Goal: Task Accomplishment & Management: Complete application form

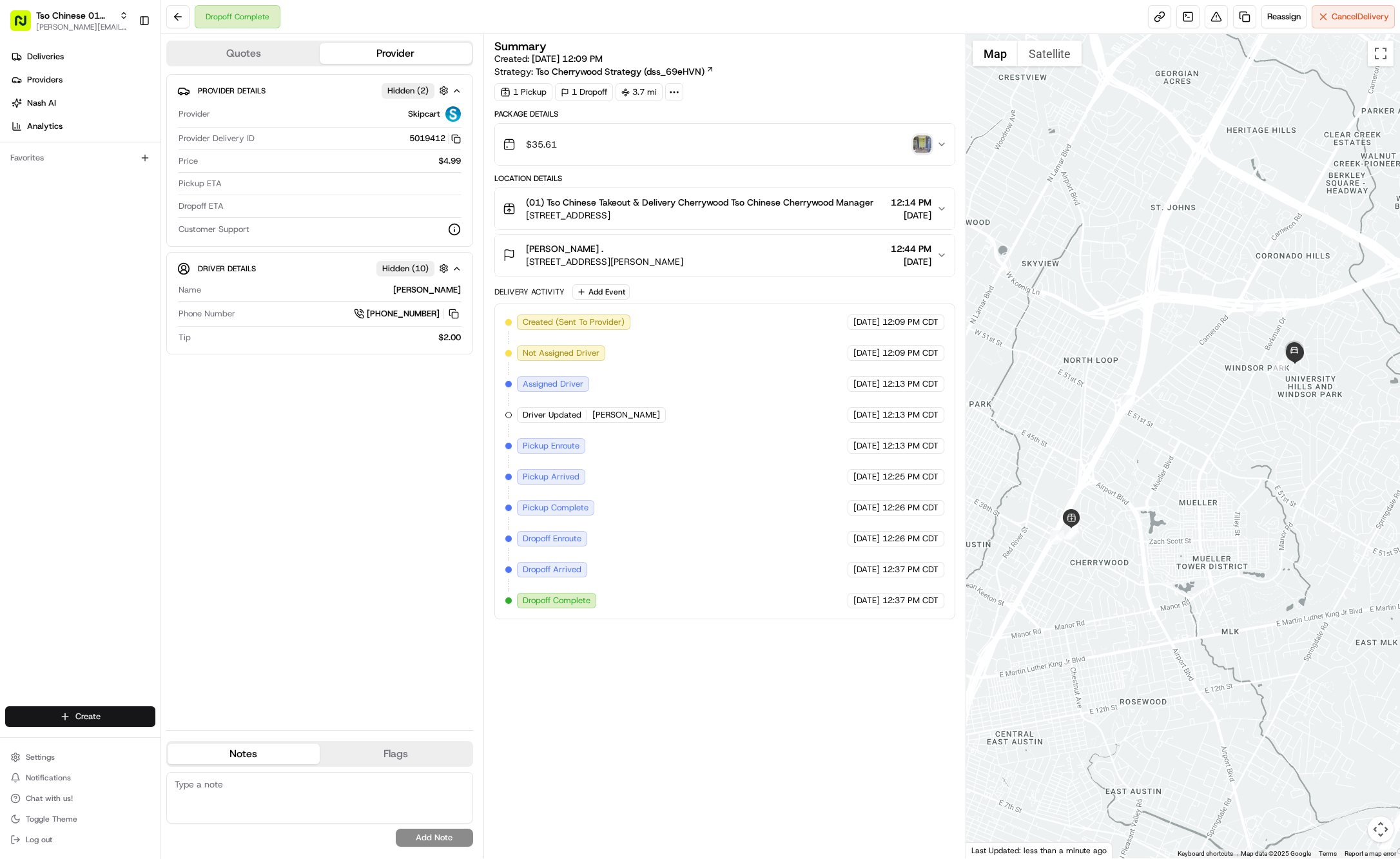
click at [140, 716] on html "Tso Chinese 01 Cherrywood [PERSON_NAME][EMAIL_ADDRESS][DOMAIN_NAME] Toggle Side…" at bounding box center [700, 430] width 1400 height 859
click at [227, 742] on link "Delivery" at bounding box center [233, 741] width 143 height 23
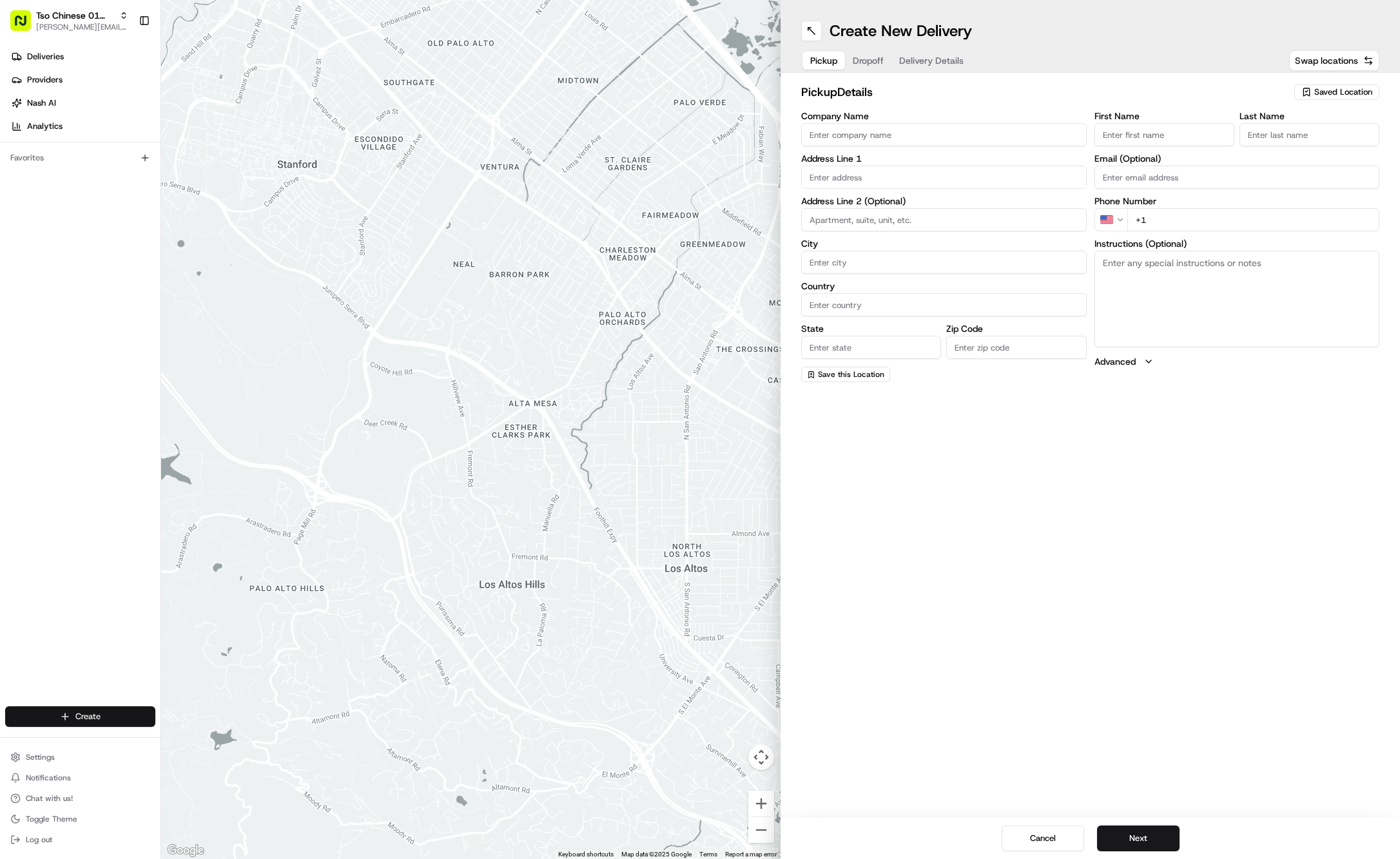
click at [123, 718] on html "Tso Chinese 01 Cherrywood jason@tsochinese.com Toggle Sidebar Deliveries Provid…" at bounding box center [700, 430] width 1400 height 859
click at [181, 738] on div at bounding box center [174, 741] width 15 height 15
click at [1363, 88] on span "Saved Location" at bounding box center [1344, 92] width 58 height 11
click at [1299, 145] on span "(01) Tso Chinese Takeout & Delivery Cherrywood" at bounding box center [1315, 146] width 159 height 23
type input "(01) Tso Chinese Takeout & Delivery Cherrywood"
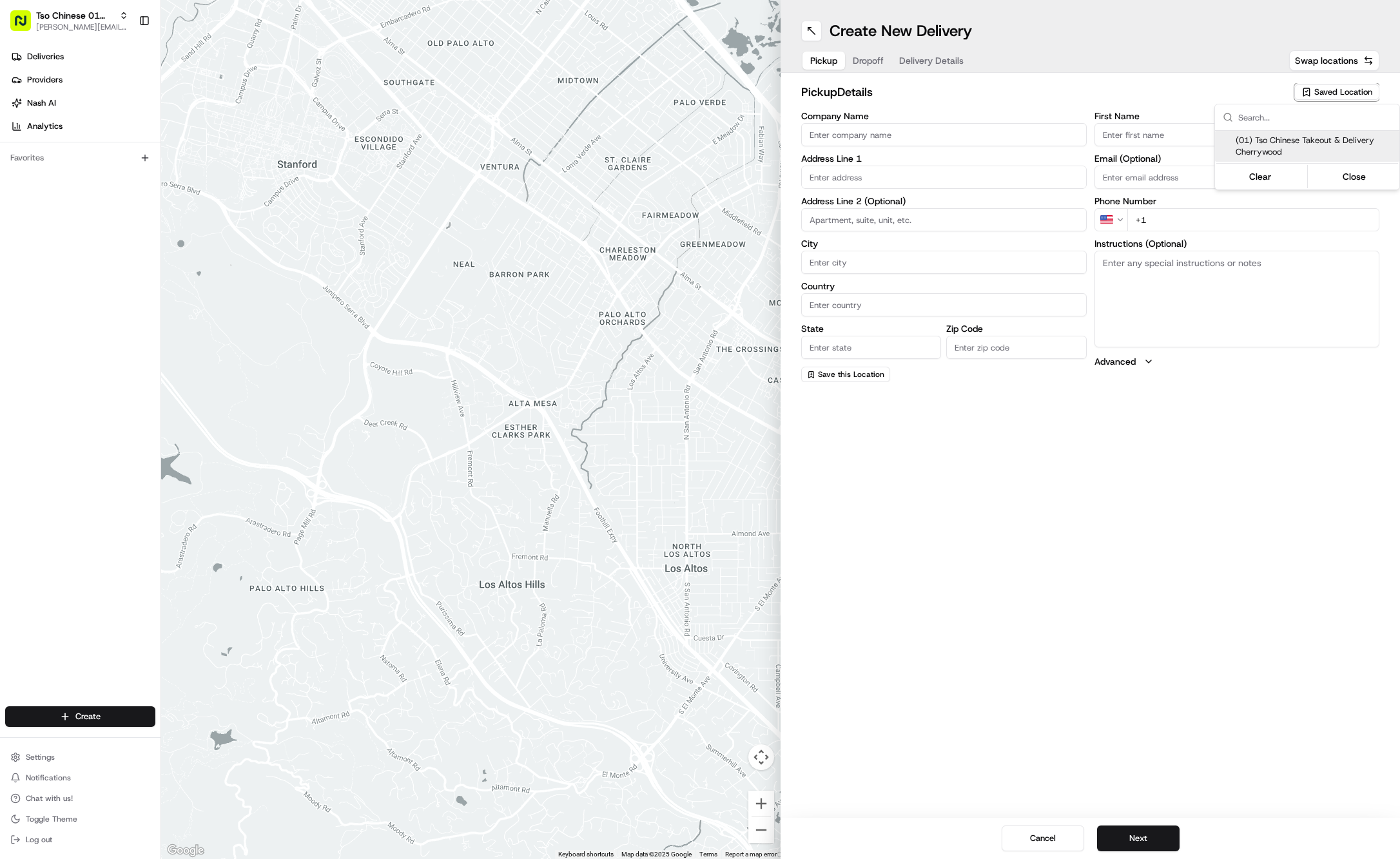
type input "Ste E-5"
type input "Austin"
type input "US"
type input "[GEOGRAPHIC_DATA]"
type input "78722"
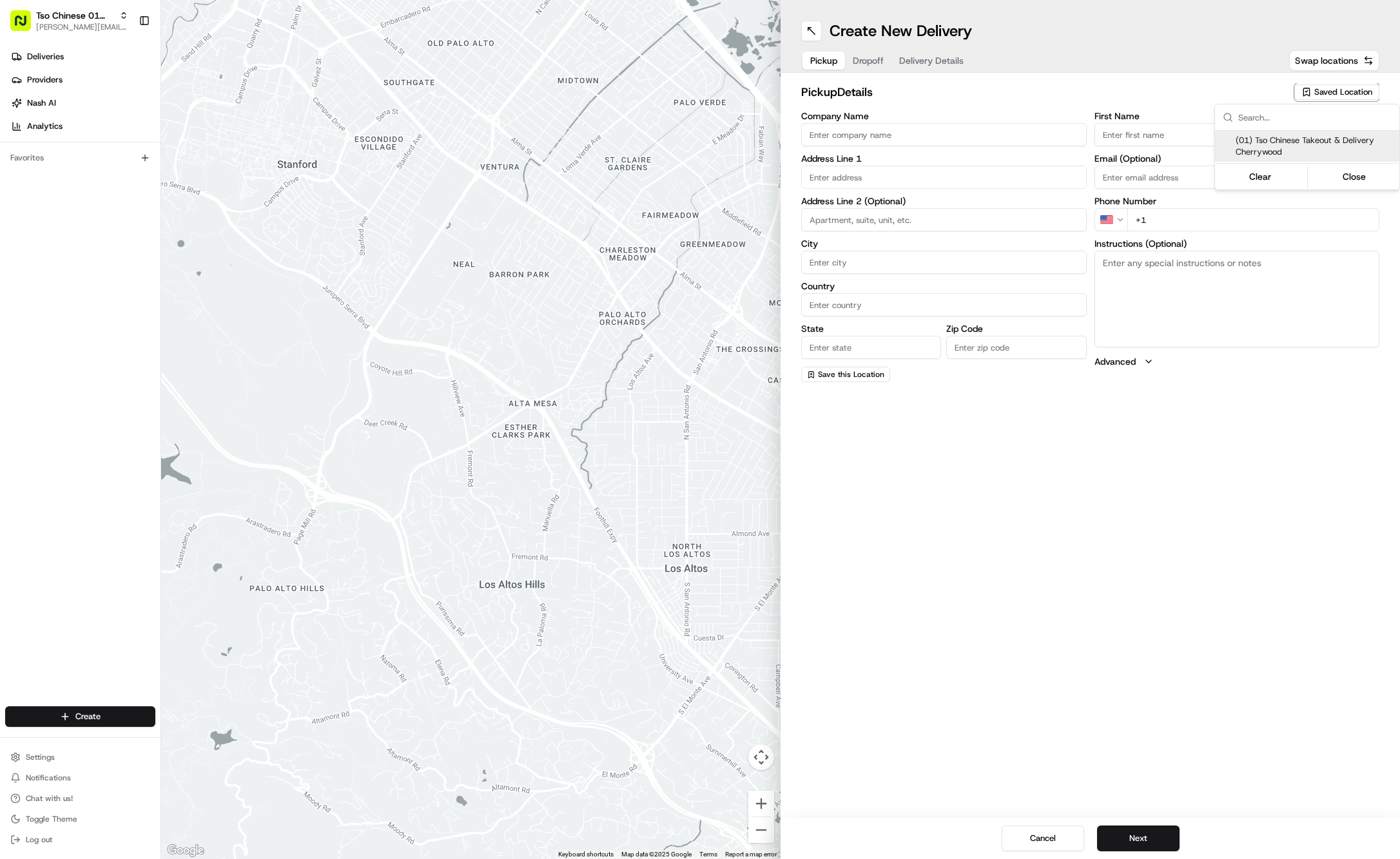
type input "Tso Chinese"
type input "Cherrywood Manager"
type input "[EMAIL_ADDRESS][DOMAIN_NAME]"
type input "[PHONE_NUMBER]"
type textarea "Submit a picture displaying address & food as Proof of Delivery. Envía una foto…"
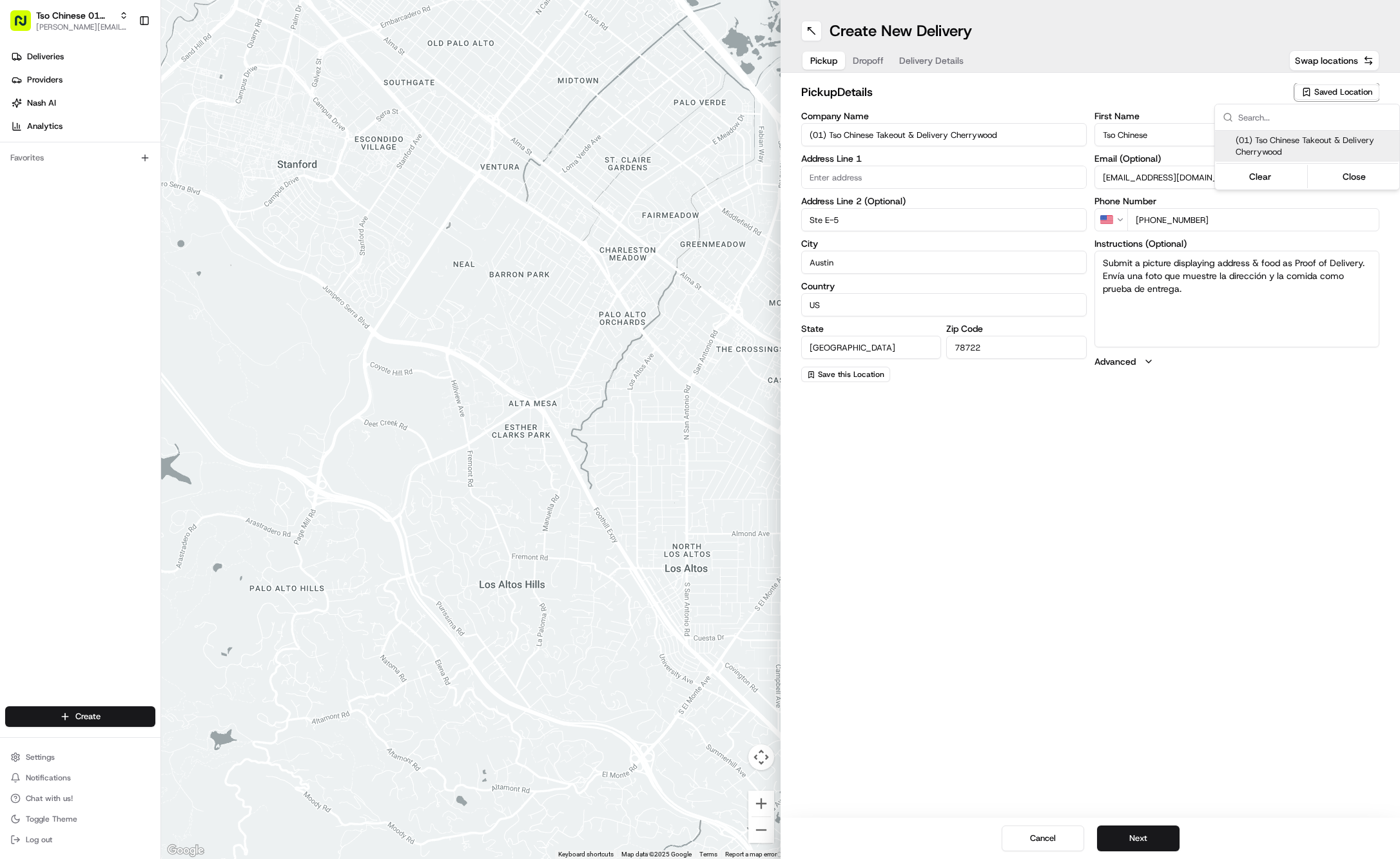
type input "[STREET_ADDRESS]"
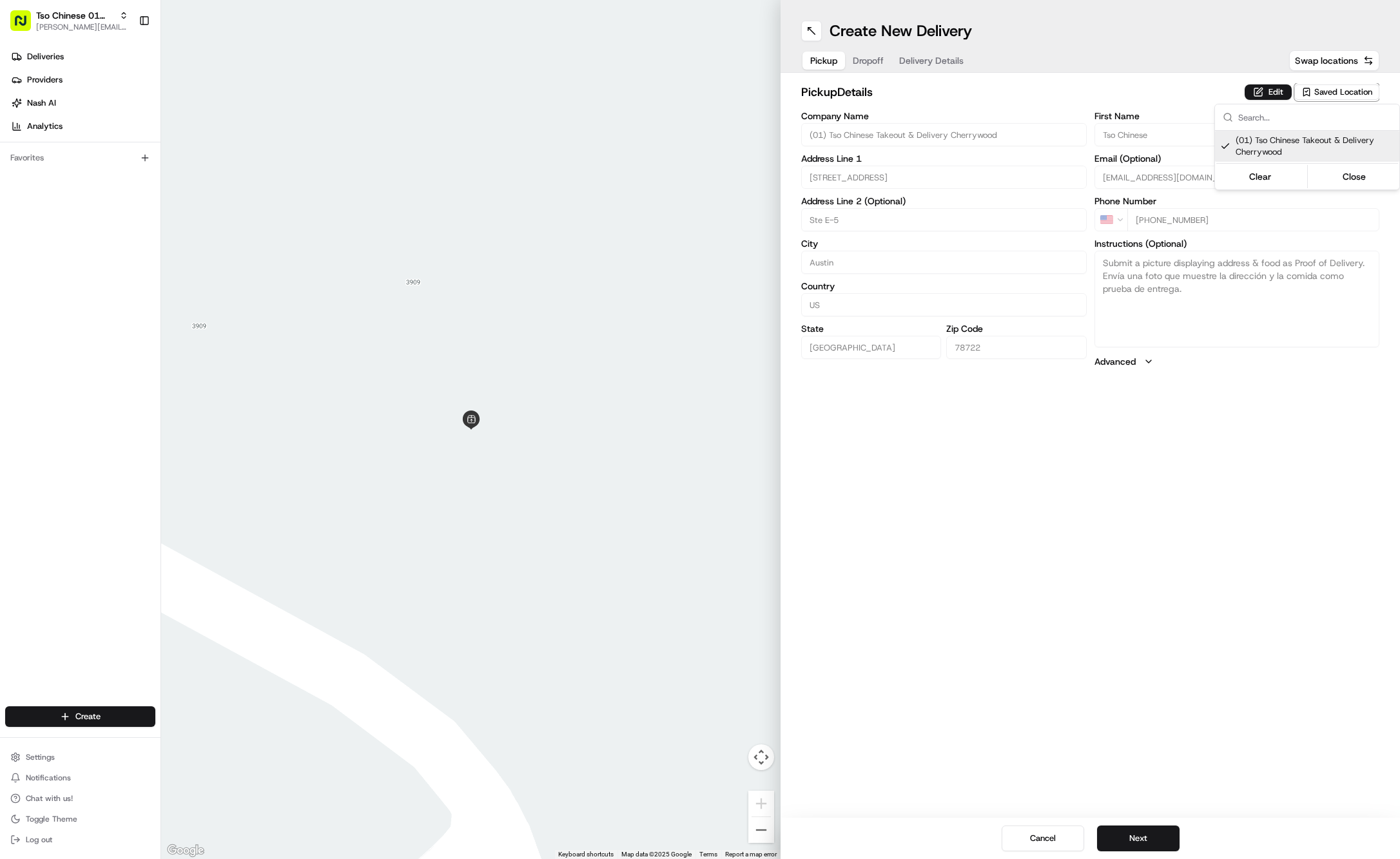
click at [871, 62] on html "Tso Chinese 01 Cherrywood jason@tsochinese.com Toggle Sidebar Deliveries Provid…" at bounding box center [700, 430] width 1400 height 859
click at [871, 62] on span "Dropoff" at bounding box center [868, 60] width 31 height 13
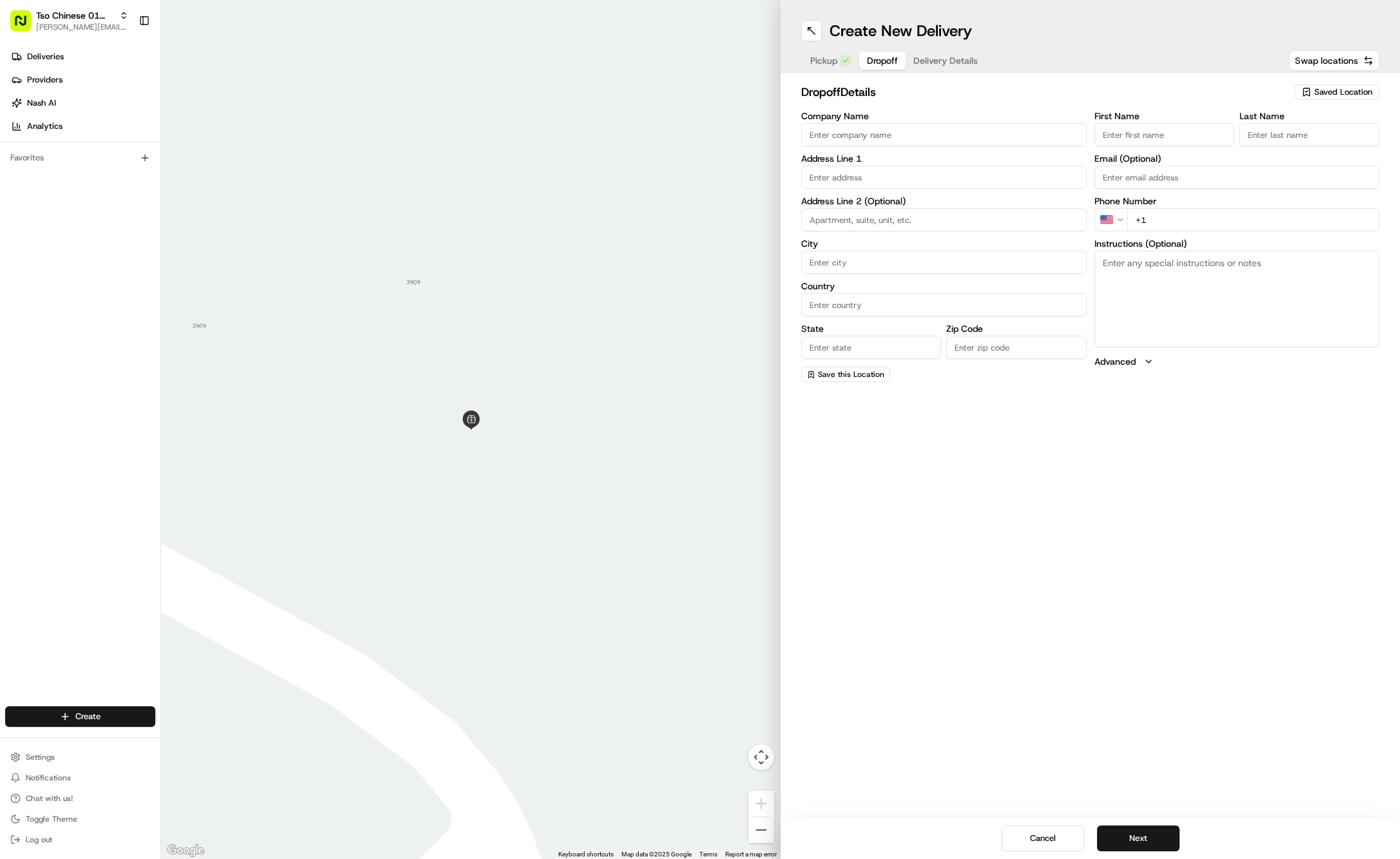
click at [1176, 135] on input "First Name" at bounding box center [1164, 134] width 140 height 23
paste input "Alix Diaz"
type input "Alix Diaz"
type input "."
click at [1191, 254] on label "Instructions (Optional)" at bounding box center [1237, 259] width 285 height 9
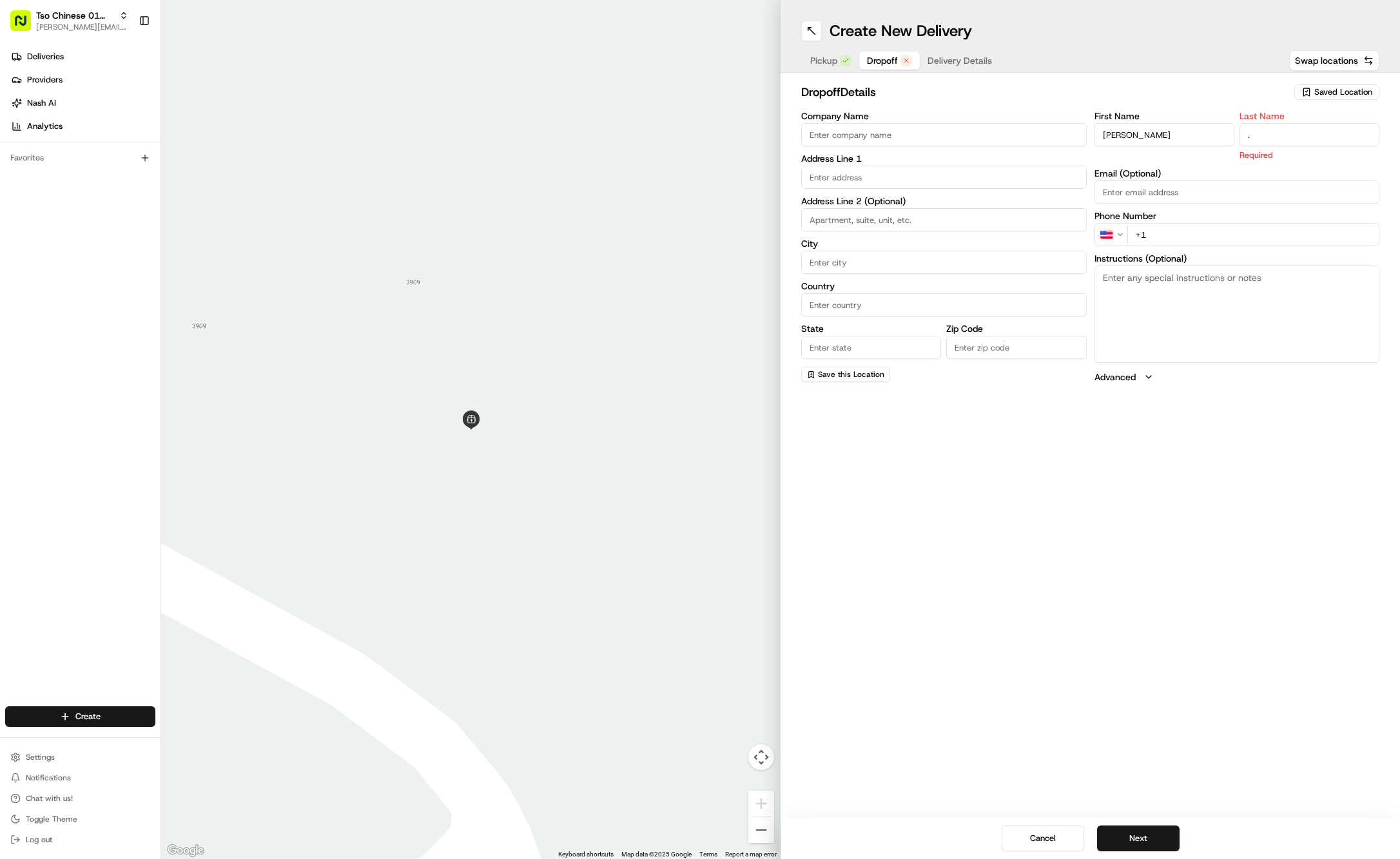
click at [1191, 265] on textarea "Instructions (Optional)" at bounding box center [1237, 314] width 285 height 97
click at [1191, 239] on label "Instructions (Optional)" at bounding box center [1237, 243] width 285 height 9
click at [1191, 251] on textarea "Instructions (Optional)" at bounding box center [1237, 299] width 285 height 97
click at [1200, 224] on input "+1" at bounding box center [1254, 220] width 253 height 23
paste input "214 577 7962"
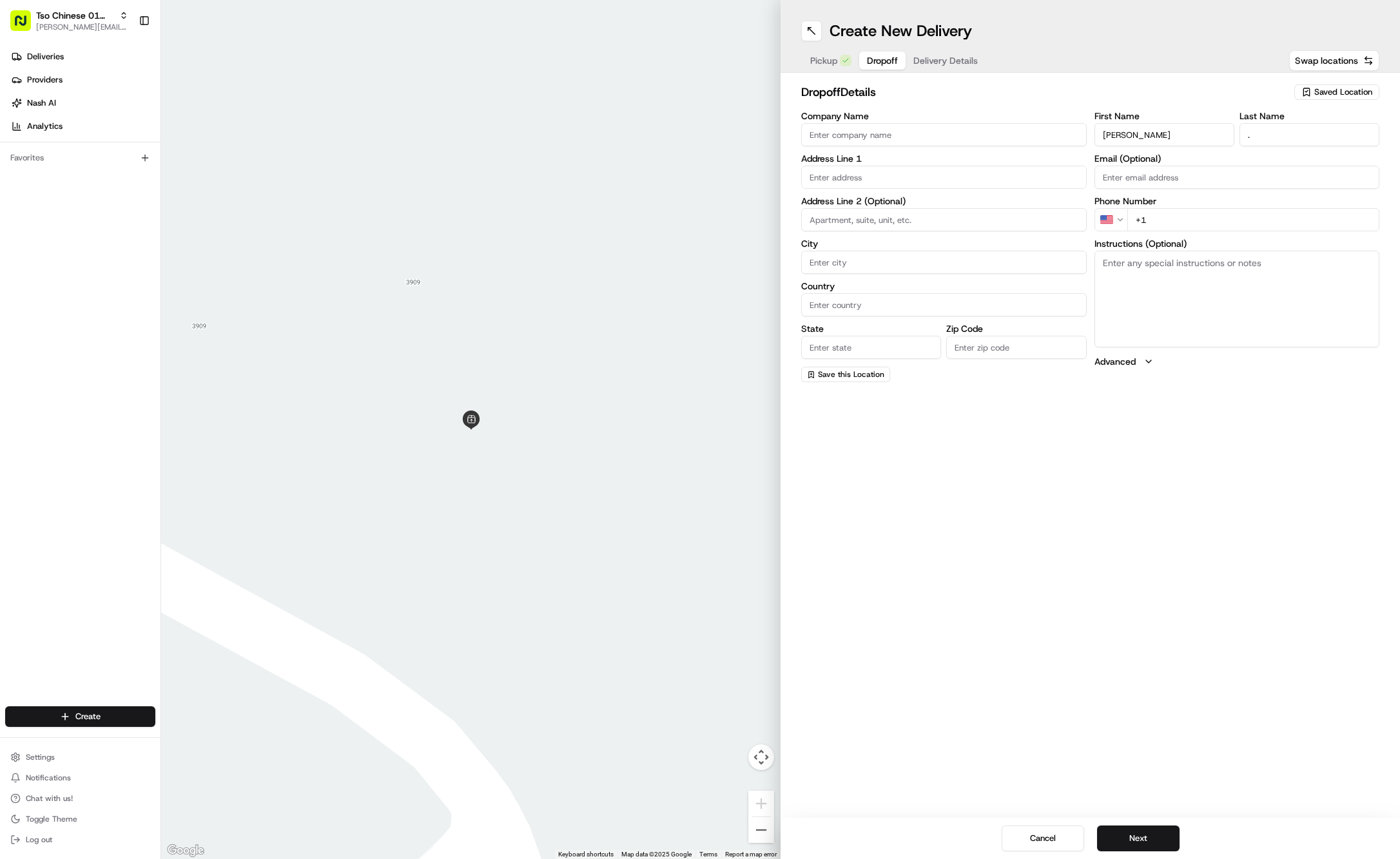
type input "+1 214 577 7962"
click at [1114, 413] on div "Create New Delivery Pickup Dropoff Delivery Details Swap locations dropoff Deta…" at bounding box center [1090, 430] width 620 height 859
paste input "6906 Notre Dame Dr"
click at [911, 201] on div "6906 Notre Dame Drive, Austin, TX" at bounding box center [944, 203] width 279 height 19
type input "6906 Notre Dame Dr, Austin, TX 78723, USA"
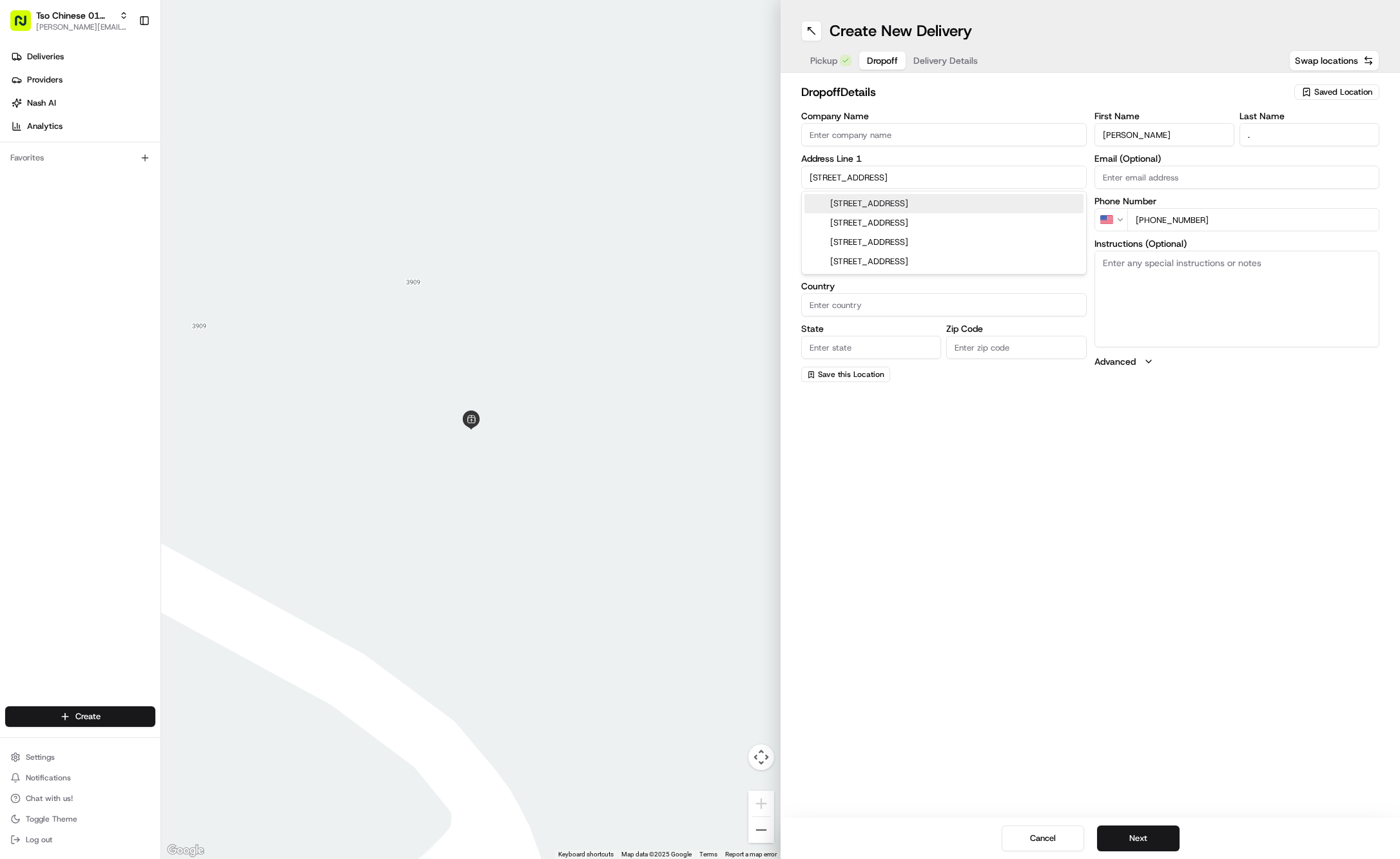
type input "Austin"
type input "United States"
type input "TX"
type input "78723"
type input "6906 Notre Dame Drive"
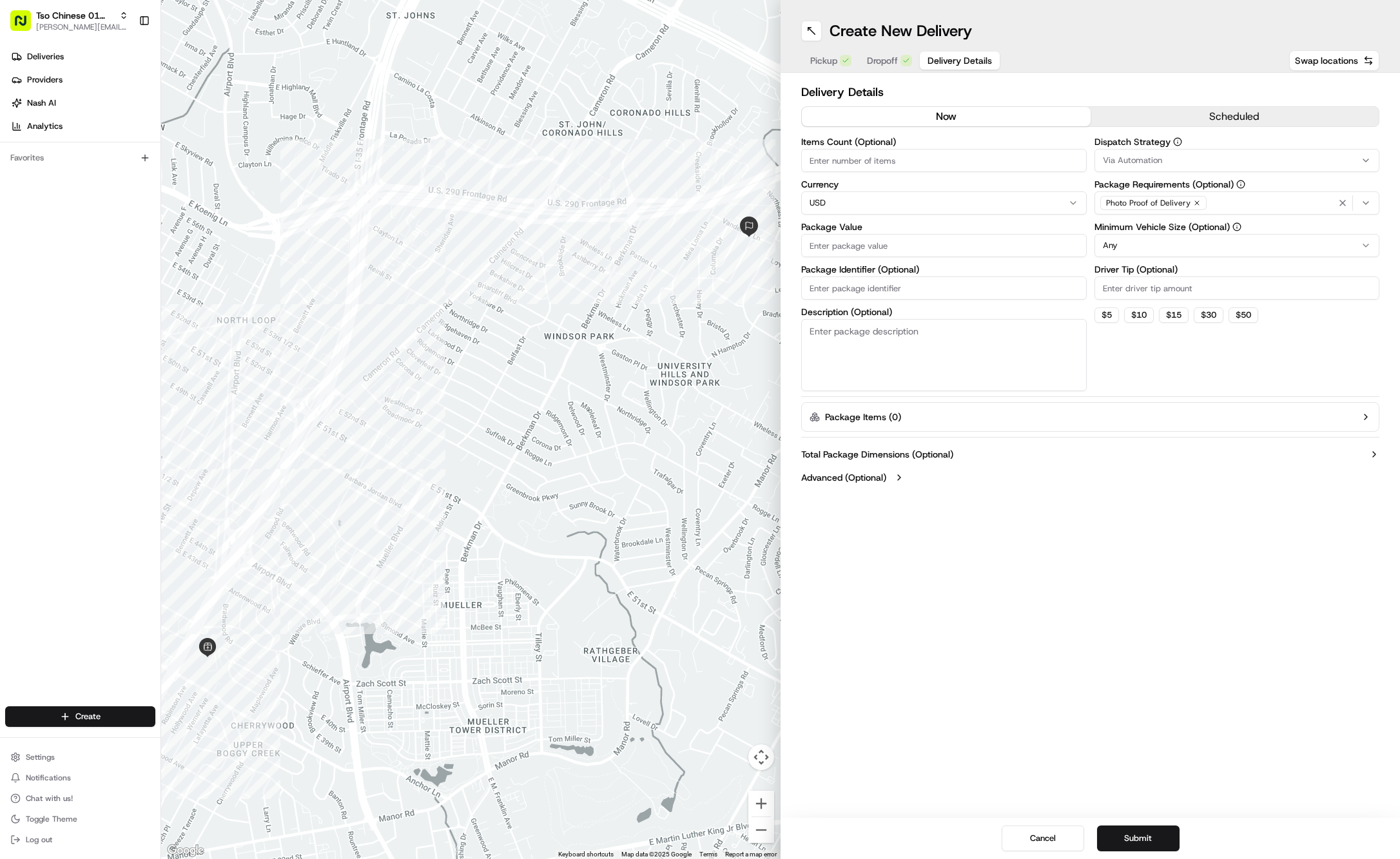
click at [955, 58] on span "Delivery Details" at bounding box center [960, 60] width 64 height 13
click at [1280, 162] on div "Via Automation" at bounding box center [1237, 160] width 279 height 11
click at [1205, 224] on div "Tso Cherrywood Strategy" at bounding box center [1188, 230] width 185 height 19
click at [1186, 82] on html "Tso Chinese 01 Cherrywood jason@tsochinese.com Toggle Sidebar Deliveries Provid…" at bounding box center [700, 430] width 1400 height 859
click at [1196, 202] on icon "button" at bounding box center [1197, 203] width 8 height 8
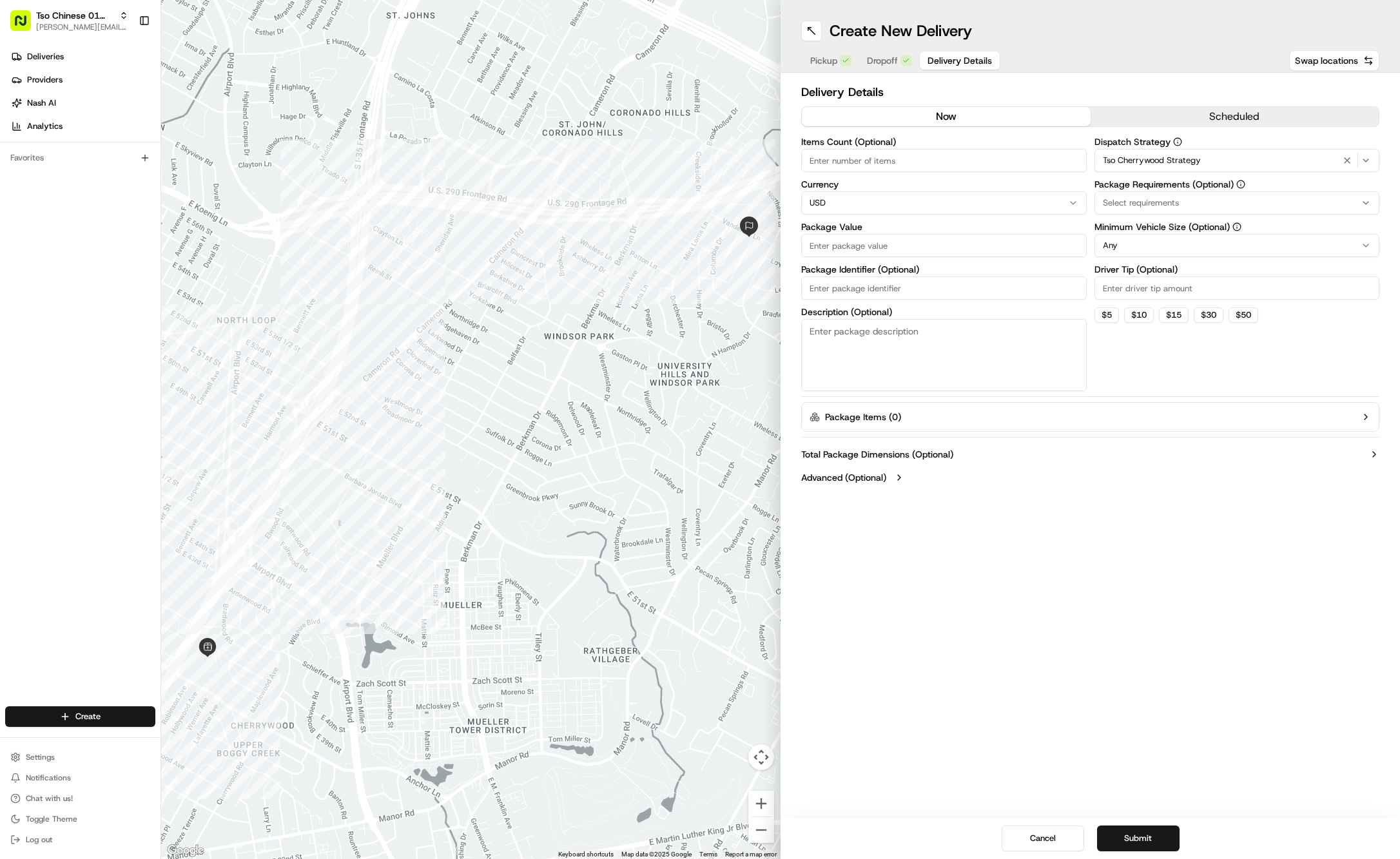
click at [1196, 202] on div "Select requirements" at bounding box center [1237, 203] width 279 height 11
type input "m"
click at [1205, 253] on span "Meet on Delivery" at bounding box center [1196, 253] width 159 height 11
click at [1061, 36] on html "Tso Chinese 01 Cherrywood jason@tsochinese.com Toggle Sidebar Deliveries Provid…" at bounding box center [700, 430] width 1400 height 859
click at [1143, 291] on input "Driver Tip (Optional)" at bounding box center [1237, 288] width 285 height 23
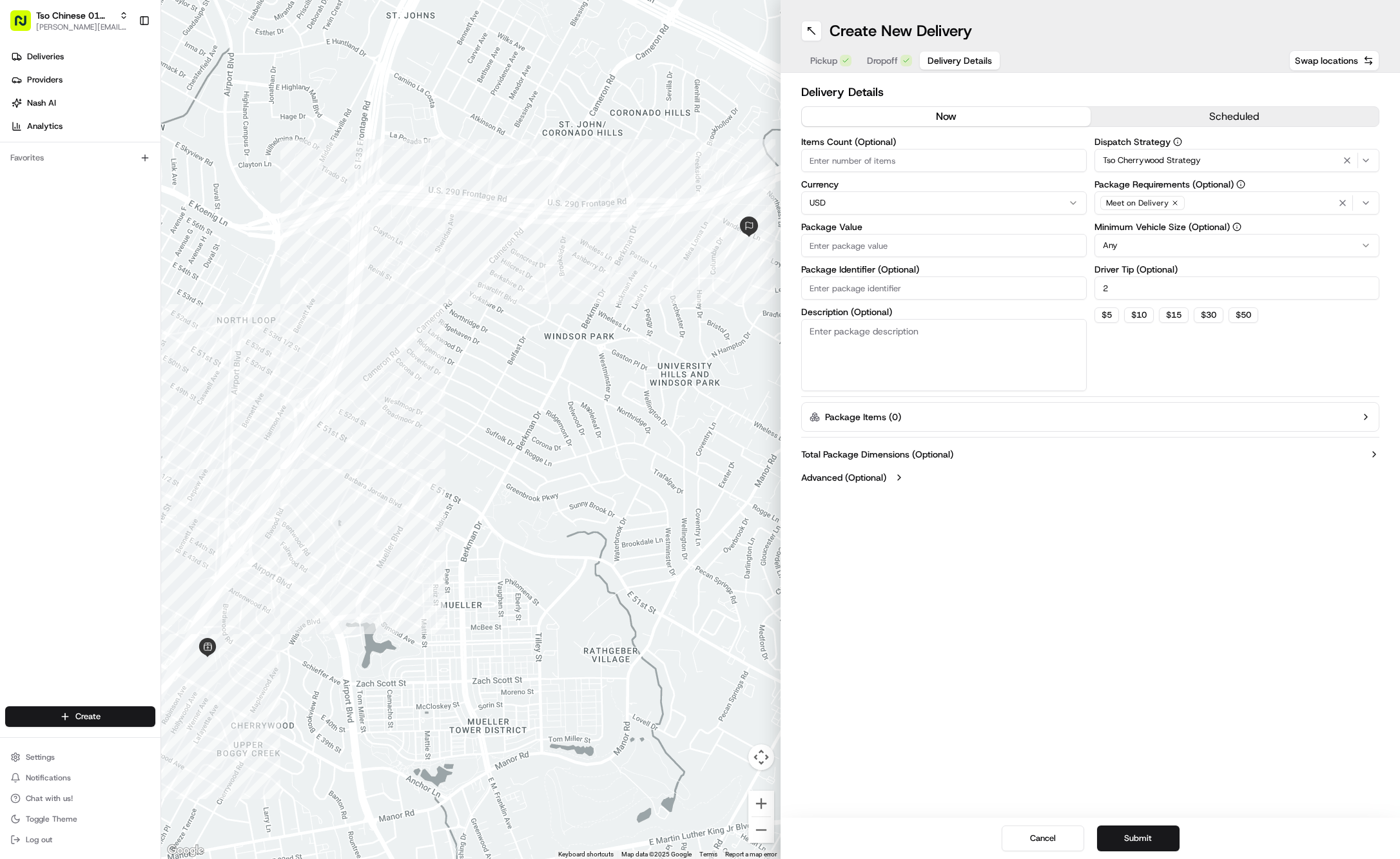
type input "2"
click at [925, 258] on div "Items Count (Optional) Currency USD Package Value Package Identifier (Optional)…" at bounding box center [944, 264] width 285 height 254
click at [918, 243] on input "Package Value" at bounding box center [944, 246] width 285 height 23
type input "47.41"
click at [929, 289] on input "Package Identifier (Optional)" at bounding box center [944, 288] width 285 height 23
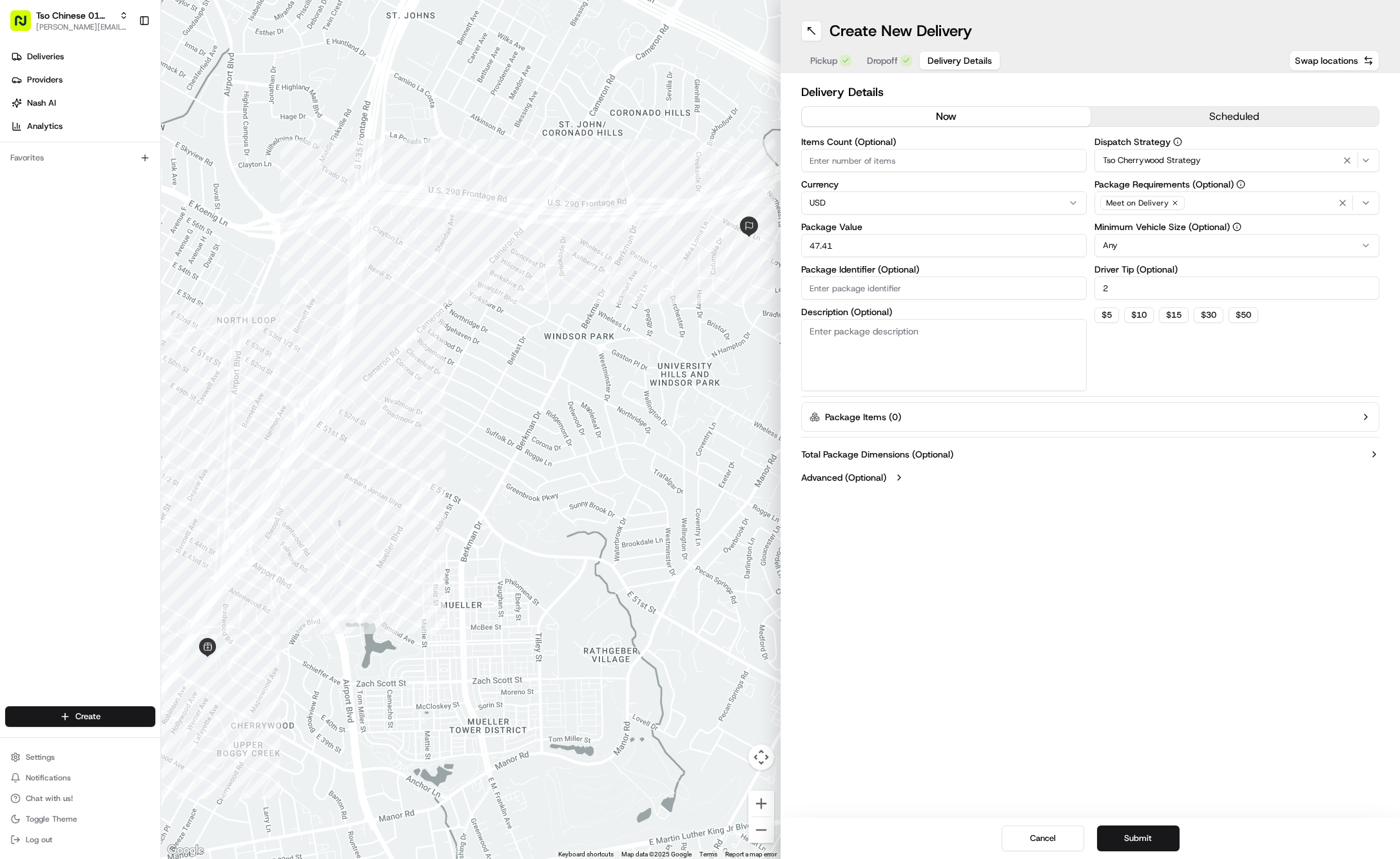
click at [929, 289] on input "Package Identifier (Optional)" at bounding box center [944, 288] width 285 height 23
paste input "#KVDH0GW"
type input "#KVDH0GW"
click at [1141, 854] on div "Cancel Submit" at bounding box center [1090, 838] width 620 height 41
click at [1141, 844] on button "Submit" at bounding box center [1138, 838] width 82 height 26
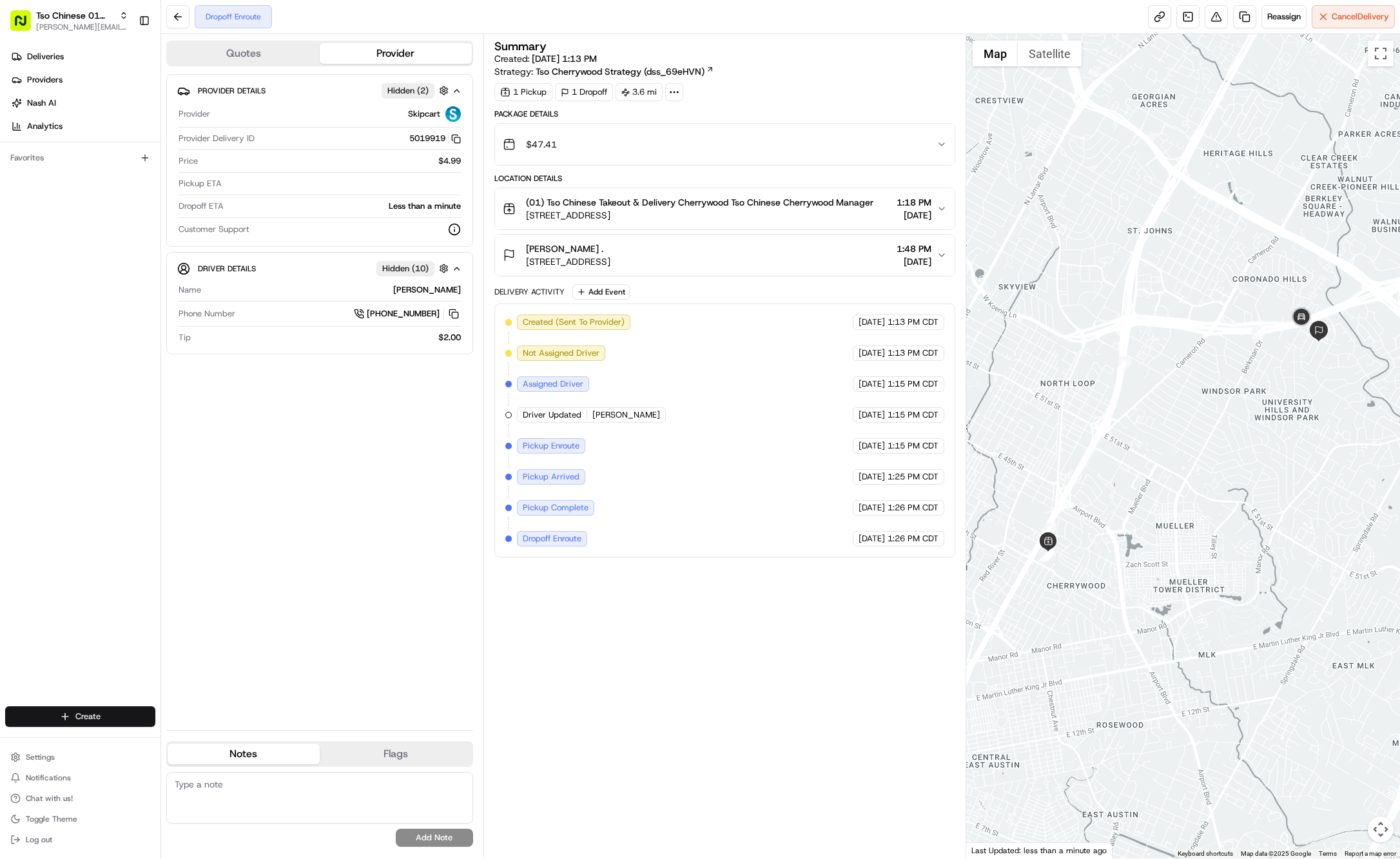
click at [109, 716] on html "Tso Chinese 01 Cherrywood jason@tsochinese.com Toggle Sidebar Deliveries Provid…" at bounding box center [700, 430] width 1400 height 859
click at [187, 741] on link "Delivery" at bounding box center [233, 741] width 143 height 23
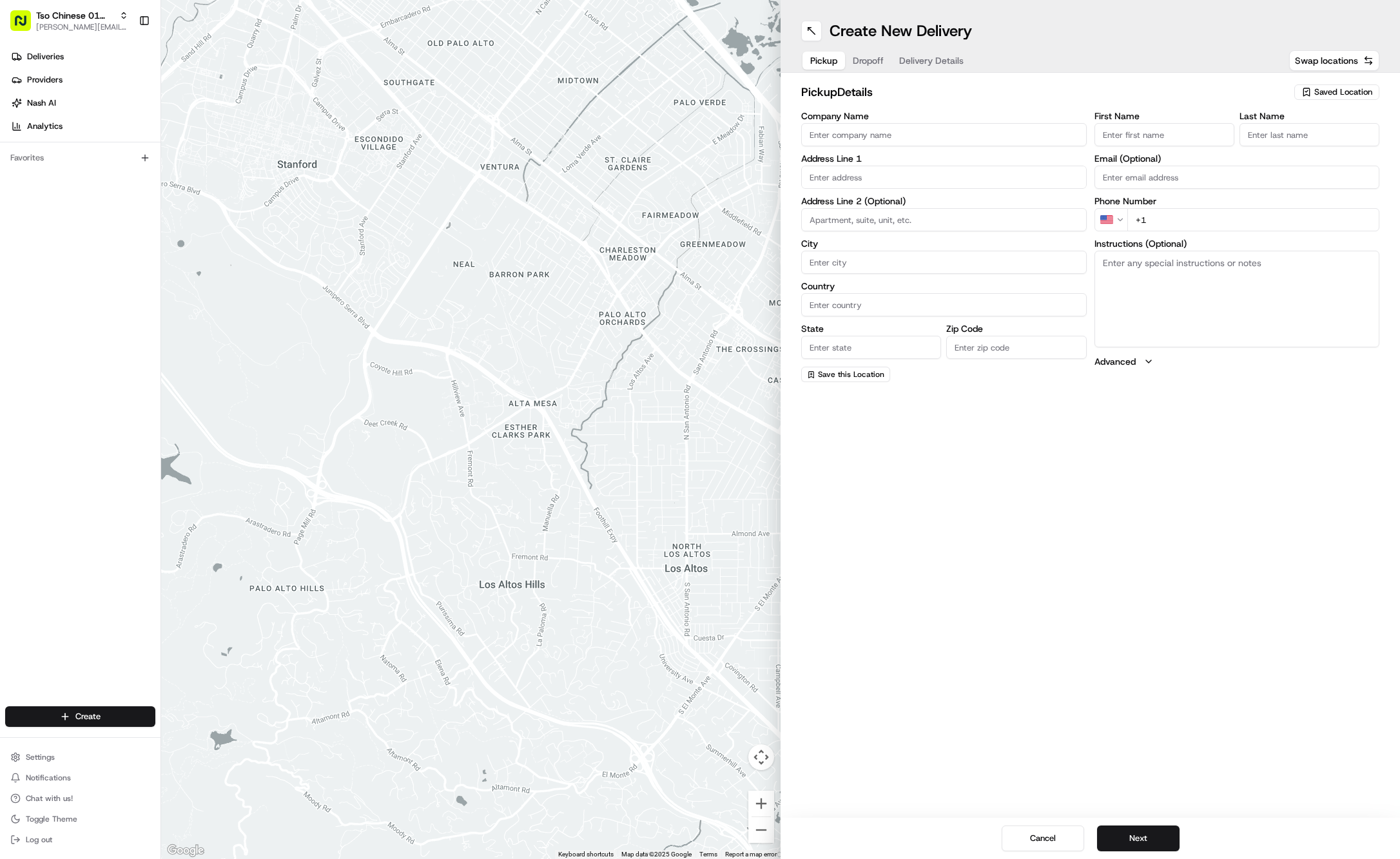
click at [1341, 97] on span "Saved Location" at bounding box center [1344, 92] width 58 height 11
click at [1334, 140] on span "(01) Tso Chinese Takeout & Delivery Cherrywood" at bounding box center [1315, 146] width 159 height 23
type input "(01) Tso Chinese Takeout & Delivery Cherrywood"
type input "Ste E-5"
type input "Austin"
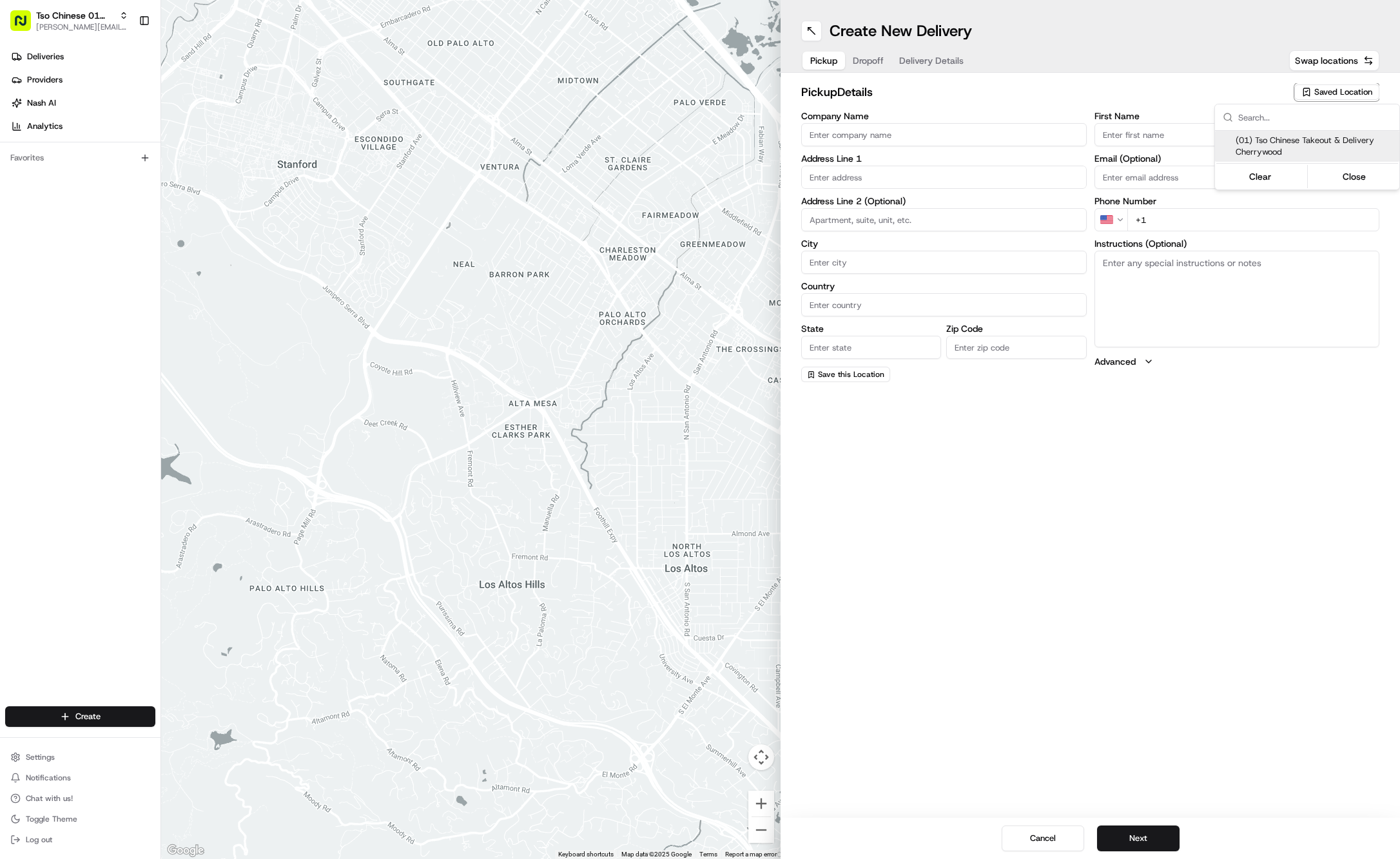
type input "US"
type input "[GEOGRAPHIC_DATA]"
type input "78722"
type input "Tso Chinese"
type input "Cherrywood Manager"
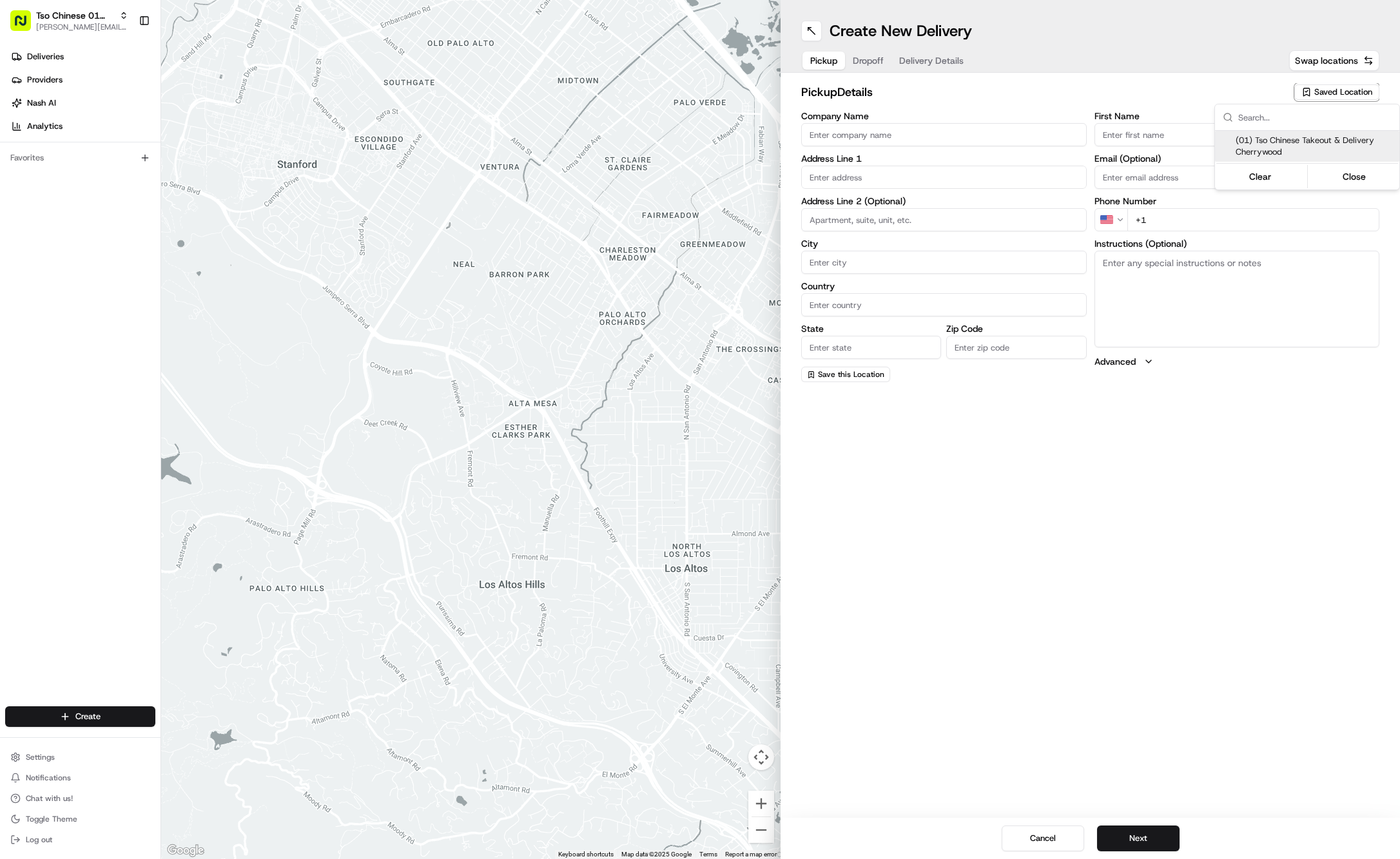
type input "[EMAIL_ADDRESS][DOMAIN_NAME]"
type input "[PHONE_NUMBER]"
type textarea "Submit a picture displaying address & food as Proof of Delivery. Envía una foto…"
type input "[STREET_ADDRESS]"
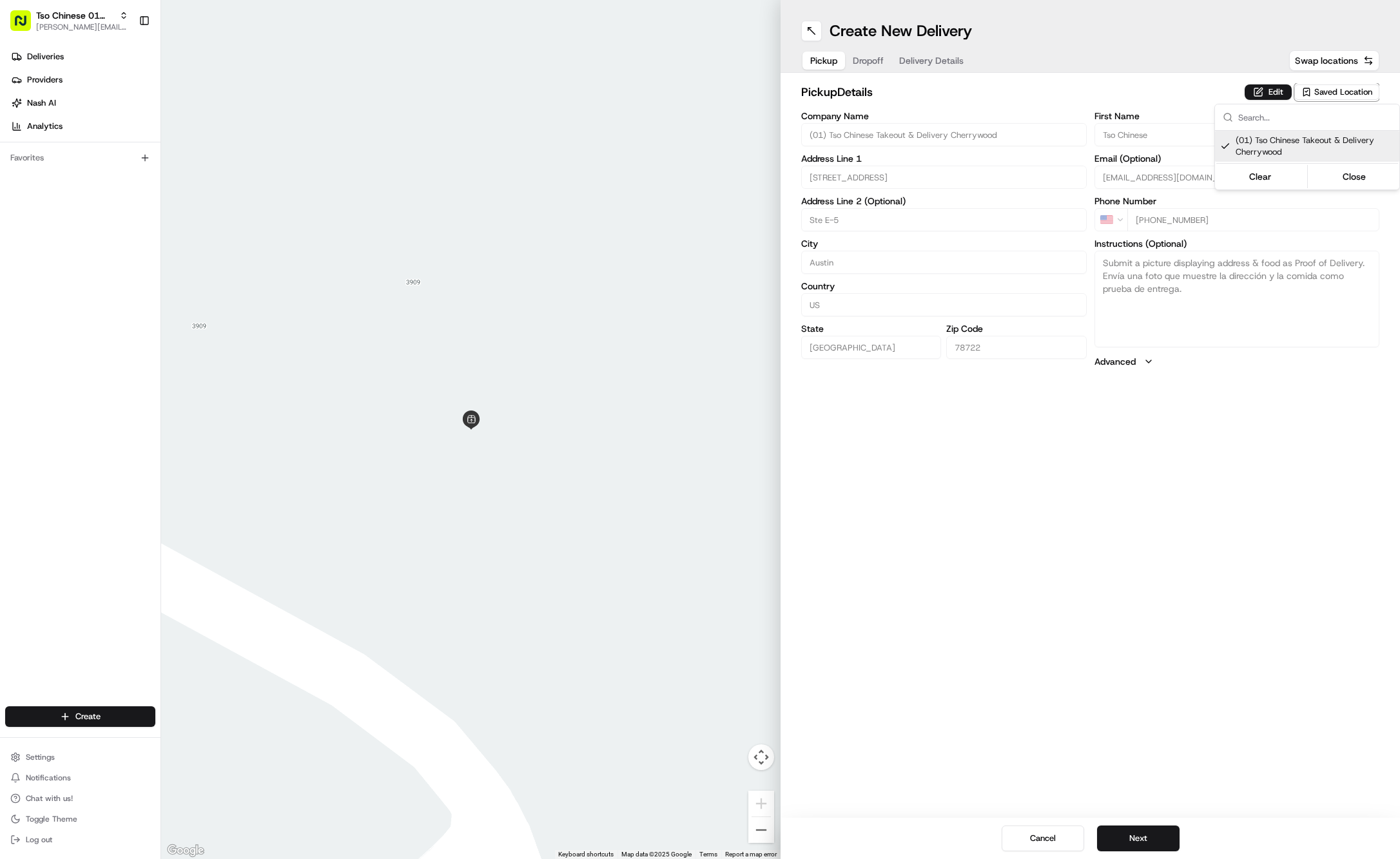
click at [873, 57] on html "Tso Chinese 01 Cherrywood [PERSON_NAME][EMAIL_ADDRESS][DOMAIN_NAME] Toggle Side…" at bounding box center [700, 430] width 1400 height 859
click at [873, 57] on span "Dropoff" at bounding box center [868, 60] width 31 height 13
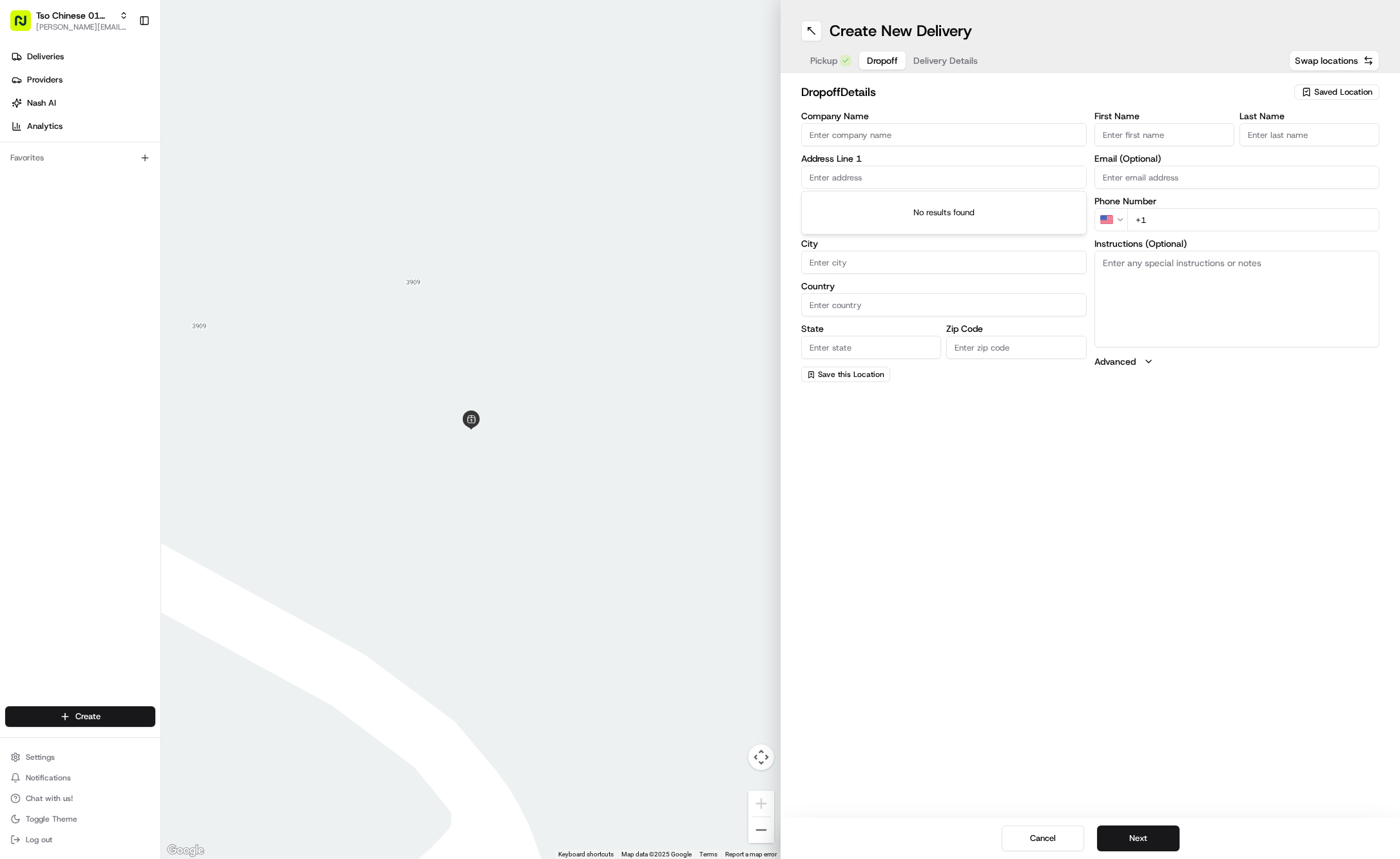
paste input "Hailey Berry"
click at [929, 173] on input "Hailey Berry" at bounding box center [944, 177] width 285 height 23
type input "H"
click at [1183, 122] on div "First Name" at bounding box center [1164, 129] width 140 height 35
paste input "Hailey Berry"
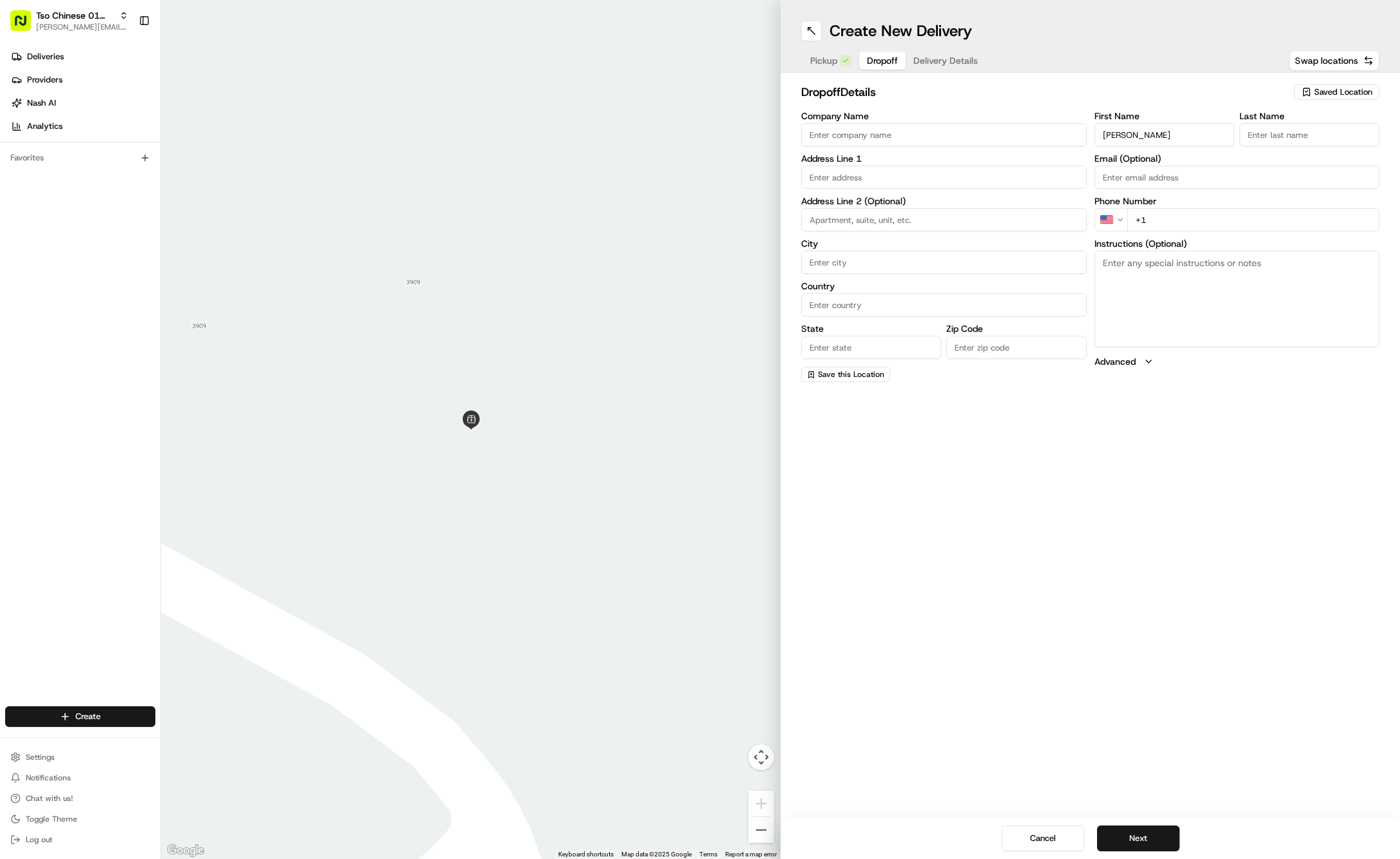
type input "Hailey Berry"
type input "."
click at [886, 56] on span "Dropoff" at bounding box center [882, 60] width 31 height 13
click at [896, 57] on span "Dropoff" at bounding box center [882, 60] width 31 height 13
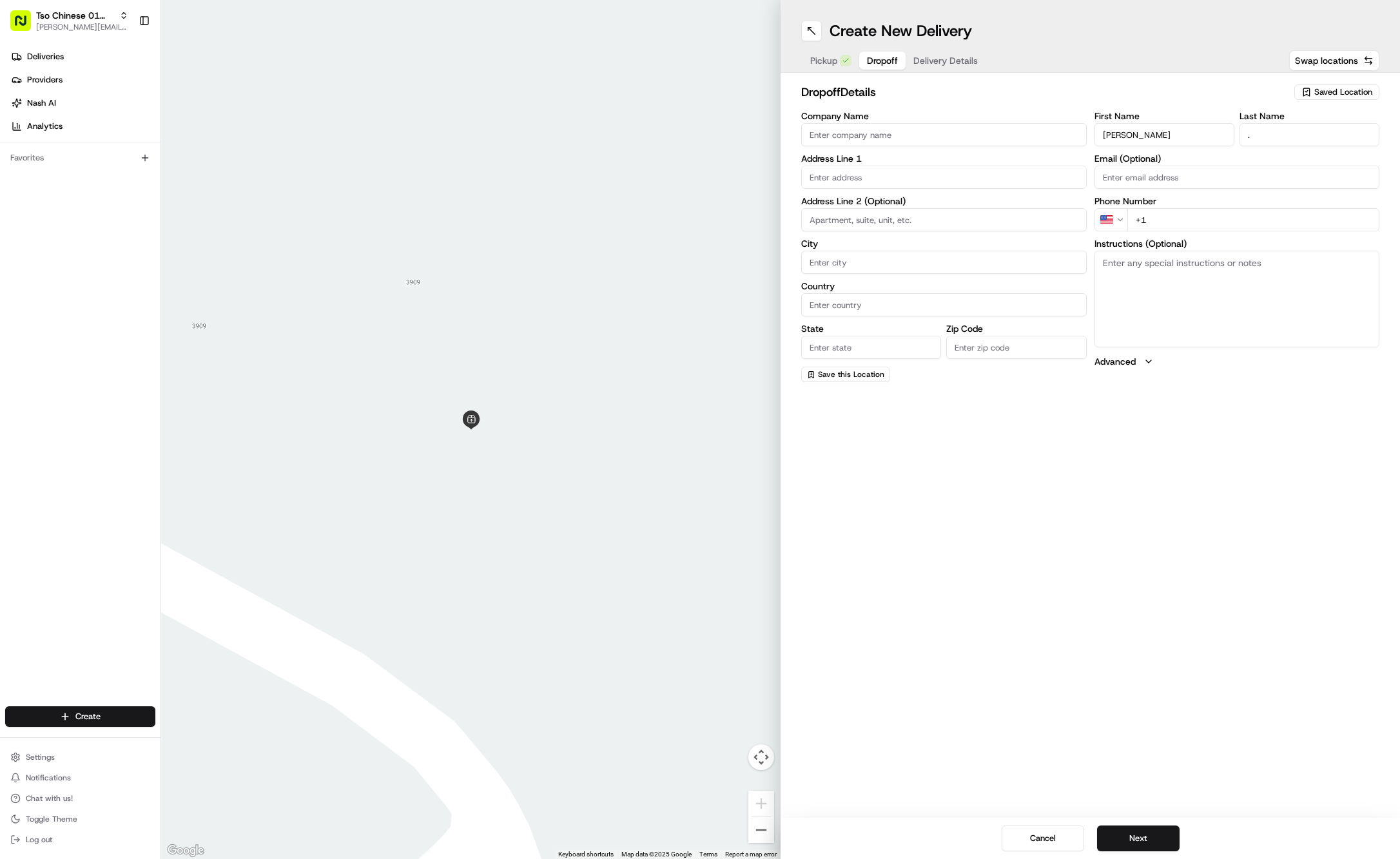
click at [941, 65] on span "Delivery Details" at bounding box center [945, 60] width 64 height 13
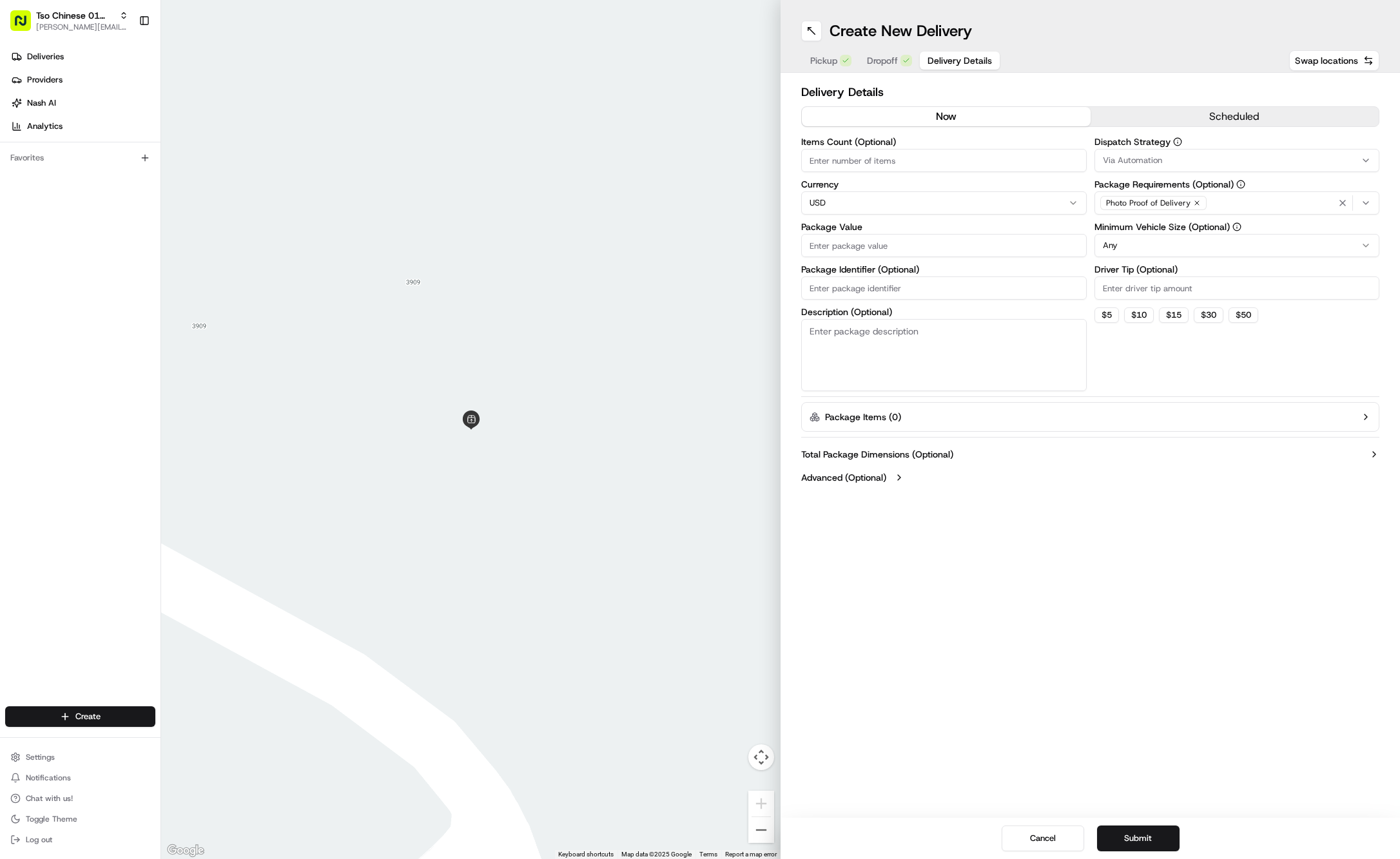
click at [880, 63] on span "Dropoff" at bounding box center [882, 60] width 31 height 13
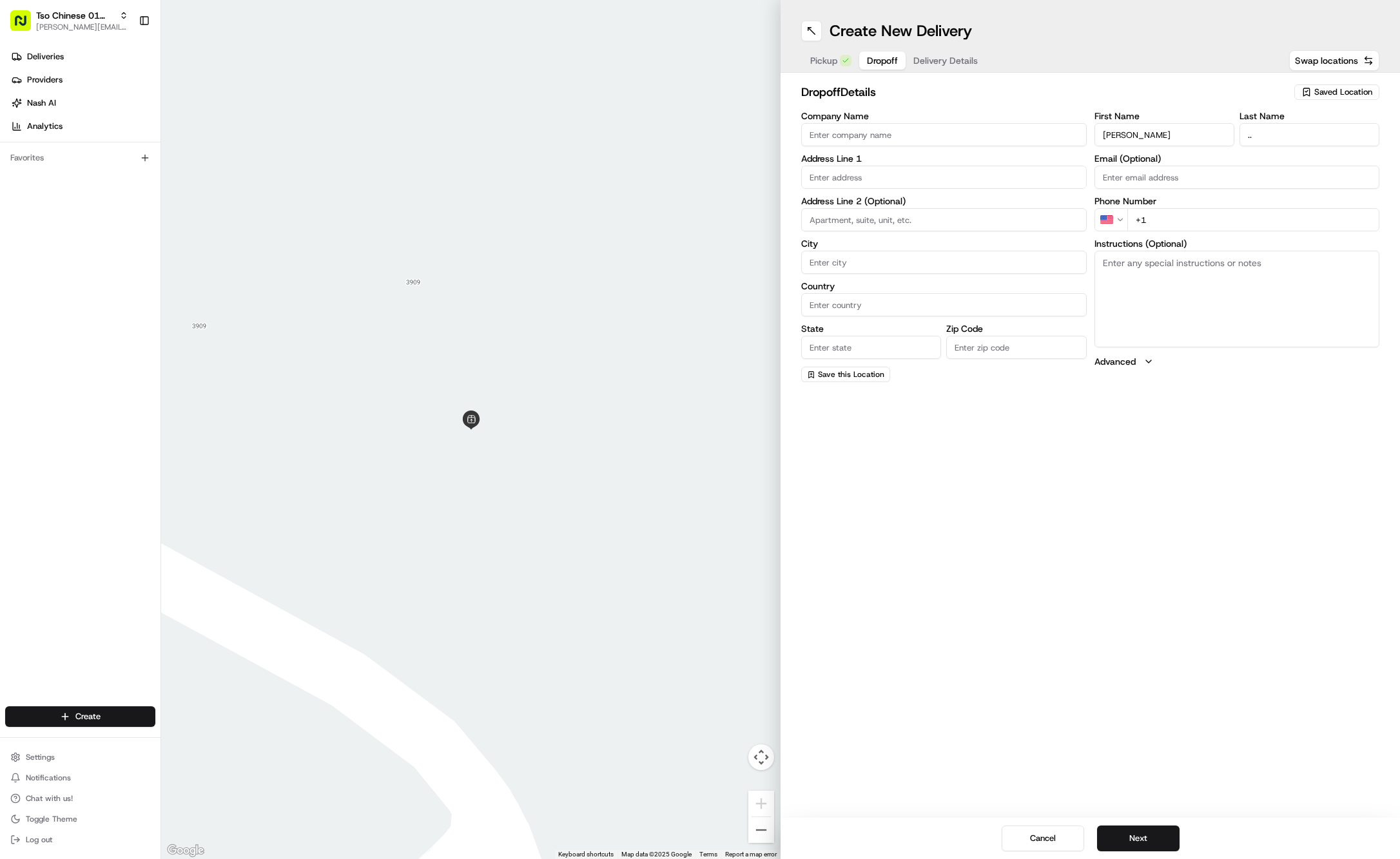
type input ".."
click at [1235, 218] on input "+1" at bounding box center [1254, 220] width 253 height 23
click at [1243, 220] on input "+1" at bounding box center [1254, 220] width 253 height 23
paste input "254 652 8514"
type input "+1 254 652 8514"
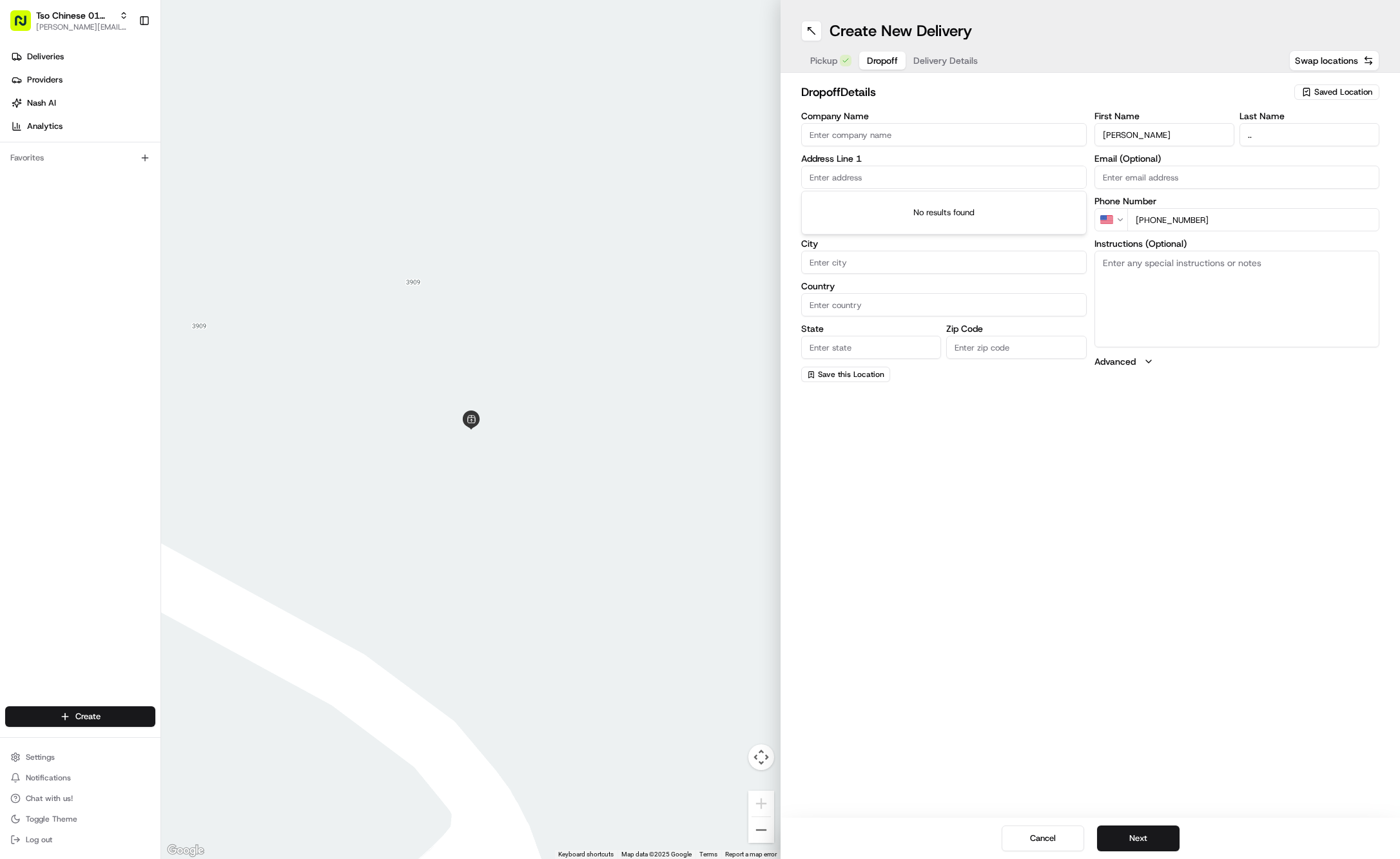
click at [921, 179] on input "text" at bounding box center [944, 177] width 285 height 23
paste input "4330 Bull Creek Rd"
click at [921, 201] on div "4330 Bull Creek Rd, Austin, TX" at bounding box center [944, 203] width 279 height 19
type input "4330 Bull Creek Road"
type input "Austin"
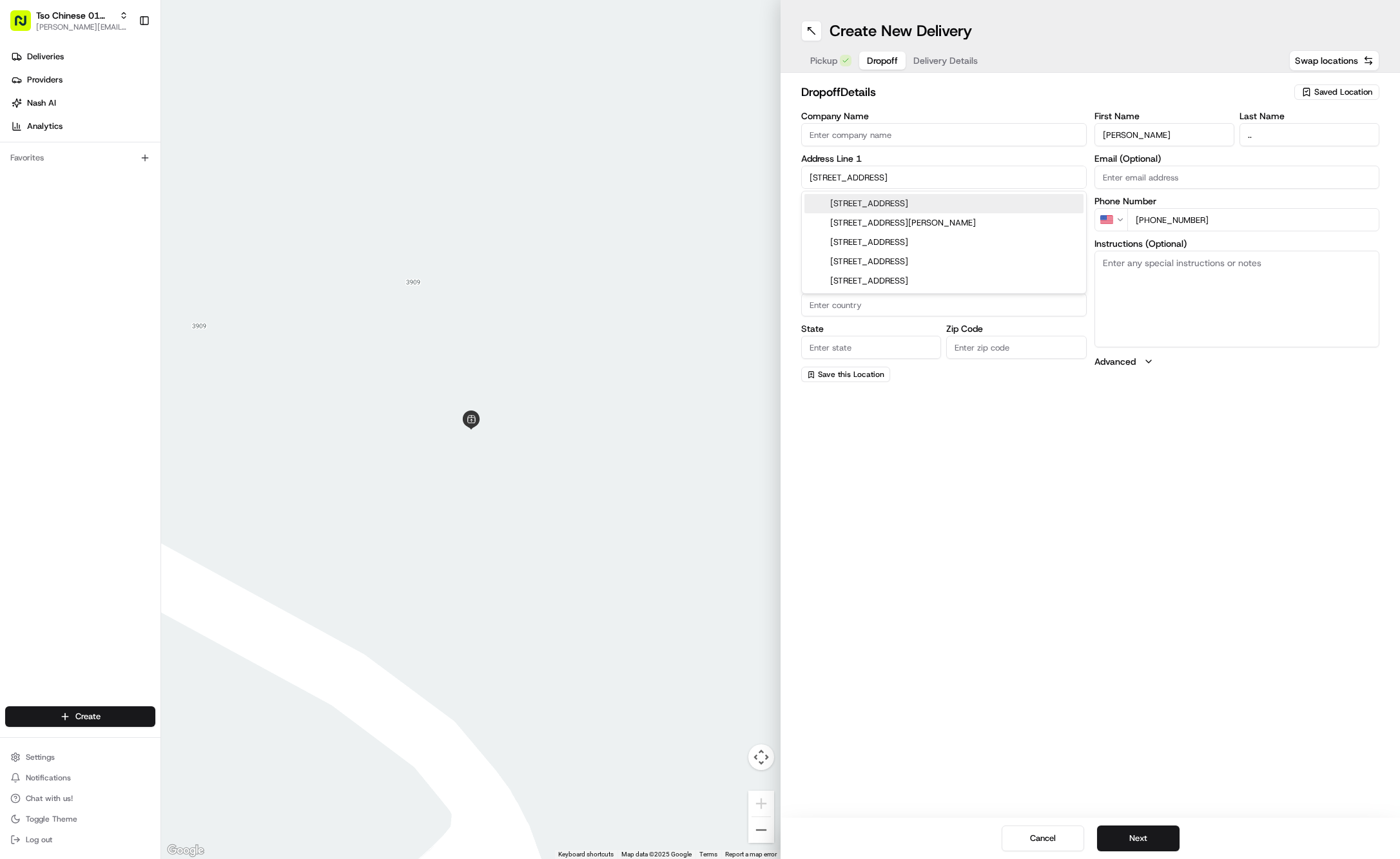
type input "[GEOGRAPHIC_DATA]"
type input "78731"
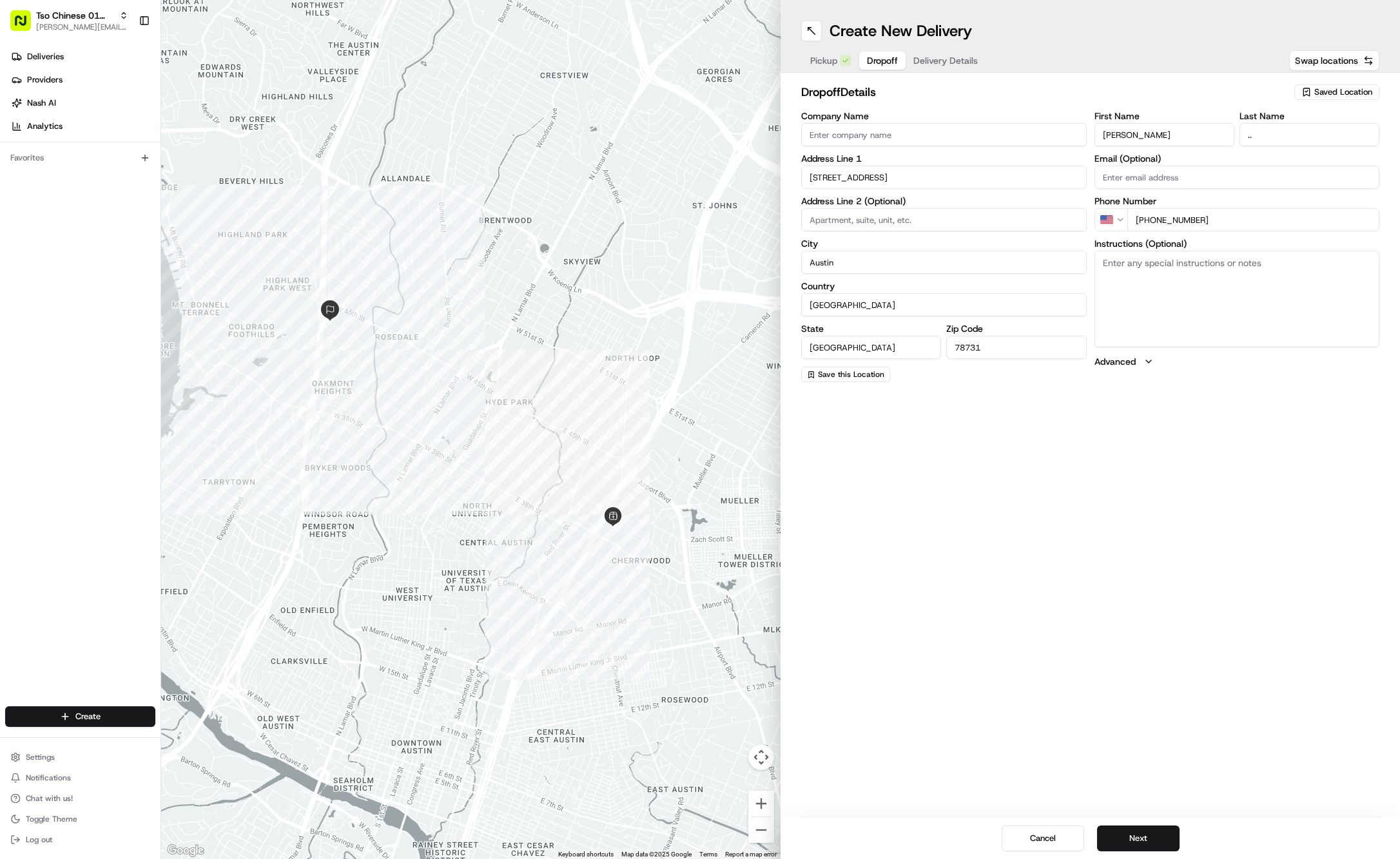
click at [935, 56] on span "Delivery Details" at bounding box center [945, 60] width 64 height 13
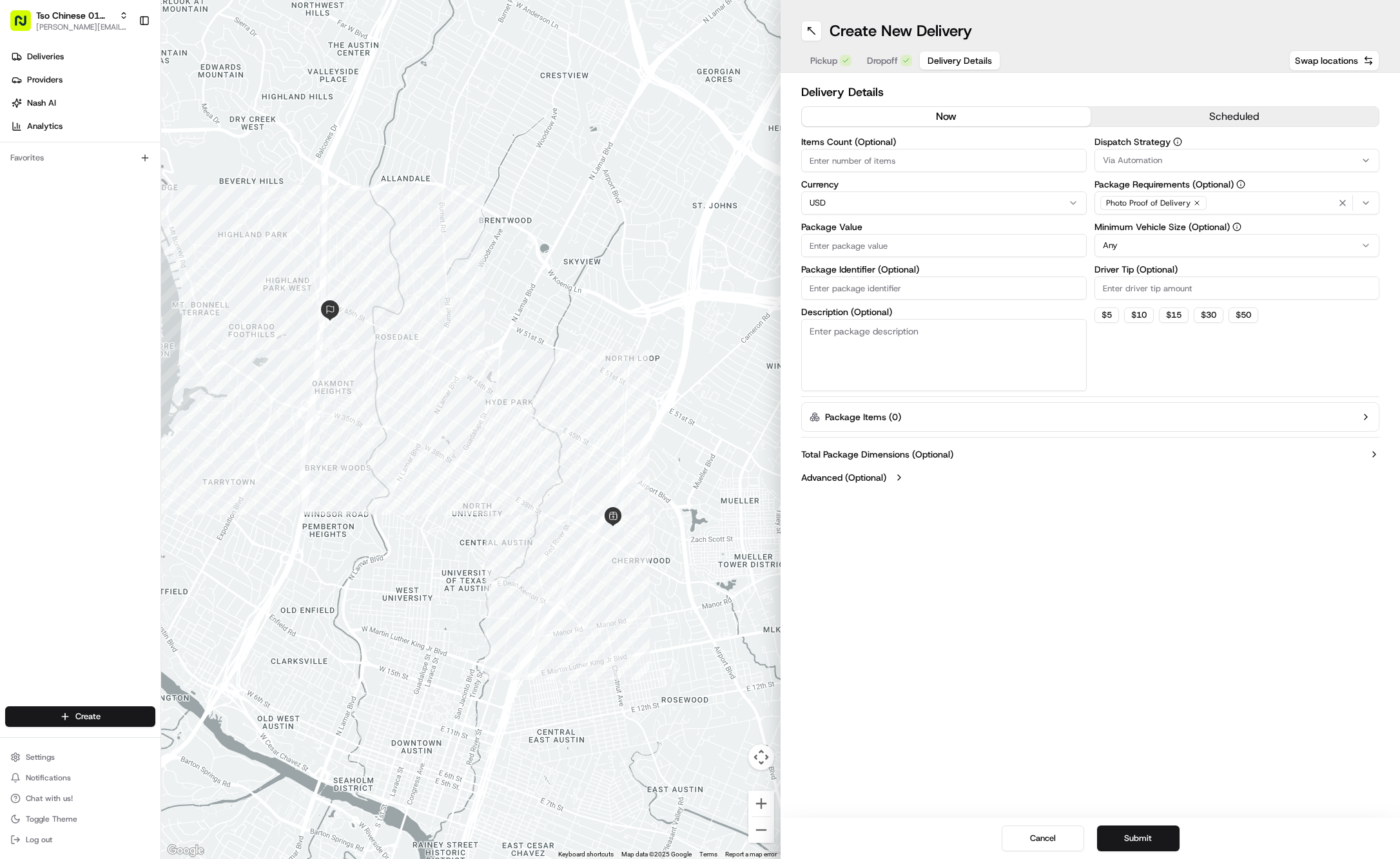
click at [1168, 166] on div "Via Automation" at bounding box center [1237, 160] width 279 height 11
click at [1159, 235] on span "Tso Cherrywood Strategy" at bounding box center [1196, 230] width 159 height 11
click at [1131, 91] on html "Tso Chinese 01 Cherrywood jason@tsochinese.com Toggle Sidebar Deliveries Provid…" at bounding box center [700, 430] width 1400 height 859
click at [1193, 204] on icon "button" at bounding box center [1197, 203] width 8 height 8
click at [1192, 198] on div "Select requirements" at bounding box center [1237, 203] width 279 height 11
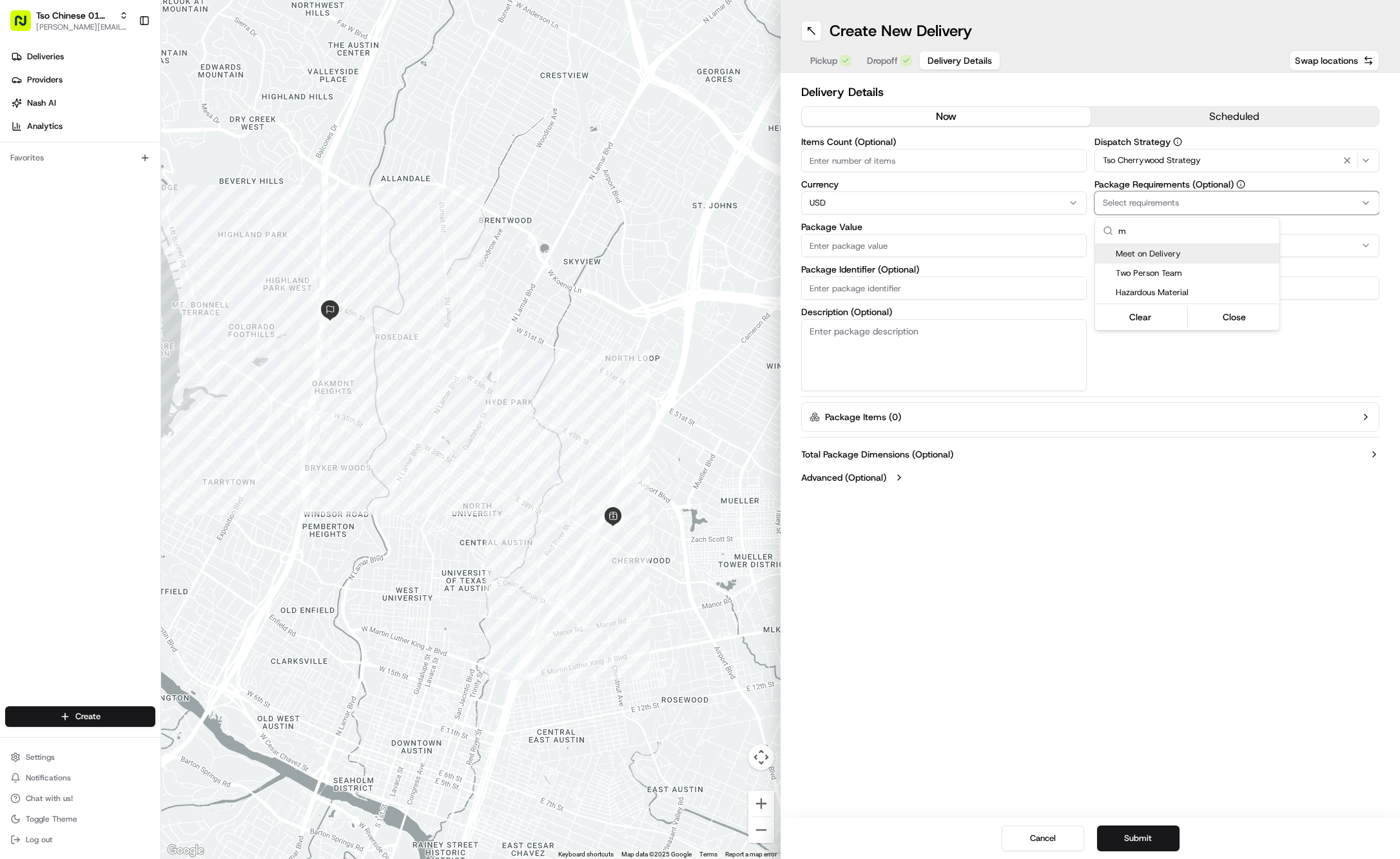
type input "m"
click at [1198, 250] on span "Meet on Delivery" at bounding box center [1196, 253] width 159 height 11
click at [1180, 66] on html "Tso Chinese 01 Cherrywood jason@tsochinese.com Toggle Sidebar Deliveries Provid…" at bounding box center [700, 430] width 1400 height 859
click at [1158, 292] on input "Driver Tip (Optional)" at bounding box center [1237, 288] width 285 height 23
type input "2"
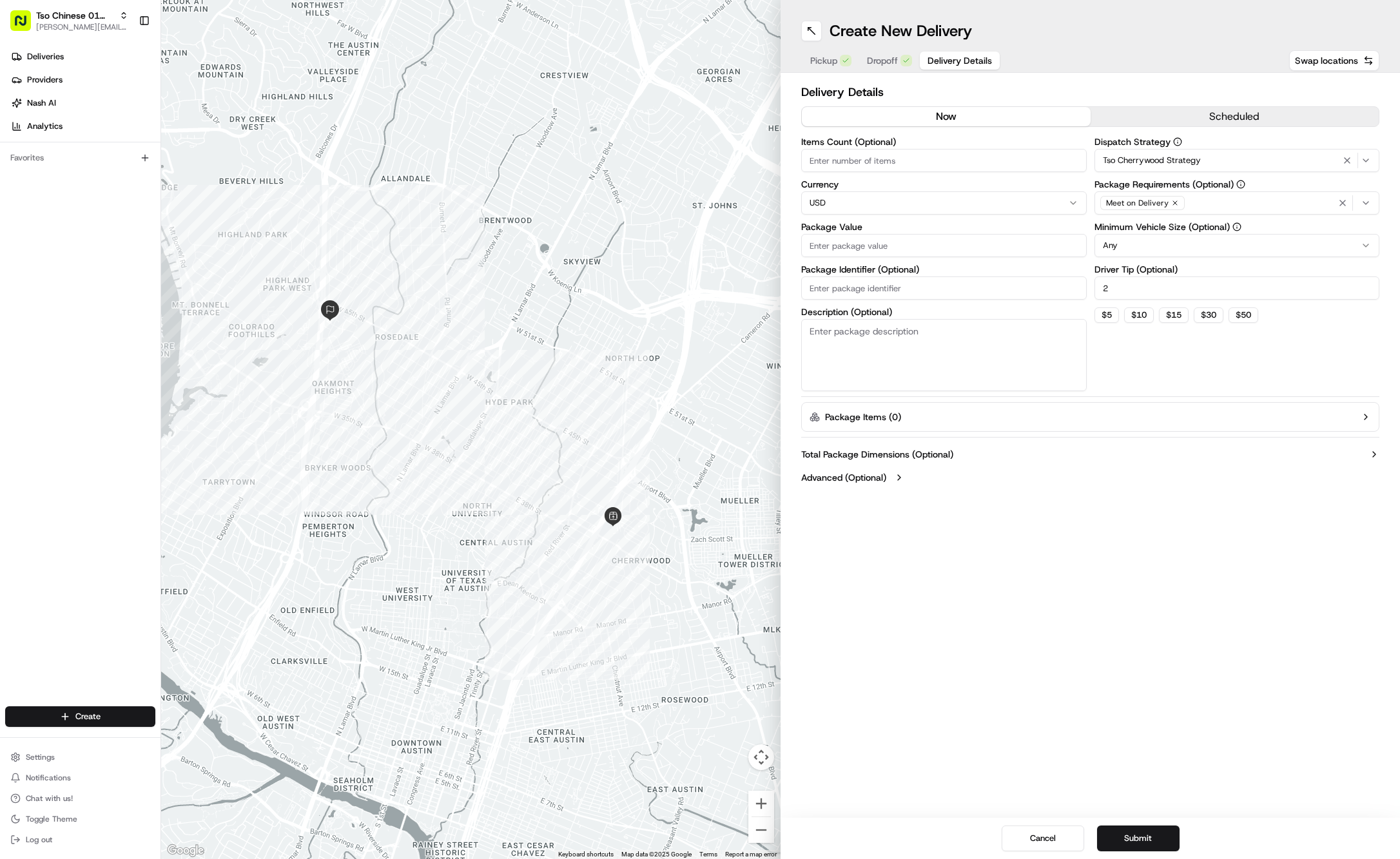
click at [929, 256] on input "Package Value" at bounding box center [944, 246] width 285 height 23
type input "31.28"
click at [981, 282] on input "Package Identifier (Optional)" at bounding box center [944, 288] width 285 height 23
paste input "#4EQWAHX"
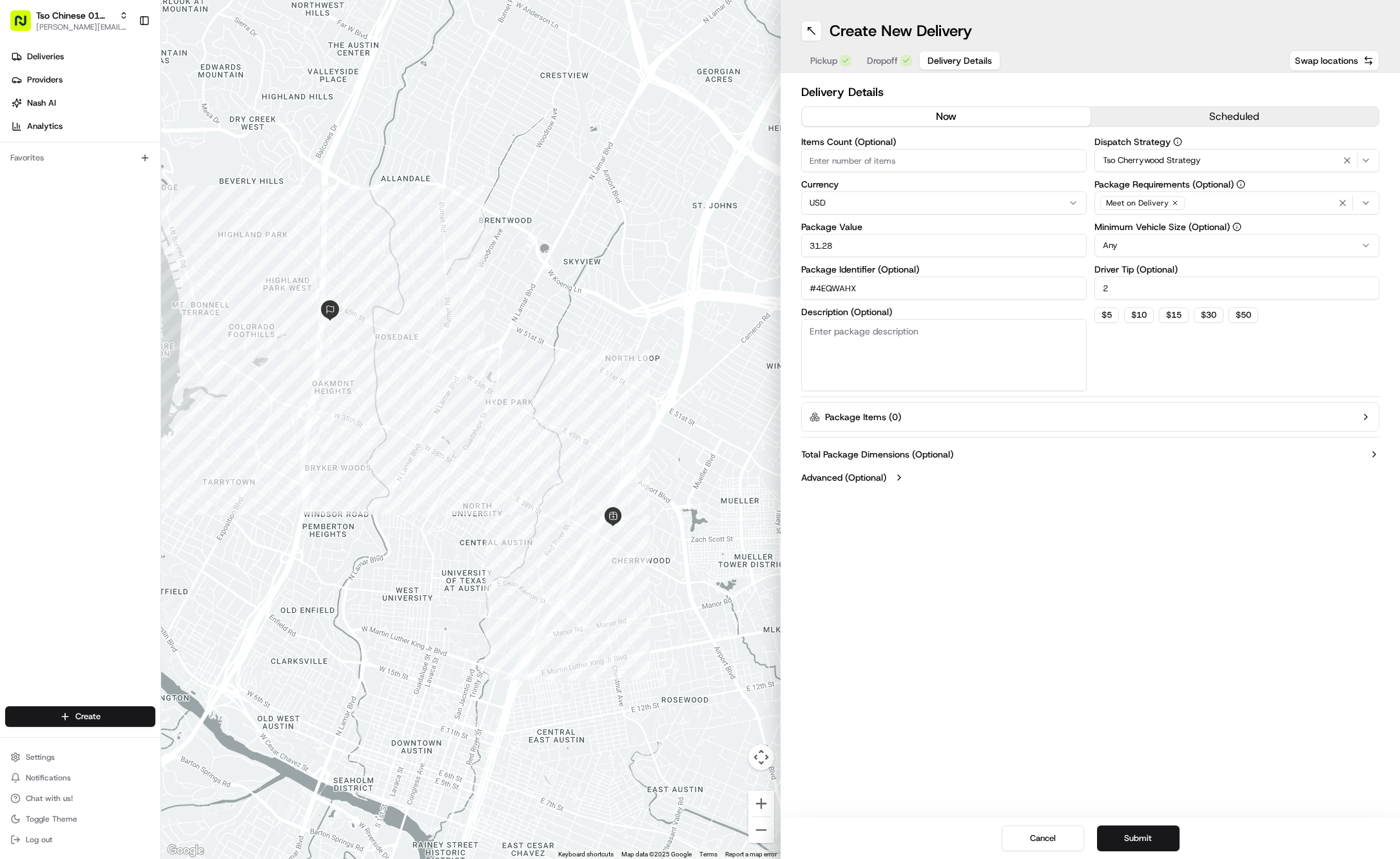
type input "#4EQWAHX"
click at [935, 563] on div "Create New Delivery Pickup Dropoff Delivery Details Swap locations Delivery Det…" at bounding box center [1090, 430] width 620 height 859
click at [1127, 848] on button "Submit" at bounding box center [1138, 838] width 82 height 26
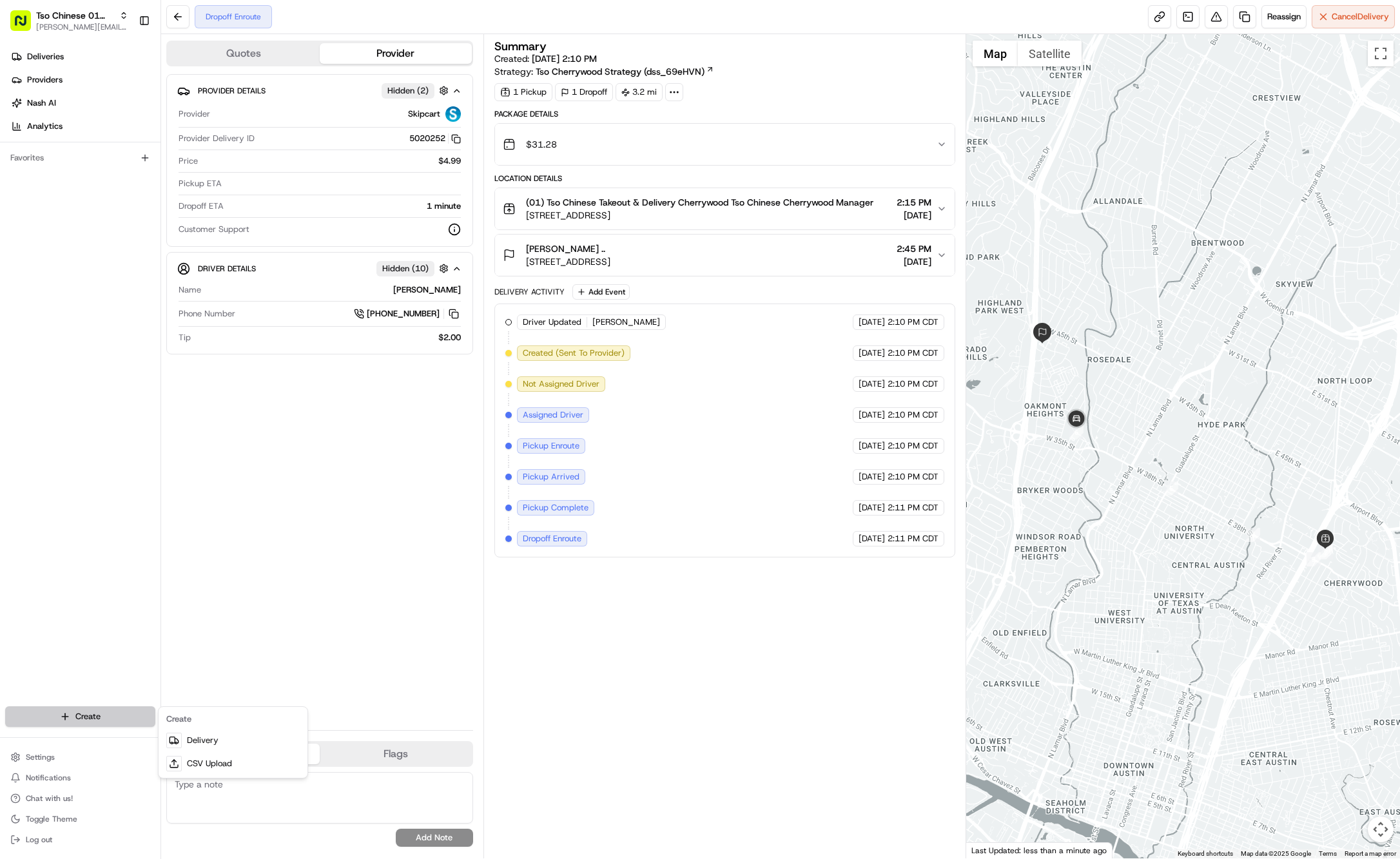
click at [76, 713] on html "Tso Chinese 01 Cherrywood jason@tsochinese.com Toggle Sidebar Deliveries Provid…" at bounding box center [700, 430] width 1400 height 859
click at [132, 720] on html "Tso Chinese 01 Cherrywood jason@tsochinese.com Toggle Sidebar Deliveries Provid…" at bounding box center [700, 430] width 1400 height 859
click at [195, 742] on link "Delivery" at bounding box center [233, 741] width 143 height 23
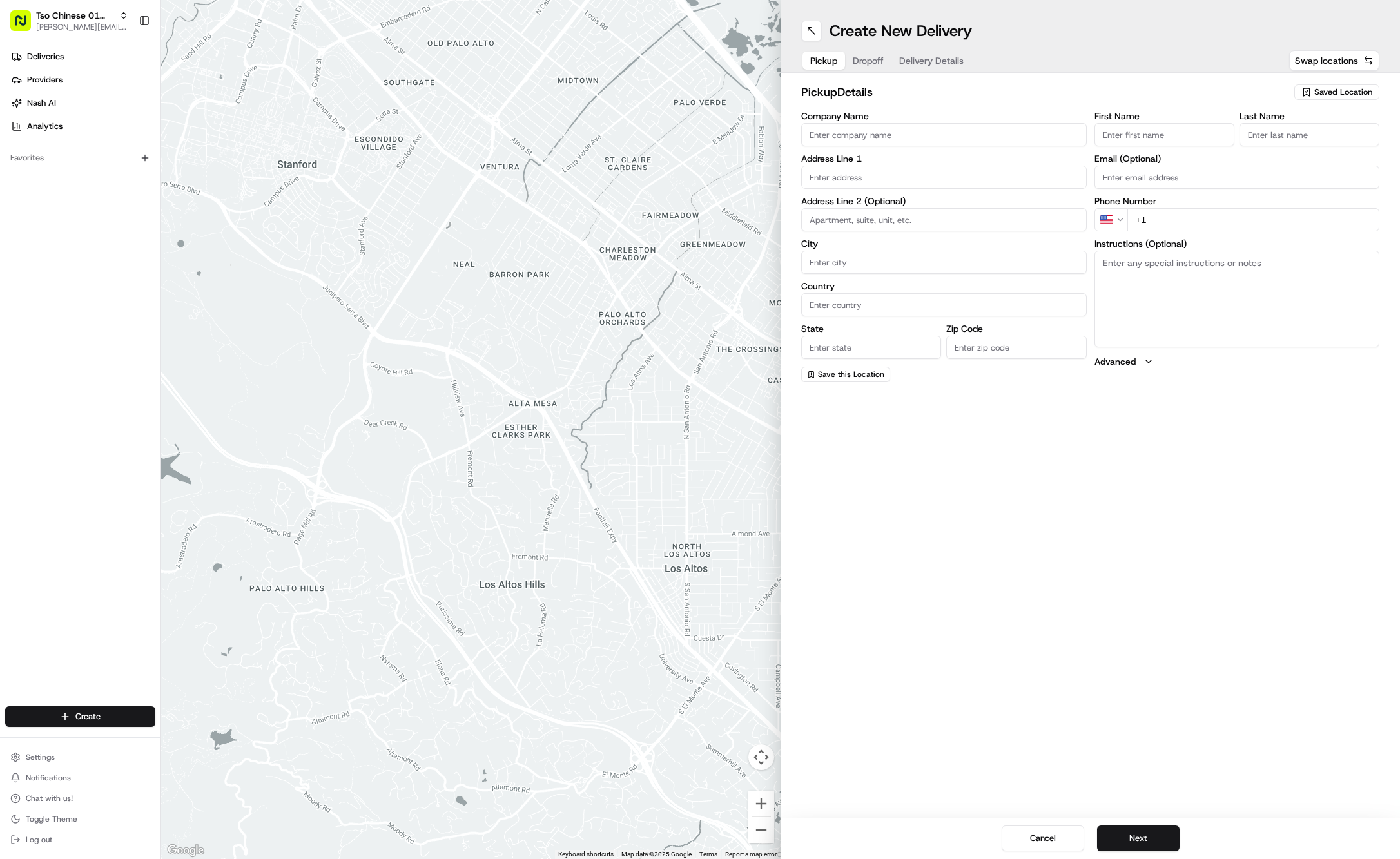
click at [1337, 86] on span "Saved Location" at bounding box center [1344, 92] width 58 height 11
click at [1324, 134] on div "(01) Tso Chinese Takeout & Delivery Cherrywood" at bounding box center [1308, 146] width 185 height 31
type input "(01) Tso Chinese Takeout & Delivery Cherrywood"
type input "Ste E-5"
type input "Austin"
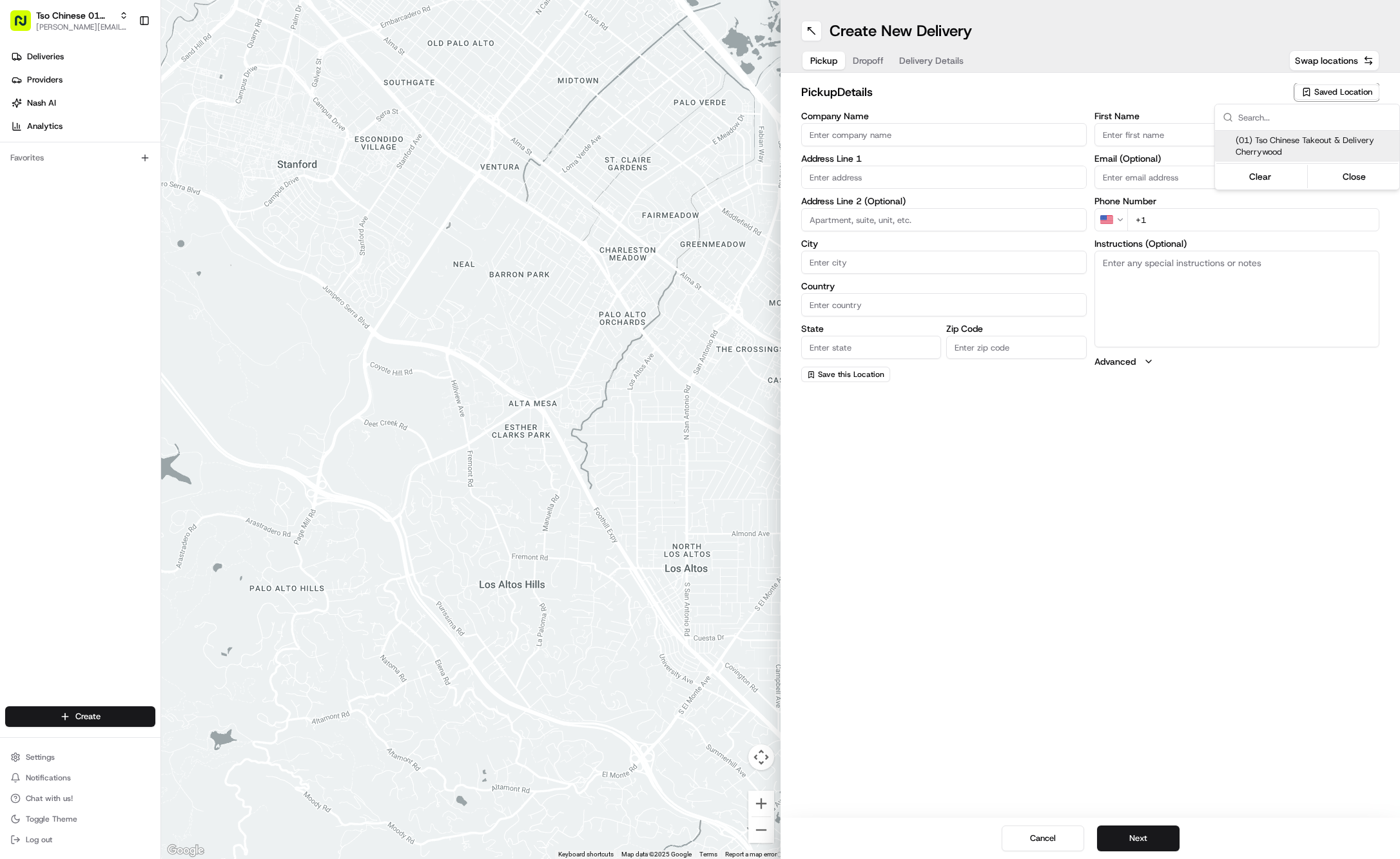
type input "US"
type input "[GEOGRAPHIC_DATA]"
type input "78722"
type input "Tso Chinese"
type input "Cherrywood Manager"
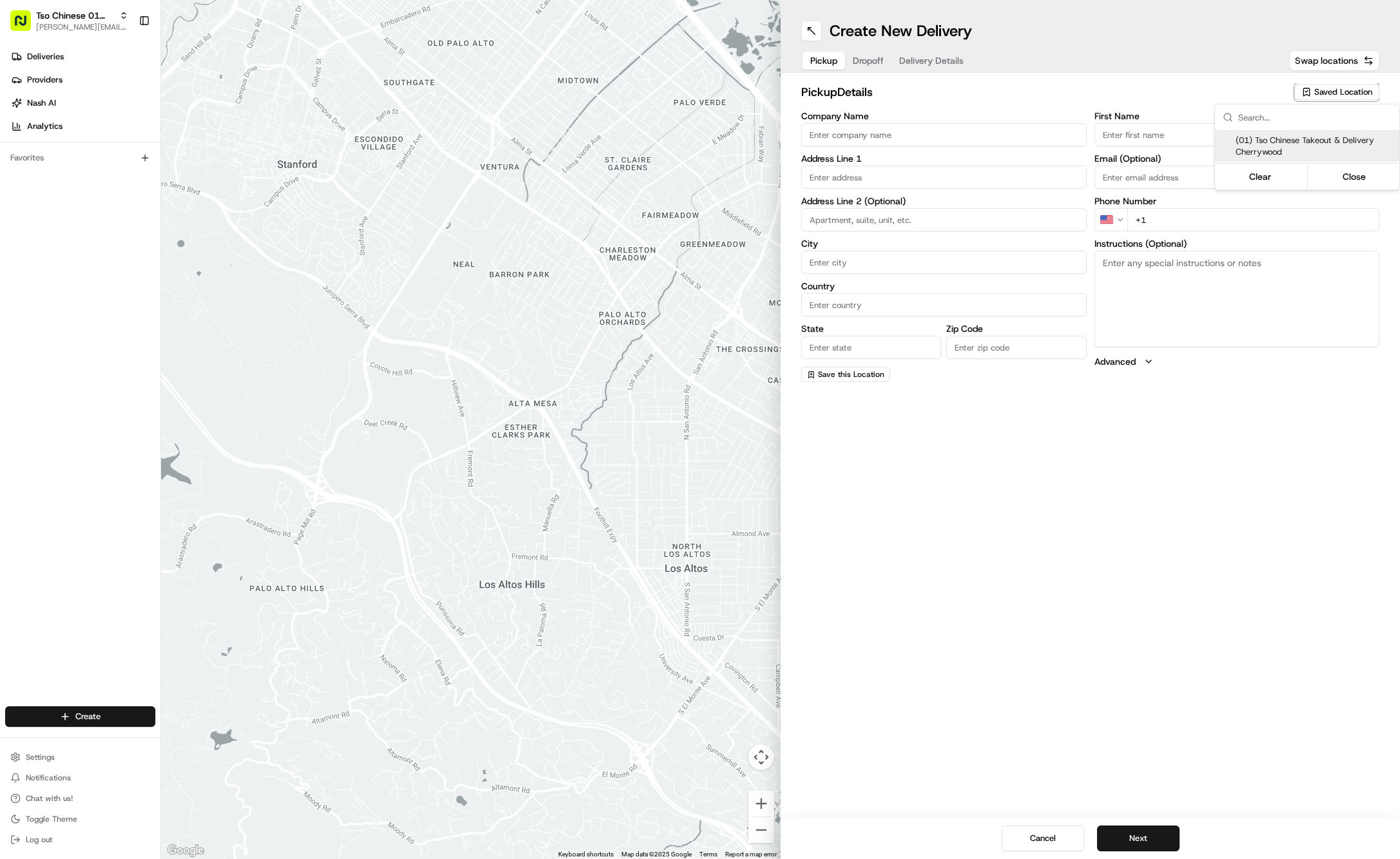
type input "[EMAIL_ADDRESS][DOMAIN_NAME]"
type input "[PHONE_NUMBER]"
type textarea "Submit a picture displaying address & food as Proof of Delivery. Envía una foto…"
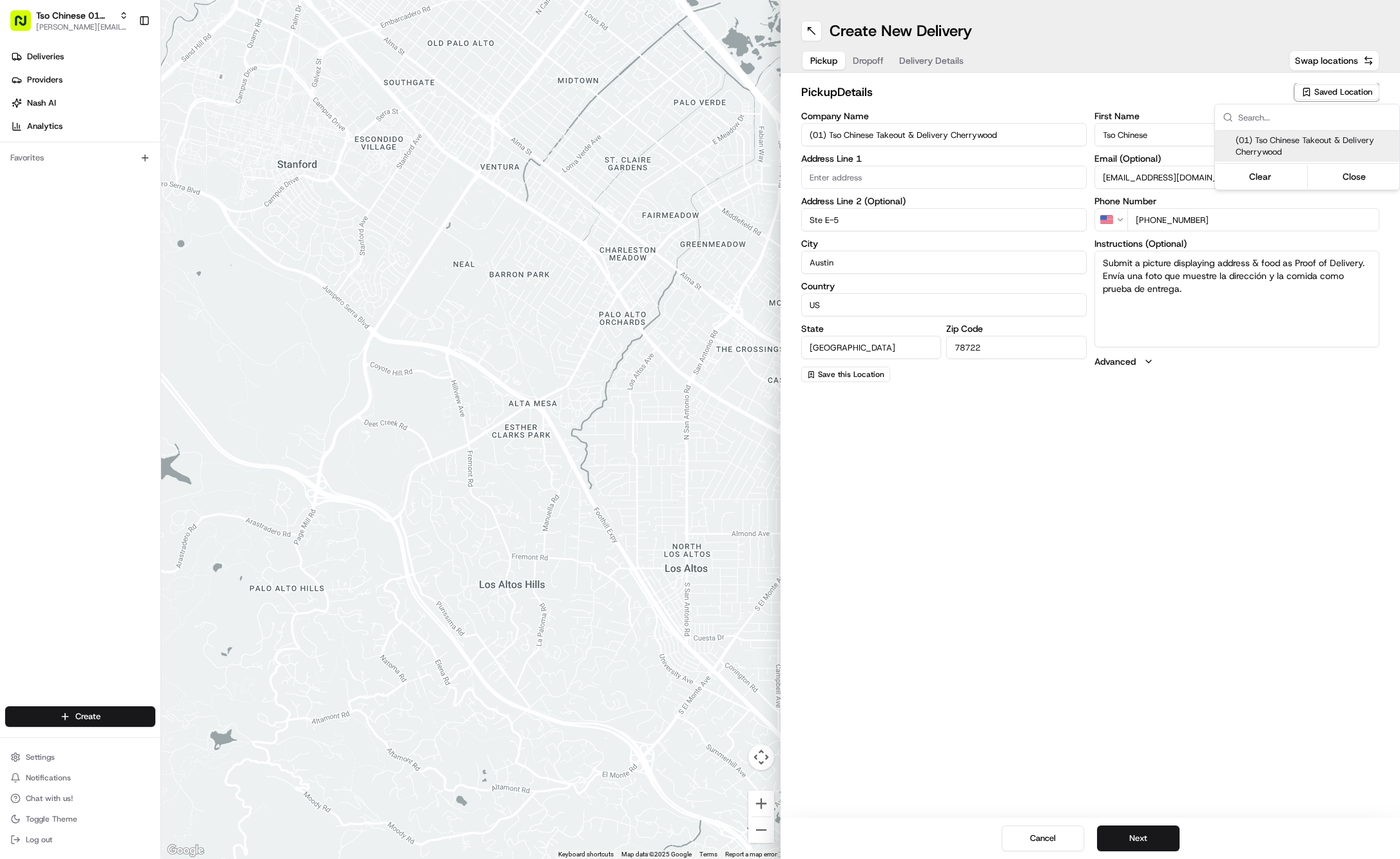
type input "[STREET_ADDRESS]"
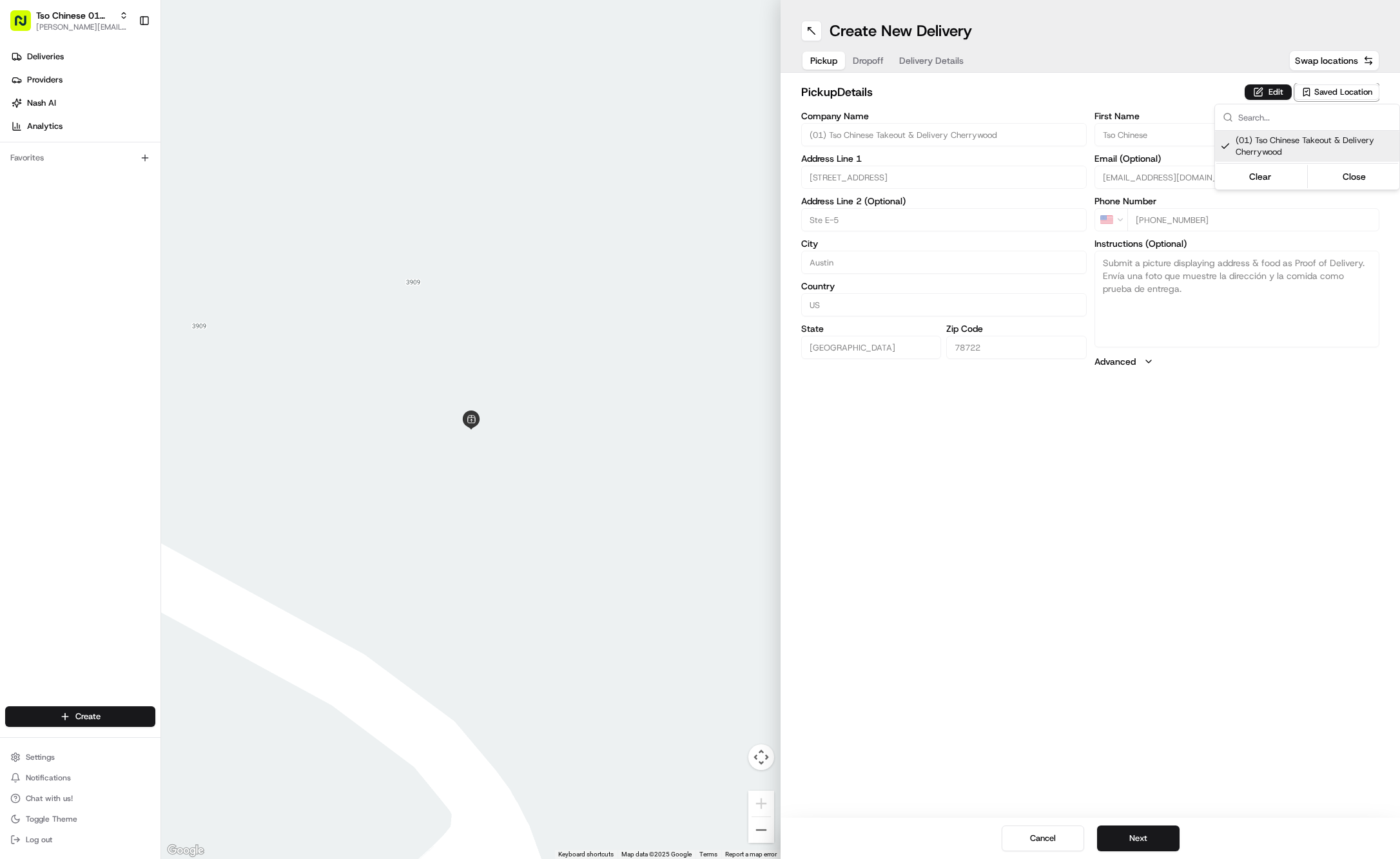
click at [867, 60] on html "Tso Chinese 01 Cherrywood [PERSON_NAME][EMAIL_ADDRESS][DOMAIN_NAME] Toggle Side…" at bounding box center [700, 430] width 1400 height 859
click at [867, 60] on span "Dropoff" at bounding box center [868, 60] width 31 height 13
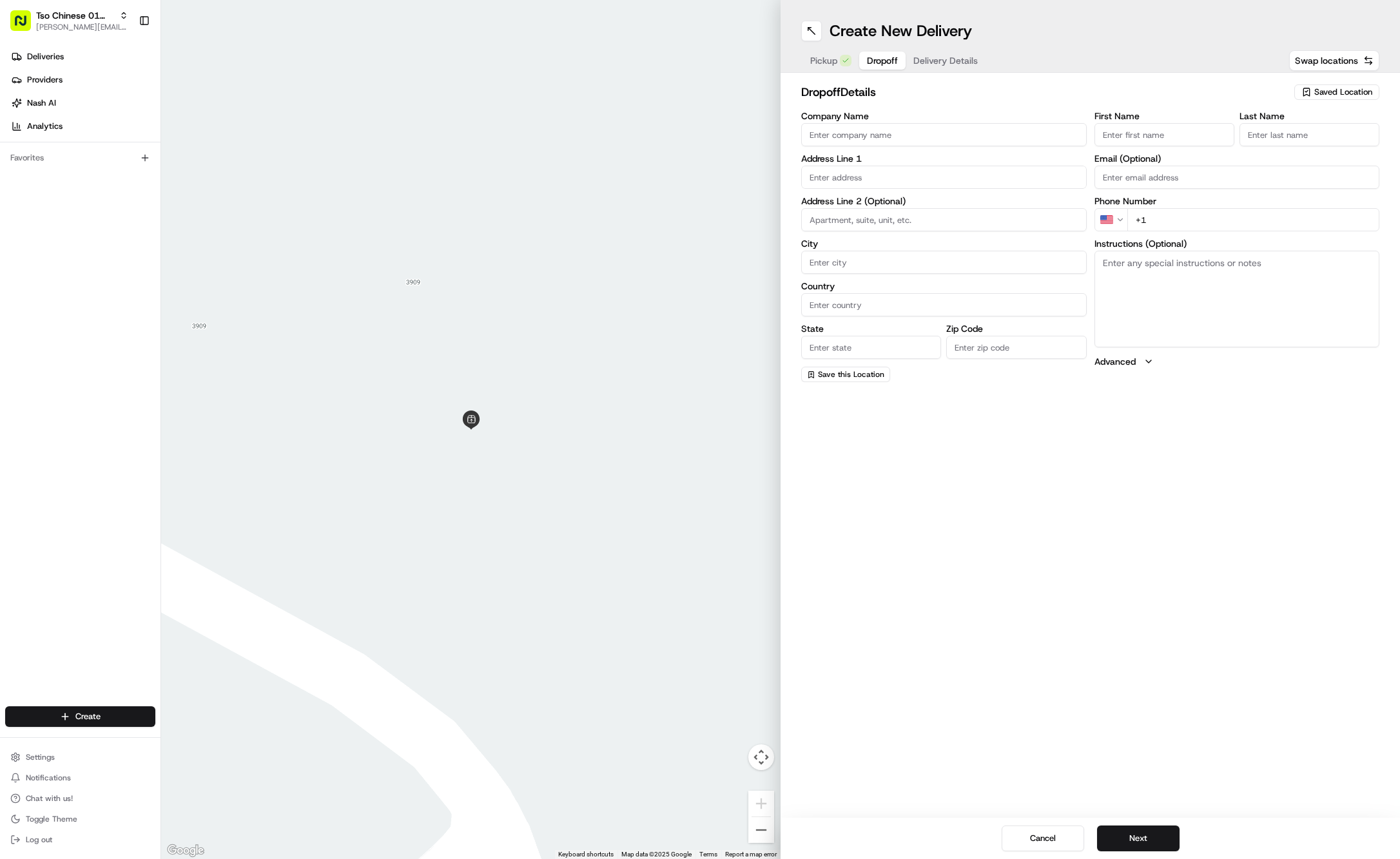
click at [1177, 214] on input "+1" at bounding box center [1254, 220] width 253 height 23
click at [1194, 213] on input "+1" at bounding box center [1254, 220] width 253 height 23
paste input "tel"
type input "+1"
paste input "Haley Fleming"
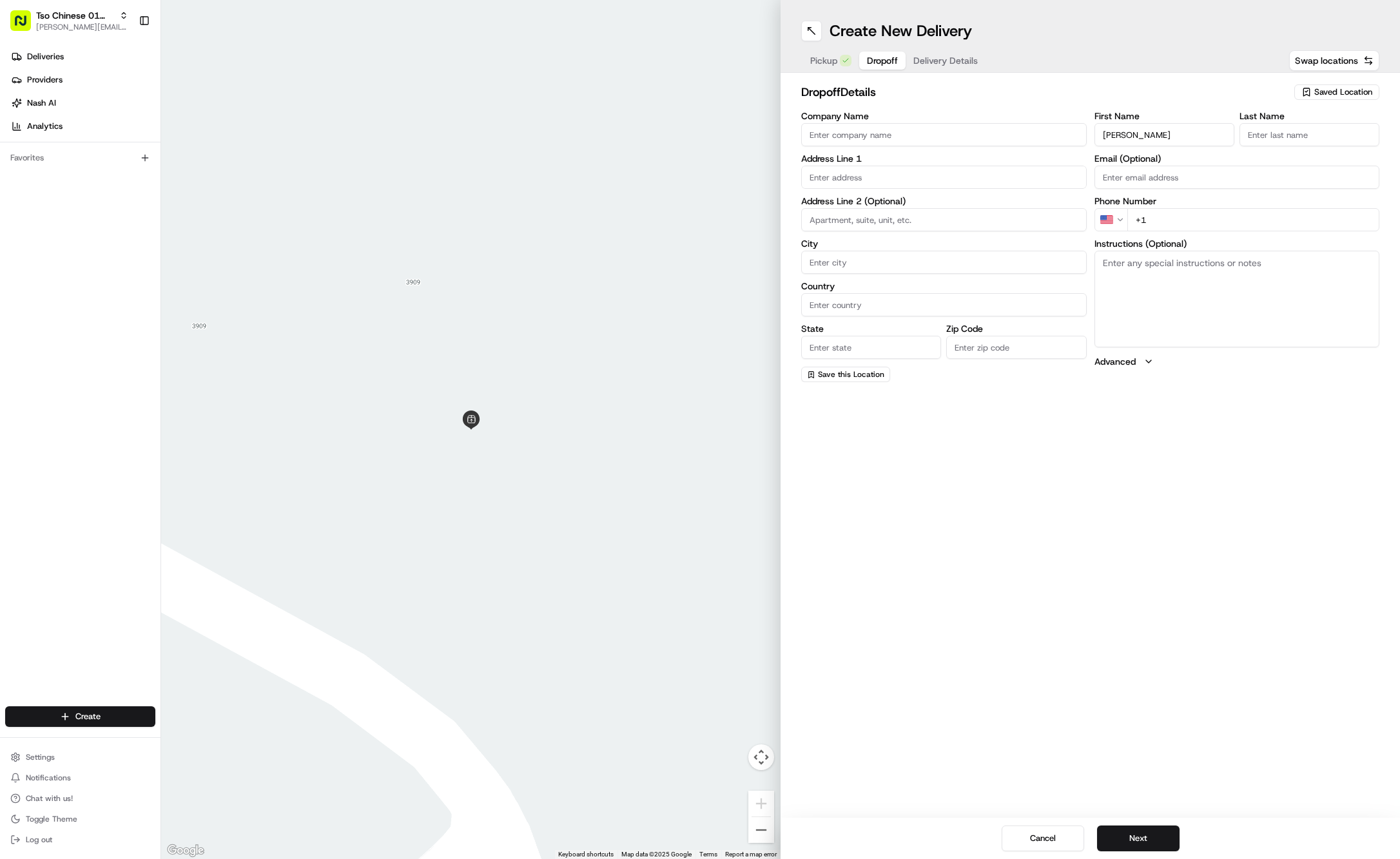
type input "Haley Fleming"
type input "."
click at [1241, 214] on input "+1" at bounding box center [1254, 220] width 253 height 23
click at [1241, 213] on input "+1" at bounding box center [1254, 220] width 253 height 23
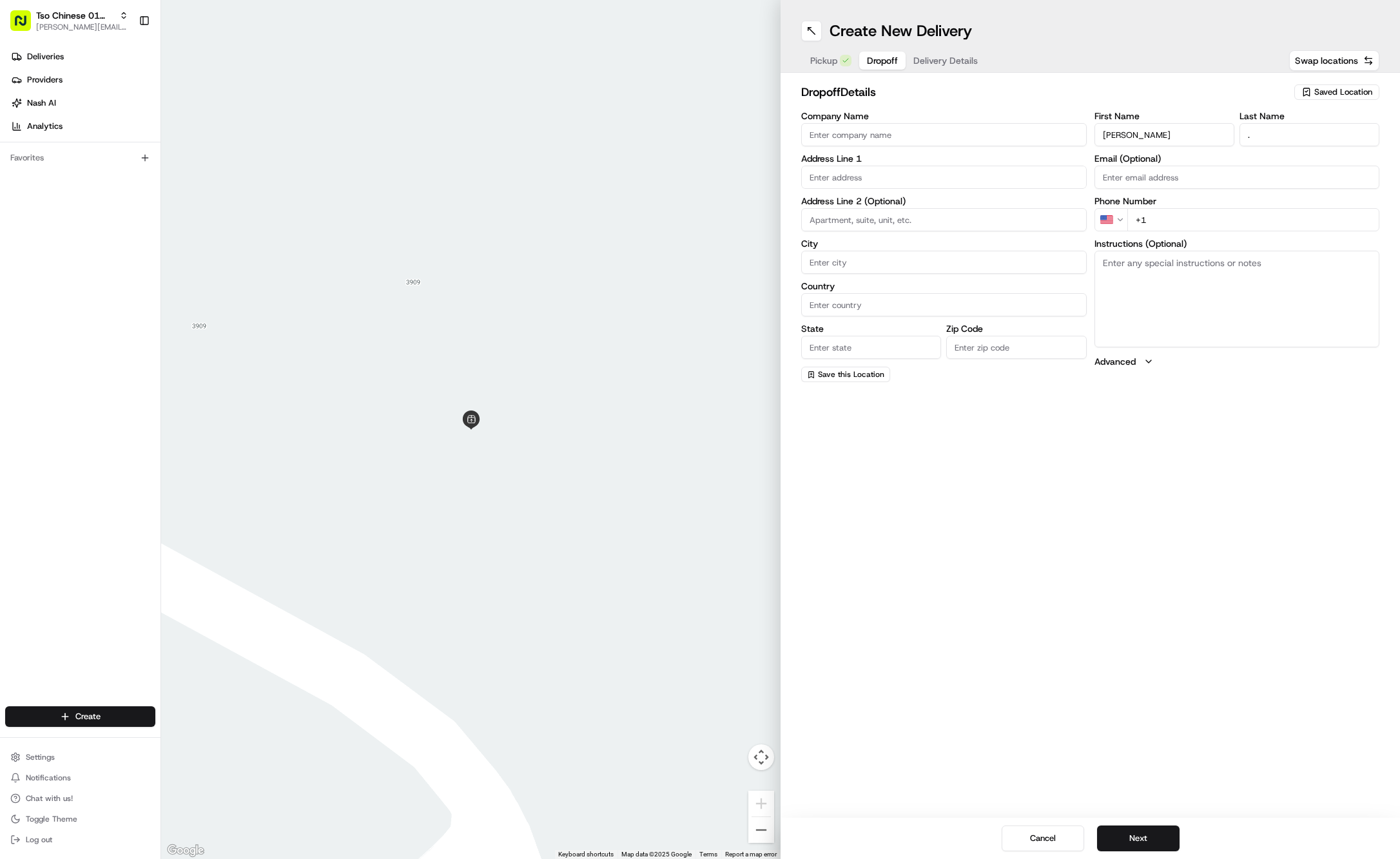
paste input "512 940 7094"
type input "+1 512 940 7094"
click at [1137, 305] on textarea "Instructions (Optional)" at bounding box center [1237, 299] width 285 height 97
paste textarea "Company: EMS"
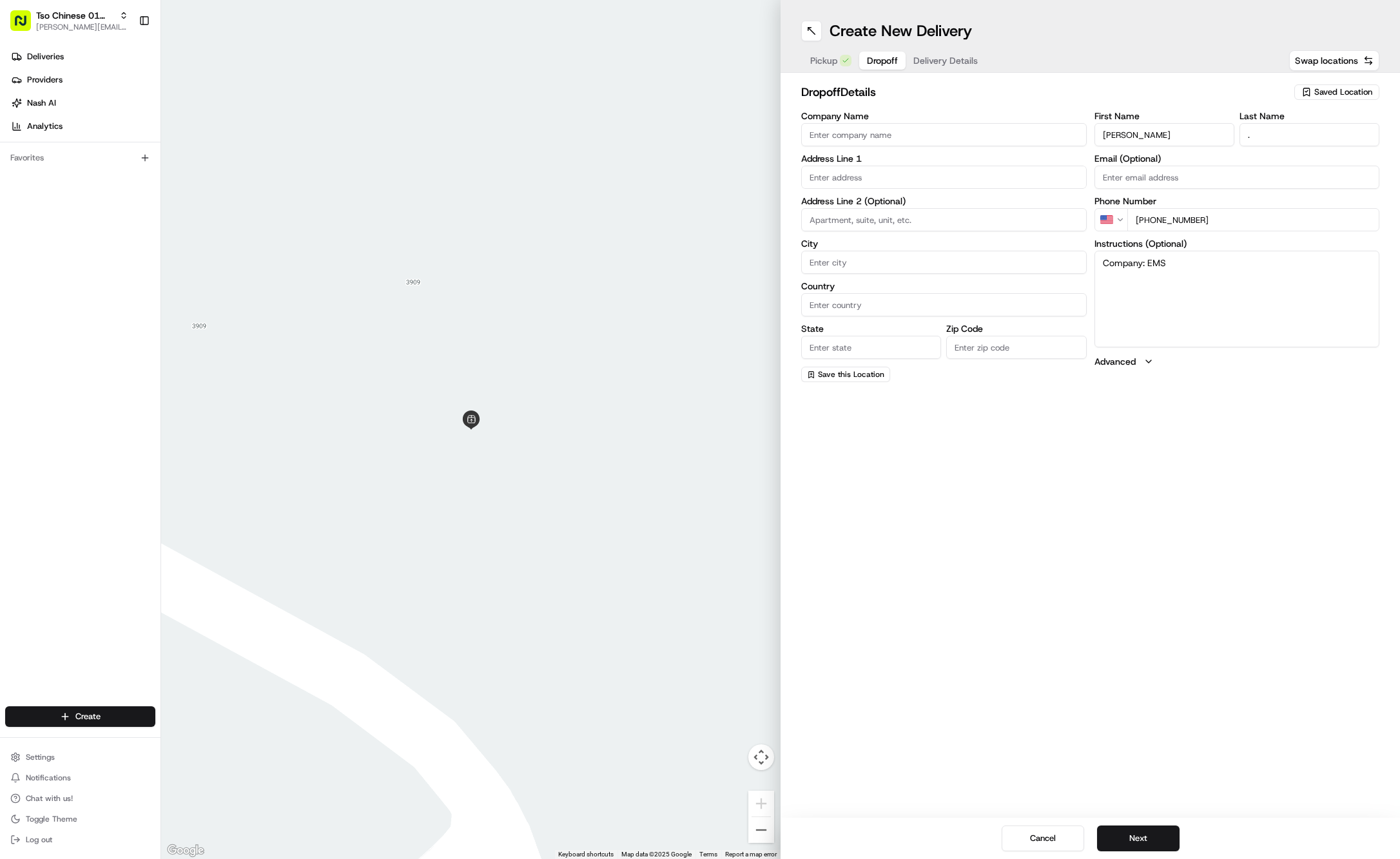
type textarea "Company: EMS"
click at [948, 169] on input "text" at bounding box center [944, 177] width 285 height 23
paste input "5010 Old Manor Rd"
click at [957, 197] on div "5010 Old Manor Rd, Austin, TX" at bounding box center [944, 203] width 279 height 19
type input "5010 Old Manor Rd, Austin, TX 78723, USA"
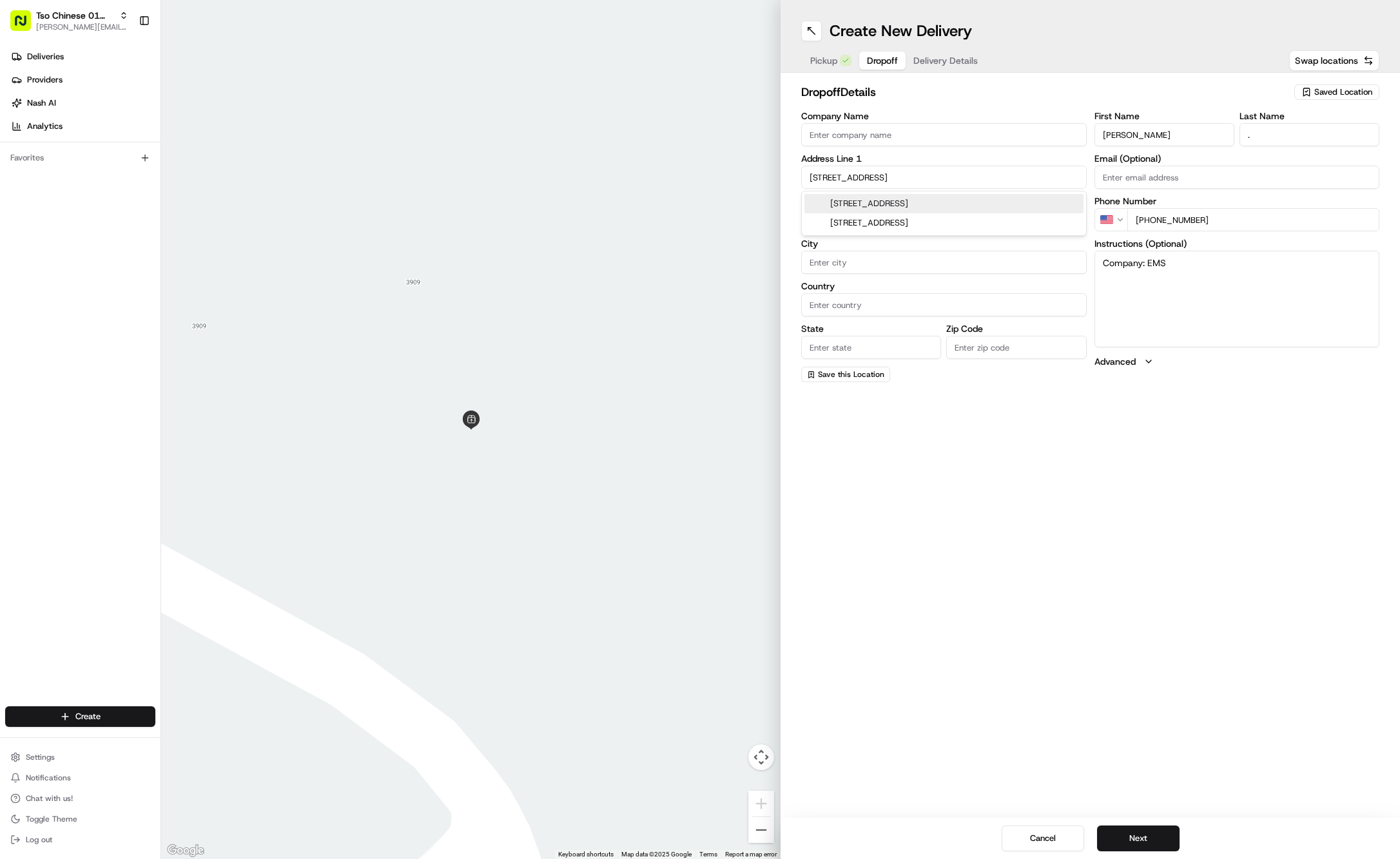
type input "Austin"
type input "[GEOGRAPHIC_DATA]"
type input "78723"
type input "5010 Old Manor Road"
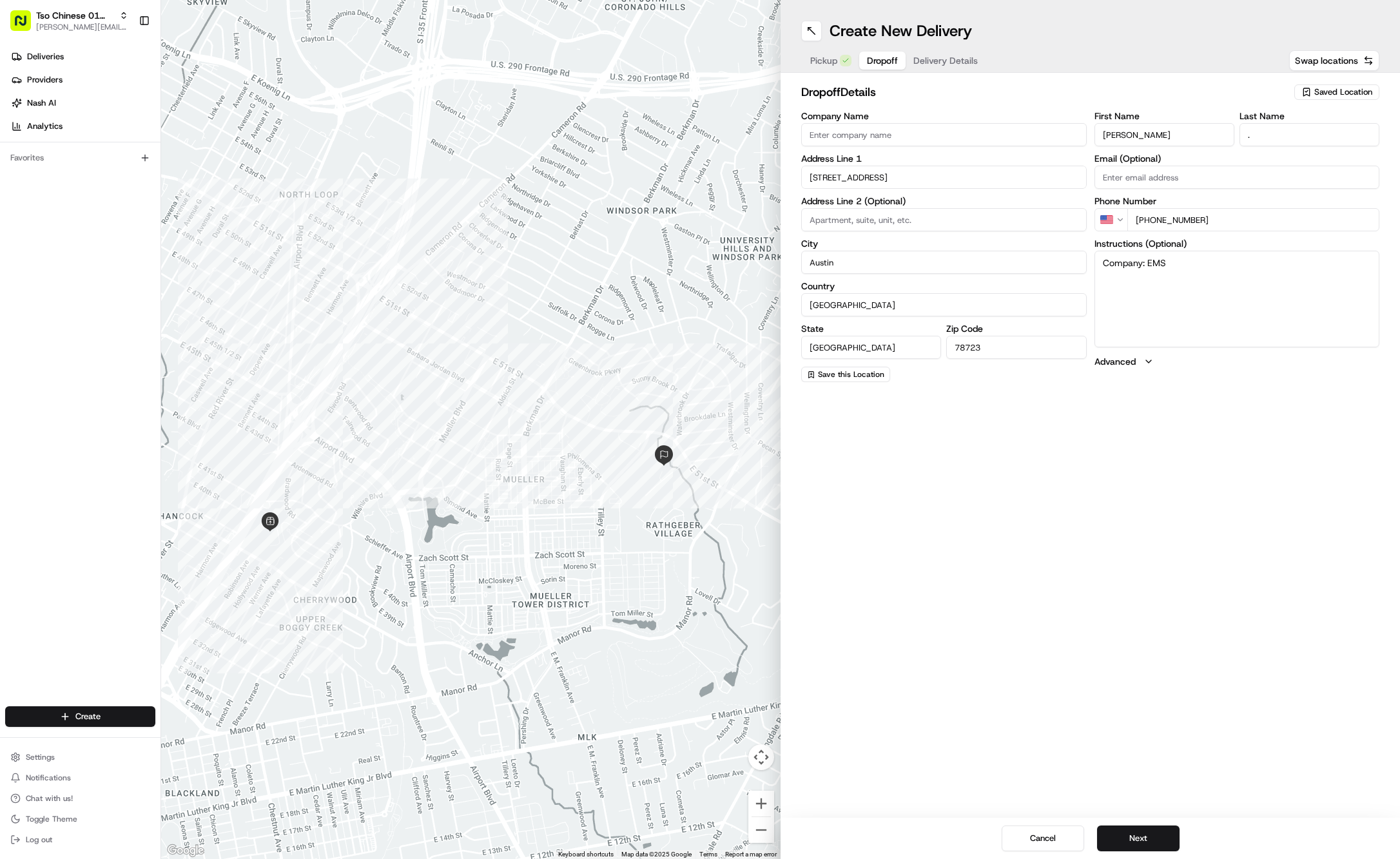
click at [1187, 259] on textarea "Company: EMS" at bounding box center [1237, 299] width 285 height 97
click at [1220, 256] on textarea "Company: EMS" at bounding box center [1237, 299] width 285 height 97
paste textarea "Go to the lane on the right, push the red button and tell security you have a d…"
type textarea "Company: EMS-Go to the lane on the right, push the red button and tell security…"
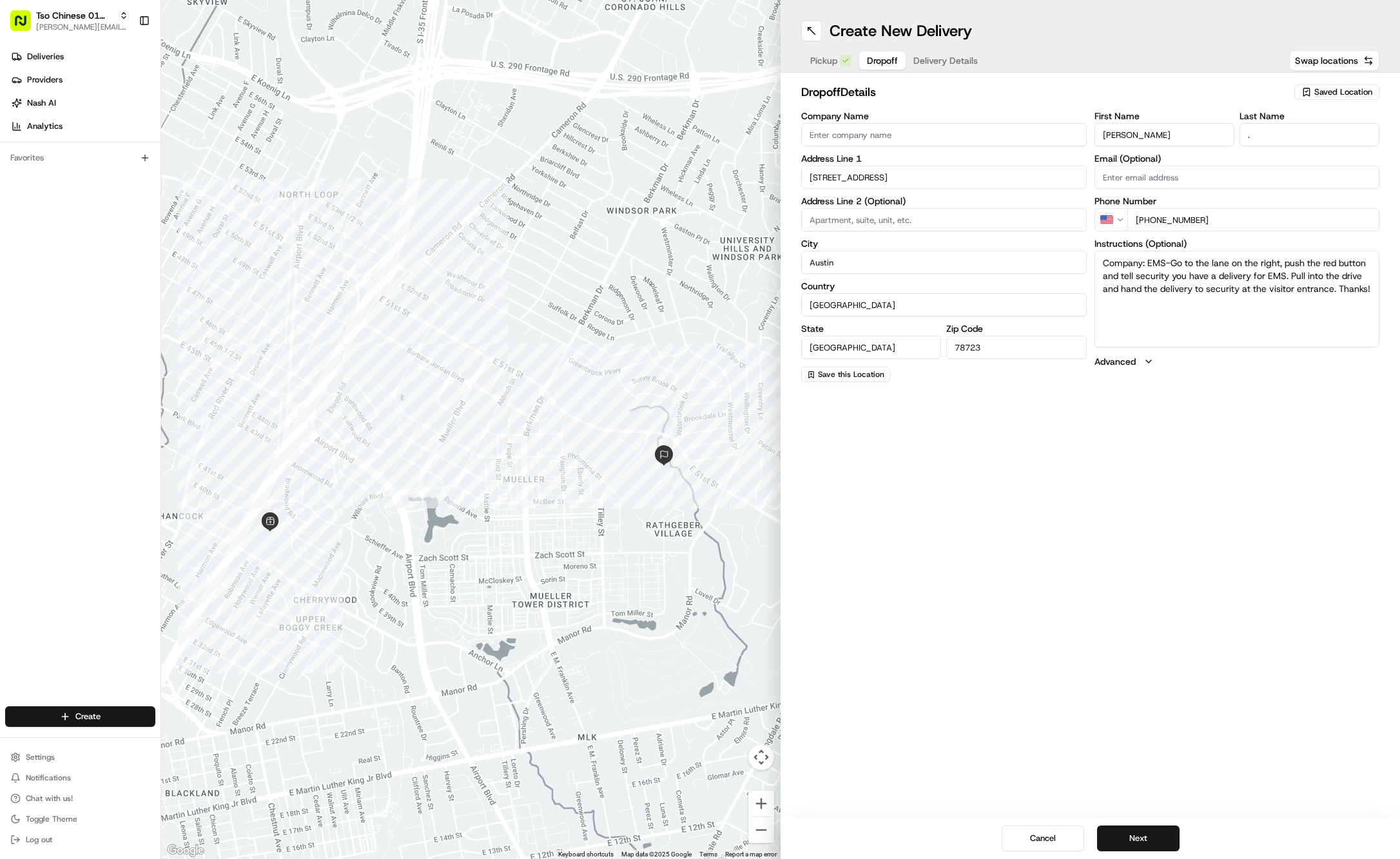
click at [960, 58] on span "Delivery Details" at bounding box center [945, 60] width 64 height 13
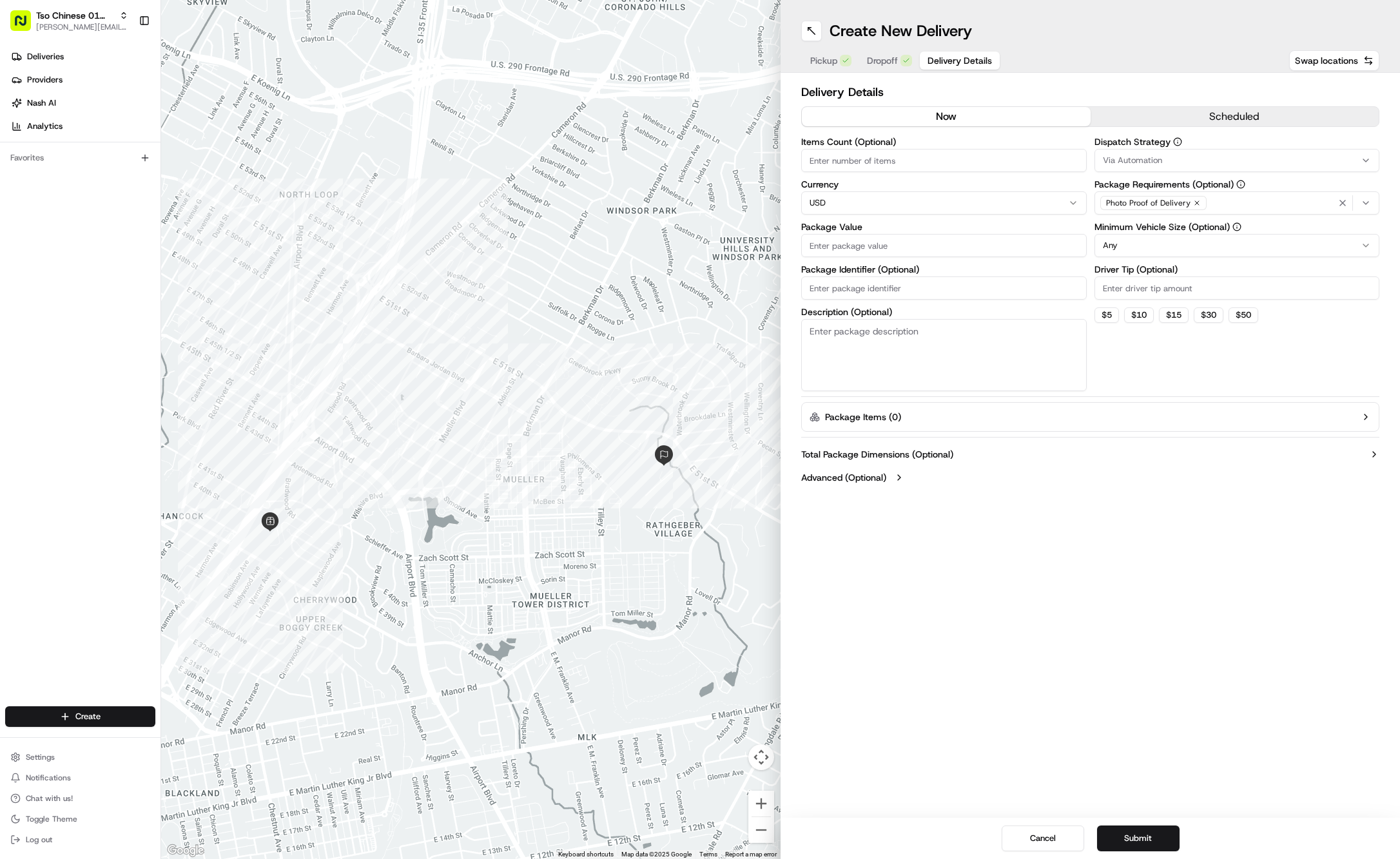
click at [1223, 158] on div "Via Automation" at bounding box center [1237, 160] width 279 height 11
click at [1183, 225] on span "Tso Cherrywood Strategy" at bounding box center [1196, 230] width 159 height 11
click at [1192, 456] on html "Tso Chinese 01 Cherrywood jason@tsochinese.com Toggle Sidebar Deliveries Provid…" at bounding box center [700, 430] width 1400 height 859
click at [1190, 208] on div "Photo Proof of Delivery" at bounding box center [1153, 203] width 106 height 14
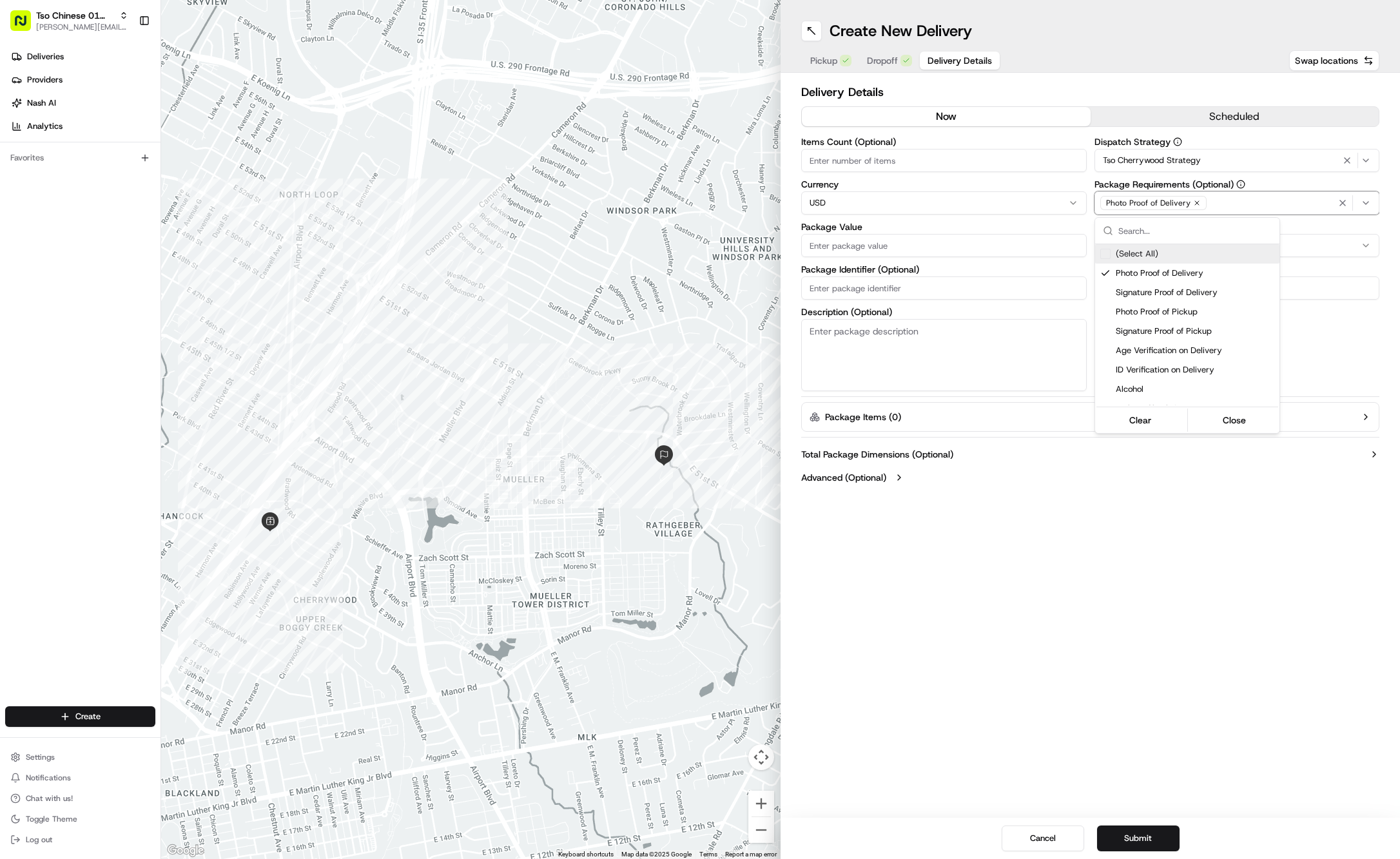
click at [1193, 204] on icon "button" at bounding box center [1197, 203] width 8 height 8
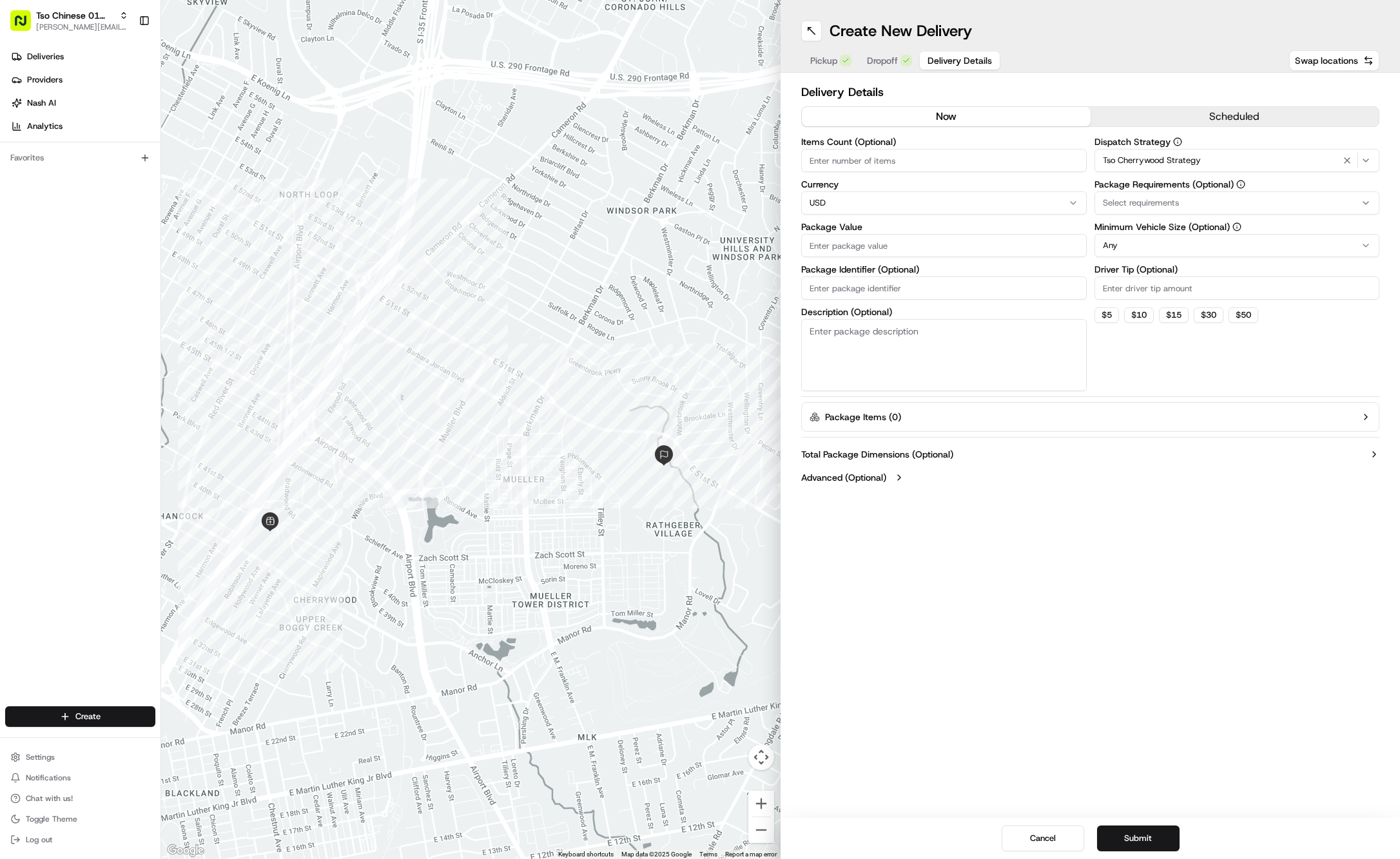
click at [1191, 204] on div "Select requirements" at bounding box center [1237, 203] width 279 height 11
type input "m"
click at [1191, 204] on html "Tso Chinese 01 Cherrywood jason@tsochinese.com Toggle Sidebar Deliveries Provid…" at bounding box center [700, 430] width 1400 height 859
click at [1192, 197] on button "Select requirements" at bounding box center [1237, 203] width 285 height 23
click at [1182, 256] on span "Meet on Delivery" at bounding box center [1196, 253] width 159 height 11
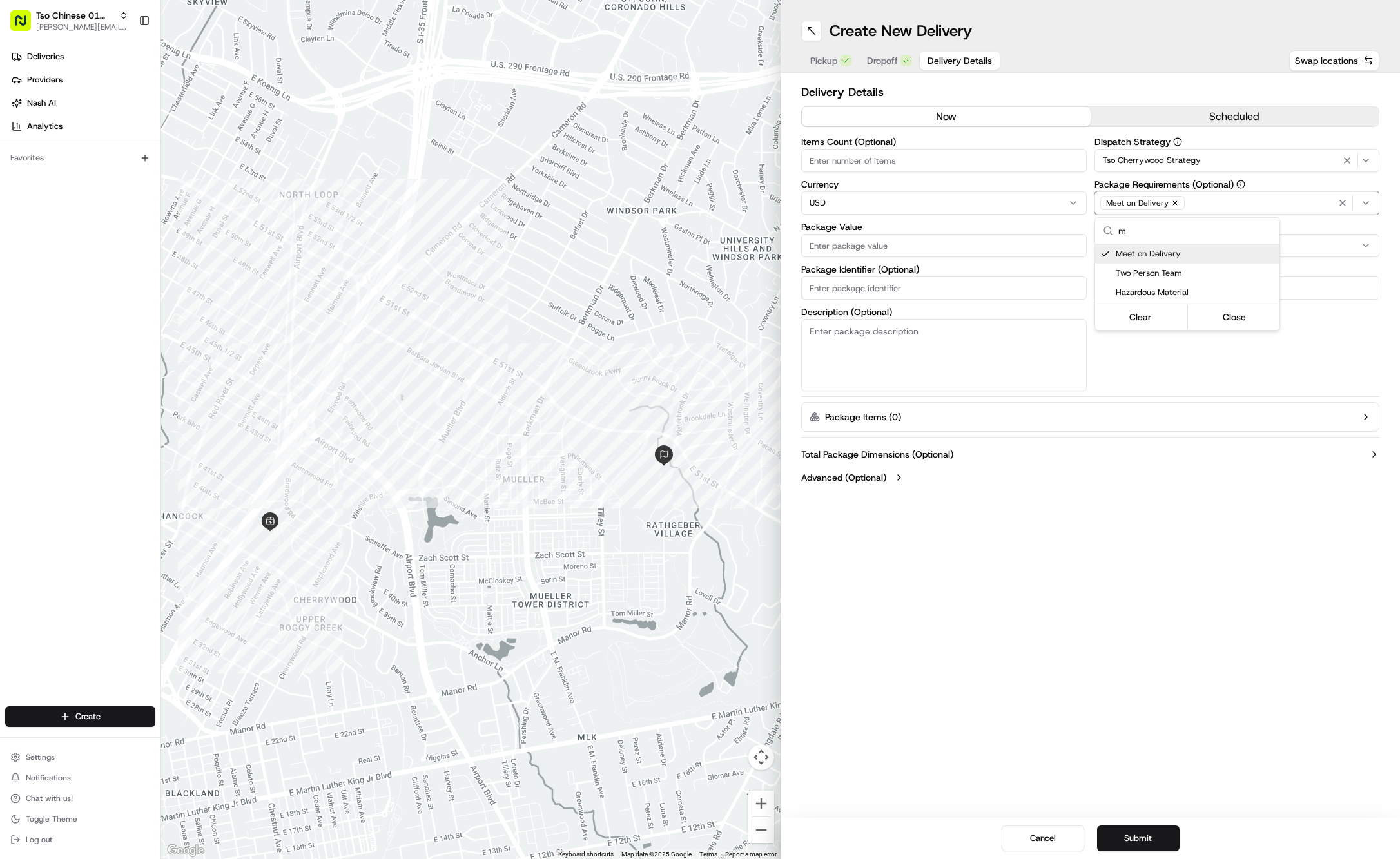
click at [1155, 78] on html "Tso Chinese 01 Cherrywood jason@tsochinese.com Toggle Sidebar Deliveries Provid…" at bounding box center [700, 430] width 1400 height 859
click at [1154, 299] on input "Driver Tip (Optional)" at bounding box center [1237, 288] width 285 height 23
type input "2"
click at [893, 230] on div "Package Value" at bounding box center [944, 240] width 285 height 35
click at [896, 241] on input "Package Value" at bounding box center [944, 246] width 285 height 23
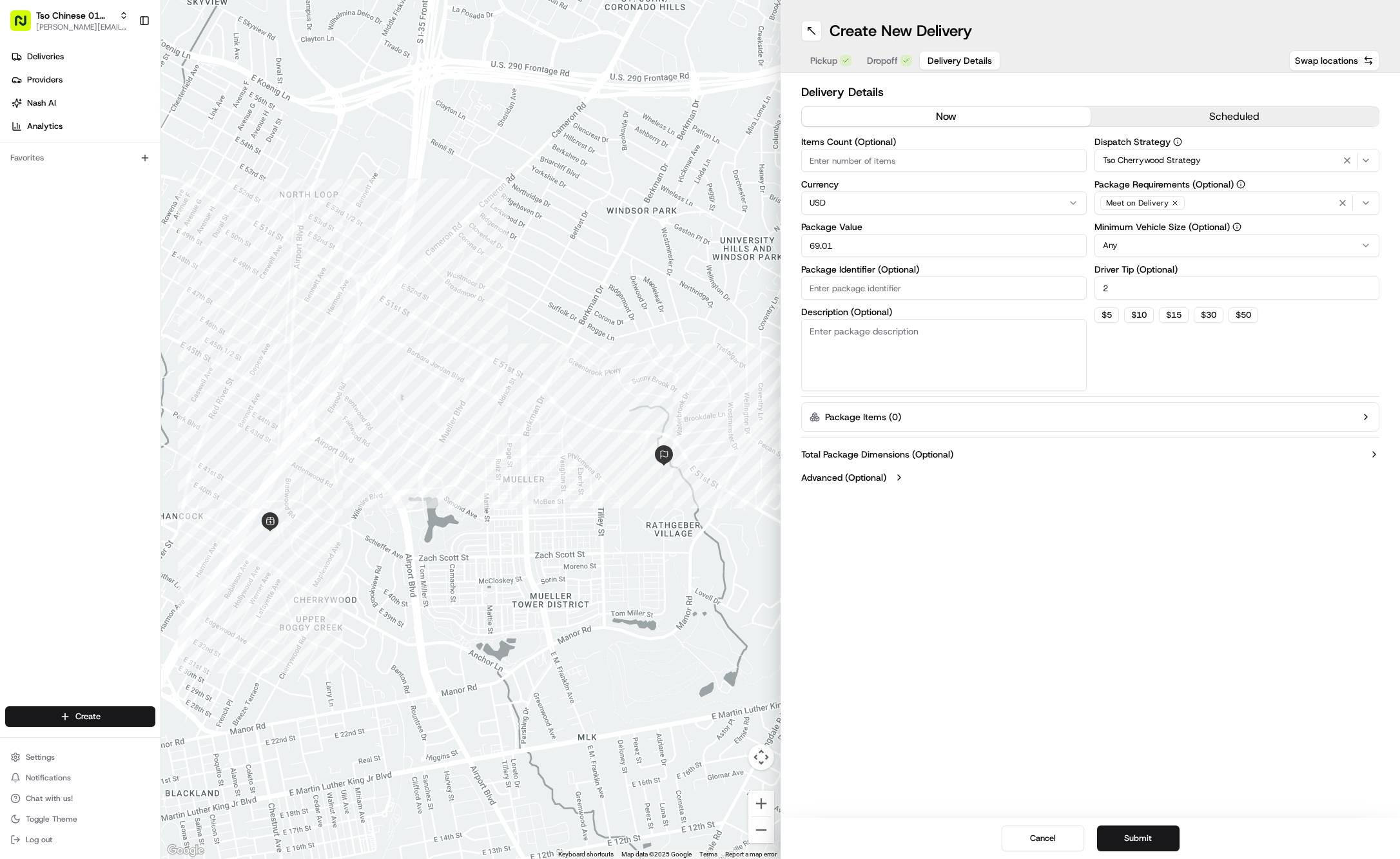
type input "69.01"
click at [904, 285] on input "Package Identifier (Optional)" at bounding box center [944, 288] width 285 height 23
paste input "#1579E94"
type input "#1579E94"
click at [1198, 664] on div "Create New Delivery Pickup Dropoff Delivery Details Swap locations Delivery Det…" at bounding box center [1090, 430] width 620 height 859
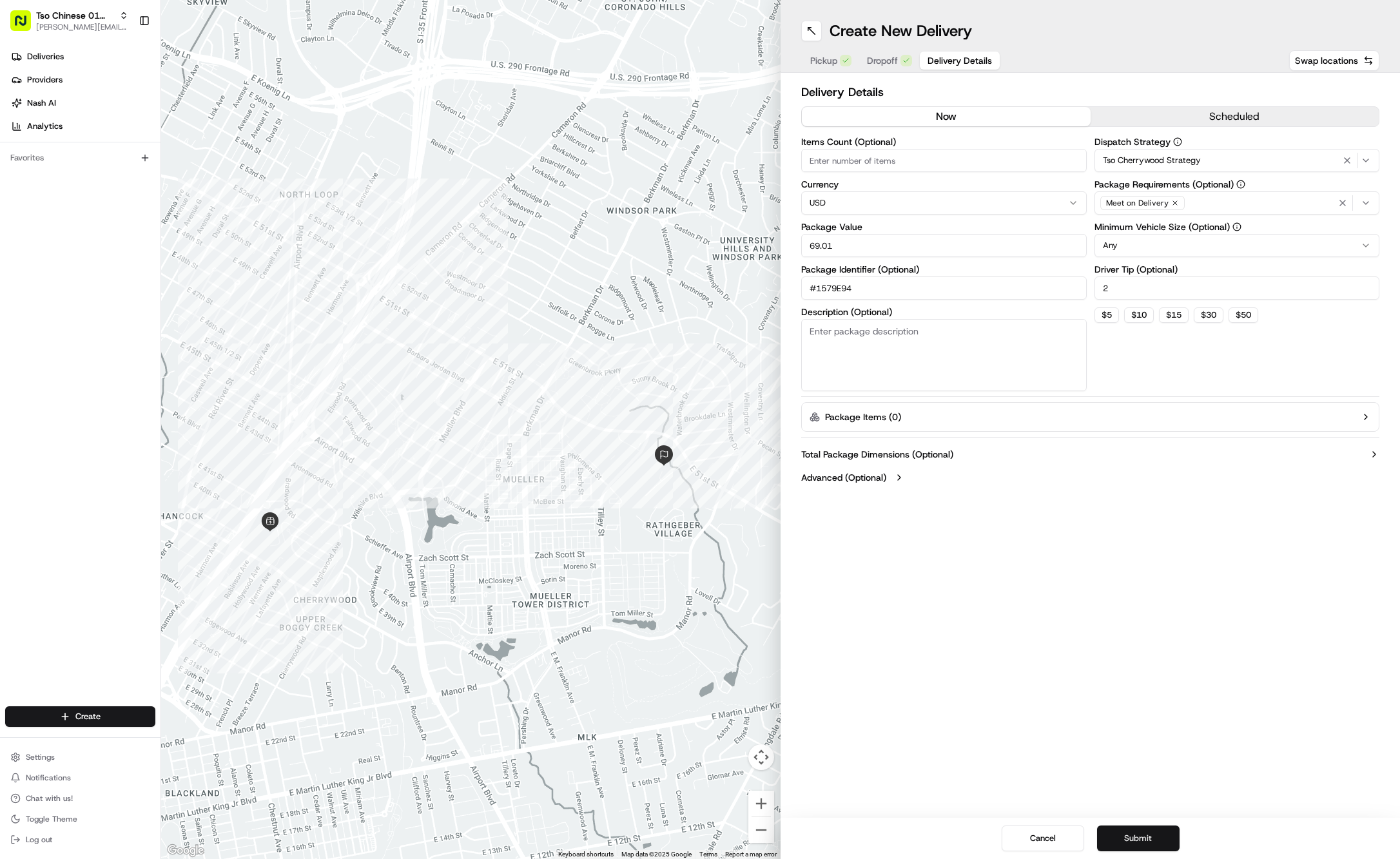
click at [1163, 844] on button "Submit" at bounding box center [1138, 838] width 82 height 26
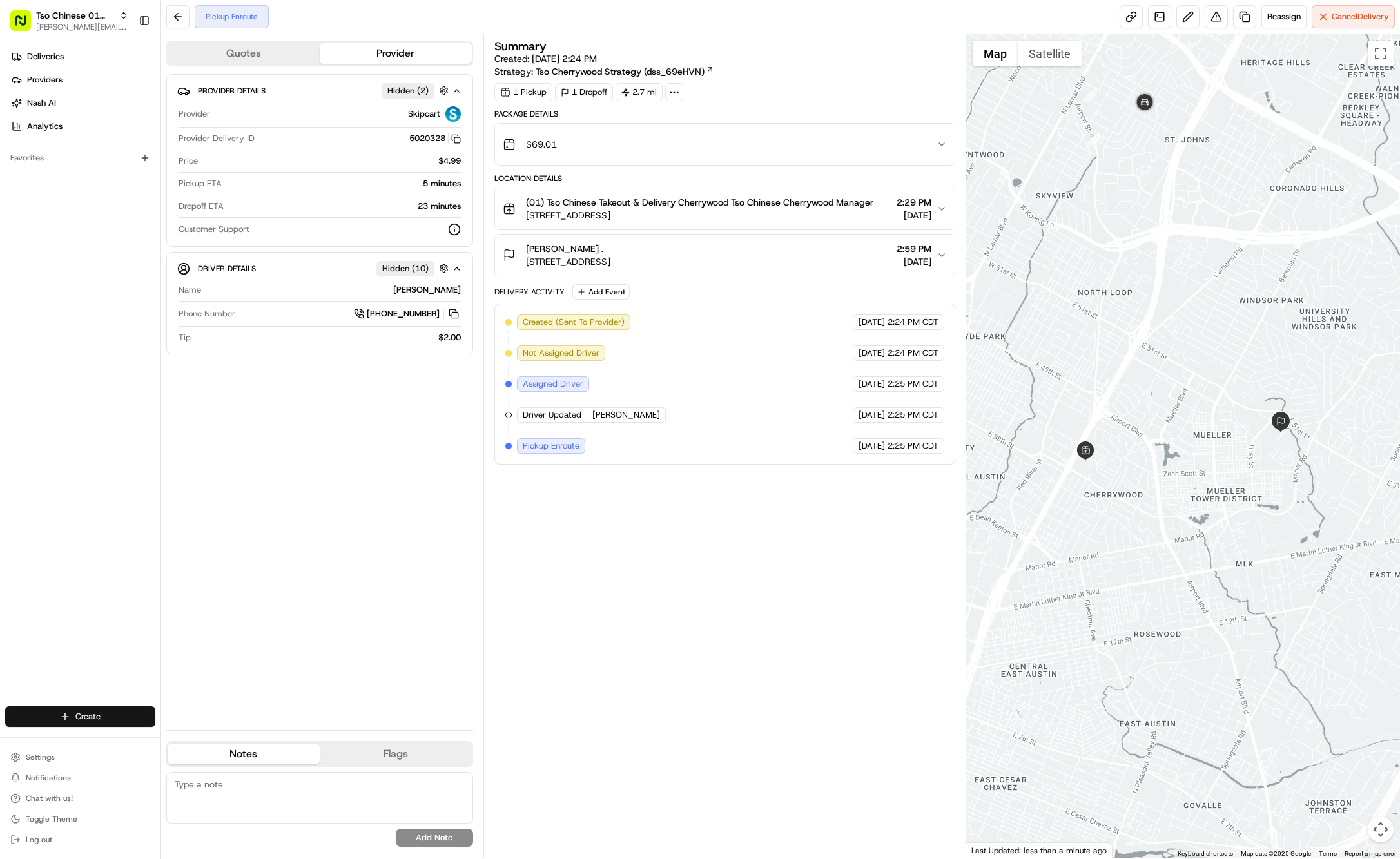
click at [94, 721] on html "Tso Chinese 01 Cherrywood jason@tsochinese.com Toggle Sidebar Deliveries Provid…" at bounding box center [700, 430] width 1400 height 859
click at [186, 745] on link "Delivery" at bounding box center [233, 741] width 143 height 23
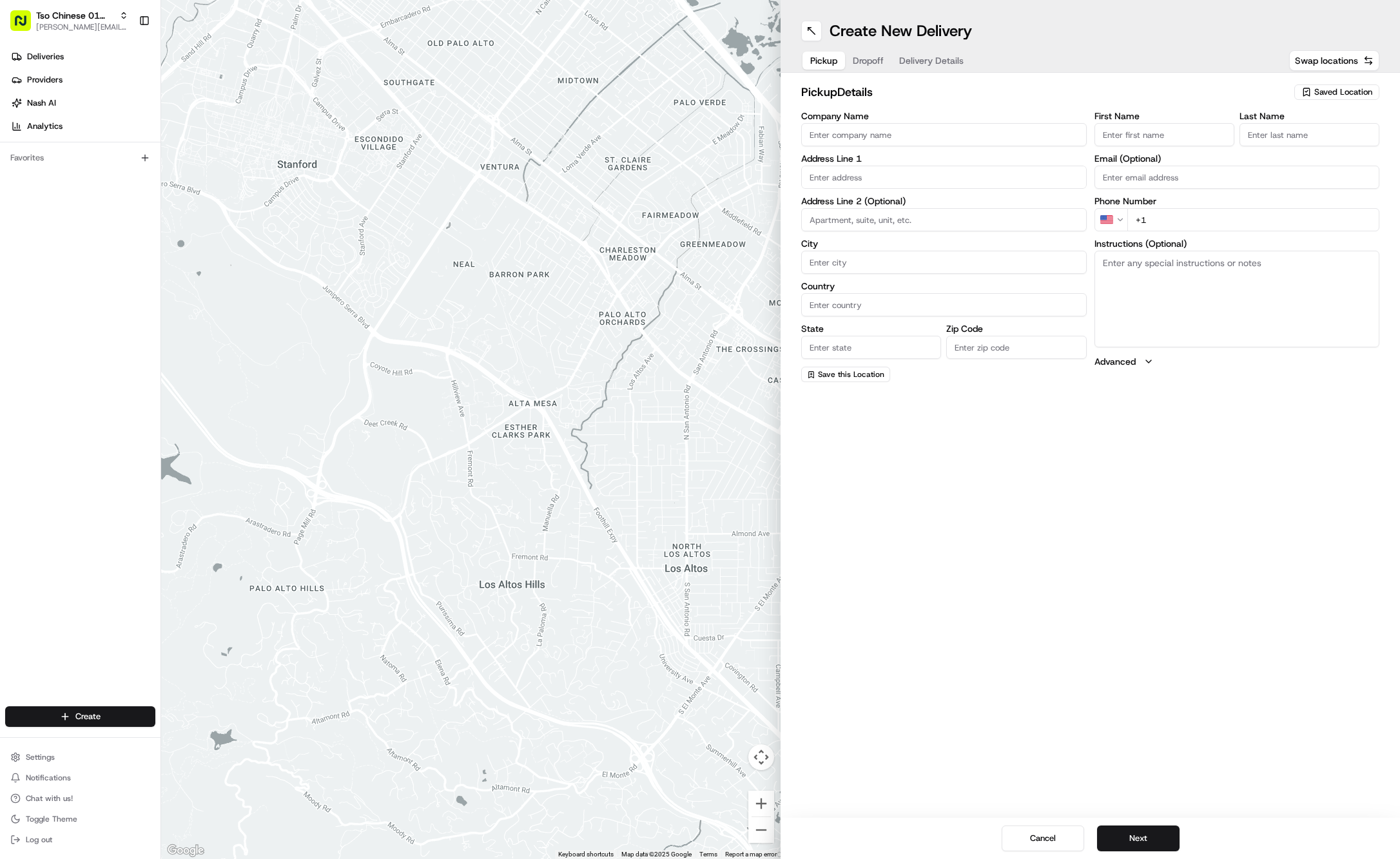
click at [1349, 93] on span "Saved Location" at bounding box center [1344, 92] width 58 height 11
click at [1293, 150] on span "(01) Tso Chinese Takeout & Delivery Cherrywood" at bounding box center [1315, 146] width 159 height 23
type input "(01) Tso Chinese Takeout & Delivery Cherrywood"
type input "Ste E-5"
type input "Austin"
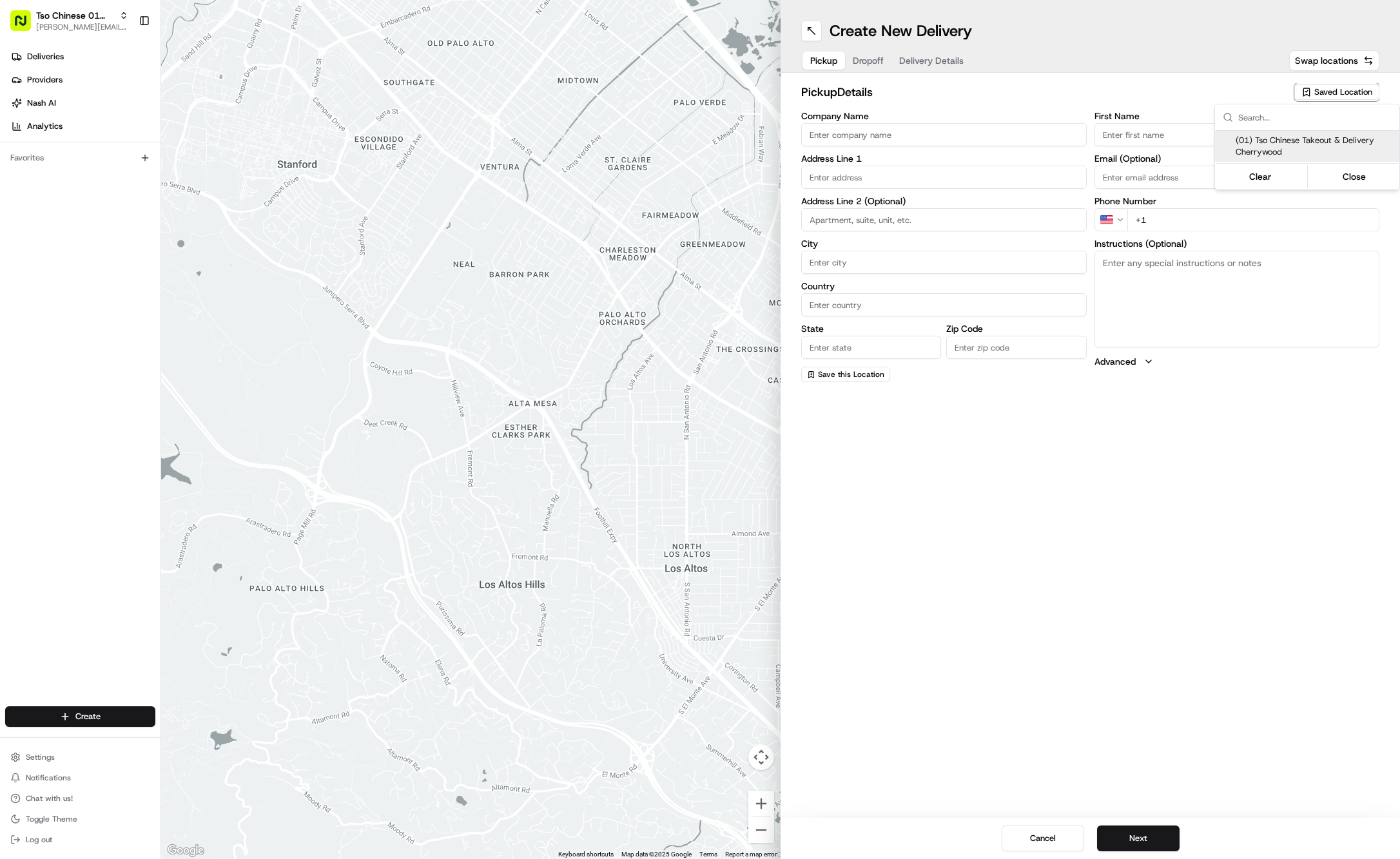
type input "US"
type input "[GEOGRAPHIC_DATA]"
type input "78722"
type input "Tso Chinese"
type input "Cherrywood Manager"
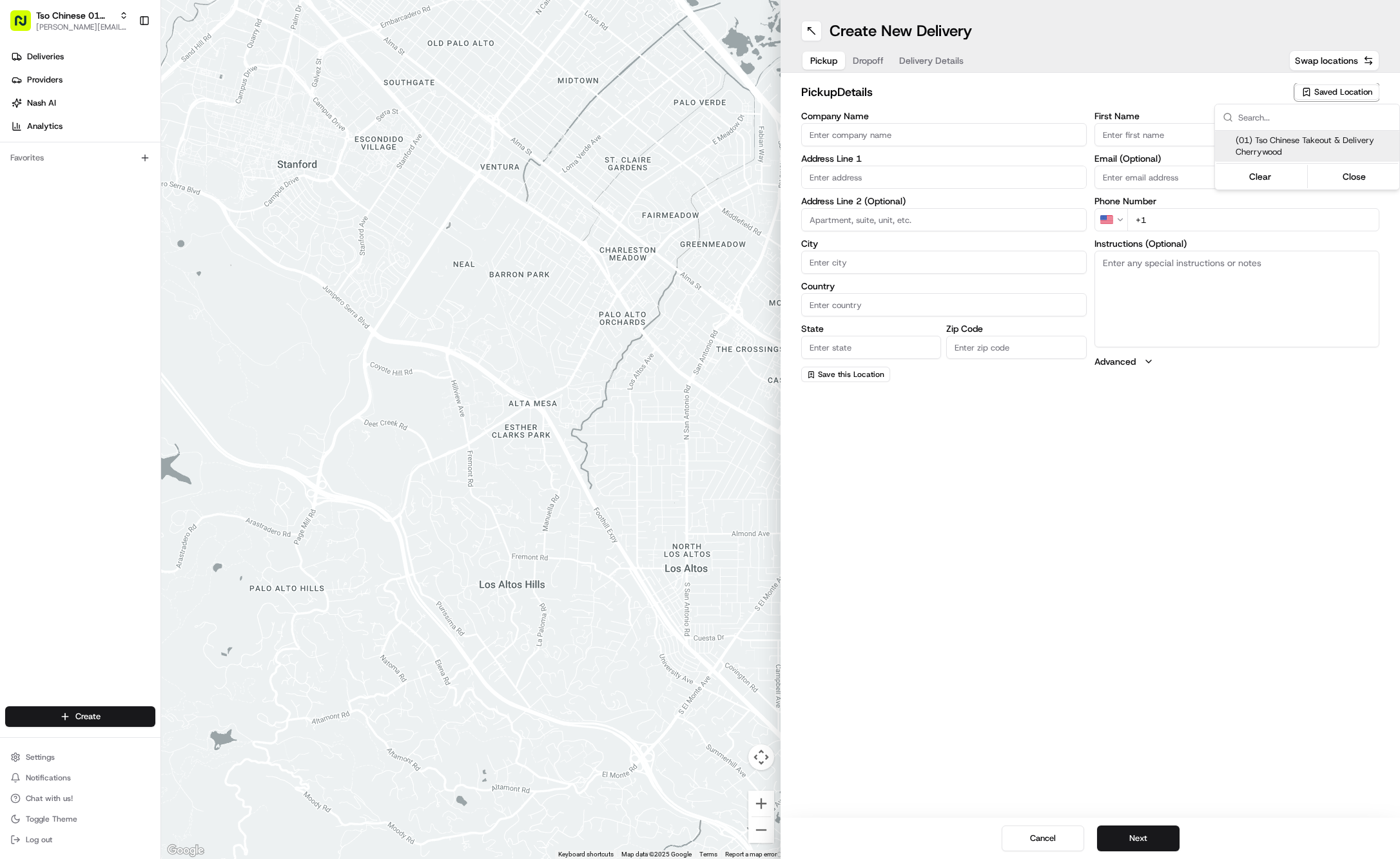
type input "[EMAIL_ADDRESS][DOMAIN_NAME]"
type input "[PHONE_NUMBER]"
type textarea "Submit a picture displaying address & food as Proof of Delivery. Envía una foto…"
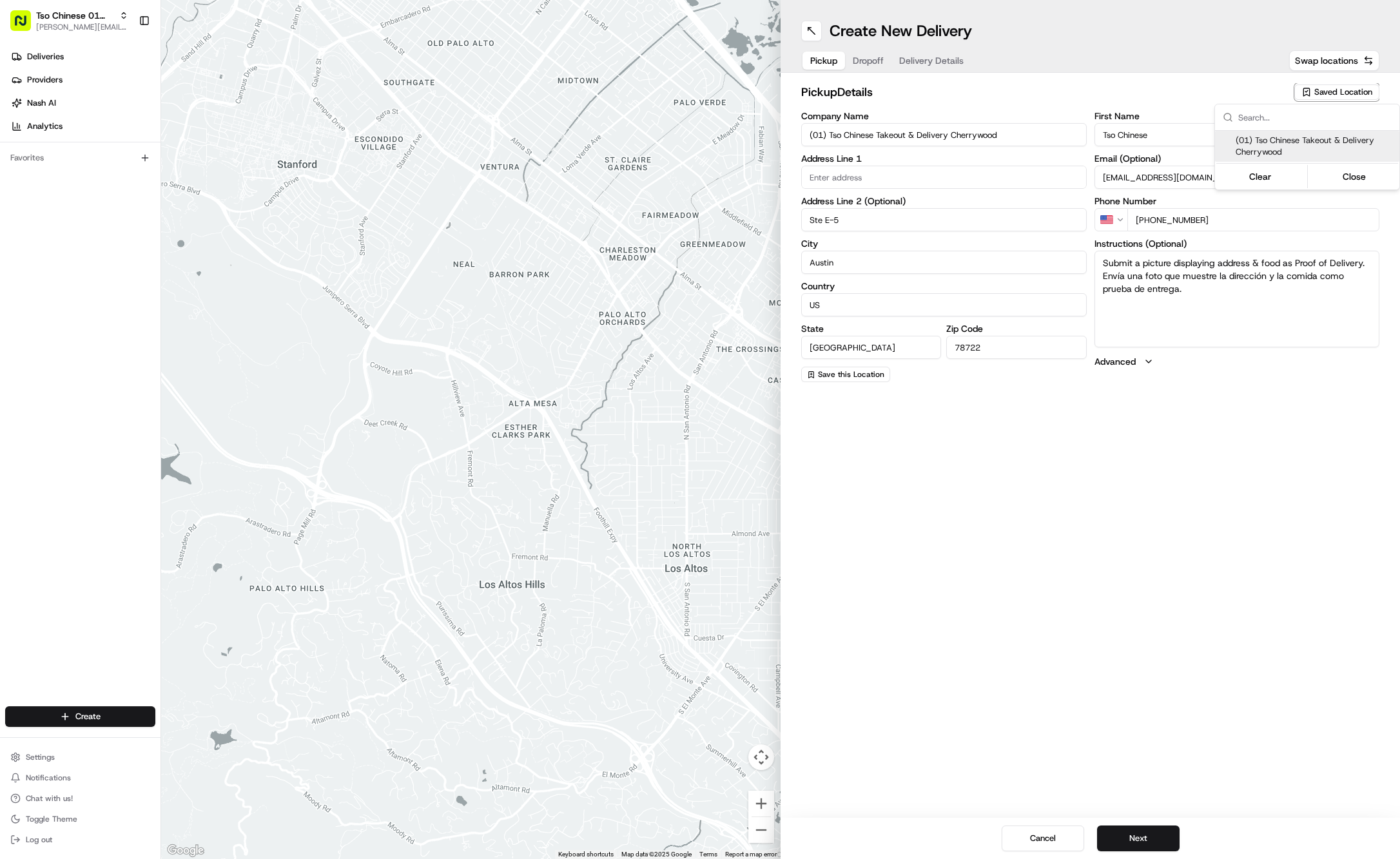
type input "[STREET_ADDRESS]"
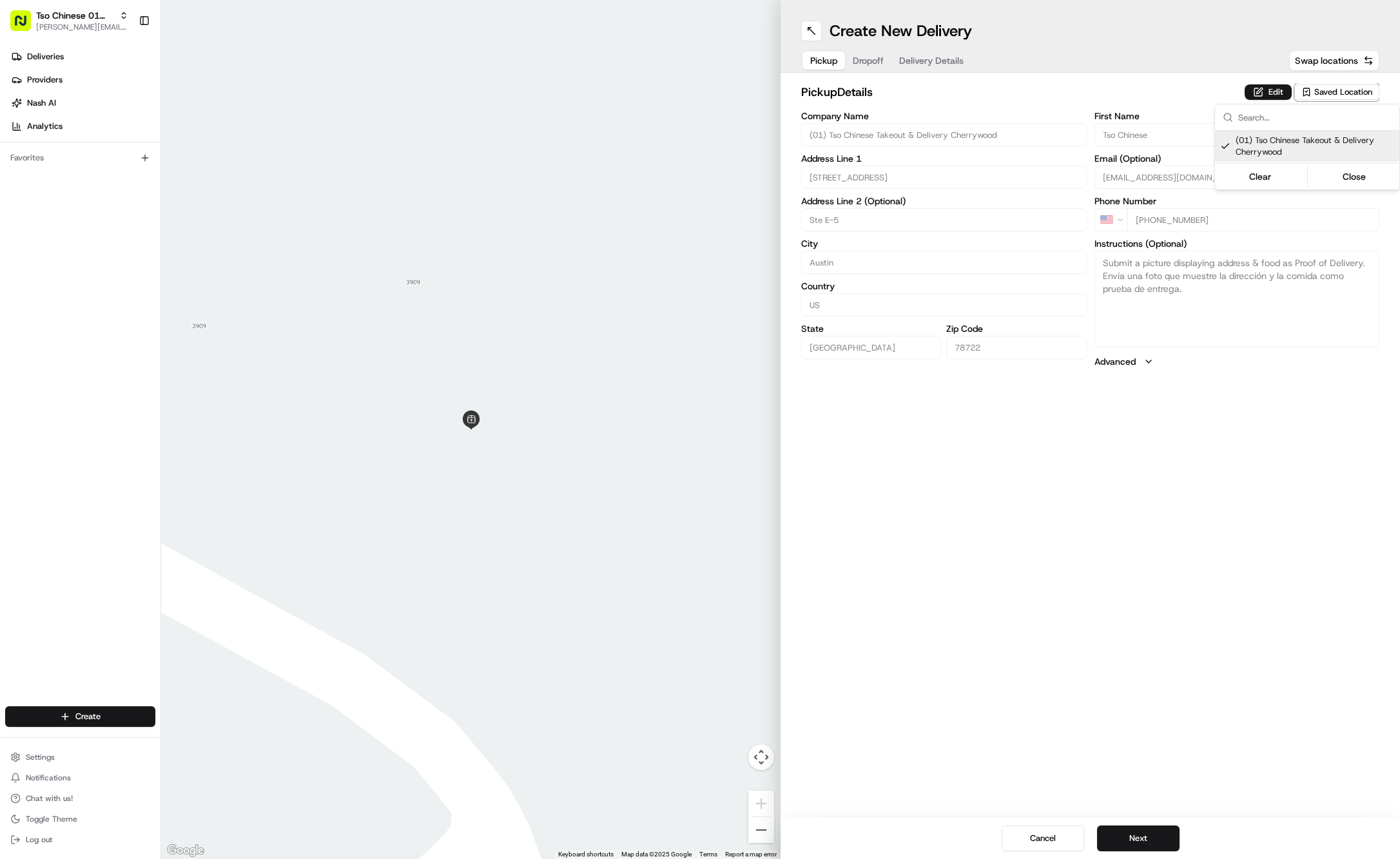
click at [871, 56] on html "Tso Chinese 01 Cherrywood [PERSON_NAME][EMAIL_ADDRESS][DOMAIN_NAME] Toggle Side…" at bounding box center [700, 430] width 1400 height 859
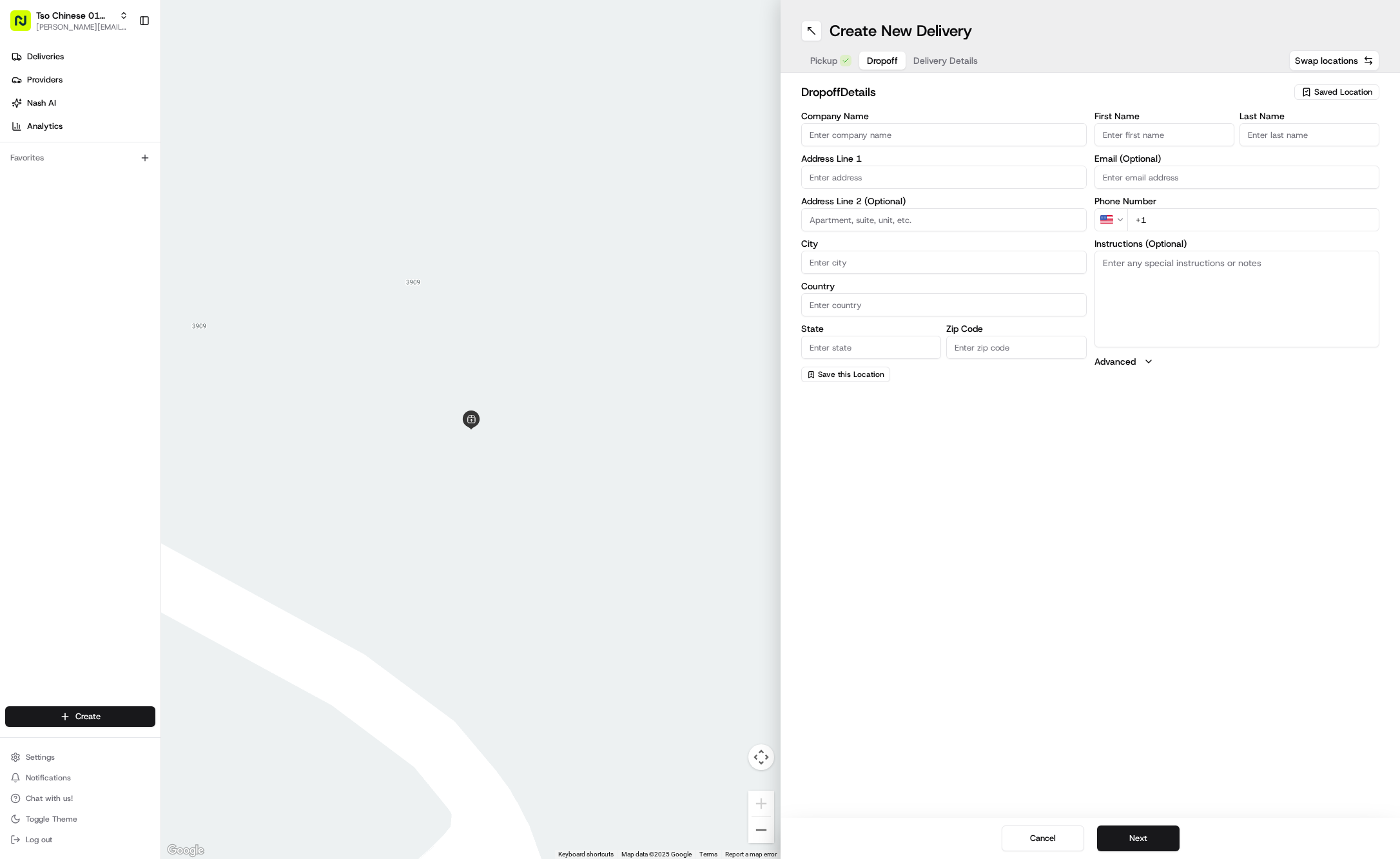
click at [871, 56] on span "Dropoff" at bounding box center [882, 60] width 31 height 13
click at [1150, 135] on input "First Name" at bounding box center [1164, 134] width 140 height 23
paste input "Abel Rodgers"
type input "Abel Rodgers"
type input "."
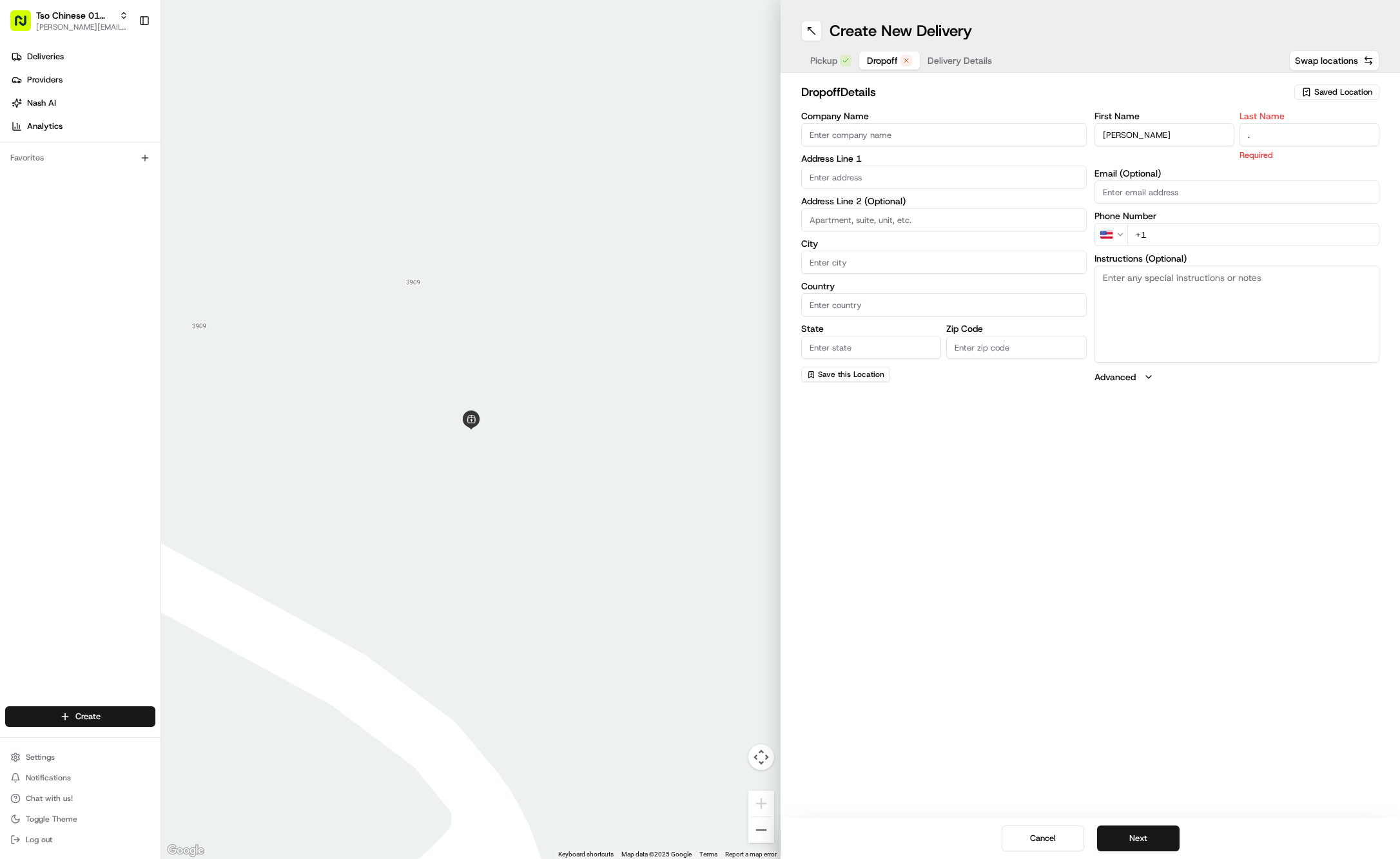
click at [1231, 223] on input "+1" at bounding box center [1254, 234] width 253 height 23
click at [1251, 220] on input "+1" at bounding box center [1254, 220] width 253 height 23
paste input "737 267 1332"
type input "+1 737 267 1332"
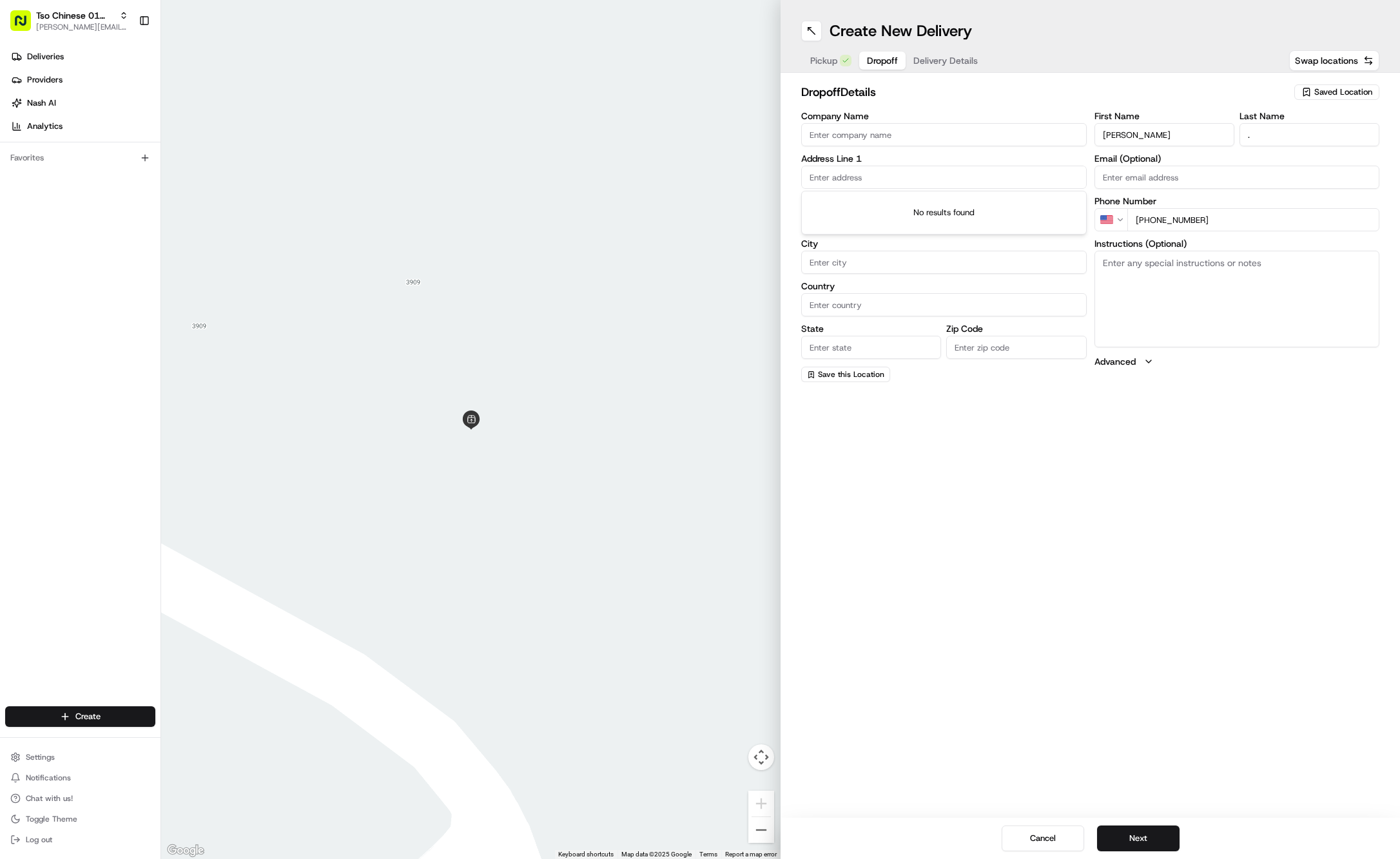
click at [994, 179] on input "text" at bounding box center [944, 177] width 285 height 23
paste input "3610 Govalle Ave"
click at [975, 202] on div "3610 Govalle Avenue, Austin, TX" at bounding box center [944, 203] width 279 height 19
type input "3610 Govalle Ave, Austin, TX 78702, USA"
type input "Austin"
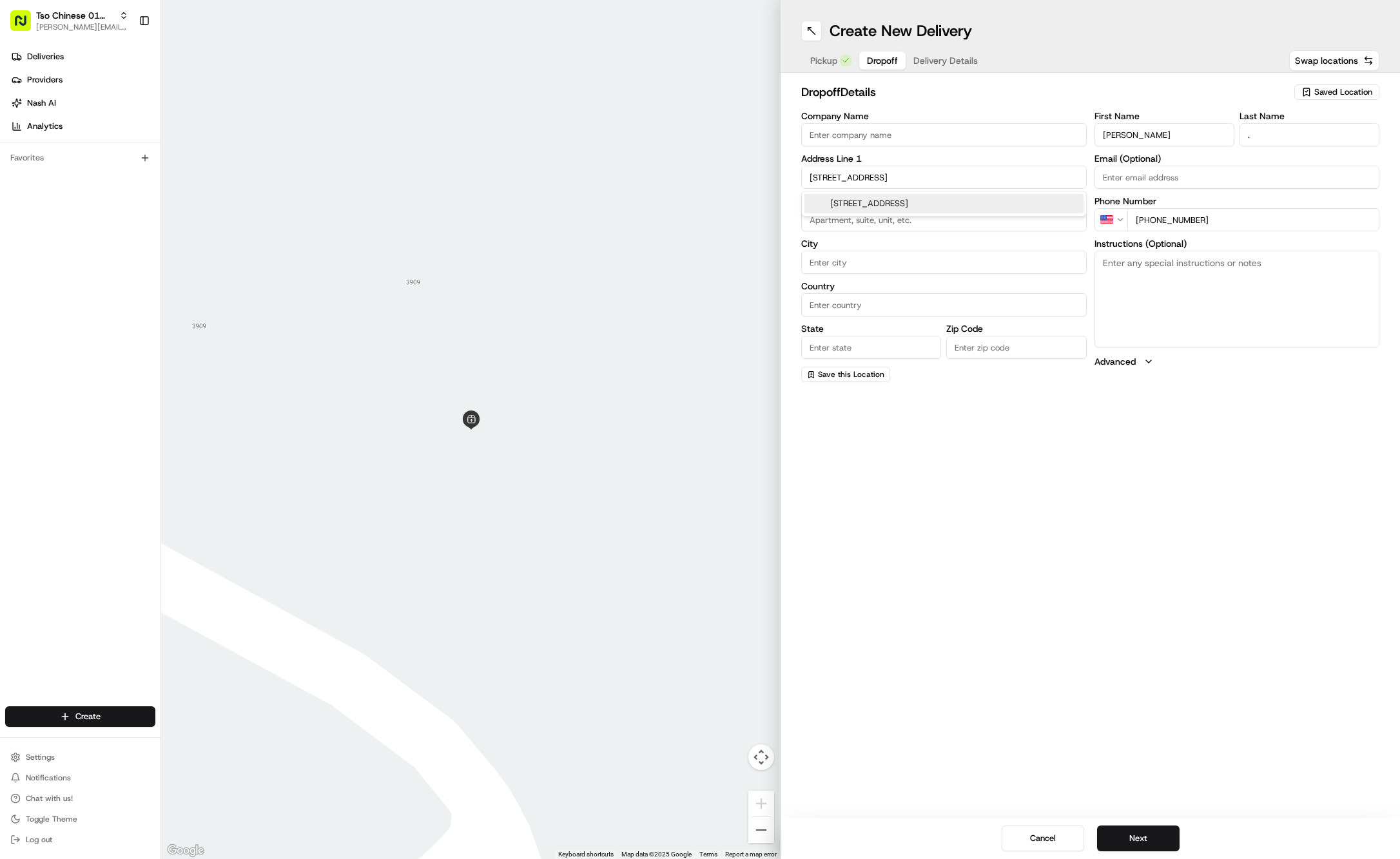
type input "[GEOGRAPHIC_DATA]"
type input "78702"
type input "3610 Govalle Avenue"
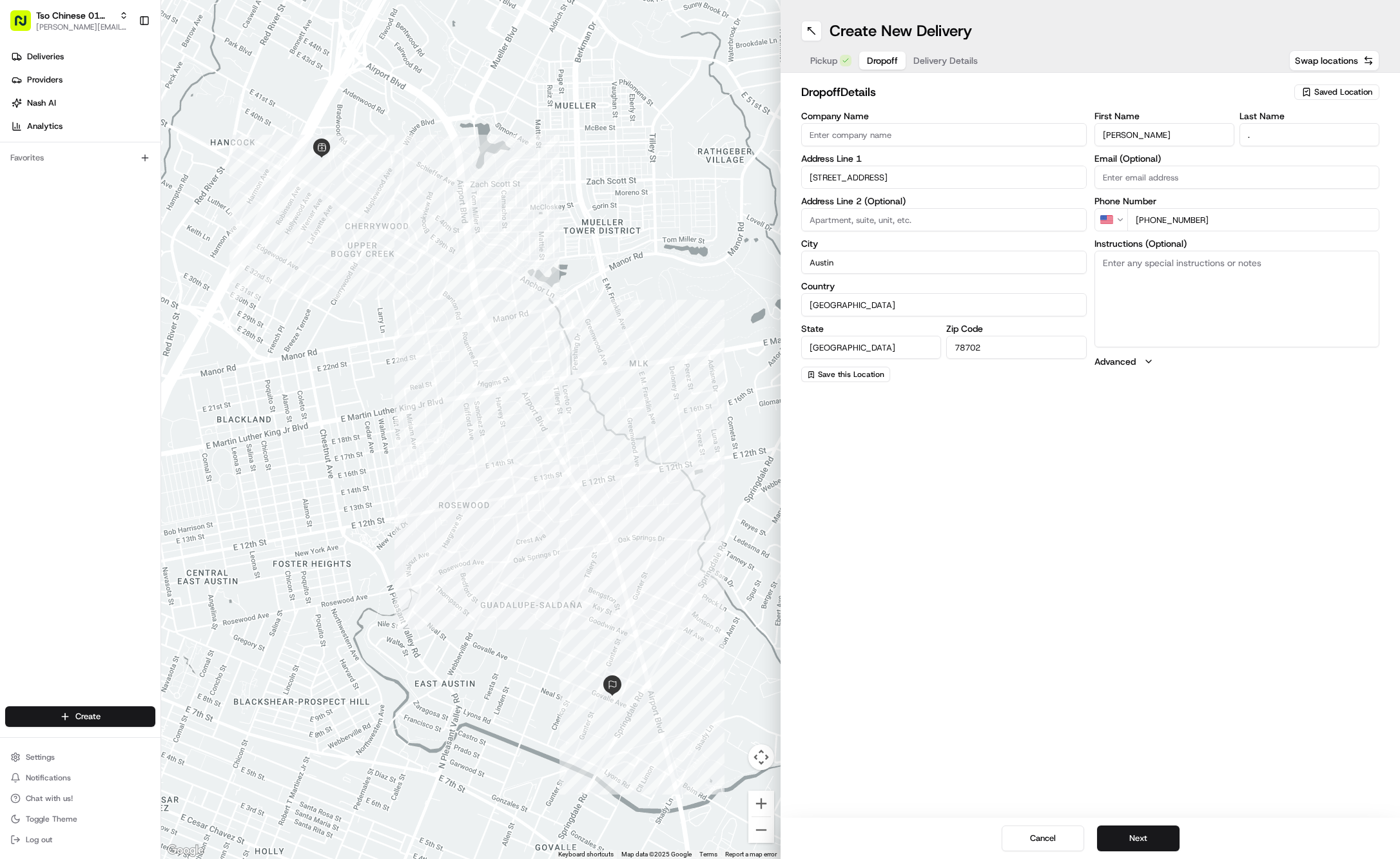
click at [950, 62] on span "Delivery Details" at bounding box center [945, 60] width 64 height 13
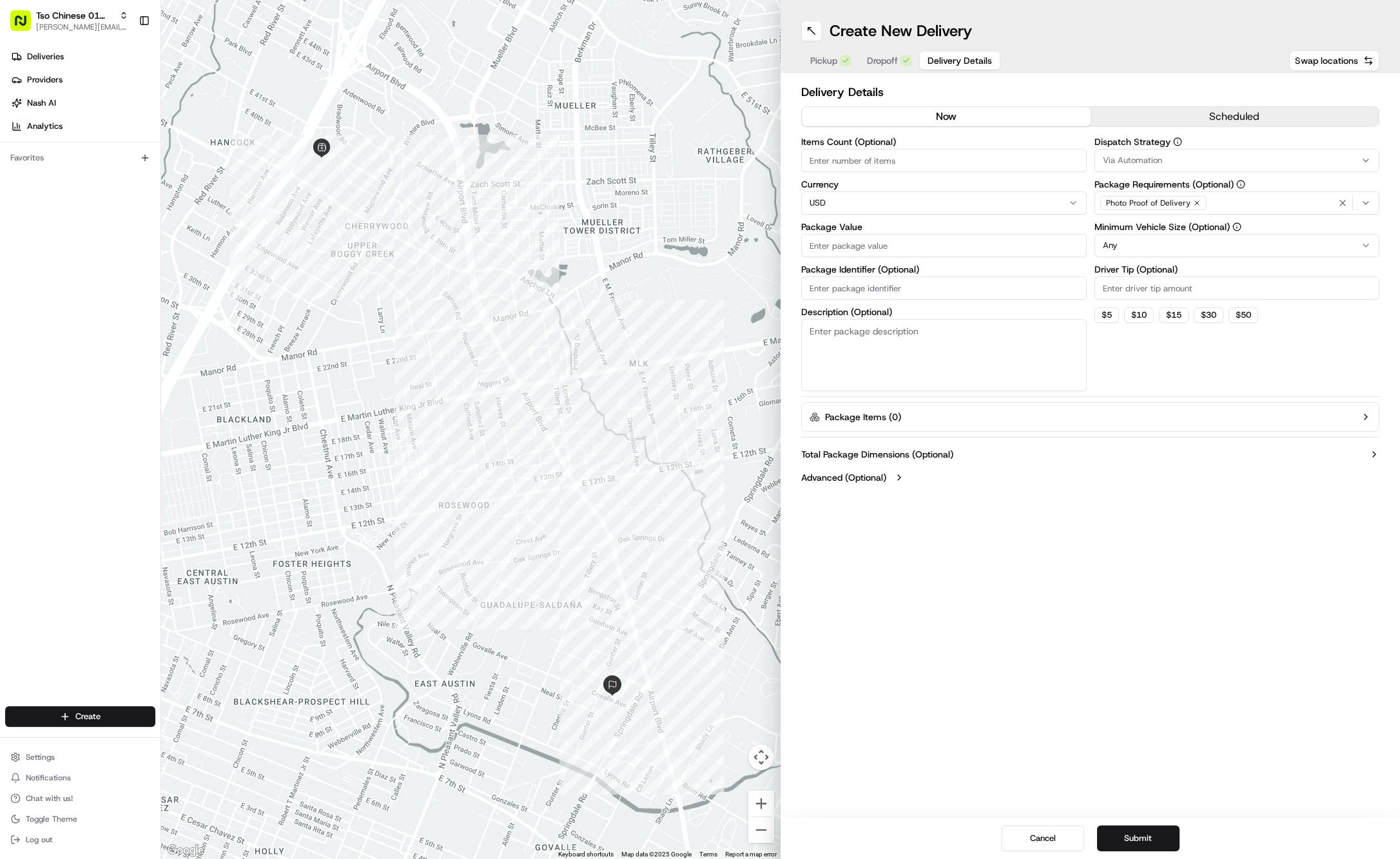
click at [1325, 169] on button "Via Automation" at bounding box center [1237, 160] width 285 height 23
click at [1261, 226] on span "Tso Cherrywood Strategy" at bounding box center [1196, 230] width 159 height 11
click at [1241, 120] on html "Tso Chinese 01 Cherrywood [PERSON_NAME][EMAIL_ADDRESS][DOMAIN_NAME] Toggle Side…" at bounding box center [700, 430] width 1400 height 859
click at [1195, 200] on icon "button" at bounding box center [1197, 203] width 8 height 8
click at [1195, 200] on div "Photo Proof of Delivery" at bounding box center [1237, 202] width 279 height 19
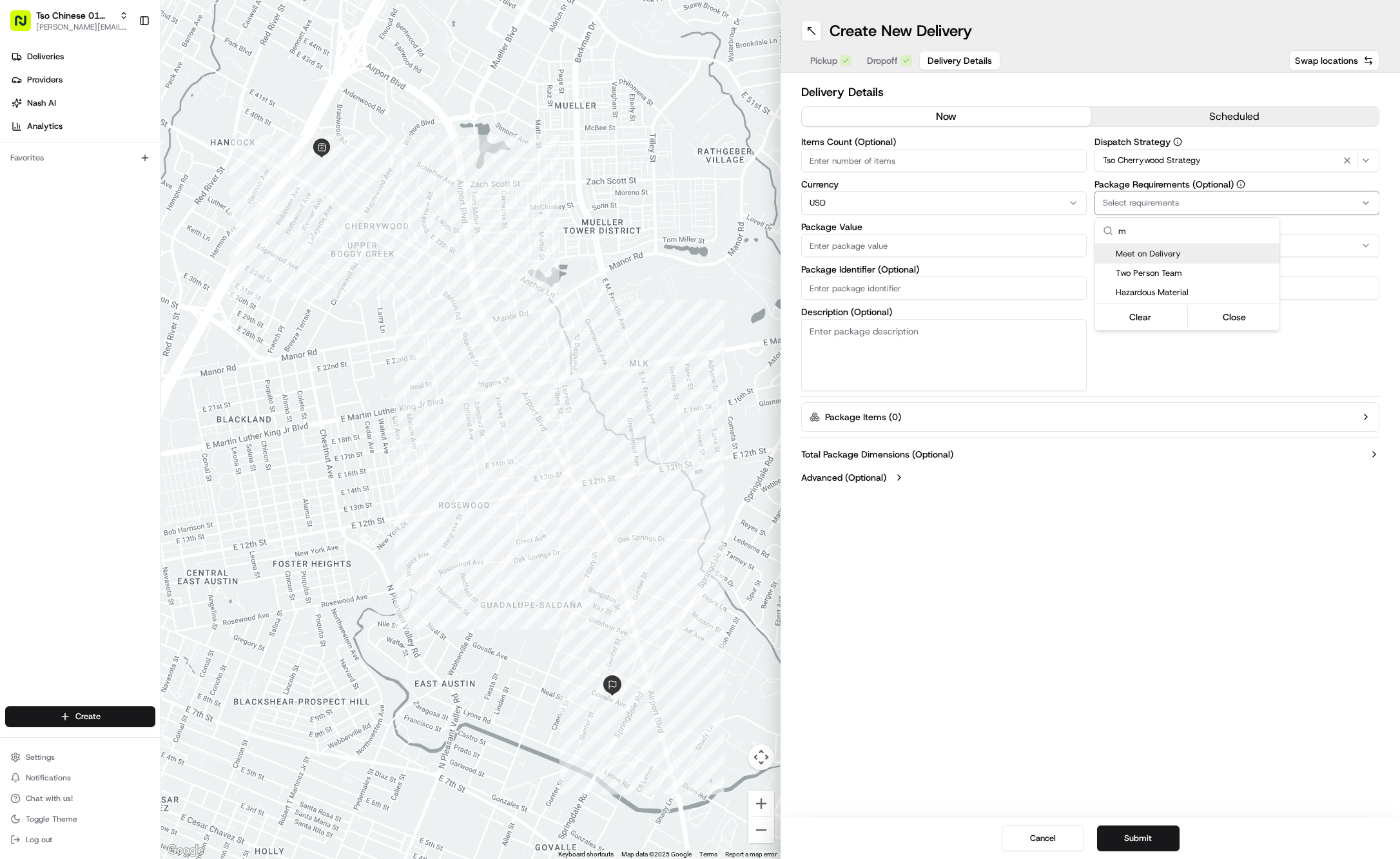
type input "m"
click at [1186, 251] on span "Meet on Delivery" at bounding box center [1196, 253] width 159 height 11
click at [1133, 60] on html "Tso Chinese 01 Cherrywood [PERSON_NAME][EMAIL_ADDRESS][DOMAIN_NAME] Toggle Side…" at bounding box center [700, 430] width 1400 height 859
click at [1150, 282] on input "Driver Tip (Optional)" at bounding box center [1237, 288] width 285 height 23
type input "2"
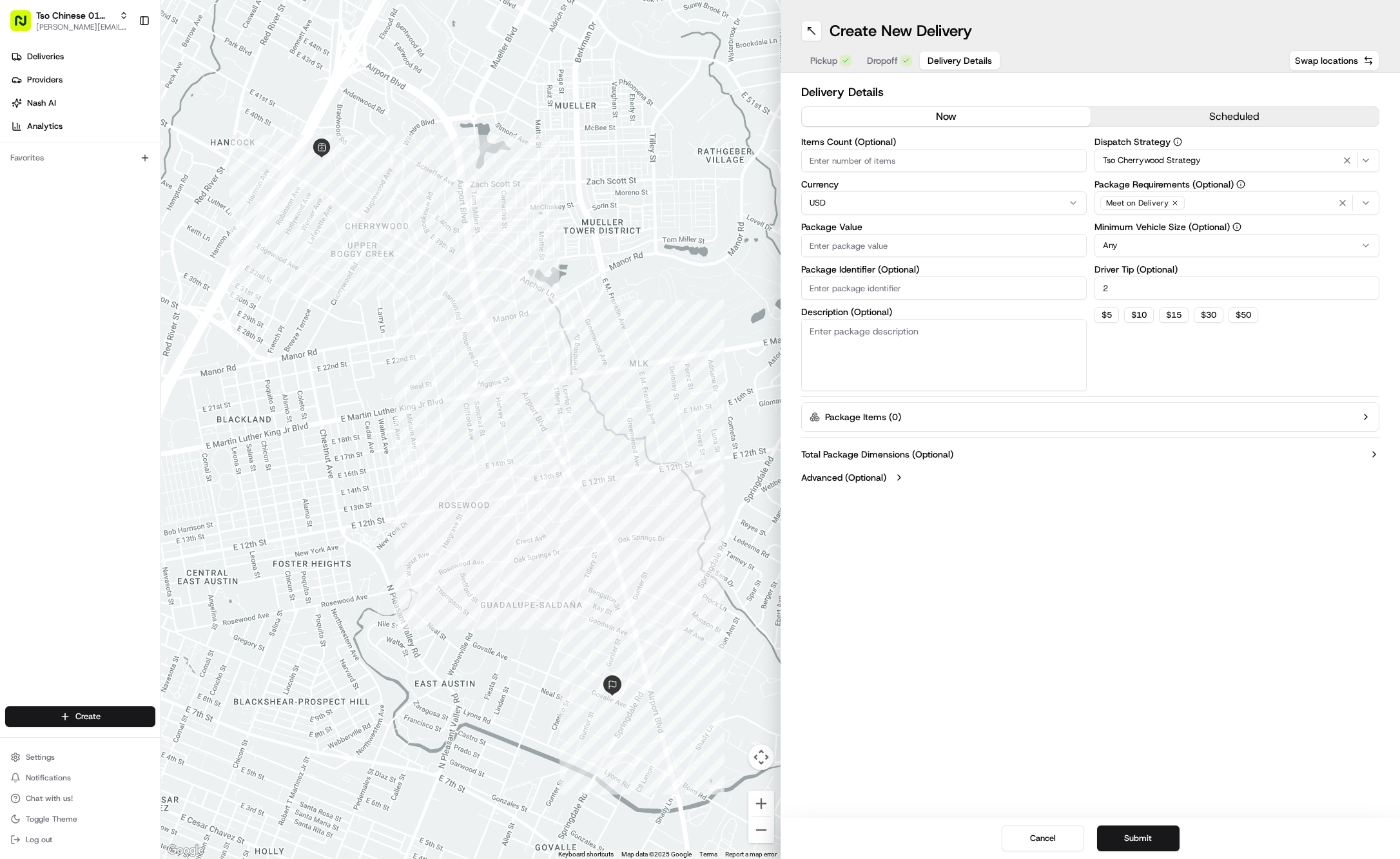
click at [903, 246] on input "Package Value" at bounding box center [944, 246] width 285 height 23
type input "29.93"
click at [941, 284] on input "Package Identifier (Optional)" at bounding box center [944, 288] width 285 height 23
paste input "#1JCX6VX"
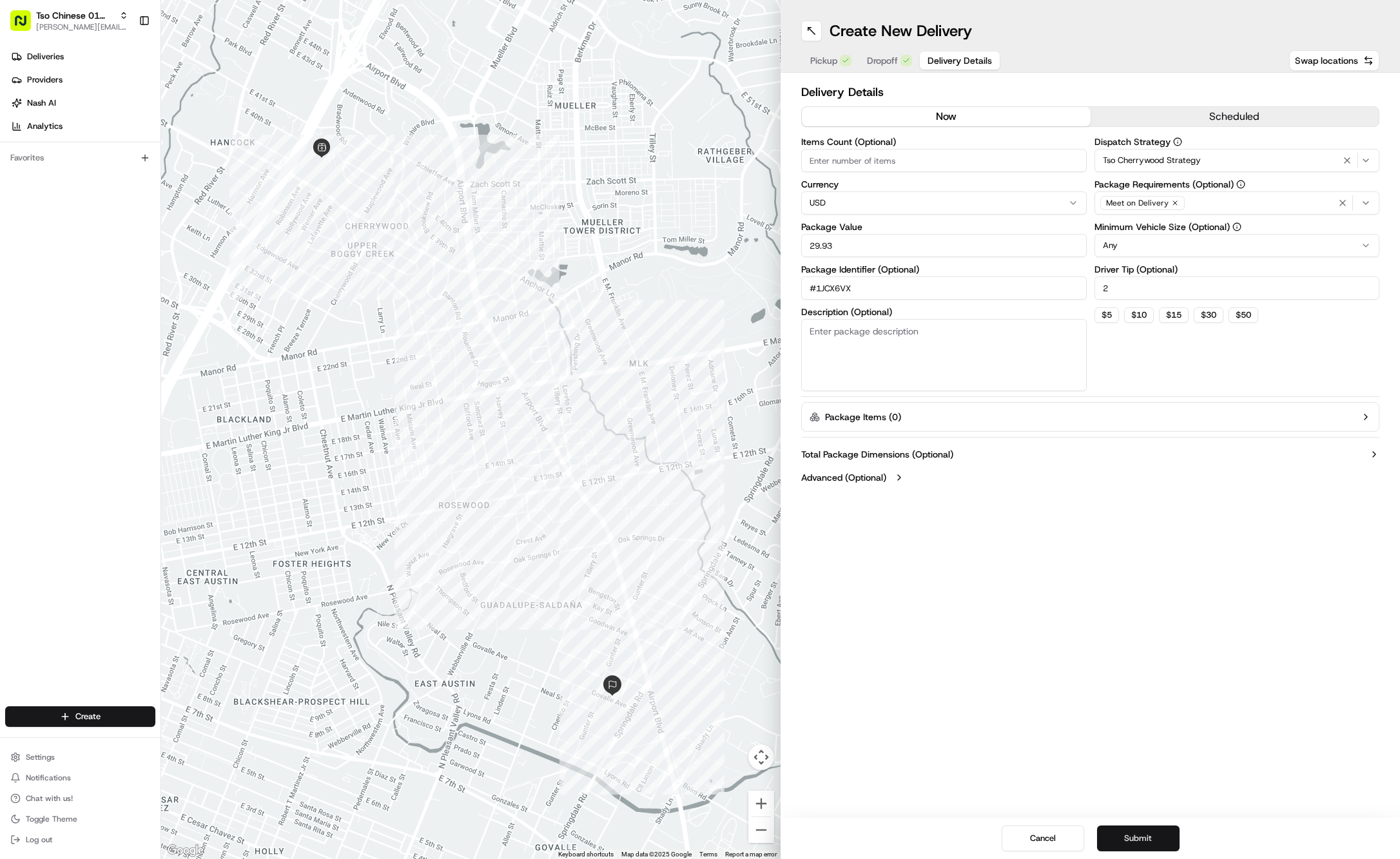
type input "#1JCX6VX"
click at [1115, 847] on button "Submit" at bounding box center [1138, 838] width 82 height 26
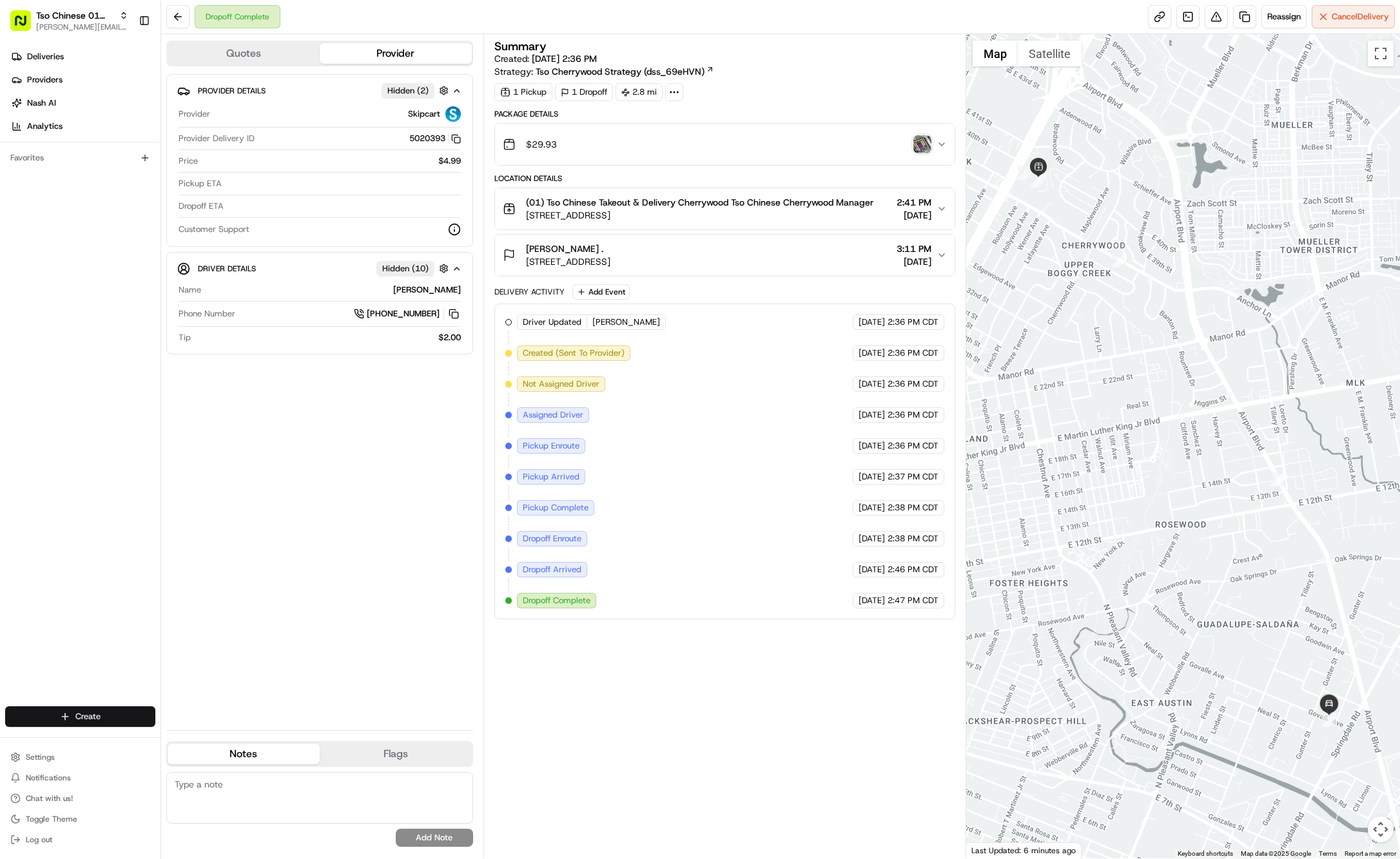
click at [99, 717] on html "Tso Chinese 01 Cherrywood jason@tsochinese.com Toggle Sidebar Deliveries Provid…" at bounding box center [700, 430] width 1400 height 859
click at [181, 738] on div at bounding box center [174, 741] width 15 height 15
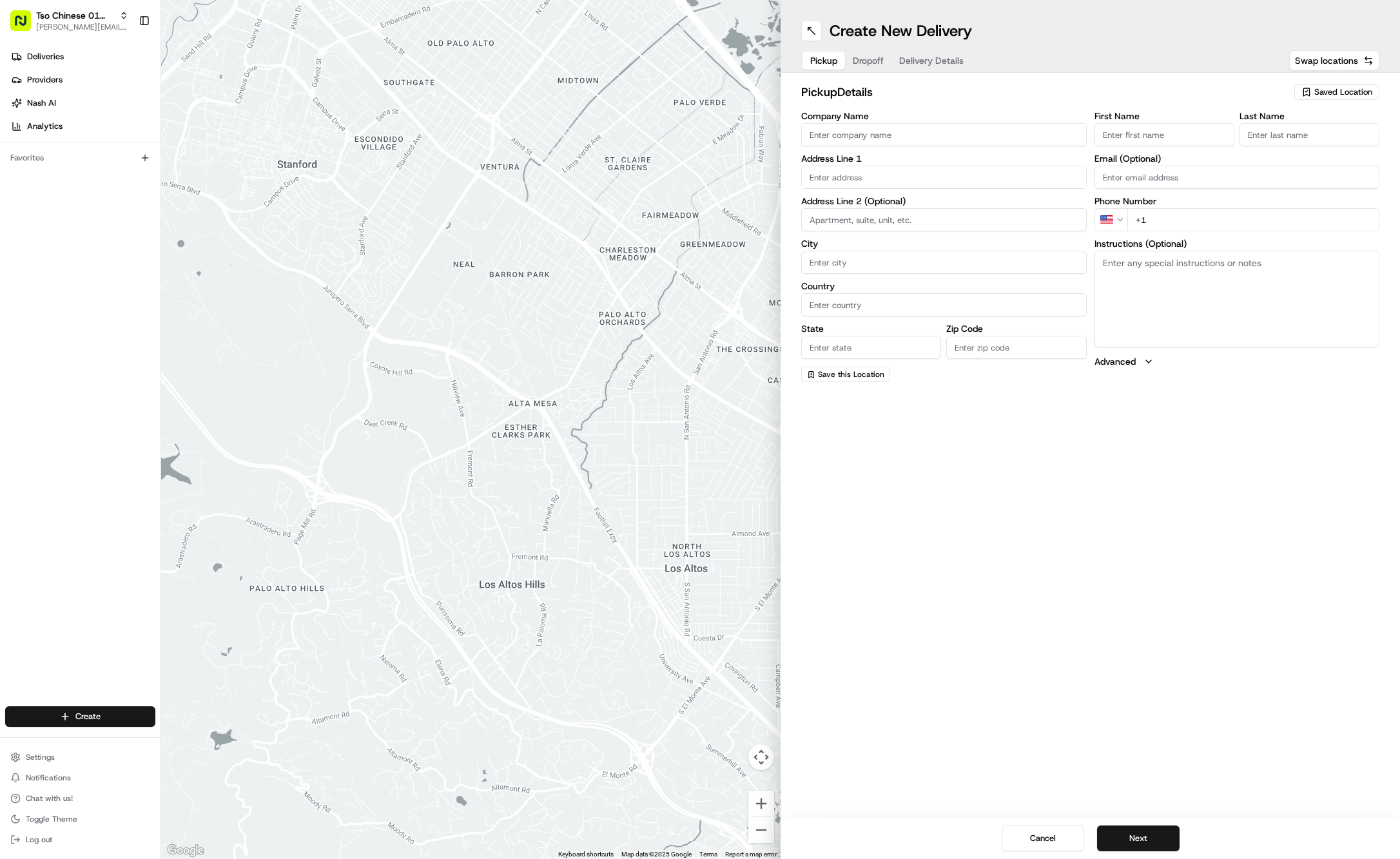
click at [1320, 94] on span "Saved Location" at bounding box center [1344, 92] width 58 height 11
click at [1312, 147] on span "(01) Tso Chinese Takeout & Delivery Cherrywood" at bounding box center [1315, 146] width 159 height 23
type input "(01) Tso Chinese Takeout & Delivery Cherrywood"
type input "Ste E-5"
type input "Austin"
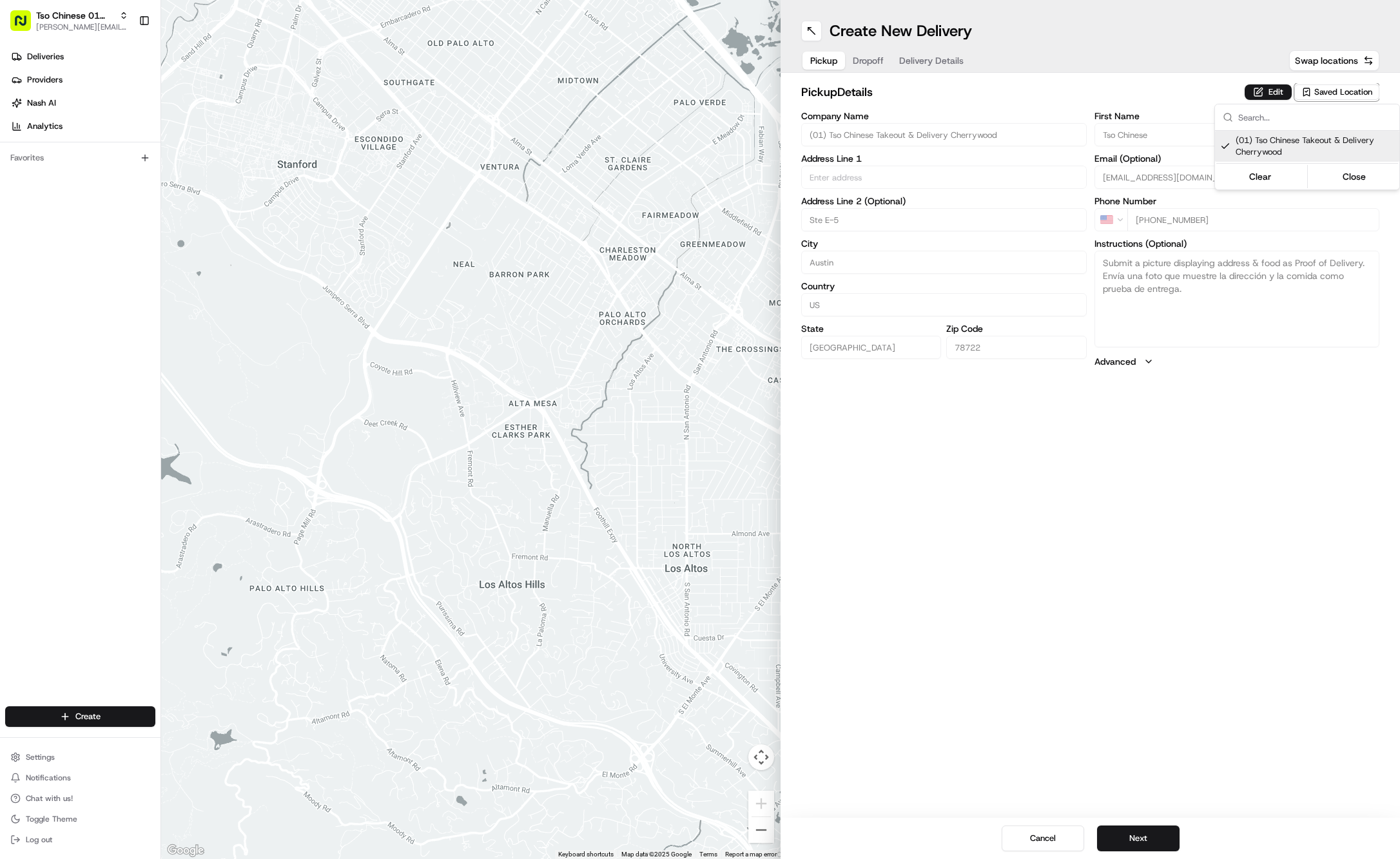
type input "US"
type input "TX"
type input "78722"
type input "Tso Chinese"
type input "Cherrywood Manager"
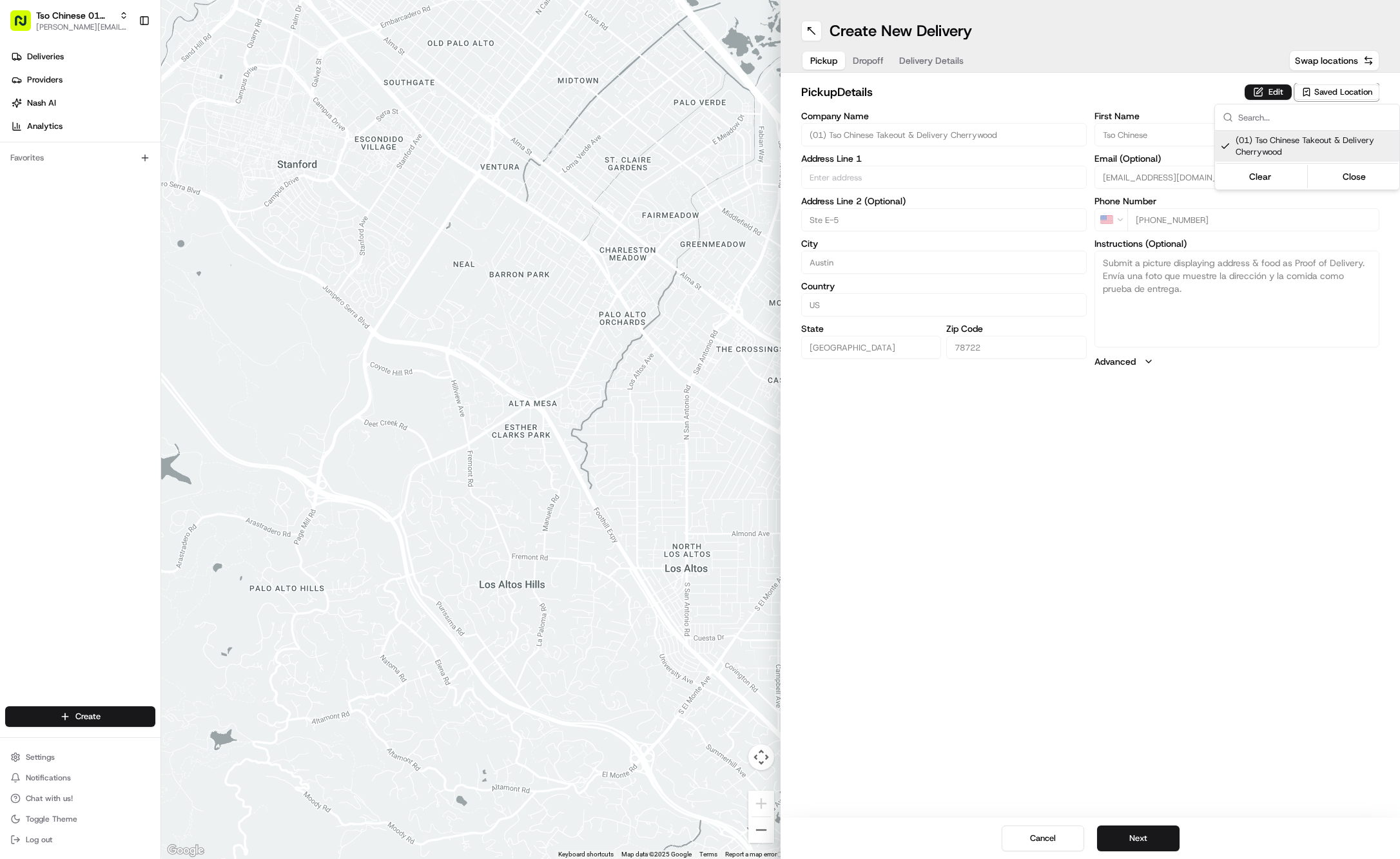
type input "cherrywoodstore@tsochinese.com"
type input "+1 512 401 3232"
type textarea "Submit a picture displaying address & food as Proof of Delivery. Envía una foto…"
type input "3909 N Interstate Hwy 35"
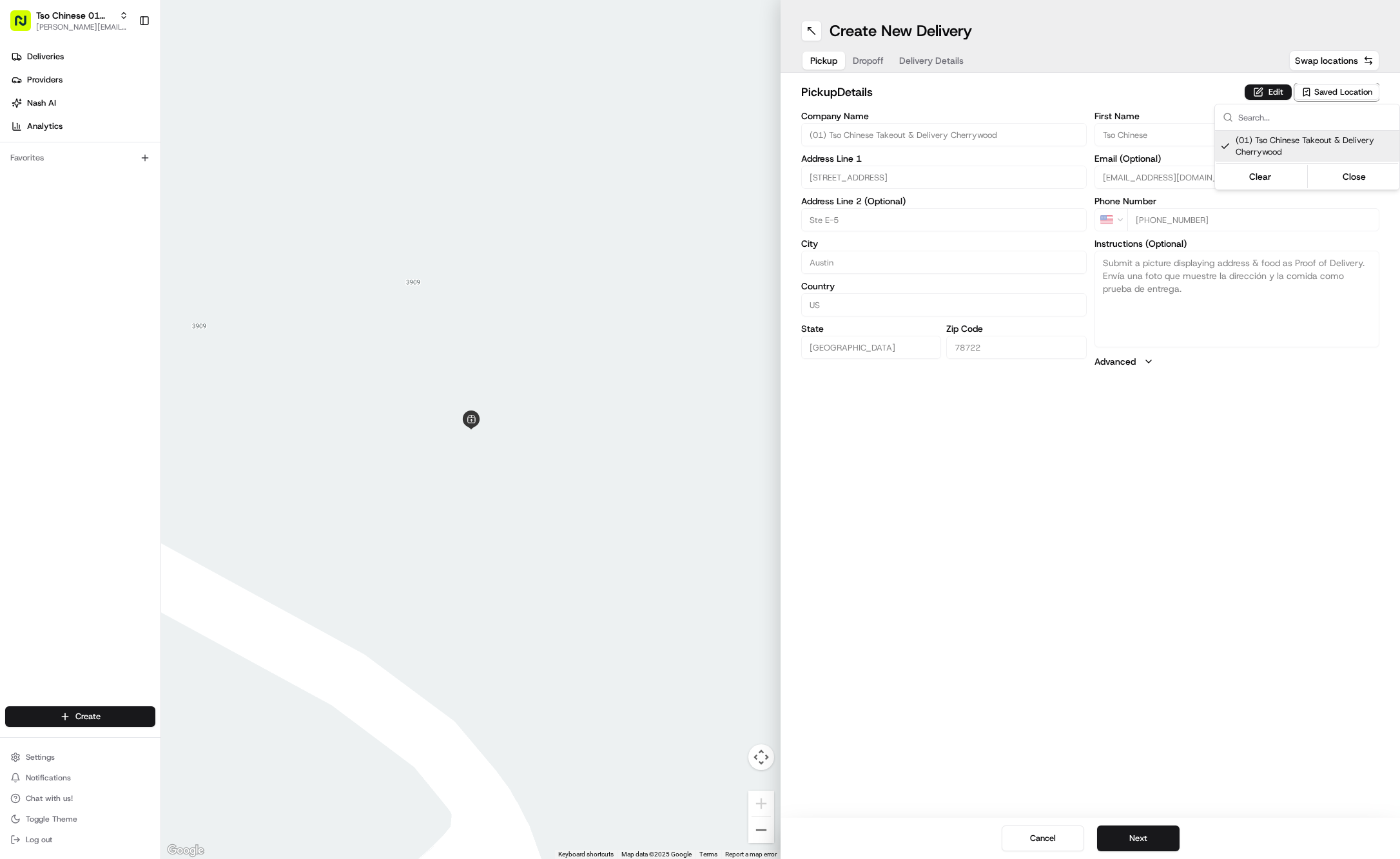
click at [869, 64] on html "Tso Chinese 01 Cherrywood jason@tsochinese.com Toggle Sidebar Deliveries Provid…" at bounding box center [700, 430] width 1400 height 859
click at [869, 64] on span "Dropoff" at bounding box center [868, 60] width 31 height 13
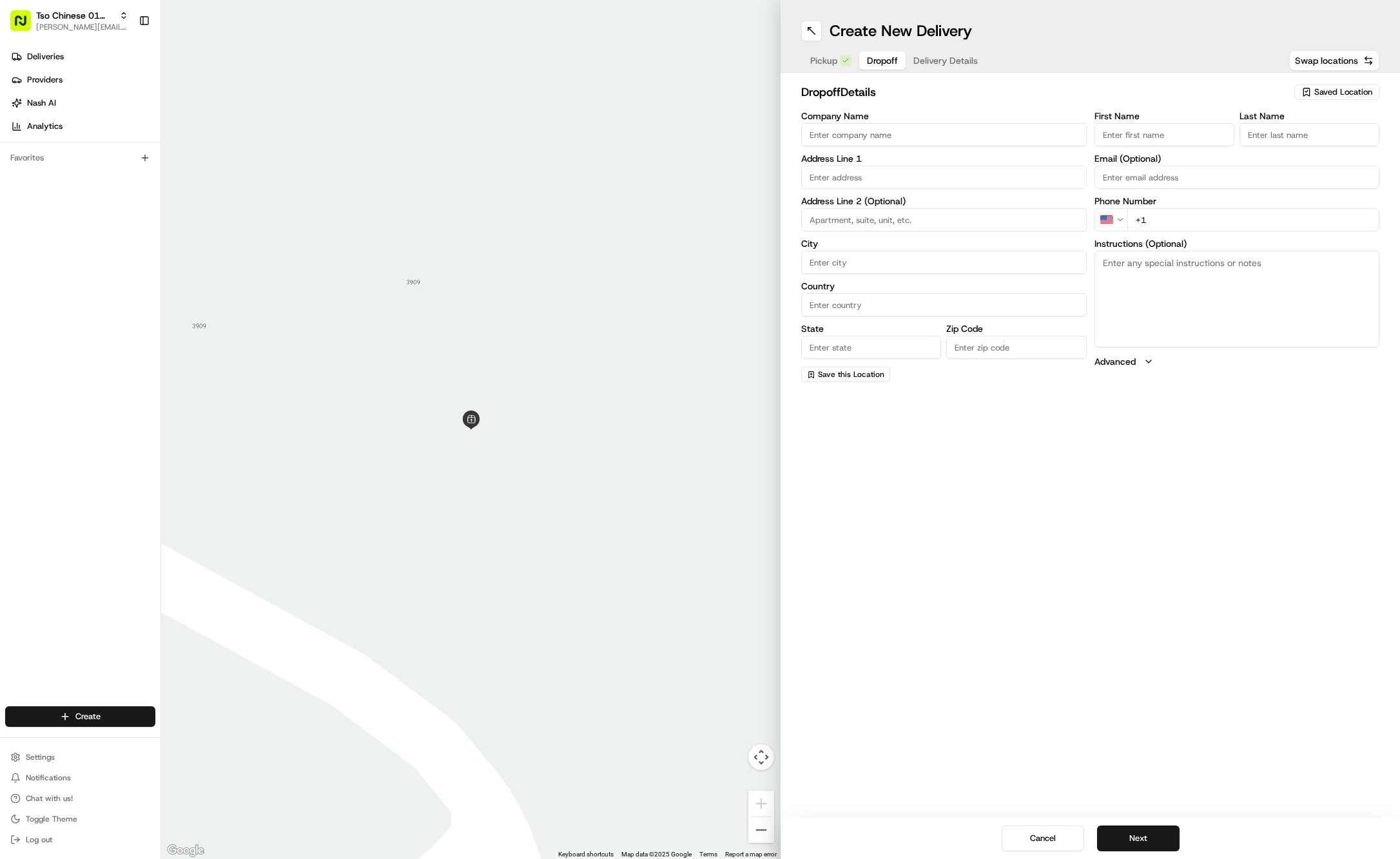
click at [1177, 127] on input "First Name" at bounding box center [1164, 134] width 140 height 23
paste input "Carol Grady"
type input "Carol Grady"
type input "."
click at [1241, 223] on input "+1" at bounding box center [1254, 234] width 253 height 23
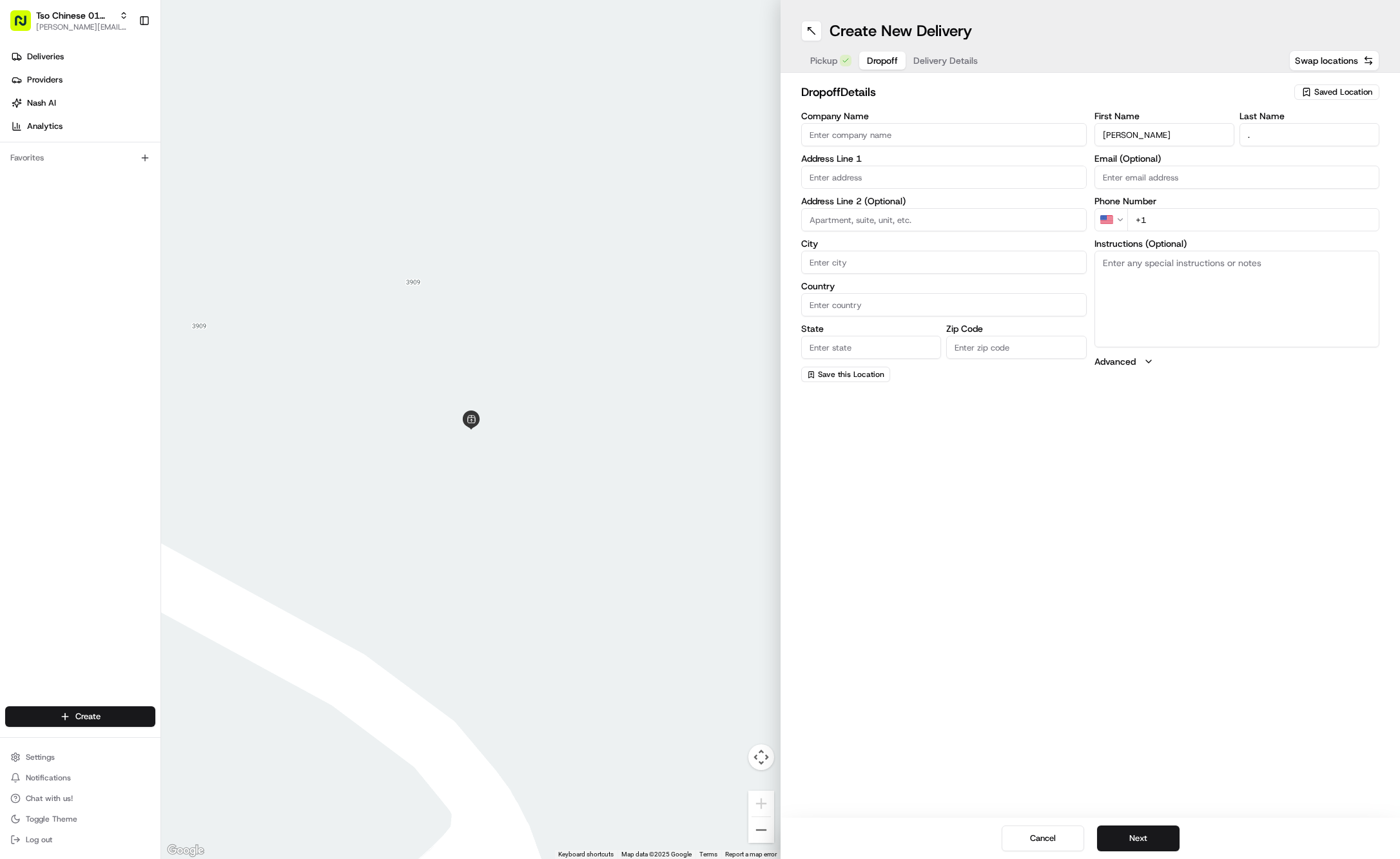
click at [1262, 220] on input "+1" at bounding box center [1254, 220] width 253 height 23
paste input "512 472 4831"
type input "+1 512 472 4831"
click at [1003, 174] on input "text" at bounding box center [944, 177] width 285 height 23
paste input "2923 E 16th St"
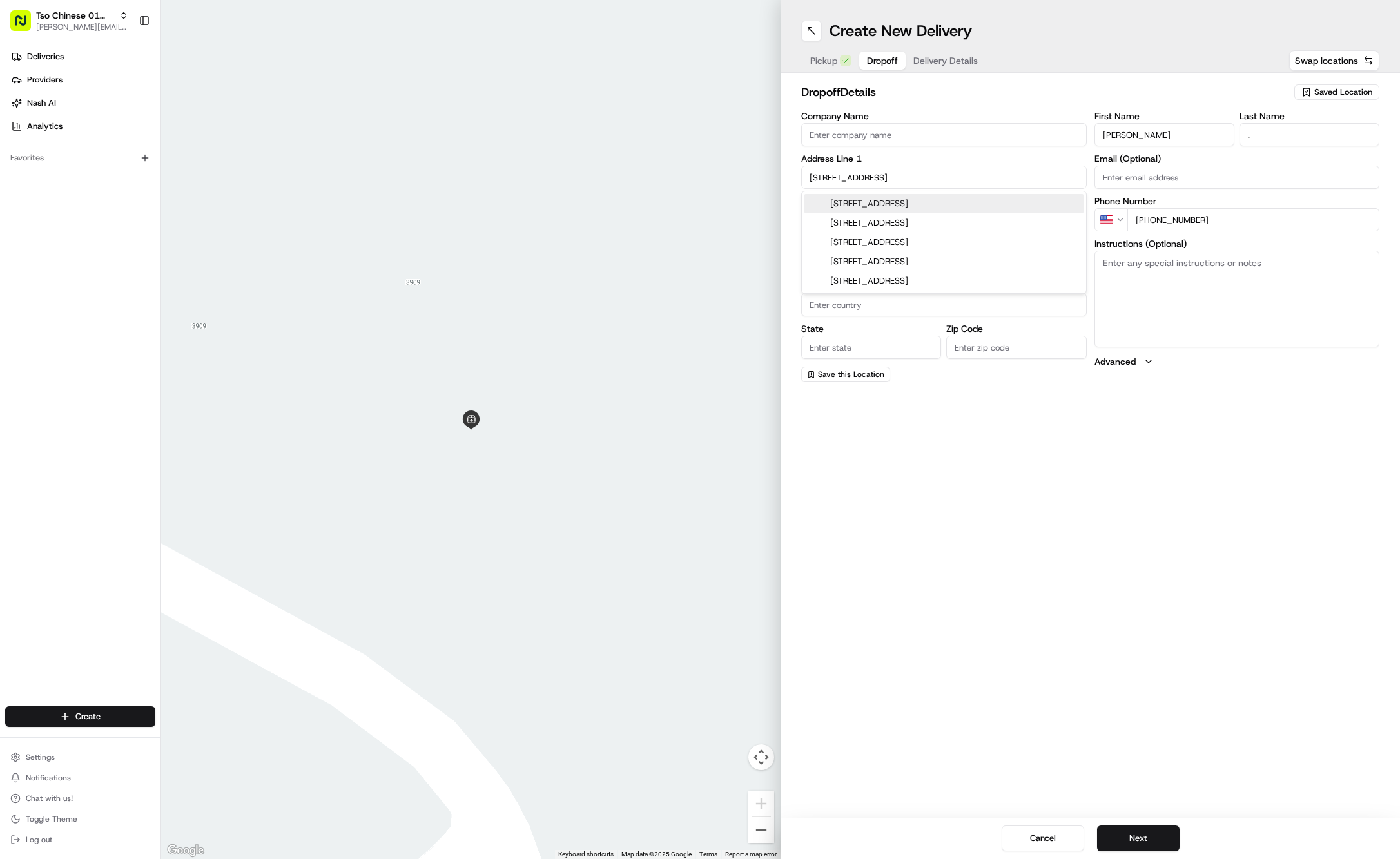
click at [964, 201] on div "2923 East 16th Street, Austin, TX" at bounding box center [944, 203] width 279 height 19
type input "[STREET_ADDRESS]"
type input "Austin"
type input "United States"
type input "TX"
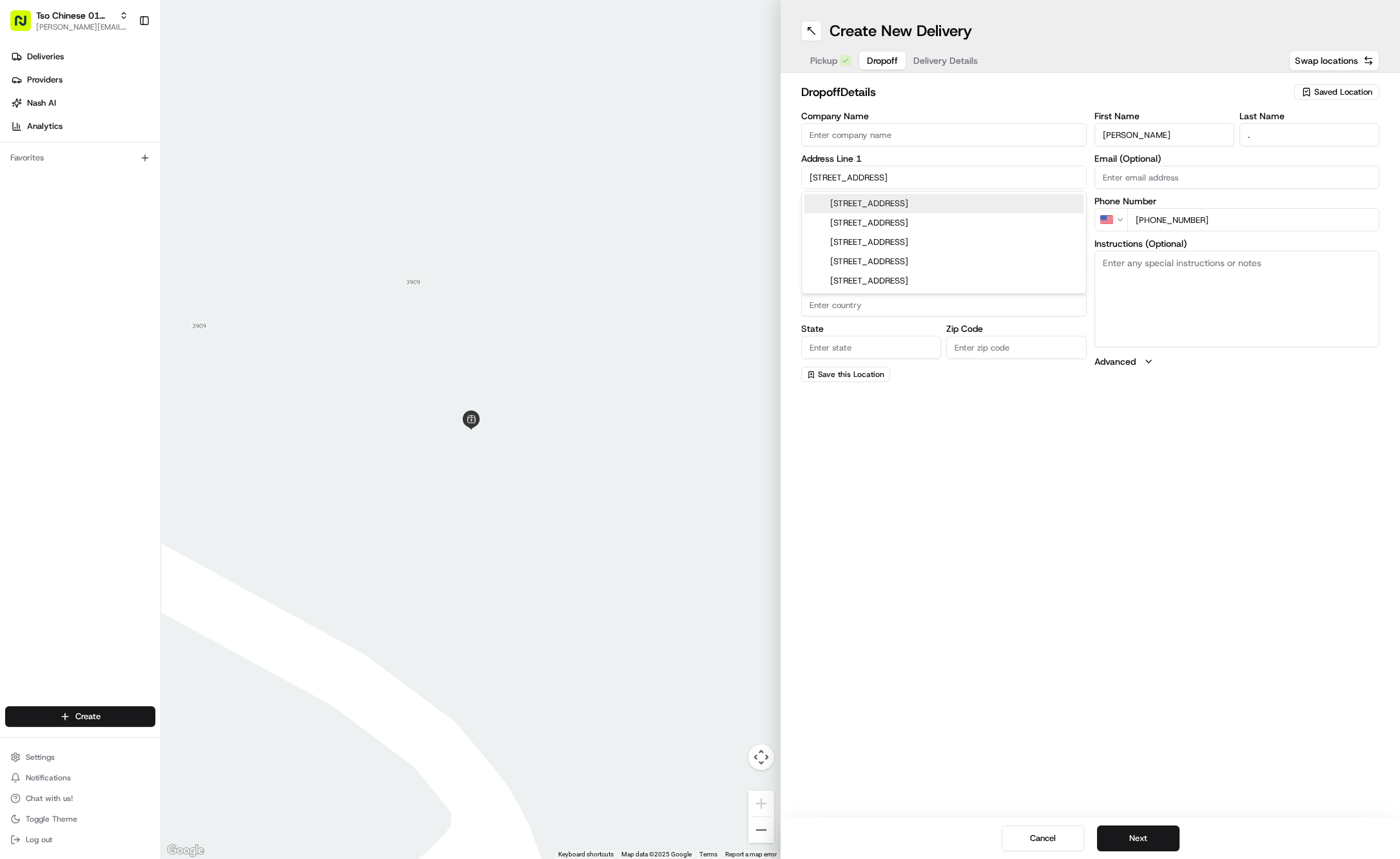
type input "78702"
type input "2923 East 16th Street"
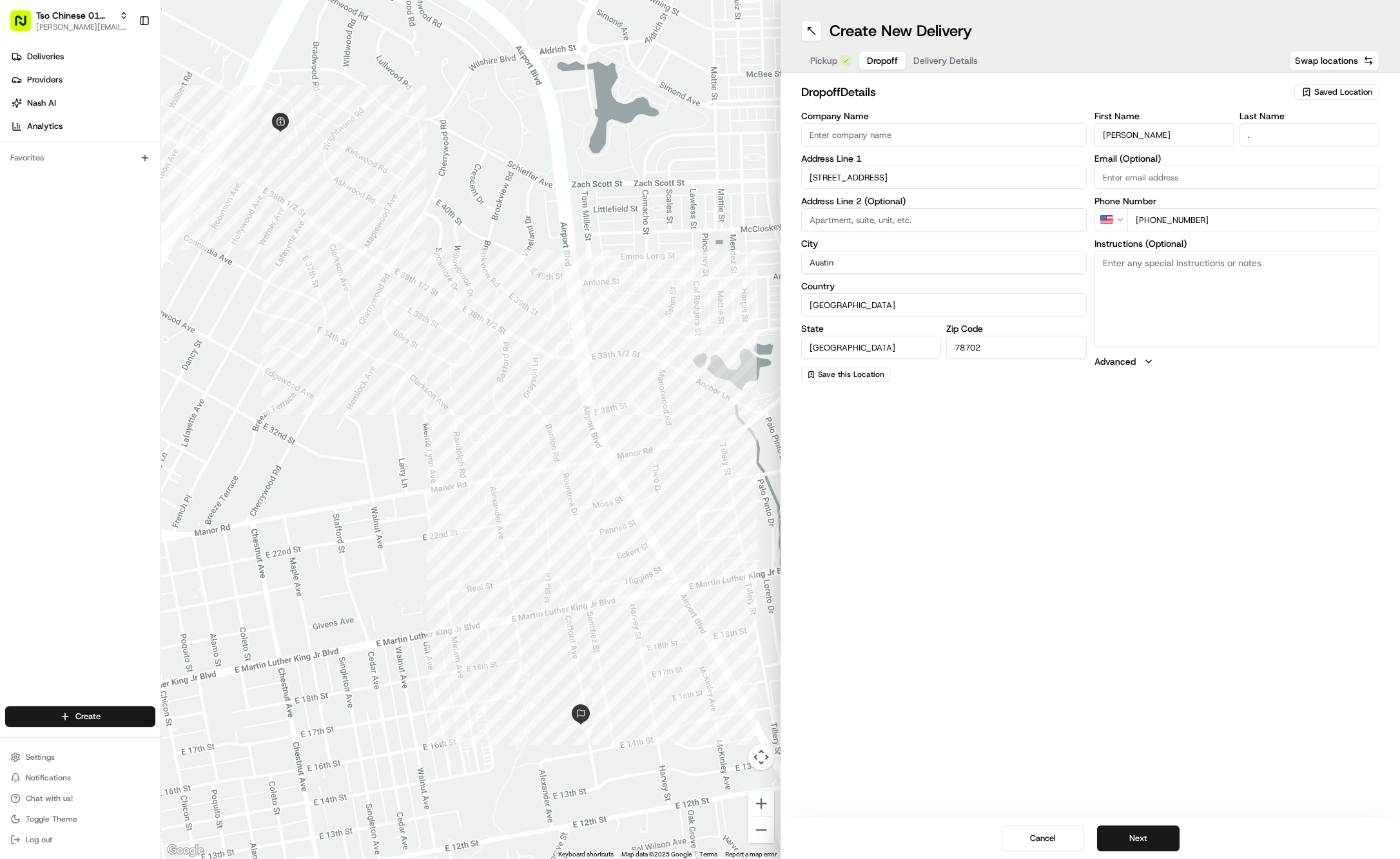
click at [1160, 280] on textarea "Instructions (Optional)" at bounding box center [1237, 299] width 285 height 97
paste textarea "Please deliver to house on corner. Place on porch. Thank you!"
type textarea "Please deliver to house on corner. Place on porch. Thank you!"
click at [1158, 471] on div "Create New Delivery Pickup Dropoff Delivery Details Swap locations dropoff Deta…" at bounding box center [1090, 430] width 620 height 859
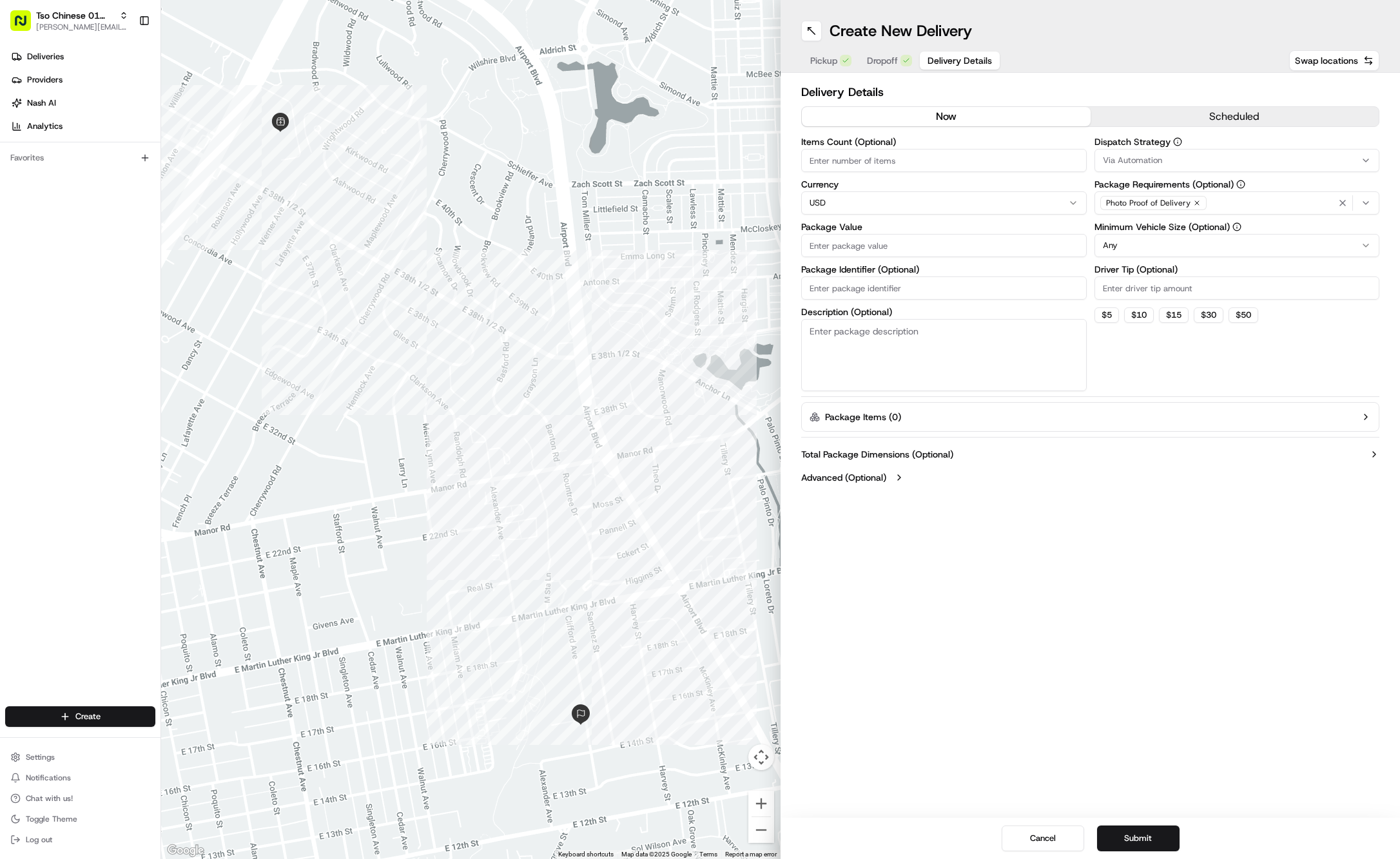
click at [938, 60] on span "Delivery Details" at bounding box center [960, 60] width 64 height 13
click at [1271, 149] on button "Via Automation" at bounding box center [1237, 160] width 285 height 23
click at [1210, 230] on span "Tso Cherrywood Strategy" at bounding box center [1196, 230] width 159 height 11
click at [1194, 69] on html "Tso Chinese 01 Cherrywood jason@tsochinese.com Toggle Sidebar Deliveries Provid…" at bounding box center [700, 430] width 1400 height 859
click at [1193, 200] on icon "button" at bounding box center [1197, 203] width 8 height 8
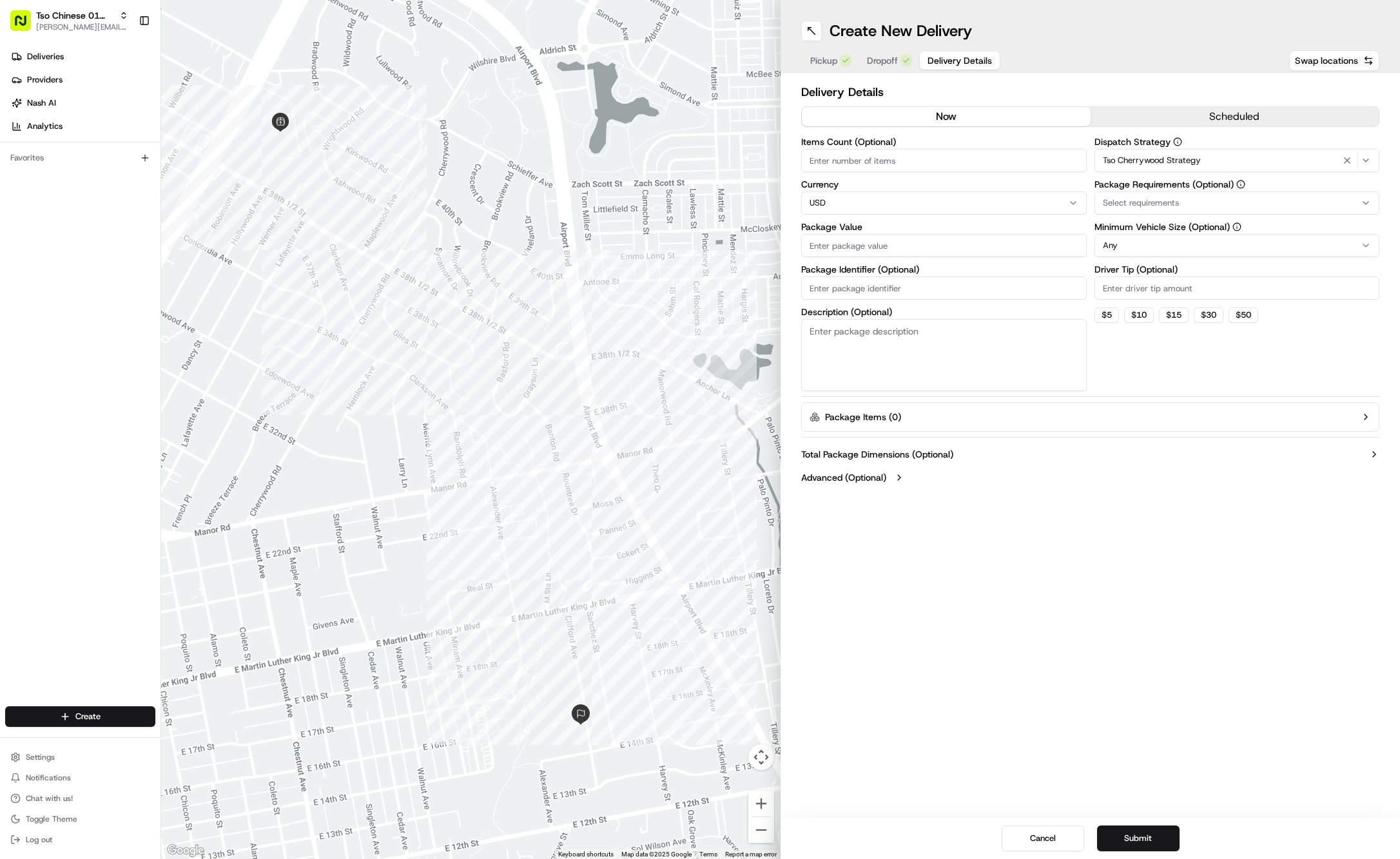
click at [1192, 200] on div "Select requirements" at bounding box center [1237, 203] width 279 height 11
type input "m"
click at [1196, 249] on span "Meet on Delivery" at bounding box center [1196, 253] width 159 height 11
click at [1146, 76] on html "Tso Chinese 01 Cherrywood jason@tsochinese.com Toggle Sidebar Deliveries Provid…" at bounding box center [700, 430] width 1400 height 859
click at [1176, 299] on input "Driver Tip (Optional)" at bounding box center [1237, 288] width 285 height 23
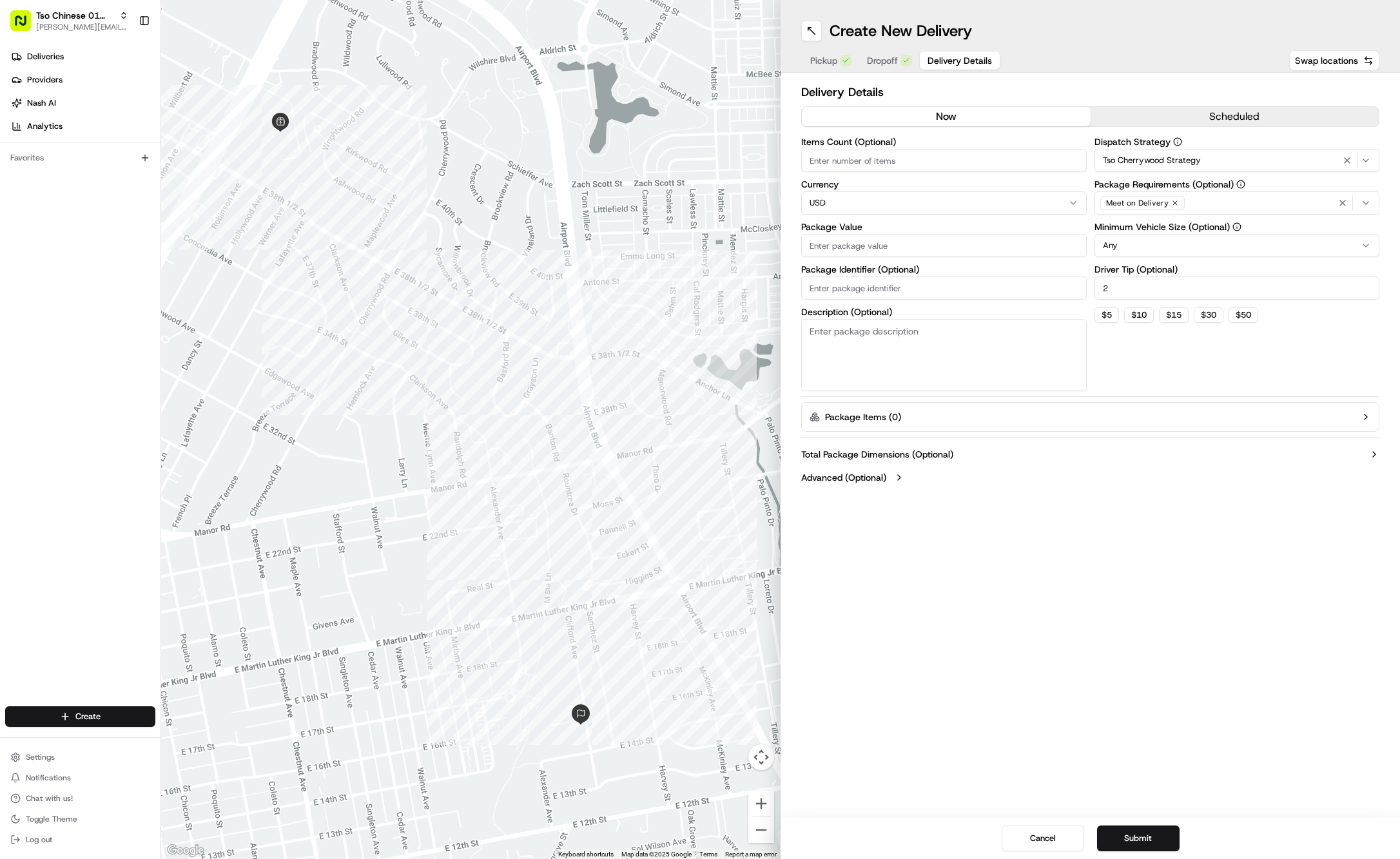
type input "2"
click at [999, 241] on input "Package Value" at bounding box center [944, 246] width 285 height 23
type input "36.43"
click at [846, 285] on input "Package Identifier (Optional)" at bounding box center [944, 288] width 285 height 23
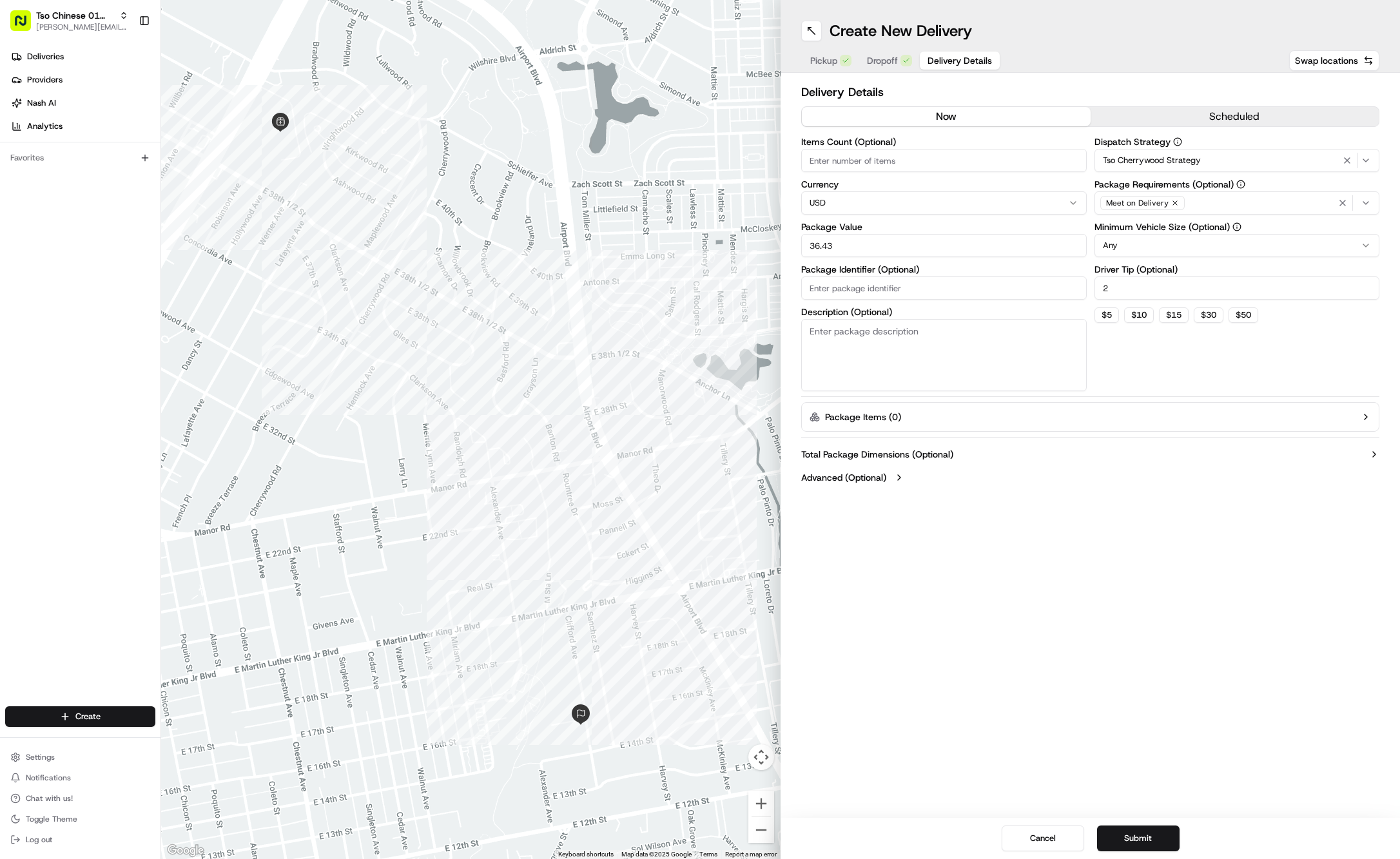
paste input "#IRFZ8M9"
type input "#IRFZ8M9"
click at [1145, 829] on button "Submit" at bounding box center [1138, 838] width 82 height 26
click at [1145, 829] on div "Cancel Submit" at bounding box center [1090, 838] width 620 height 41
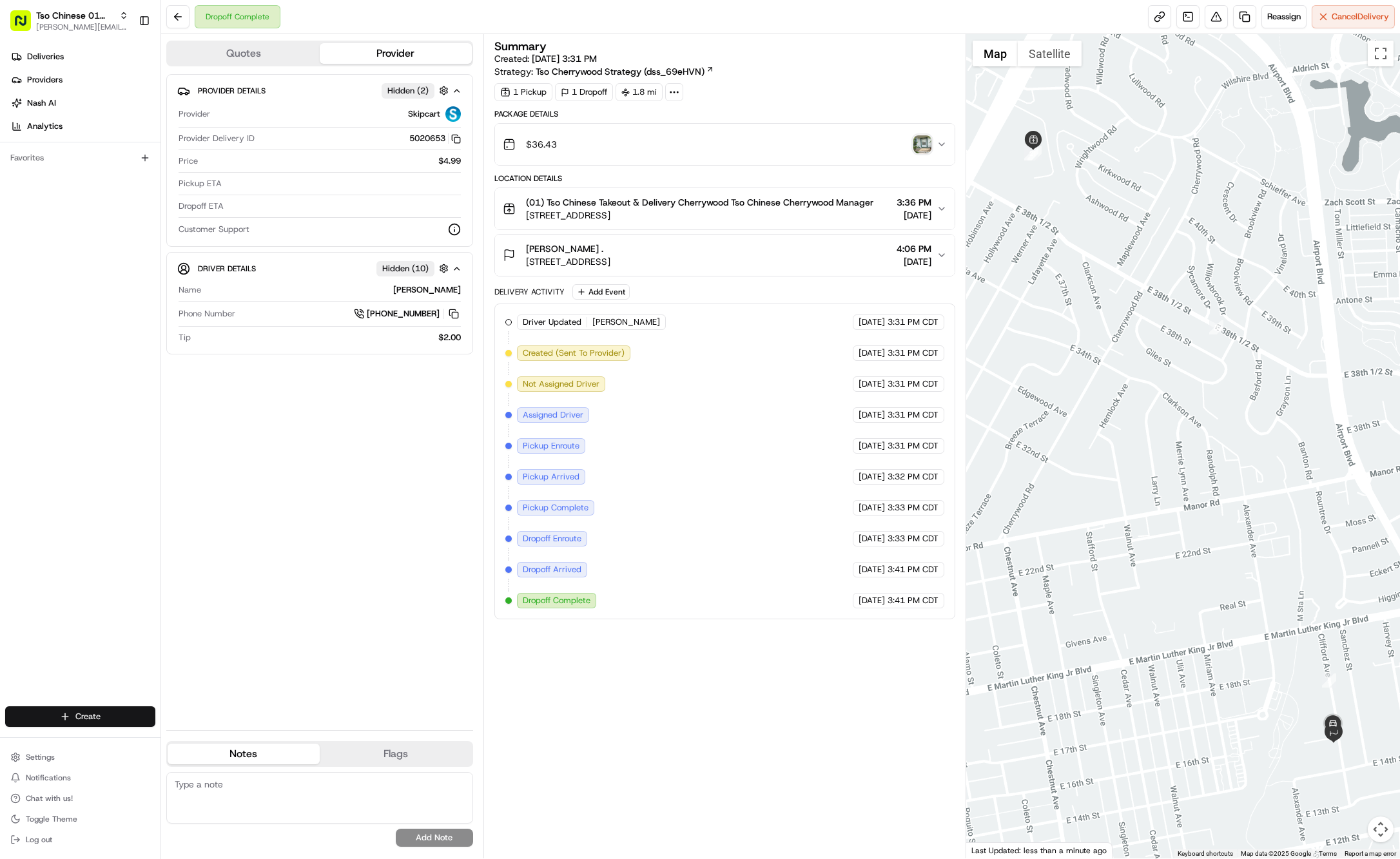
click at [123, 721] on html "Tso Chinese 01 Cherrywood jason@tsochinese.com Toggle Sidebar Deliveries Provid…" at bounding box center [700, 430] width 1400 height 859
click at [187, 742] on link "Delivery" at bounding box center [233, 741] width 143 height 23
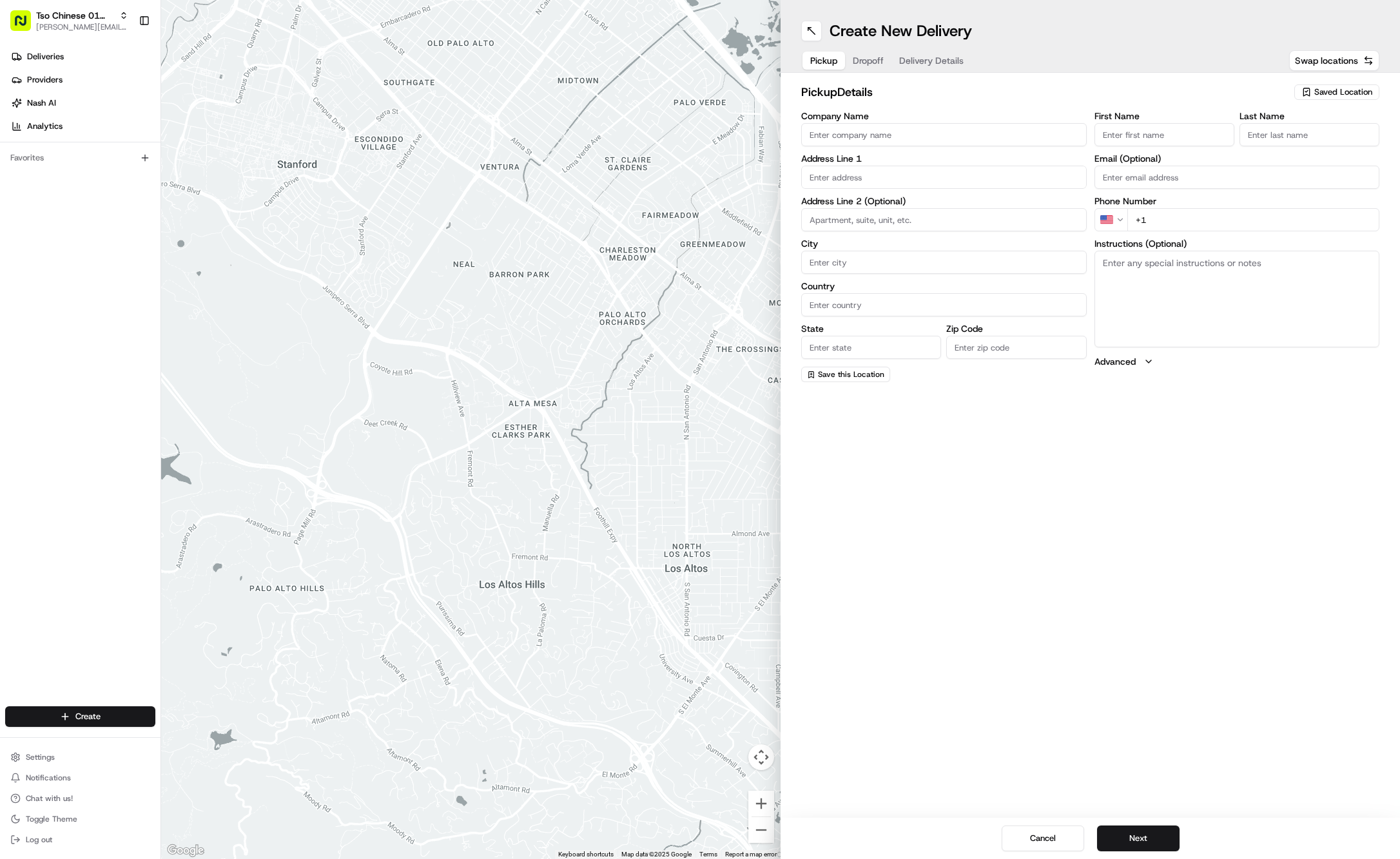
click at [1340, 89] on span "Saved Location" at bounding box center [1344, 92] width 58 height 11
click at [1321, 134] on div "(01) Tso Chinese Takeout & Delivery Cherrywood" at bounding box center [1308, 146] width 185 height 31
type input "(01) Tso Chinese Takeout & Delivery Cherrywood"
type input "Ste E-5"
type input "Austin"
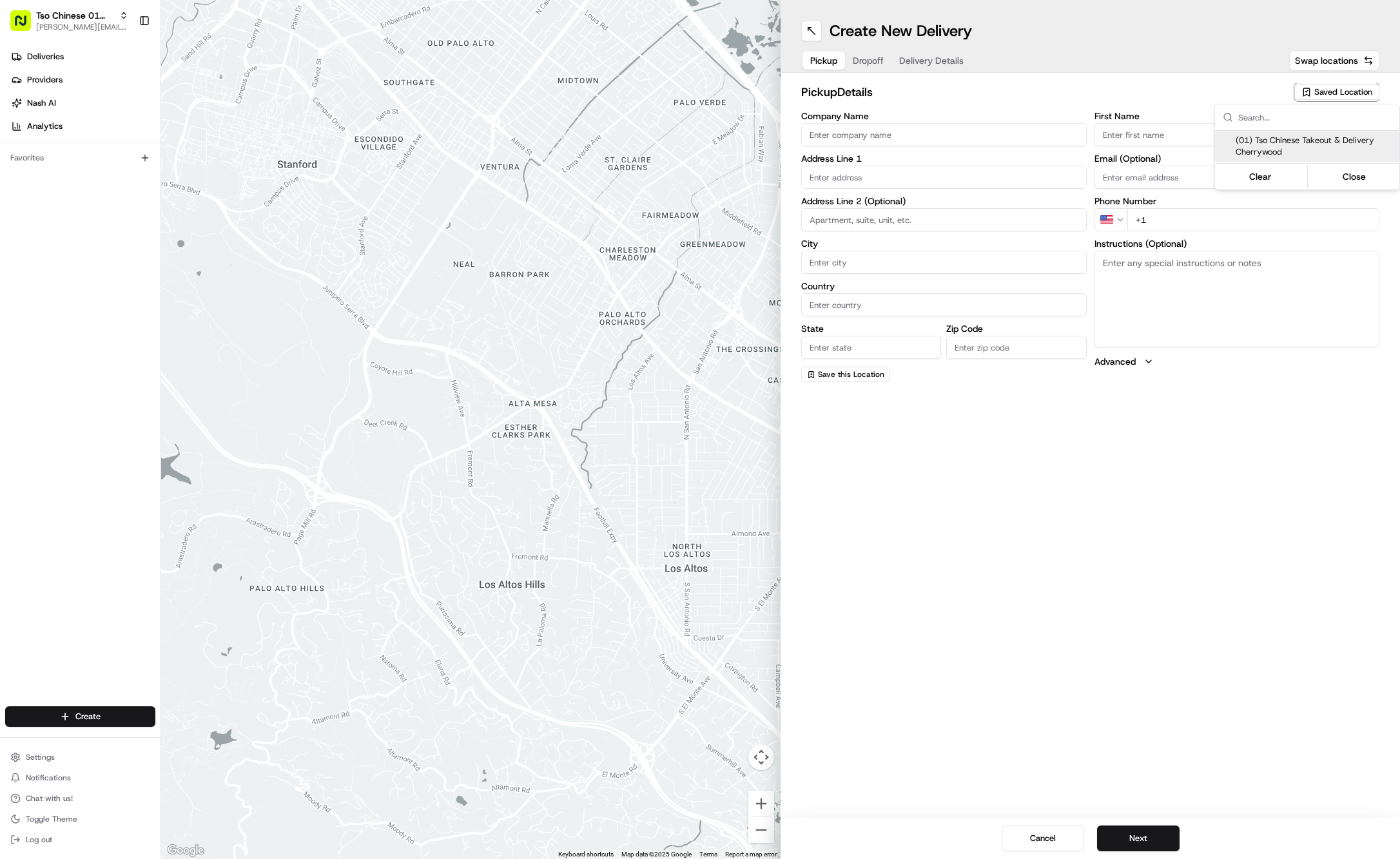
type input "US"
type input "TX"
type input "78722"
type input "Tso Chinese"
type input "Cherrywood Manager"
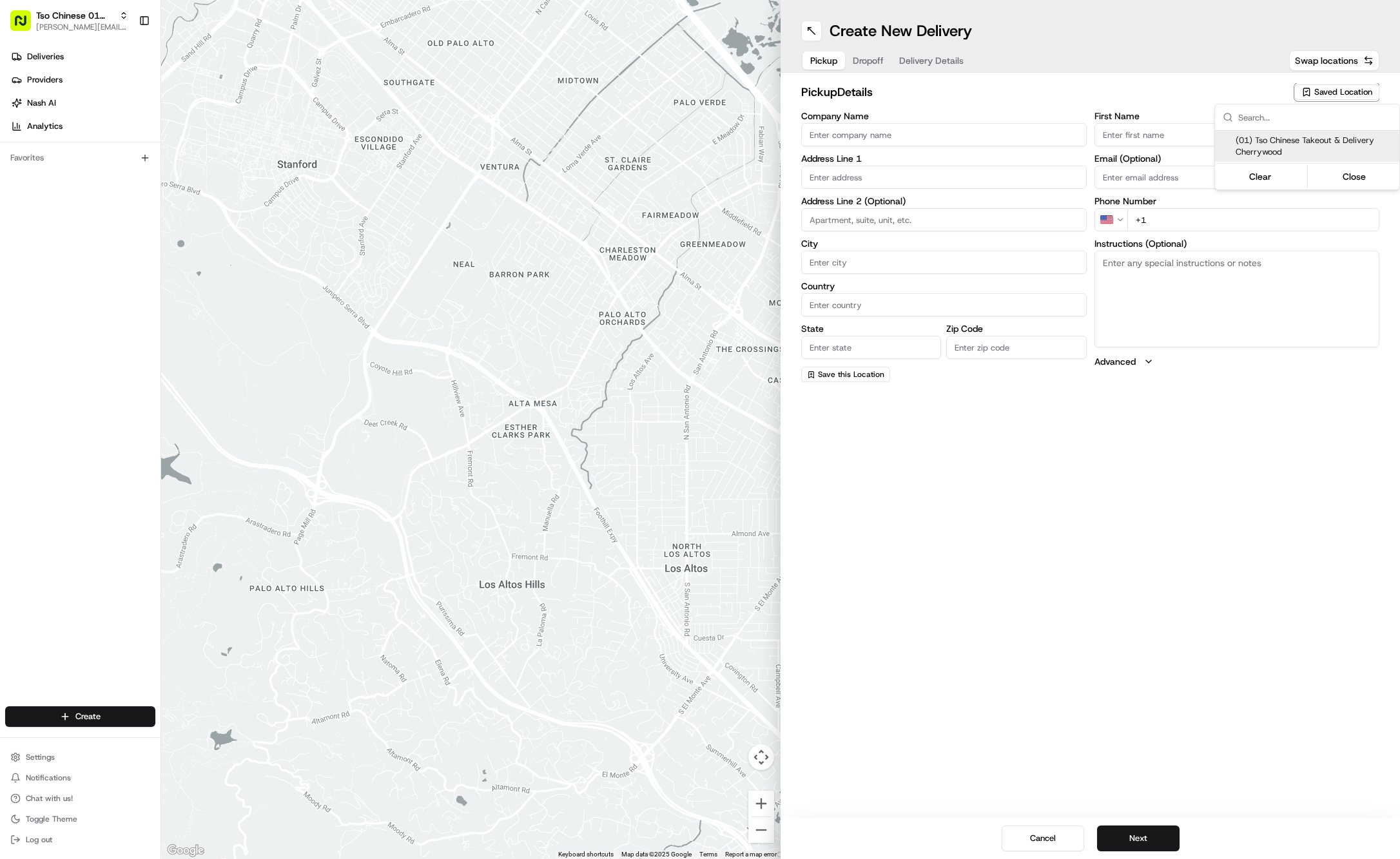
type input "cherrywoodstore@tsochinese.com"
type input "+1 512 401 3232"
type textarea "Submit a picture displaying address & food as Proof of Delivery. Envía una foto…"
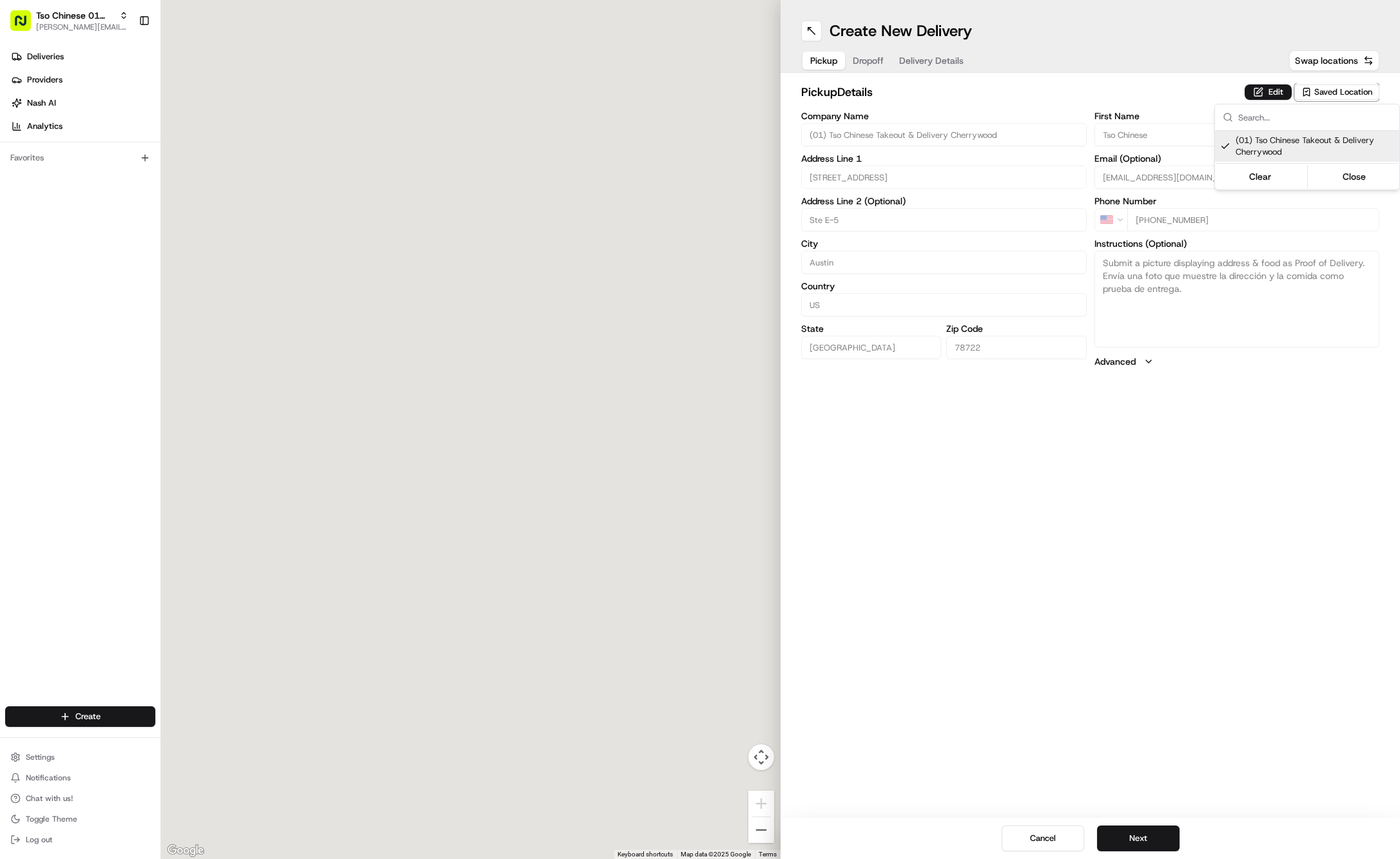
type input "3909 N Interstate Hwy 35"
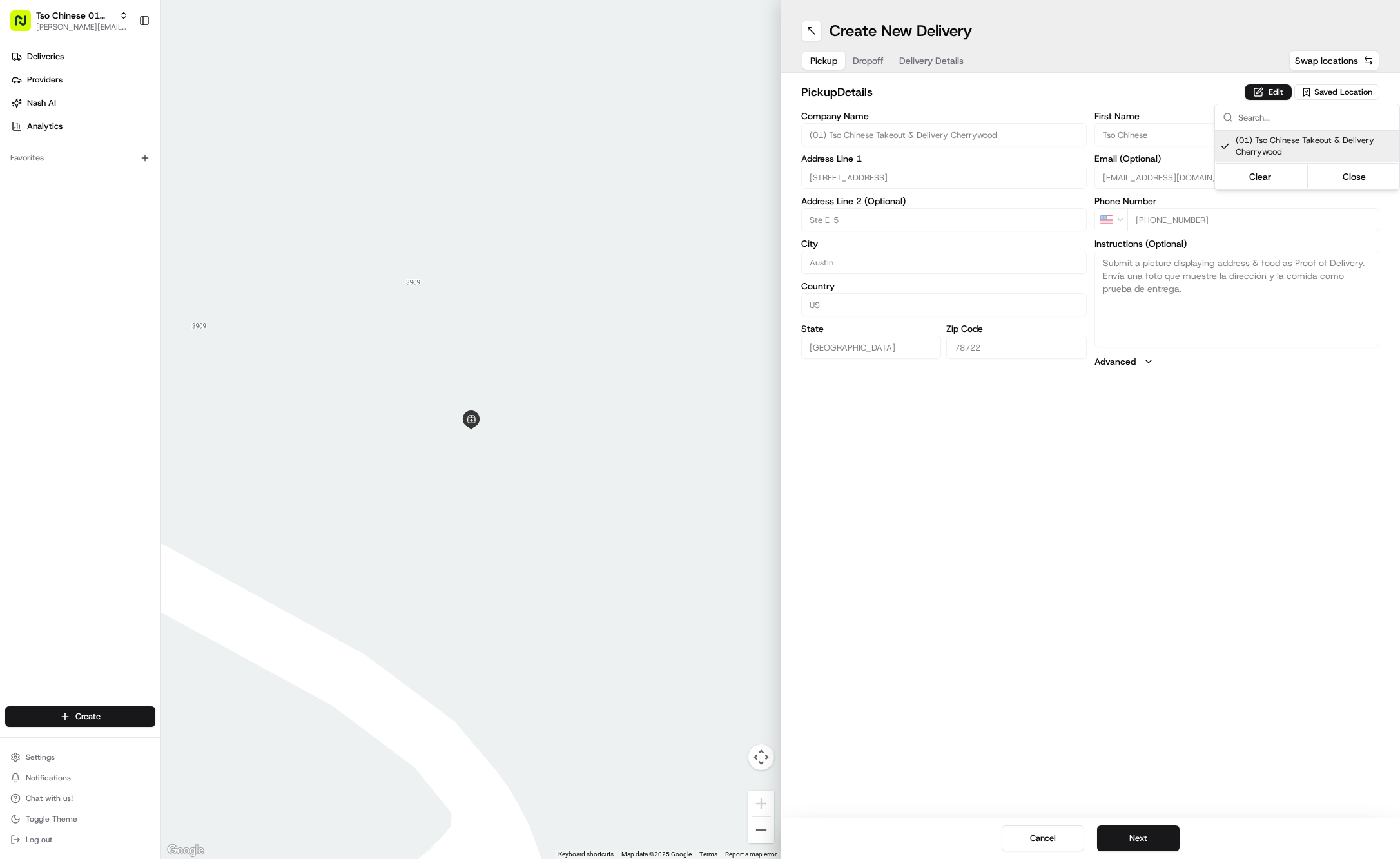
click at [867, 60] on html "Tso Chinese 01 Cherrywood jason@tsochinese.com Toggle Sidebar Deliveries Provid…" at bounding box center [700, 430] width 1400 height 859
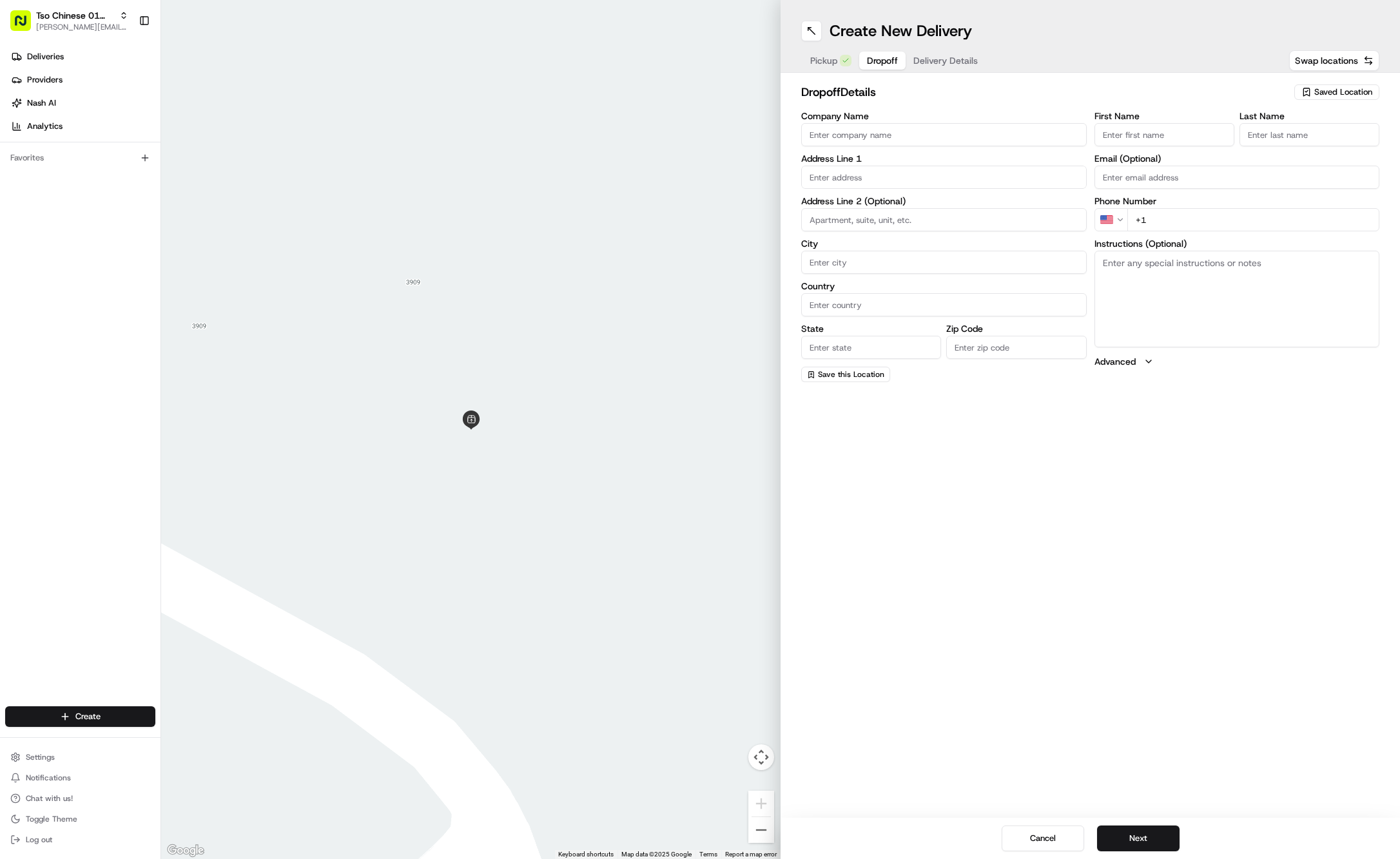
click at [867, 60] on span "Dropoff" at bounding box center [882, 60] width 31 height 13
click at [1191, 129] on input "First Name" at bounding box center [1164, 134] width 140 height 23
paste input "travis vickery"
type input "travis vickery"
click at [1342, 150] on div "First Name travis vickery Last Name Email (Optional) Phone Number US +1 Instruc…" at bounding box center [1237, 246] width 285 height 271
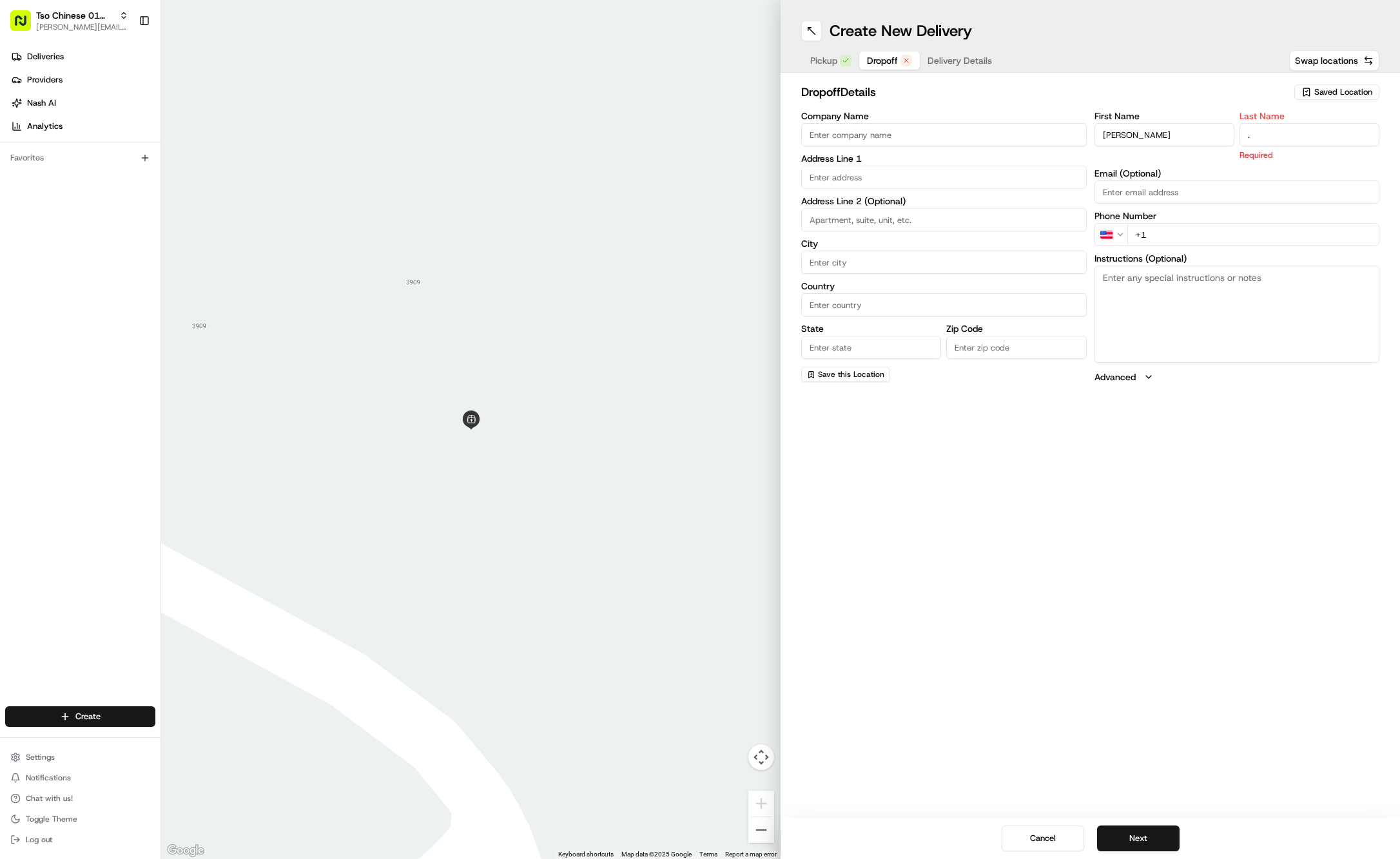
type input "."
click at [892, 172] on input "text" at bounding box center [944, 177] width 285 height 23
paste input "5126576306"
type input "5126576306"
click at [1226, 217] on input "+1" at bounding box center [1254, 220] width 253 height 23
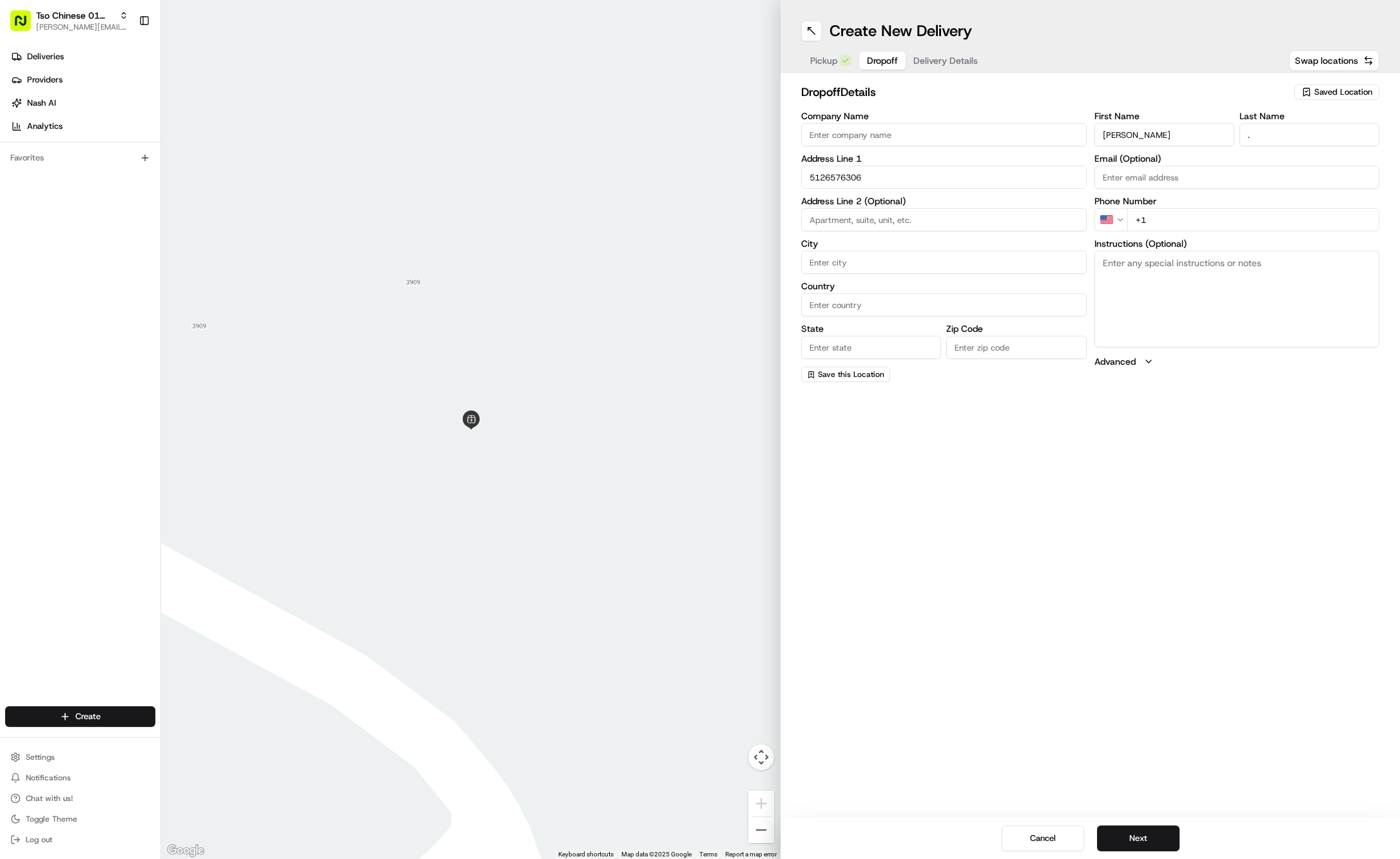
paste input "512 657 6306"
type input "+1 512 657 6306"
click at [901, 176] on input "5126576306" at bounding box center [944, 177] width 285 height 23
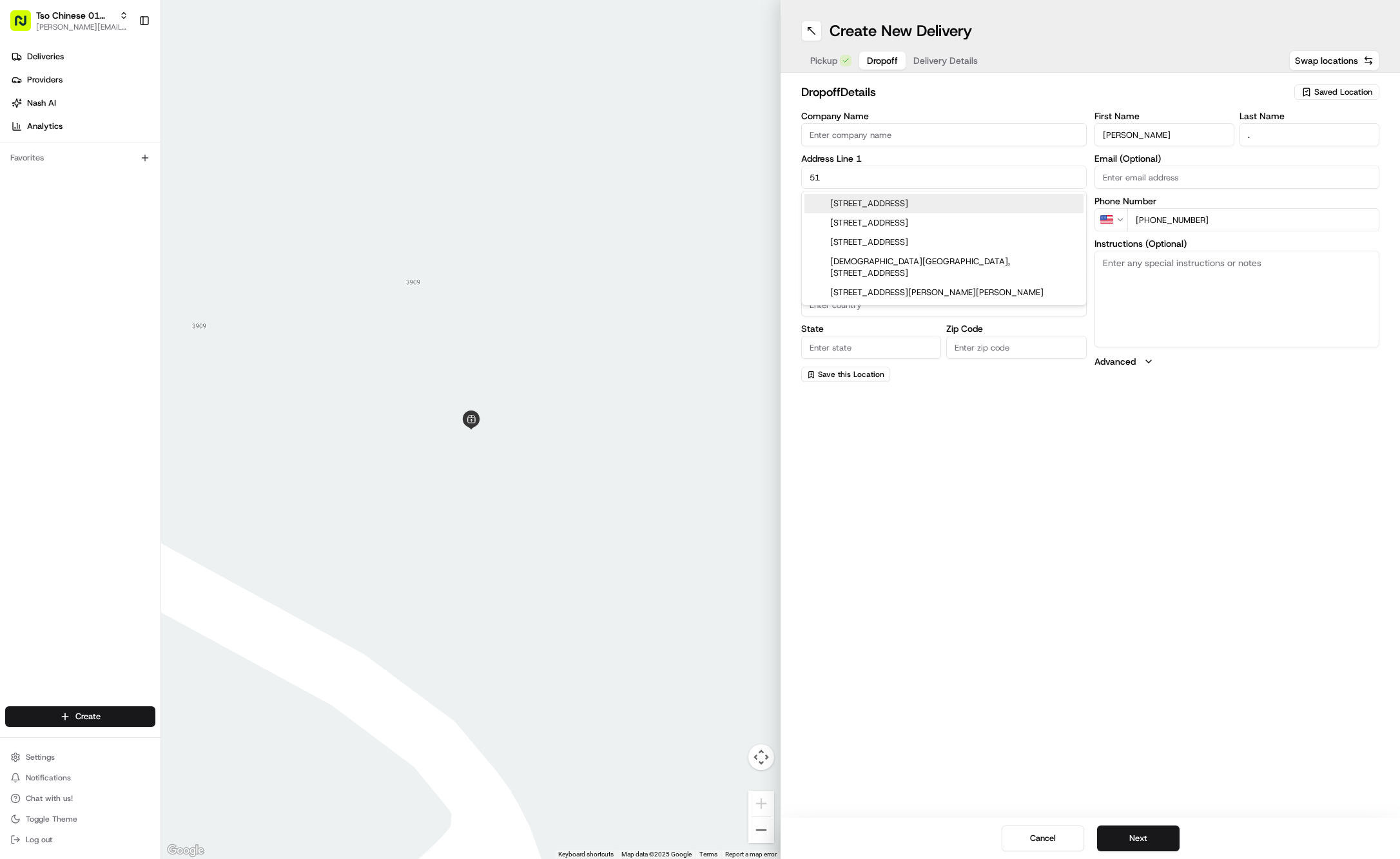
type input "5"
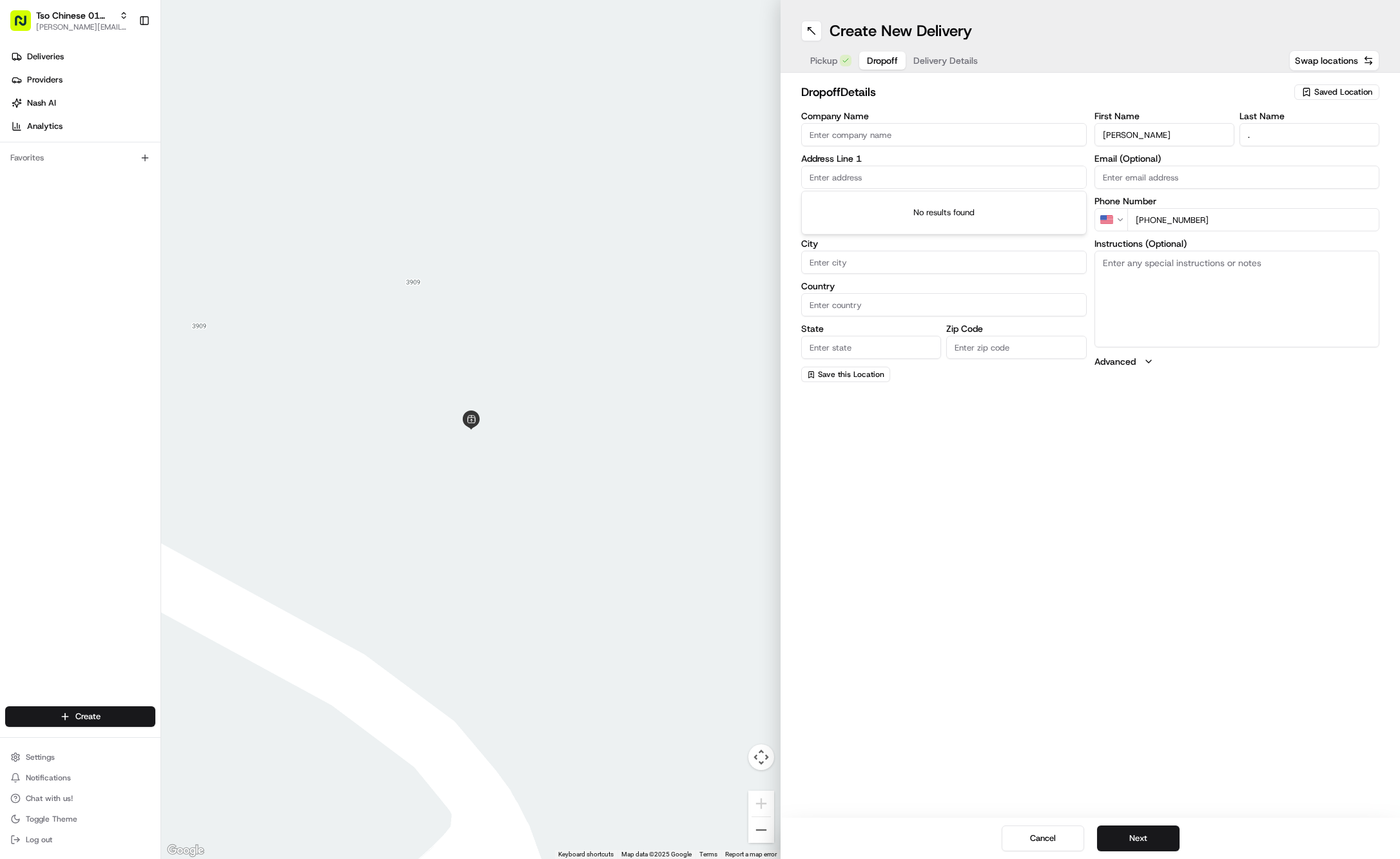
paste input "5126576306"
type input "5"
click at [941, 176] on input "text" at bounding box center [944, 177] width 285 height 23
paste input "4813 Caswell Ave"
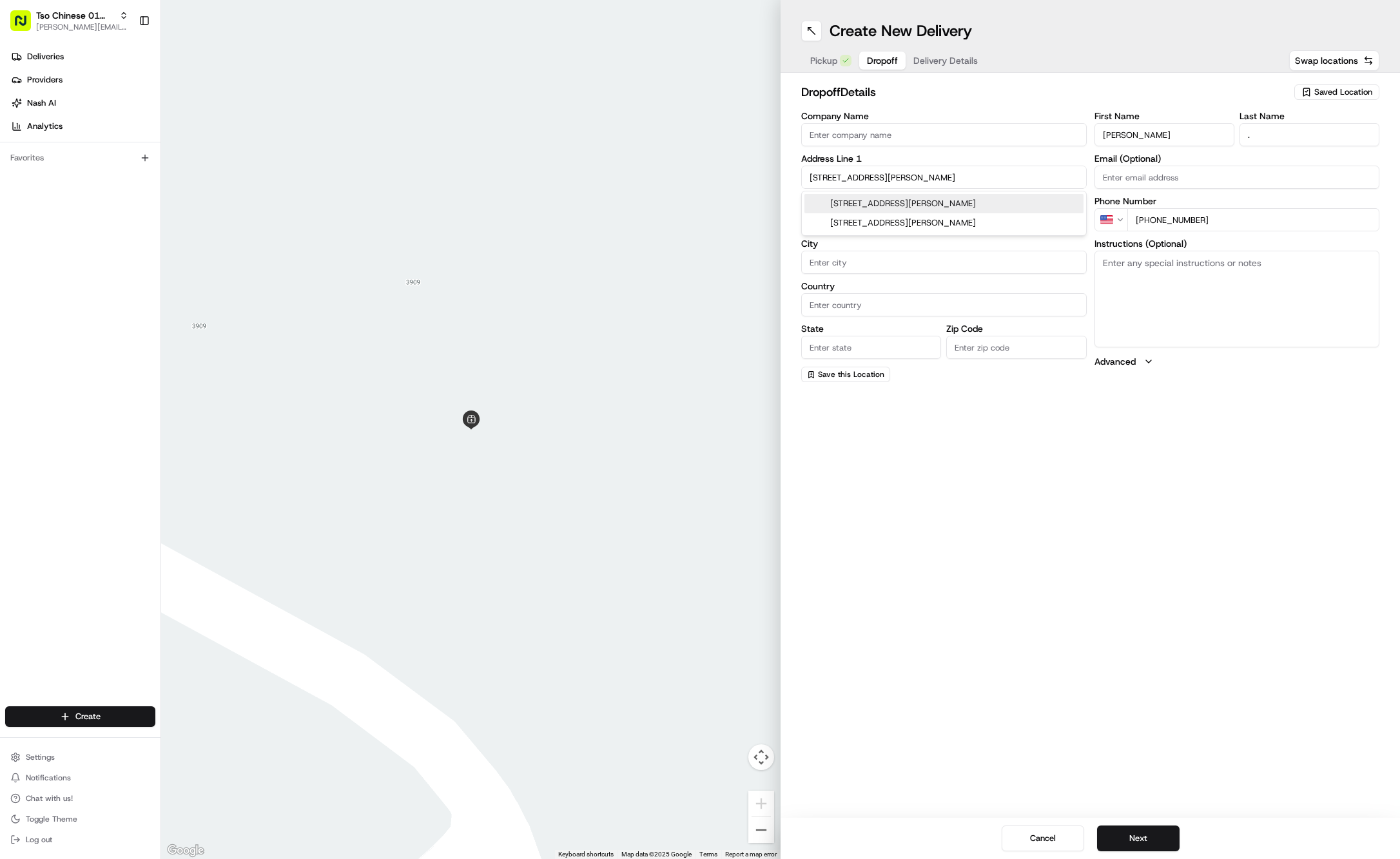
click at [944, 201] on div "4813 Caswell Avenue, Austin, TX" at bounding box center [944, 203] width 279 height 19
type input "4813 Caswell Ave, Austin, TX 78751, USA"
type input "Austin"
type input "United States"
type input "TX"
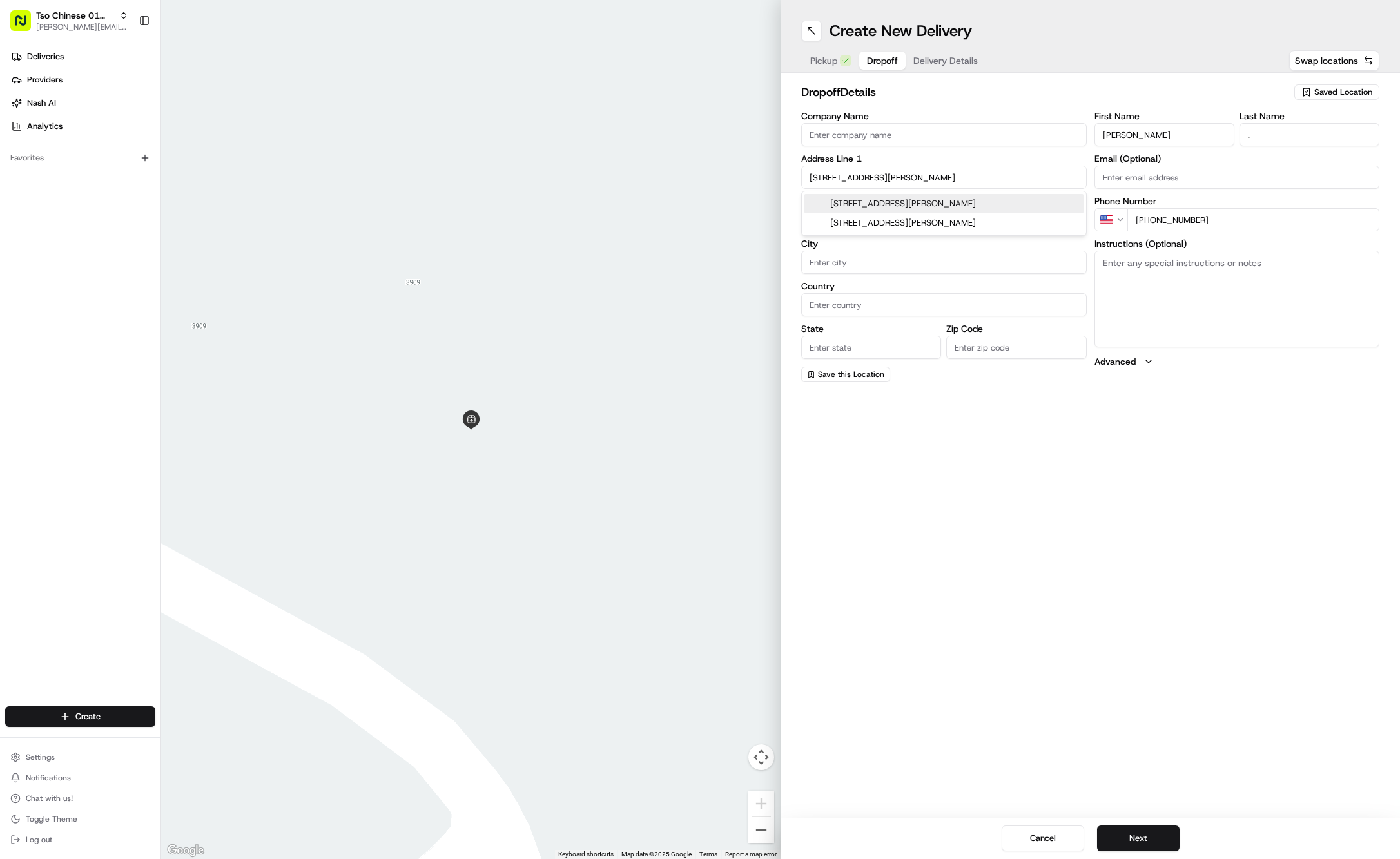
type input "78751"
type input "4813 Caswell Avenue"
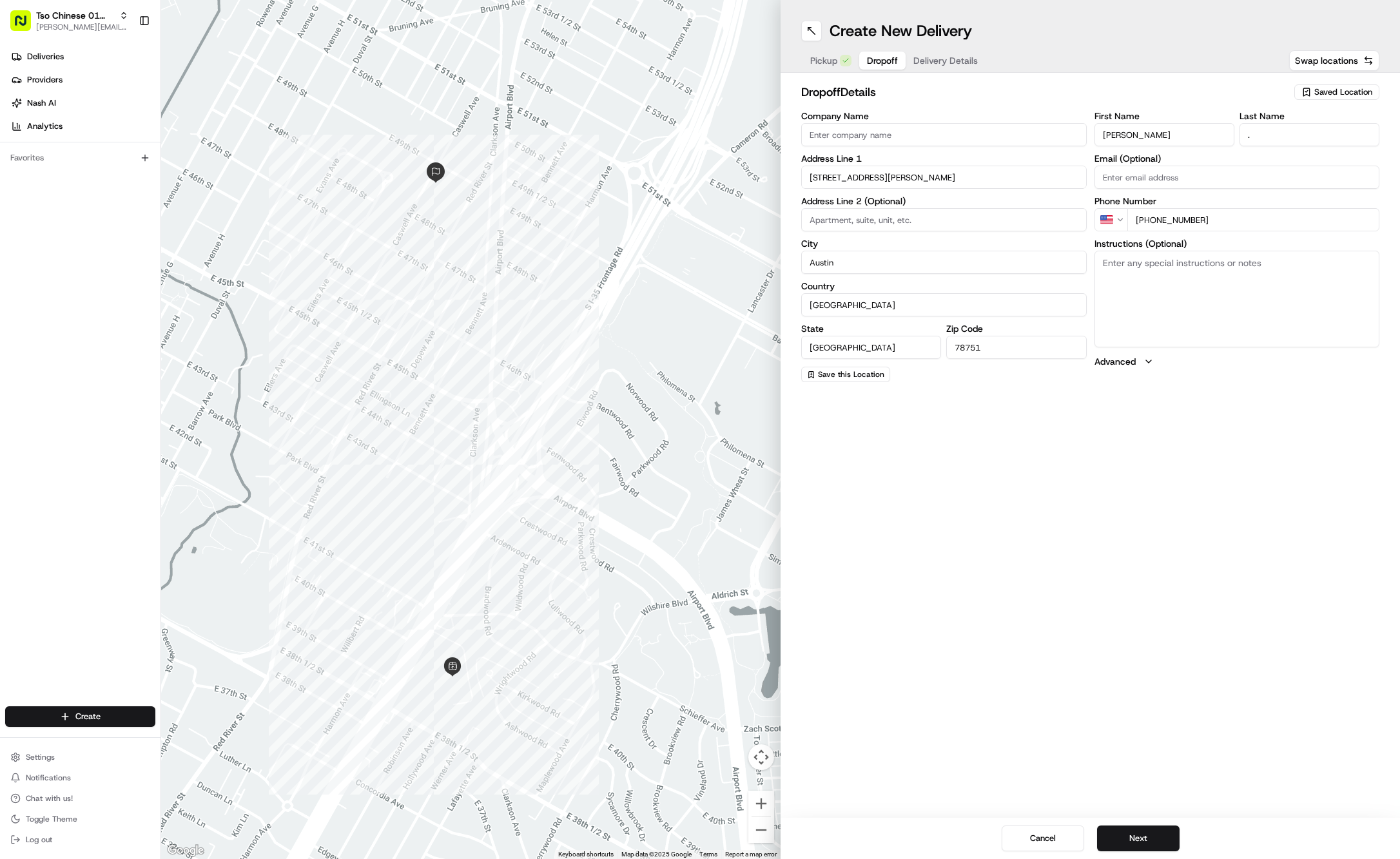
click at [1195, 276] on textarea "Instructions (Optional)" at bounding box center [1237, 299] width 285 height 97
paste textarea "Please leave just inside gate. Do not enter yard. Dog. Thanks"
type textarea "Please leave just inside gate. Do not enter yard. Dog. Thanks"
click at [950, 65] on span "Delivery Details" at bounding box center [945, 60] width 64 height 13
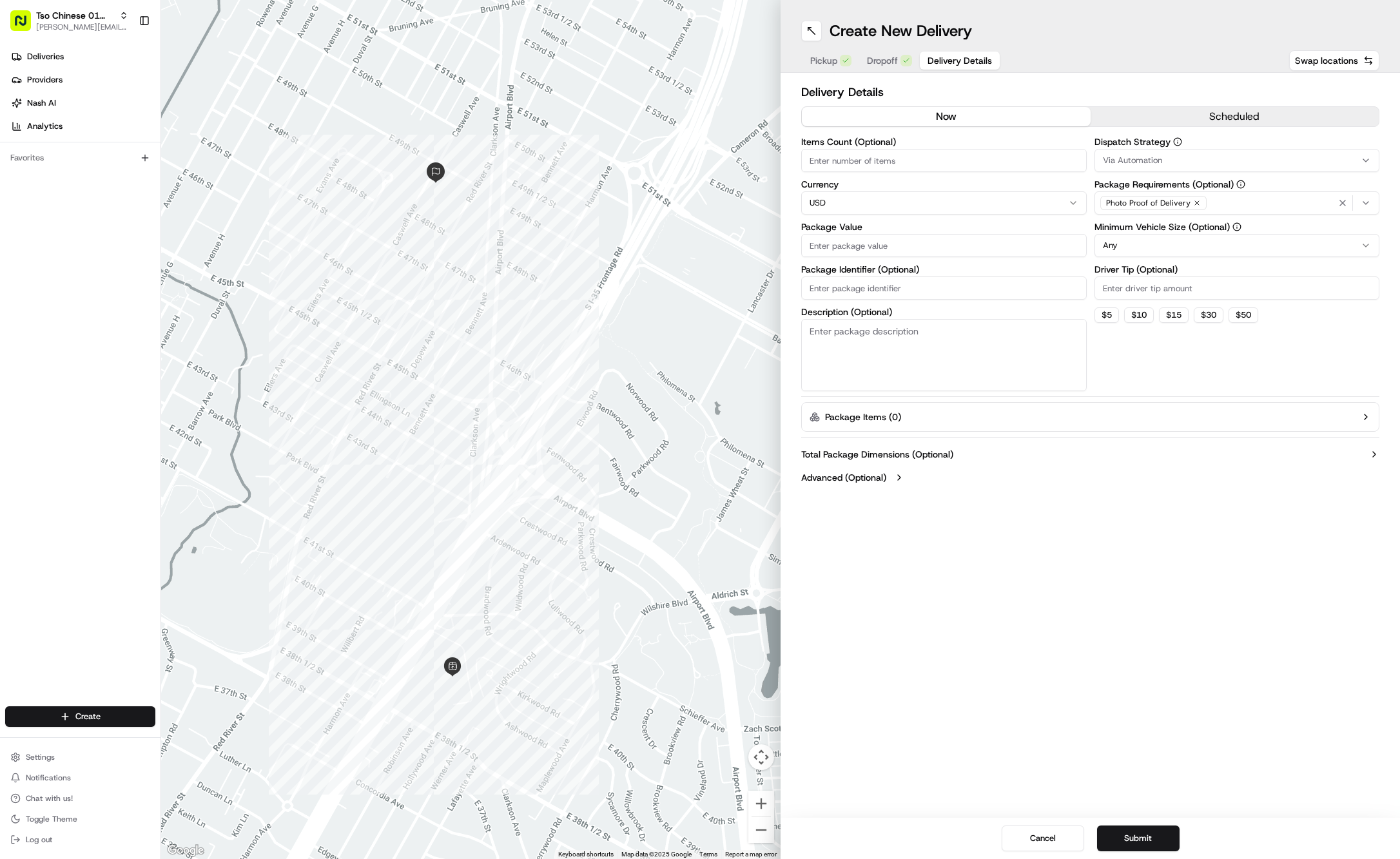
click at [1266, 156] on div "Via Automation" at bounding box center [1237, 160] width 279 height 11
click at [1163, 236] on span "Tso Cherrywood Strategy" at bounding box center [1196, 230] width 159 height 11
click at [1192, 106] on html "Tso Chinese 01 Cherrywood jason@tsochinese.com Toggle Sidebar Deliveries Provid…" at bounding box center [700, 430] width 1400 height 859
click at [1195, 202] on icon "button" at bounding box center [1197, 203] width 8 height 8
click at [1195, 202] on div "Select requirements" at bounding box center [1237, 203] width 279 height 11
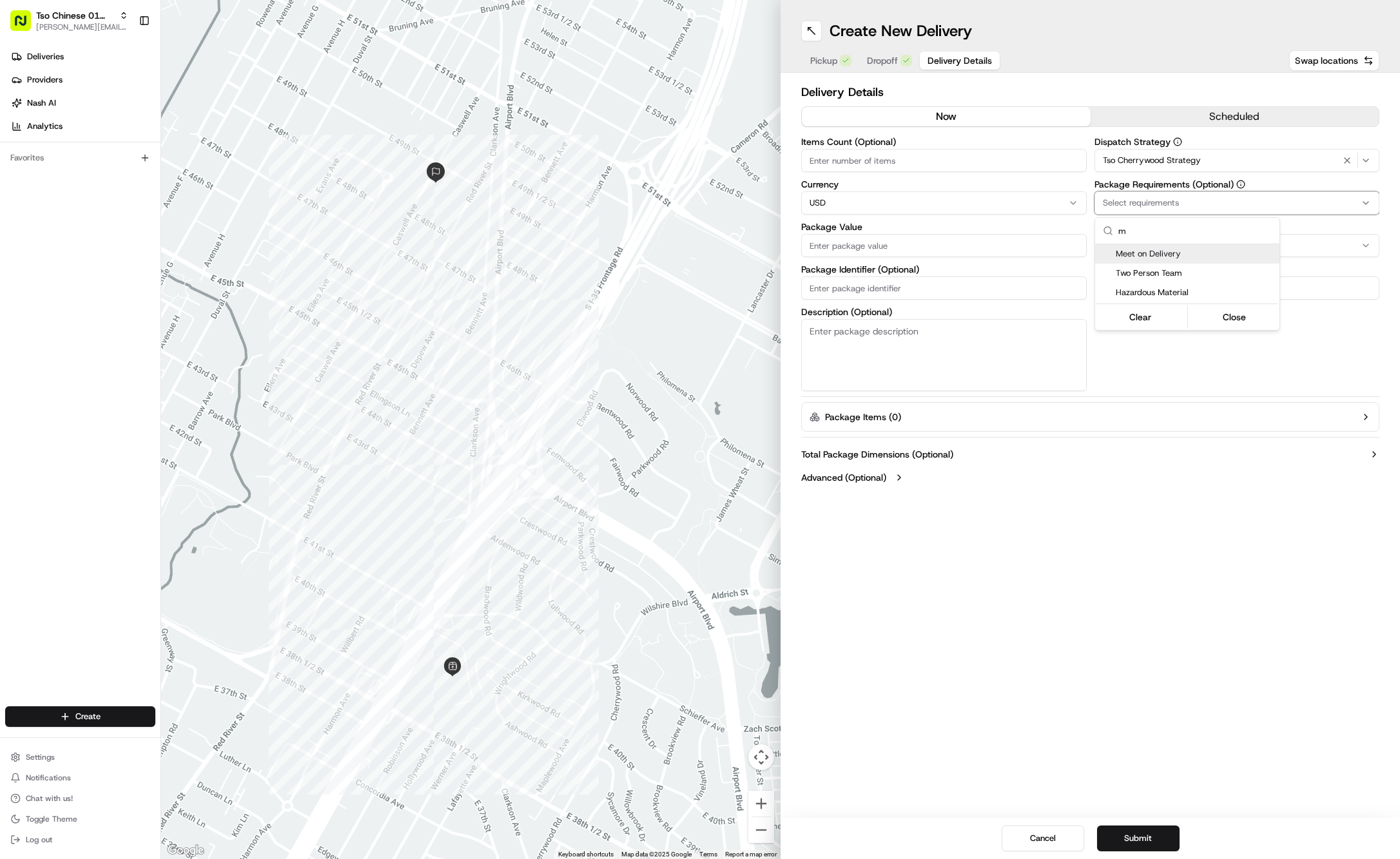
type input "m"
click at [1198, 256] on span "Meet on Delivery" at bounding box center [1196, 253] width 159 height 11
click at [1161, 66] on html "Tso Chinese 01 Cherrywood jason@tsochinese.com Toggle Sidebar Deliveries Provid…" at bounding box center [700, 430] width 1400 height 859
click at [1125, 282] on input "Driver Tip (Optional)" at bounding box center [1237, 288] width 285 height 23
type input "2"
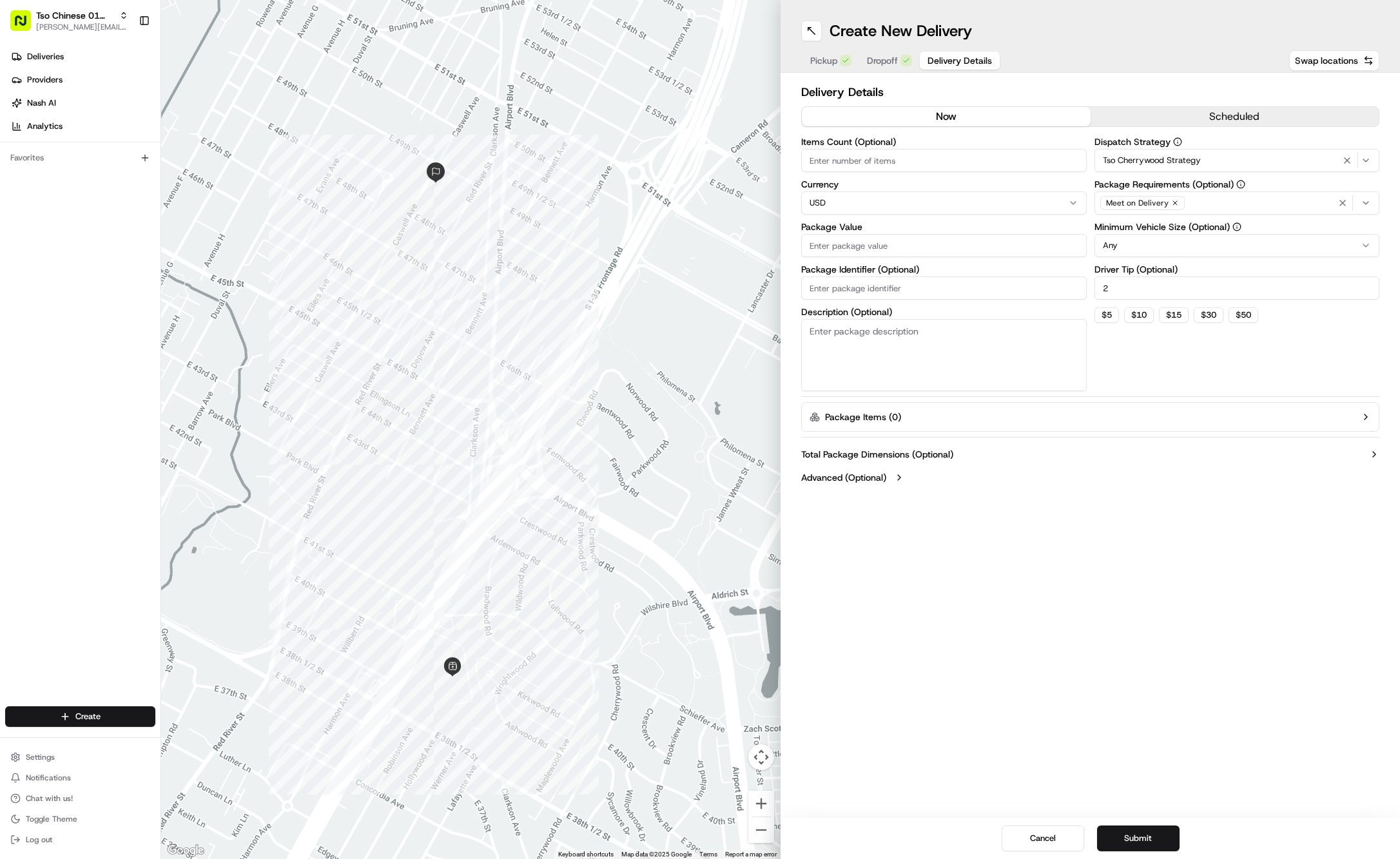
click at [856, 243] on input "Package Value" at bounding box center [944, 246] width 285 height 23
type input "31.38"
click at [887, 285] on input "Package Identifier (Optional)" at bounding box center [944, 288] width 285 height 23
paste input "#CFSTZ6Y"
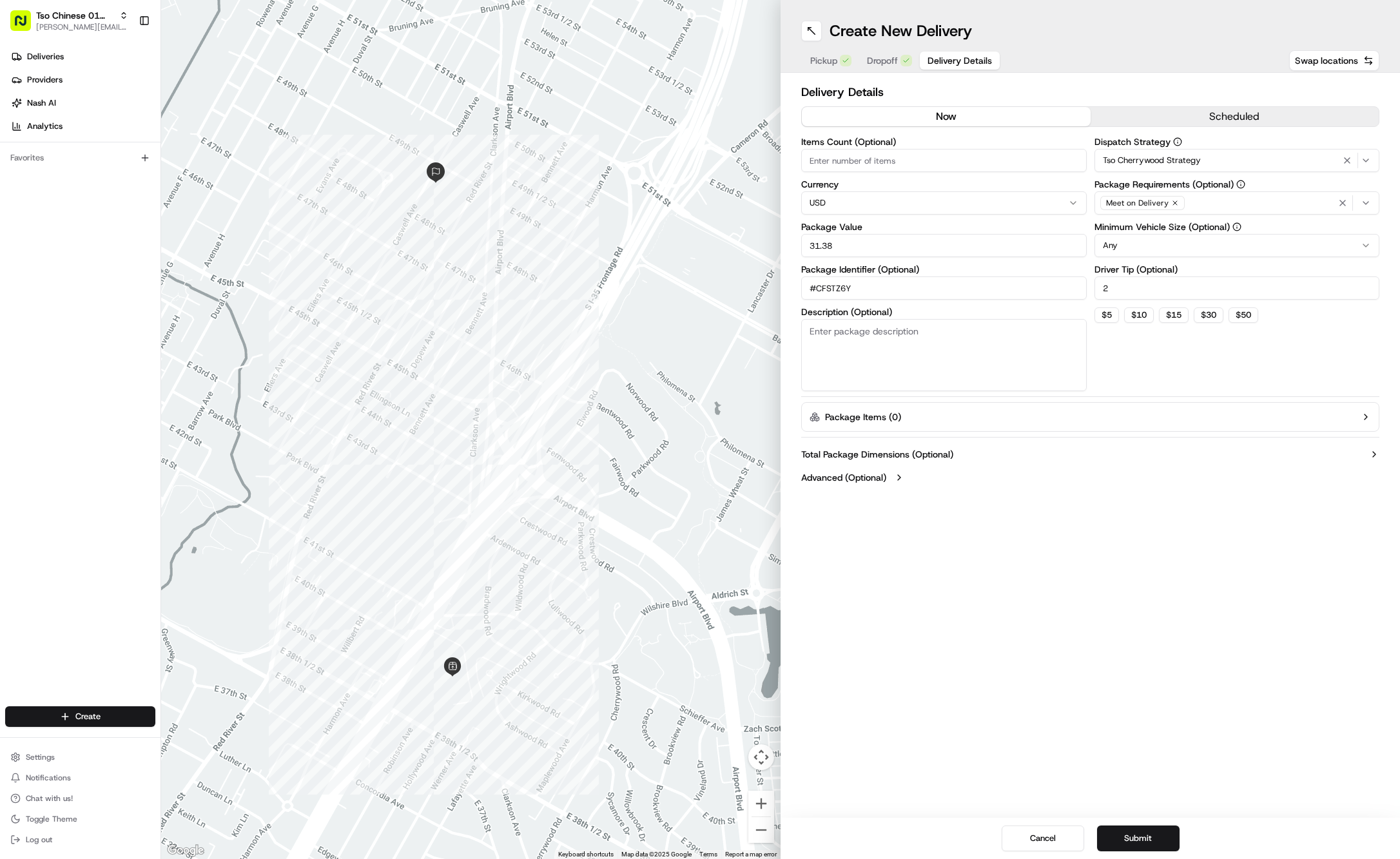
type input "#CFSTZ6Y"
click at [983, 594] on div "Create New Delivery Pickup Dropoff Delivery Details Swap locations Delivery Det…" at bounding box center [1090, 430] width 620 height 859
click at [890, 62] on span "Dropoff" at bounding box center [882, 60] width 31 height 13
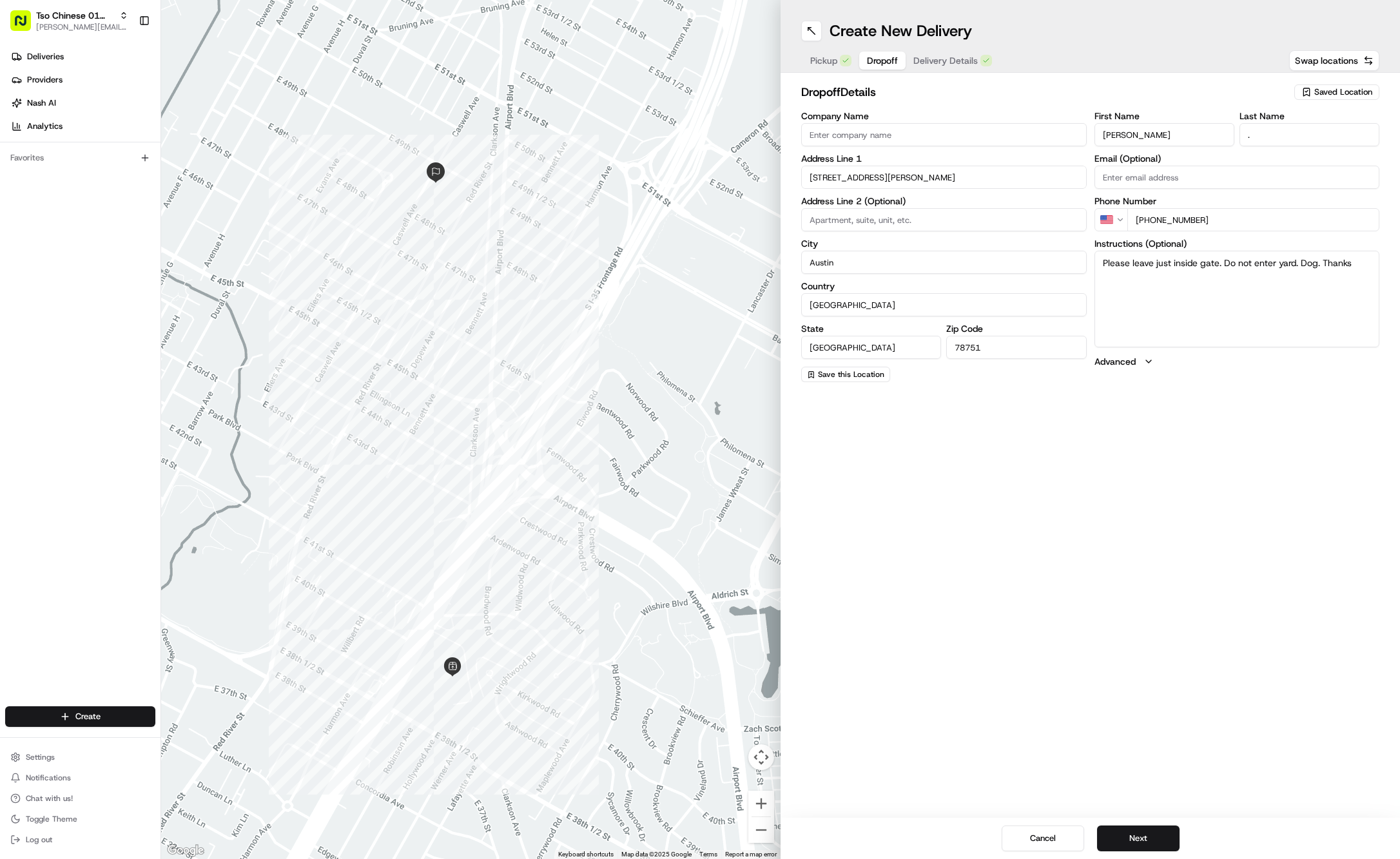
click at [833, 60] on span "Pickup" at bounding box center [823, 60] width 27 height 13
click at [941, 62] on span "Delivery Details" at bounding box center [945, 60] width 64 height 13
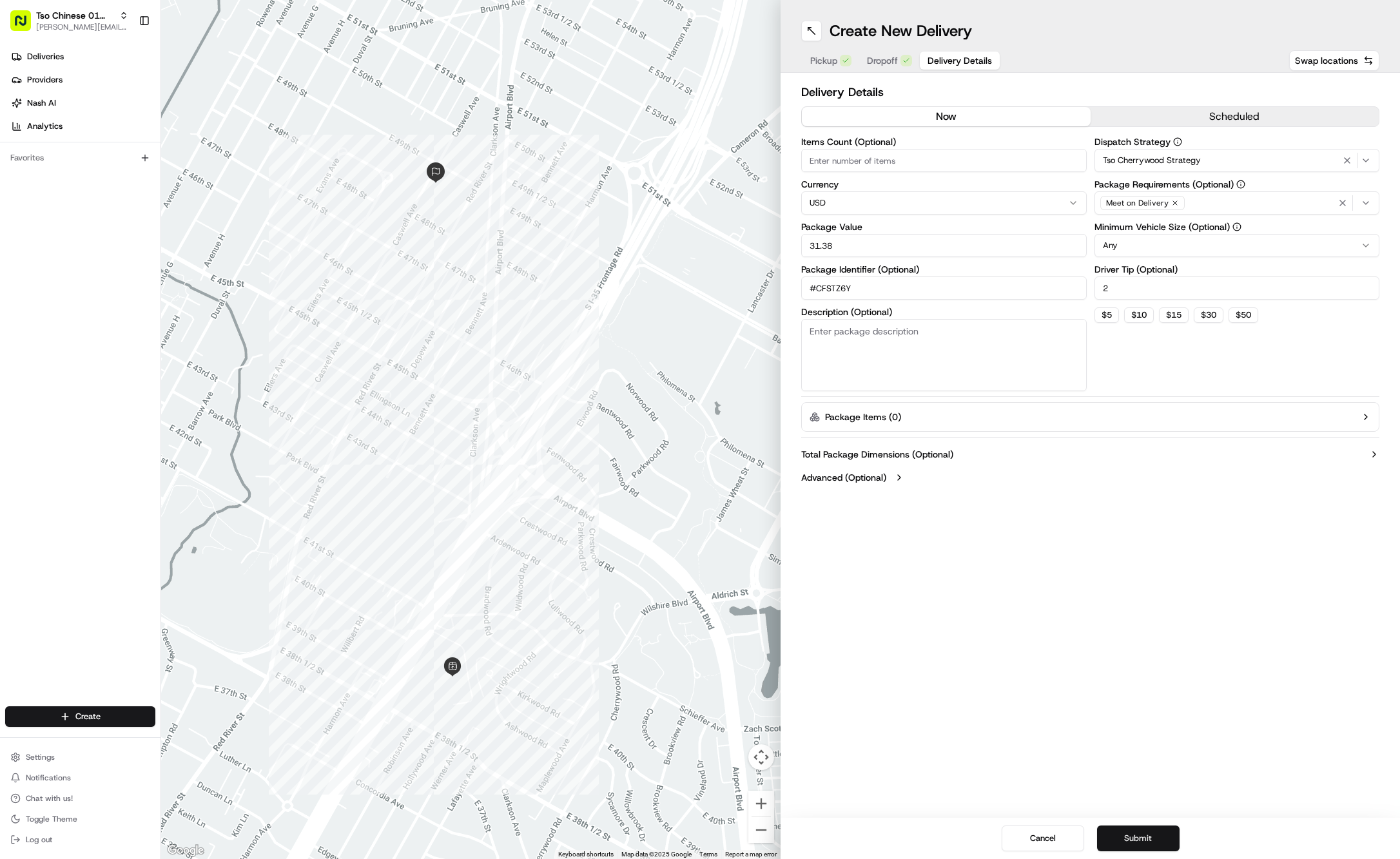
click at [1140, 838] on button "Submit" at bounding box center [1138, 838] width 82 height 26
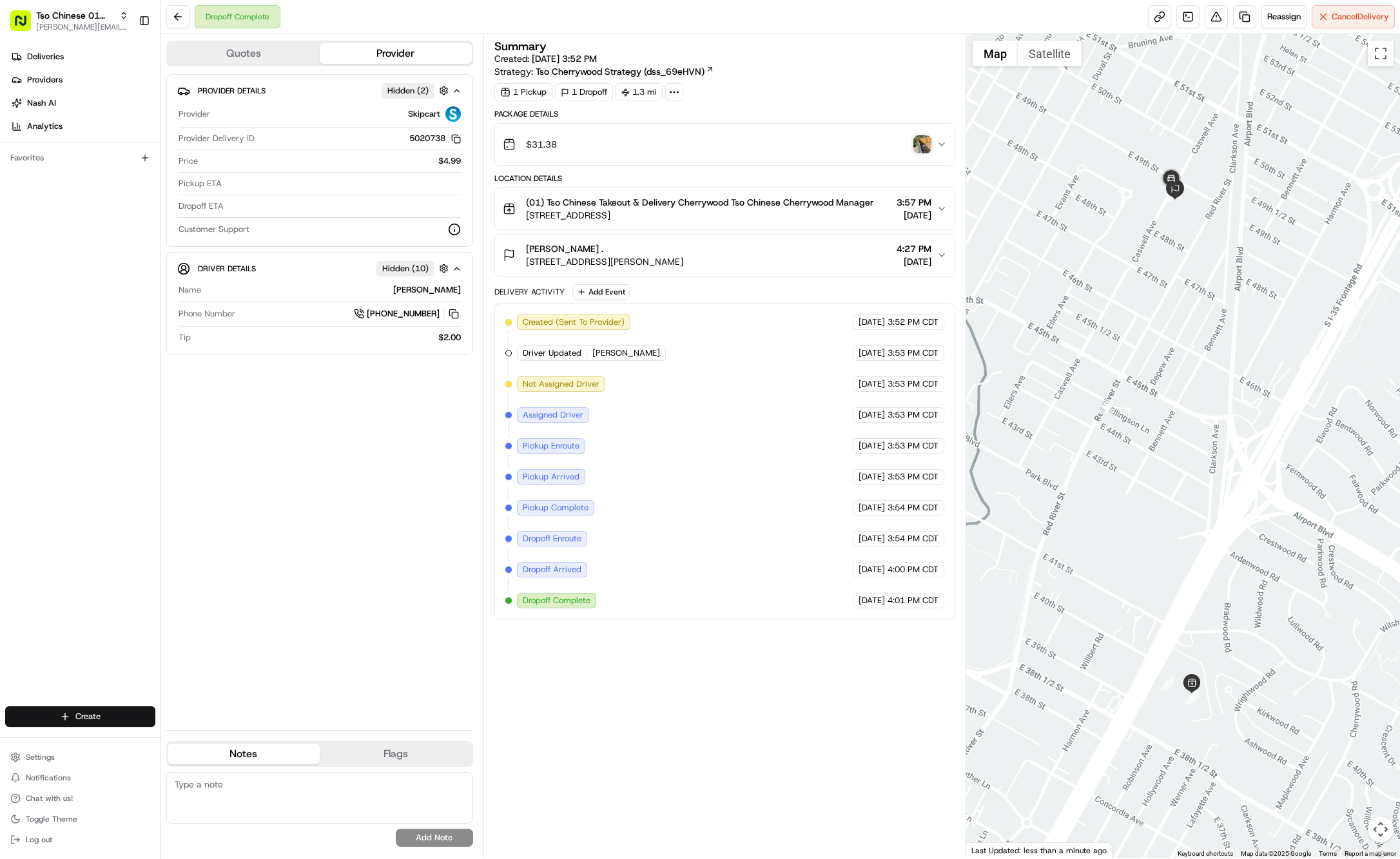
click at [124, 709] on html "Tso Chinese 01 Cherrywood jason@tsochinese.com Toggle Sidebar Deliveries Provid…" at bounding box center [700, 430] width 1400 height 859
click at [196, 741] on link "Delivery" at bounding box center [233, 741] width 143 height 23
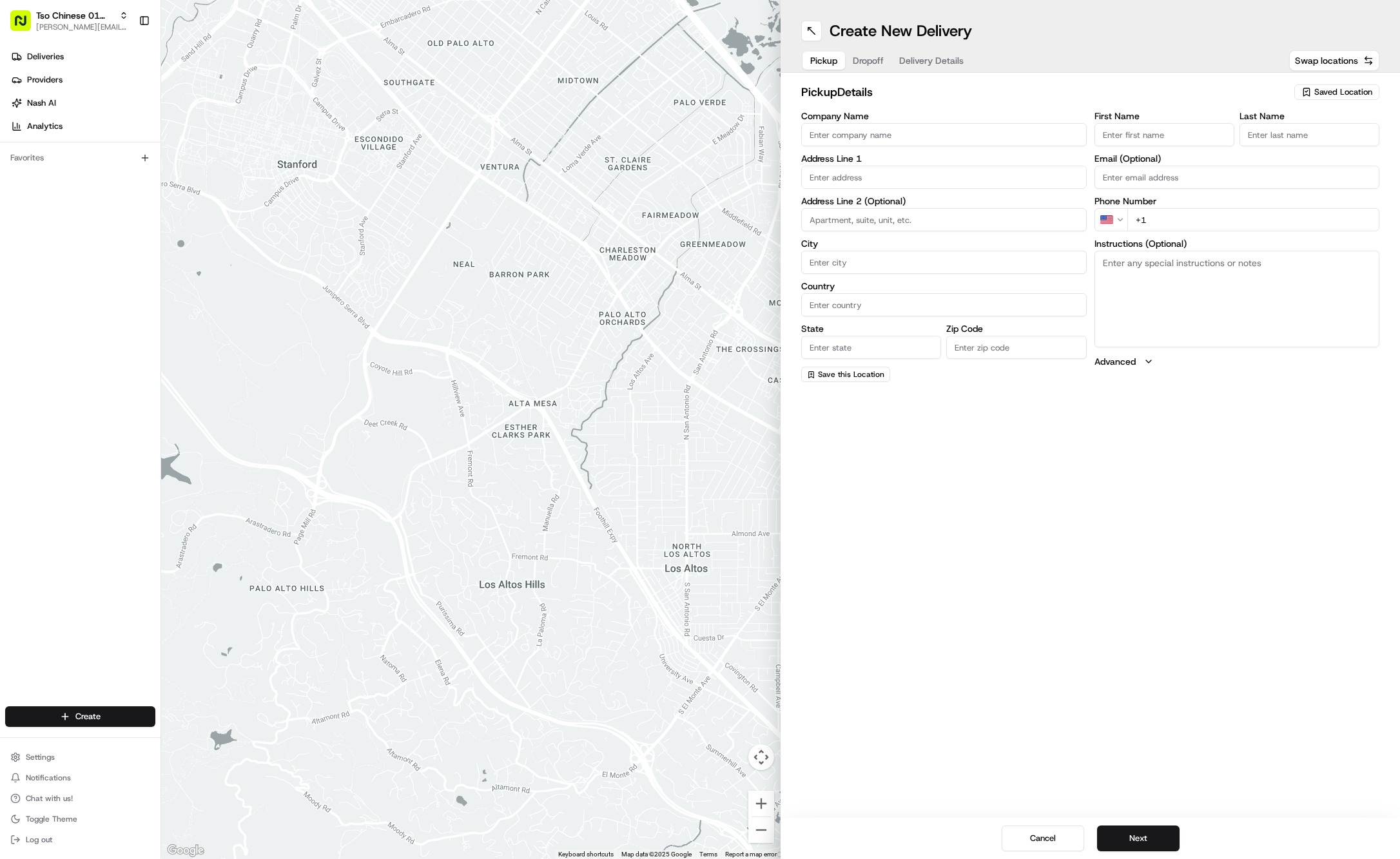
click at [1338, 91] on span "Saved Location" at bounding box center [1344, 92] width 58 height 11
click at [1272, 148] on span "(01) Tso Chinese Takeout & Delivery Cherrywood" at bounding box center [1315, 146] width 159 height 23
type input "(01) Tso Chinese Takeout & Delivery Cherrywood"
type input "Ste E-5"
type input "Austin"
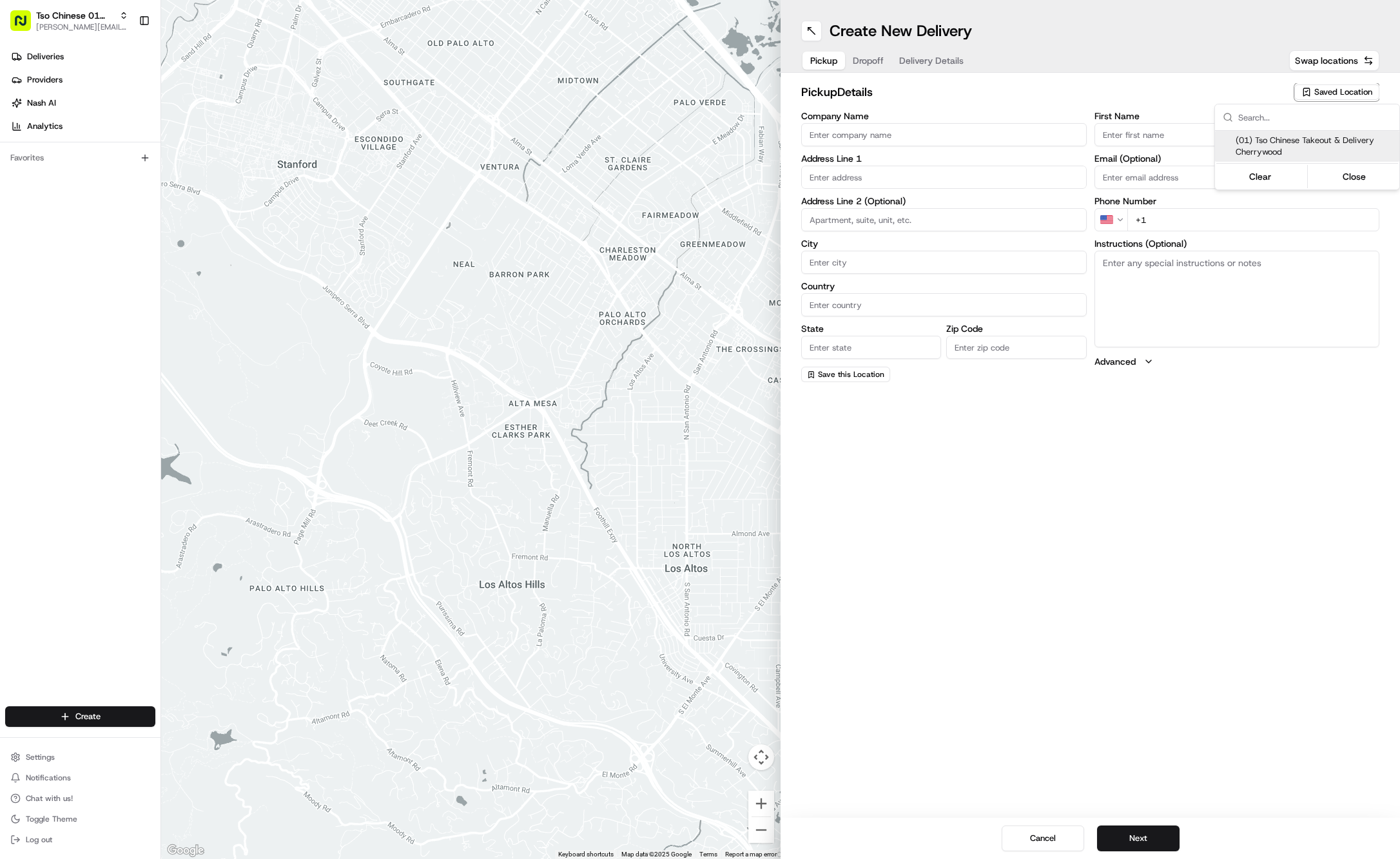
type input "US"
type input "TX"
type input "78722"
type input "Tso Chinese"
type input "Cherrywood Manager"
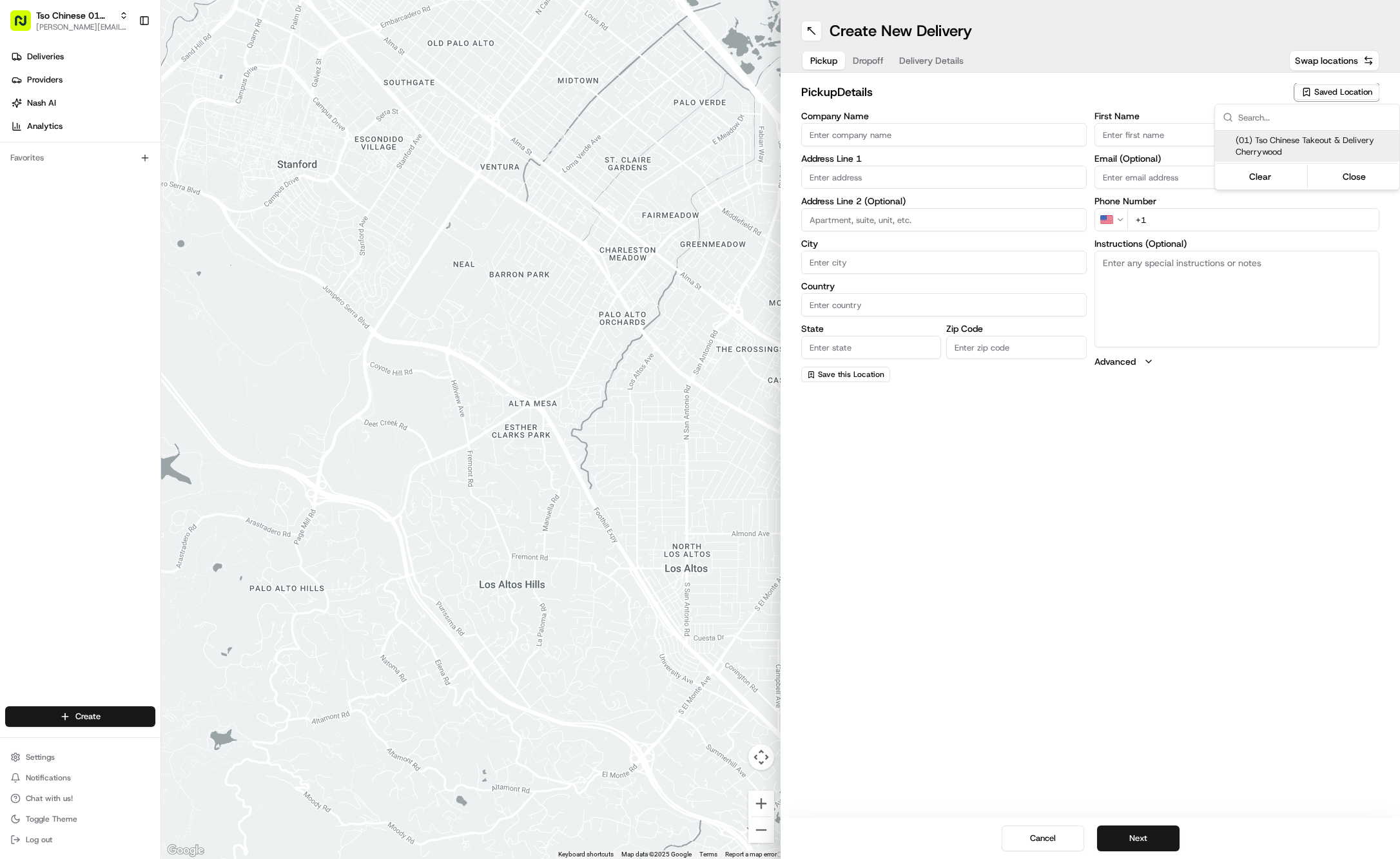
type input "cherrywoodstore@tsochinese.com"
type input "+1 512 401 3232"
type textarea "Submit a picture displaying address & food as Proof of Delivery. Envía una foto…"
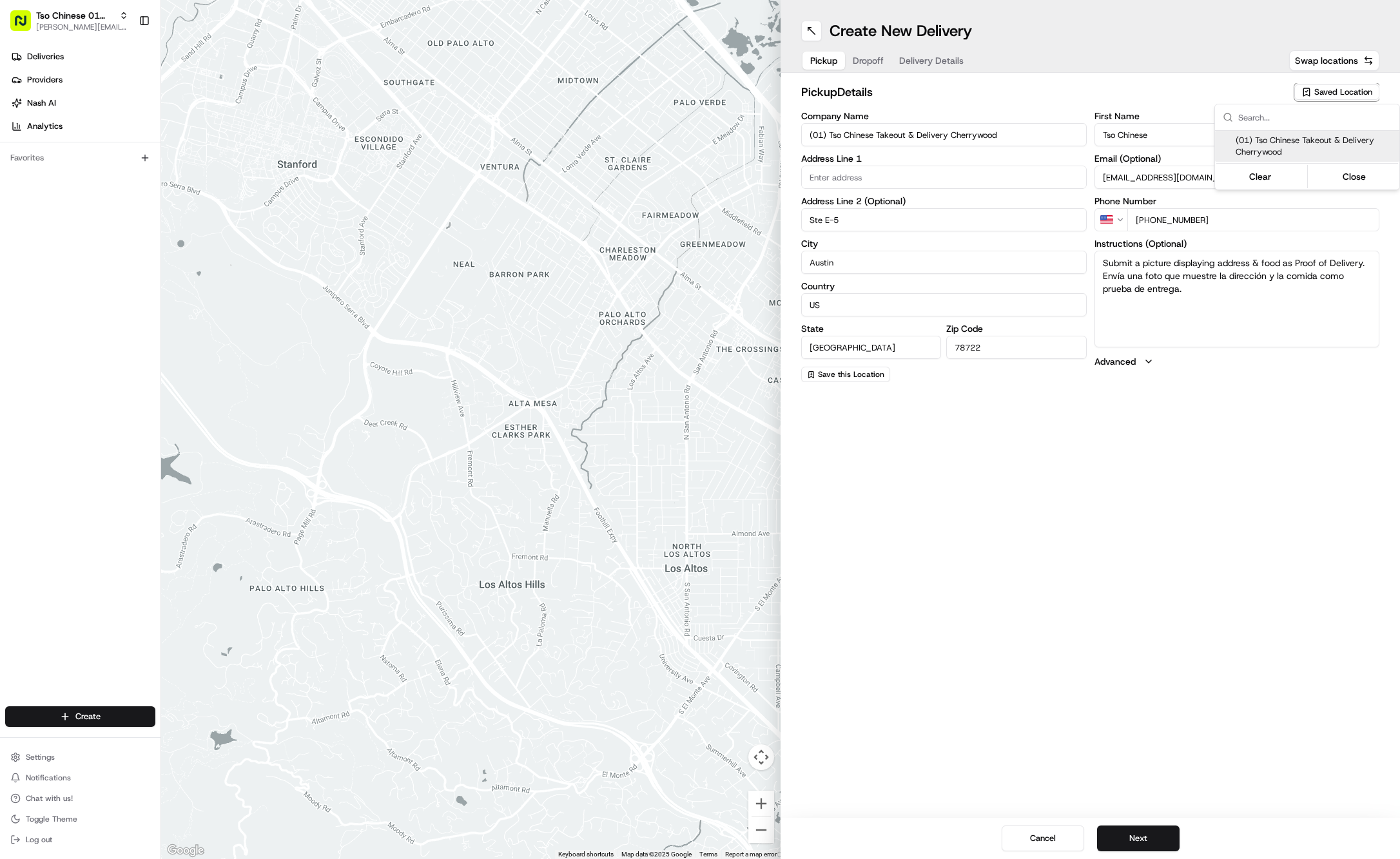
type input "3909 N Interstate Hwy 35"
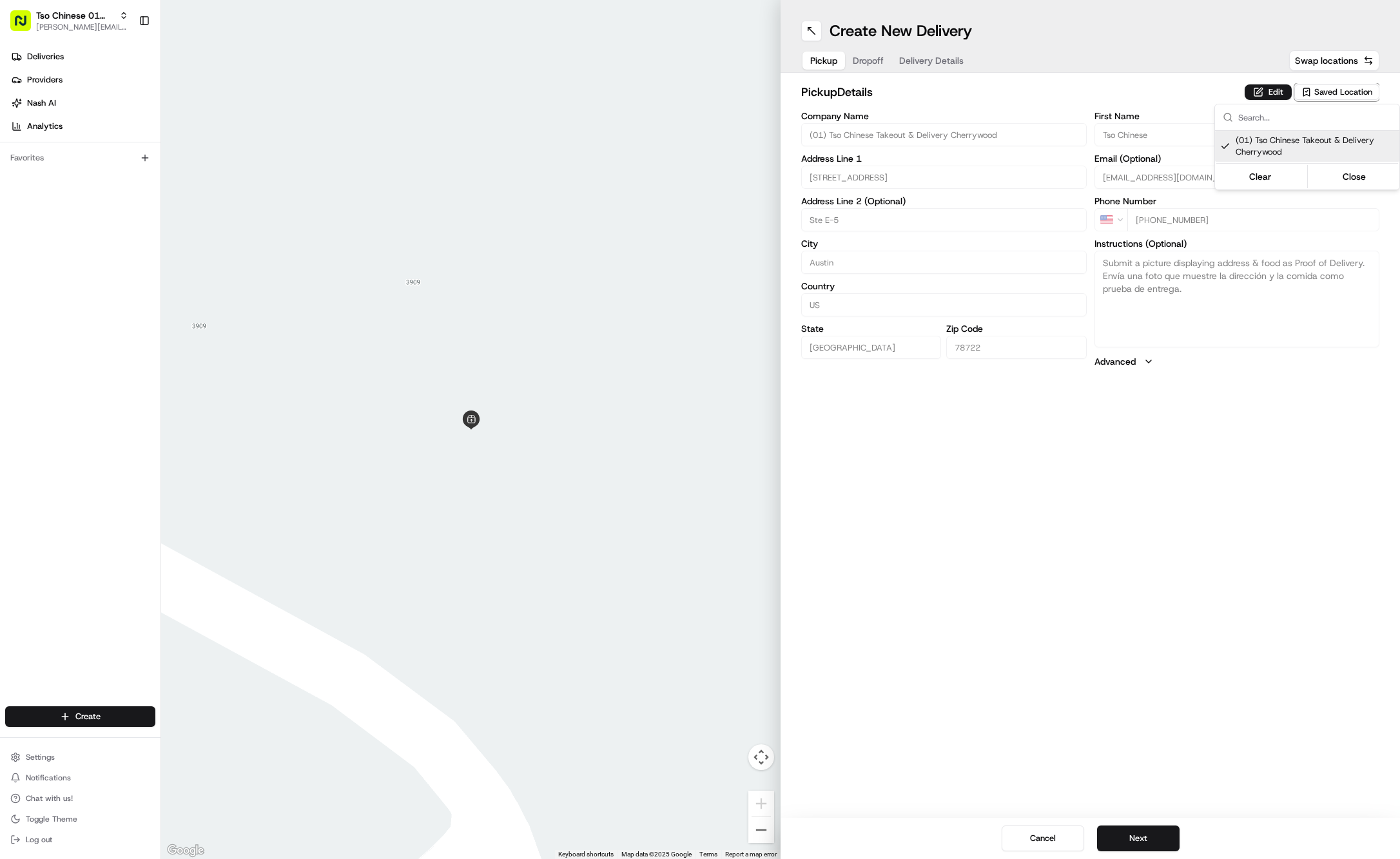
click at [864, 60] on html "Tso Chinese 01 Cherrywood jason@tsochinese.com Toggle Sidebar Deliveries Provid…" at bounding box center [700, 430] width 1400 height 859
click at [864, 60] on button "Dropoff" at bounding box center [868, 61] width 47 height 18
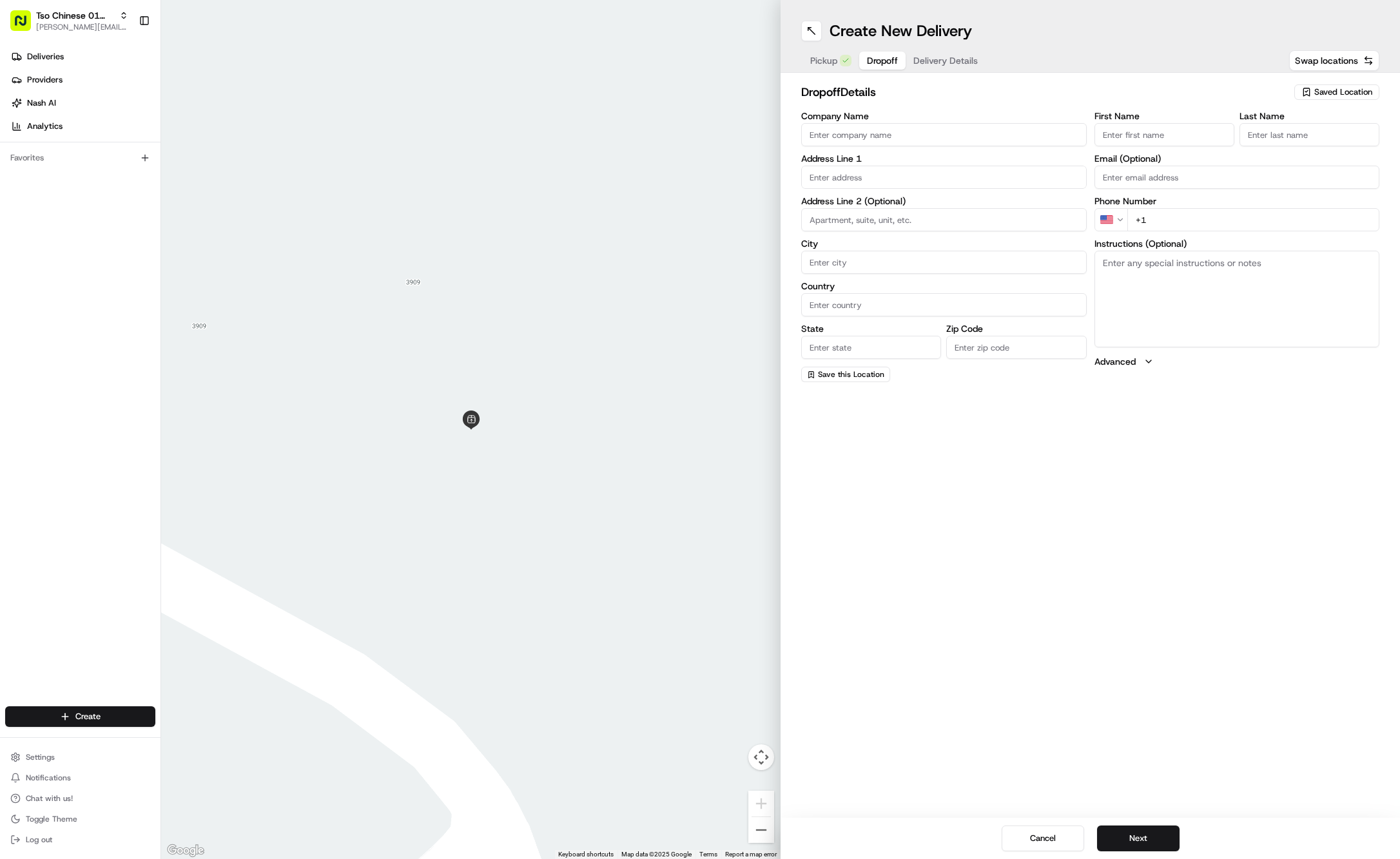
click at [1138, 135] on input "First Name" at bounding box center [1164, 134] width 140 height 23
paste input "Jack Robberson"
type input "Jack Robberson"
type input "."
click at [1215, 218] on div "Phone Number US +1" at bounding box center [1237, 229] width 285 height 35
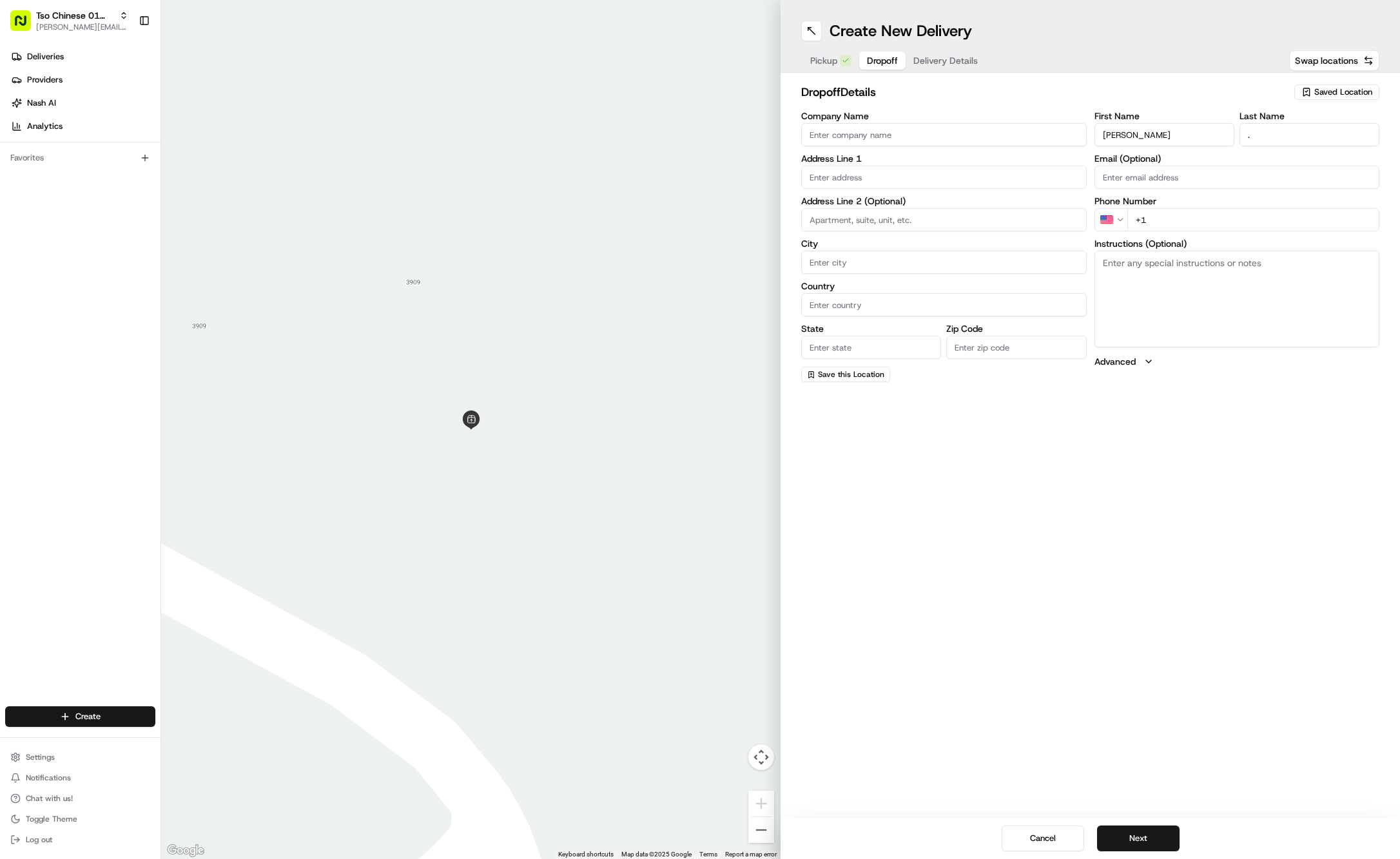
click at [1260, 224] on input "+1" at bounding box center [1254, 220] width 253 height 23
paste input "1 512 569 772"
click at [1155, 219] on input "+1 1 512 569 772" at bounding box center [1254, 220] width 253 height 23
click at [1215, 223] on input "+1 512 569 772" at bounding box center [1254, 220] width 253 height 23
click at [1228, 346] on textarea "Instructions (Optional)" at bounding box center [1237, 299] width 285 height 97
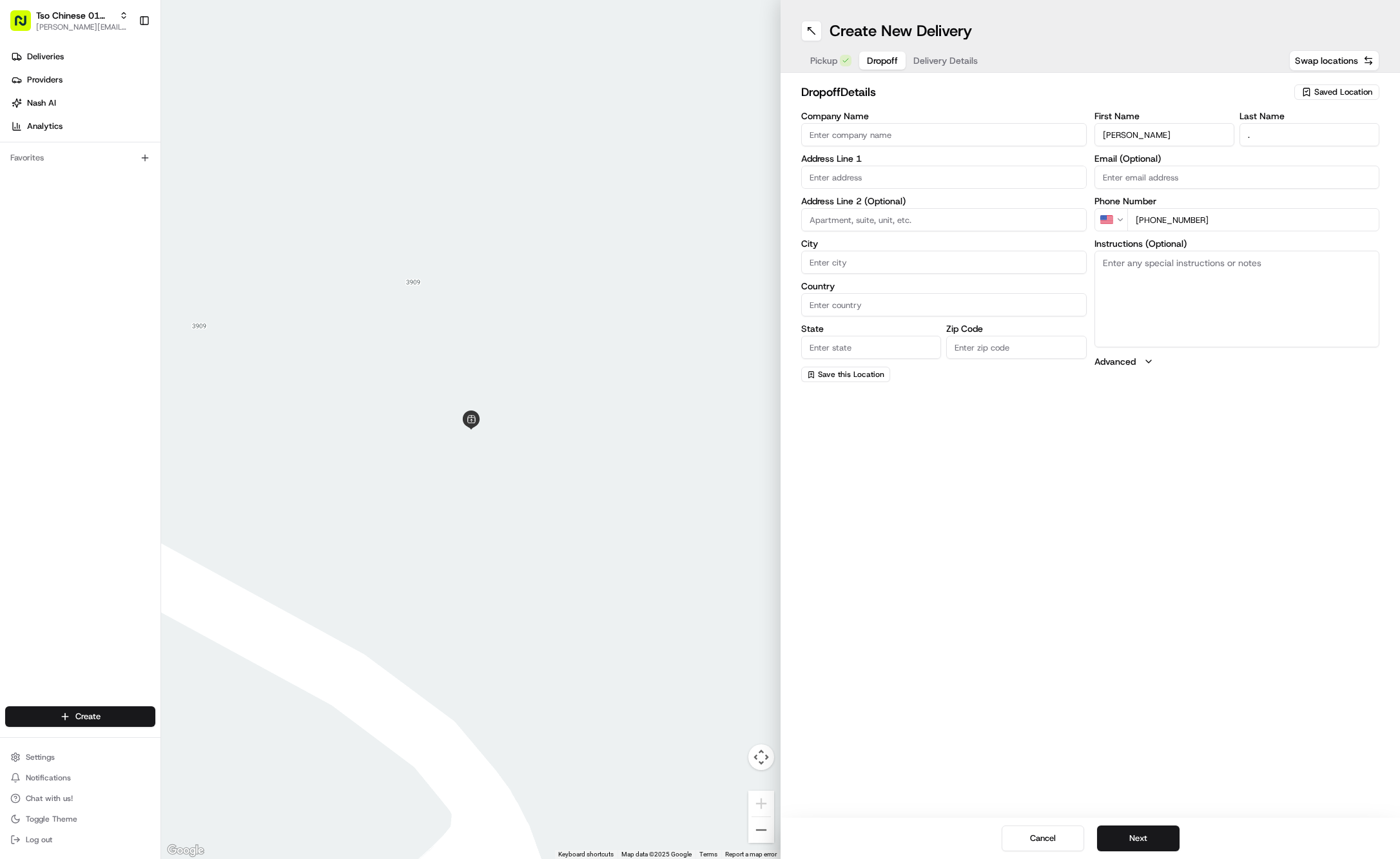
click at [1224, 211] on input "+1 512 569 7720" at bounding box center [1254, 220] width 253 height 23
click at [1174, 325] on textarea "Instructions (Optional)" at bounding box center [1237, 299] width 285 height 97
click at [1215, 217] on input "+1 512 569 7720" at bounding box center [1254, 220] width 253 height 23
type input "+1 555 555 5555"
click at [1164, 343] on textarea "Instructions (Optional)" at bounding box center [1237, 299] width 285 height 97
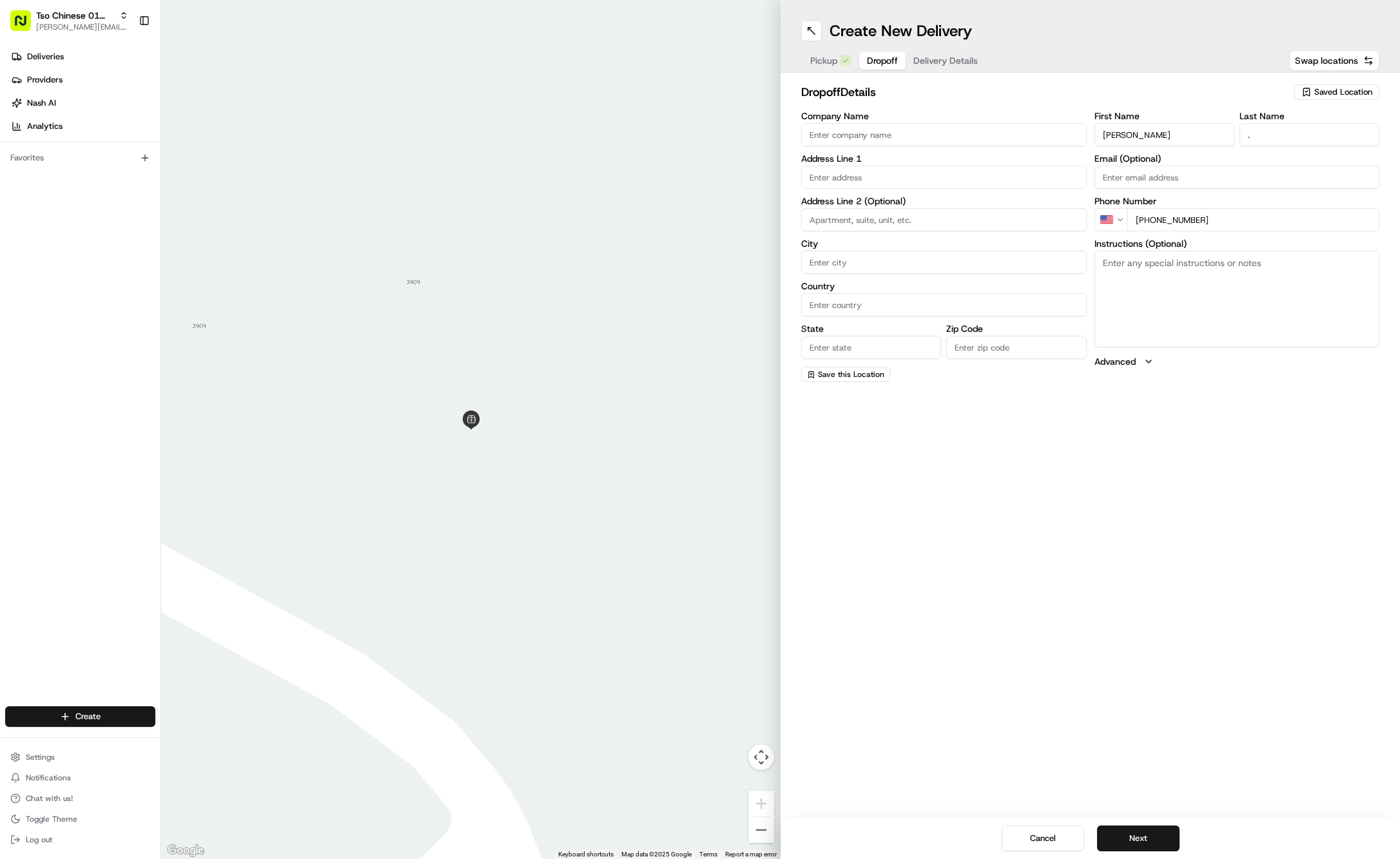
click at [967, 162] on div "Address Line 1" at bounding box center [944, 172] width 285 height 35
paste input "4912 Strass Dr"
click at [961, 196] on div "4912 Strass Drive, Austin, TX" at bounding box center [944, 203] width 279 height 19
type input "4912 Strass Dr, Austin, TX 78731, USA"
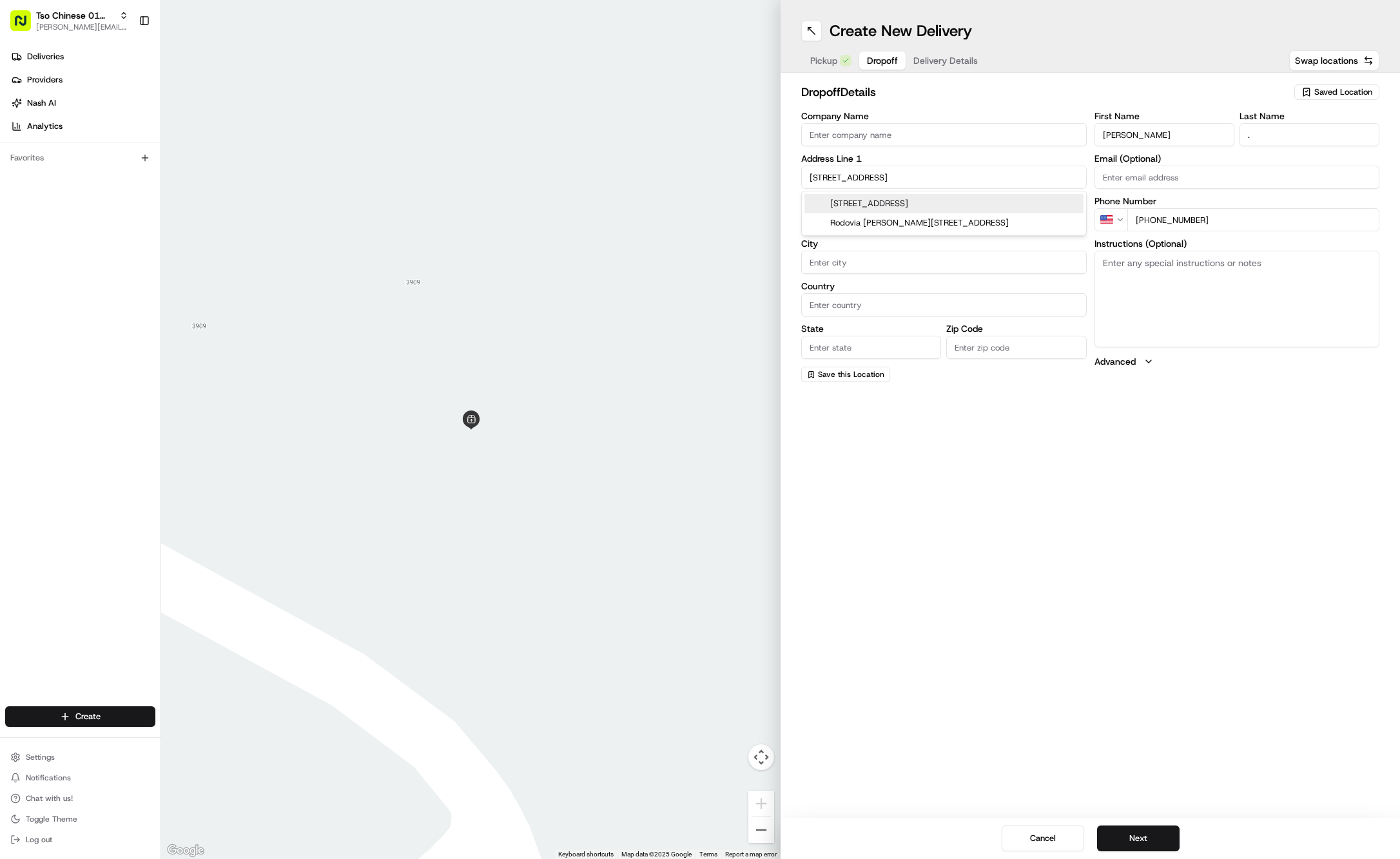
type input "Austin"
type input "United States"
type input "TX"
type input "78731"
type input "4912 Strass Drive"
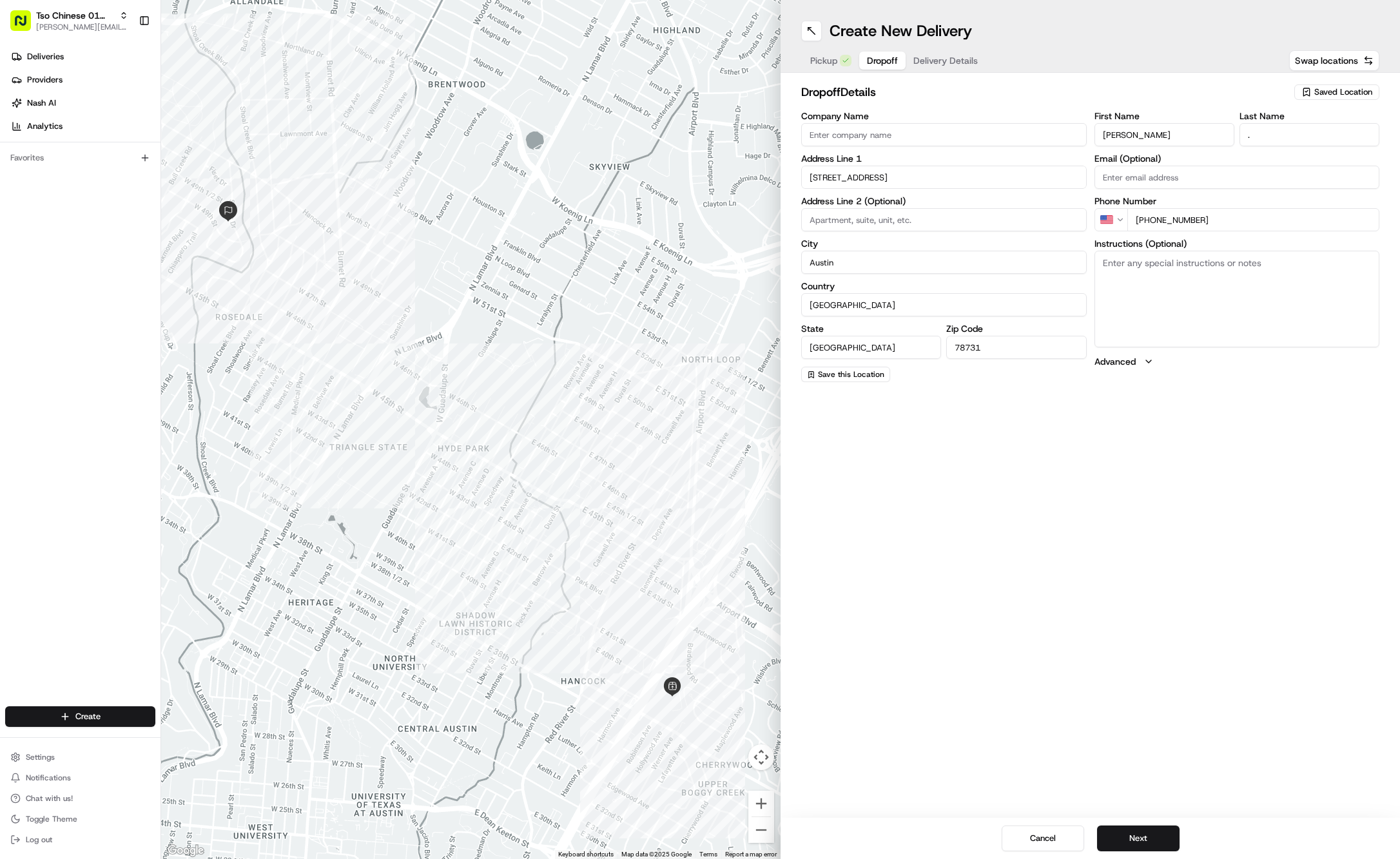
click at [965, 63] on span "Delivery Details" at bounding box center [945, 60] width 64 height 13
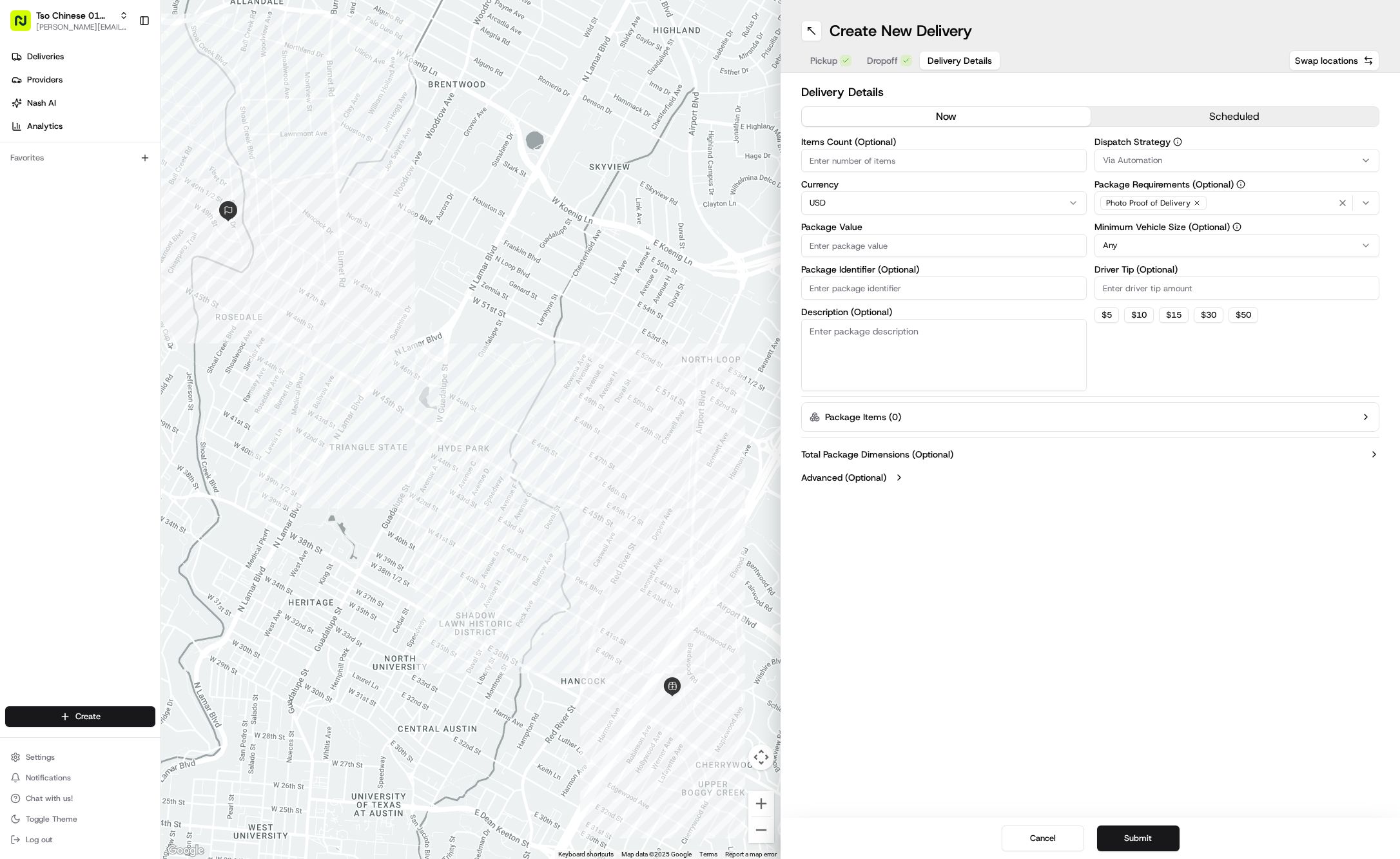
click at [1303, 160] on div "Via Automation" at bounding box center [1237, 160] width 279 height 11
click at [1198, 222] on div "Tso Cherrywood Strategy" at bounding box center [1188, 230] width 185 height 19
click at [1205, 78] on html "Tso Chinese 01 Cherrywood jason@tsochinese.com Toggle Sidebar Deliveries Provid…" at bounding box center [700, 430] width 1400 height 859
click at [1194, 206] on icon "button" at bounding box center [1197, 203] width 8 height 8
click at [1194, 206] on div "Select requirements" at bounding box center [1237, 203] width 279 height 11
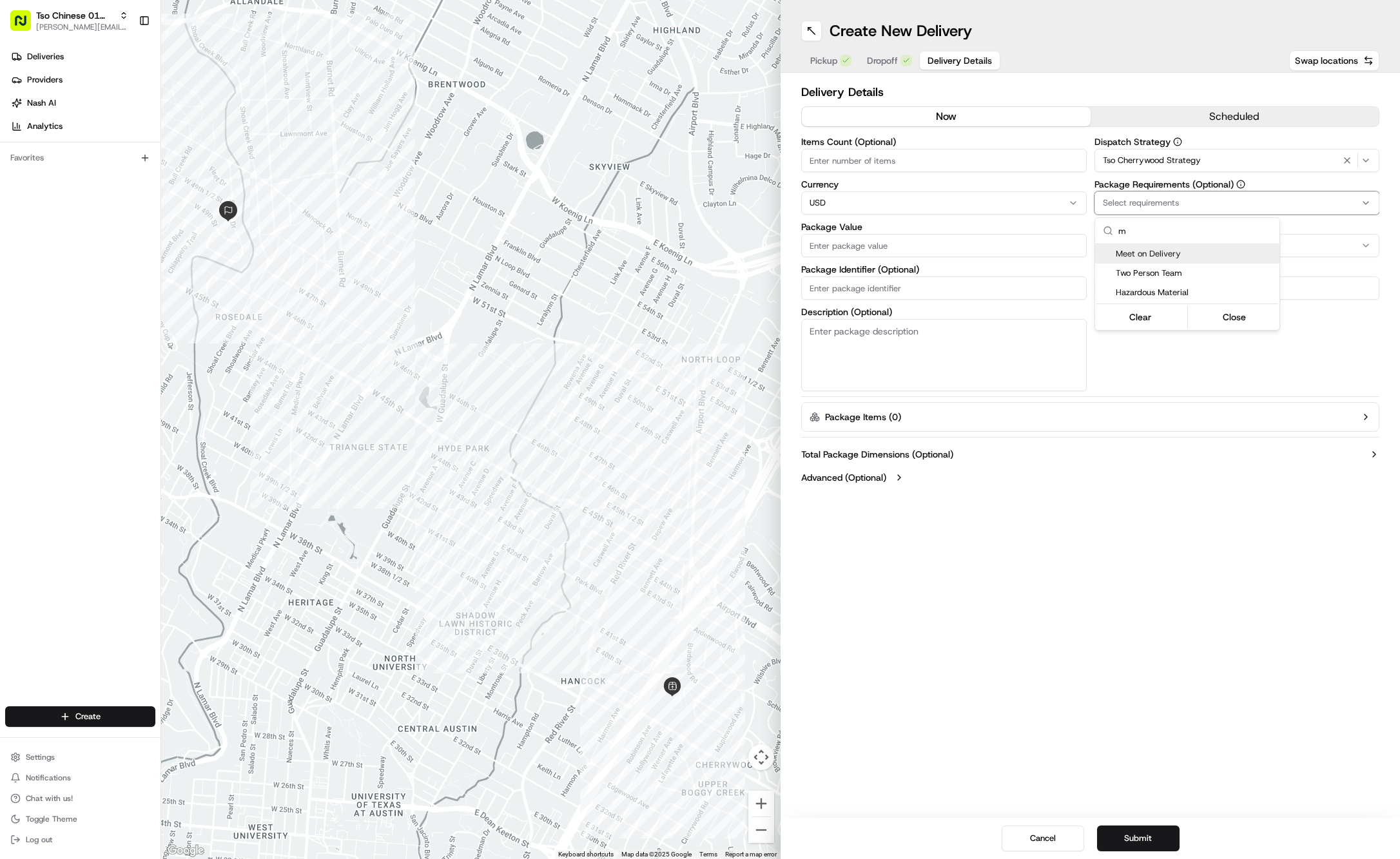
type input "m"
click at [1187, 249] on span "Meet on Delivery" at bounding box center [1196, 253] width 159 height 11
click at [1142, 103] on html "Tso Chinese 01 Cherrywood jason@tsochinese.com Toggle Sidebar Deliveries Provid…" at bounding box center [700, 430] width 1400 height 859
click at [1135, 282] on input "Driver Tip (Optional)" at bounding box center [1237, 288] width 285 height 23
type input "2"
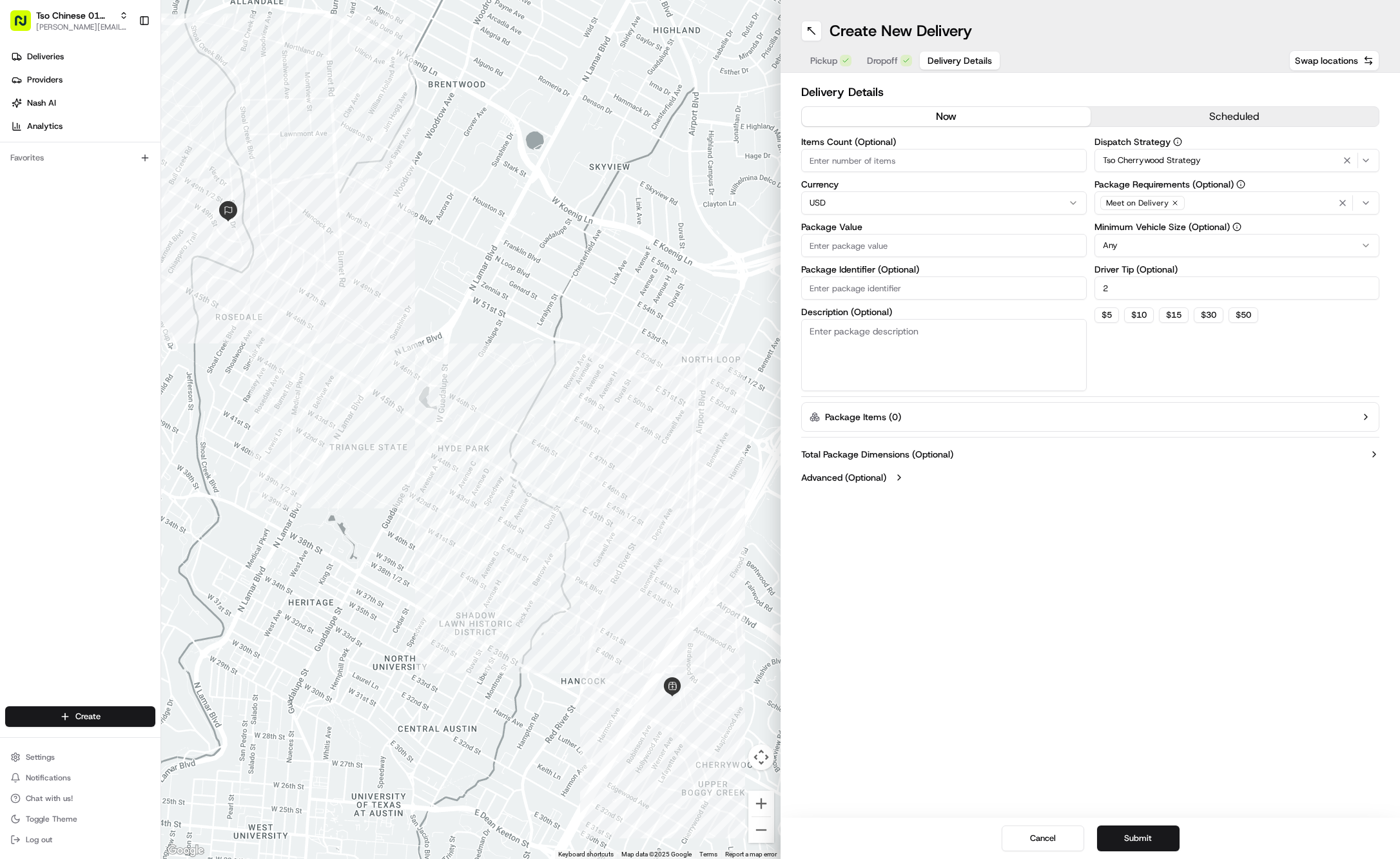
click at [927, 238] on input "Package Value" at bounding box center [944, 246] width 285 height 23
type input "54.67"
click at [833, 287] on input "Package Identifier (Optional)" at bounding box center [944, 288] width 285 height 23
paste input "#I5S0WDF"
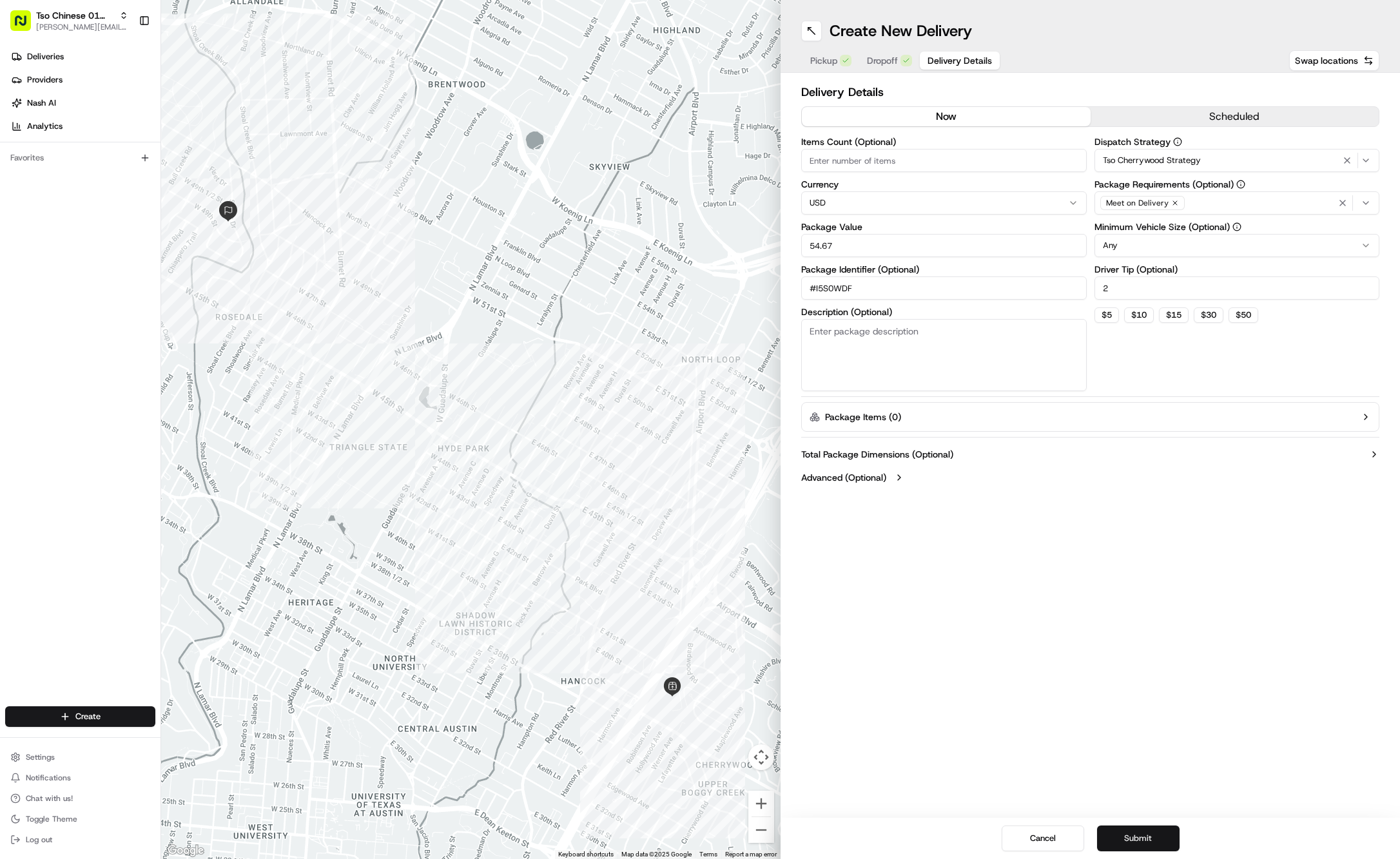
type input "#I5S0WDF"
click at [1154, 833] on button "Submit" at bounding box center [1138, 838] width 82 height 26
click at [1157, 841] on button "Submit" at bounding box center [1138, 838] width 82 height 26
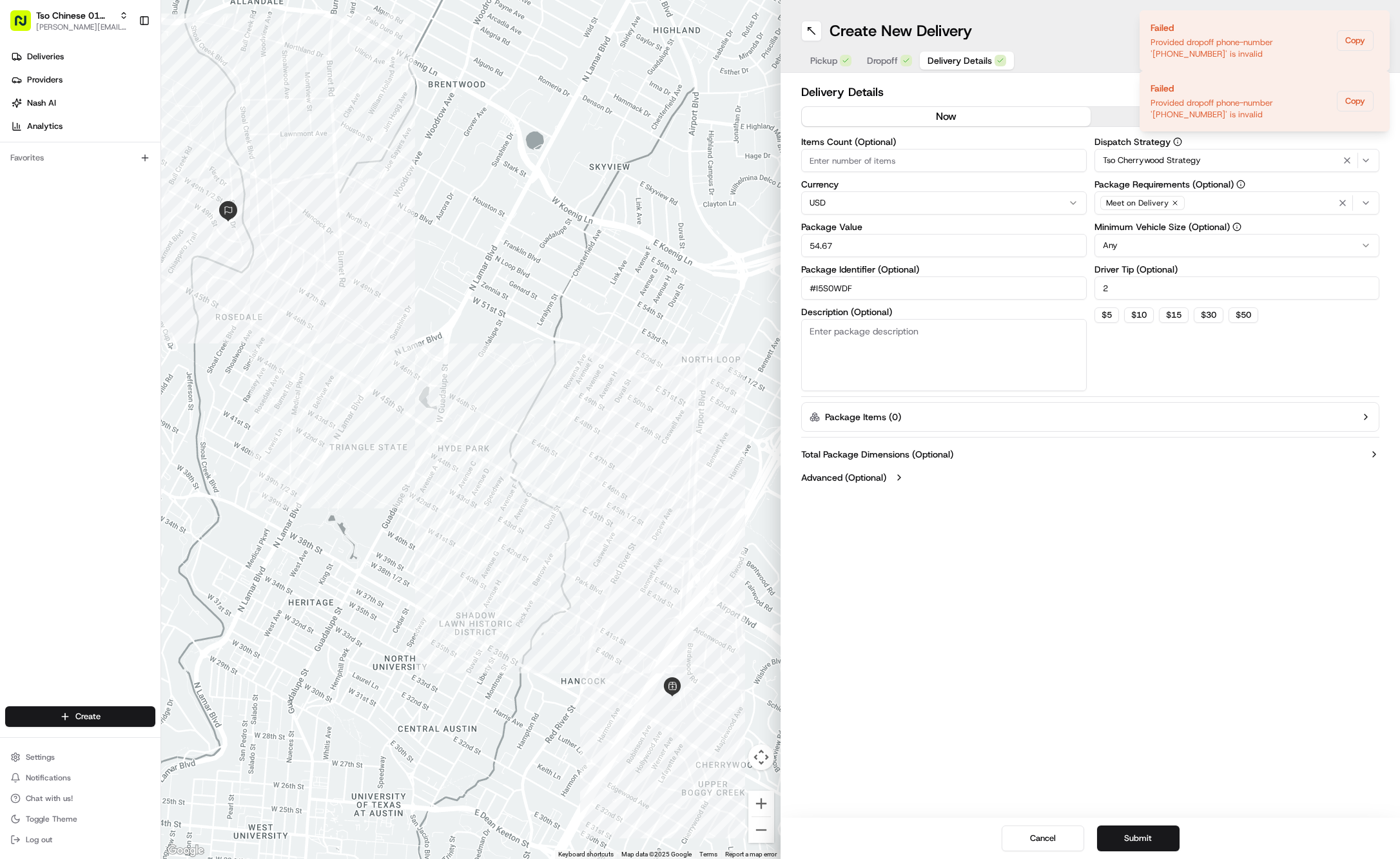
click at [895, 60] on span "Dropoff" at bounding box center [882, 60] width 31 height 13
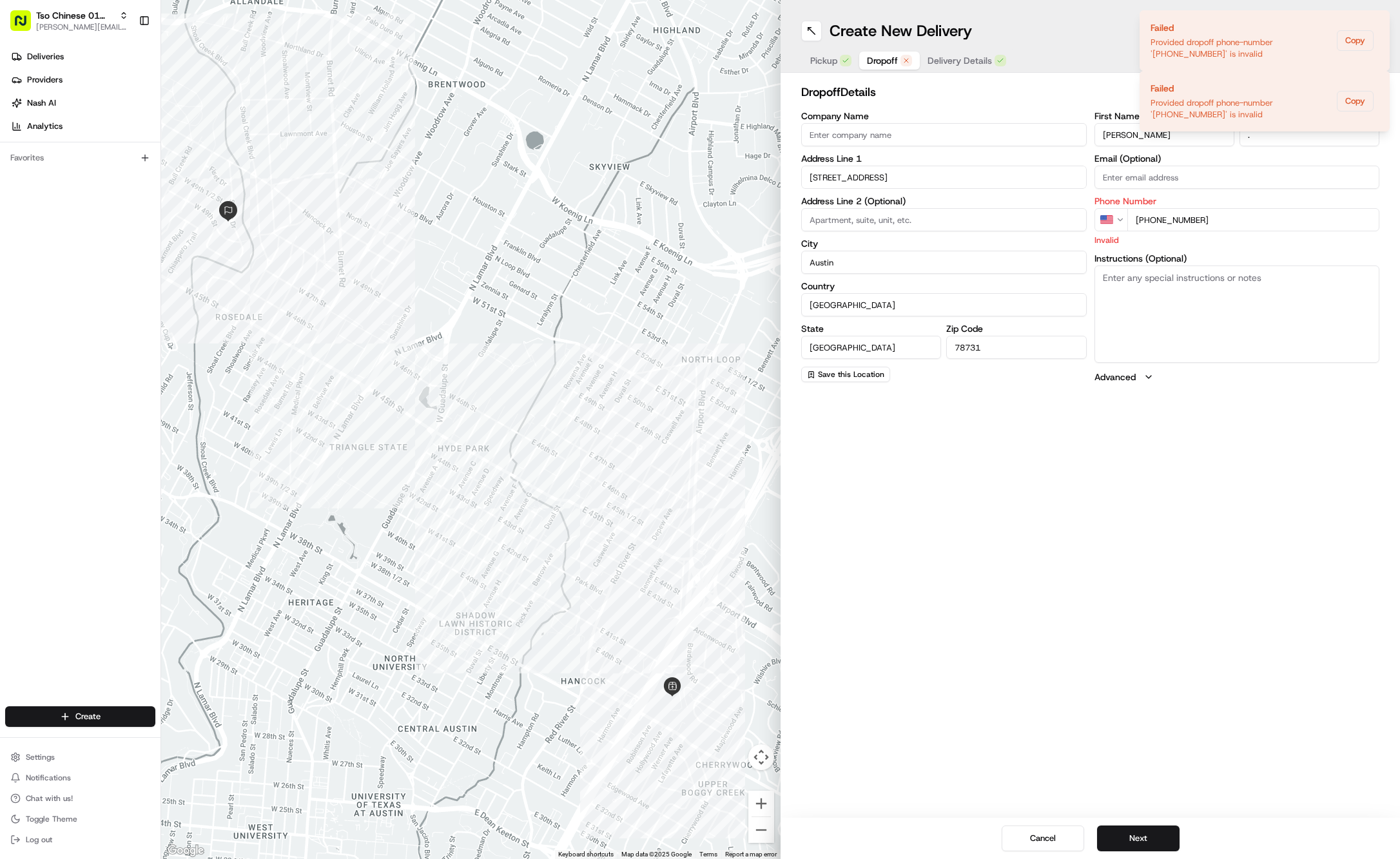
type input "+1 512 569 7720"
click at [1115, 835] on button "Next" at bounding box center [1138, 838] width 82 height 26
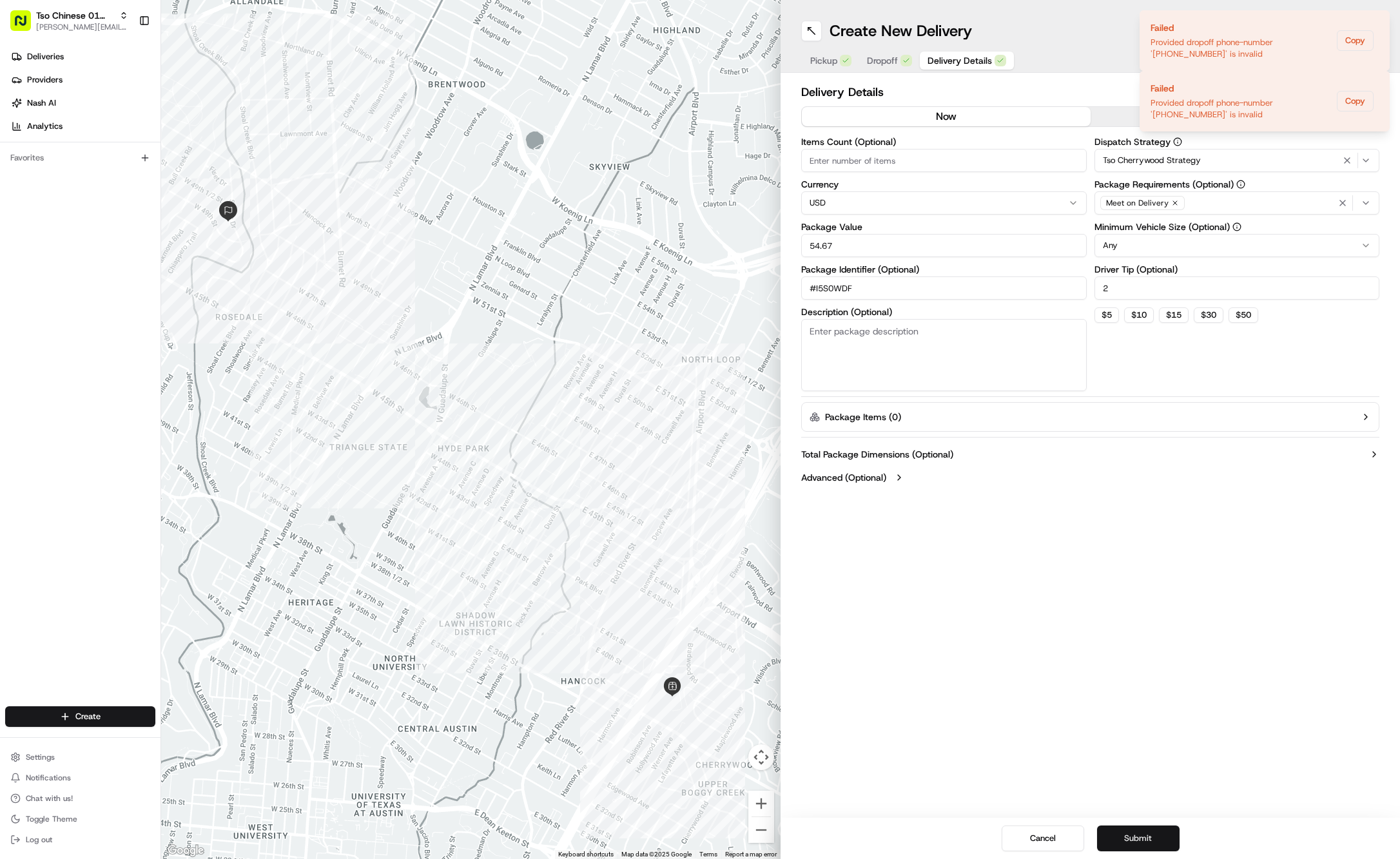
click at [1115, 835] on button "Submit" at bounding box center [1138, 838] width 82 height 26
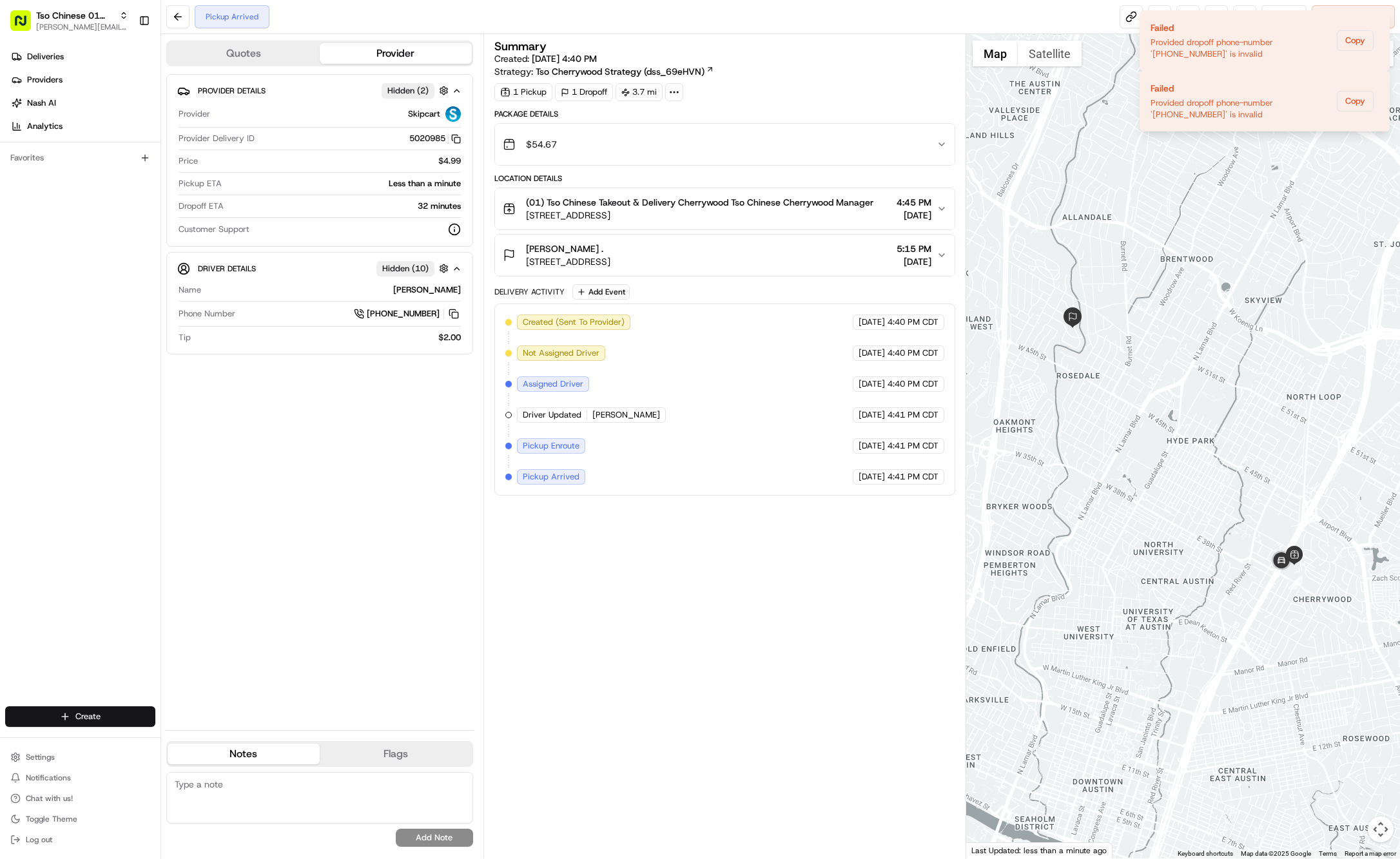
click at [103, 710] on html "Tso Chinese 01 Cherrywood jason@tsochinese.com Toggle Sidebar Deliveries Provid…" at bounding box center [700, 430] width 1400 height 859
click at [200, 738] on link "Delivery" at bounding box center [233, 741] width 143 height 23
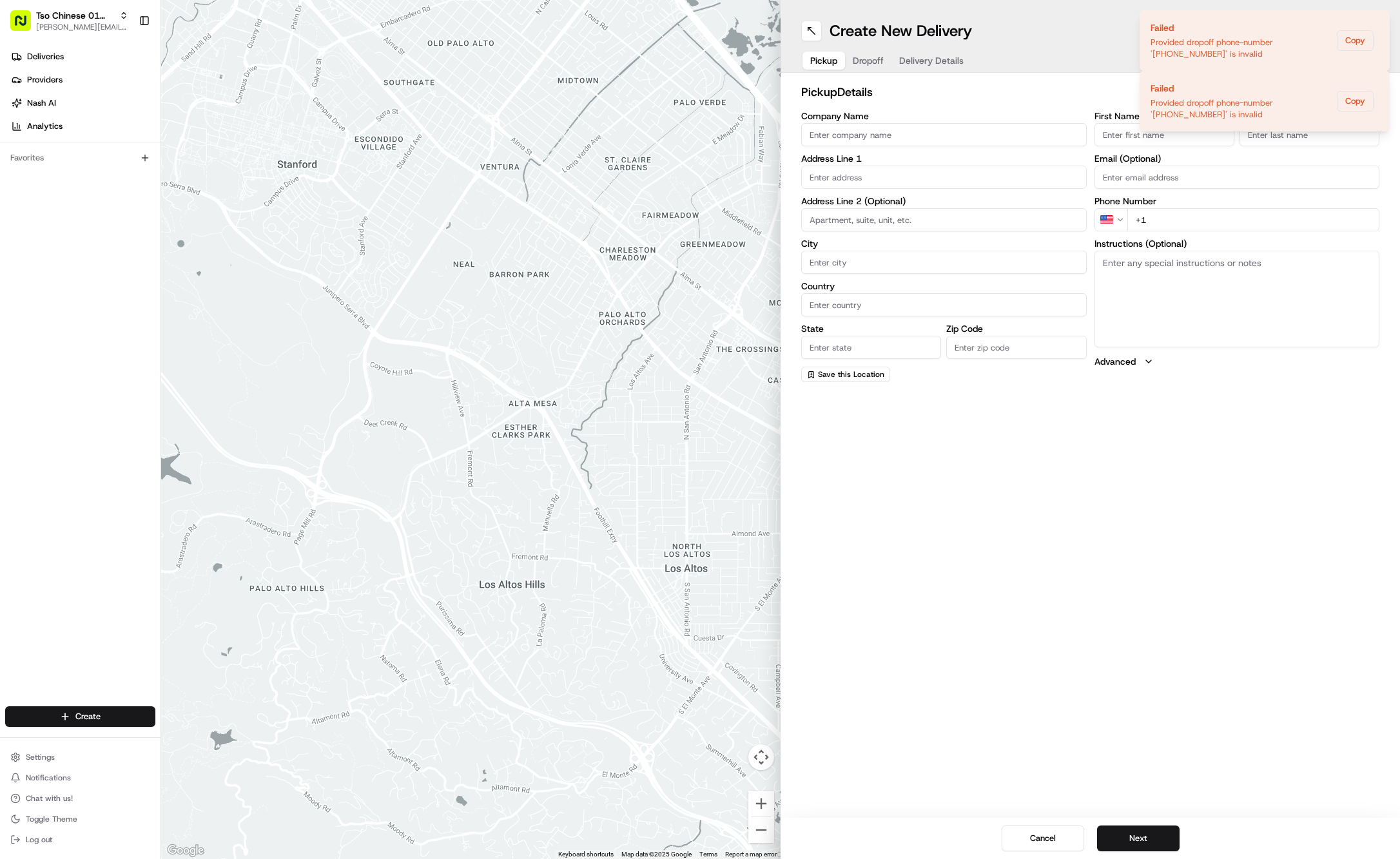
click at [1019, 94] on h2 "pickup Details" at bounding box center [1044, 92] width 485 height 18
click at [1382, 19] on icon "Notifications (F8)" at bounding box center [1379, 21] width 11 height 11
click at [1334, 90] on span "Saved Location" at bounding box center [1344, 92] width 58 height 11
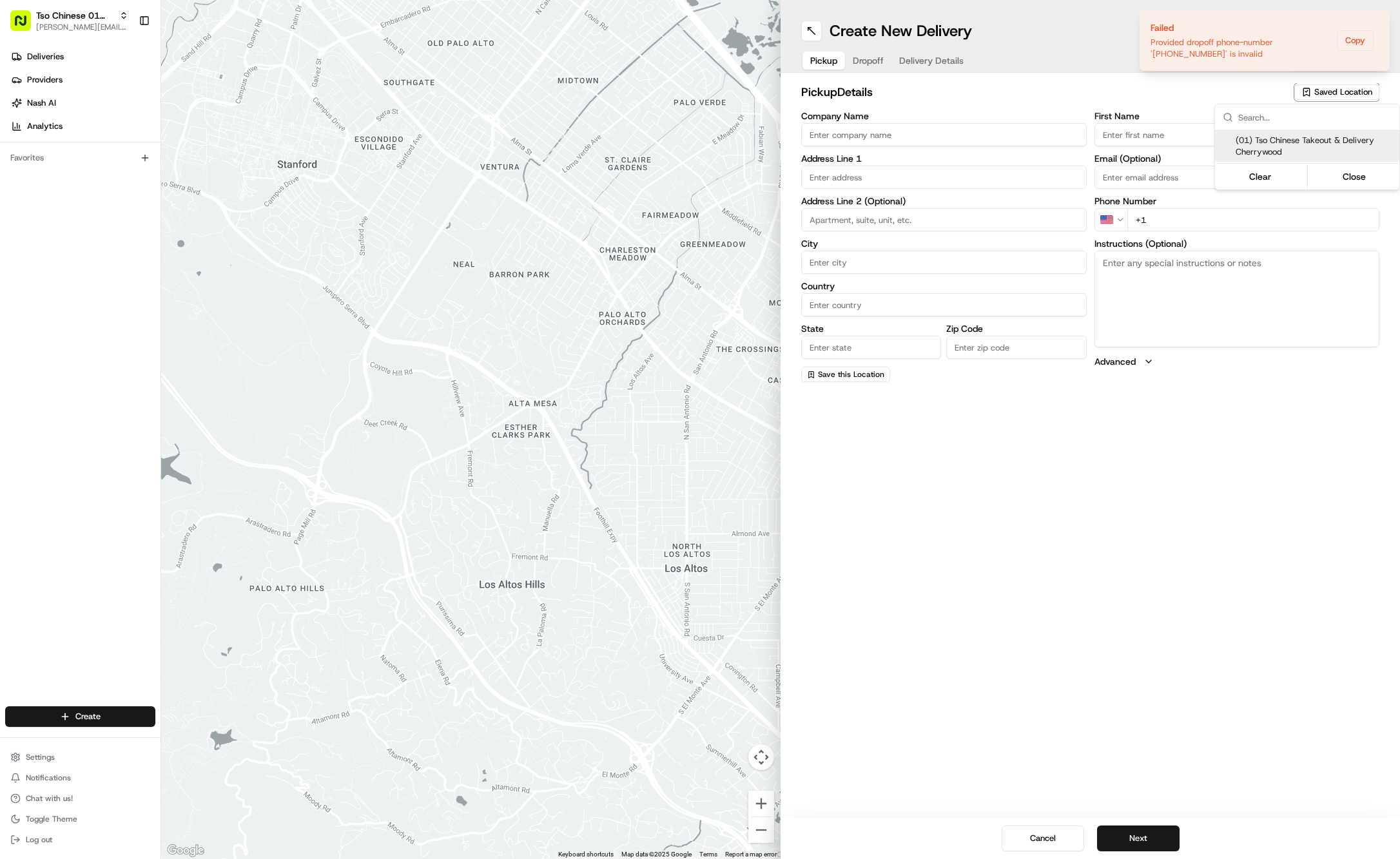
click at [1320, 140] on span "(01) Tso Chinese Takeout & Delivery Cherrywood" at bounding box center [1315, 146] width 159 height 23
type input "(01) Tso Chinese Takeout & Delivery Cherrywood"
type input "Ste E-5"
type input "Austin"
type input "US"
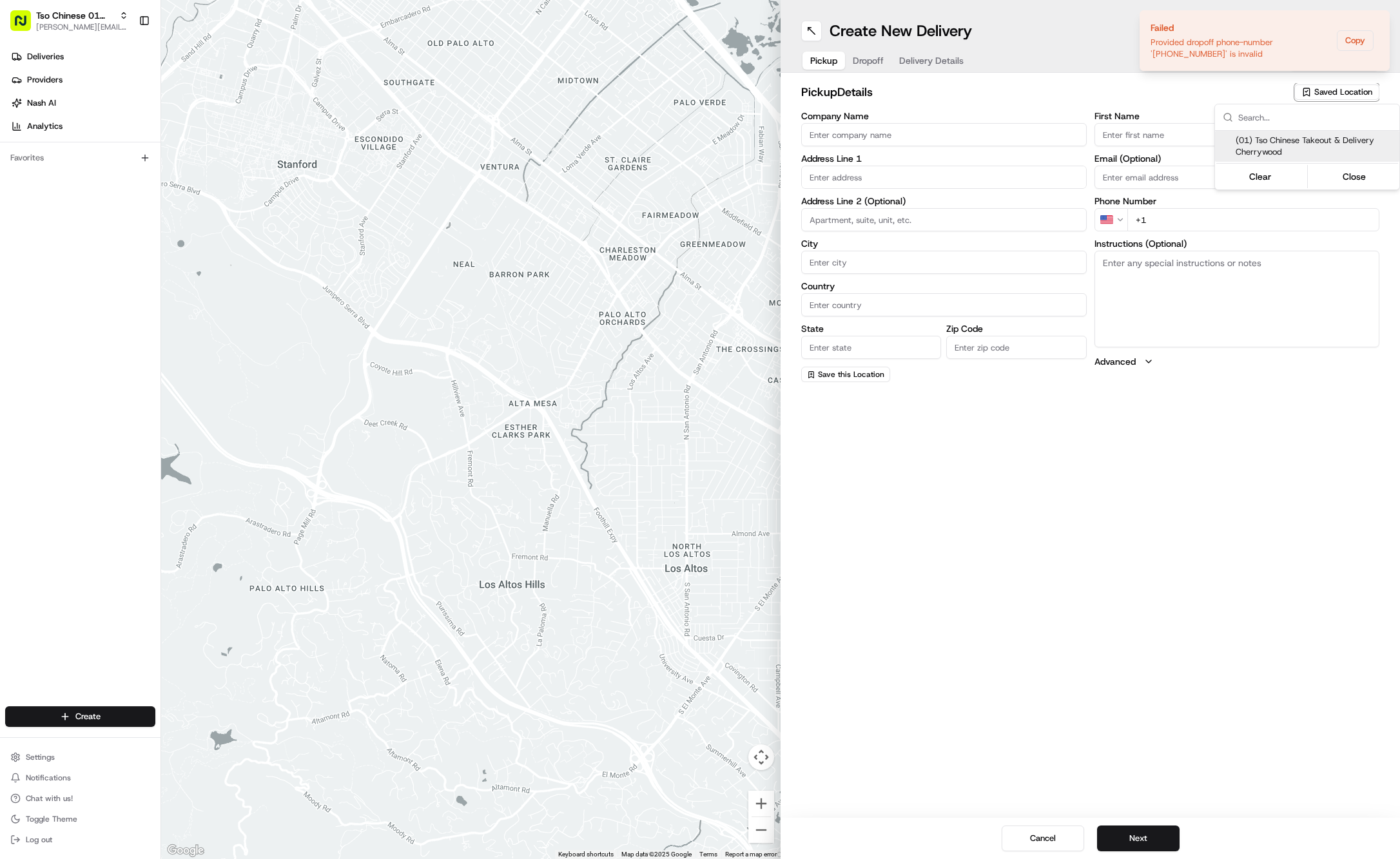
type input "TX"
type input "78722"
type input "Tso Chinese"
type input "Cherrywood Manager"
type input "cherrywoodstore@tsochinese.com"
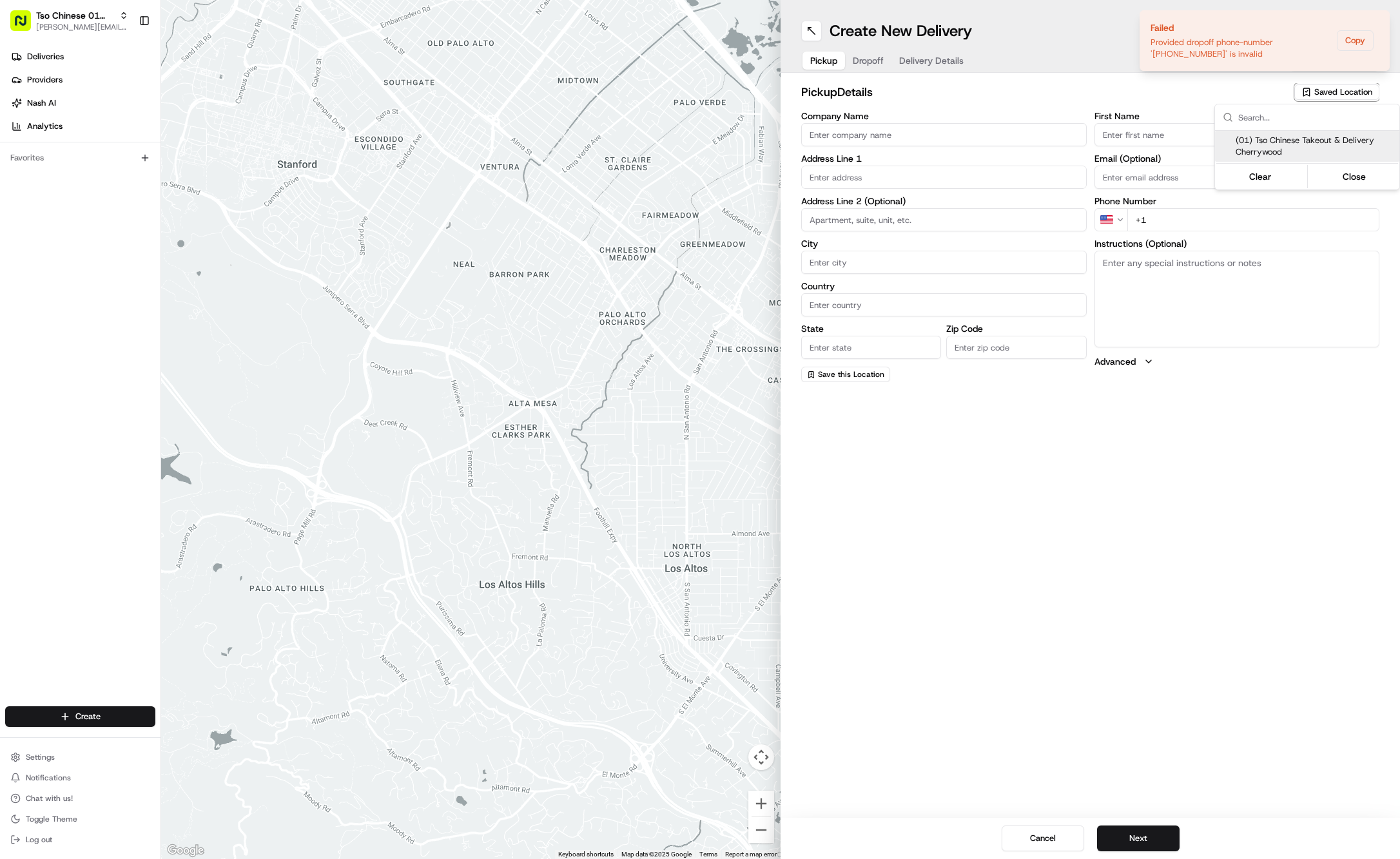
type input "+1 512 401 3232"
type textarea "Submit a picture displaying address & food as Proof of Delivery. Envía una foto…"
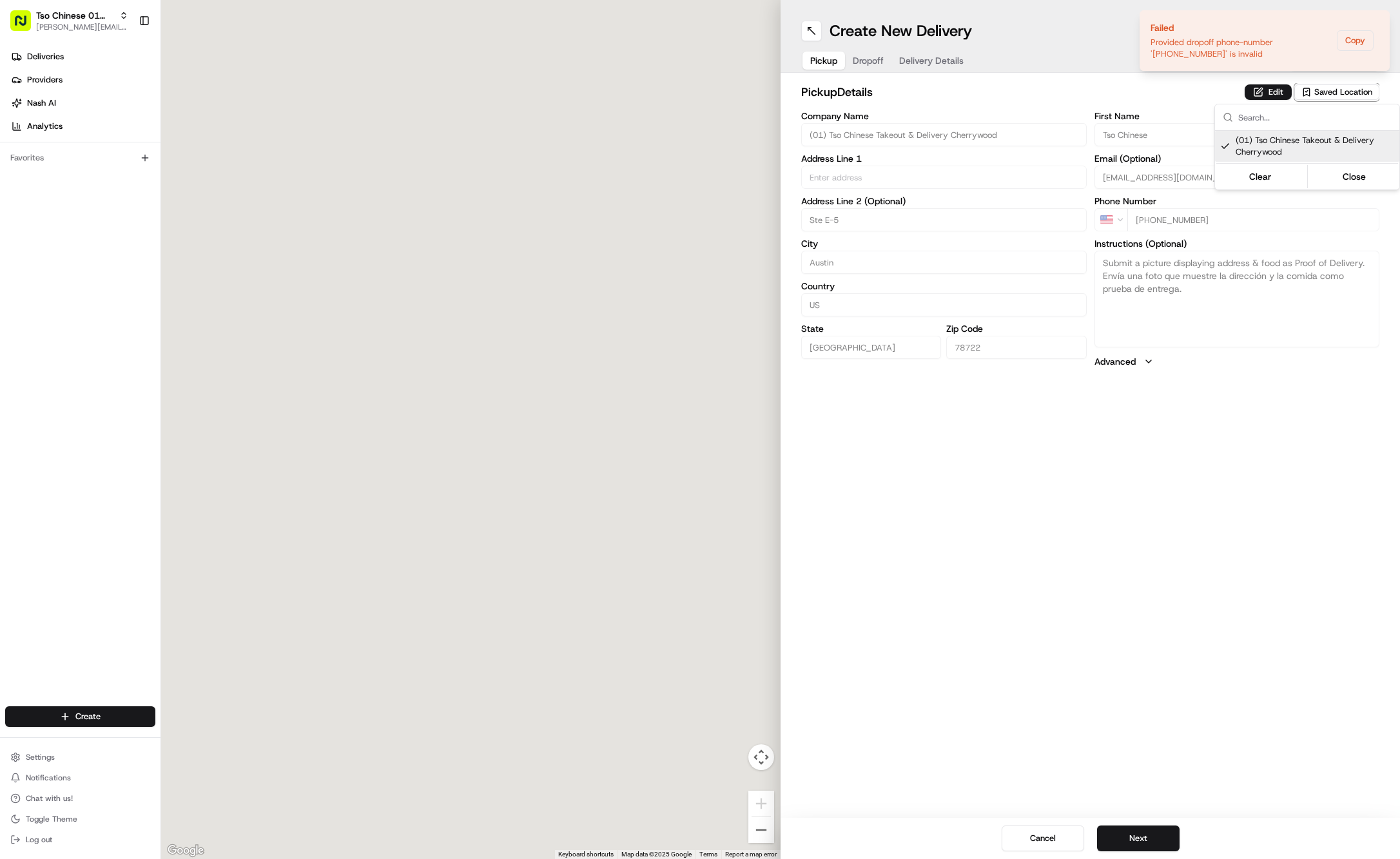
type input "3909 N Interstate Hwy 35"
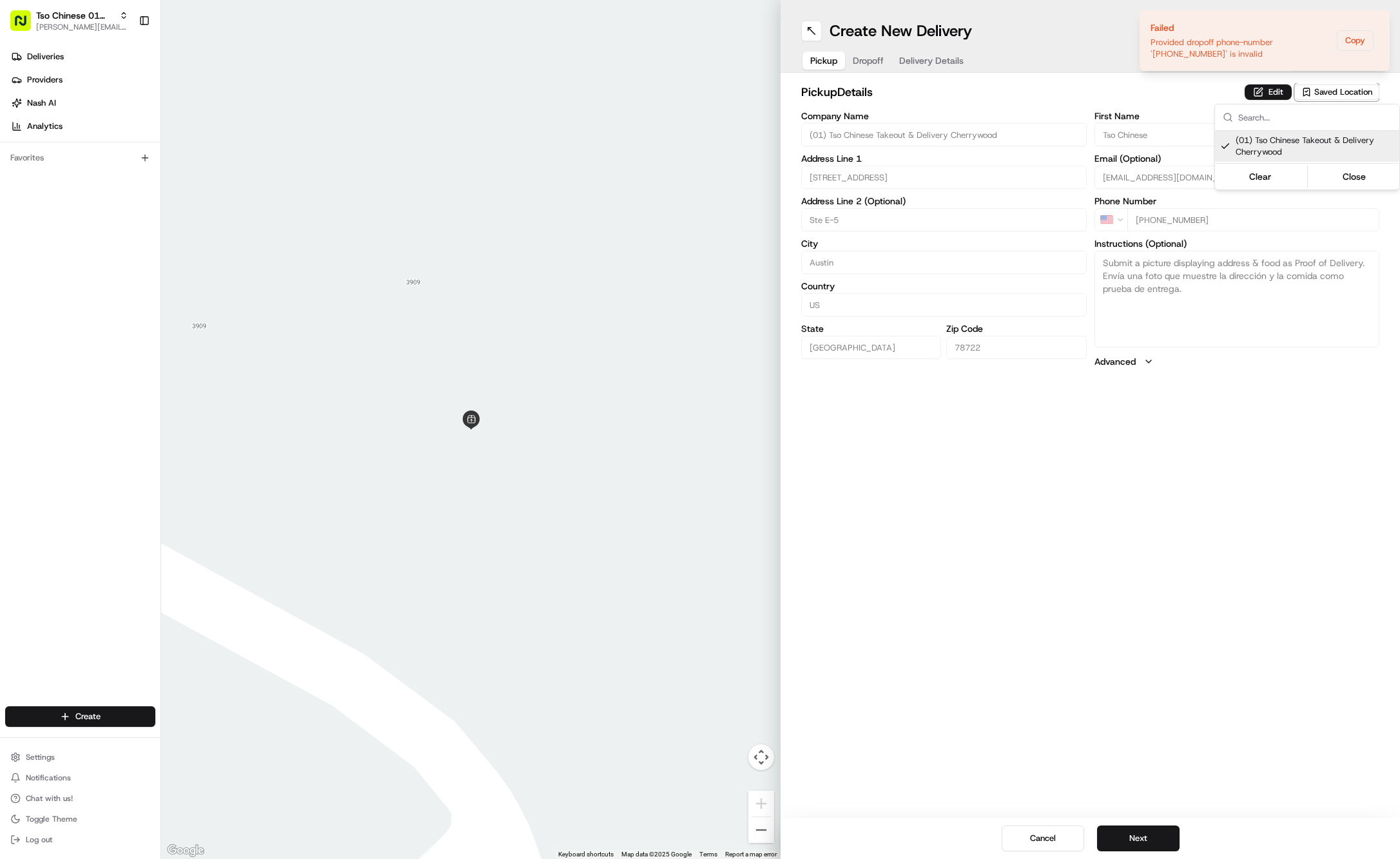
click at [873, 60] on html "Tso Chinese 01 Cherrywood jason@tsochinese.com Toggle Sidebar Deliveries Provid…" at bounding box center [700, 430] width 1400 height 859
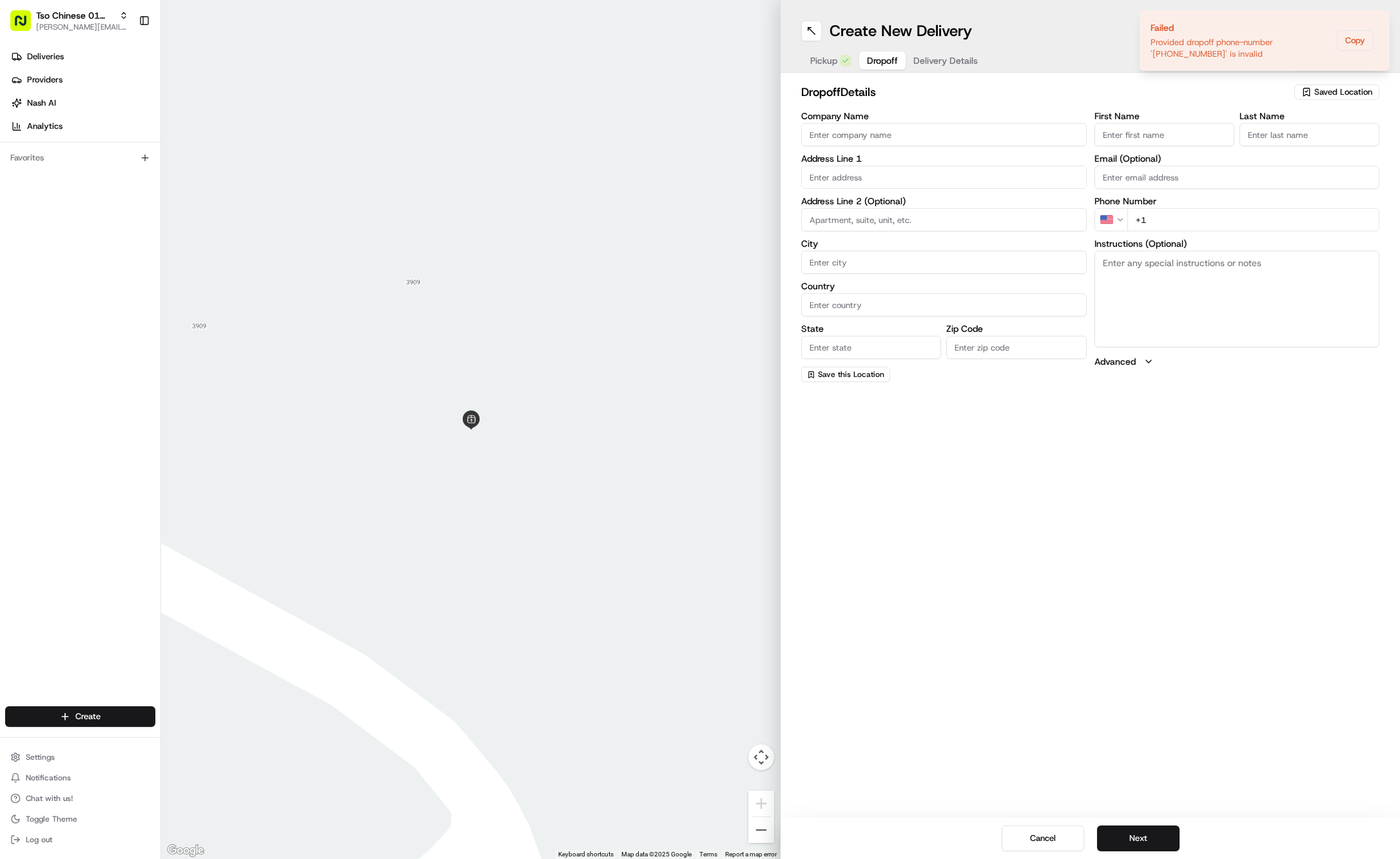
click at [873, 60] on span "Dropoff" at bounding box center [882, 60] width 31 height 13
click at [1186, 130] on input "First Name" at bounding box center [1164, 134] width 140 height 23
paste input "Bobby Dixon"
type input "Bobby Dixon"
click at [1305, 148] on div "First Name Bobby Dixon Last Name Email (Optional) Phone Number US +1 Instructio…" at bounding box center [1237, 246] width 285 height 271
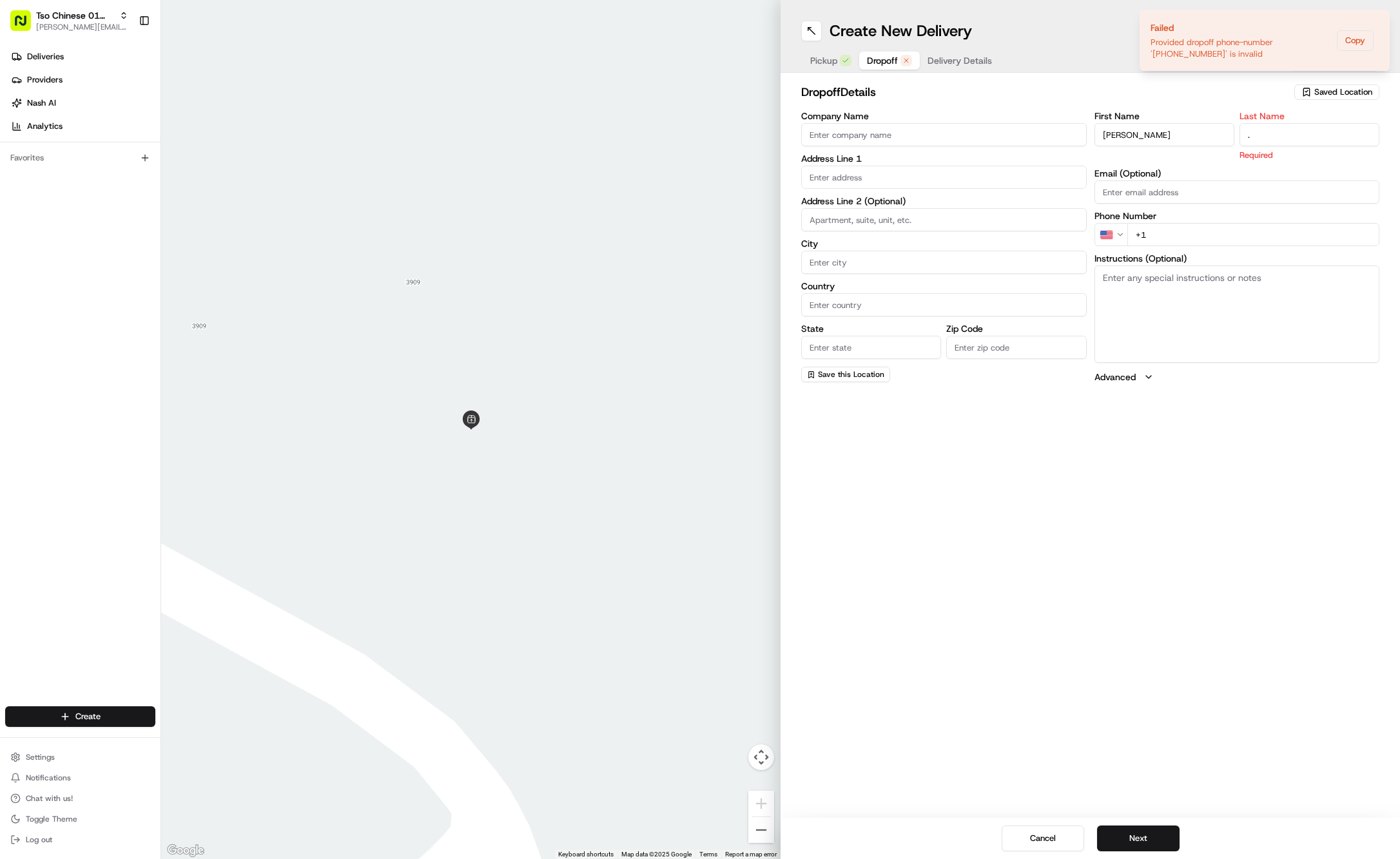
click at [1189, 235] on div "First Name Bobby Dixon Last Name . Required Email (Optional) Phone Number US +1…" at bounding box center [1237, 247] width 285 height 272
click at [1205, 227] on input "+1" at bounding box center [1254, 220] width 253 height 23
paste input "512 917 8915"
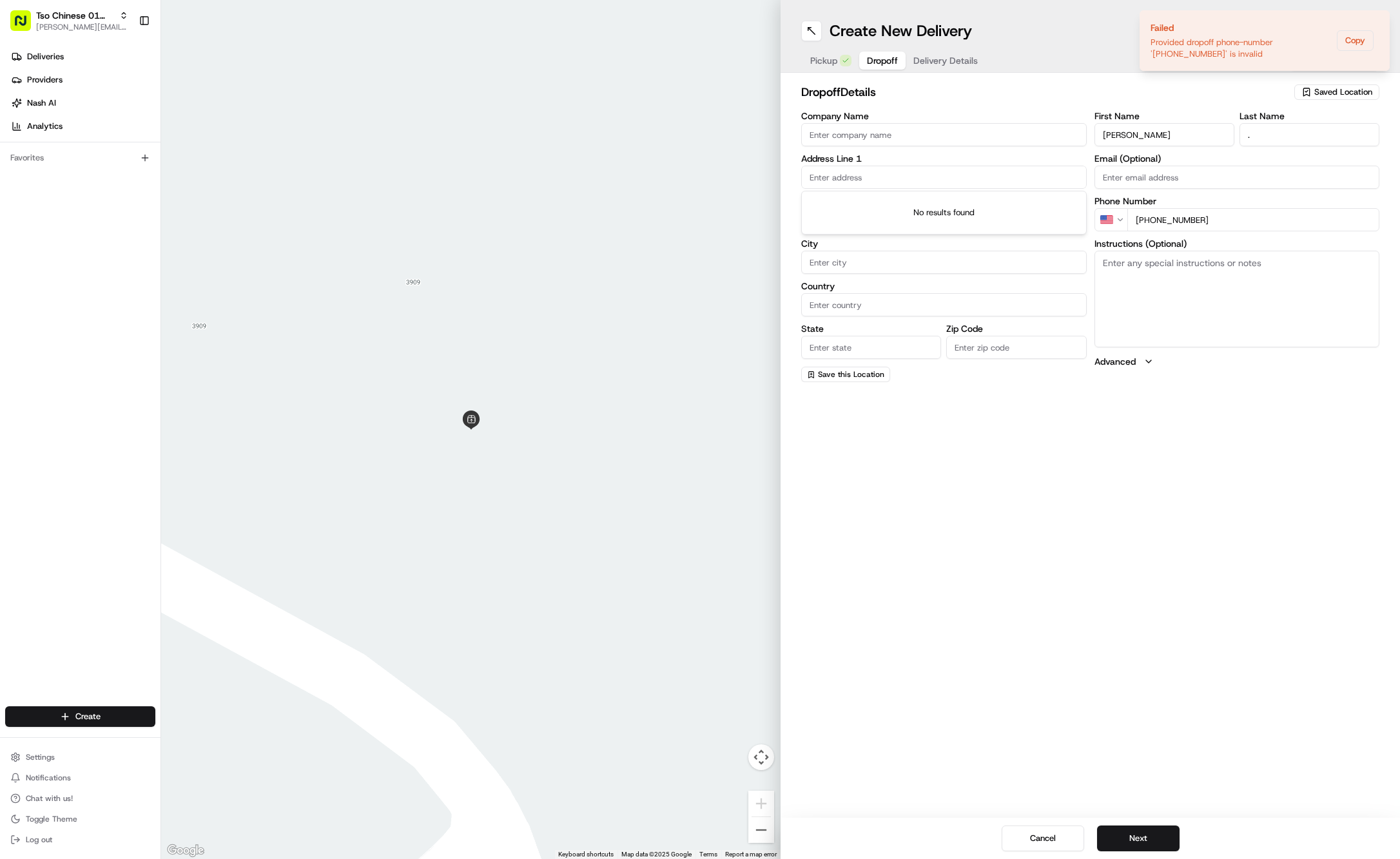
click at [983, 181] on input "text" at bounding box center [944, 177] width 285 height 23
paste input "6808 La Salle Dr"
click at [1020, 207] on div "6808 La Salle Drive, Austin, TX" at bounding box center [944, 203] width 279 height 19
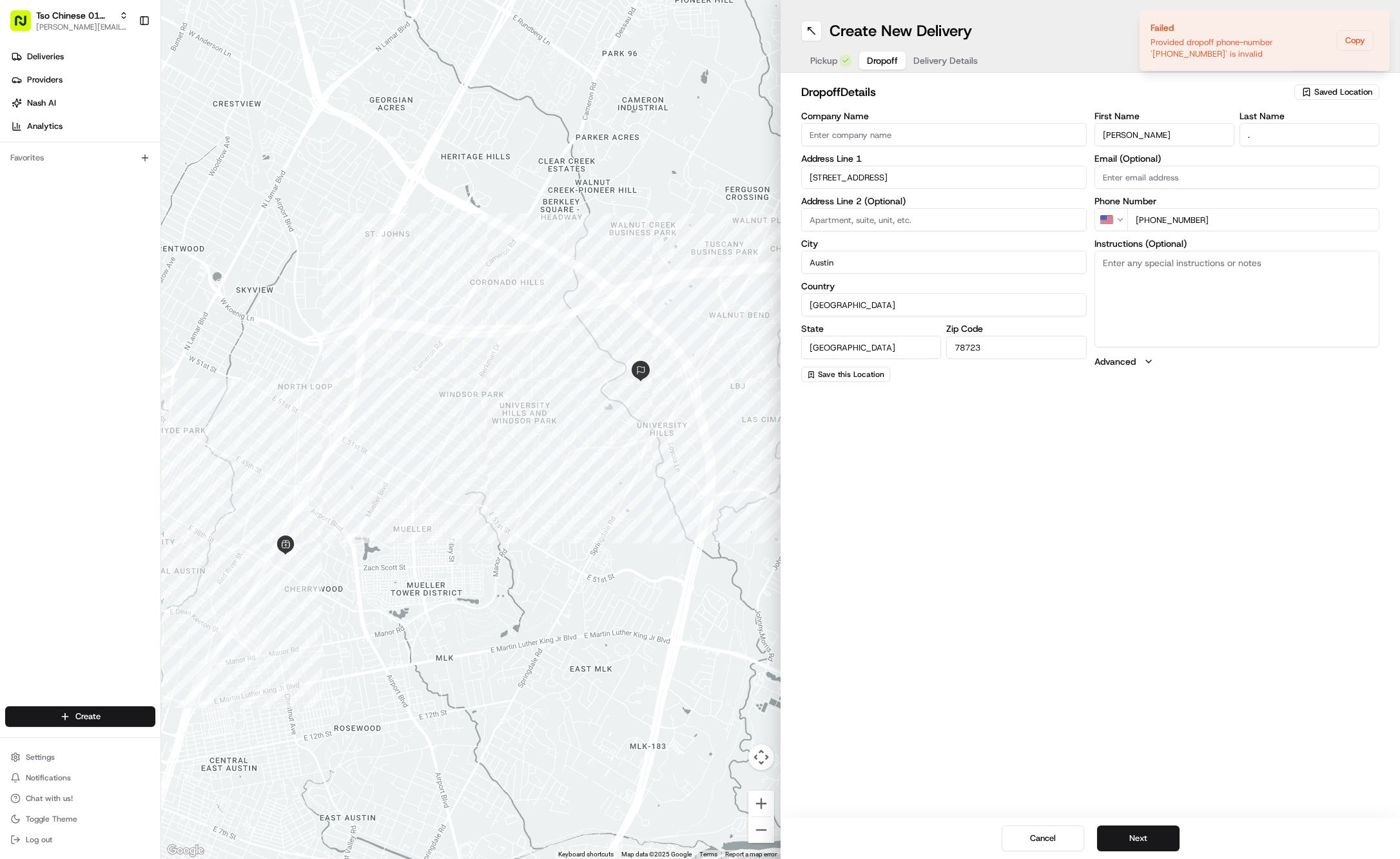
click at [952, 64] on span "Delivery Details" at bounding box center [945, 60] width 64 height 13
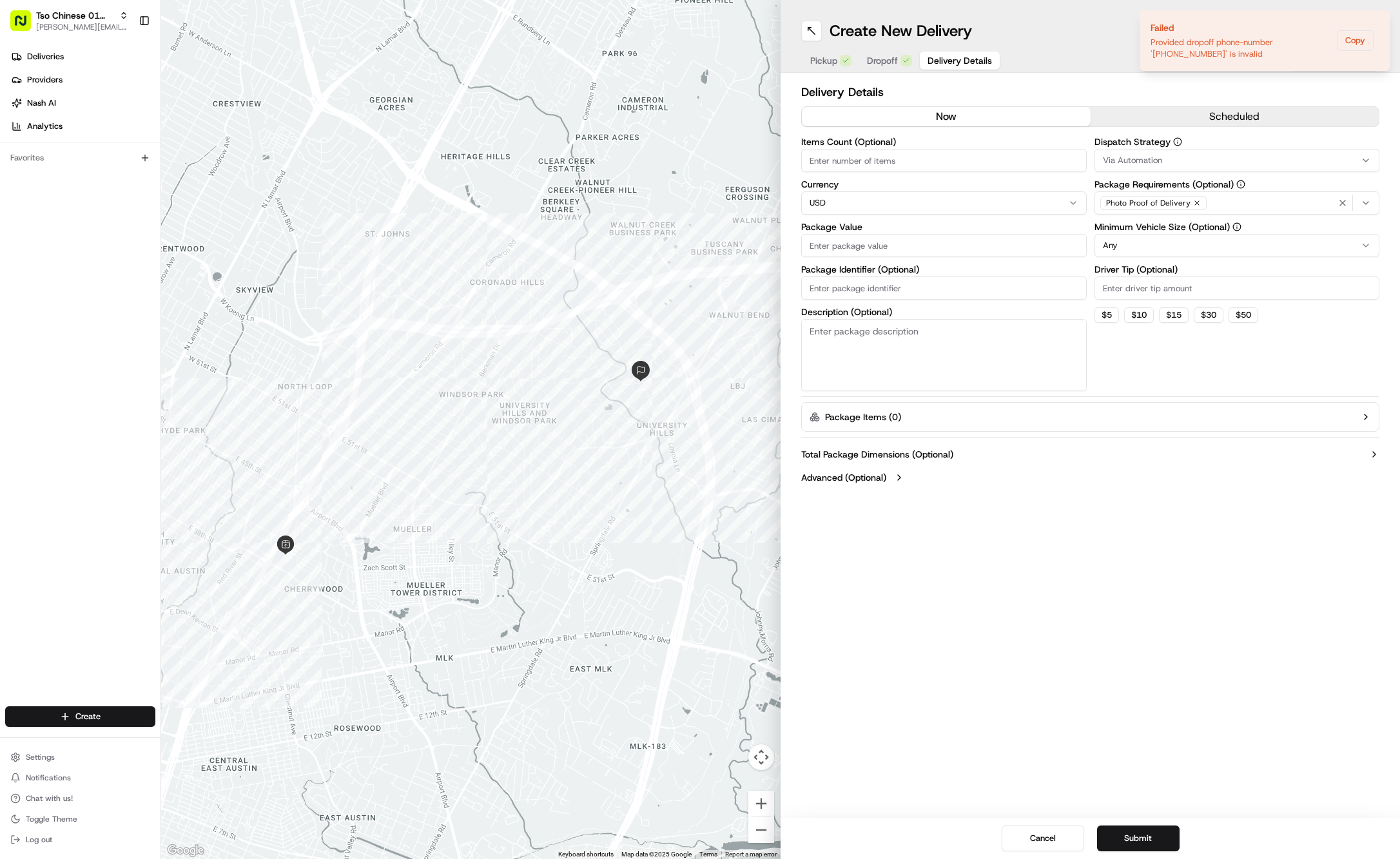
click at [896, 246] on input "Package Value" at bounding box center [944, 246] width 285 height 23
click at [922, 280] on input "Package Identifier (Optional)" at bounding box center [944, 288] width 285 height 23
paste input "#091470C"
click at [1144, 161] on span "Via Automation" at bounding box center [1133, 160] width 60 height 11
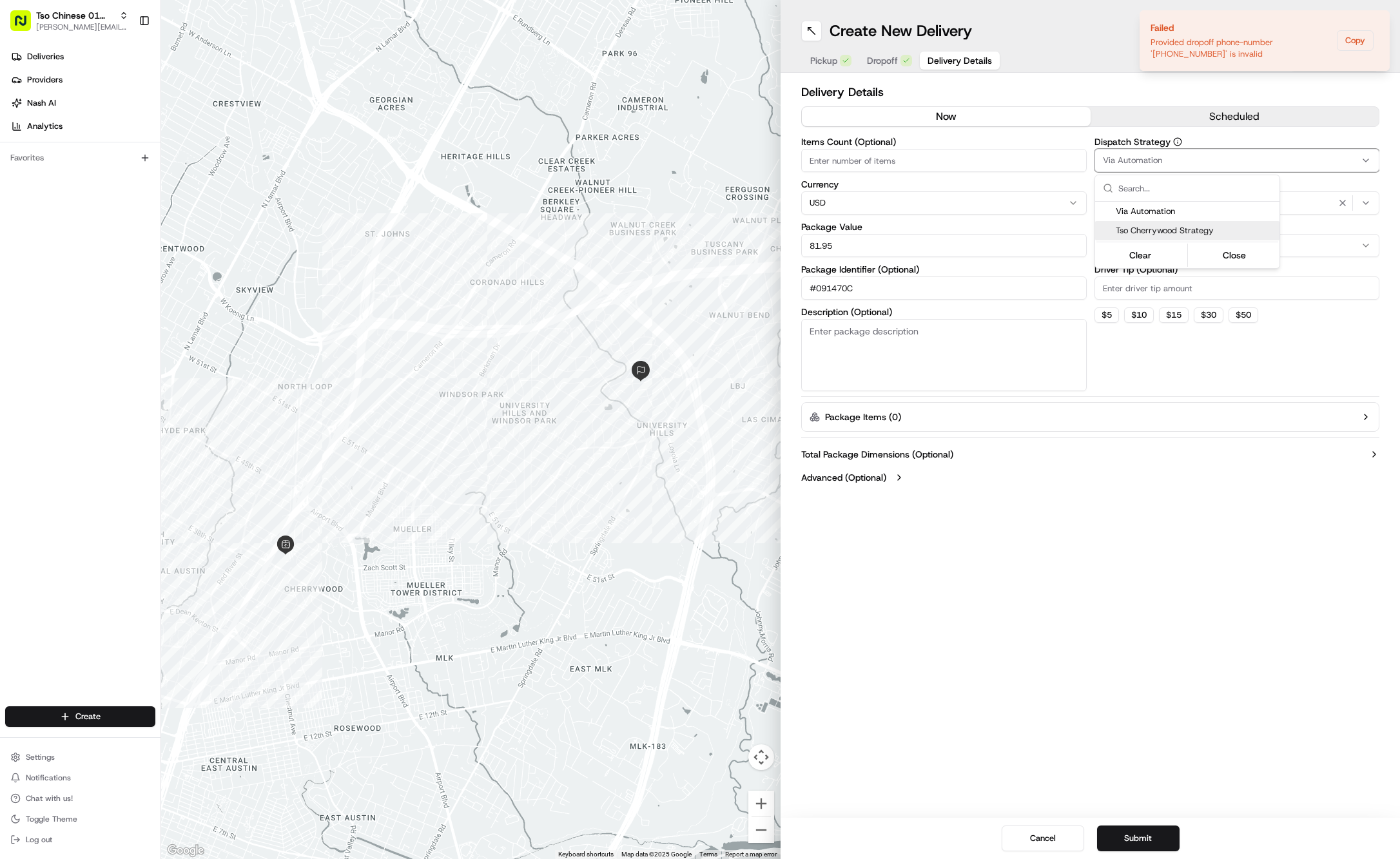
click at [1151, 230] on span "Tso Cherrywood Strategy" at bounding box center [1196, 230] width 159 height 11
click at [1276, 24] on html "Tso Chinese 01 Cherrywood jason@tsochinese.com Toggle Sidebar Deliveries Provid…" at bounding box center [700, 430] width 1400 height 859
click at [1379, 17] on icon "Notifications (F8)" at bounding box center [1379, 21] width 11 height 11
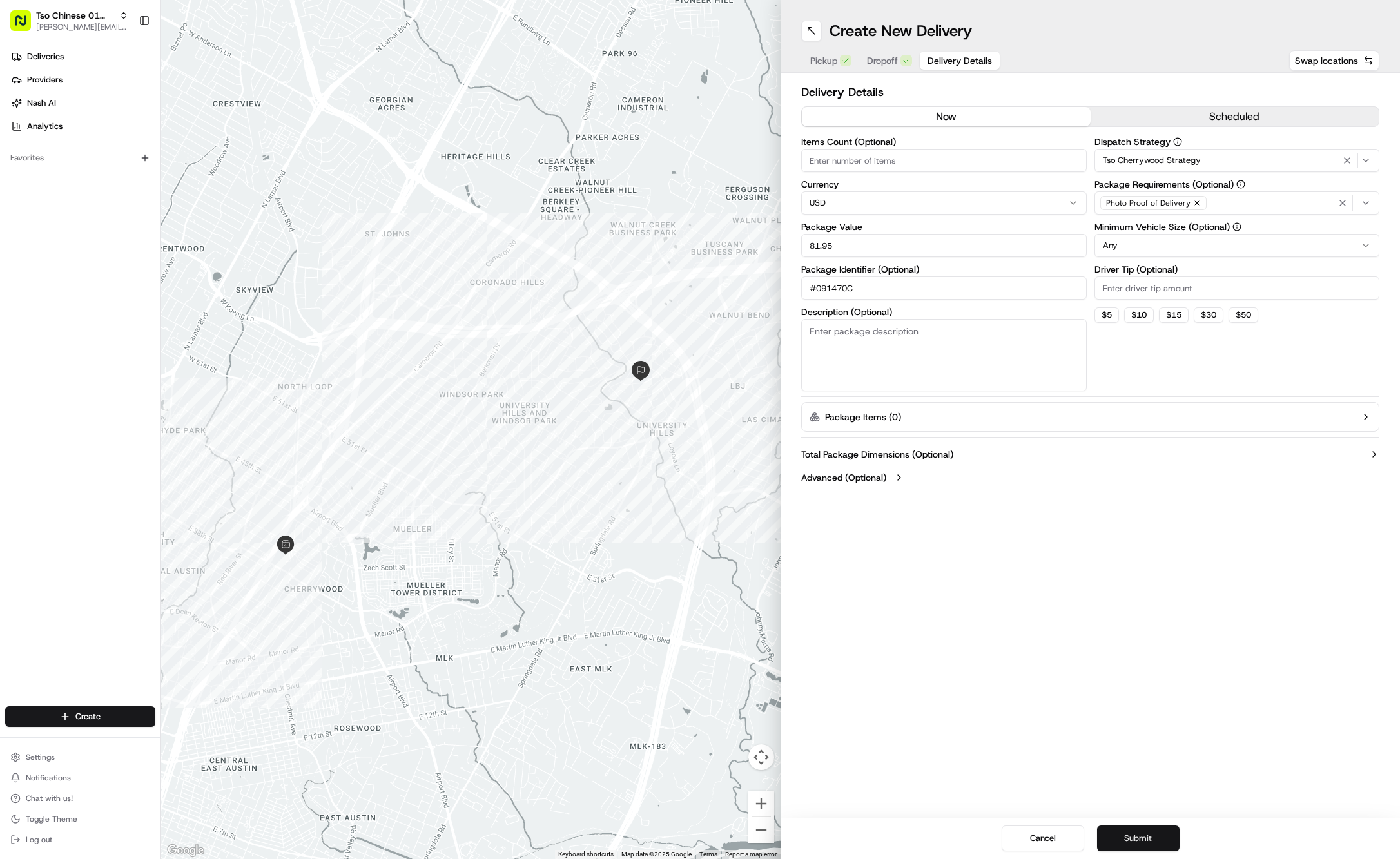
click at [1125, 843] on button "Submit" at bounding box center [1138, 838] width 82 height 26
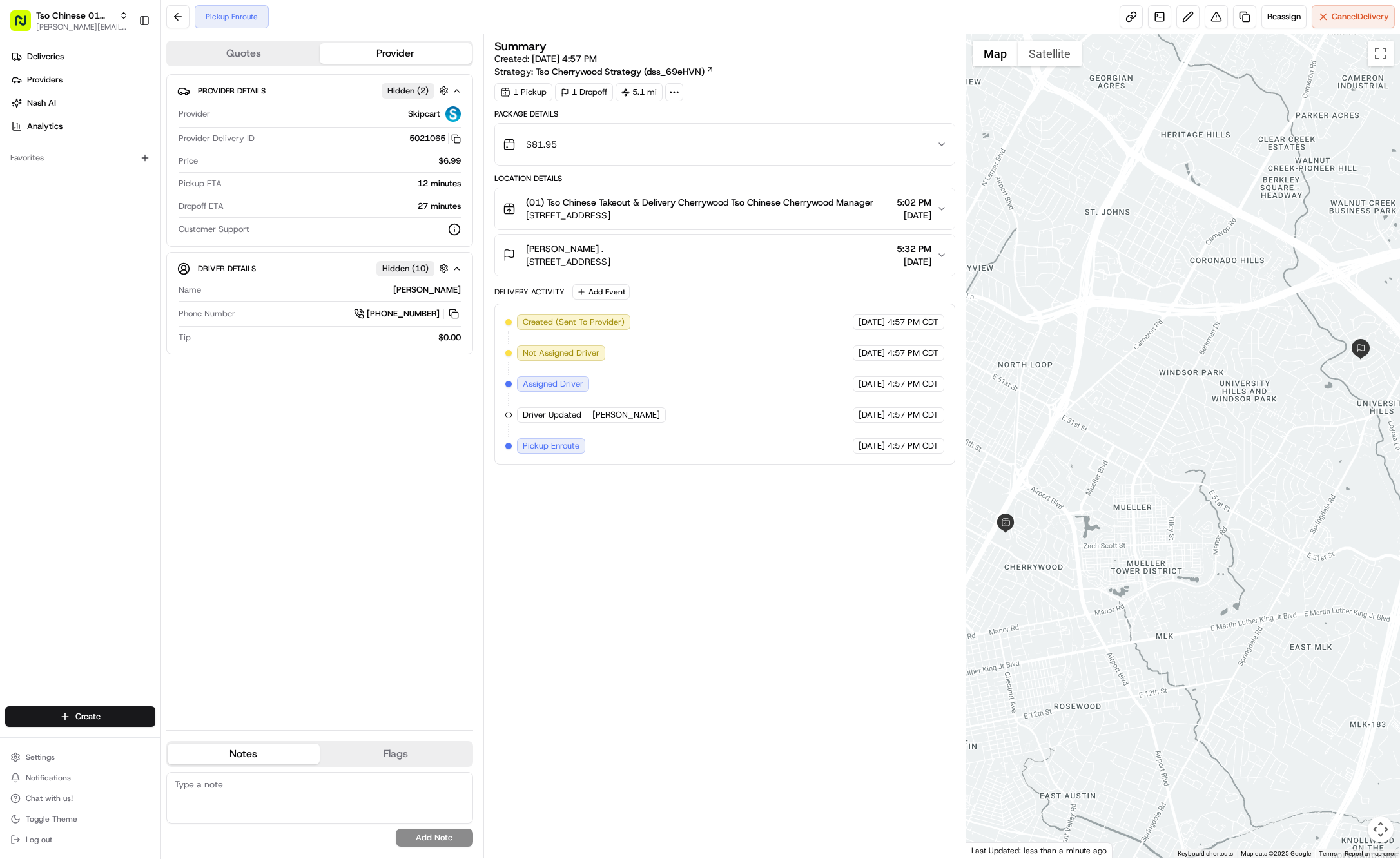
click at [70, 705] on div "Create" at bounding box center [80, 716] width 160 height 31
click at [72, 713] on html "Tso Chinese 01 Cherrywood jason@tsochinese.com Toggle Sidebar Deliveries Provid…" at bounding box center [700, 430] width 1400 height 859
click at [182, 734] on link "Delivery" at bounding box center [233, 741] width 143 height 23
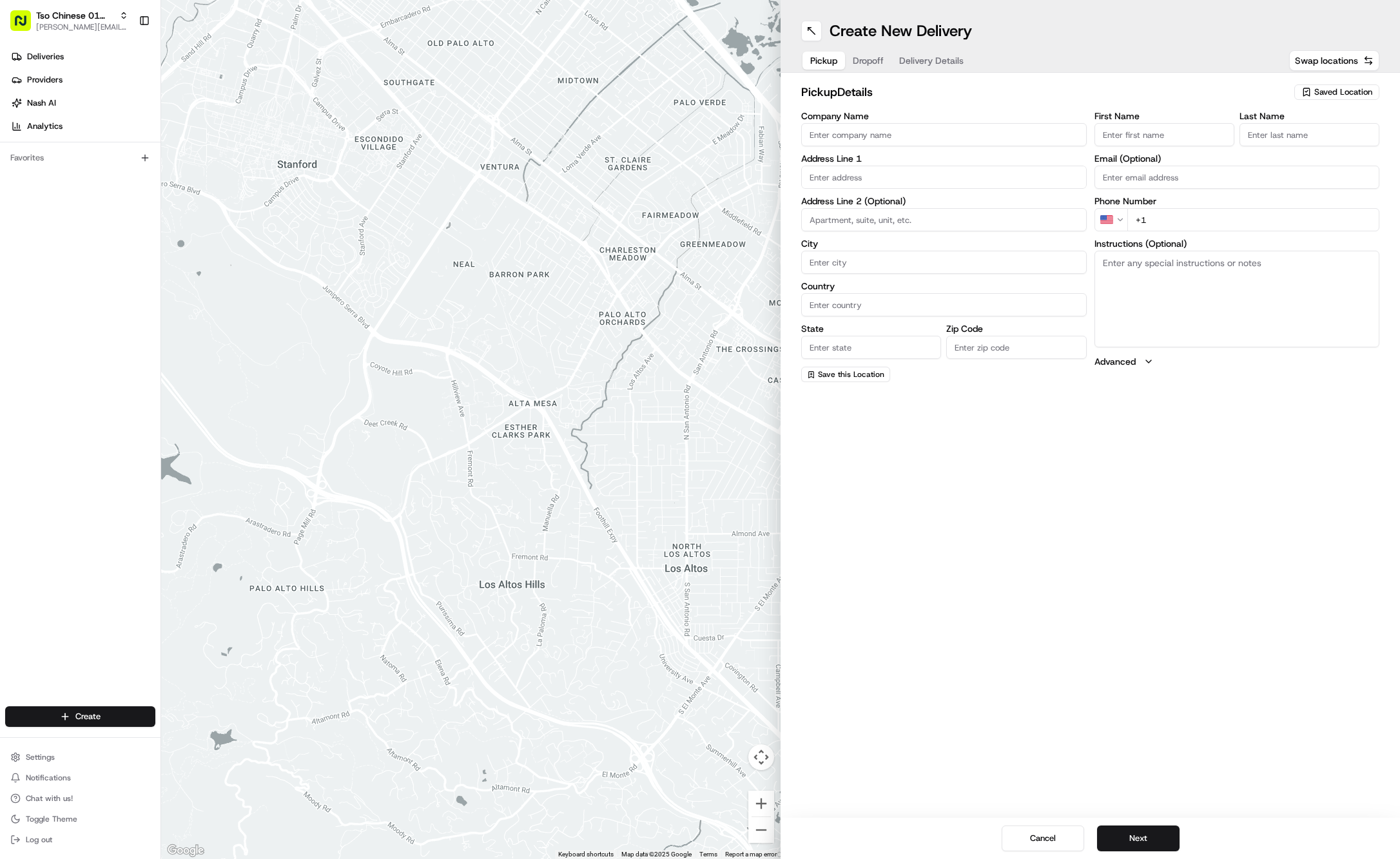
click at [1357, 92] on span "Saved Location" at bounding box center [1344, 92] width 58 height 11
click at [1333, 143] on span "(01) Tso Chinese Takeout & Delivery Cherrywood" at bounding box center [1315, 146] width 159 height 23
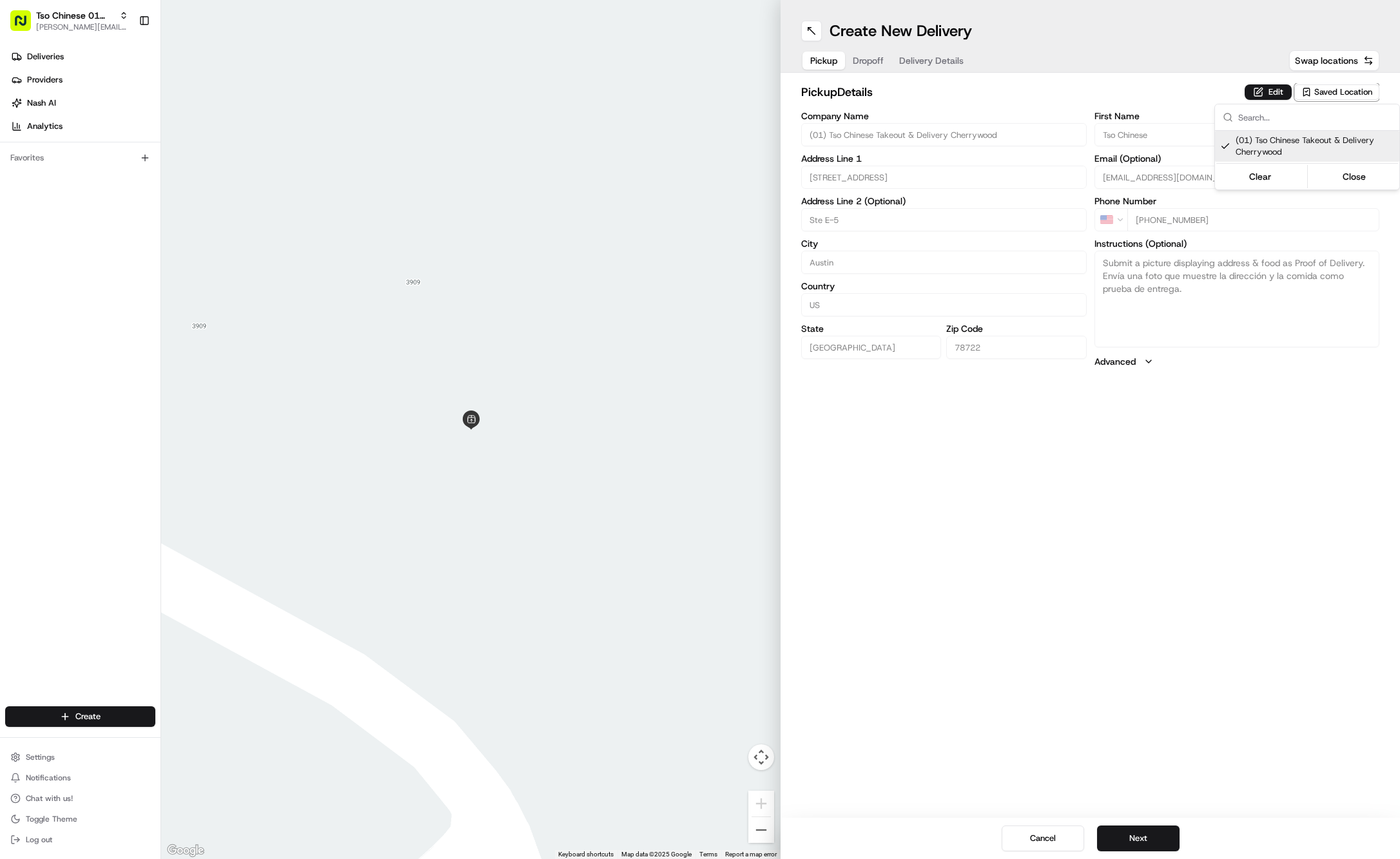
click at [869, 68] on html "Tso Chinese 01 Cherrywood jason@tsochinese.com Toggle Sidebar Deliveries Provid…" at bounding box center [700, 430] width 1400 height 859
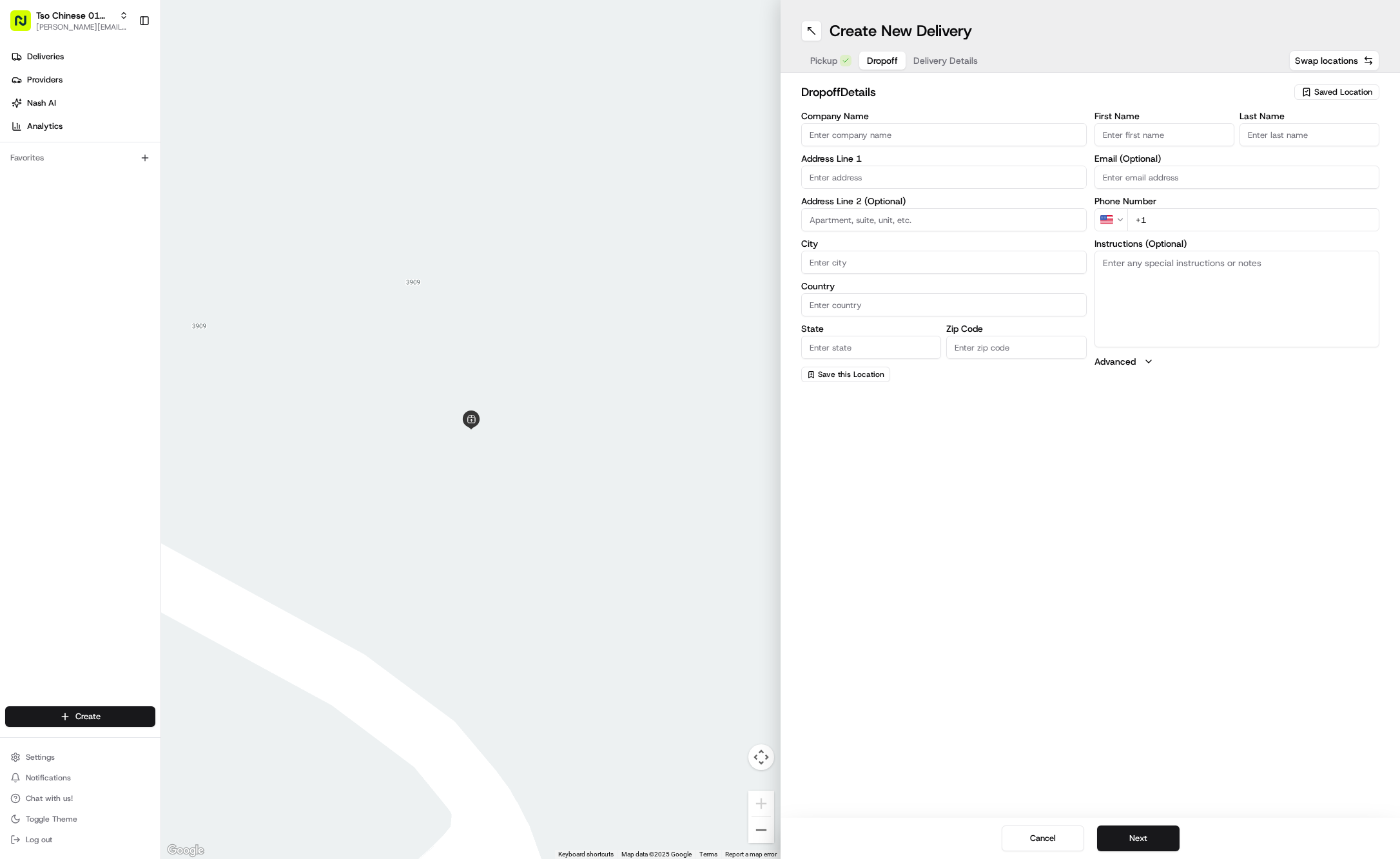
click at [867, 65] on span "Dropoff" at bounding box center [882, 60] width 31 height 13
click at [1136, 133] on input "First Name" at bounding box center [1164, 134] width 140 height 23
paste input "Hoon Kim"
click at [1262, 224] on input "+1" at bounding box center [1254, 234] width 253 height 23
click at [1285, 220] on input "+1" at bounding box center [1254, 220] width 253 height 23
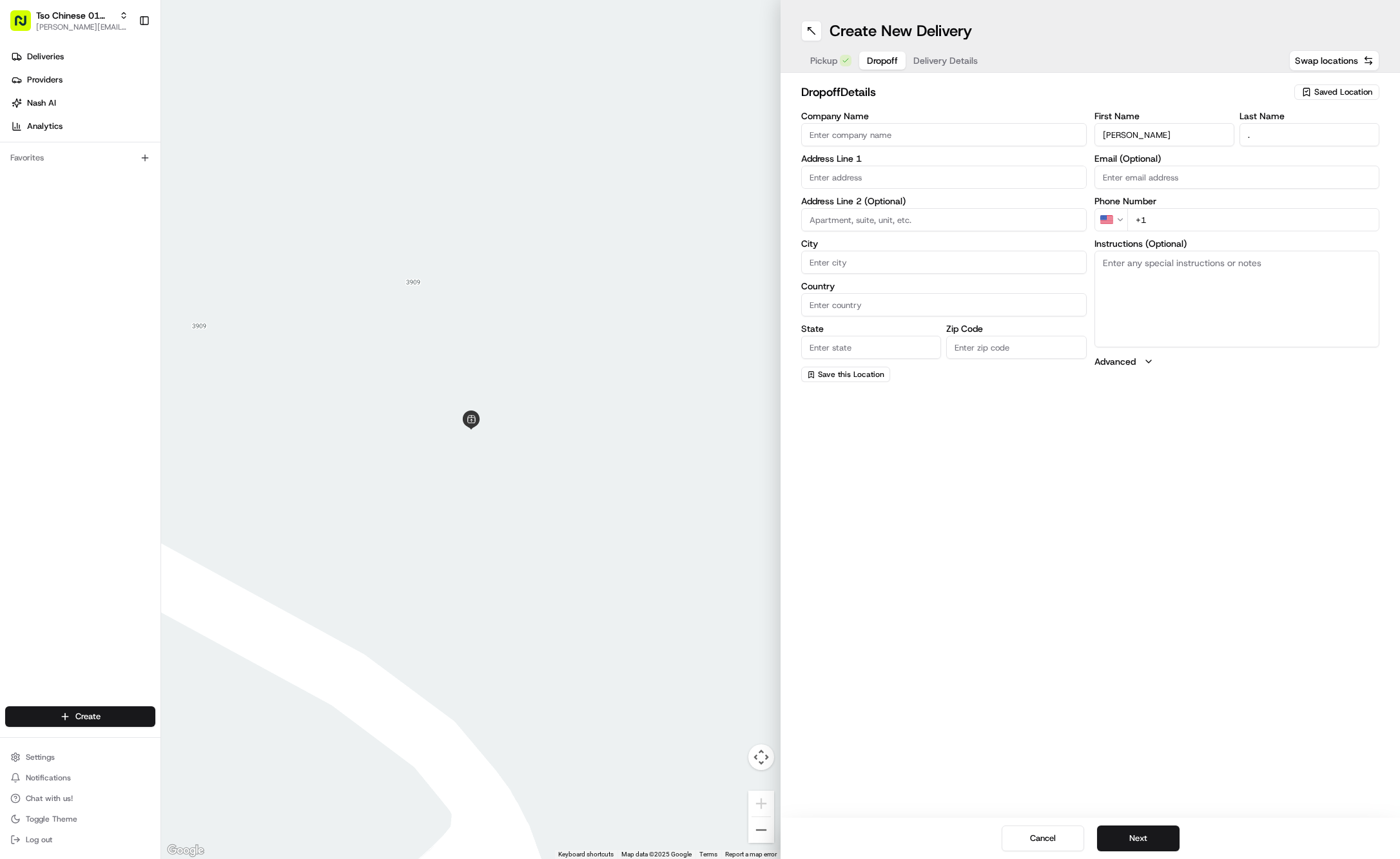
paste input "512 567 3715"
click at [904, 210] on div "3004 Breeze Terrace, Austin, TX" at bounding box center [944, 203] width 279 height 19
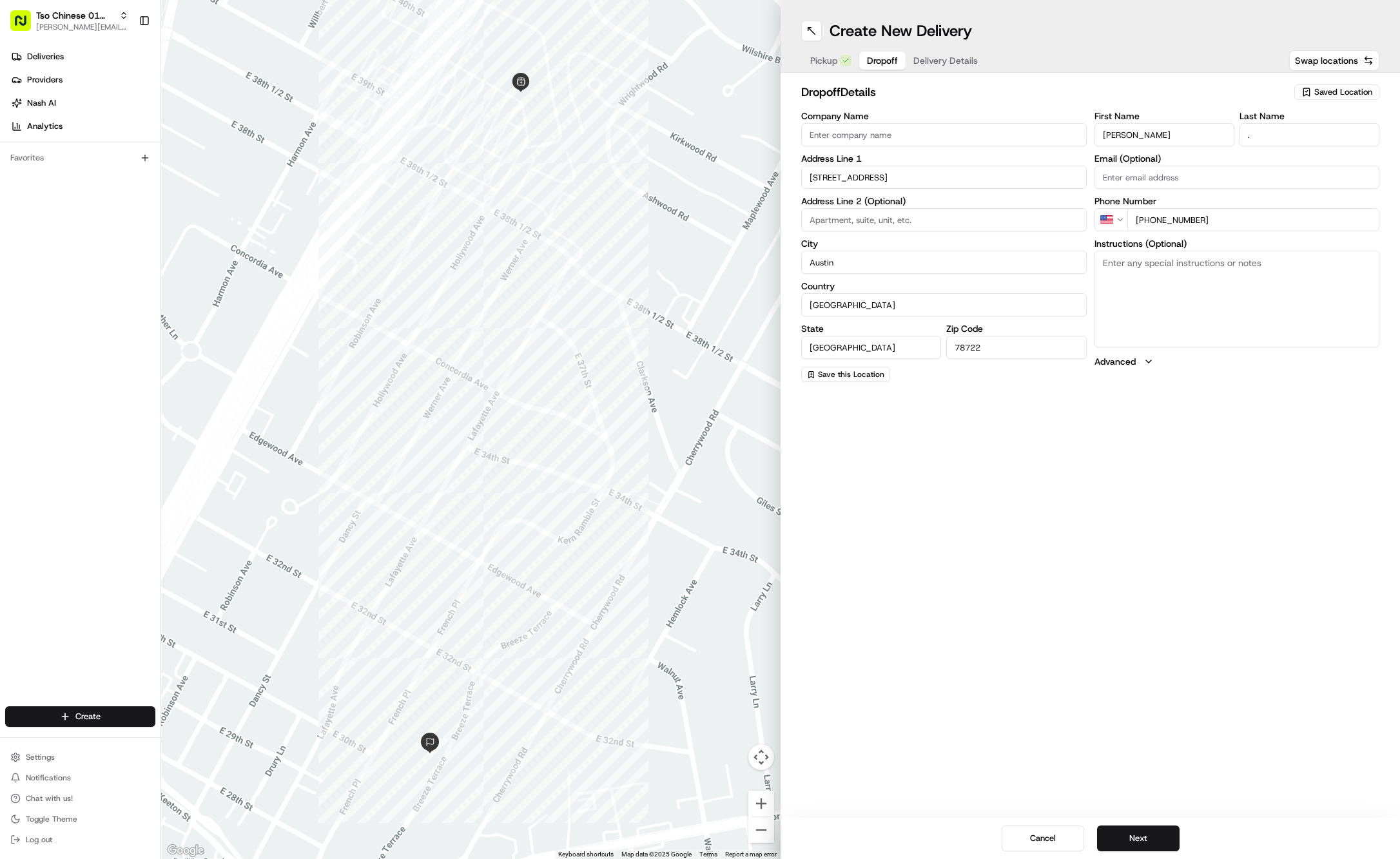
click at [955, 58] on span "Delivery Details" at bounding box center [945, 60] width 64 height 13
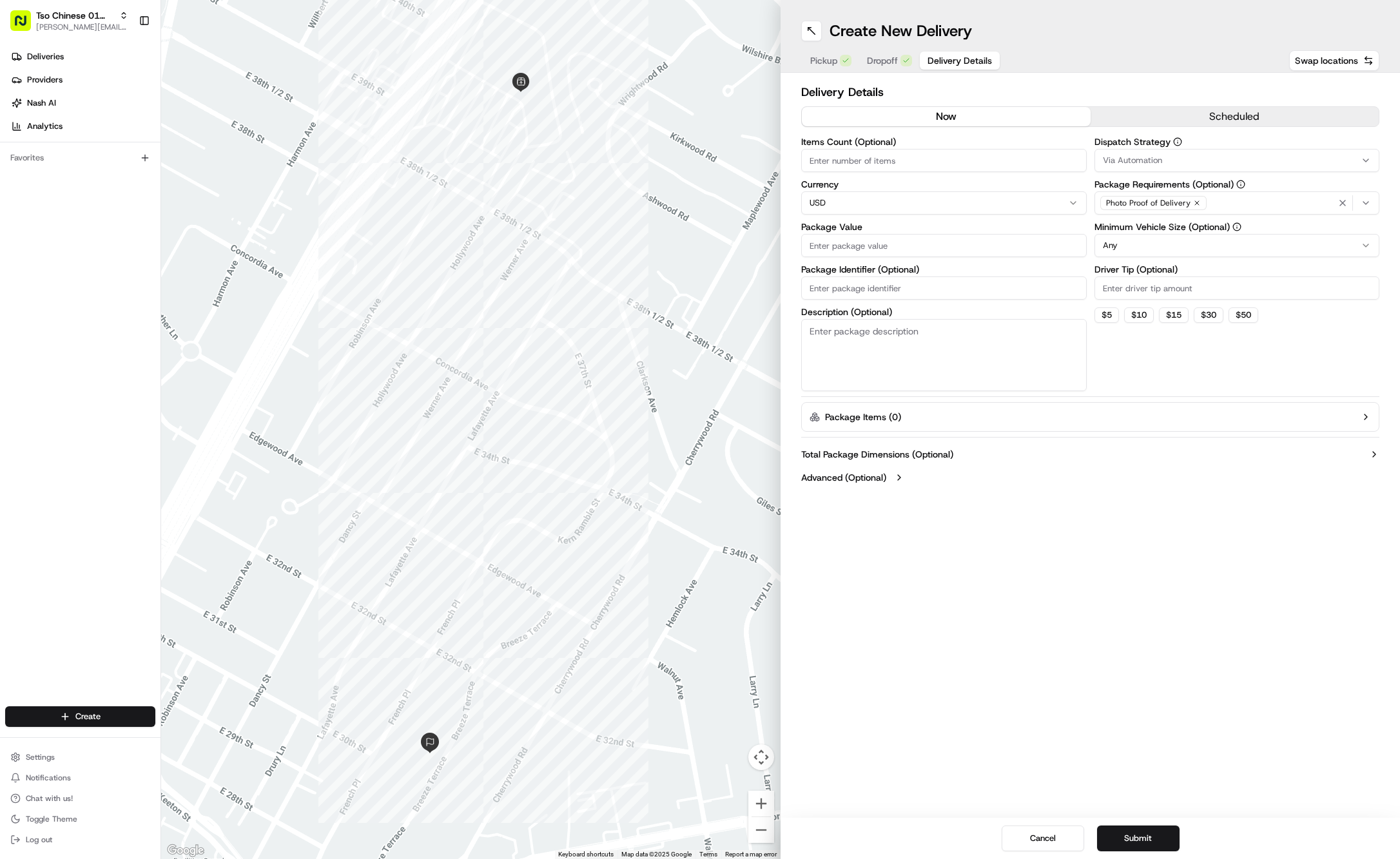
click at [838, 248] on input "Package Value" at bounding box center [944, 246] width 285 height 23
click at [850, 278] on input "Package Identifier (Optional)" at bounding box center [944, 288] width 285 height 23
click at [949, 568] on div "Create New Delivery Pickup Dropoff Delivery Details Swap locations Delivery Det…" at bounding box center [1090, 430] width 620 height 859
click at [1137, 837] on button "Submit" at bounding box center [1138, 838] width 82 height 26
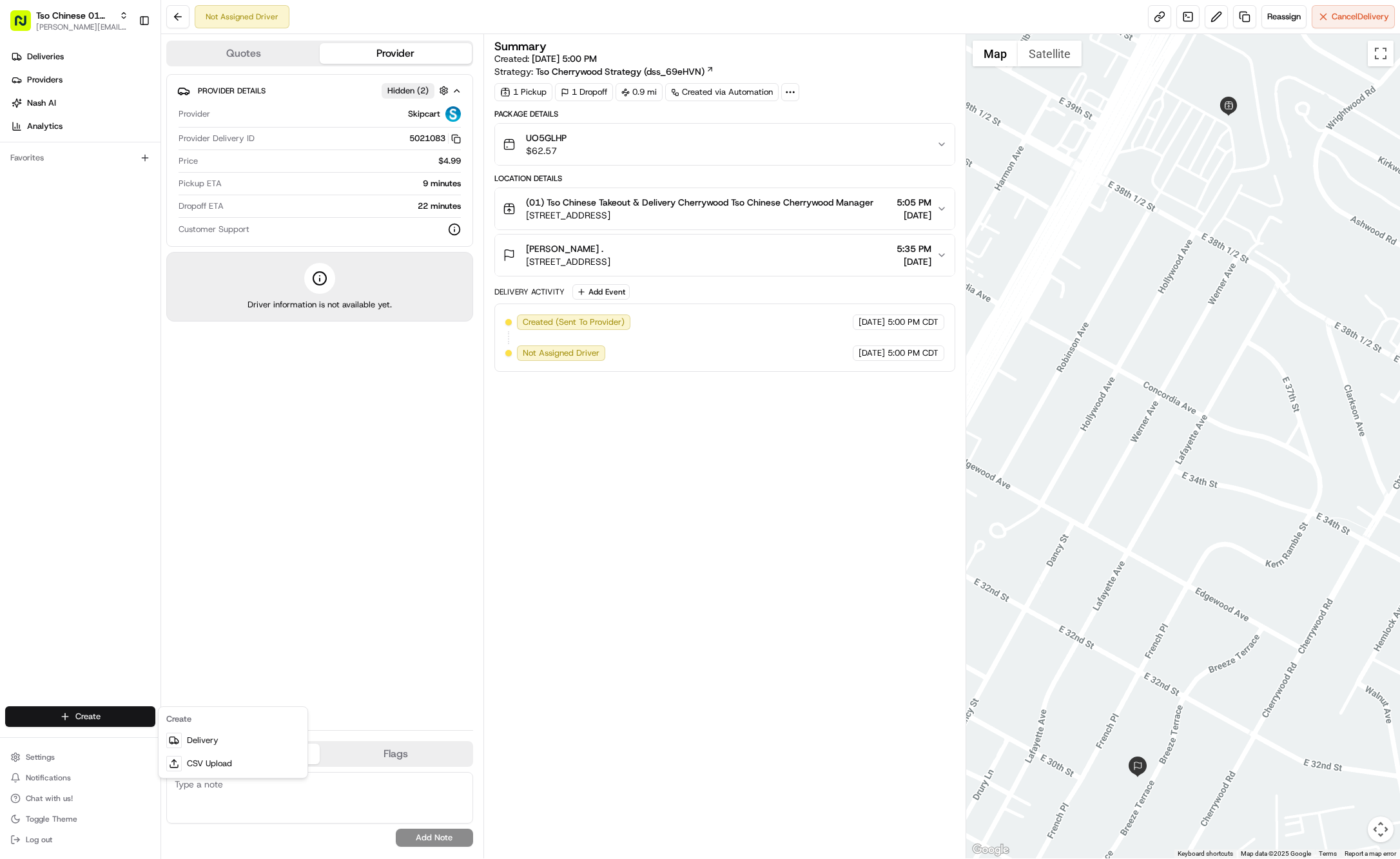
click at [85, 717] on html "Tso Chinese 01 Cherrywood jason@tsochinese.com Toggle Sidebar Deliveries Provid…" at bounding box center [700, 430] width 1400 height 859
click at [148, 721] on html "Tso Chinese 01 Cherrywood jason@tsochinese.com Toggle Sidebar Deliveries Provid…" at bounding box center [700, 430] width 1400 height 859
click at [189, 741] on link "Delivery" at bounding box center [233, 741] width 143 height 23
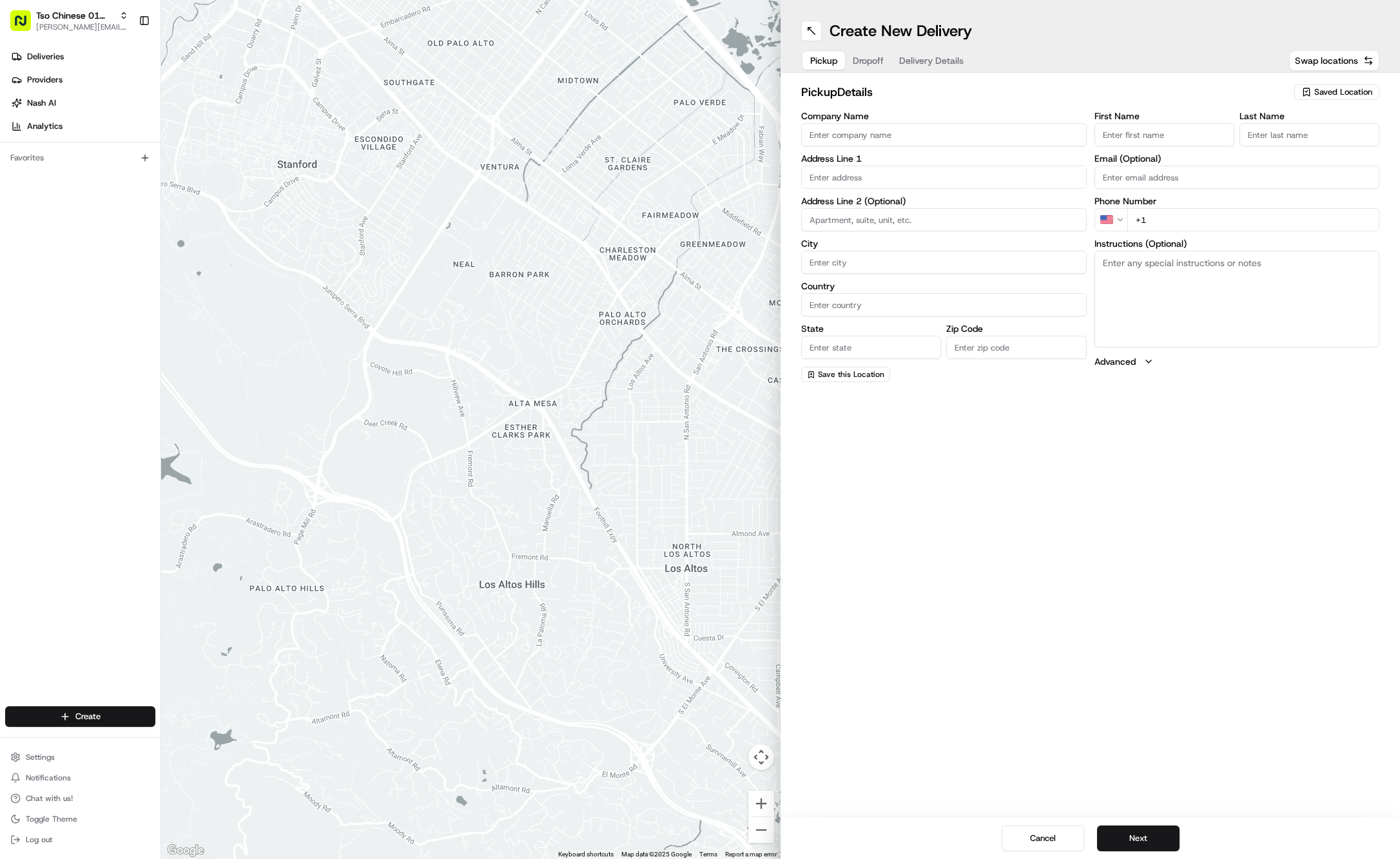
click at [1324, 92] on span "Saved Location" at bounding box center [1344, 92] width 58 height 11
click at [1303, 140] on span "(01) Tso Chinese Takeout & Delivery Cherrywood" at bounding box center [1315, 146] width 159 height 23
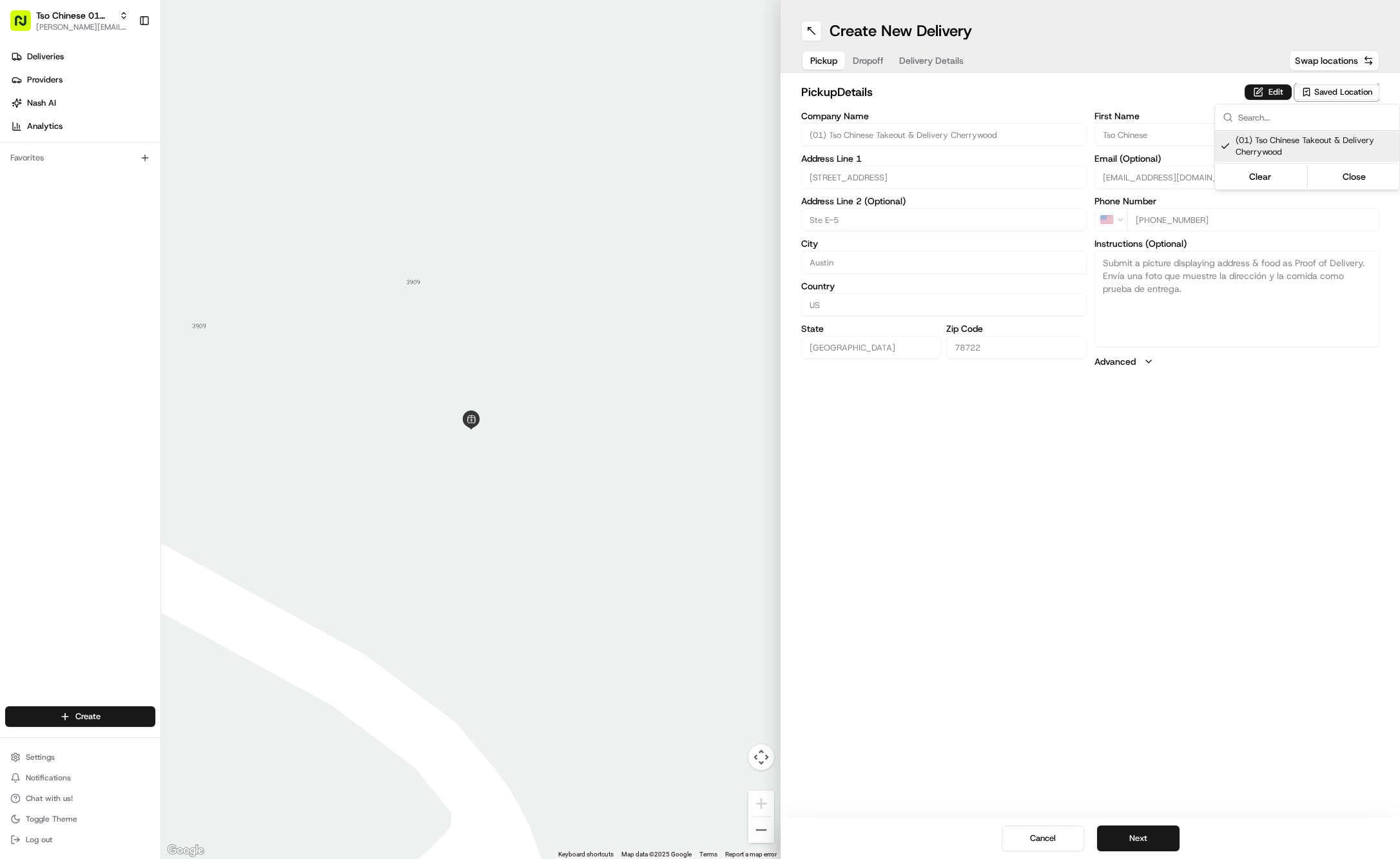
click at [863, 60] on html "Tso Chinese 01 Cherrywood jason@tsochinese.com Toggle Sidebar Deliveries Provid…" at bounding box center [700, 430] width 1400 height 859
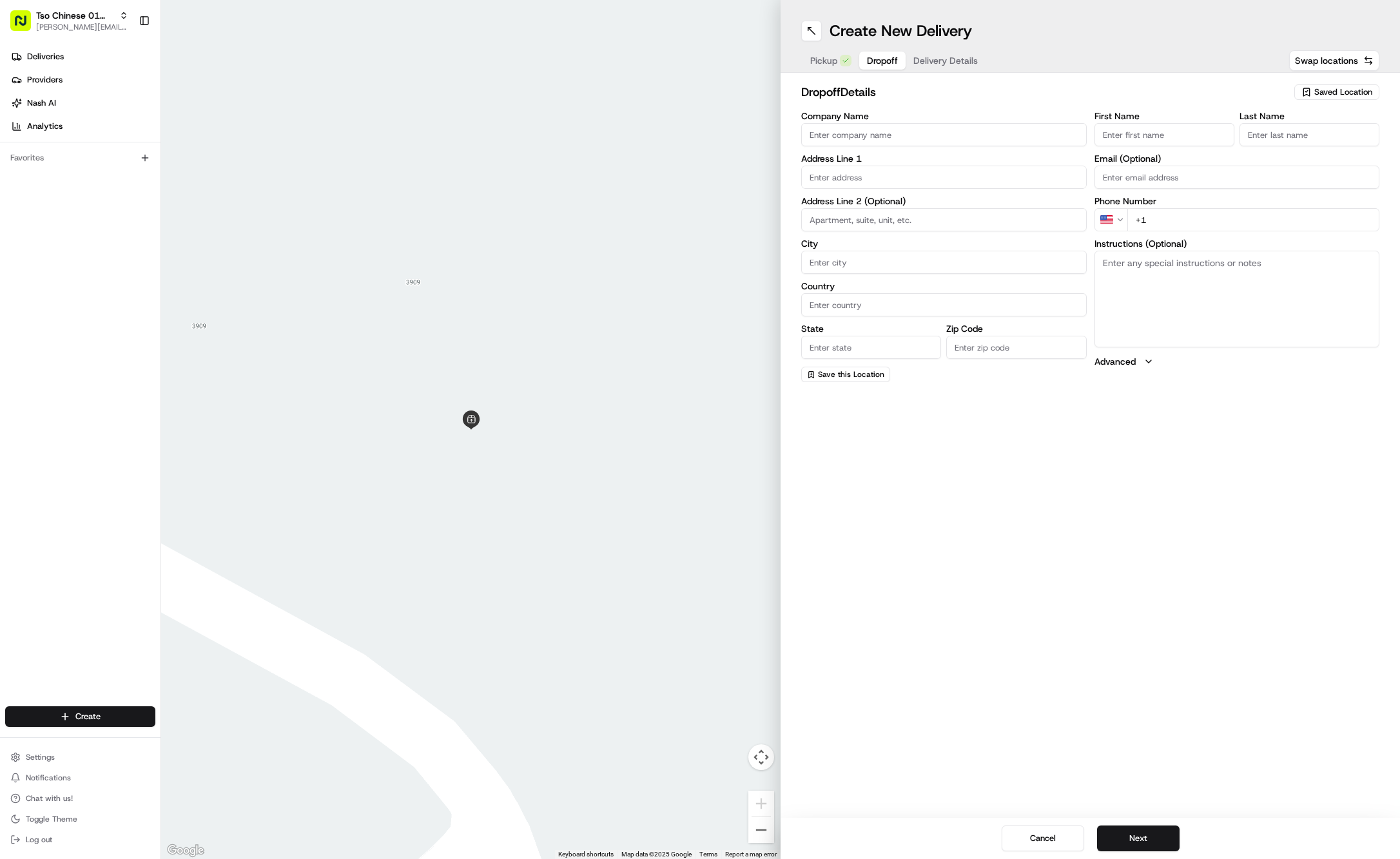
click at [863, 60] on button "Dropoff" at bounding box center [882, 61] width 47 height 18
click at [1189, 127] on input "First Name" at bounding box center [1164, 134] width 140 height 23
paste input "Cindy Lay"
click at [1209, 215] on label "Phone Number" at bounding box center [1237, 216] width 285 height 9
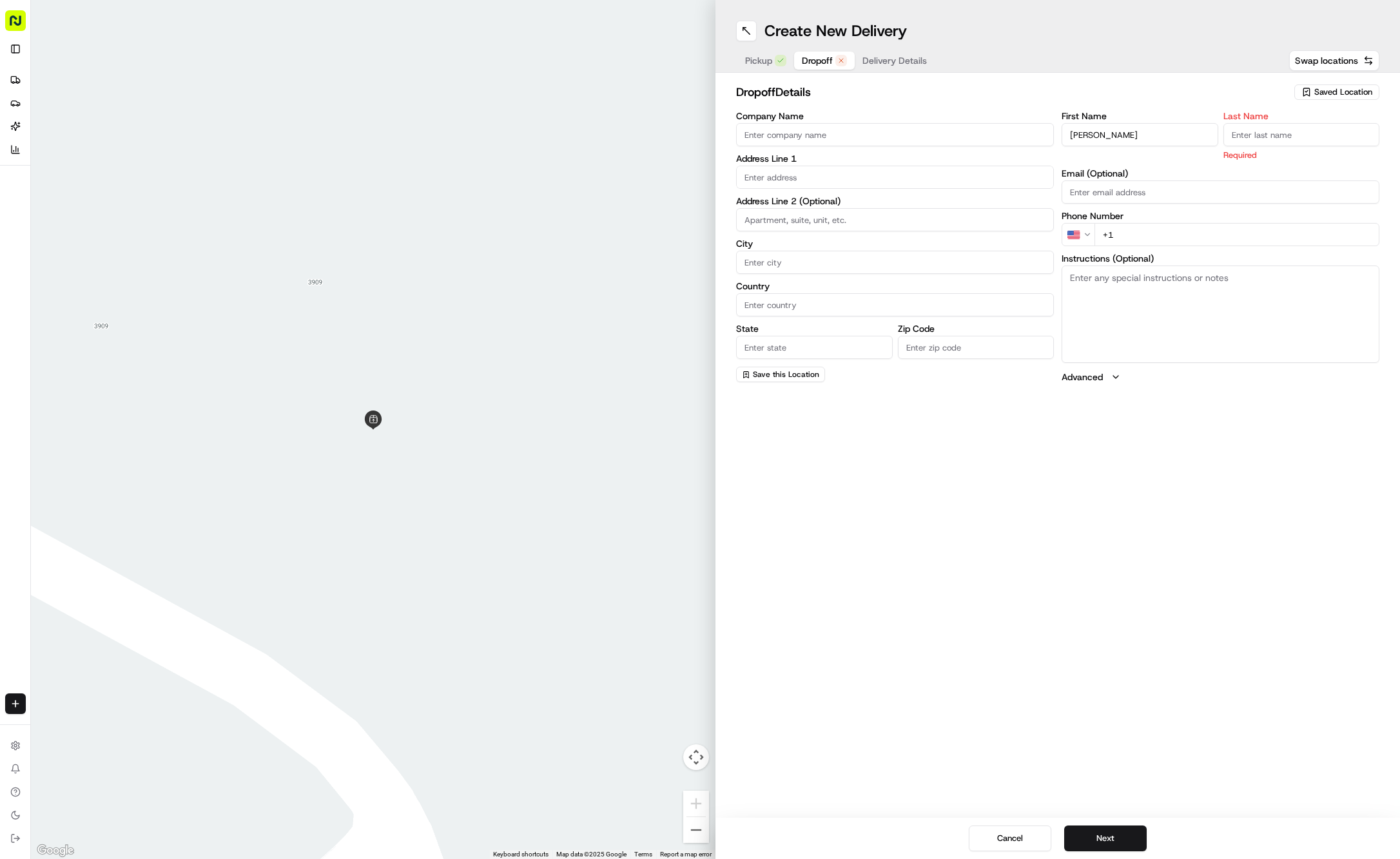
paste input "512 799 0603"
click at [940, 166] on input "text" at bounding box center [895, 177] width 318 height 23
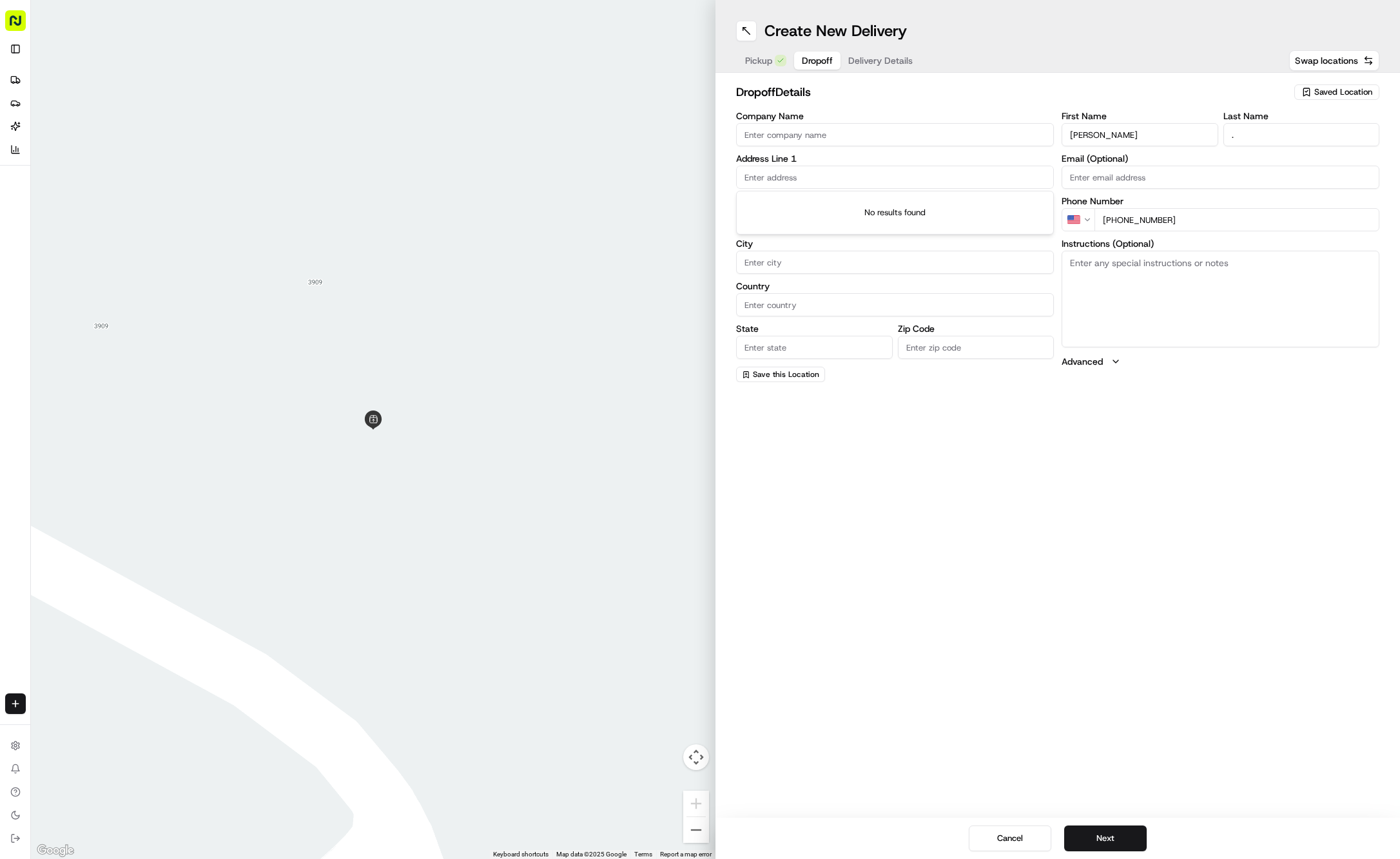
paste input "1704 West Avenue"
click at [932, 201] on div "1704 West Avenue, Austin, TX" at bounding box center [895, 203] width 311 height 19
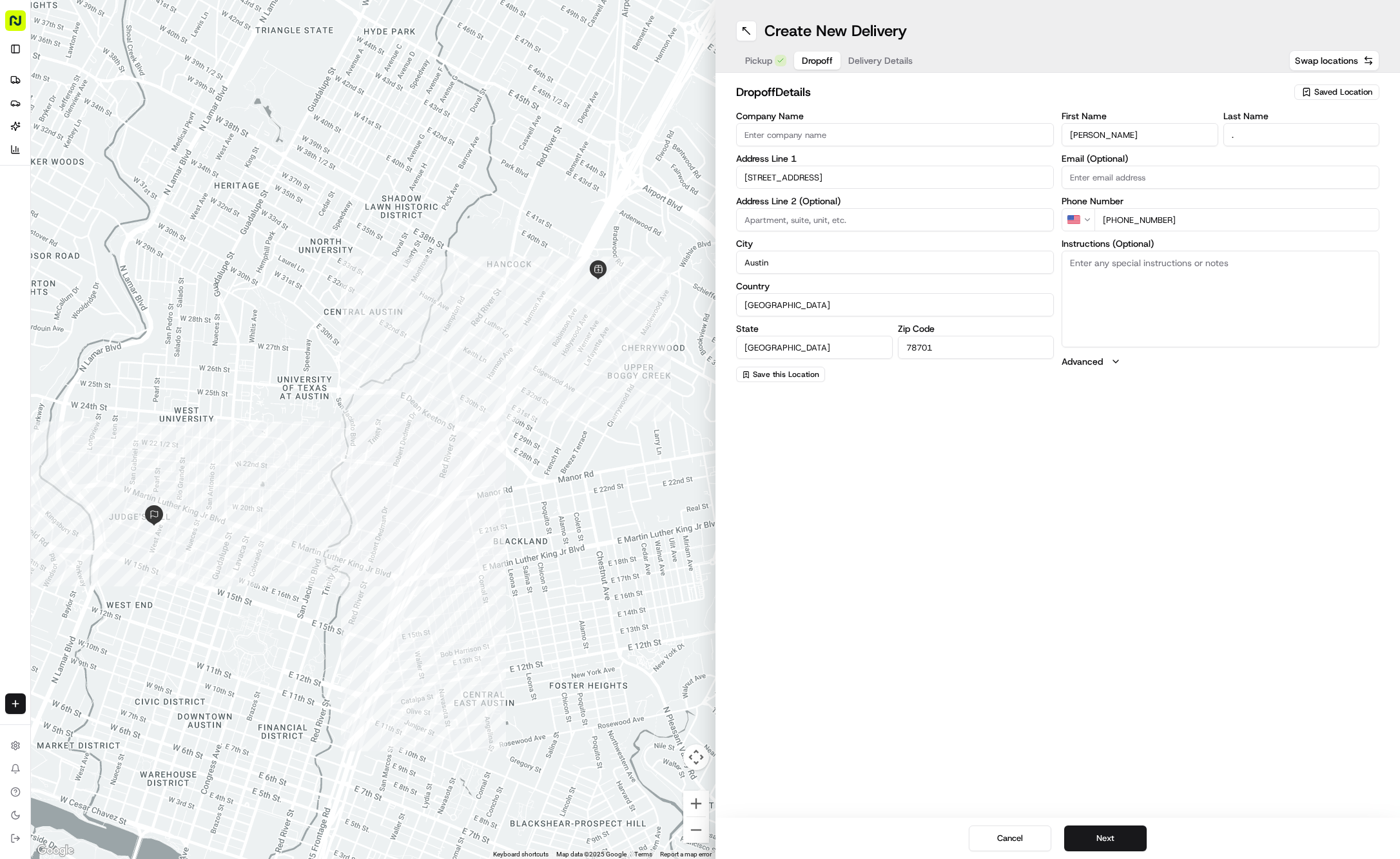
click at [1172, 301] on textarea "Instructions (Optional)" at bounding box center [1221, 299] width 318 height 97
paste textarea "Text when there. We are coming from airport. Plz leave on front porch if we don…"
click at [869, 57] on span "Delivery Details" at bounding box center [880, 60] width 64 height 13
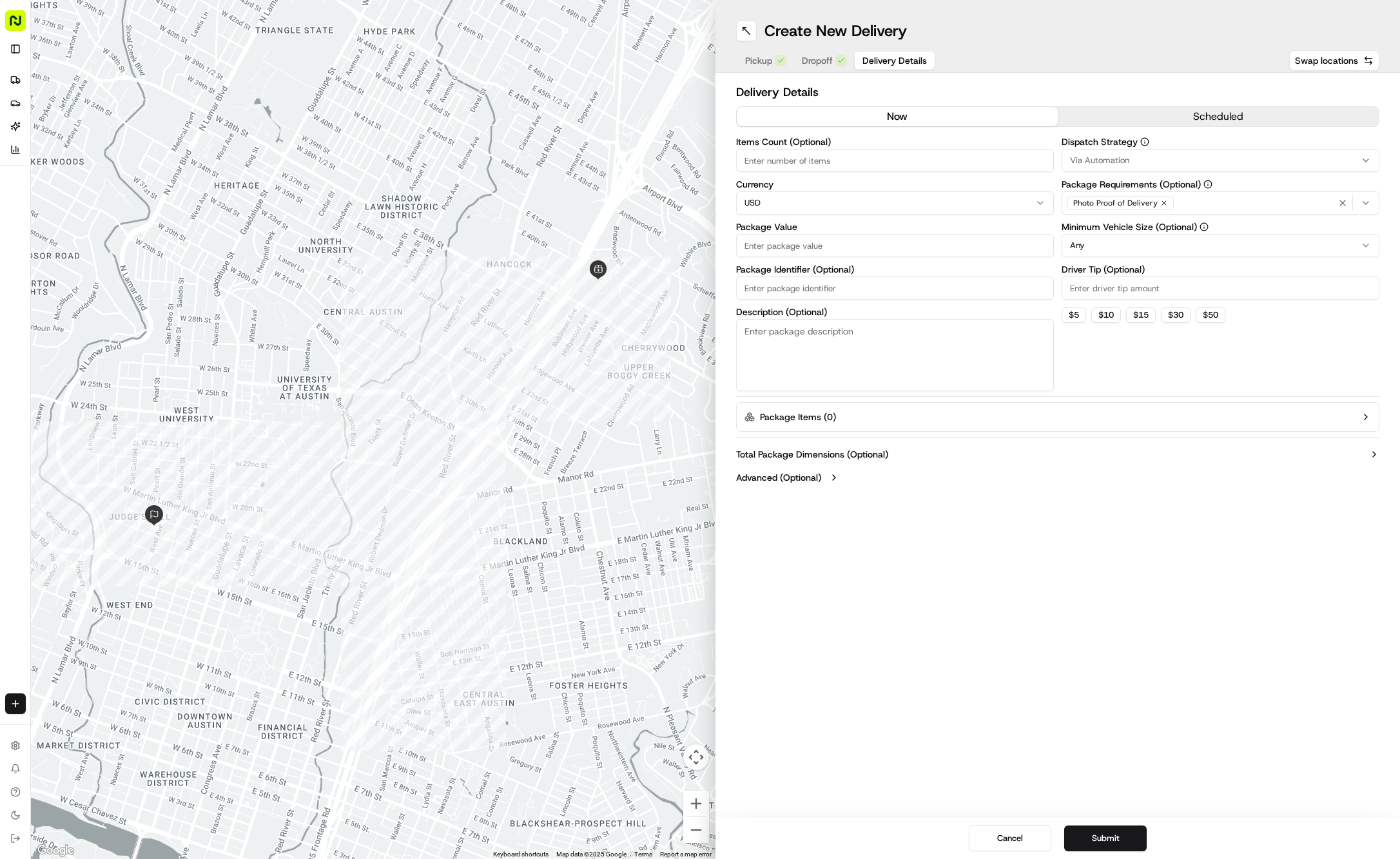
click at [1179, 153] on button "Via Automation" at bounding box center [1221, 160] width 318 height 23
click at [1160, 233] on span "Tso Cherrywood Strategy" at bounding box center [1162, 230] width 159 height 11
click at [1158, 94] on html "Tso Chinese 01 Cherrywood jason@tsochinese.com Toggle Sidebar Deliveries Provid…" at bounding box center [700, 430] width 1400 height 859
click at [1160, 201] on icon "button" at bounding box center [1164, 203] width 8 height 8
click at [1157, 201] on div "Select requirements" at bounding box center [1221, 203] width 311 height 11
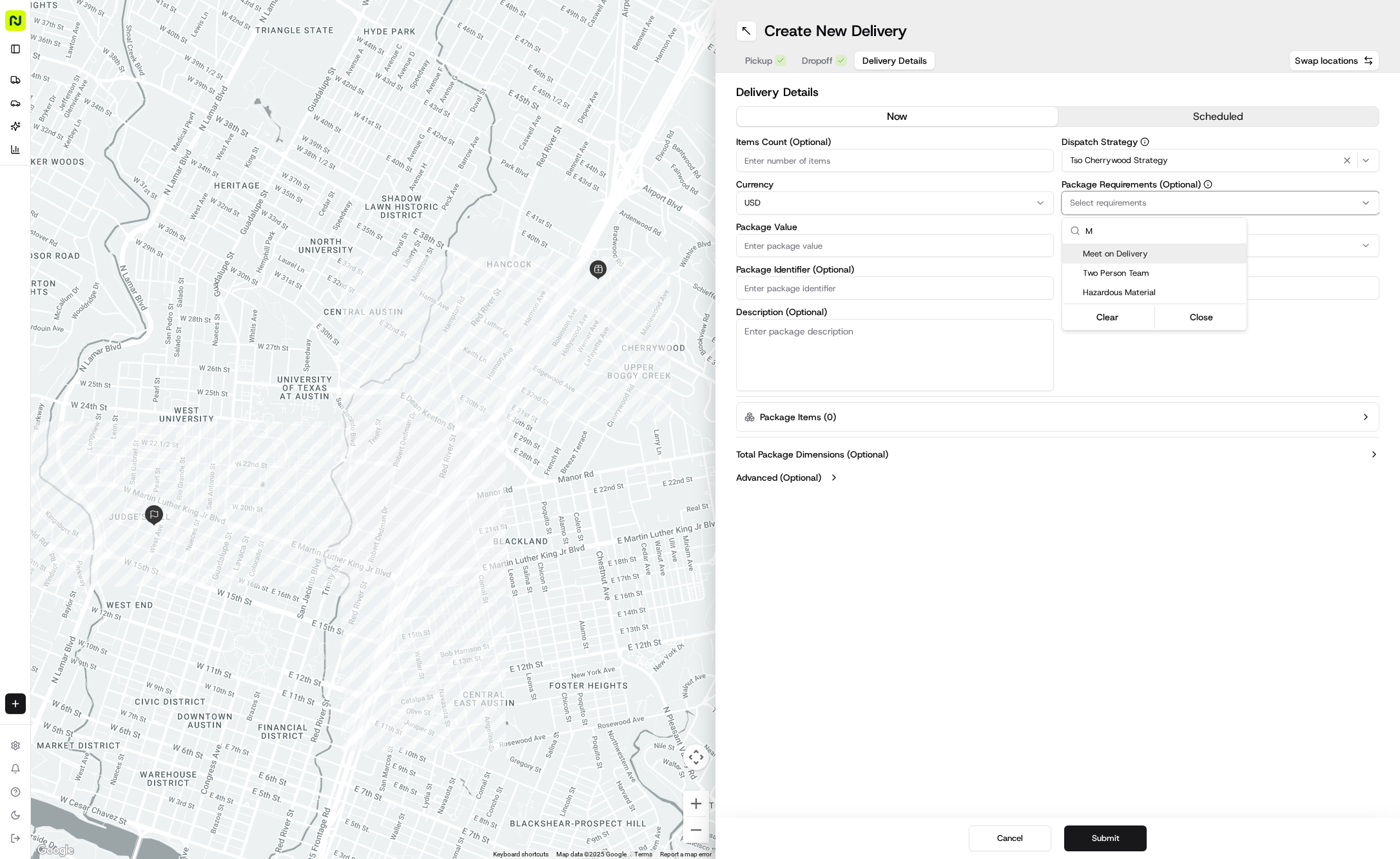
click at [1154, 248] on span "Meet on Delivery" at bounding box center [1162, 253] width 159 height 11
click at [1130, 65] on html "Tso Chinese 01 Cherrywood jason@tsochinese.com Toggle Sidebar Deliveries Provid…" at bounding box center [700, 430] width 1400 height 859
click at [1163, 287] on input "Driver Tip (Optional)" at bounding box center [1221, 288] width 318 height 23
click at [929, 252] on input "Package Value" at bounding box center [895, 246] width 318 height 23
click at [833, 277] on input "Package Identifier (Optional)" at bounding box center [895, 288] width 318 height 23
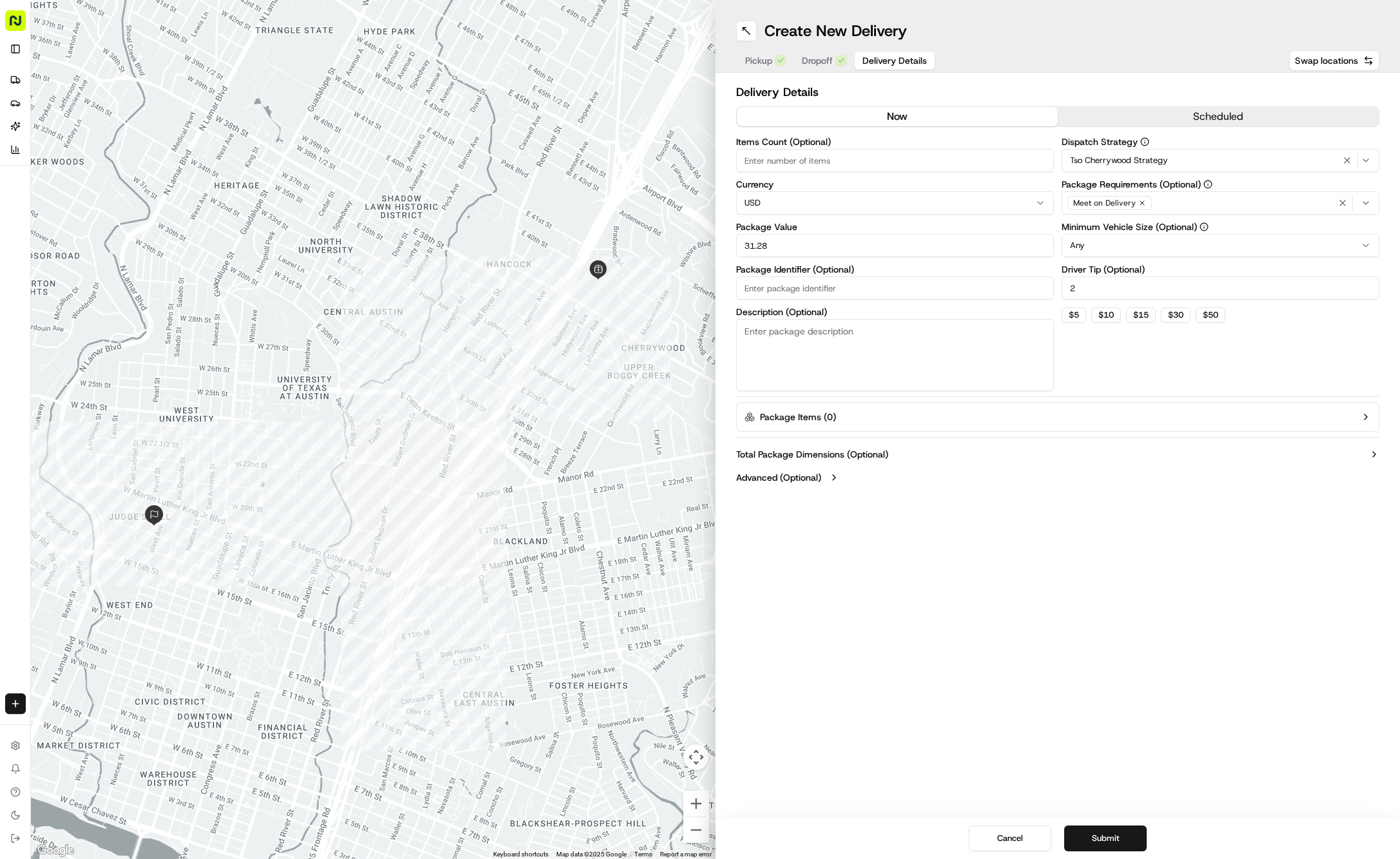
click at [833, 277] on input "Package Identifier (Optional)" at bounding box center [895, 288] width 318 height 23
paste input "#DN6Y7UT"
click at [823, 63] on span "Dropoff" at bounding box center [817, 60] width 31 height 13
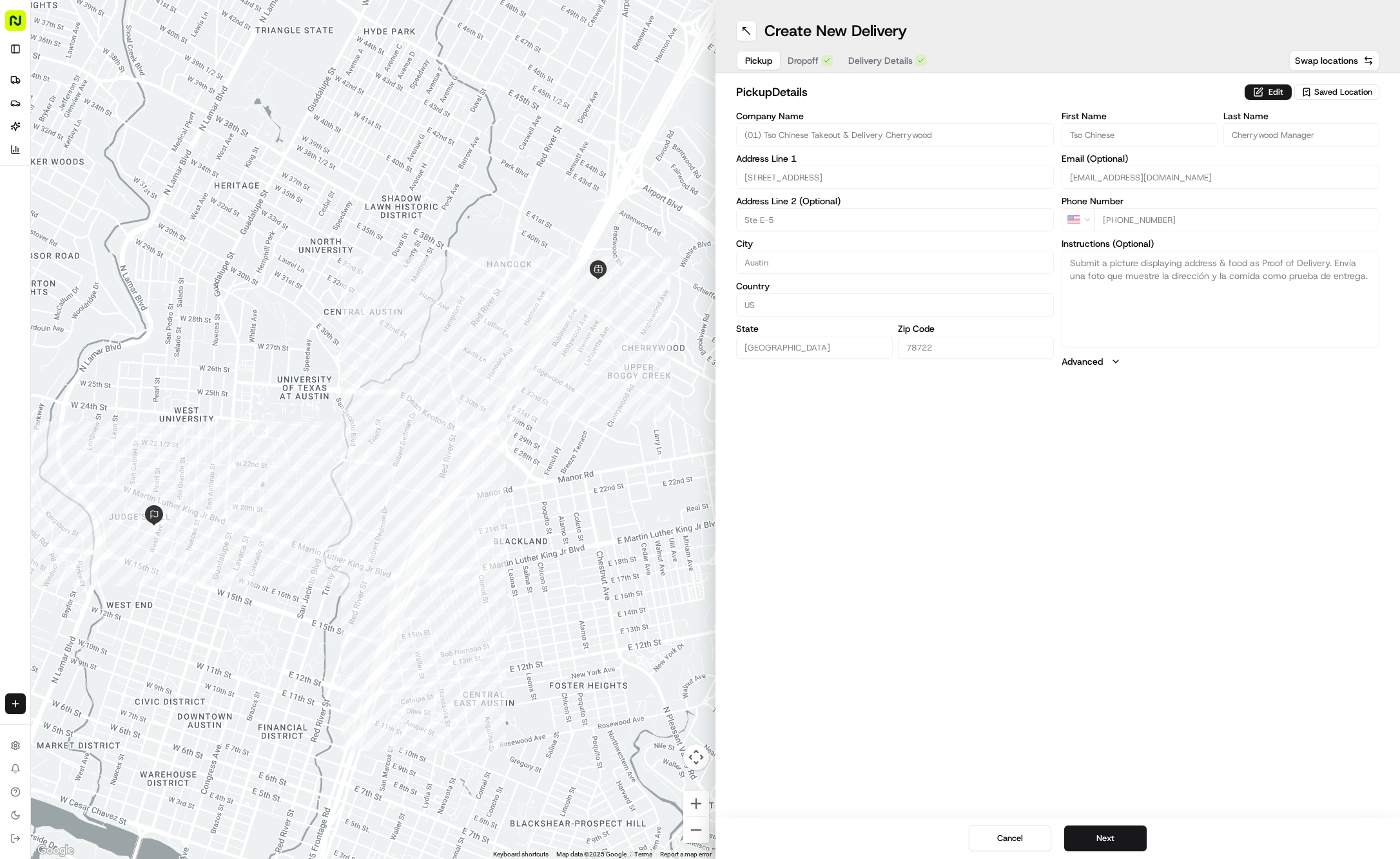
click at [759, 53] on button "Pickup" at bounding box center [759, 61] width 43 height 18
click at [797, 63] on button "Dropoff" at bounding box center [817, 61] width 47 height 18
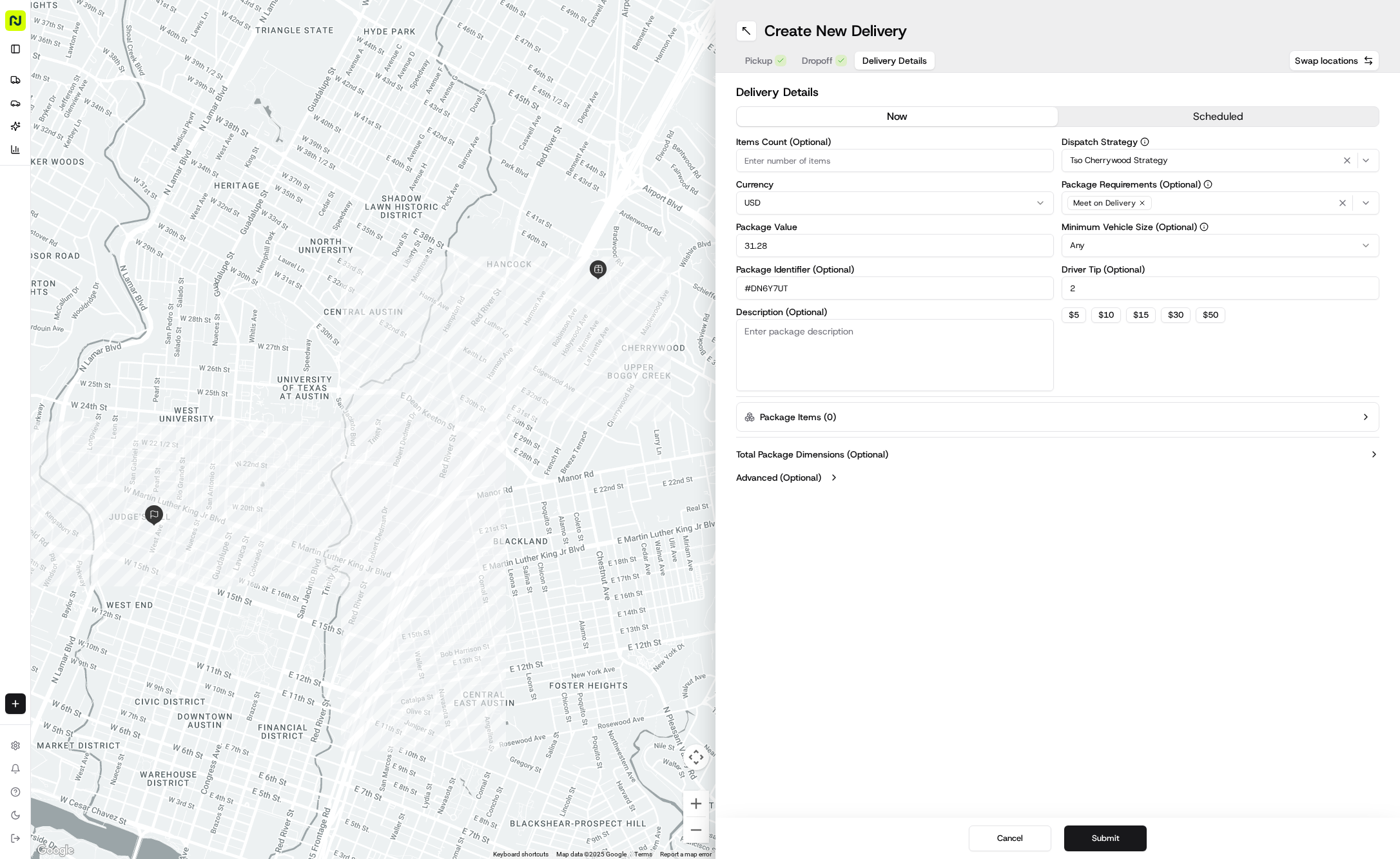
click at [861, 63] on button "Delivery Details" at bounding box center [894, 61] width 80 height 18
click at [1130, 833] on button "Submit" at bounding box center [1106, 838] width 82 height 26
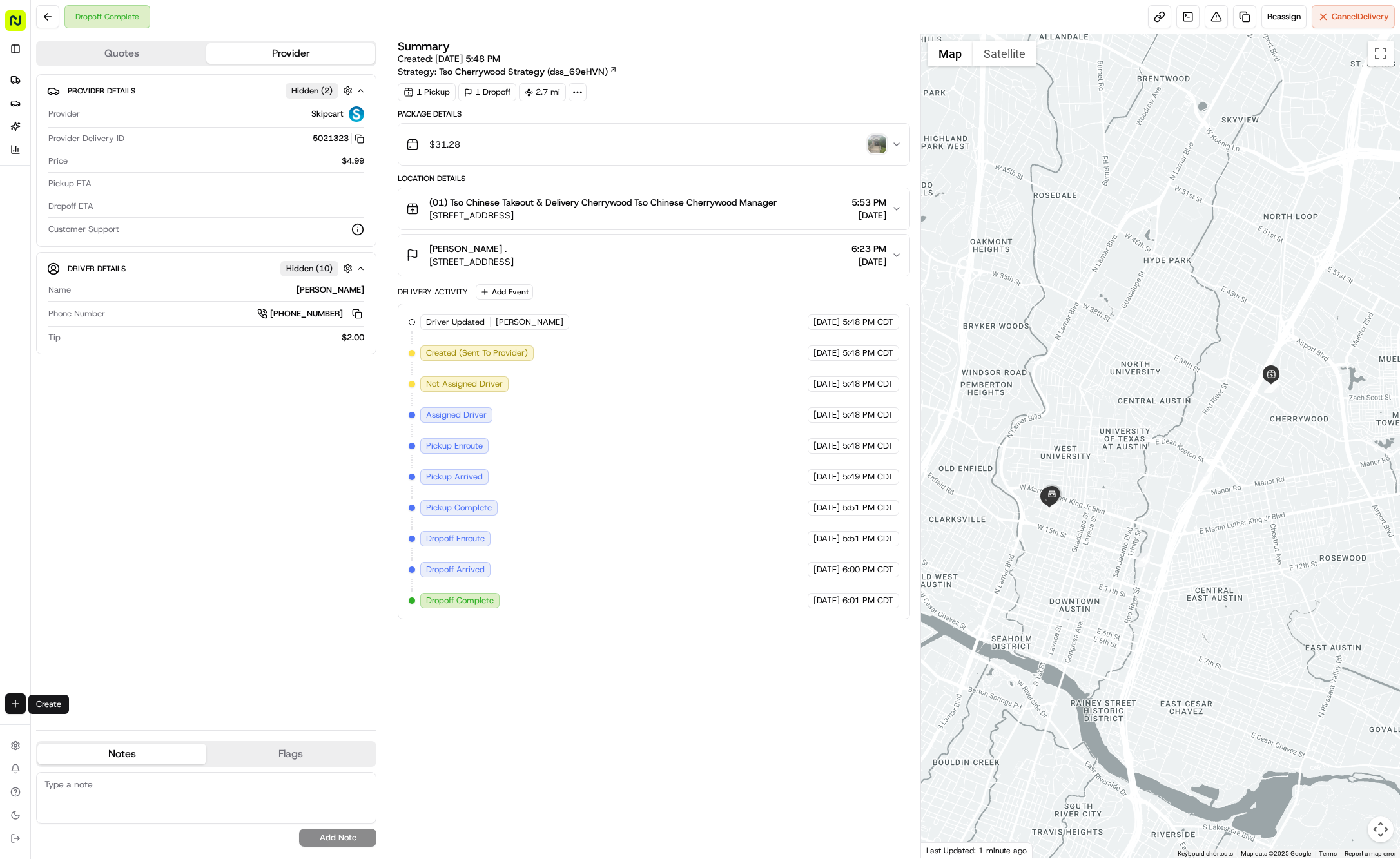
click at [11, 712] on html "Tso Chinese 01 Cherrywood jason@tsochinese.com Toggle Sidebar Deliveries Provid…" at bounding box center [700, 430] width 1400 height 859
click at [68, 722] on link "Delivery" at bounding box center [100, 728] width 138 height 23
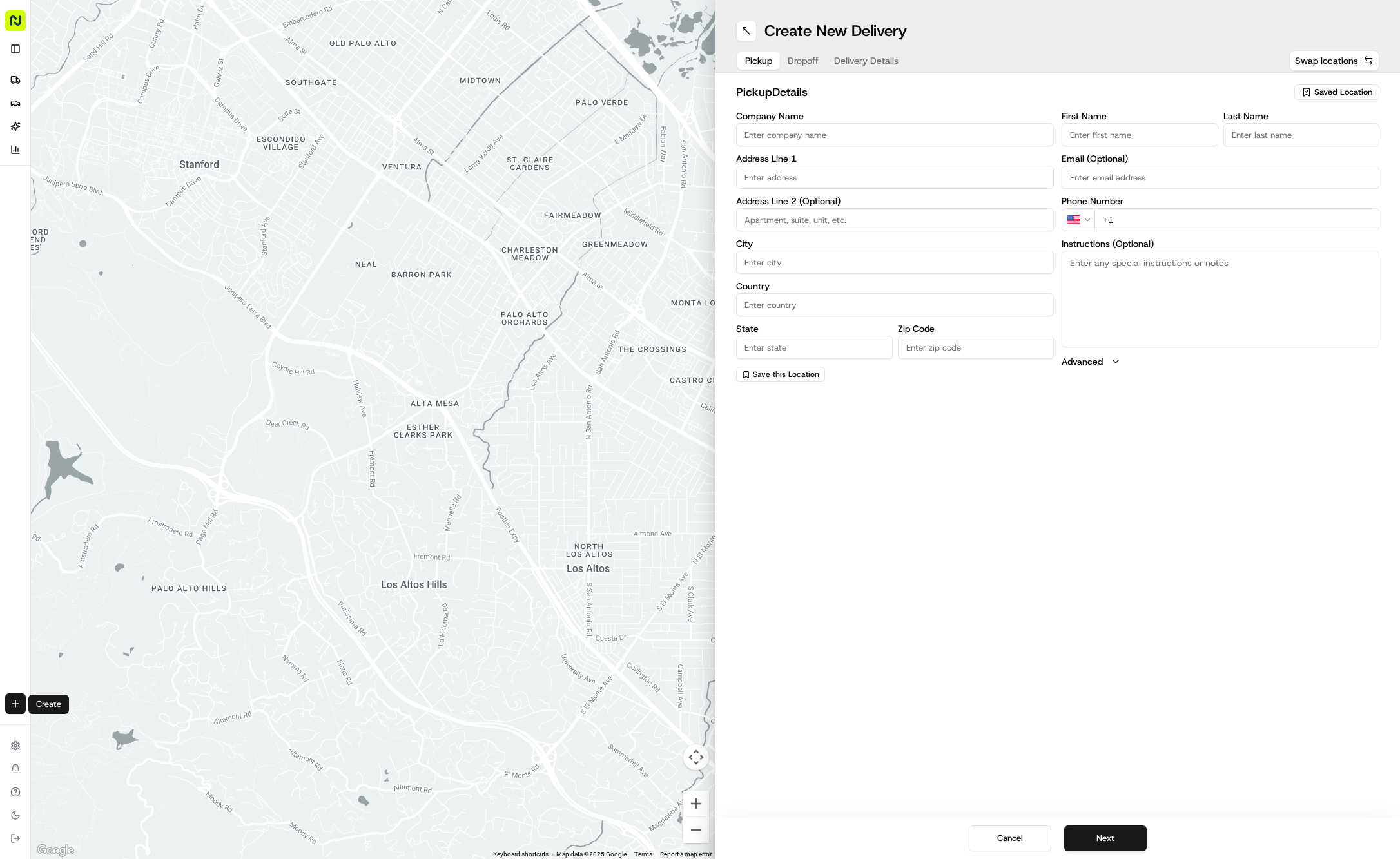
click at [1344, 85] on div "Saved Location" at bounding box center [1337, 92] width 85 height 15
click at [1331, 134] on div "(01) Tso Chinese Takeout & Delivery Cherrywood" at bounding box center [1308, 146] width 185 height 31
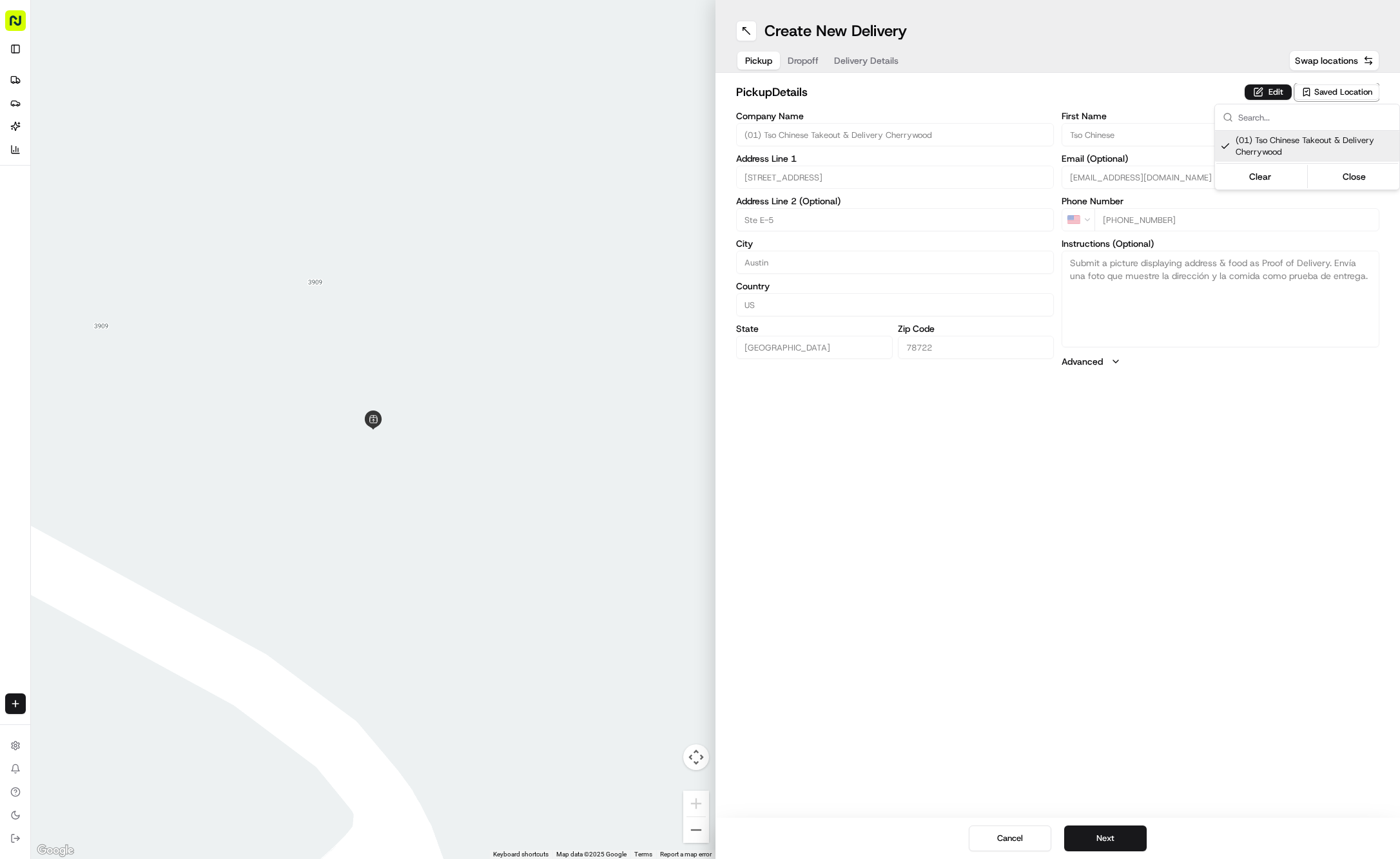
click at [1155, 411] on html "Tso Chinese 01 Cherrywood jason@tsochinese.com Toggle Sidebar Deliveries Provid…" at bounding box center [700, 430] width 1400 height 859
click at [803, 60] on span "Dropoff" at bounding box center [803, 60] width 31 height 13
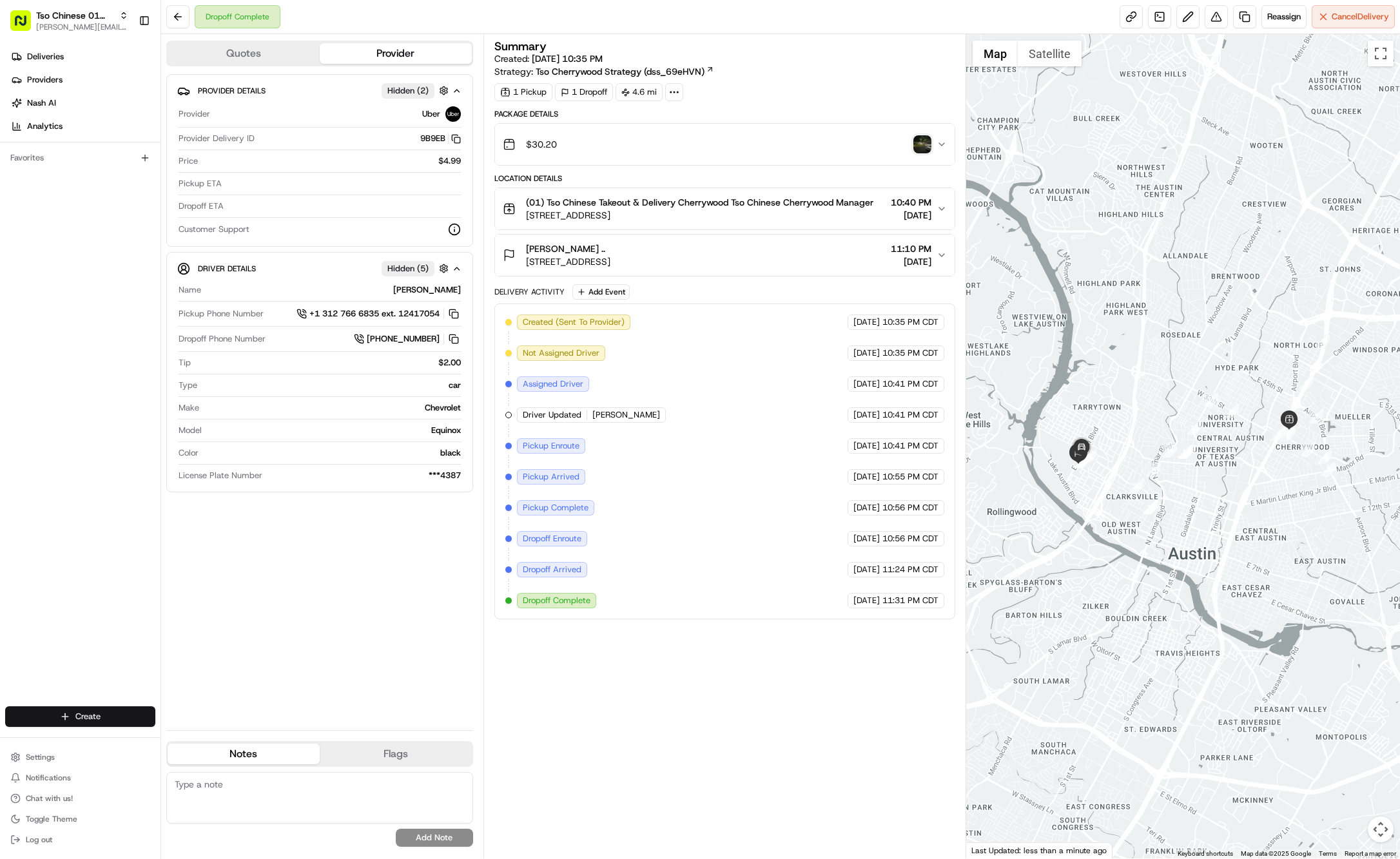
click at [72, 713] on html "Tso Chinese 01 Cherrywood jason@tsochinese.com Toggle Sidebar Deliveries Provid…" at bounding box center [700, 430] width 1400 height 859
click at [189, 740] on link "Delivery" at bounding box center [233, 741] width 143 height 23
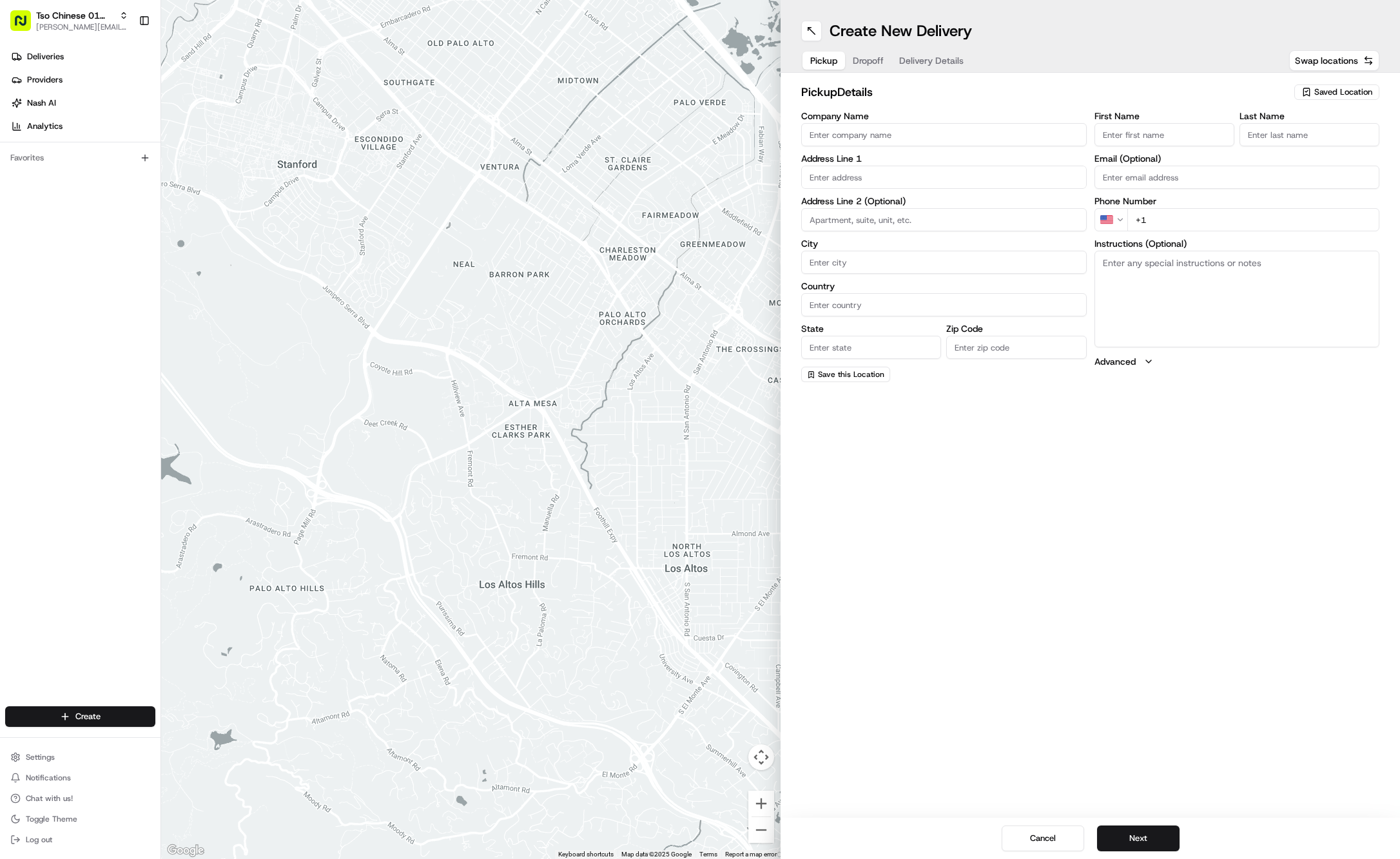
click at [1347, 90] on span "Saved Location" at bounding box center [1344, 92] width 58 height 11
click at [1319, 137] on span "(01) Tso Chinese Takeout & Delivery Cherrywood" at bounding box center [1315, 146] width 159 height 23
type input "(01) Tso Chinese Takeout & Delivery Cherrywood"
type input "Ste E-5"
type input "Austin"
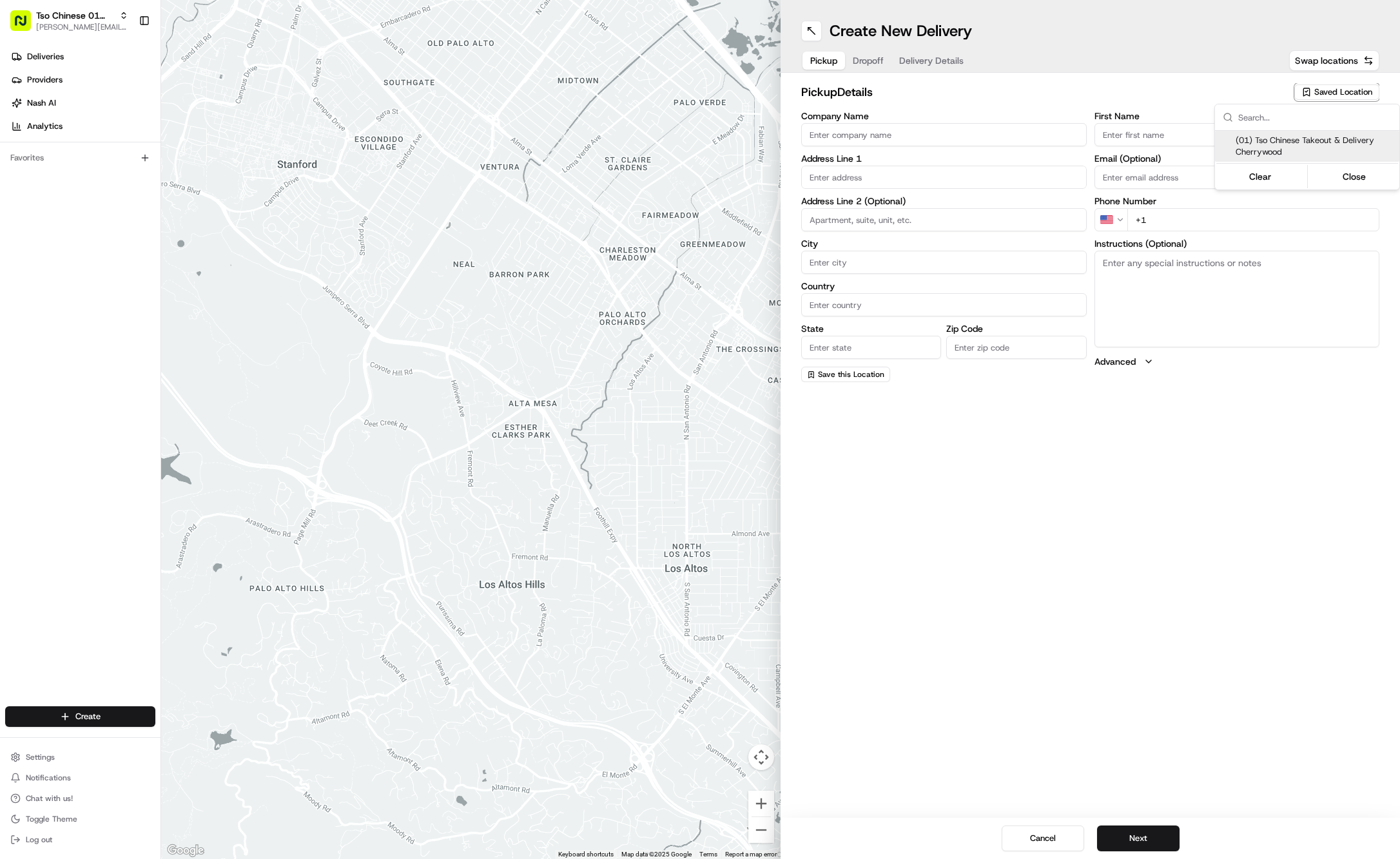
type input "US"
type input "TX"
type input "78722"
type input "Tso Chinese"
type input "Cherrywood Manager"
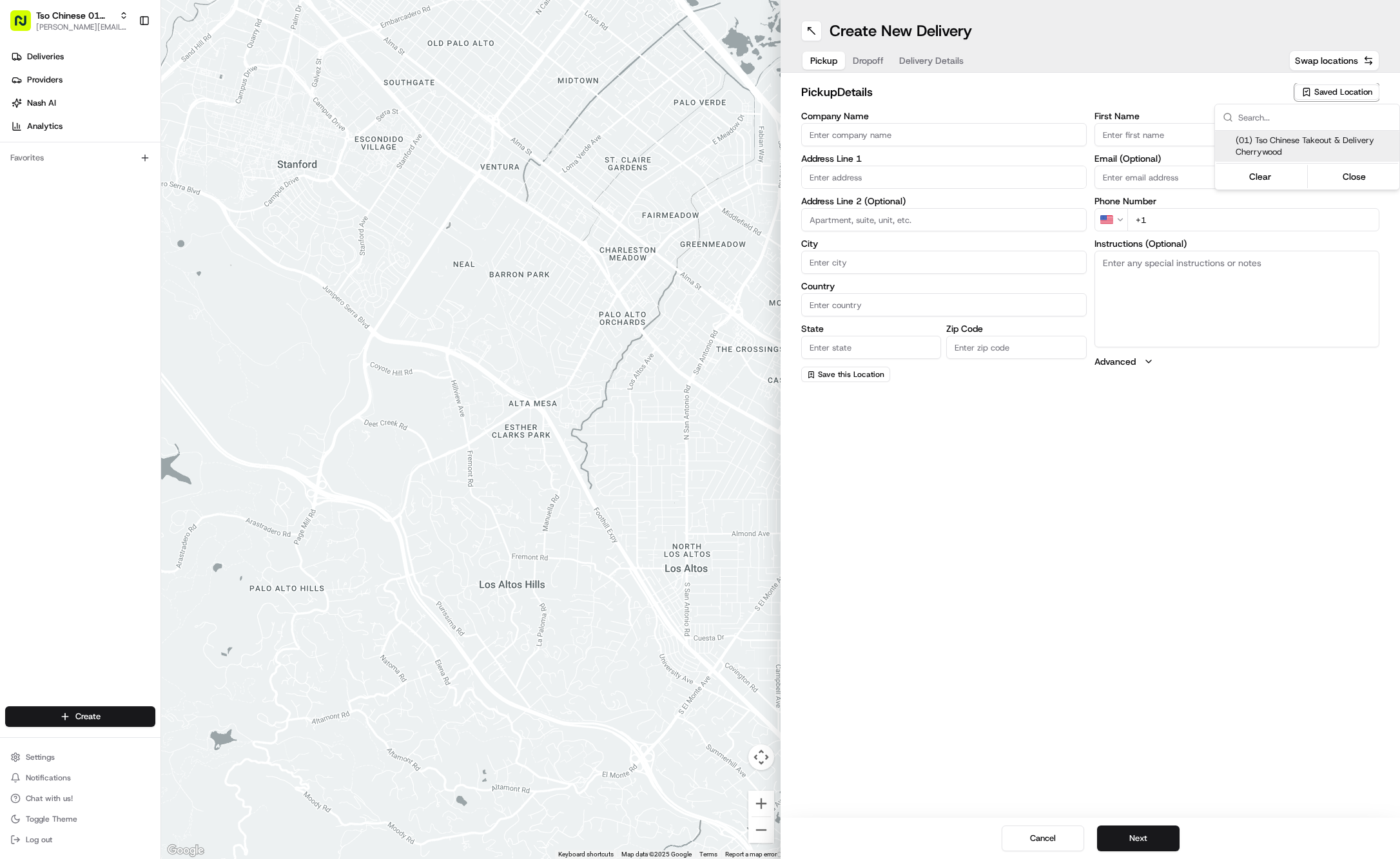
type input "cherrywoodstore@tsochinese.com"
type input "+1 512 401 3232"
type textarea "Submit a picture displaying address & food as Proof of Delivery. Envía una foto…"
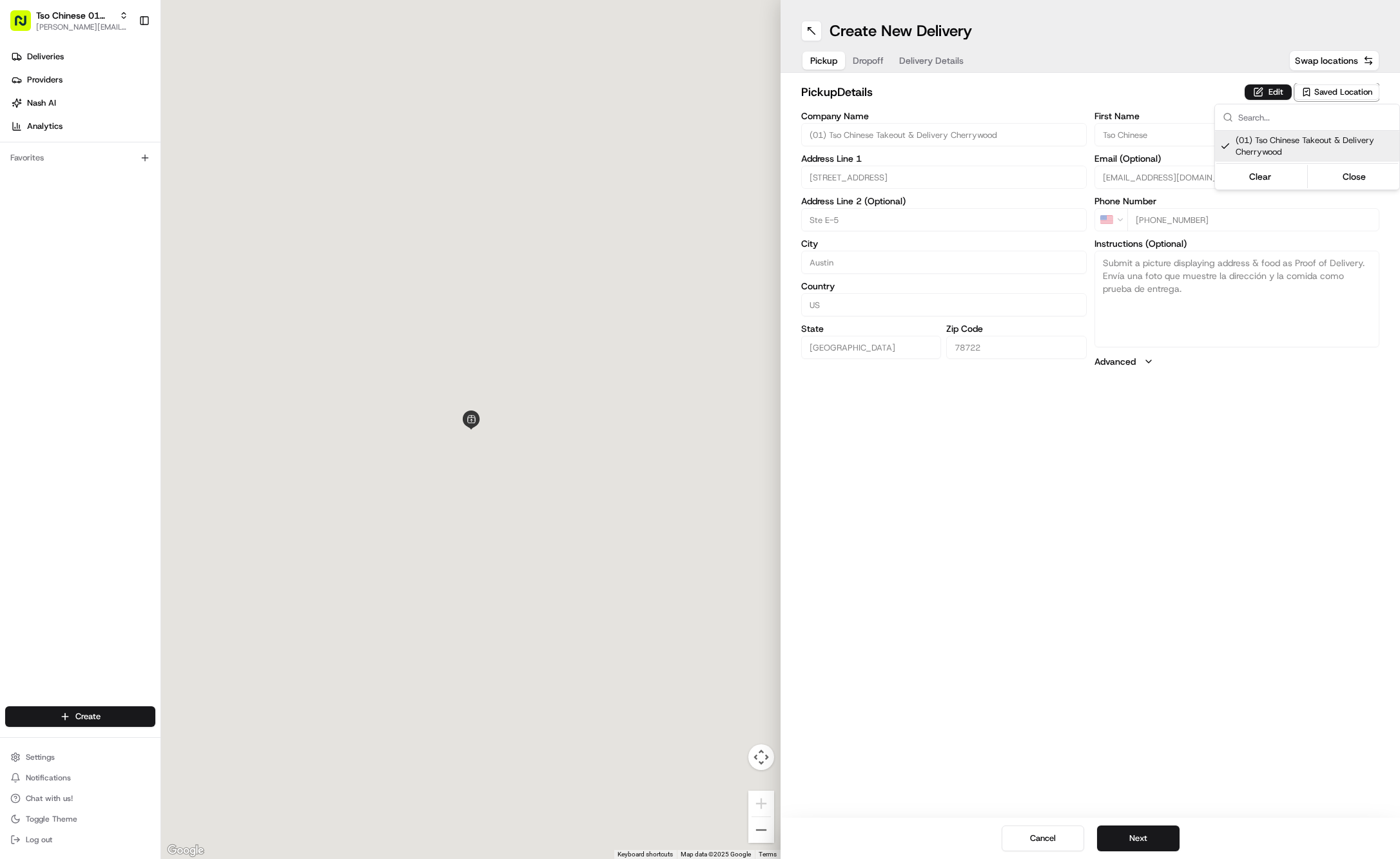
type input "3909 N Interstate Hwy 35"
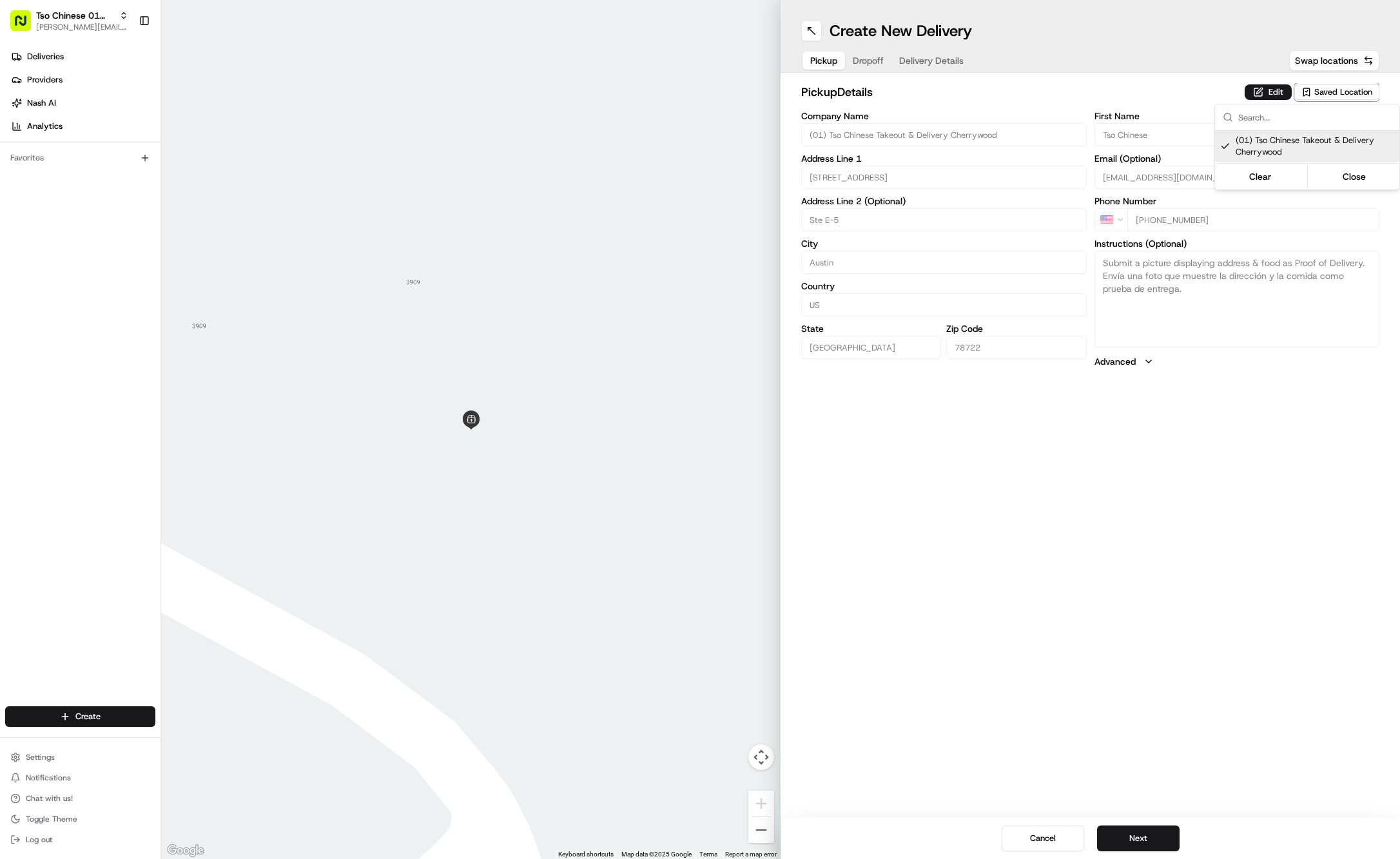
click at [861, 60] on html "Tso Chinese 01 Cherrywood jason@tsochinese.com Toggle Sidebar Deliveries Provid…" at bounding box center [700, 430] width 1400 height 859
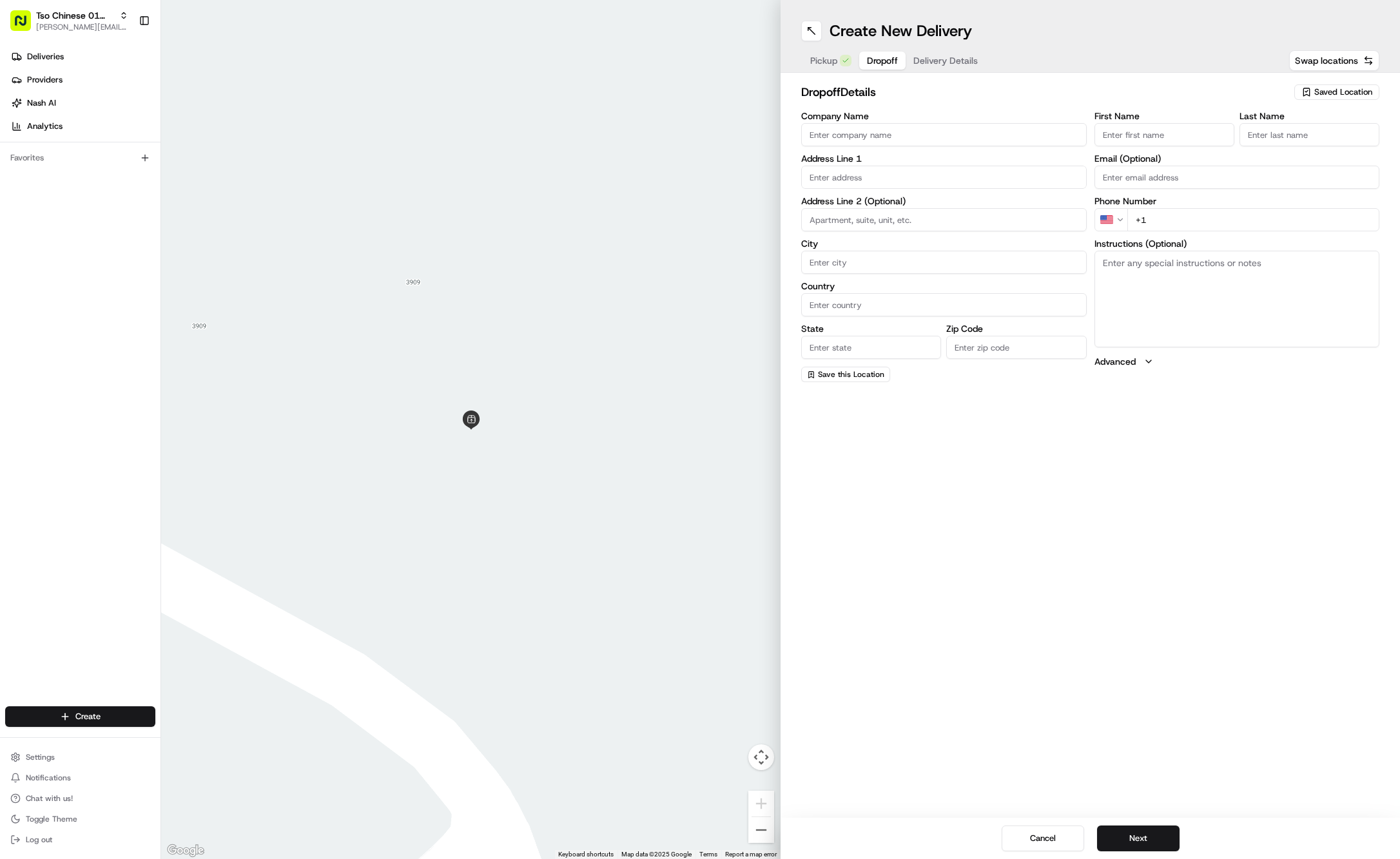
click at [861, 60] on button "Dropoff" at bounding box center [882, 61] width 47 height 18
click at [1203, 131] on input "First Name" at bounding box center [1164, 134] width 140 height 23
paste input "Bacio Notzon"
type input "Bacio Notzon"
click at [1230, 215] on label "Phone Number" at bounding box center [1237, 216] width 285 height 9
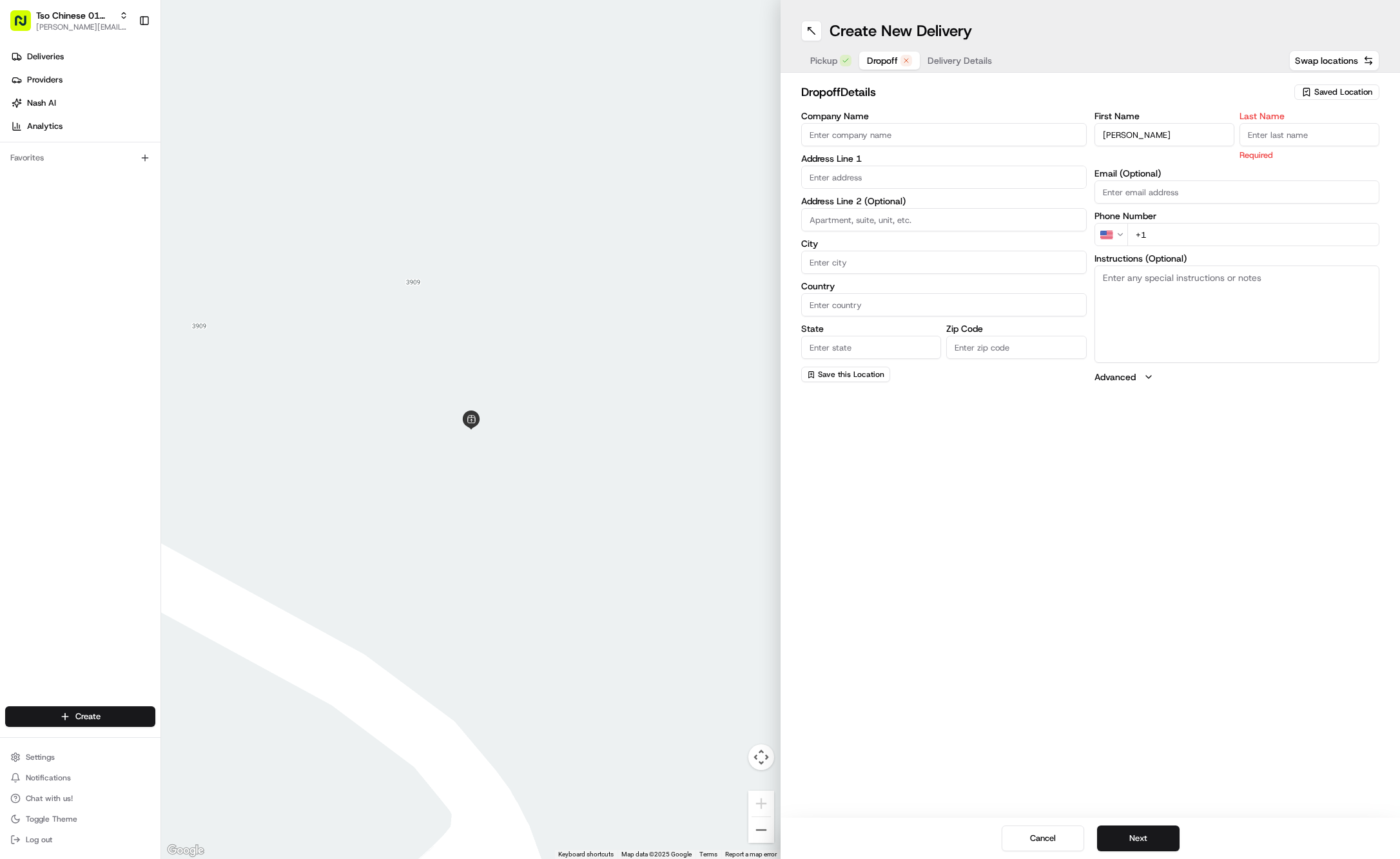
click at [1259, 233] on input "+1" at bounding box center [1254, 234] width 253 height 23
paste input "512 740 5360"
type input "+1 512 740 5360"
type input "."
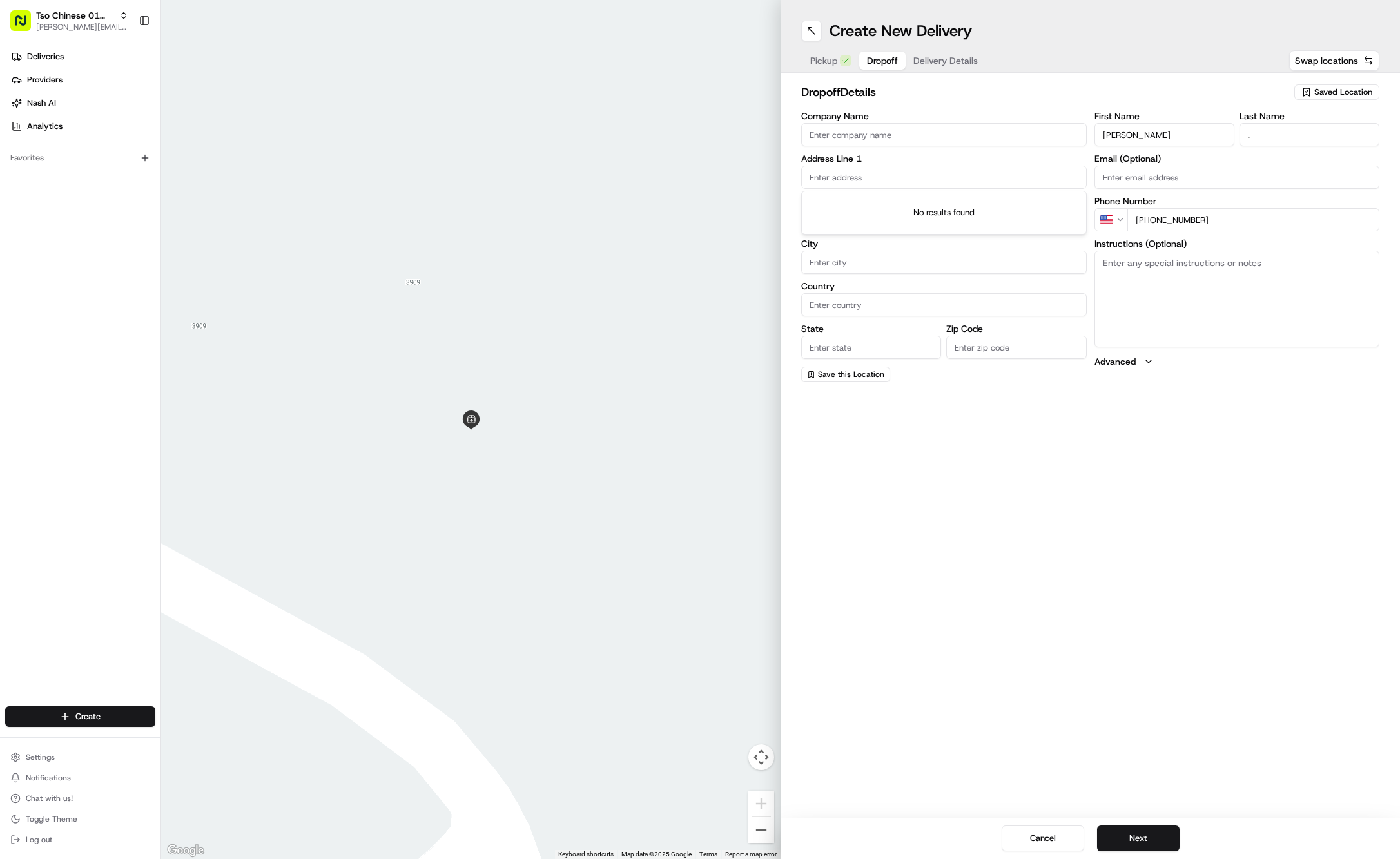
paste input "211 Tillery Sq"
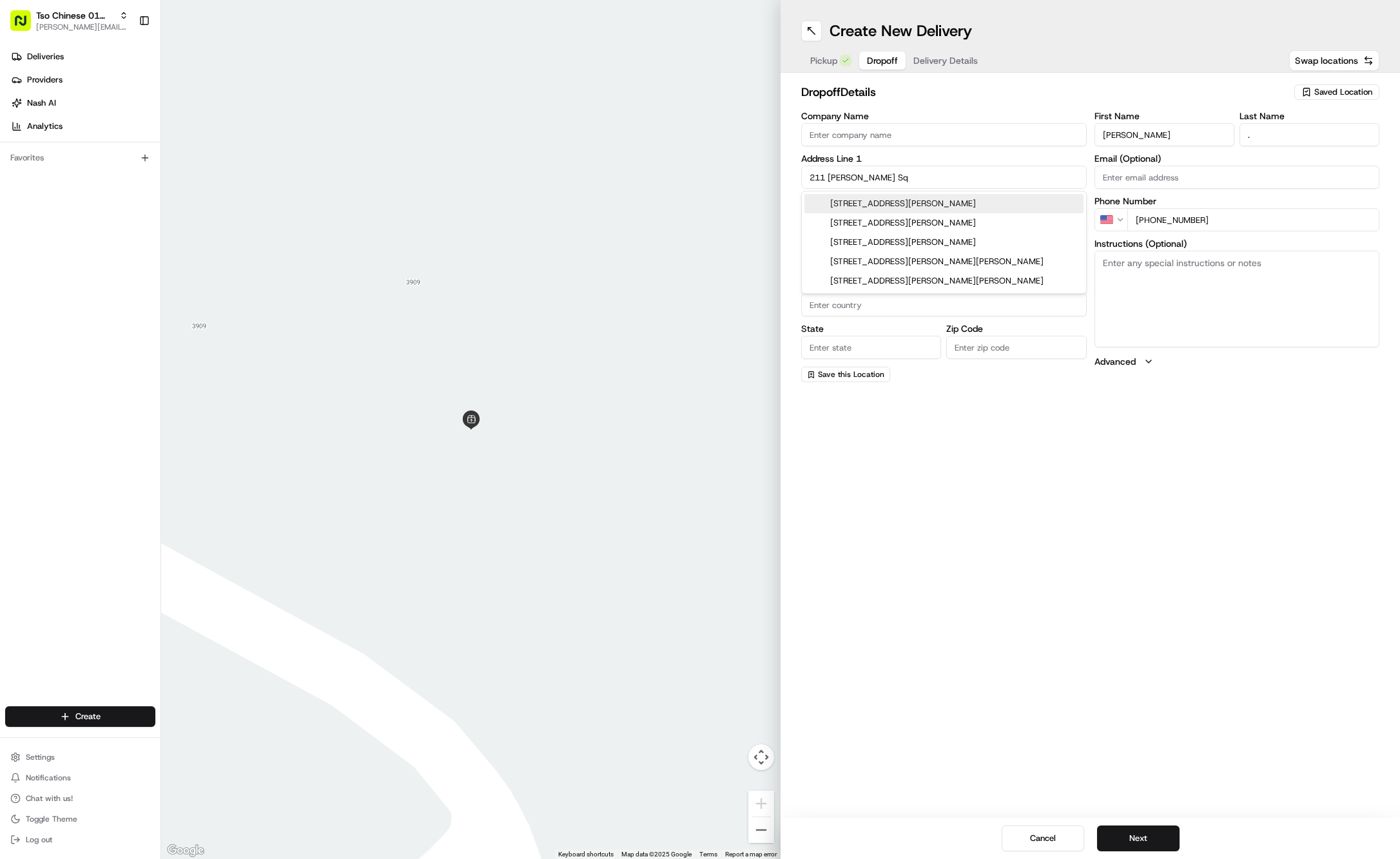
click at [923, 197] on div "211 Tillery Square, Austin, TX" at bounding box center [944, 203] width 279 height 19
type input "211 Tillery Square, Austin, TX 78702, USA"
type input "Austin"
type input "[GEOGRAPHIC_DATA]"
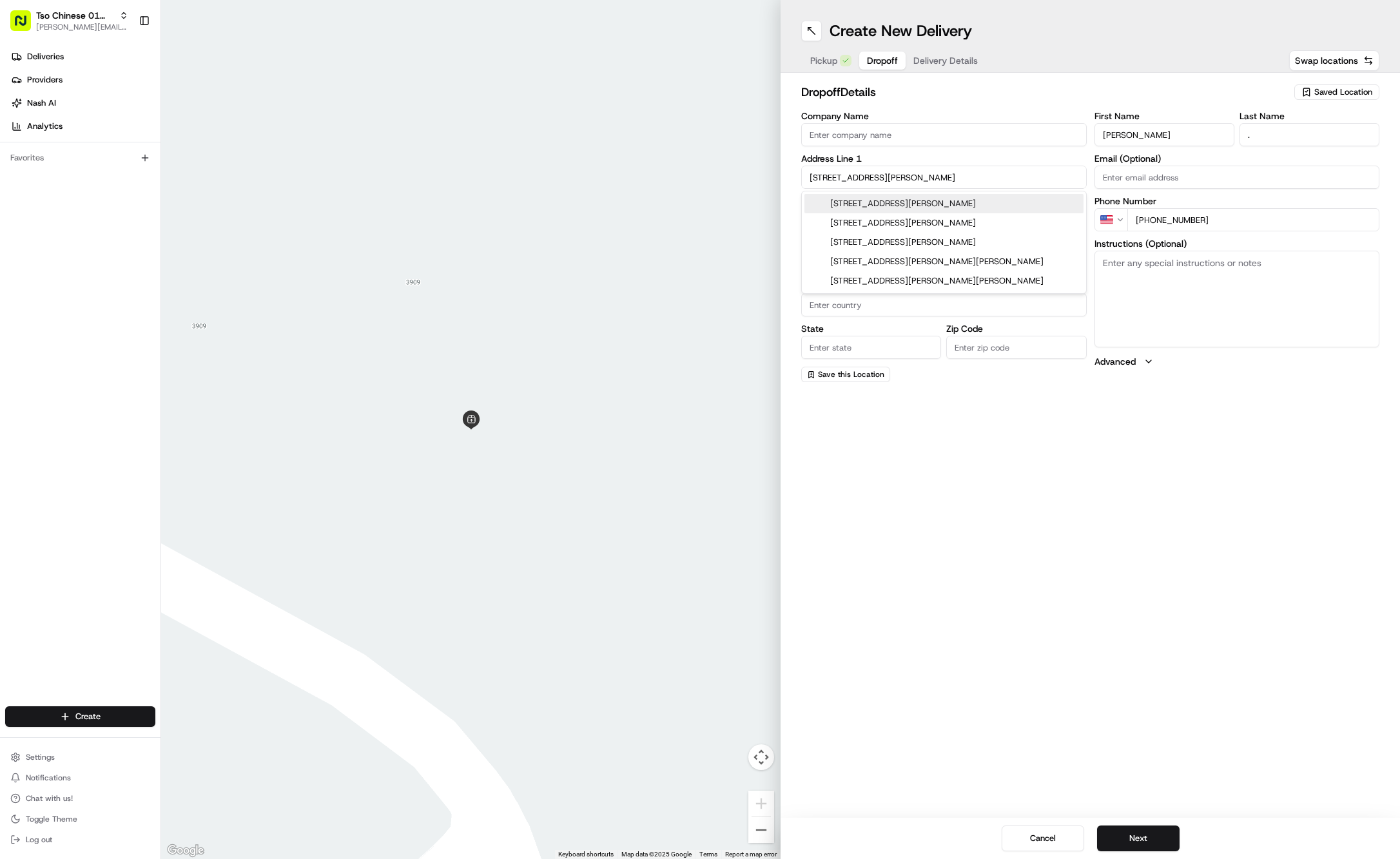
type input "78702"
type input "211 Tillery Square"
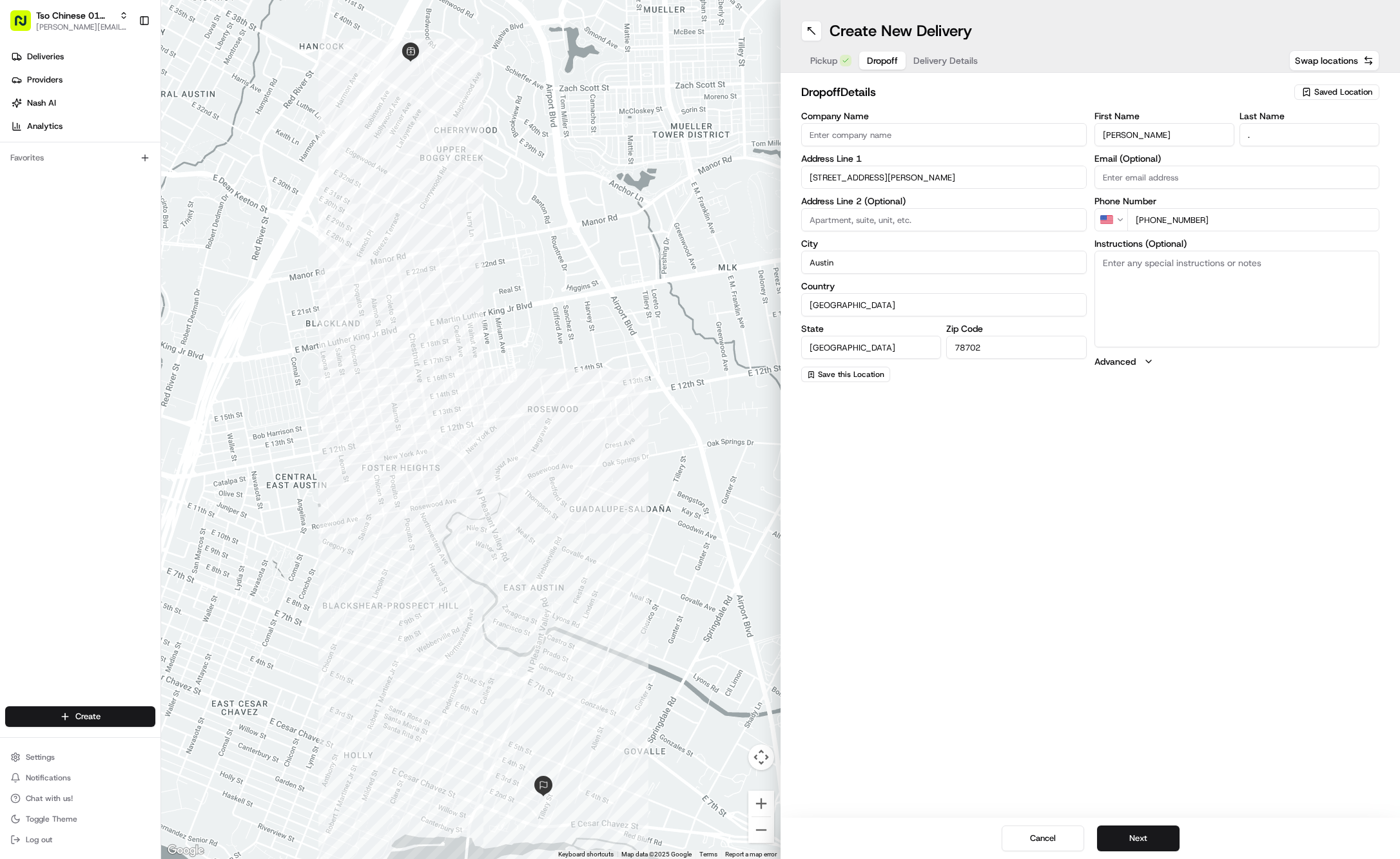
click at [1155, 302] on textarea "Instructions (Optional)" at bounding box center [1237, 299] width 285 height 97
paste textarea "You can leave it on the chairs next to the door thanks!"
type textarea "You can leave it on the chairs next to the door thanks!"
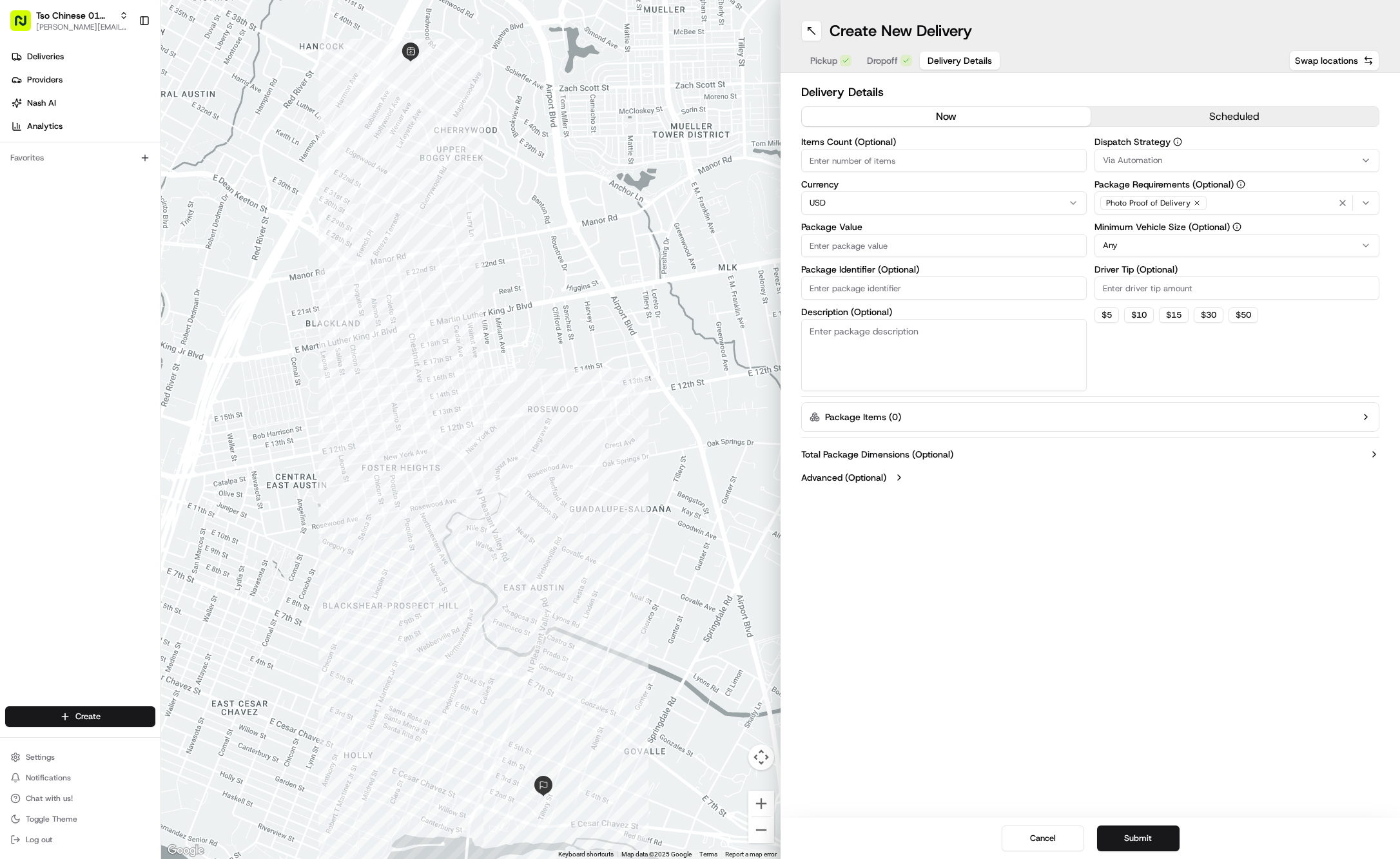
click at [932, 62] on span "Delivery Details" at bounding box center [960, 60] width 64 height 13
click at [1244, 166] on div "Via Automation" at bounding box center [1237, 160] width 279 height 11
click at [1204, 233] on span "Tso Cherrywood Strategy" at bounding box center [1196, 230] width 159 height 11
click at [1208, 30] on html "Tso Chinese 01 Cherrywood jason@tsochinese.com Toggle Sidebar Deliveries Provid…" at bounding box center [700, 430] width 1400 height 859
click at [1199, 201] on div "Photo Proof of Delivery" at bounding box center [1153, 203] width 106 height 14
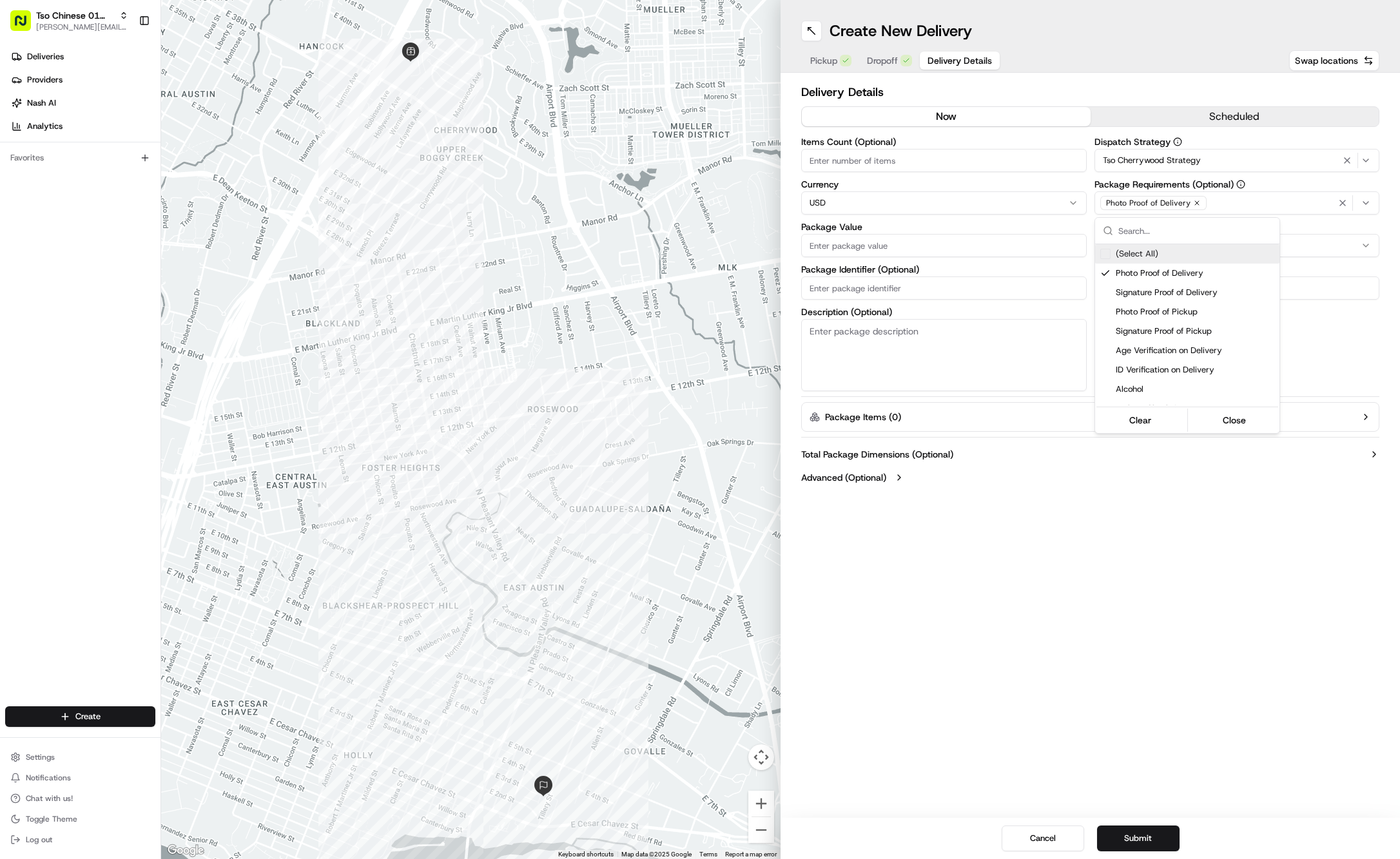
click at [1199, 201] on html "Tso Chinese 01 Cherrywood jason@tsochinese.com Toggle Sidebar Deliveries Provid…" at bounding box center [700, 430] width 1400 height 859
click at [1195, 201] on icon "button" at bounding box center [1196, 203] width 4 height 4
click at [1192, 201] on div "Photo Proof of Delivery" at bounding box center [1237, 202] width 279 height 19
type input "m"
click at [1203, 256] on span "Meet on Delivery" at bounding box center [1196, 253] width 159 height 11
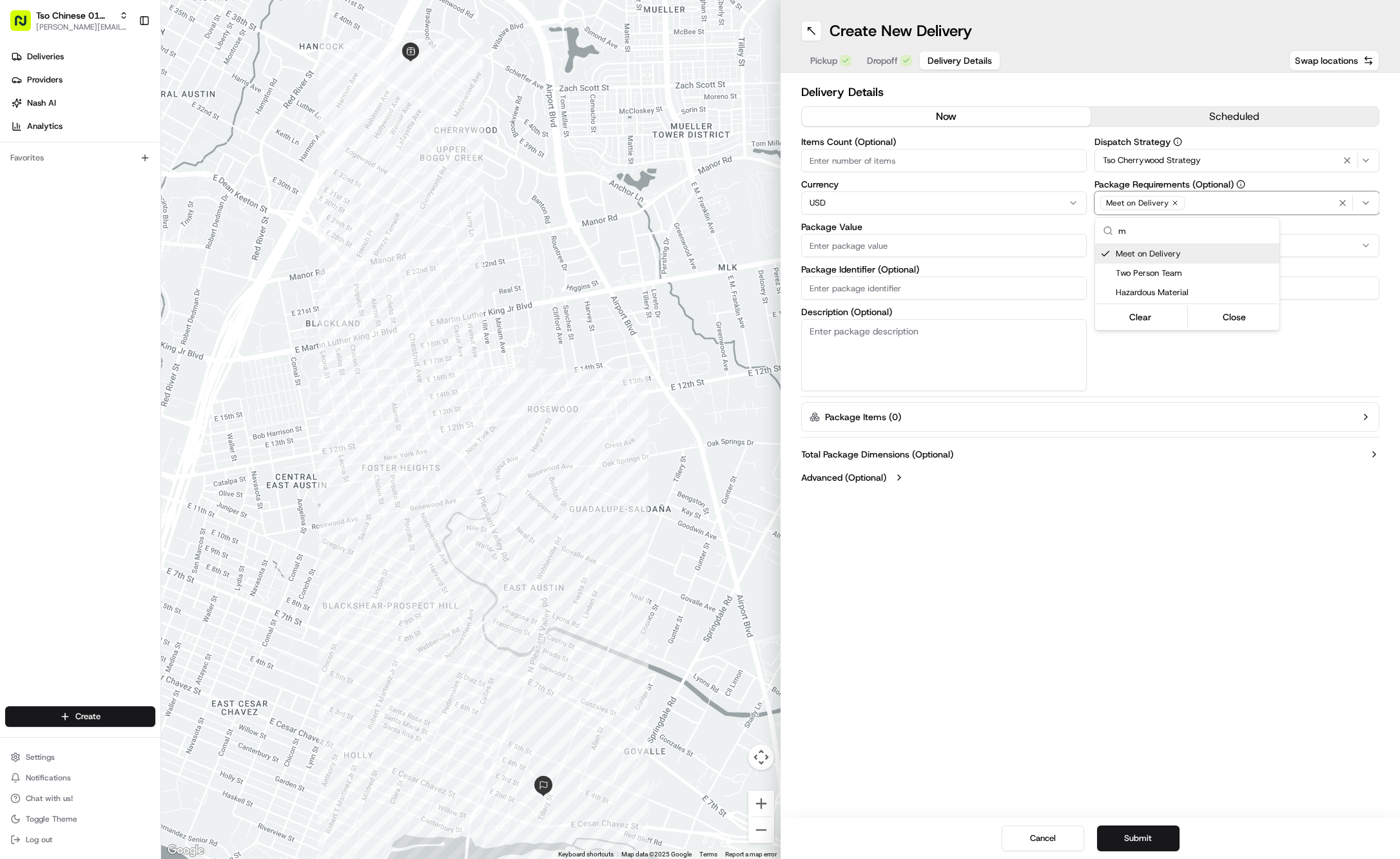
click at [1134, 21] on html "Tso Chinese 01 Cherrywood jason@tsochinese.com Toggle Sidebar Deliveries Provid…" at bounding box center [700, 430] width 1400 height 859
click at [1161, 289] on input "Driver Tip (Optional)" at bounding box center [1237, 288] width 285 height 23
type input "2"
click at [914, 250] on input "Package Value" at bounding box center [944, 246] width 285 height 23
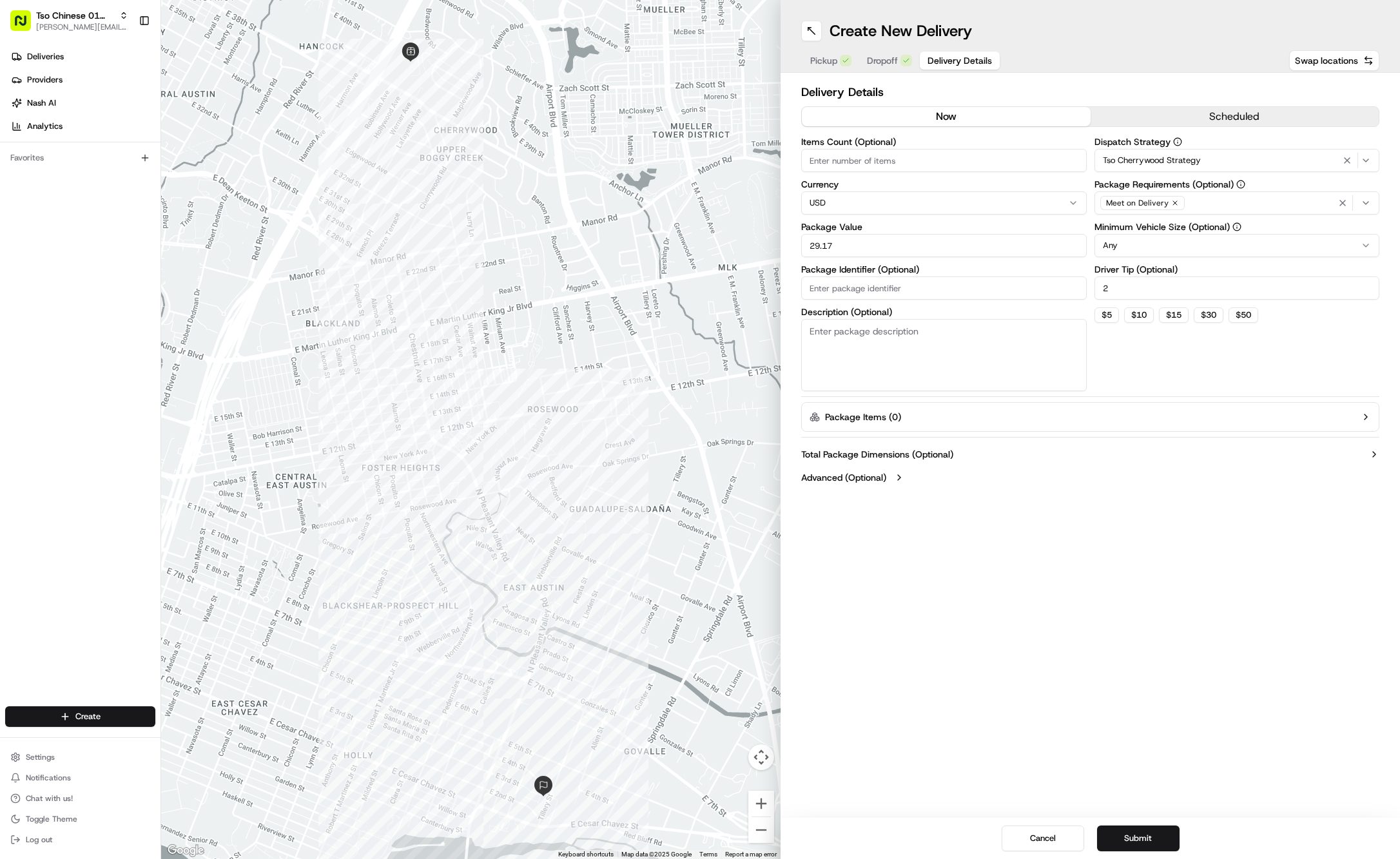
type input "29.17"
drag, startPoint x: 912, startPoint y: 301, endPoint x: 1759, endPoint y: 555, distance: 884.3
click at [1399, 555] on html "Tso Chinese 01 Cherrywood jason@tsochinese.com Toggle Sidebar Deliveries Provid…" at bounding box center [700, 430] width 1400 height 859
click at [919, 288] on input "Package Identifier (Optional)" at bounding box center [944, 288] width 285 height 23
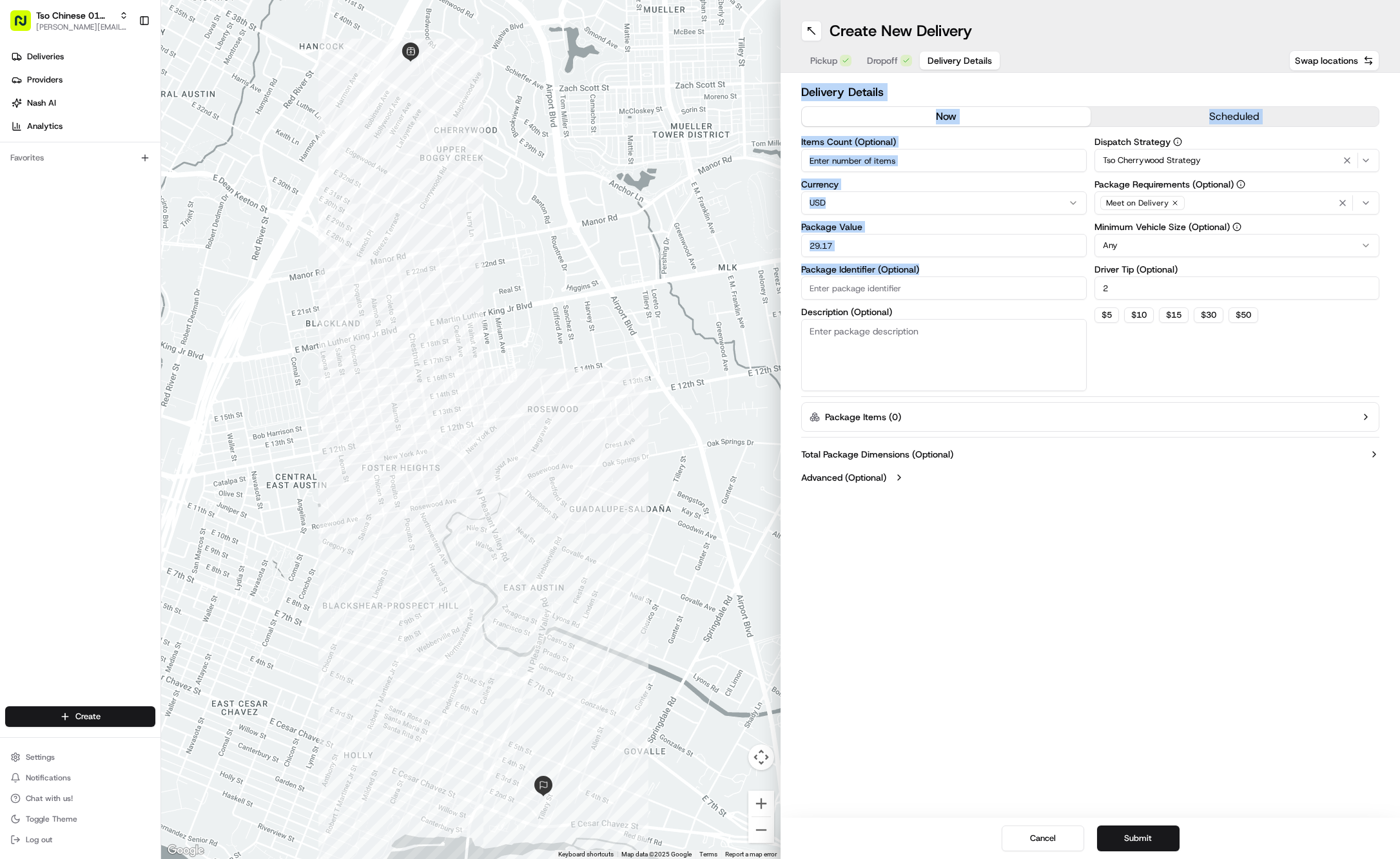
paste input "#VSRDIZM"
type input "#VSRDIZM"
click at [1148, 847] on button "Submit" at bounding box center [1138, 838] width 82 height 26
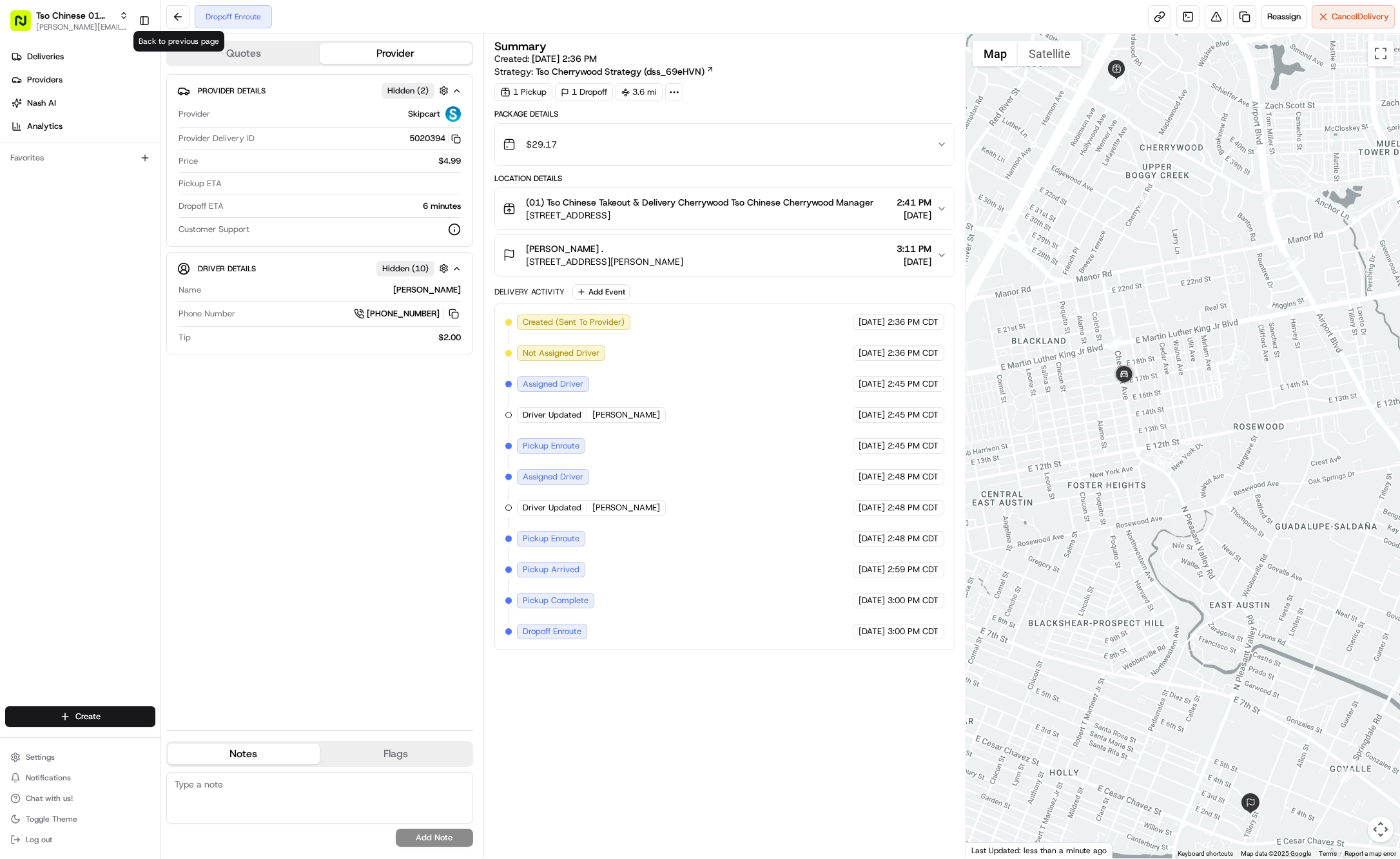
click at [182, 1] on div "Dropoff Enroute Reassign Cancel Delivery" at bounding box center [780, 17] width 1239 height 34
click at [105, 705] on div "Create" at bounding box center [80, 716] width 160 height 31
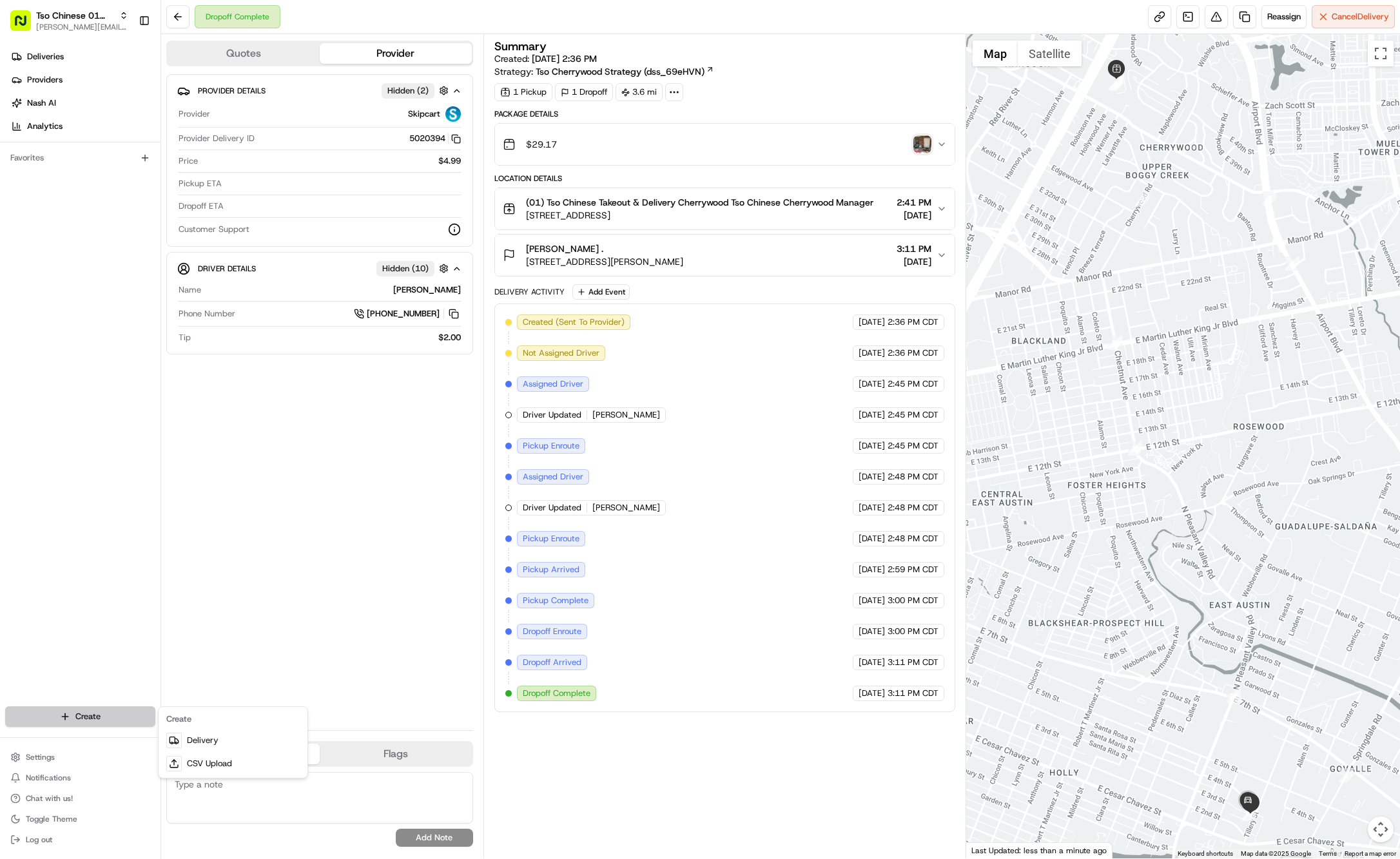
click at [105, 714] on html "Tso Chinese 01 Cherrywood jason@tsochinese.com Toggle Sidebar Deliveries Provid…" at bounding box center [700, 430] width 1400 height 859
click at [181, 738] on div at bounding box center [174, 741] width 15 height 15
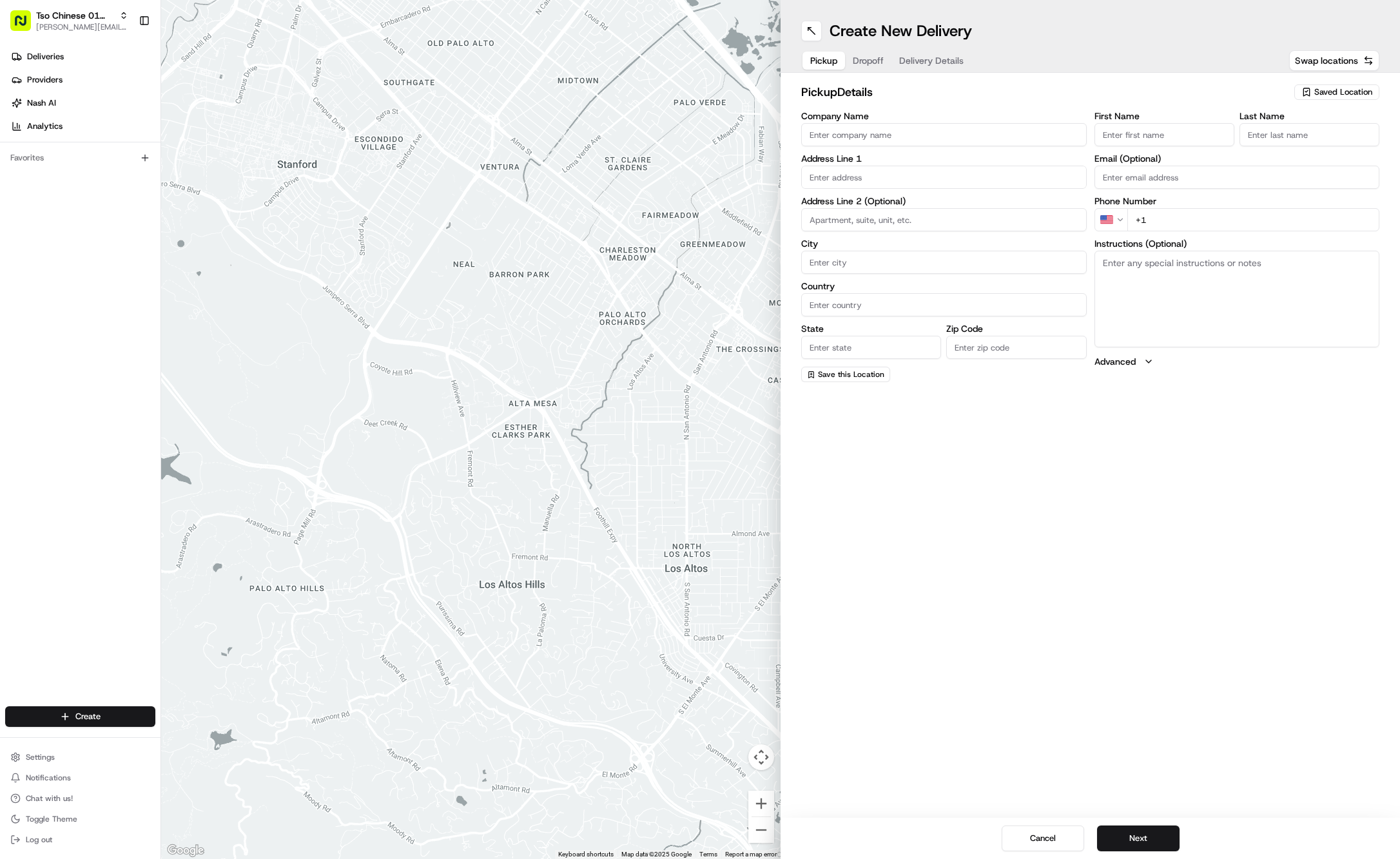
click at [1318, 91] on span "Saved Location" at bounding box center [1344, 92] width 58 height 11
click at [1314, 147] on span "(01) Tso Chinese Takeout & Delivery Cherrywood" at bounding box center [1315, 146] width 159 height 23
type input "(01) Tso Chinese Takeout & Delivery Cherrywood"
type input "Ste E-5"
type input "Austin"
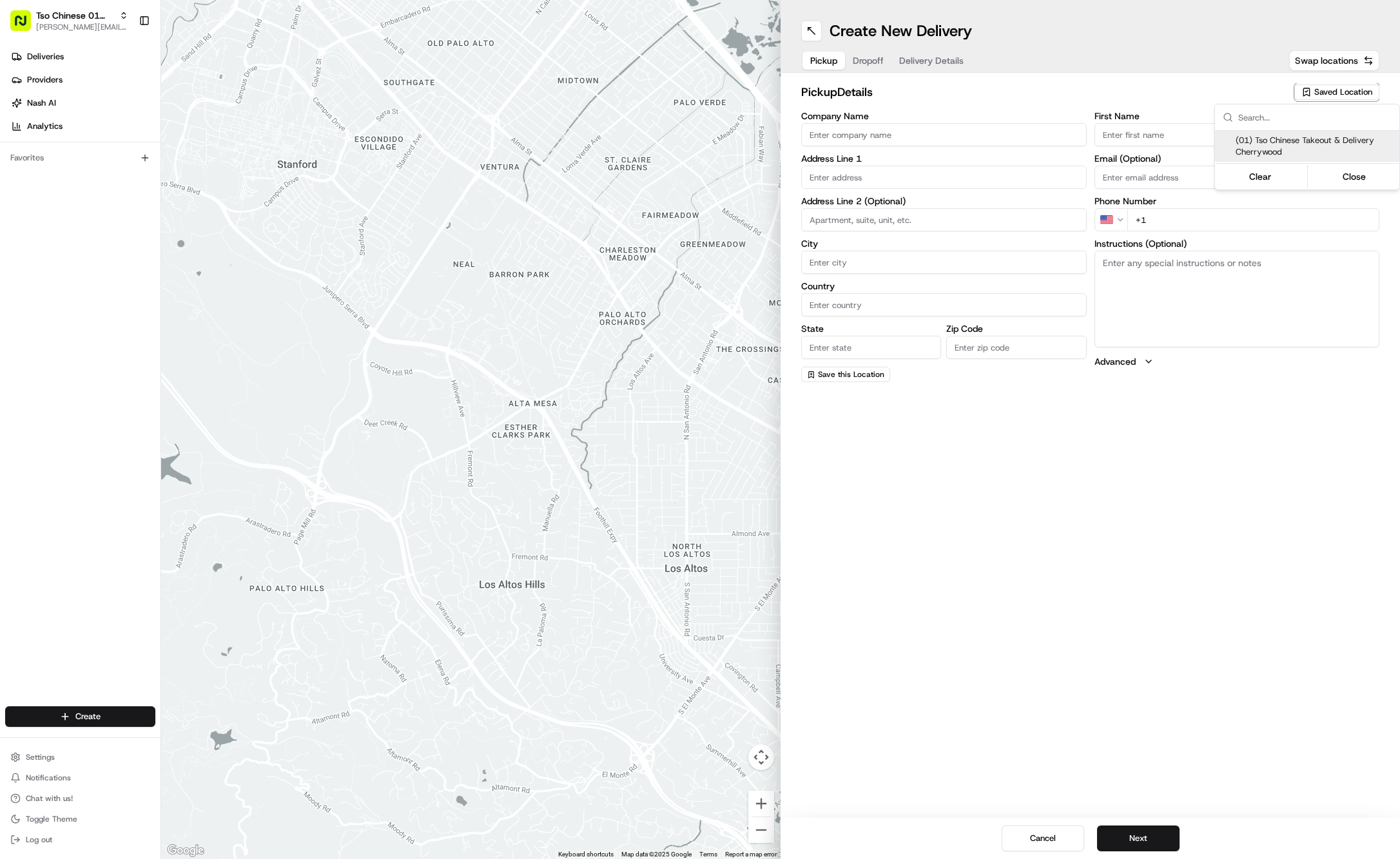
type input "US"
type input "[GEOGRAPHIC_DATA]"
type input "78722"
type input "Tso Chinese"
type input "Cherrywood Manager"
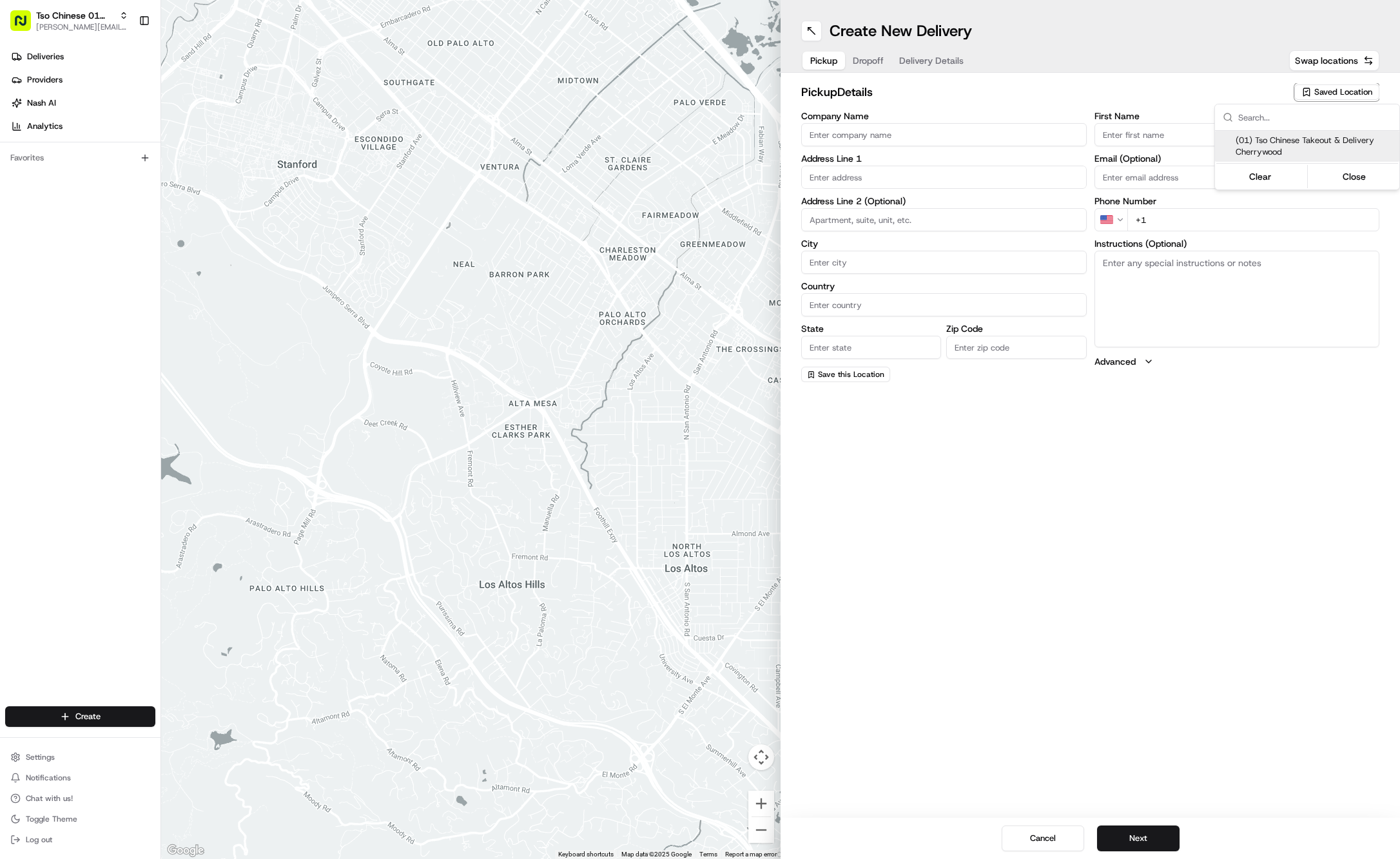
type input "[EMAIL_ADDRESS][DOMAIN_NAME]"
type input "[PHONE_NUMBER]"
type textarea "Submit a picture displaying address & food as Proof of Delivery. Envía una foto…"
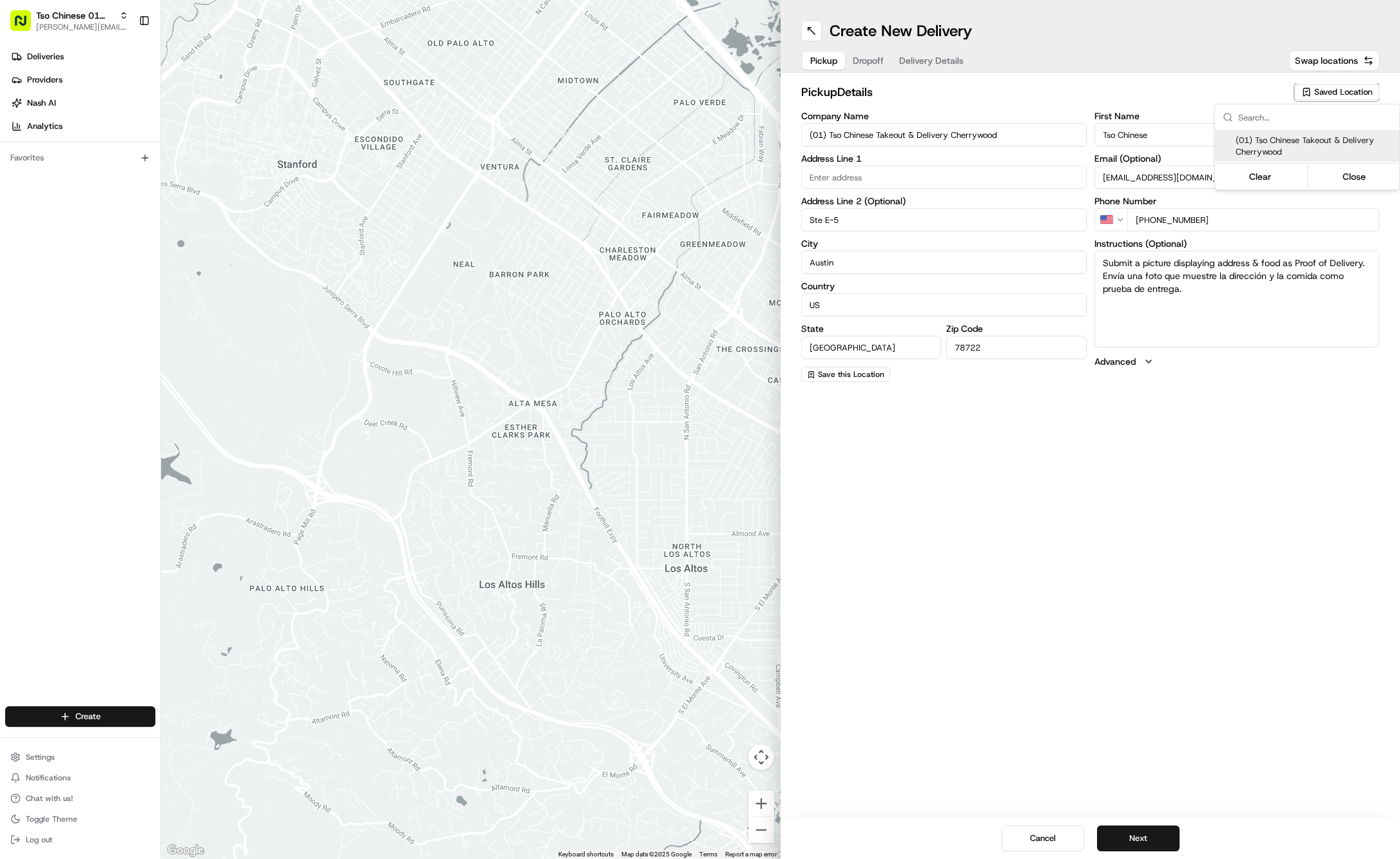
type input "[STREET_ADDRESS]"
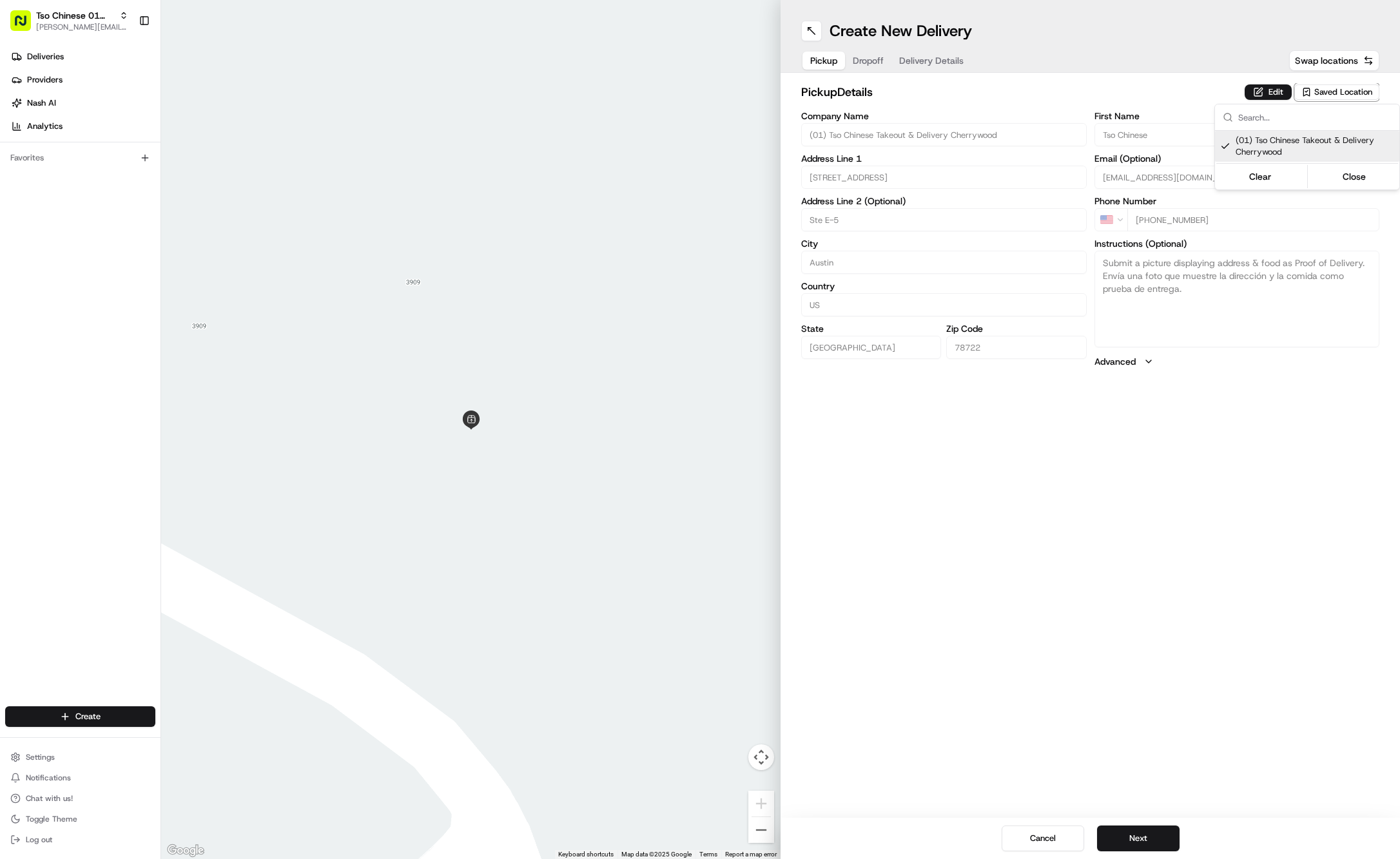
click at [865, 62] on html "Tso Chinese 01 Cherrywood [PERSON_NAME][EMAIL_ADDRESS][DOMAIN_NAME] Toggle Side…" at bounding box center [700, 430] width 1400 height 859
click at [865, 62] on button "Dropoff" at bounding box center [868, 61] width 47 height 18
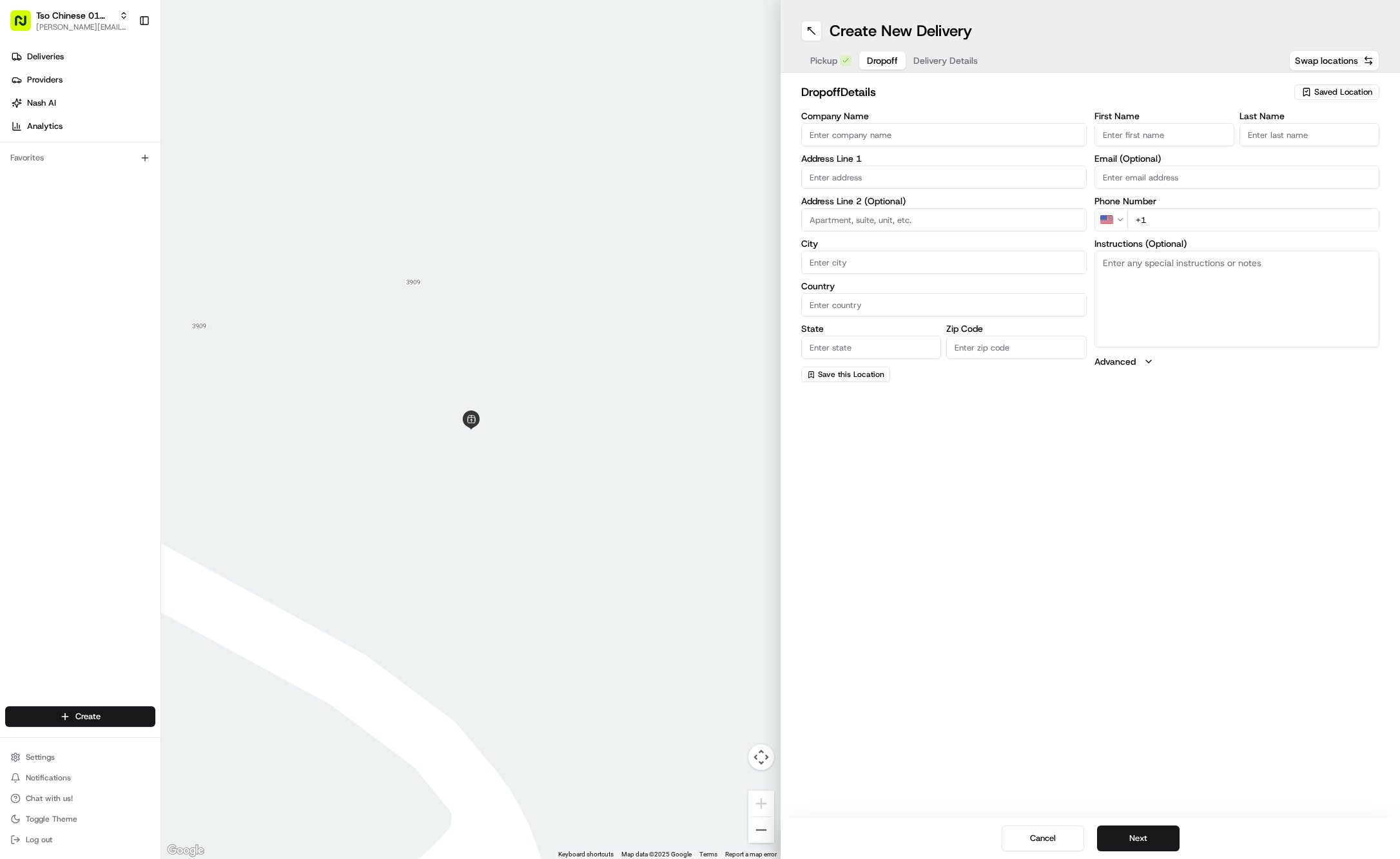
click at [1138, 135] on input "First Name" at bounding box center [1164, 134] width 140 height 23
paste input "Angela Hinson"
type input "Angela Hinson"
type input "."
click at [1257, 230] on div "First Name Angela Hinson Last Name . Required Email (Optional) Phone Number US …" at bounding box center [1237, 247] width 285 height 272
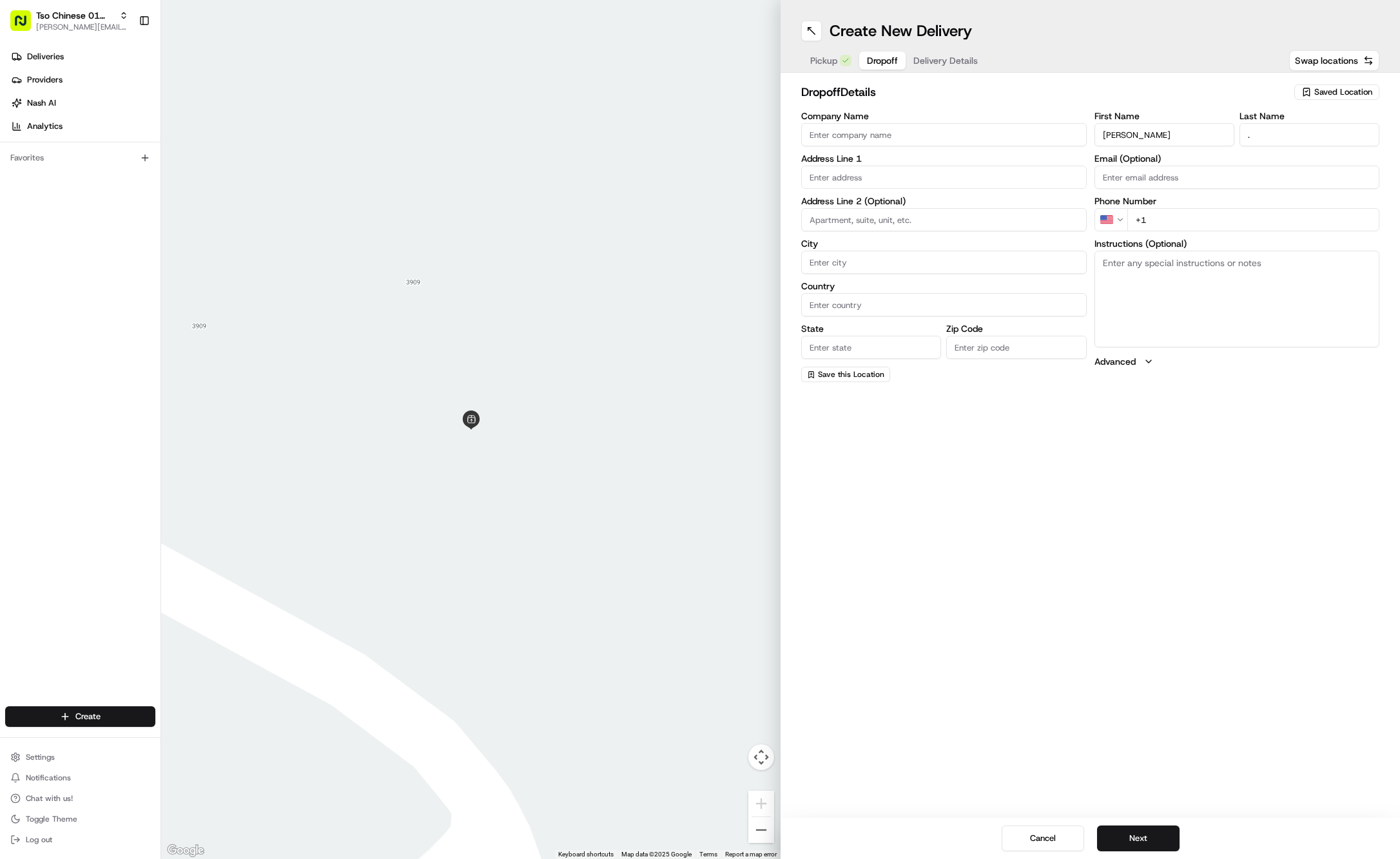
click at [1257, 230] on div "First Name Angela Hinson Last Name . Email (Optional) Phone Number US +1 Instru…" at bounding box center [1237, 246] width 285 height 271
click at [1257, 227] on input "+1" at bounding box center [1254, 220] width 253 height 23
paste input "832 221 4166"
type input "+1 832 221 4166"
click at [1045, 174] on input "text" at bounding box center [944, 177] width 285 height 23
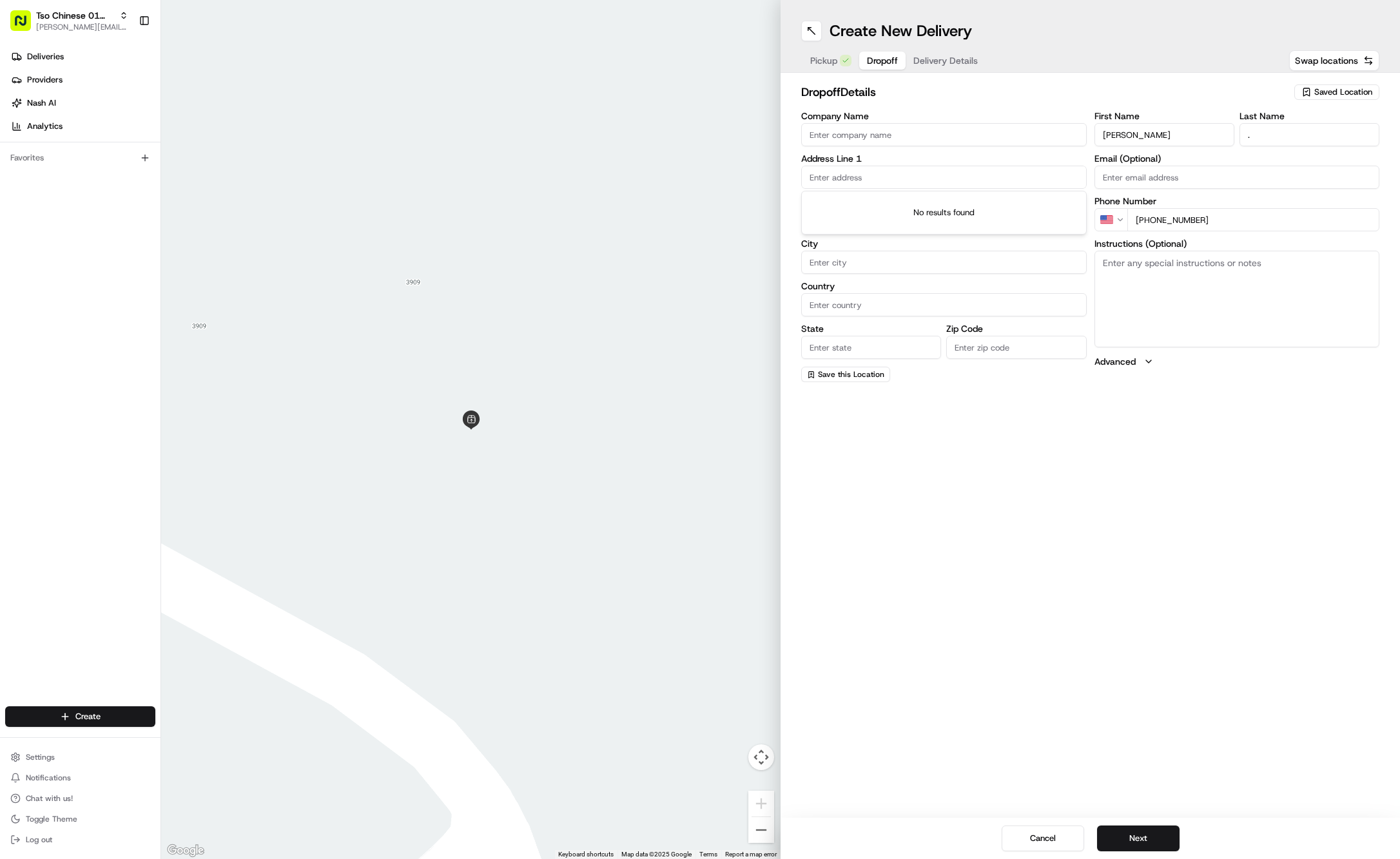
paste input "5107 Avenue H"
click at [1008, 210] on div "5107 Avenue H, Austin, TX" at bounding box center [944, 203] width 279 height 19
type input "5107 Avenue H, Austin, TX 78751, USA"
type input "Austin"
type input "[GEOGRAPHIC_DATA]"
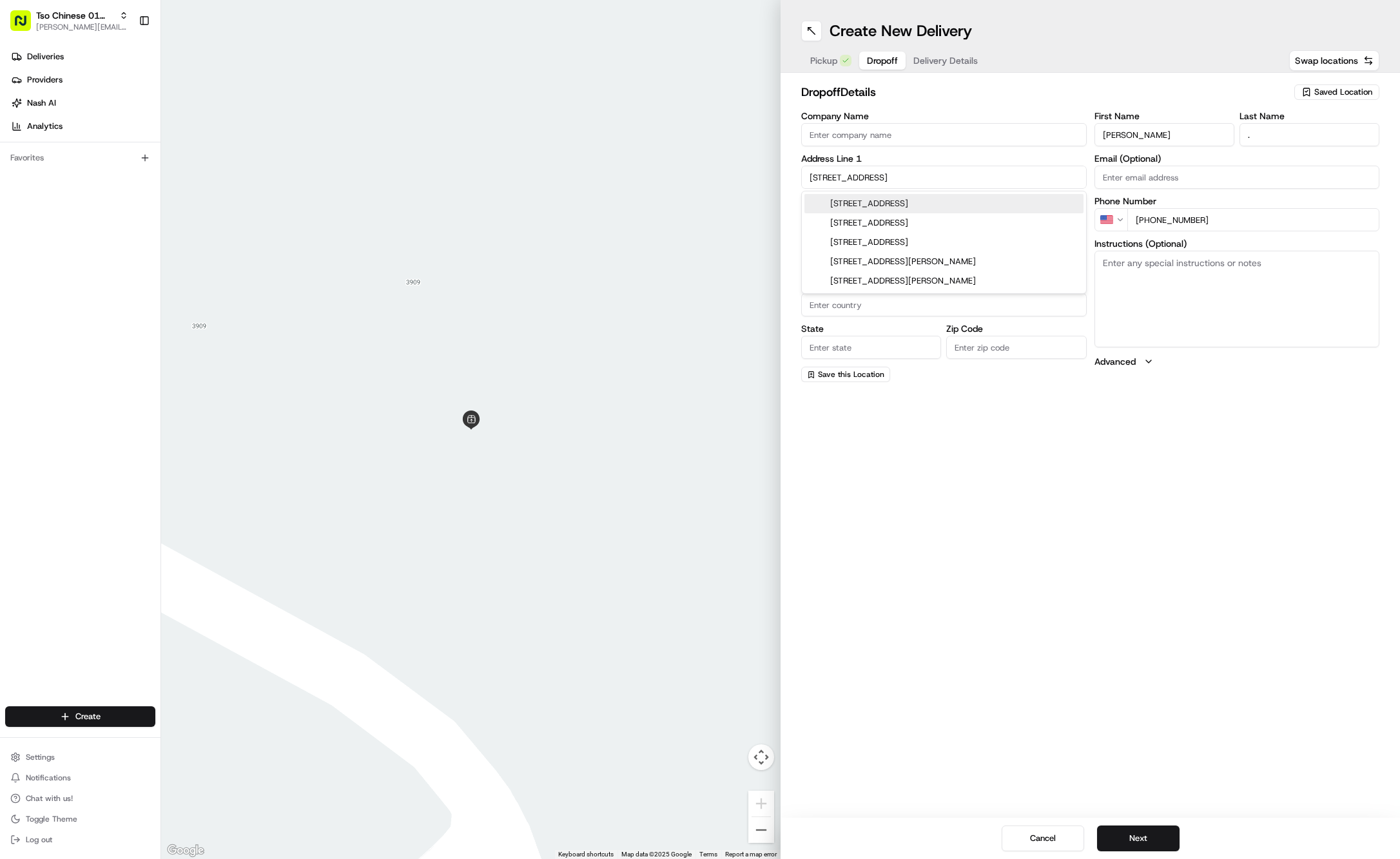
type input "[GEOGRAPHIC_DATA]"
type input "78751"
type input "5107 Avenue H"
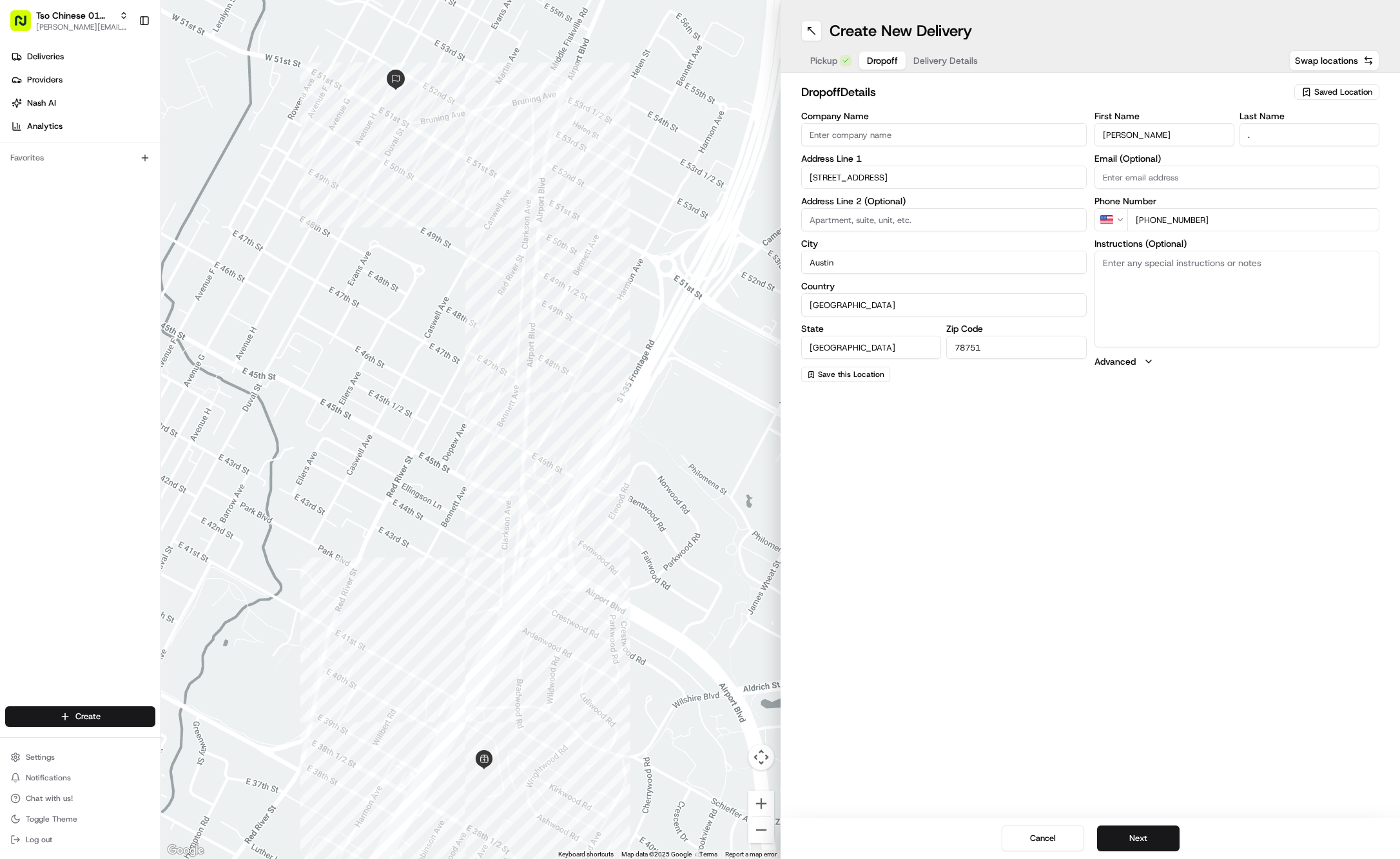
click at [877, 209] on input at bounding box center [944, 220] width 285 height 23
paste input "Unit B"
type input "Unit B"
click at [965, 67] on button "Delivery Details" at bounding box center [945, 61] width 80 height 18
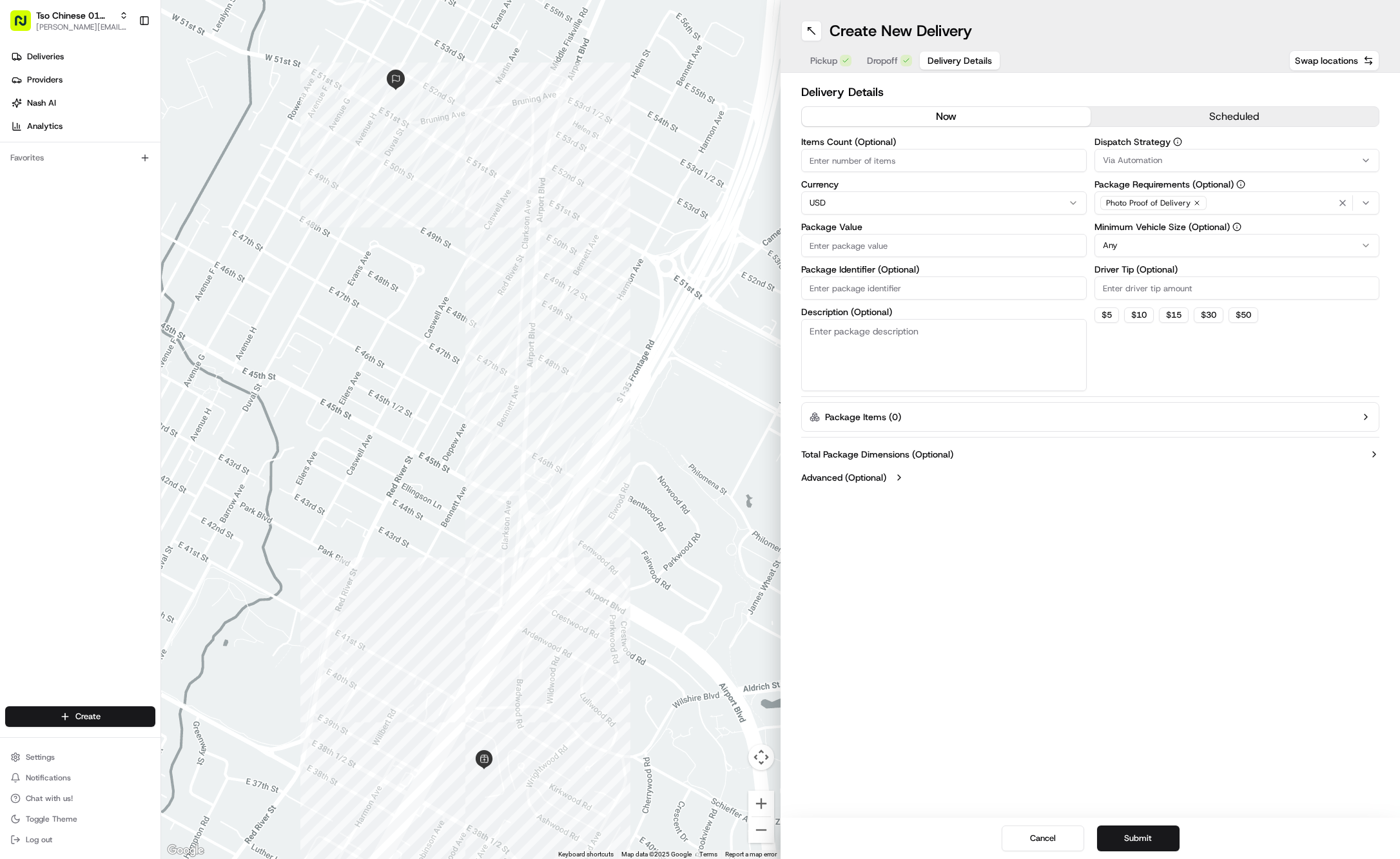
click at [1180, 168] on button "Via Automation" at bounding box center [1237, 160] width 285 height 23
click at [1164, 227] on span "Tso Cherrywood Strategy" at bounding box center [1196, 230] width 159 height 11
click at [1166, 73] on html "Tso Chinese 01 Cherrywood jason@tsochinese.com Toggle Sidebar Deliveries Provid…" at bounding box center [700, 430] width 1400 height 859
click at [1194, 198] on div "Photo Proof of Delivery" at bounding box center [1153, 203] width 106 height 14
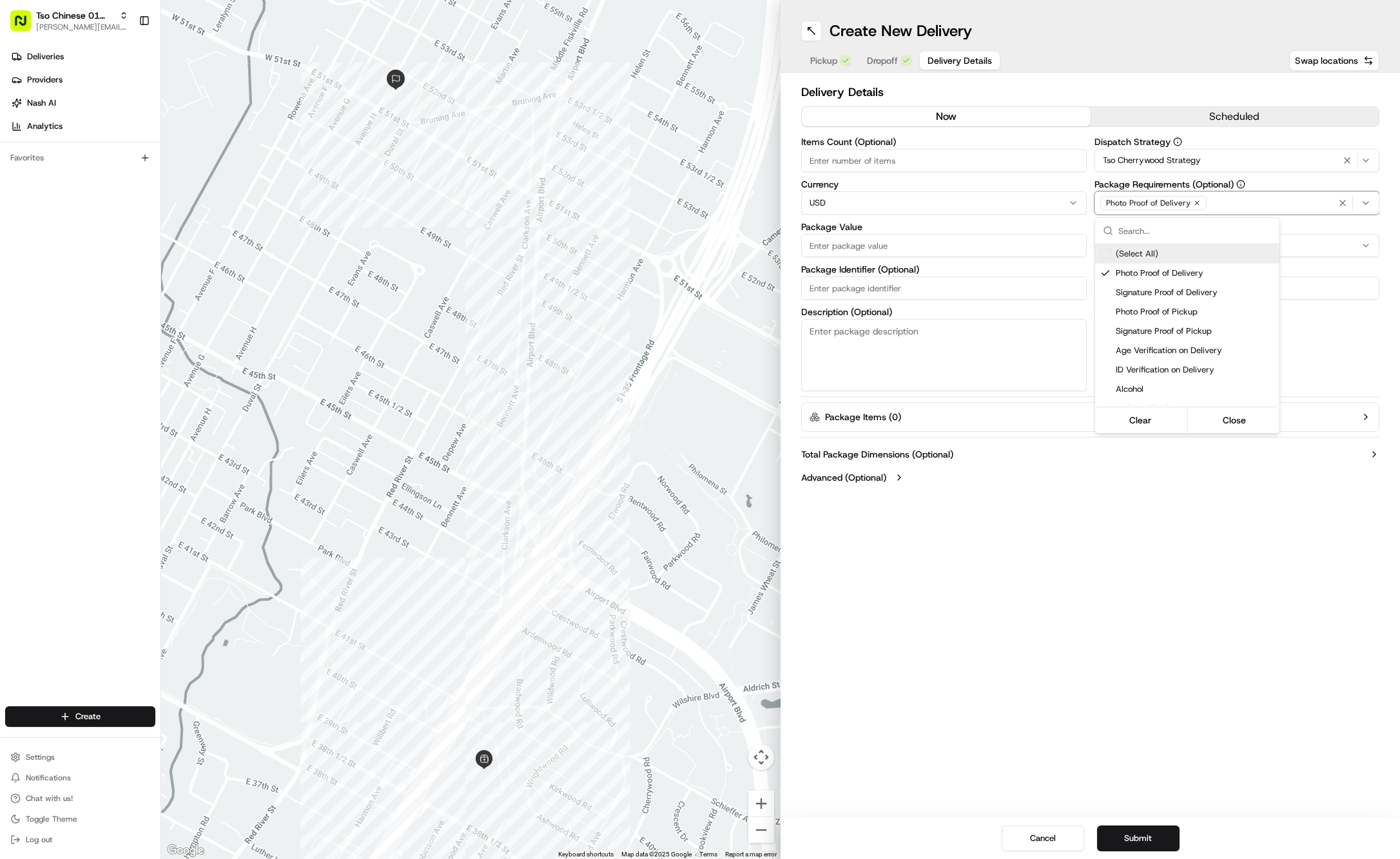
click at [1194, 198] on html "Tso Chinese 01 Cherrywood jason@tsochinese.com Toggle Sidebar Deliveries Provid…" at bounding box center [700, 430] width 1400 height 859
click at [1196, 207] on div "Photo Proof of Delivery" at bounding box center [1153, 203] width 106 height 14
click at [1195, 204] on icon "button" at bounding box center [1197, 203] width 8 height 8
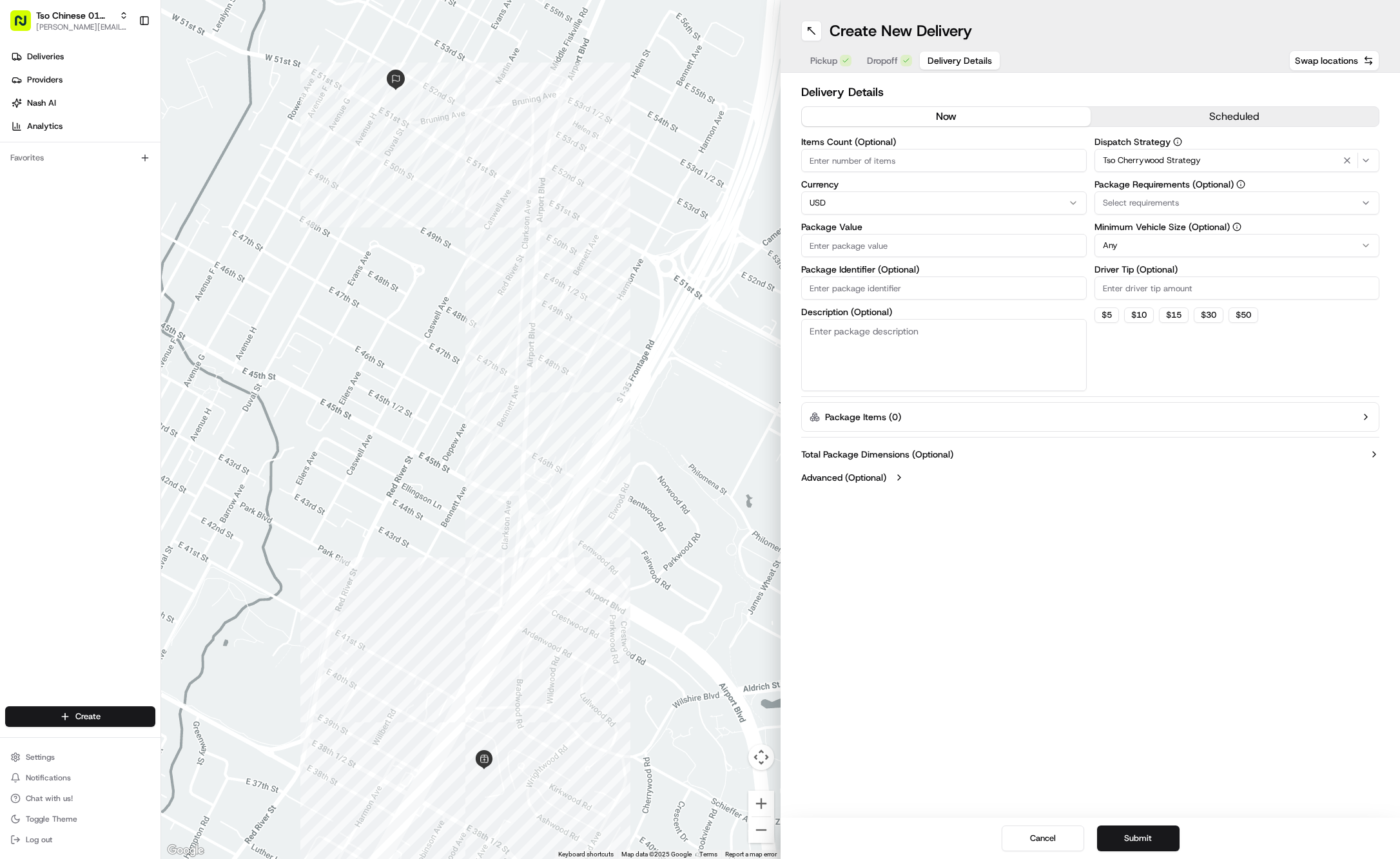
click at [1195, 204] on div "Select requirements" at bounding box center [1237, 203] width 279 height 11
type input "m"
click at [1194, 252] on span "Meet on Delivery" at bounding box center [1196, 253] width 159 height 11
click at [1162, 49] on html "Tso Chinese 01 Cherrywood jason@tsochinese.com Toggle Sidebar Deliveries Provid…" at bounding box center [700, 430] width 1400 height 859
click at [1163, 295] on input "Driver Tip (Optional)" at bounding box center [1237, 288] width 285 height 23
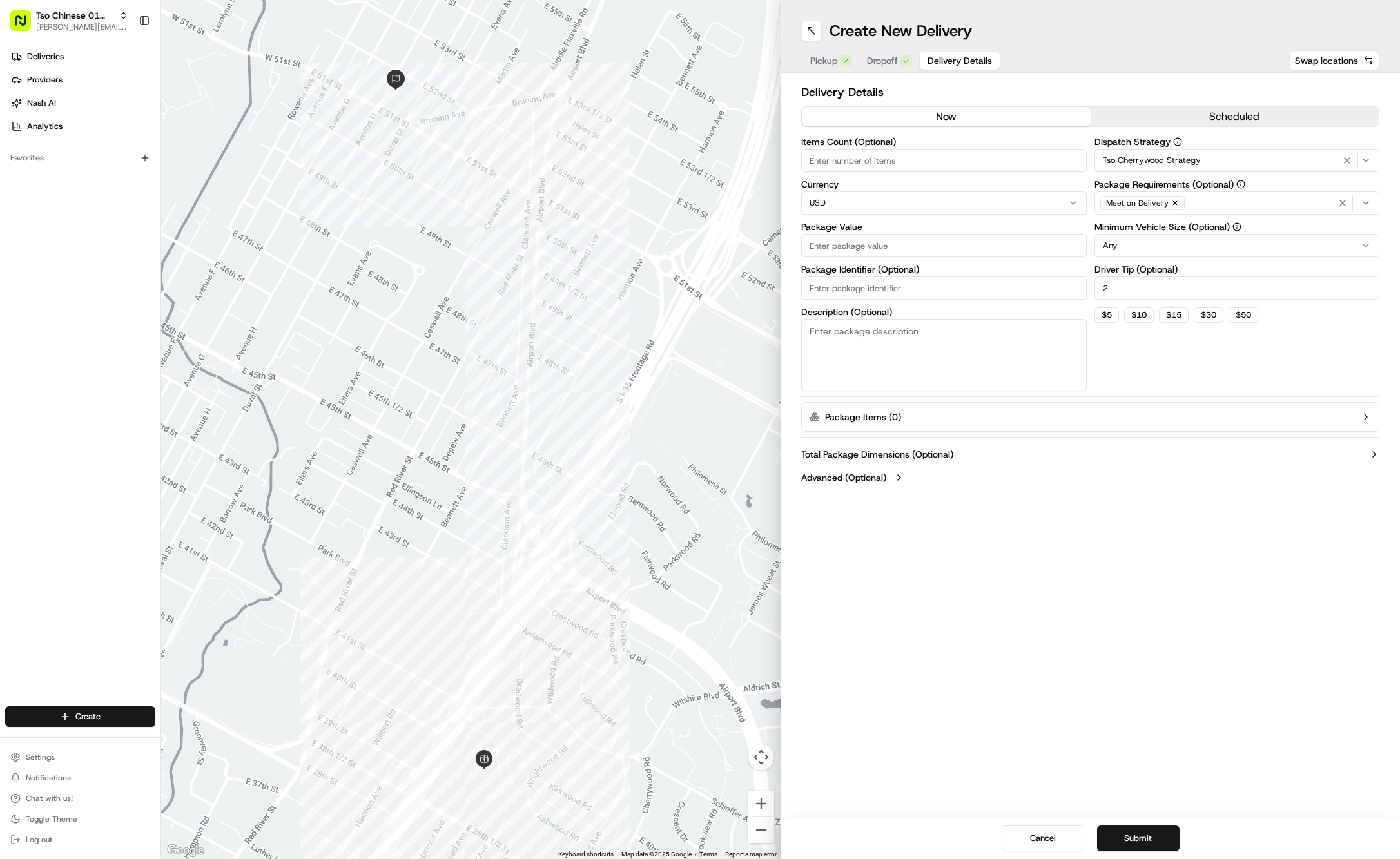
type input "2"
click at [941, 246] on input "Package Value" at bounding box center [944, 246] width 285 height 23
type input "44.76"
click at [932, 277] on input "Package Identifier (Optional)" at bounding box center [944, 288] width 285 height 23
paste input "#OSFGXRD"
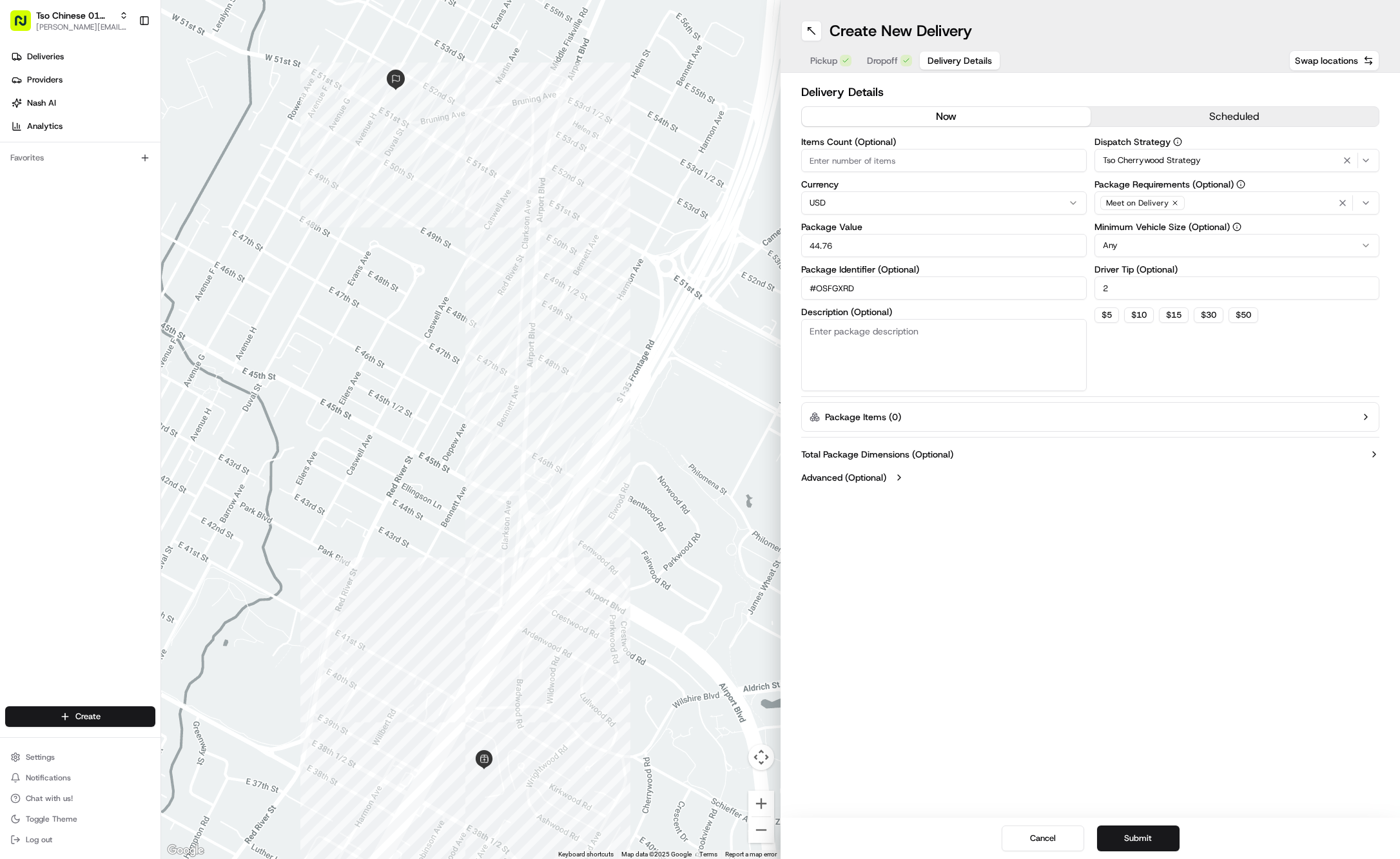
type input "#OSFGXRD"
click at [1061, 534] on div "Create New Delivery Pickup Dropoff Delivery Details Swap locations Delivery Det…" at bounding box center [1090, 430] width 620 height 859
click at [1129, 838] on button "Submit" at bounding box center [1138, 838] width 82 height 26
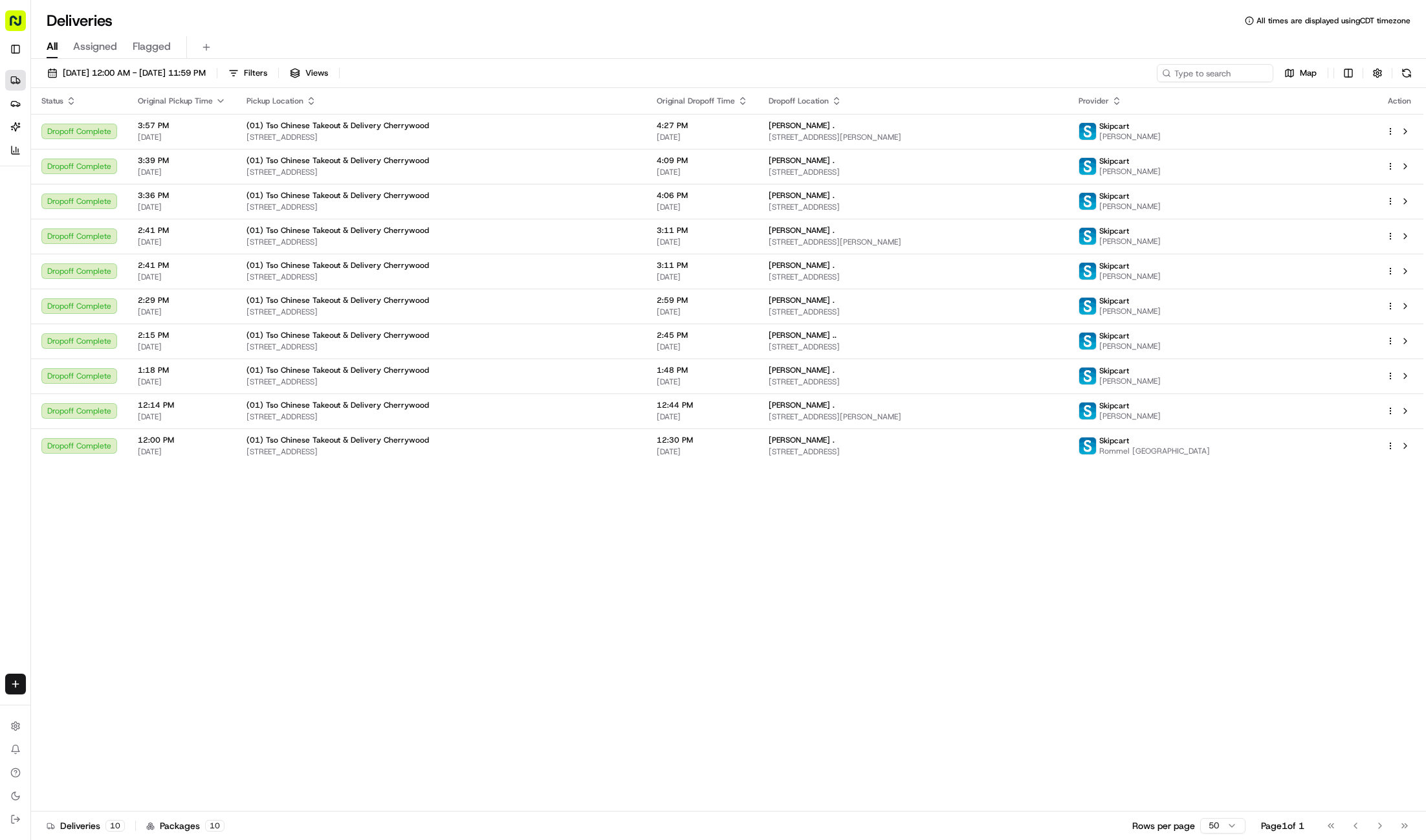
click at [352, 4] on div "Deliveries All times are displayed using CDT timezone All Assigned Flagged [DAT…" at bounding box center [729, 420] width 1395 height 840
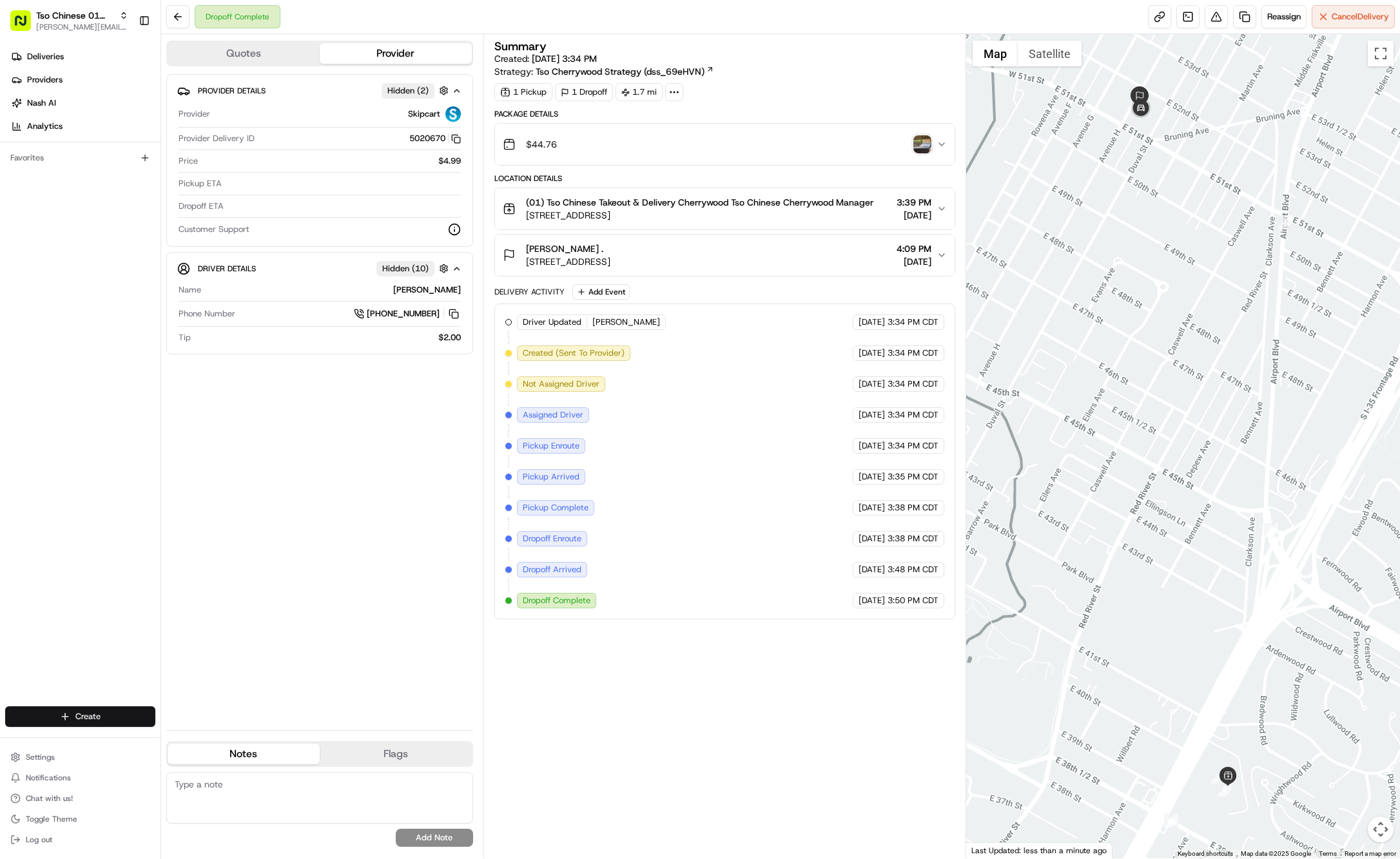
click at [110, 714] on html "Tso Chinese 01 Cherrywood [PERSON_NAME][EMAIL_ADDRESS][DOMAIN_NAME] Toggle Side…" at bounding box center [700, 430] width 1400 height 859
click at [198, 744] on link "Delivery" at bounding box center [233, 741] width 143 height 23
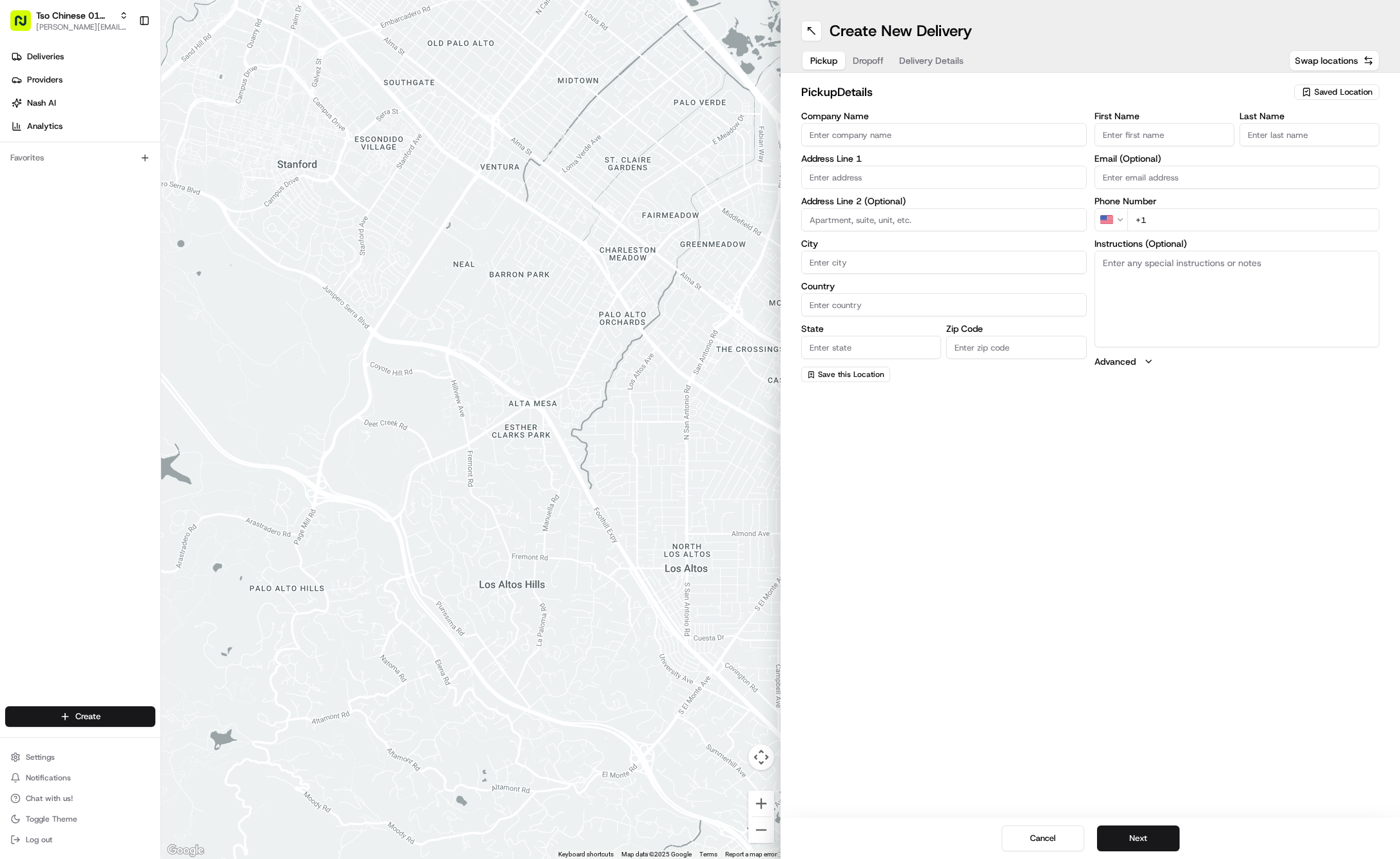
click at [1312, 93] on div "Saved Location" at bounding box center [1337, 92] width 85 height 15
click at [1272, 140] on span "(01) Tso Chinese Takeout & Delivery Cherrywood" at bounding box center [1315, 146] width 159 height 23
type input "(01) Tso Chinese Takeout & Delivery Cherrywood"
type input "Ste E-5"
type input "Austin"
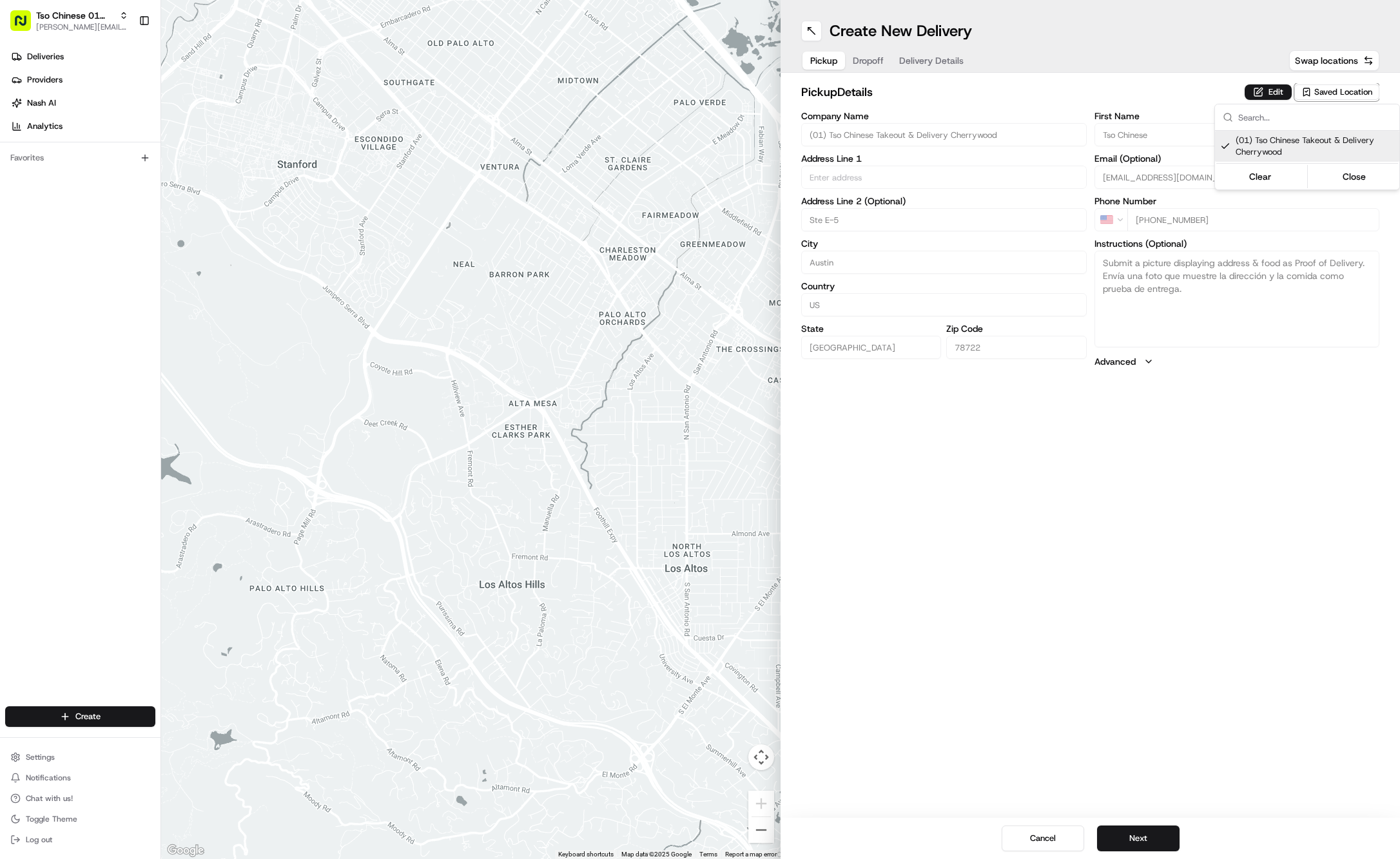
type input "US"
type input "[GEOGRAPHIC_DATA]"
type input "78722"
type input "Tso Chinese"
type input "Cherrywood Manager"
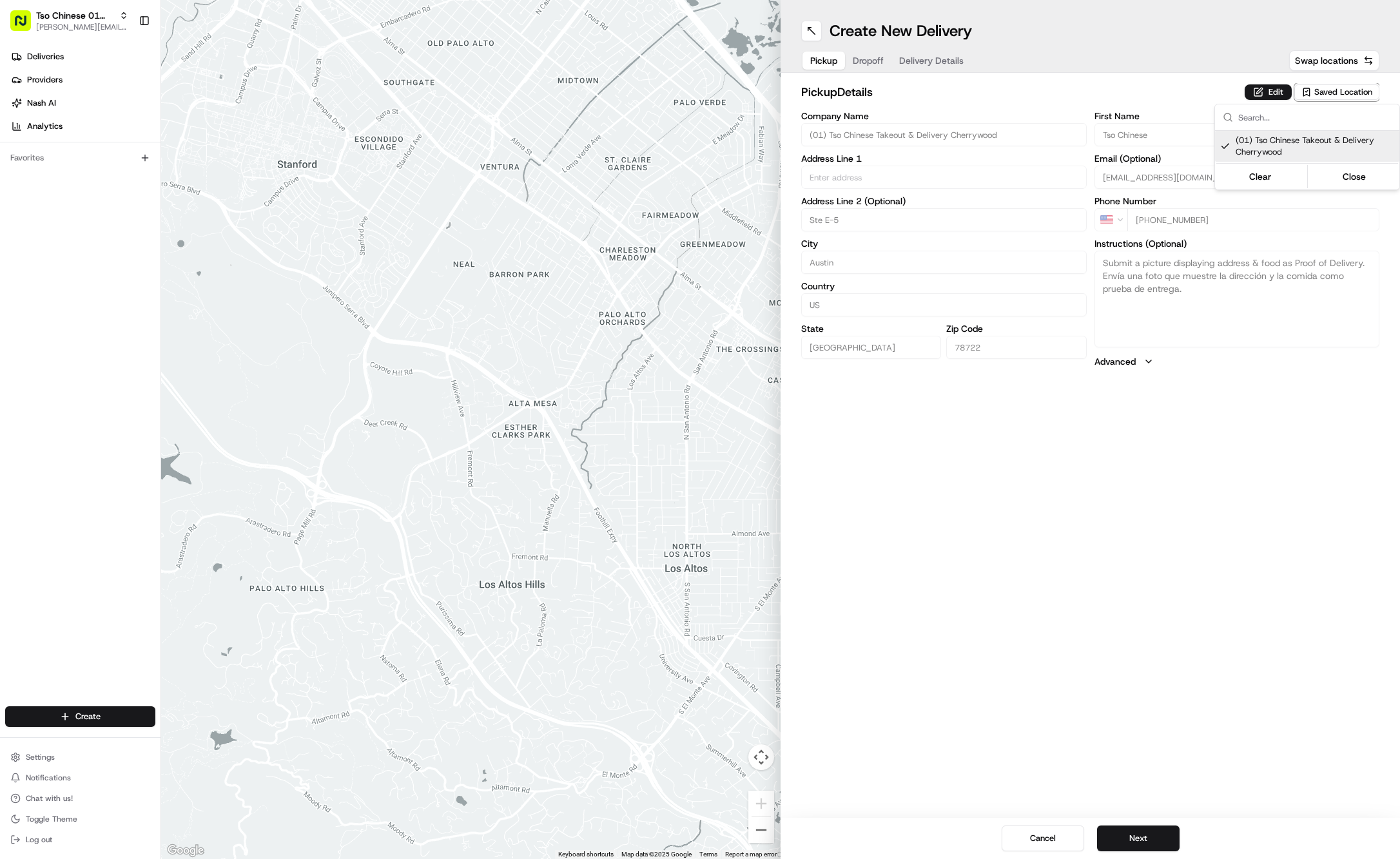
type input "[EMAIL_ADDRESS][DOMAIN_NAME]"
type input "[PHONE_NUMBER]"
type textarea "Submit a picture displaying address & food as Proof of Delivery. Envía una foto…"
type input "[STREET_ADDRESS]"
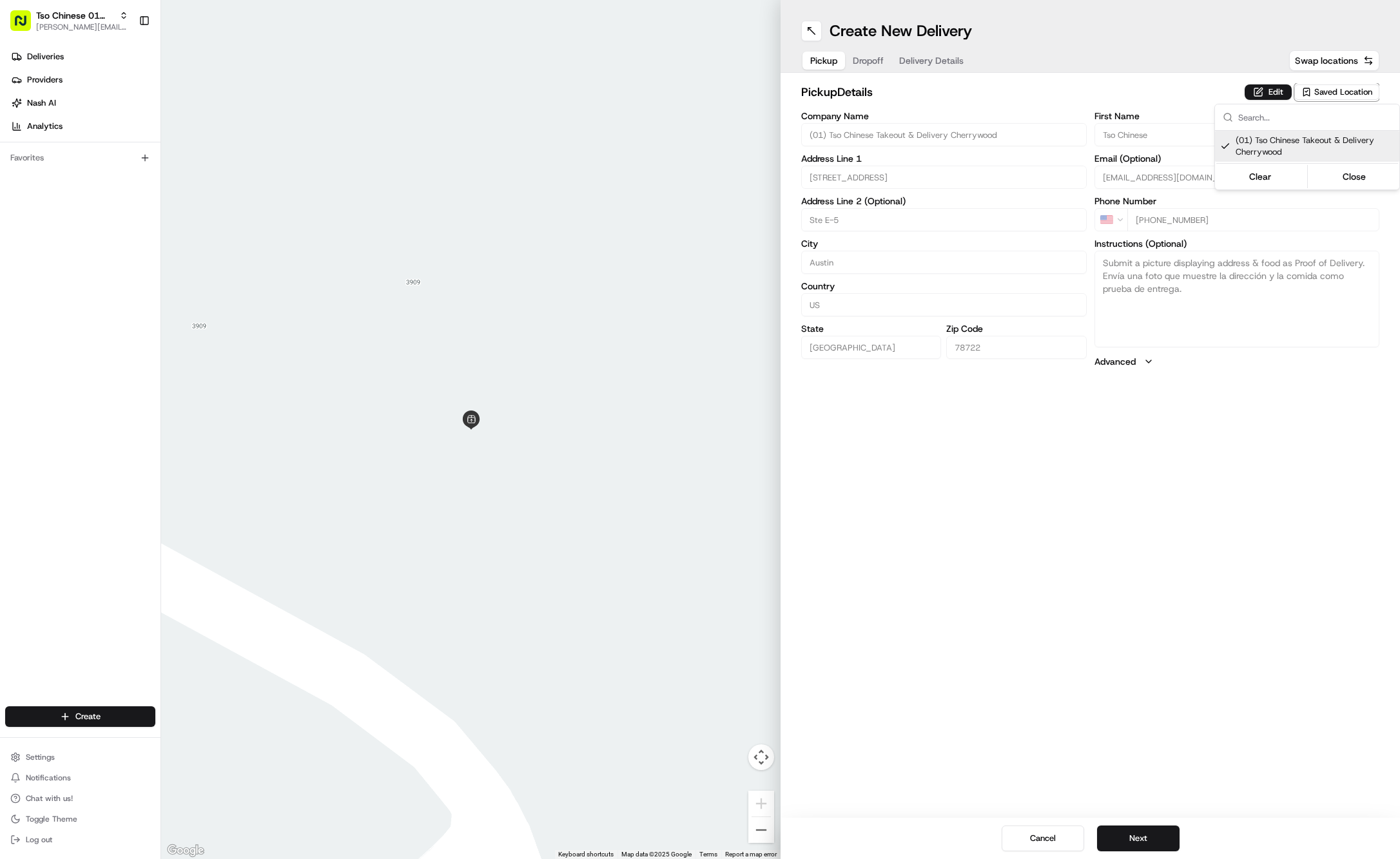
click at [864, 57] on html "Tso Chinese 01 Cherrywood [PERSON_NAME][EMAIL_ADDRESS][DOMAIN_NAME] Toggle Side…" at bounding box center [700, 430] width 1400 height 859
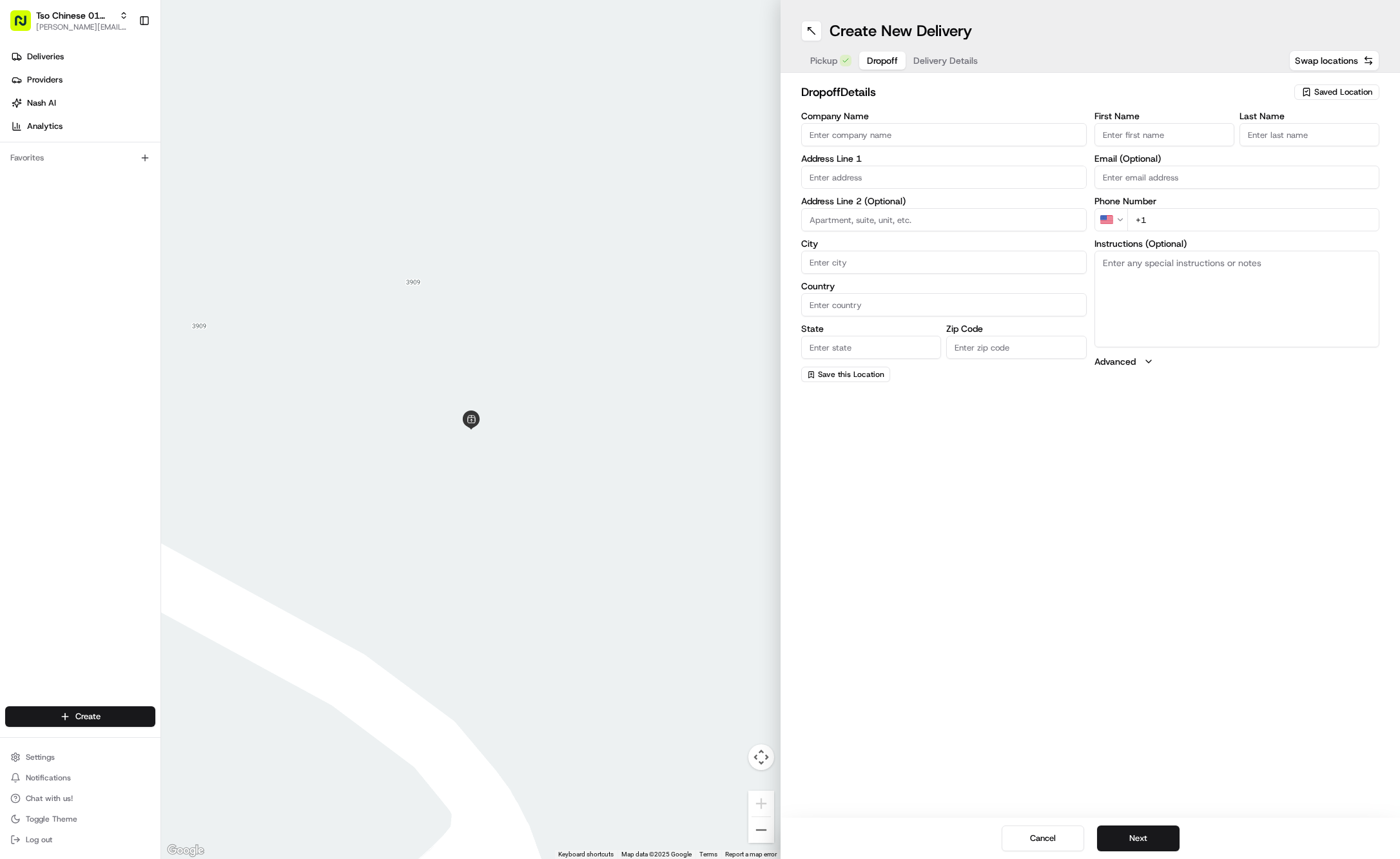
click at [864, 57] on button "Dropoff" at bounding box center [882, 61] width 47 height 18
click at [1170, 133] on input "First Name" at bounding box center [1164, 134] width 140 height 23
paste input "[PERSON_NAME]"
type input "[PERSON_NAME]"
type input "."
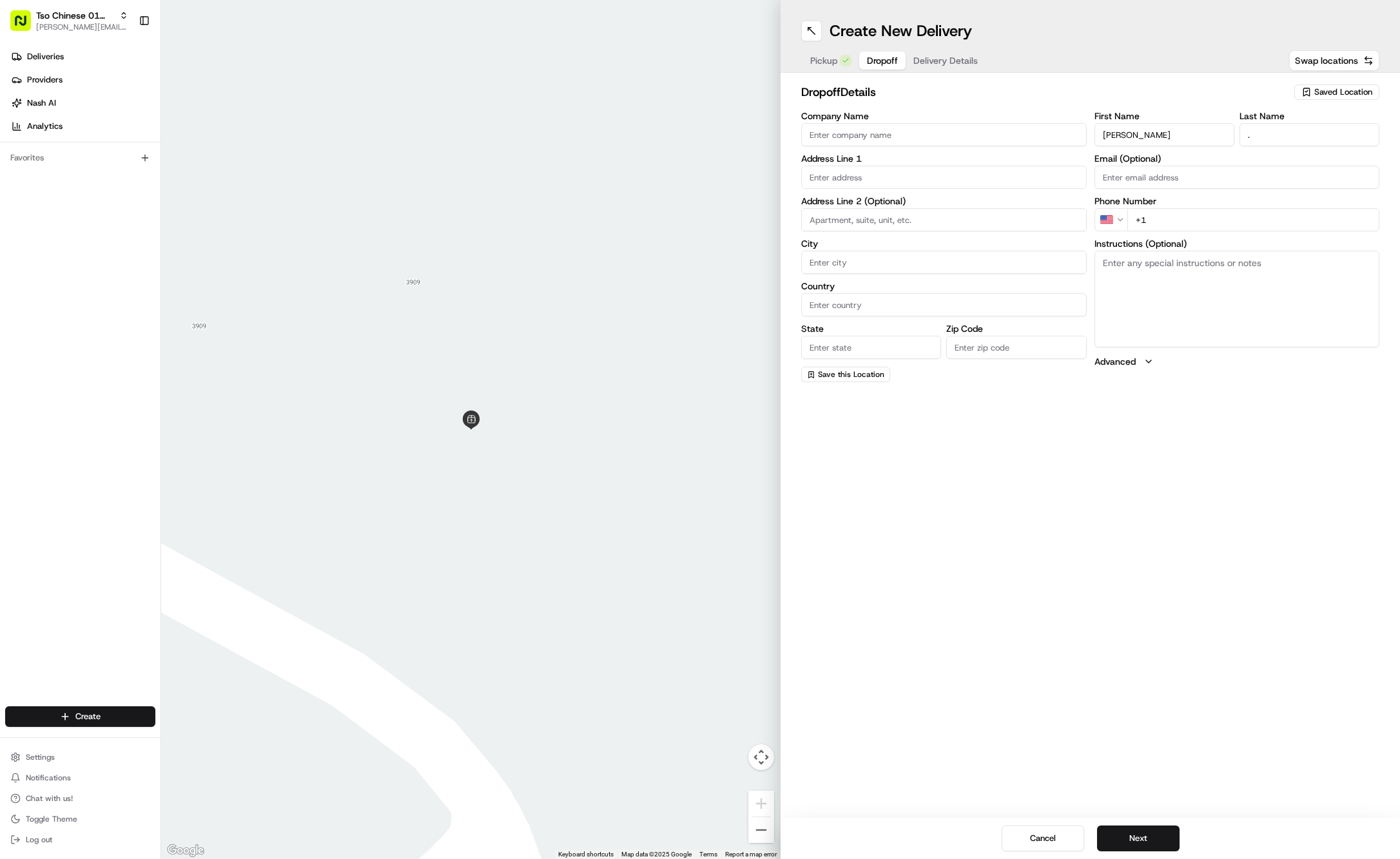
click at [1306, 230] on input "+1" at bounding box center [1254, 220] width 253 height 23
click at [1324, 223] on input "+1" at bounding box center [1254, 220] width 253 height 23
paste input "[PHONE_NUMBER]"
type input "[PHONE_NUMBER]"
click at [934, 188] on div "Company Name Address Line 1 Address Line 2 (Optional) City Country State Zip Co…" at bounding box center [944, 246] width 285 height 271
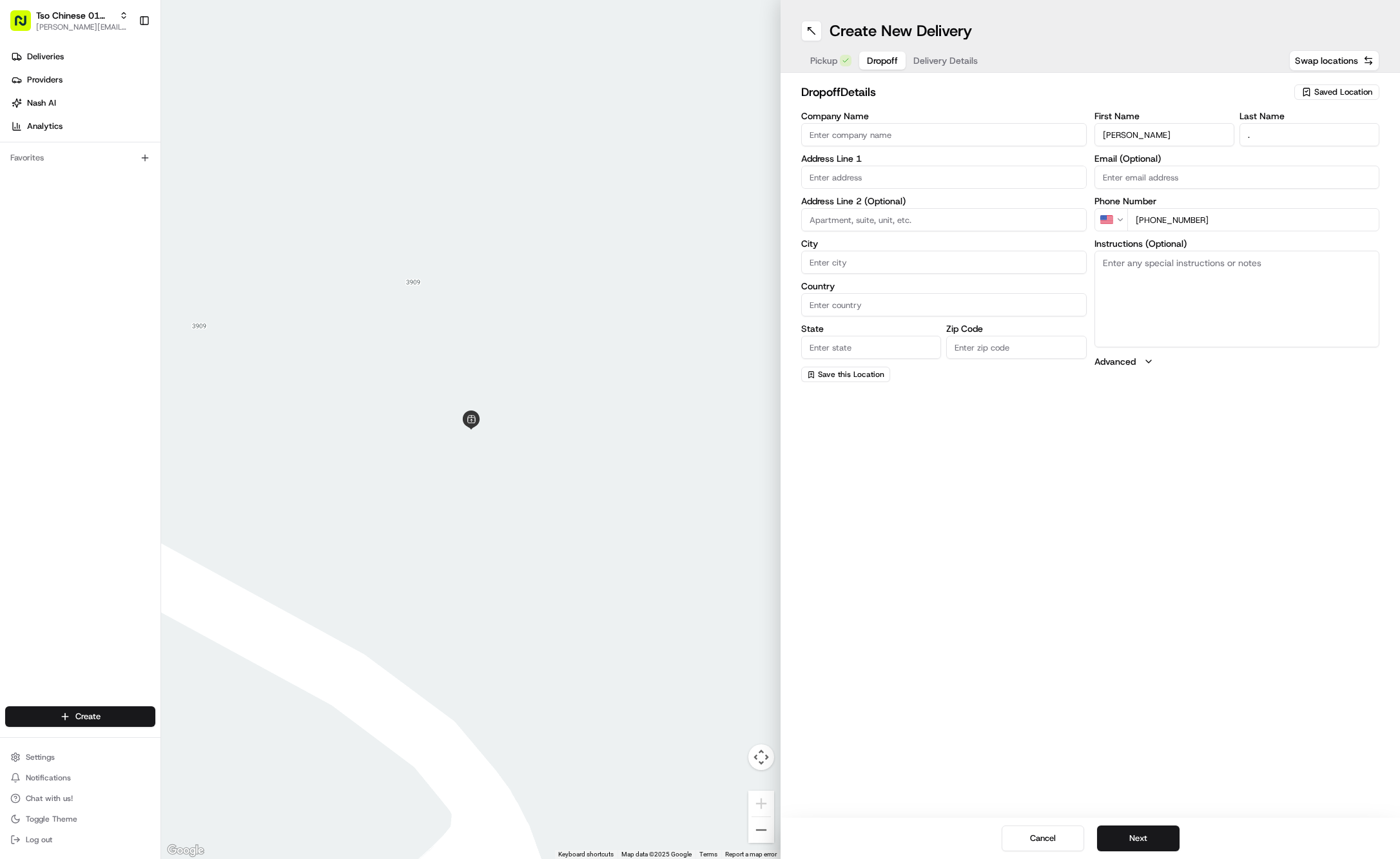
click at [934, 188] on div "Company Name Address Line 1 Address Line 2 (Optional) City Country State Zip Co…" at bounding box center [944, 246] width 285 height 271
paste input "[STREET_ADDRESS][PERSON_NAME]"
click at [939, 210] on div "[STREET_ADDRESS][PERSON_NAME]" at bounding box center [944, 203] width 279 height 19
type input "[STREET_ADDRESS][PERSON_NAME]"
type input "Austin"
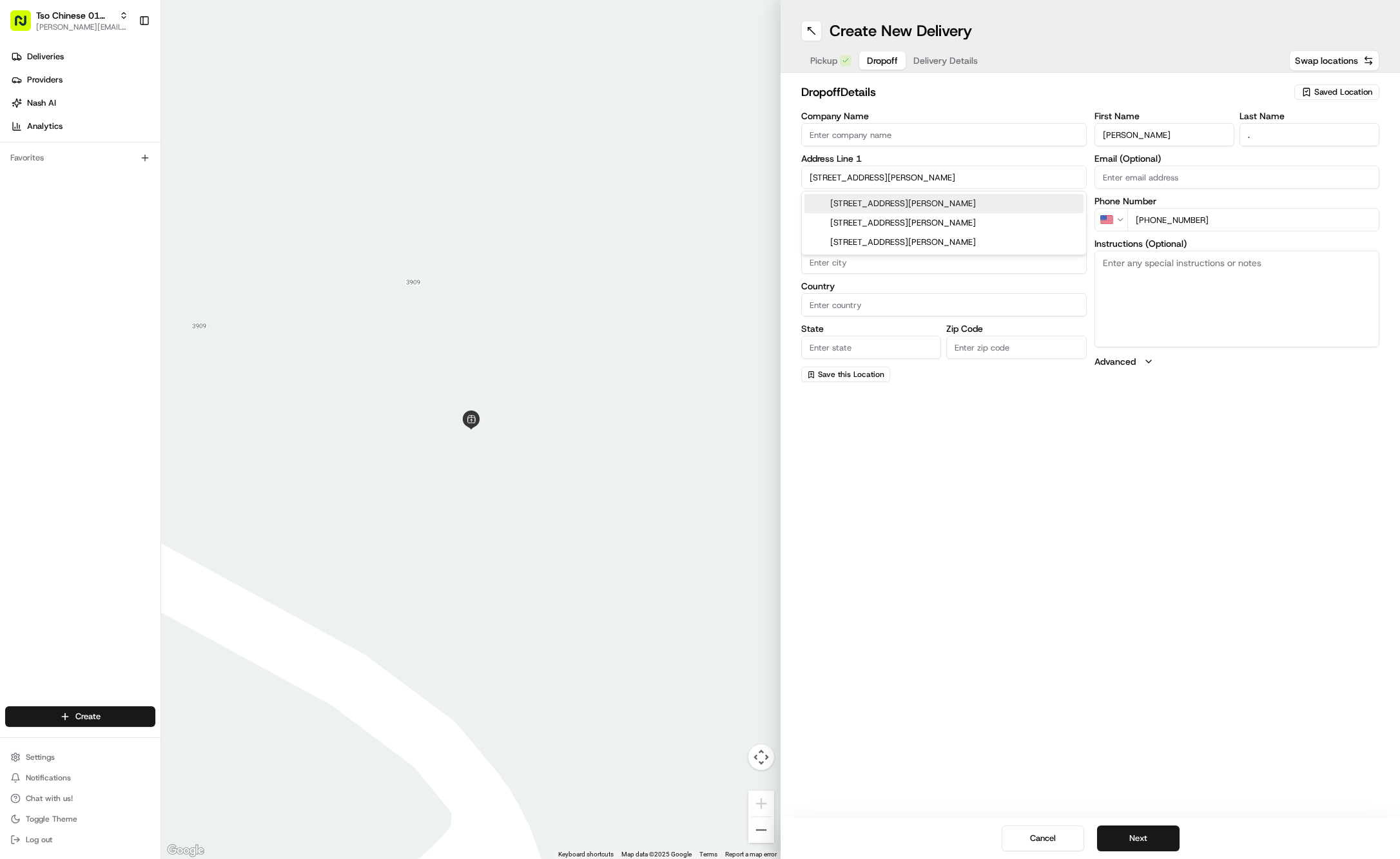
type input "[GEOGRAPHIC_DATA]"
type input "78722"
type input "[STREET_ADDRESS][PERSON_NAME]"
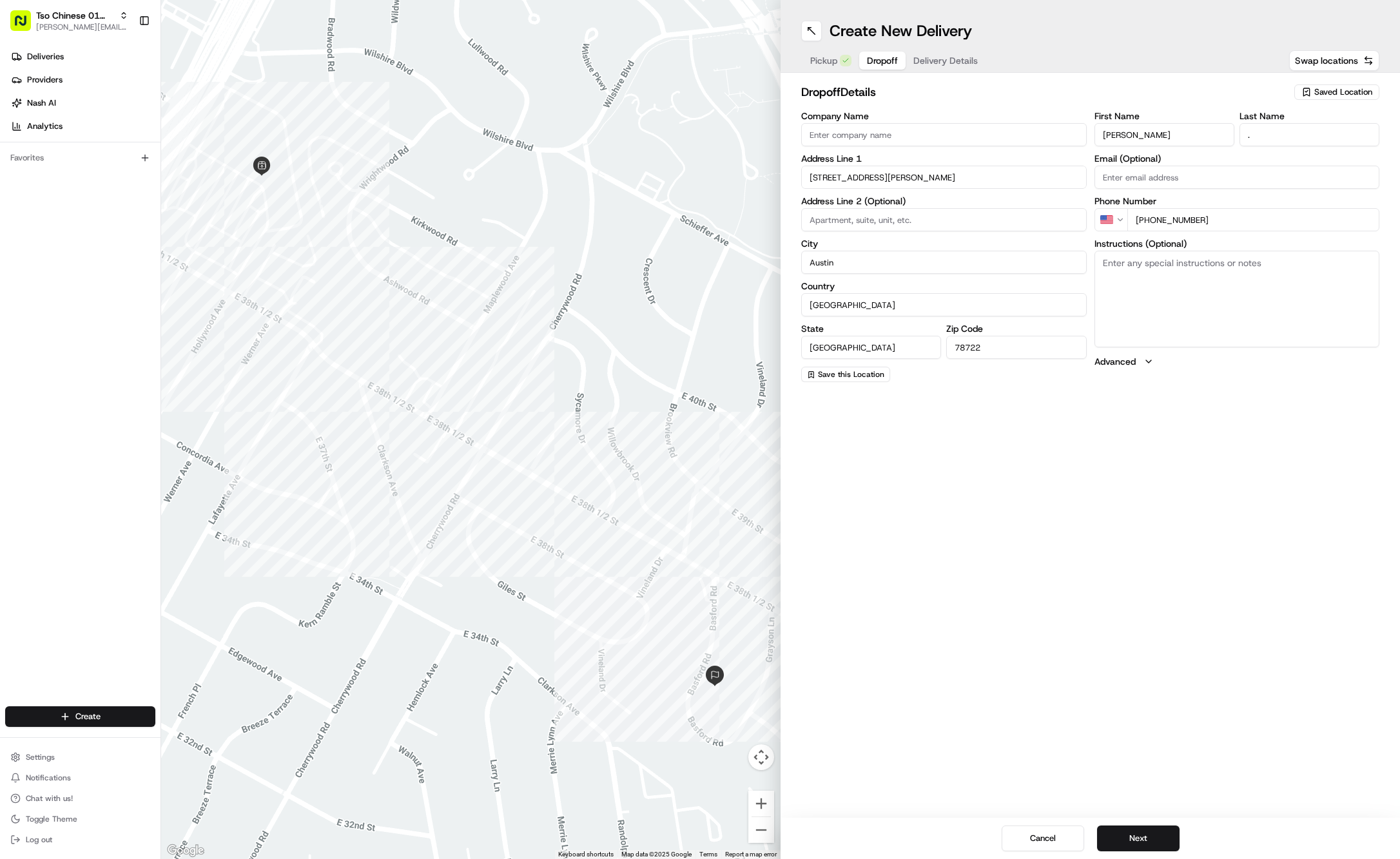
click at [941, 54] on span "Delivery Details" at bounding box center [945, 60] width 64 height 13
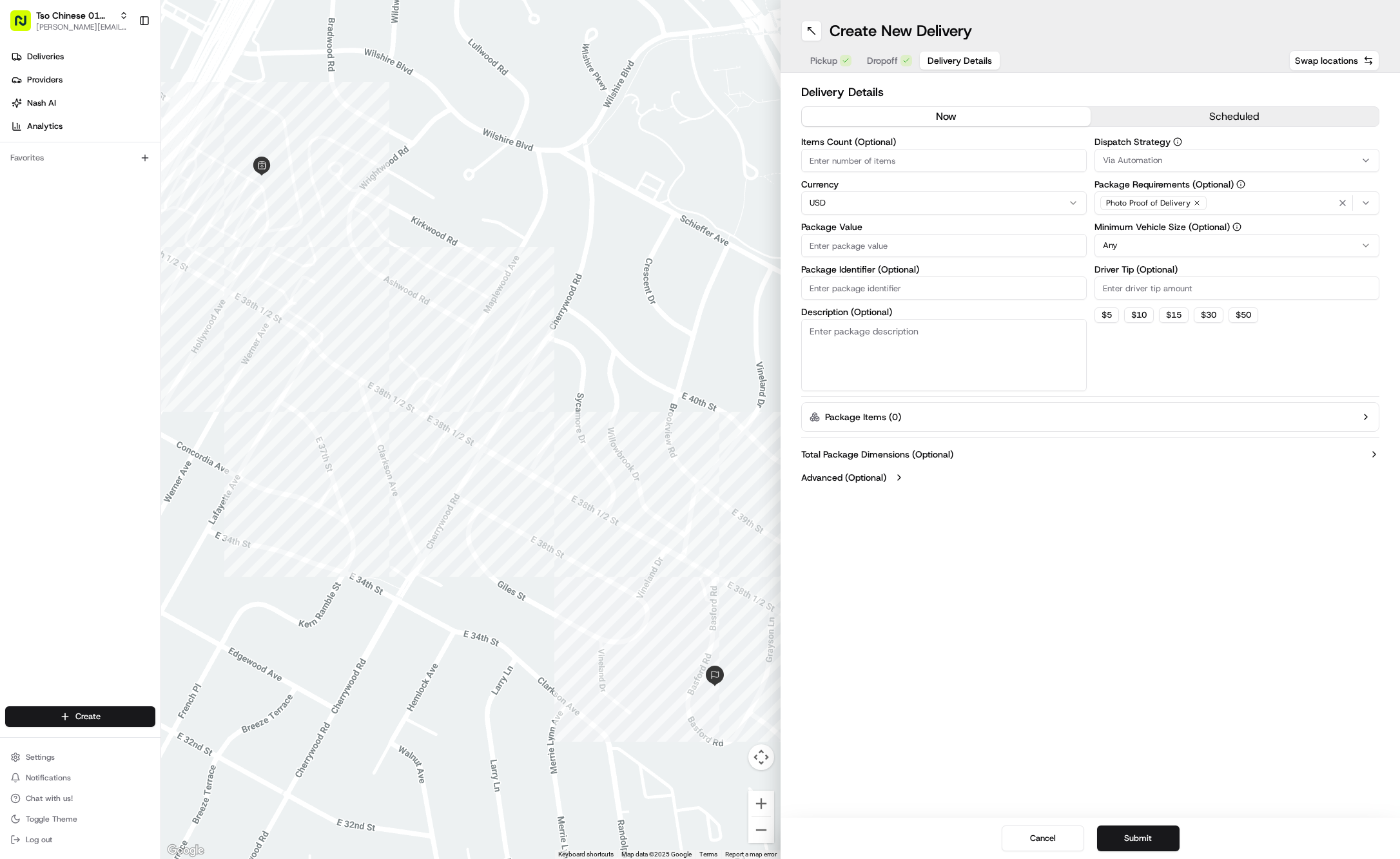
click at [1176, 164] on div "Via Automation" at bounding box center [1237, 160] width 279 height 11
click at [1164, 227] on span "Tso Cherrywood Strategy" at bounding box center [1196, 230] width 159 height 11
click at [1155, 83] on html "Tso Chinese 01 Cherrywood [PERSON_NAME][EMAIL_ADDRESS][DOMAIN_NAME] Toggle Side…" at bounding box center [700, 430] width 1400 height 859
click at [1195, 204] on icon "button" at bounding box center [1196, 203] width 4 height 4
click at [1195, 204] on div "Select requirements" at bounding box center [1237, 203] width 279 height 11
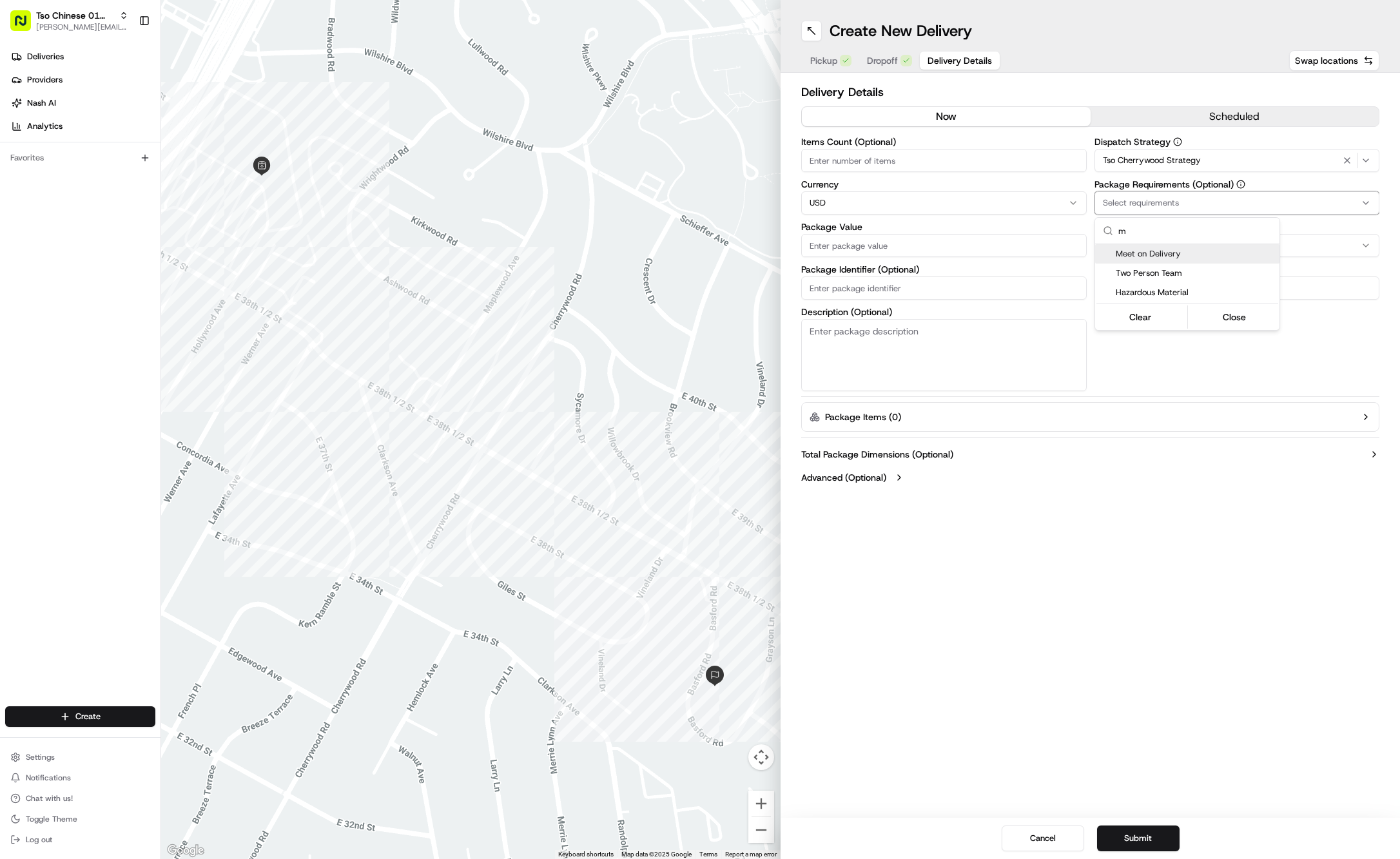
type input "m"
click at [1191, 259] on span "Meet on Delivery" at bounding box center [1196, 253] width 159 height 11
click at [1133, 66] on html "Tso Chinese 01 Cherrywood [PERSON_NAME][EMAIL_ADDRESS][DOMAIN_NAME] Toggle Side…" at bounding box center [700, 430] width 1400 height 859
click at [1157, 278] on input "Driver Tip (Optional)" at bounding box center [1237, 288] width 285 height 23
type input "2"
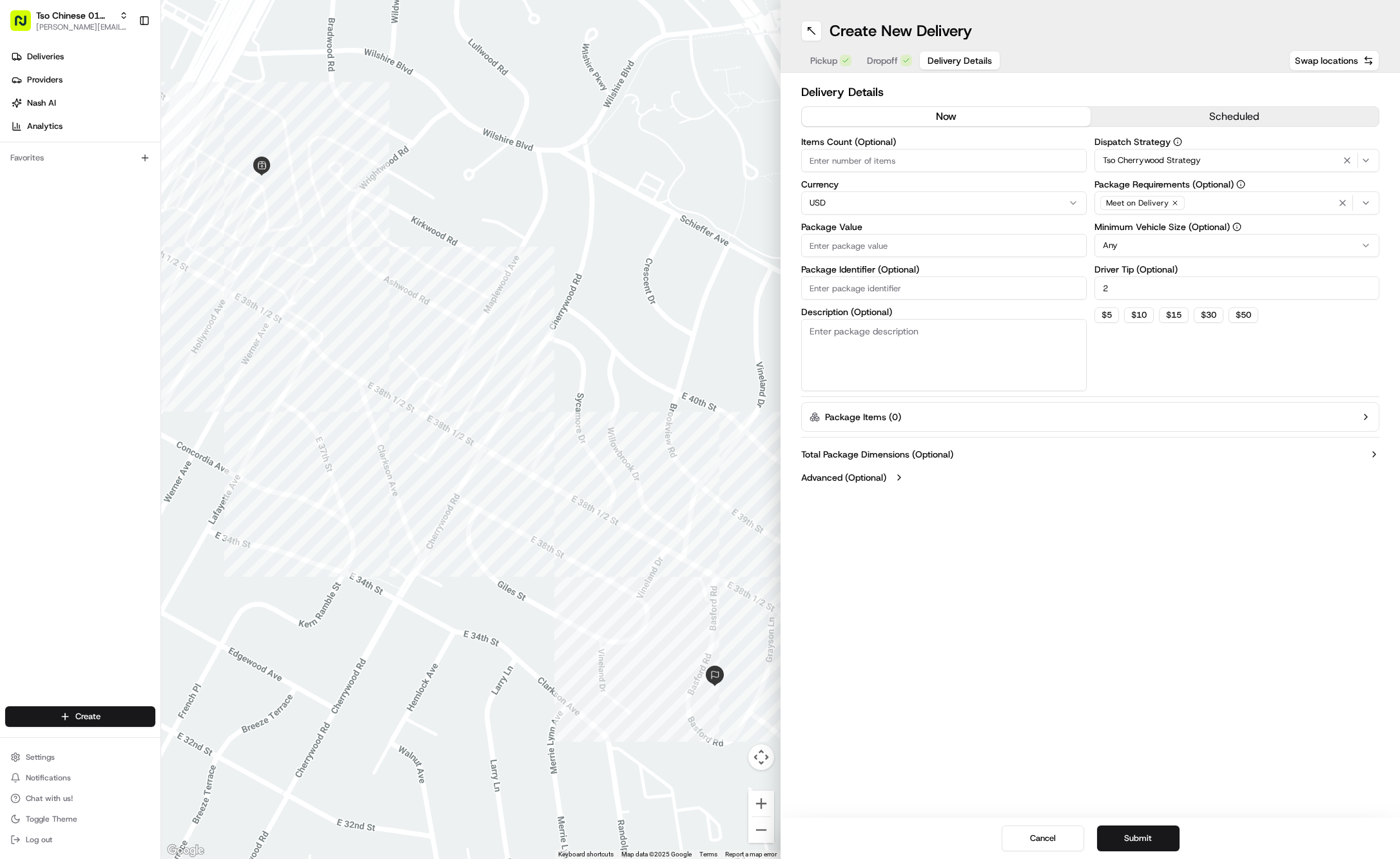
click at [918, 246] on input "Package Value" at bounding box center [944, 246] width 285 height 23
type input "43.14"
click at [887, 293] on input "Package Identifier (Optional)" at bounding box center [944, 288] width 285 height 23
paste input "#C5OKN6J"
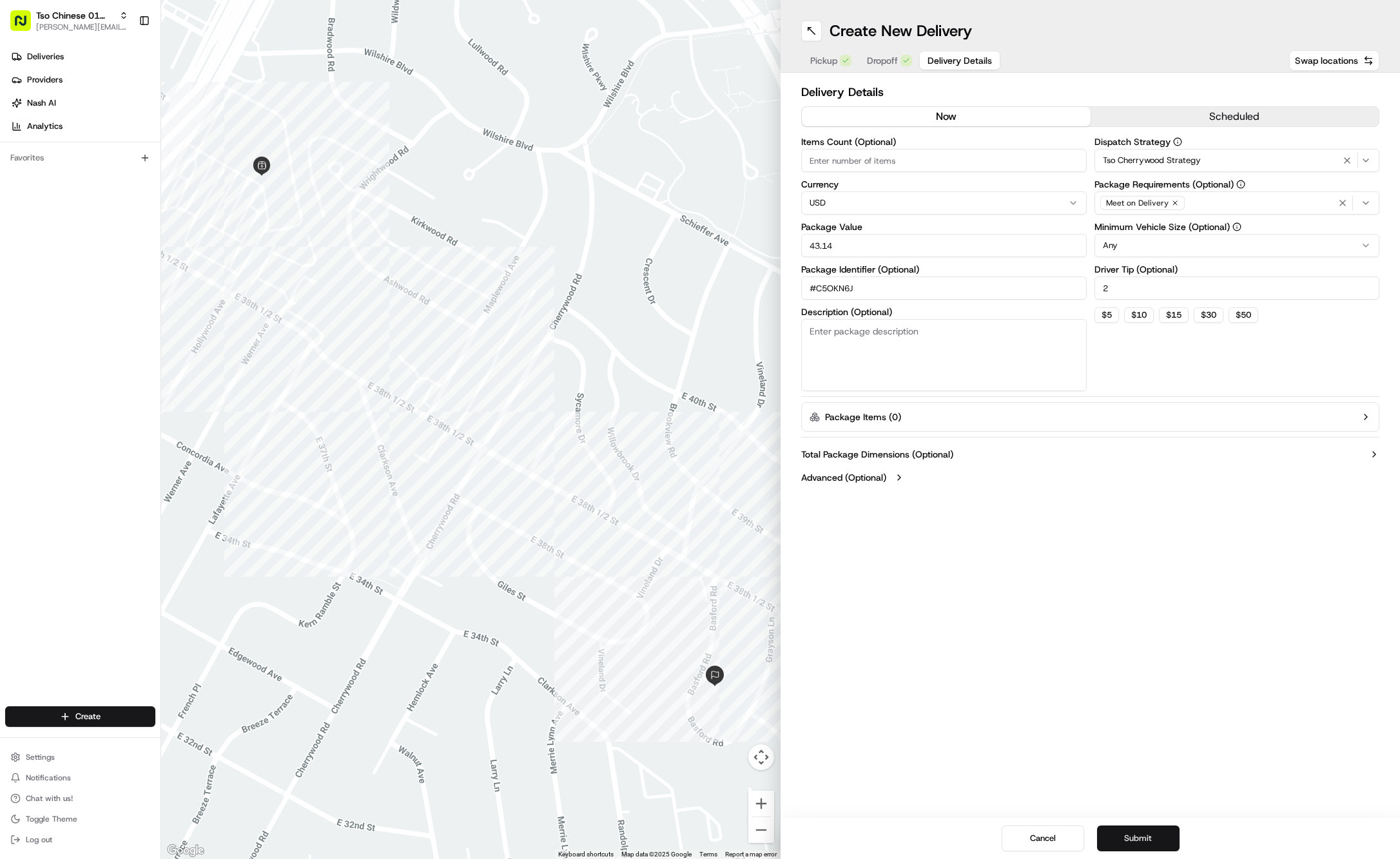
type input "#C5OKN6J"
click at [1151, 838] on button "Submit" at bounding box center [1138, 838] width 82 height 26
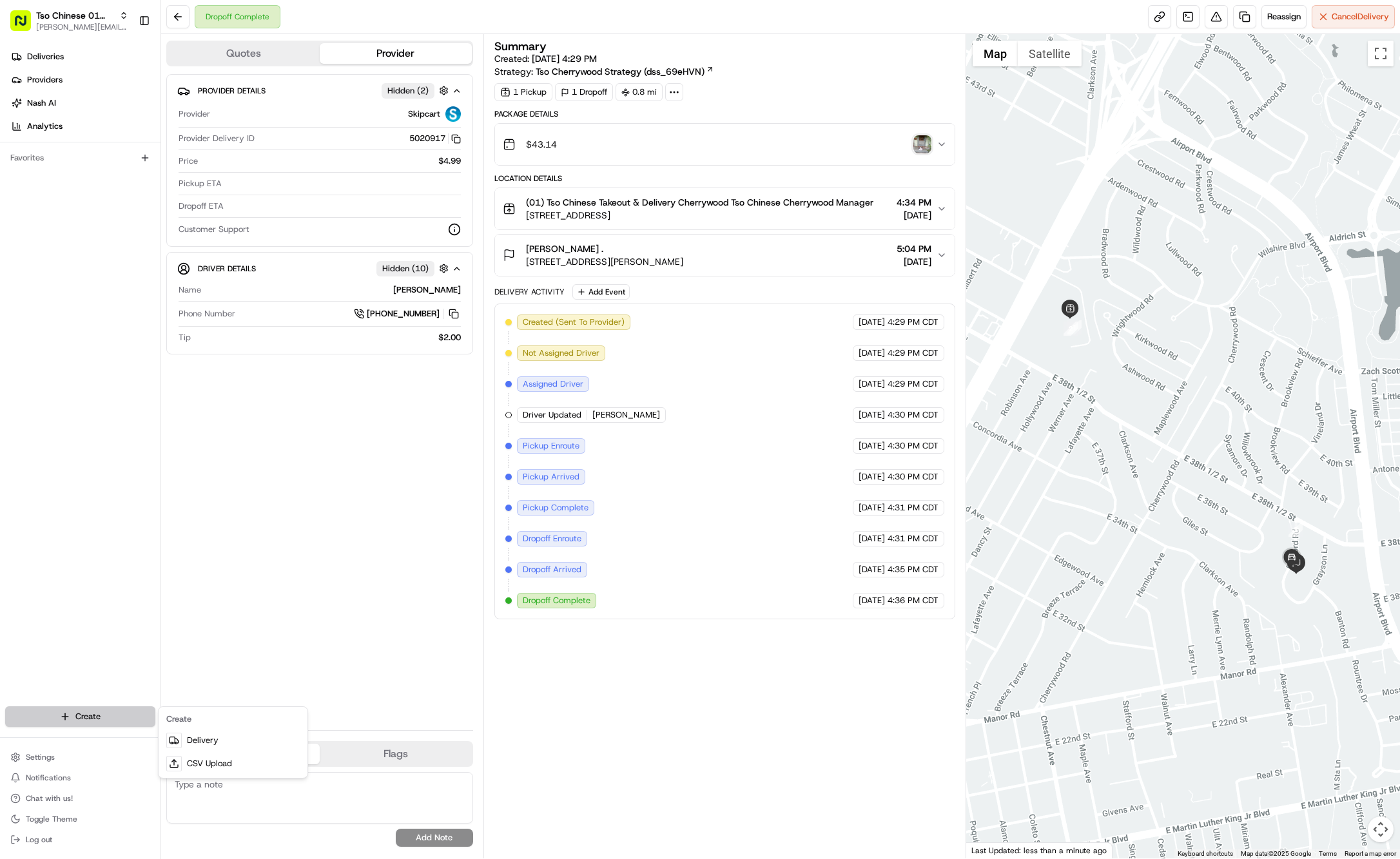
click at [78, 710] on html "Tso Chinese 01 Cherrywood [PERSON_NAME][EMAIL_ADDRESS][DOMAIN_NAME] Toggle Side…" at bounding box center [700, 430] width 1400 height 859
click at [218, 738] on link "Delivery" at bounding box center [233, 741] width 143 height 23
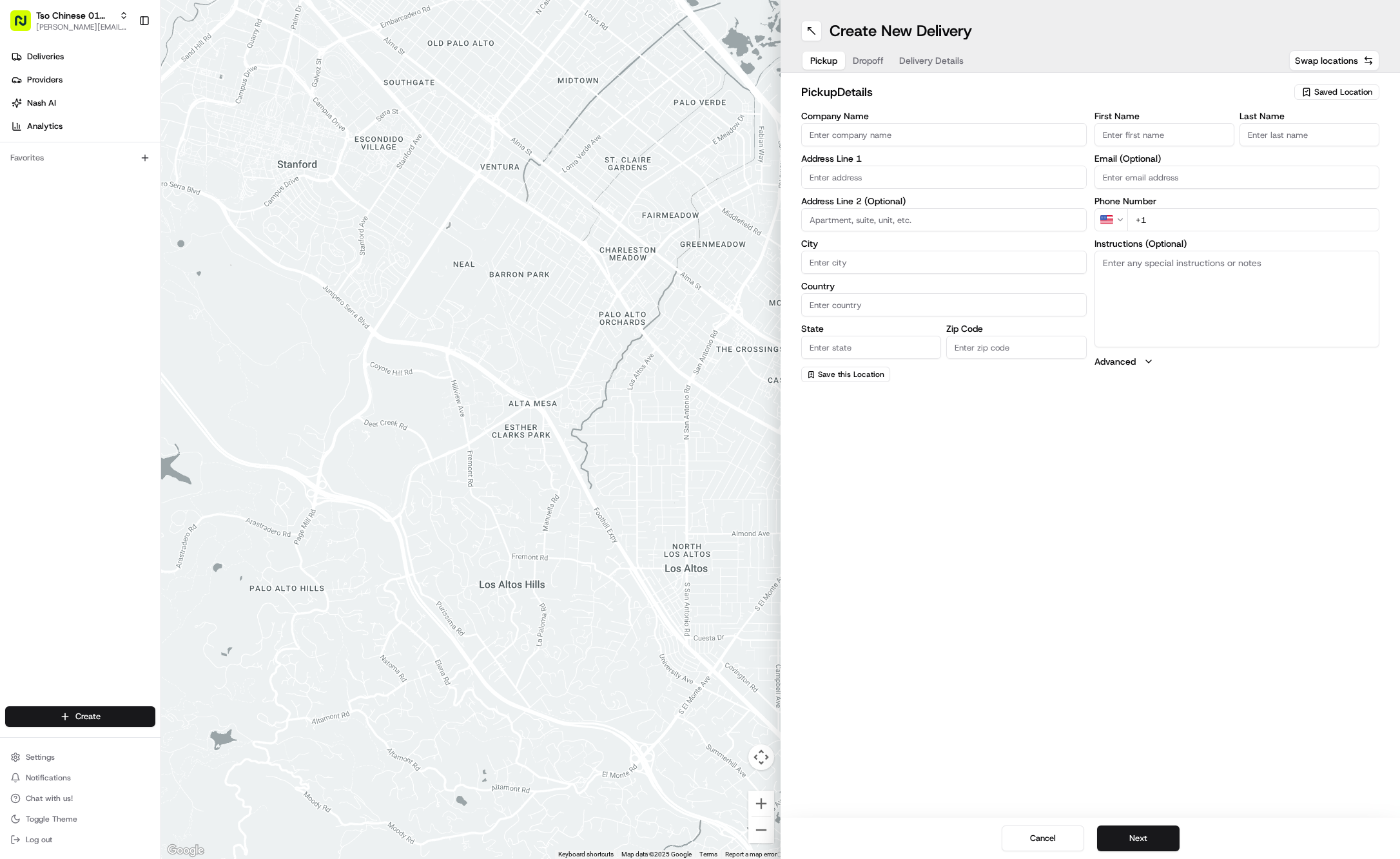
click at [1338, 92] on span "Saved Location" at bounding box center [1344, 92] width 58 height 11
click at [1308, 140] on span "(01) Tso Chinese Takeout & Delivery Cherrywood" at bounding box center [1315, 146] width 159 height 23
type input "(01) Tso Chinese Takeout & Delivery Cherrywood"
type input "Ste E-5"
type input "Austin"
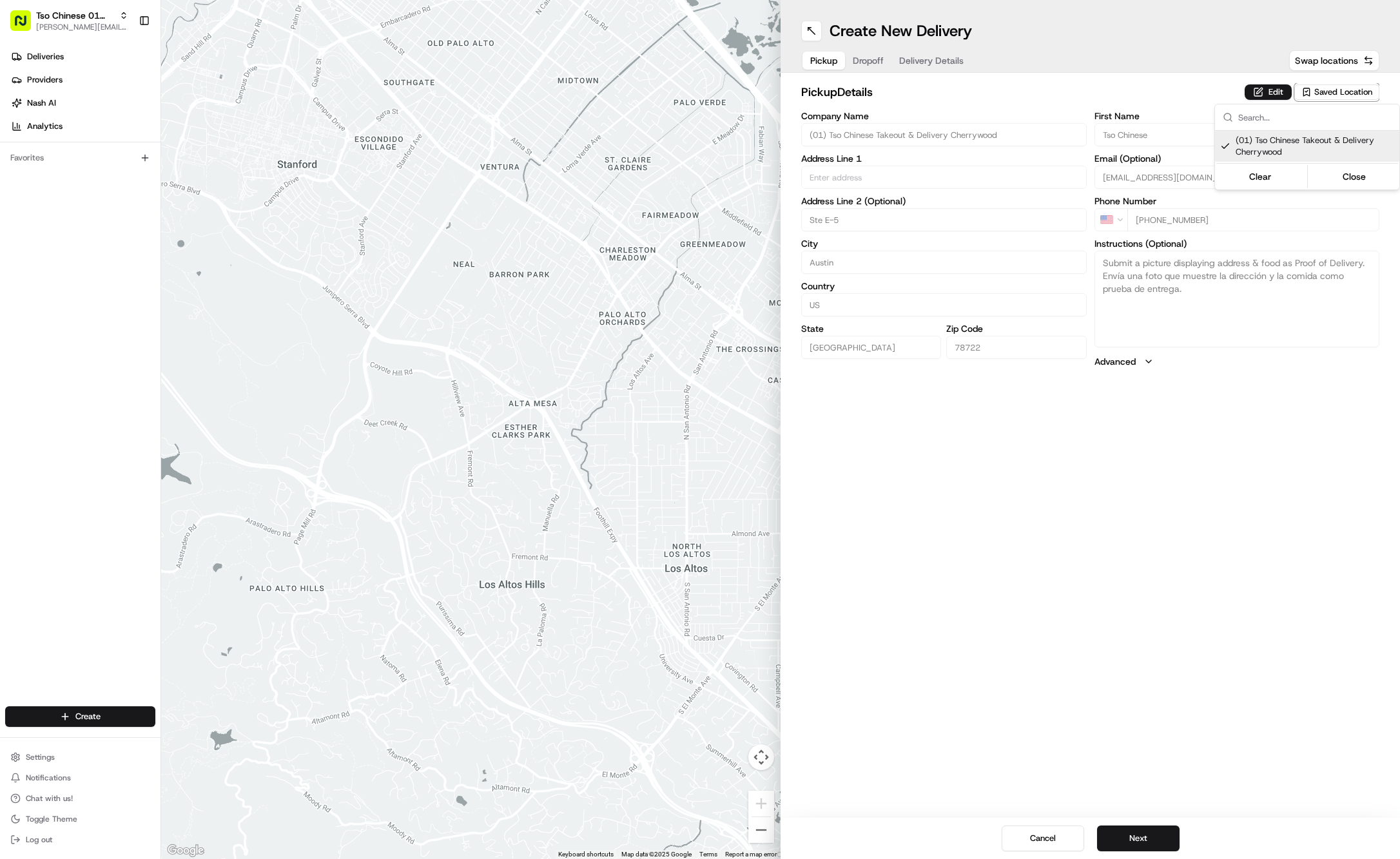
type input "US"
type input "[GEOGRAPHIC_DATA]"
type input "78722"
type input "Tso Chinese"
type input "Cherrywood Manager"
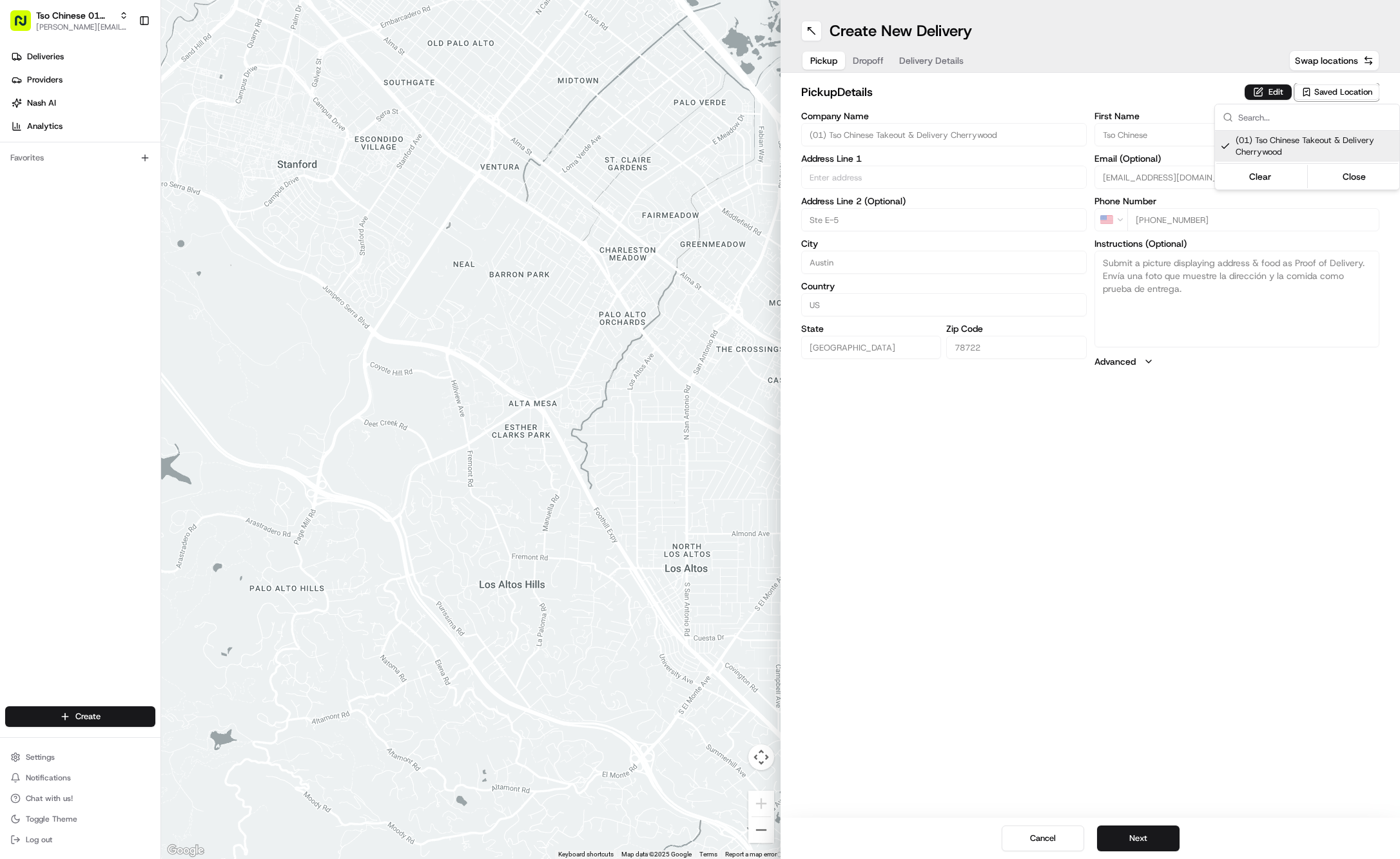
type input "[EMAIL_ADDRESS][DOMAIN_NAME]"
type input "[PHONE_NUMBER]"
type textarea "Submit a picture displaying address & food as Proof of Delivery. Envía una foto…"
type input "[STREET_ADDRESS]"
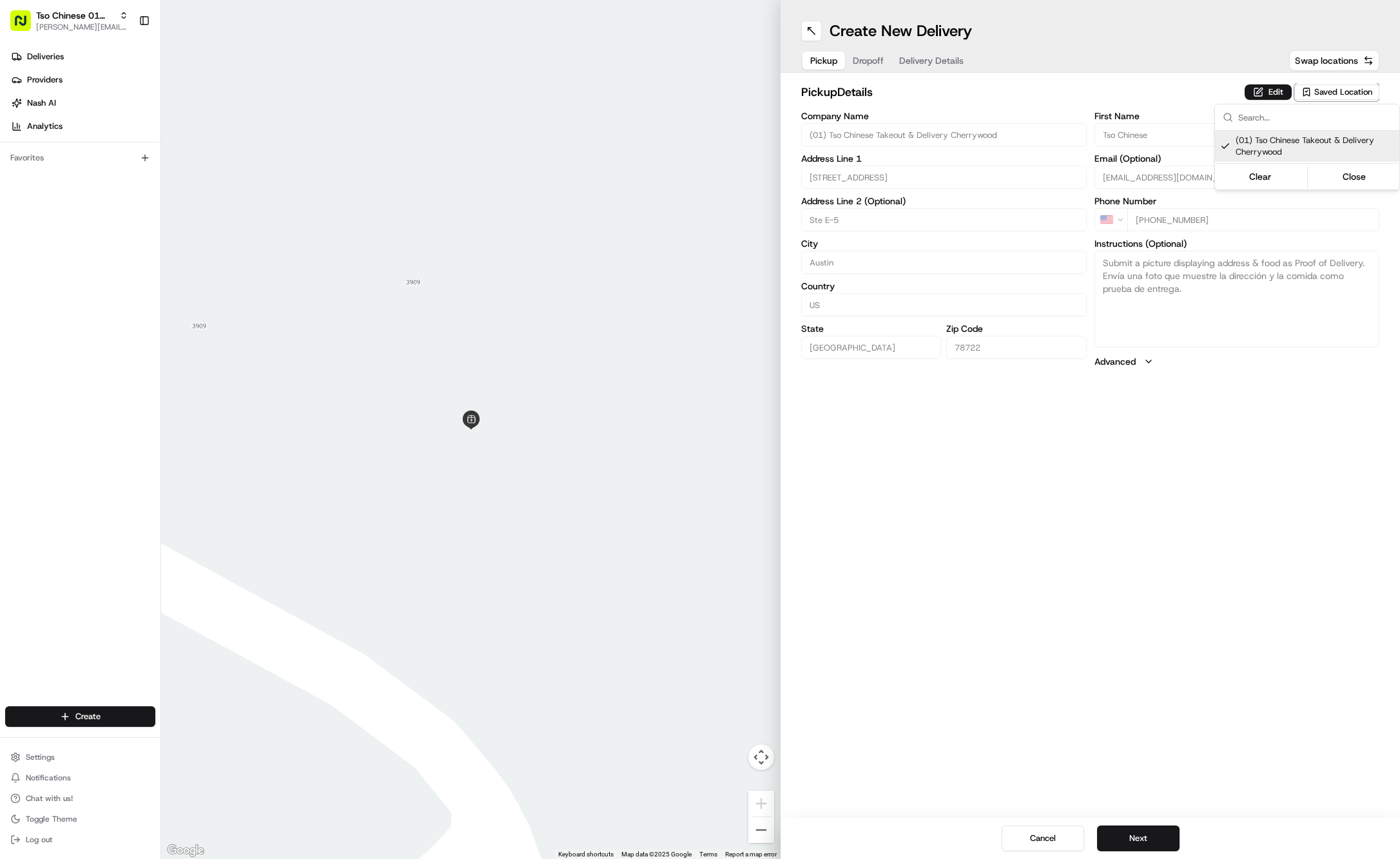
click at [871, 60] on html "Tso Chinese 01 Cherrywood [PERSON_NAME][EMAIL_ADDRESS][DOMAIN_NAME] Toggle Side…" at bounding box center [700, 430] width 1400 height 859
click at [871, 60] on span "Dropoff" at bounding box center [868, 60] width 31 height 13
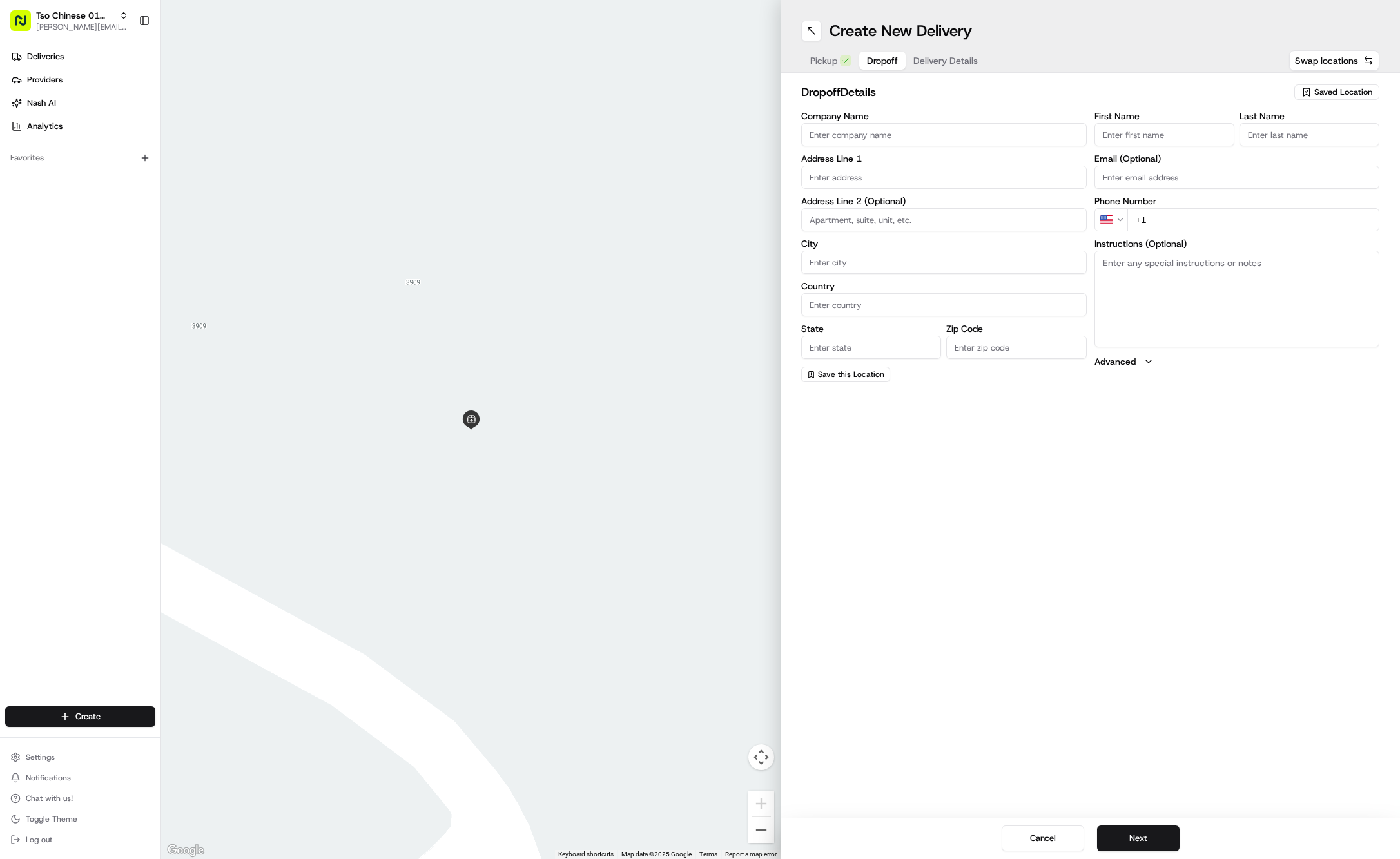
click at [1174, 127] on input "First Name" at bounding box center [1164, 134] width 140 height 23
paste input "[PERSON_NAME]"
type input "[PERSON_NAME]"
type input "."
click at [1263, 233] on div "First Name [PERSON_NAME] Last Name . Required Email (Optional) Phone Number US …" at bounding box center [1237, 247] width 285 height 272
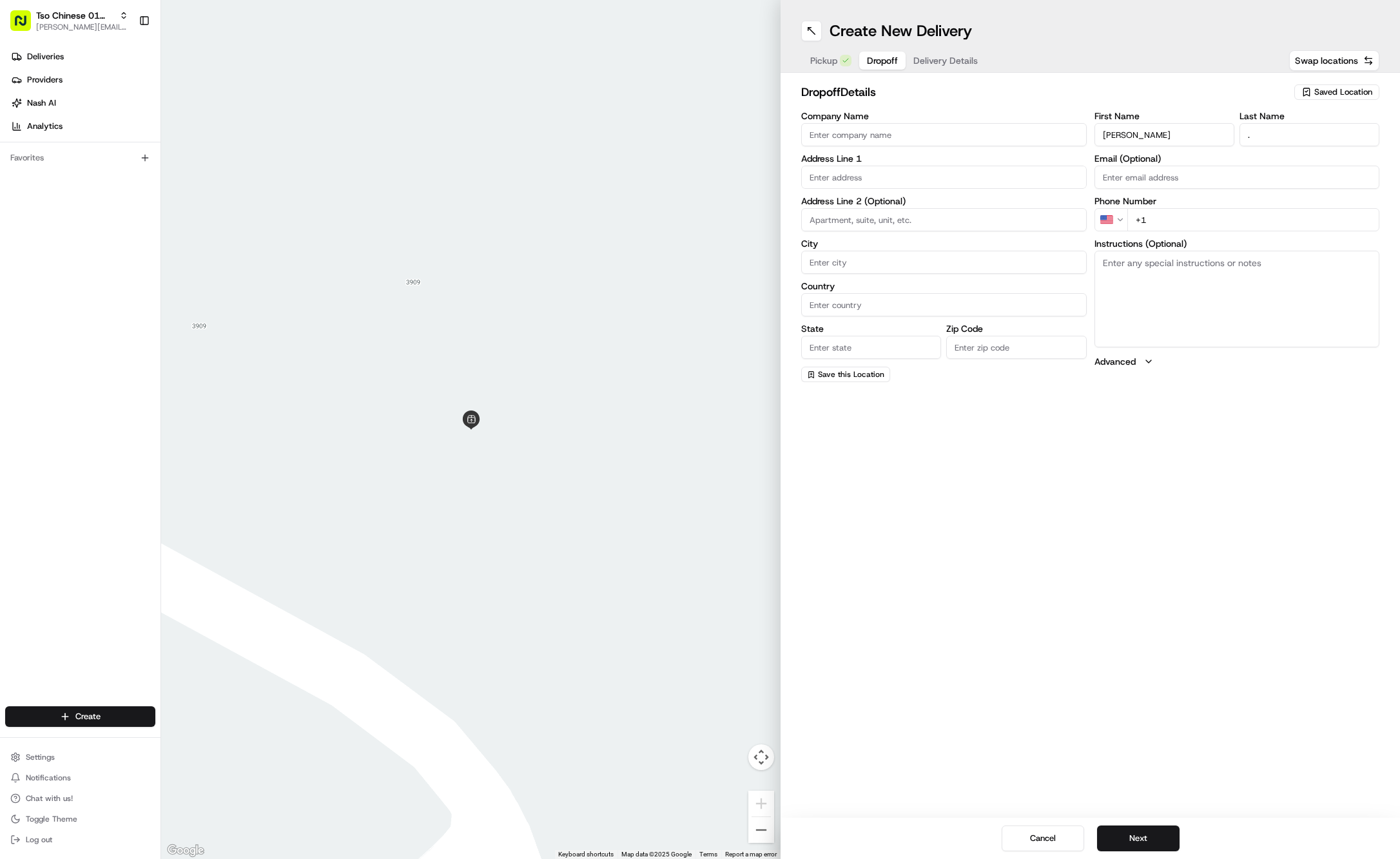
click at [1264, 218] on input "+1" at bounding box center [1254, 220] width 253 height 23
paste input "[PHONE_NUMBER]"
type input "[PHONE_NUMBER]"
paste input "1427 Suffolk Dr"
click at [988, 193] on div "[STREET_ADDRESS] [STREET_ADDRESS], LA [STREET_ADDRESS] [STREET_ADDRESS]" at bounding box center [944, 242] width 285 height 101
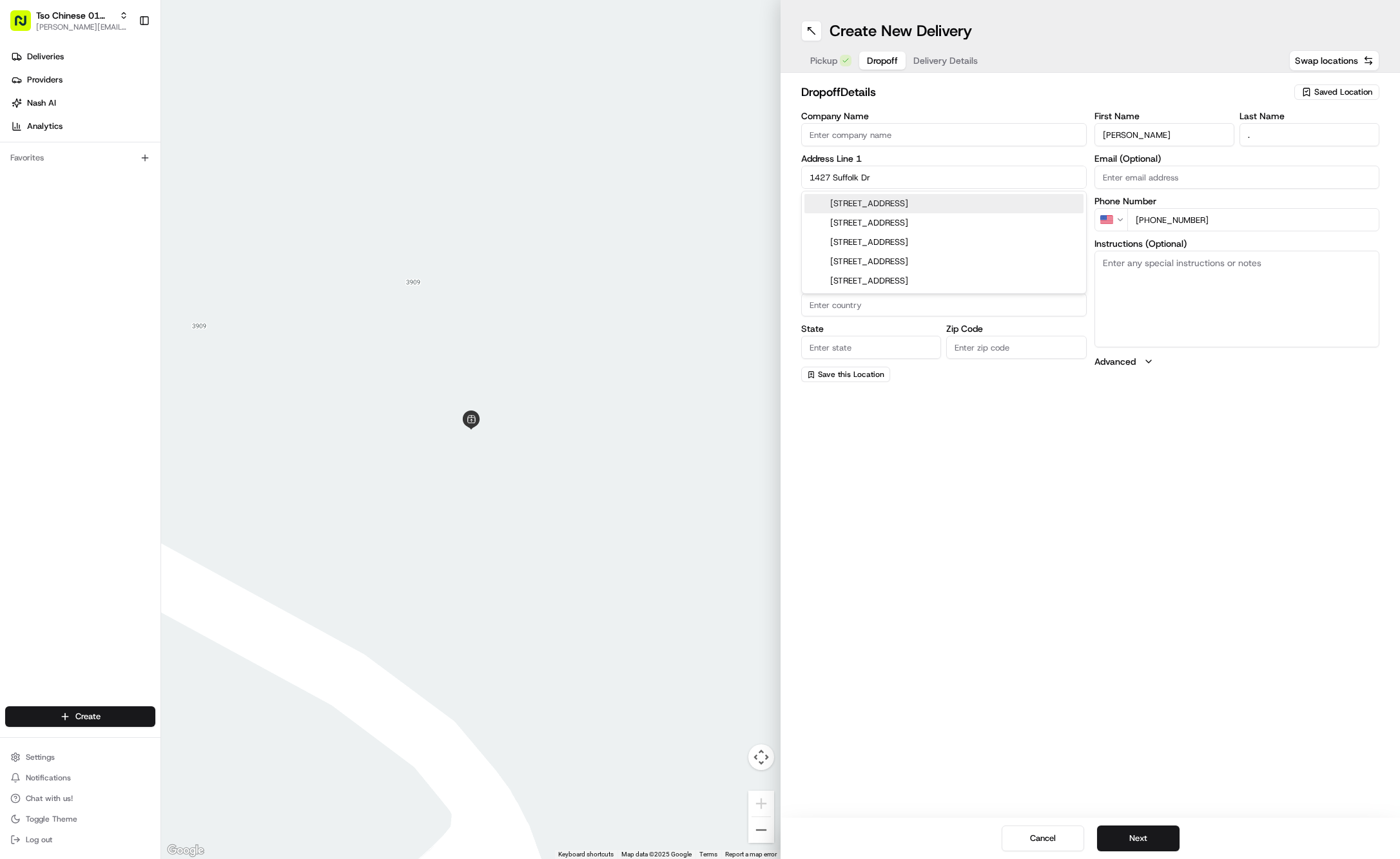
click at [988, 201] on div "[STREET_ADDRESS]" at bounding box center [944, 203] width 279 height 19
type input "[STREET_ADDRESS]"
type input "Austin"
type input "[GEOGRAPHIC_DATA]"
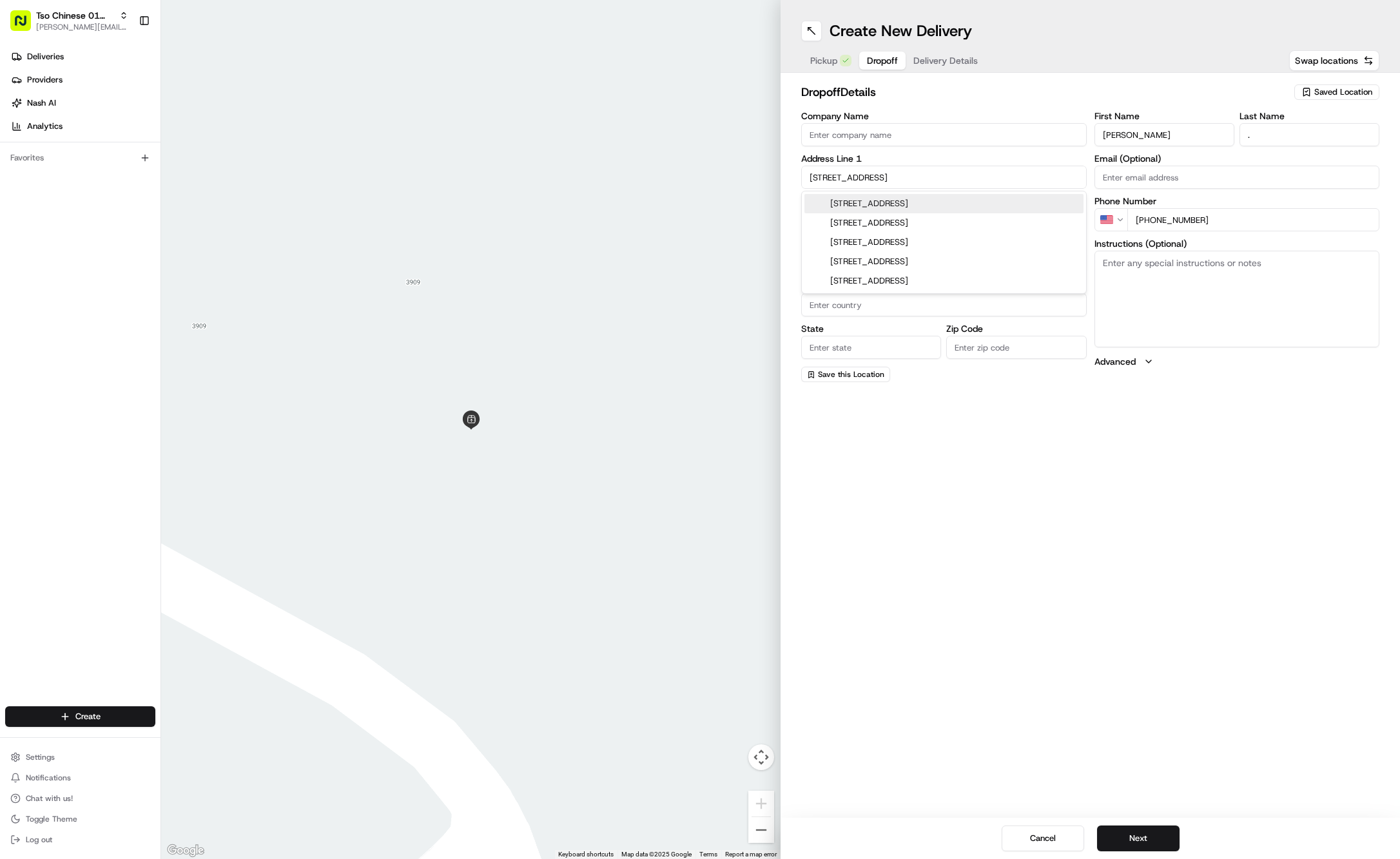
type input "78723"
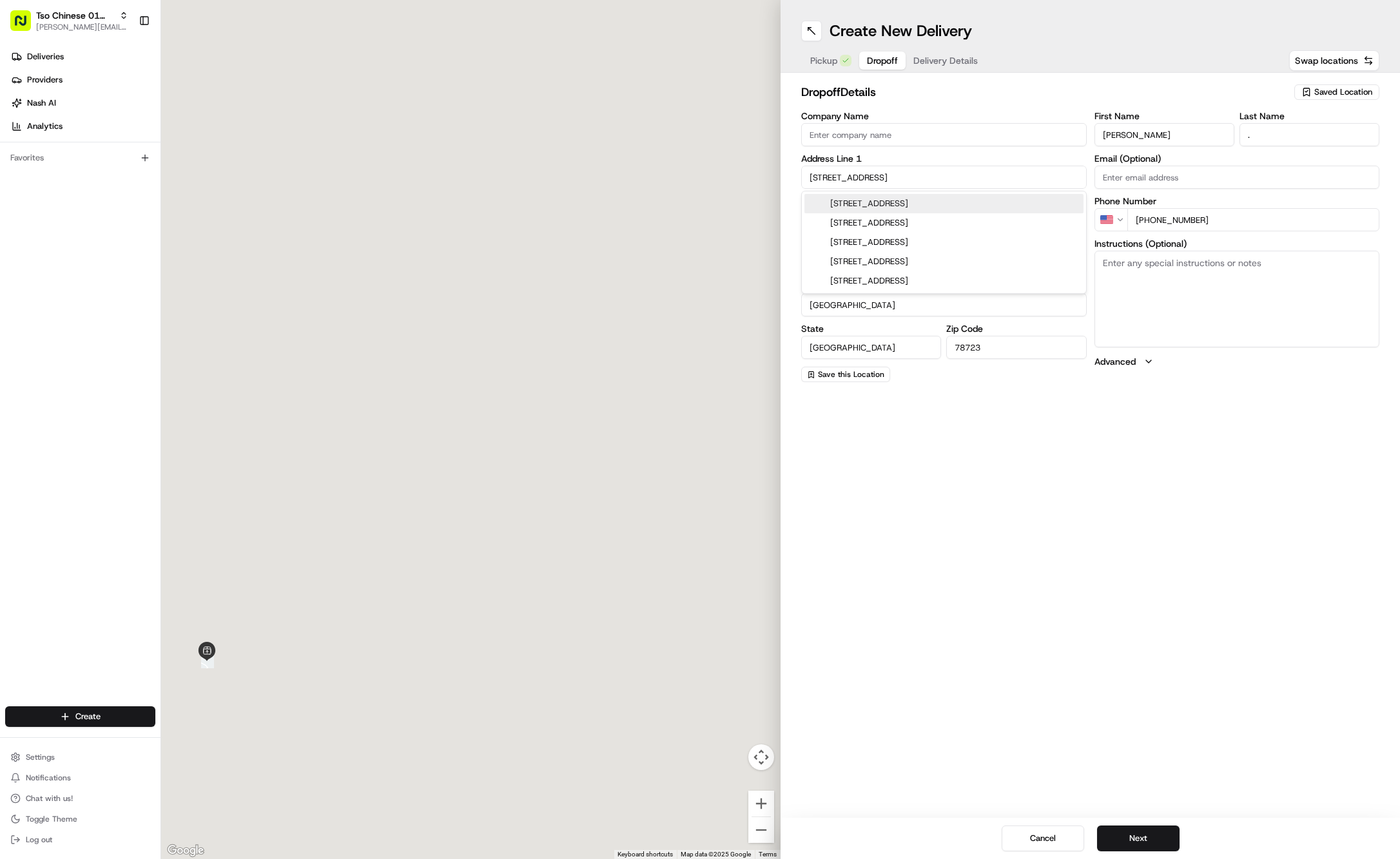
type input "[STREET_ADDRESS]"
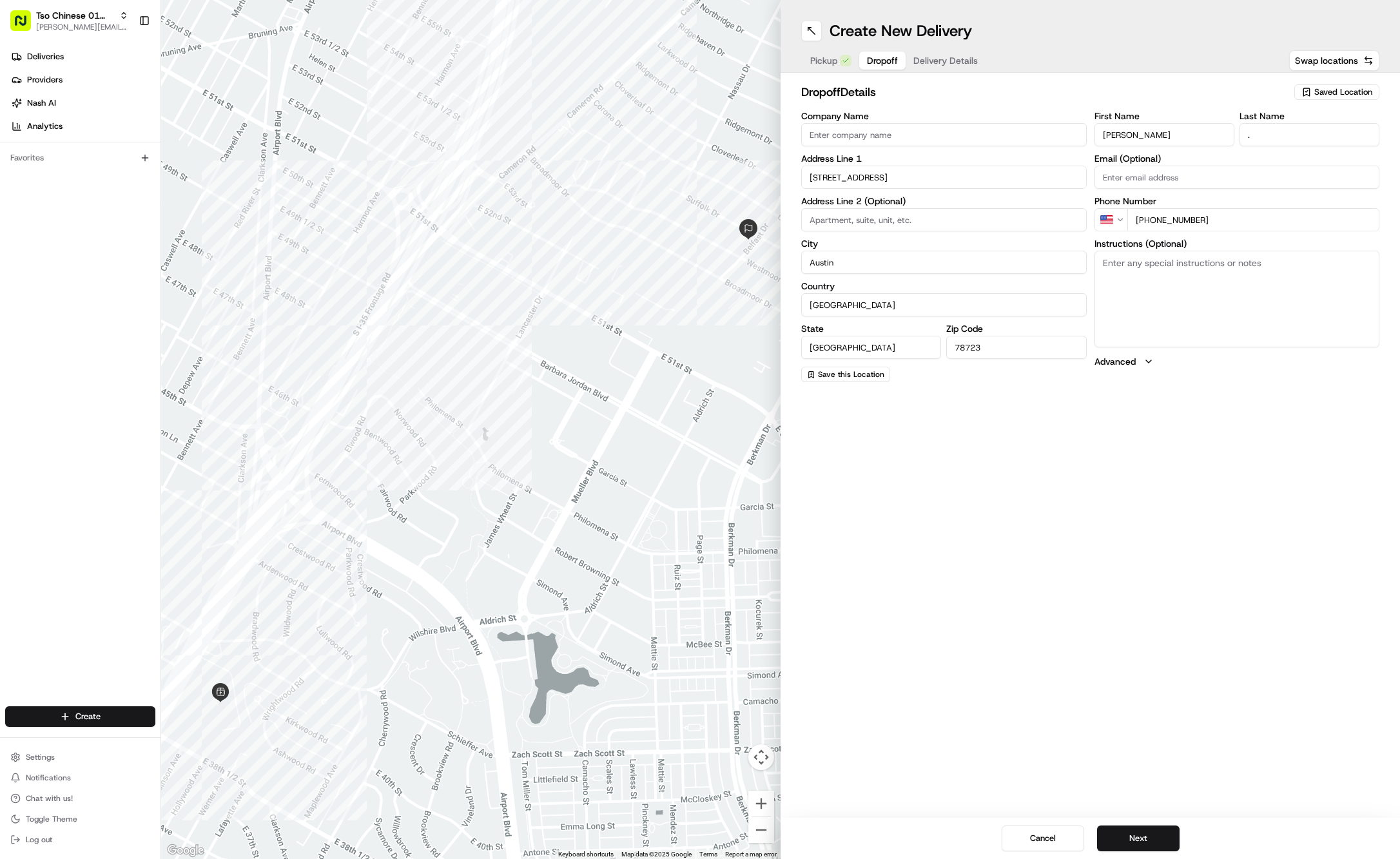
click at [976, 58] on span "Delivery Details" at bounding box center [945, 60] width 64 height 13
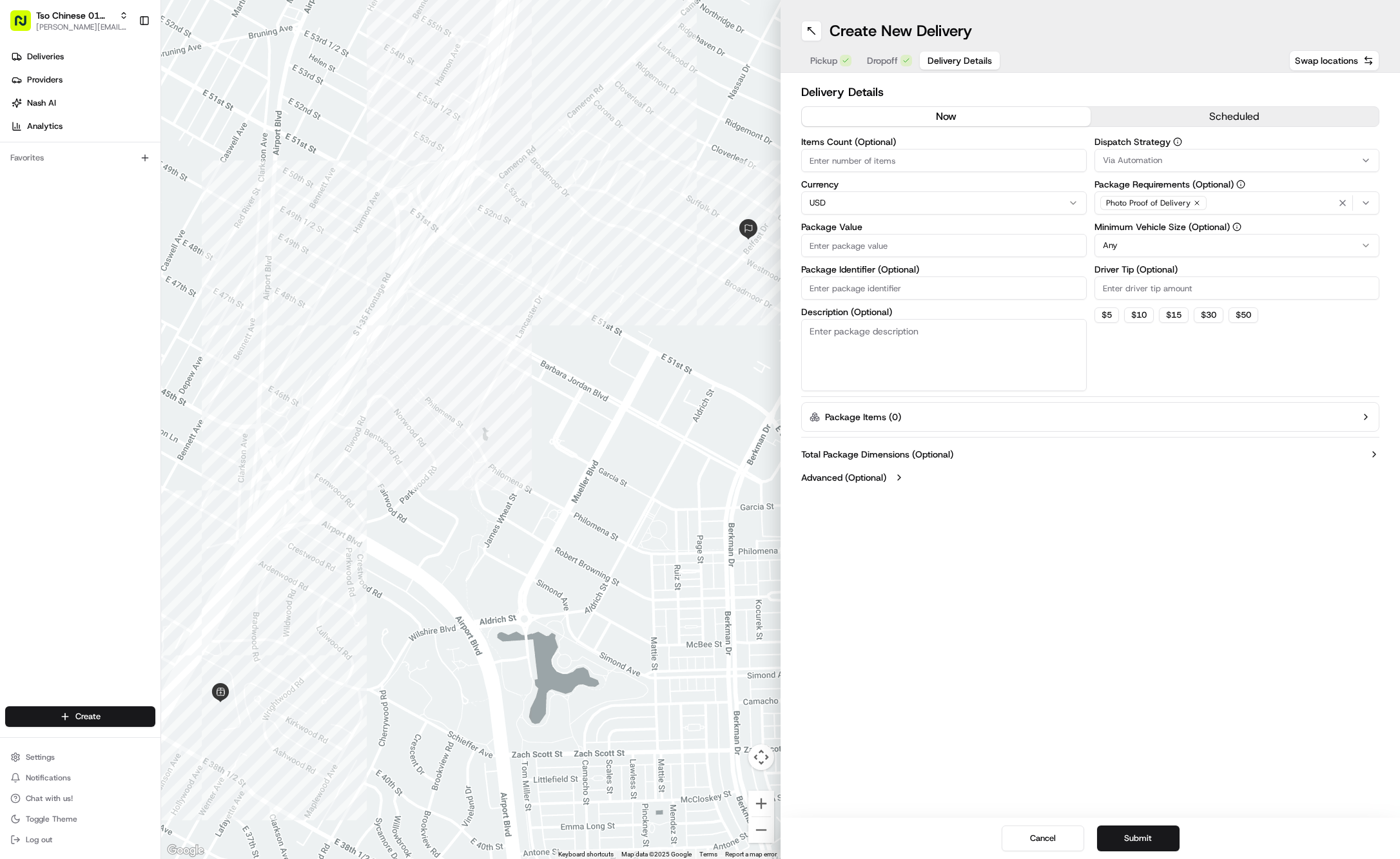
click at [1278, 160] on div "Via Automation" at bounding box center [1237, 160] width 279 height 11
click at [1191, 236] on span "Tso Cherrywood Strategy" at bounding box center [1196, 230] width 159 height 11
click at [1159, 62] on html "Tso Chinese 01 Cherrywood [PERSON_NAME][EMAIL_ADDRESS][DOMAIN_NAME] Toggle Side…" at bounding box center [700, 430] width 1400 height 859
click at [1195, 204] on icon "button" at bounding box center [1197, 203] width 8 height 8
click at [1192, 202] on div "Select requirements" at bounding box center [1237, 203] width 279 height 11
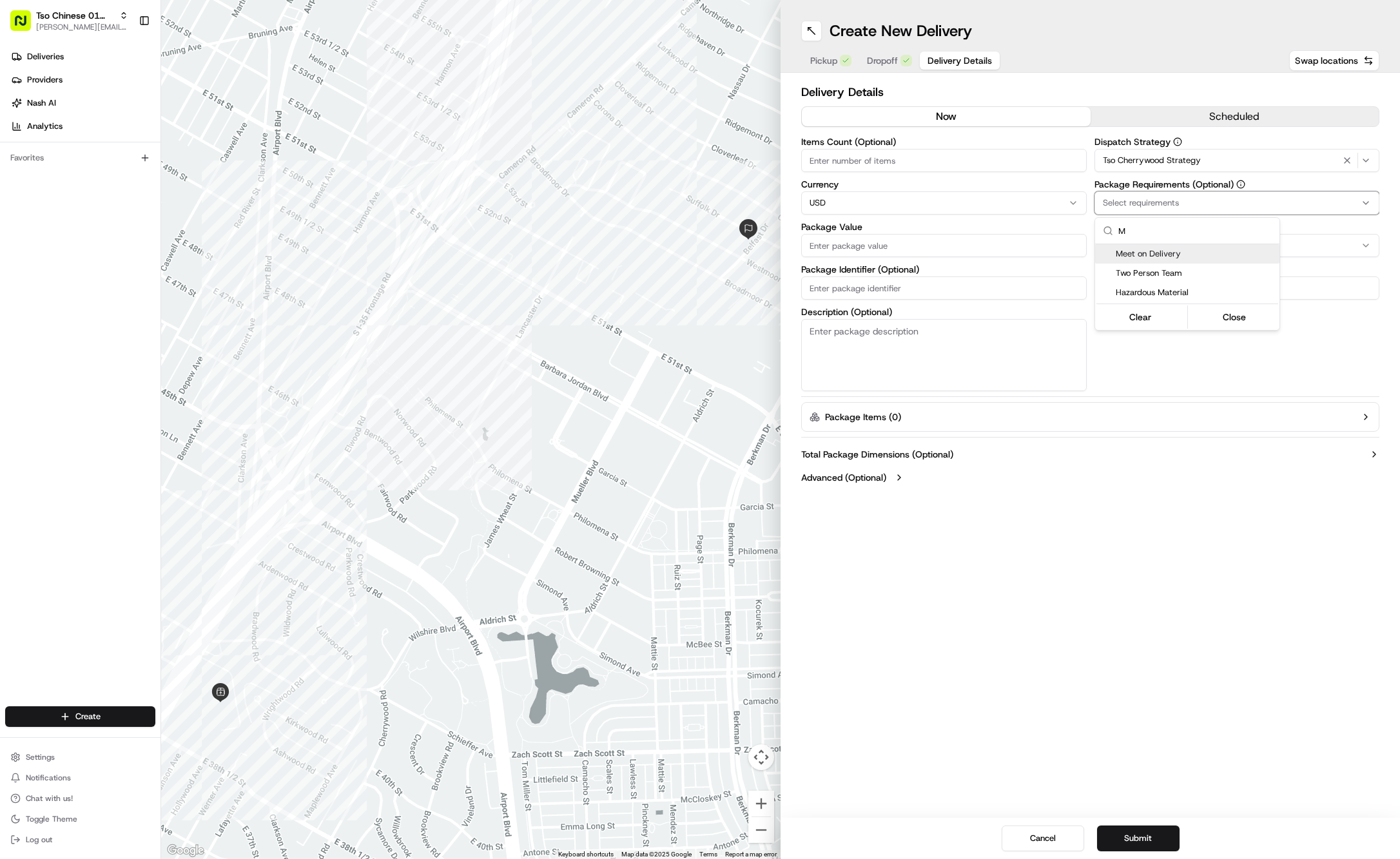
type input "M"
click at [1185, 246] on div "Meet on Delivery" at bounding box center [1188, 253] width 185 height 19
click at [1128, 70] on html "Tso Chinese 01 Cherrywood [PERSON_NAME][EMAIL_ADDRESS][DOMAIN_NAME] Toggle Side…" at bounding box center [700, 430] width 1400 height 859
click at [1180, 285] on input "Driver Tip (Optional)" at bounding box center [1237, 288] width 285 height 23
type input "2"
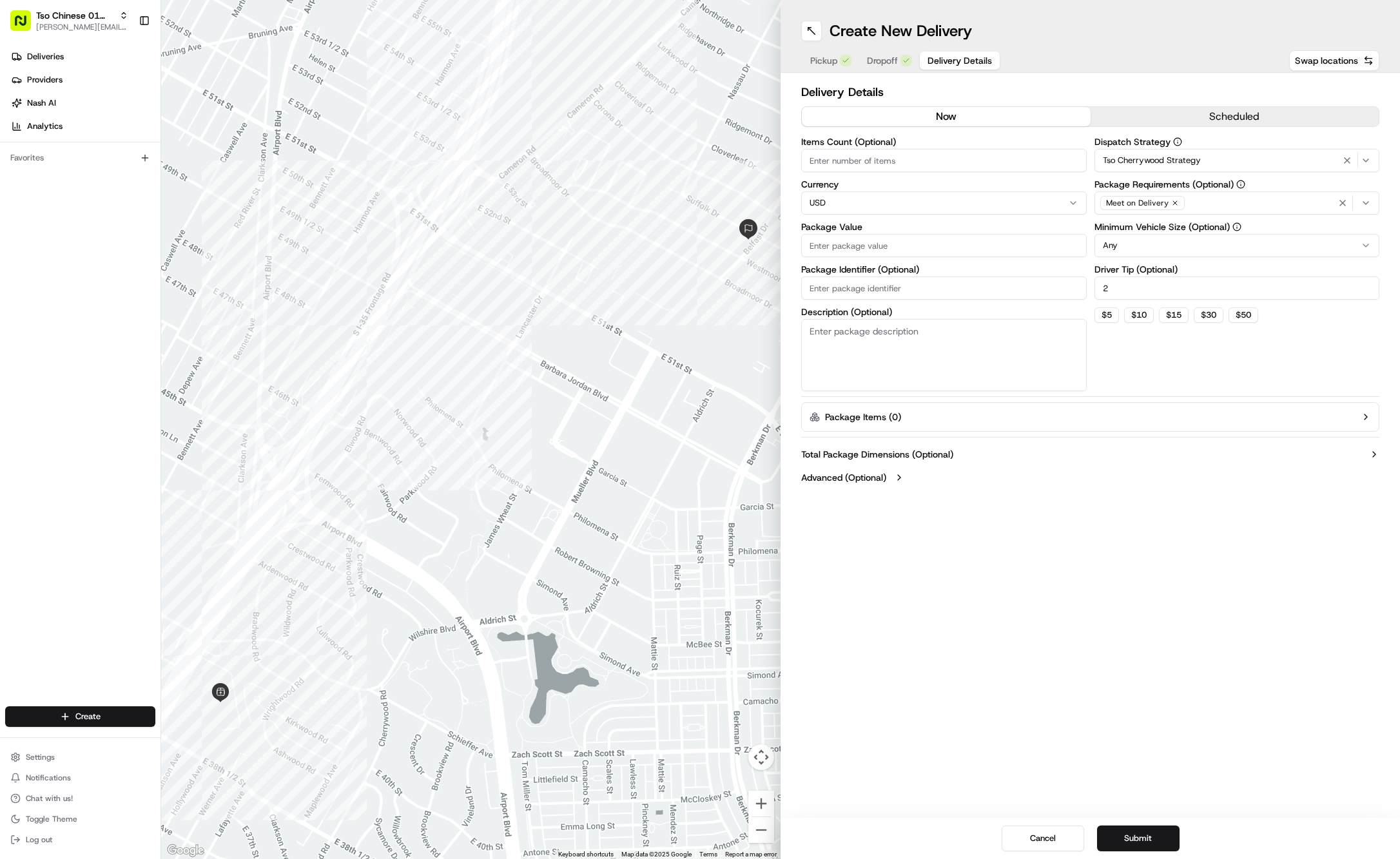
click at [919, 253] on input "Package Value" at bounding box center [944, 246] width 285 height 23
type input "69.01"
click at [925, 289] on input "Package Identifier (Optional)" at bounding box center [944, 288] width 285 height 23
paste input "#1C3FAZG"
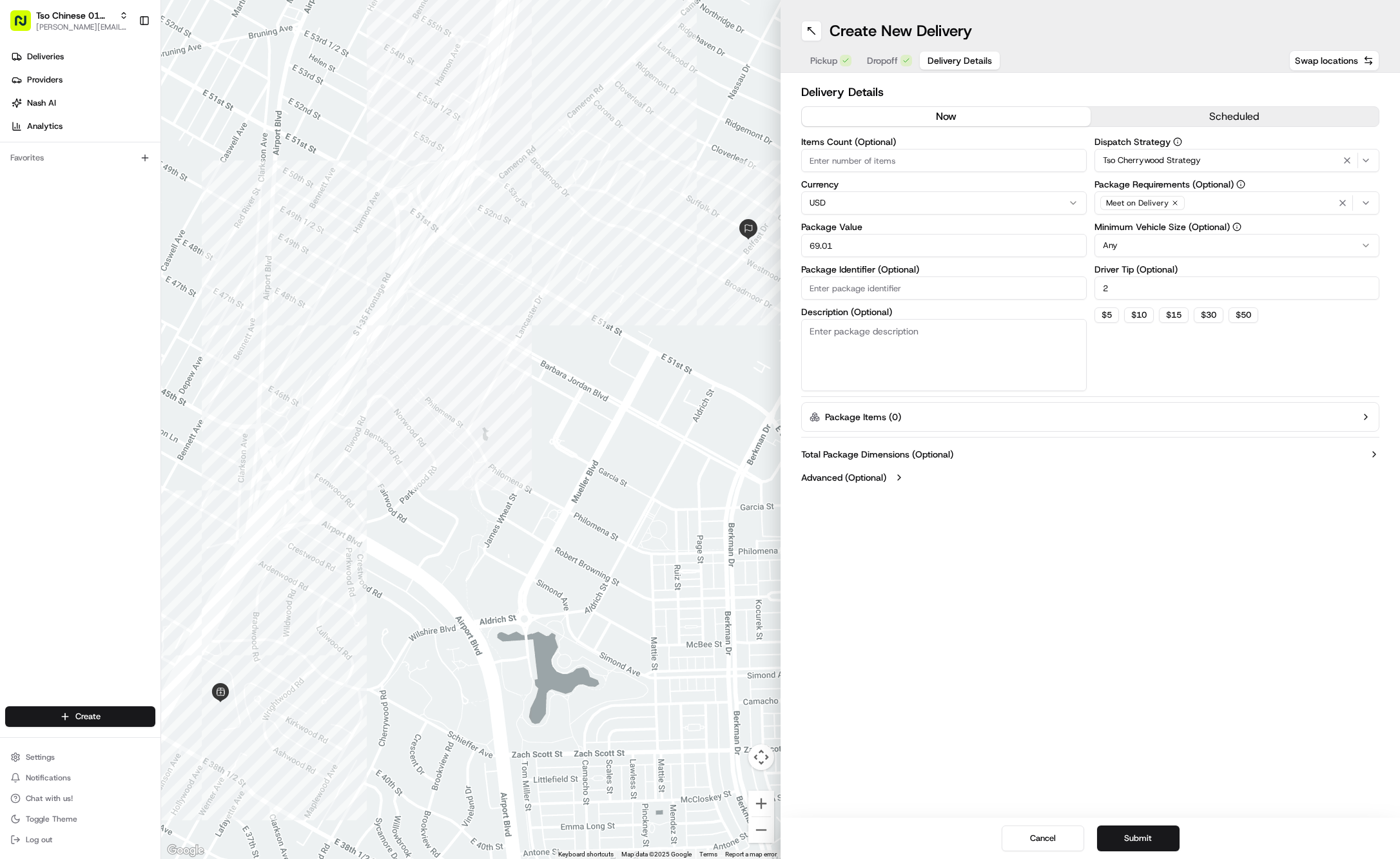
type input "#1C3FAZG"
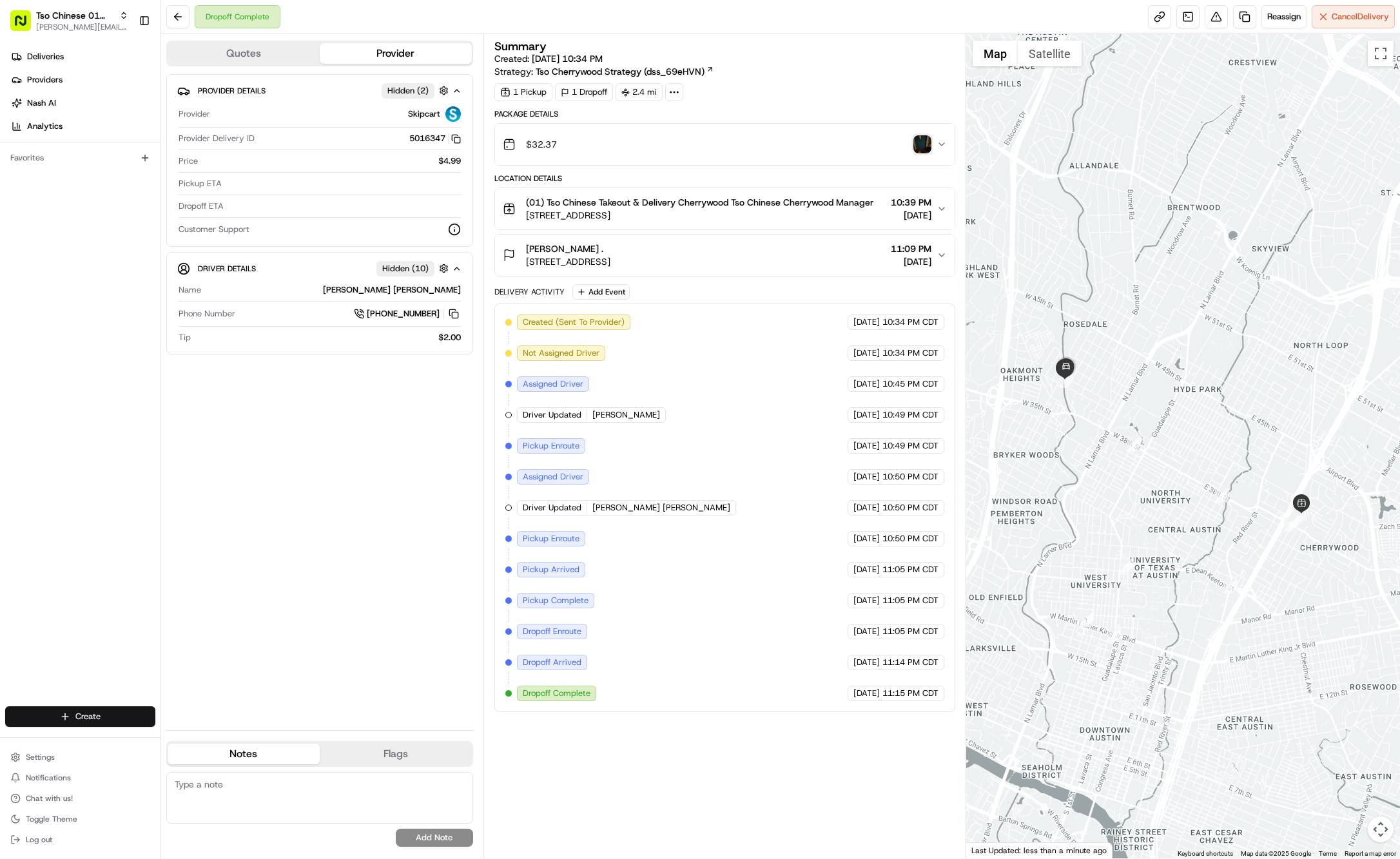
click at [85, 716] on html "Tso Chinese 01 Cherrywood [PERSON_NAME][EMAIL_ADDRESS][DOMAIN_NAME] Toggle Side…" at bounding box center [700, 430] width 1400 height 859
click at [185, 741] on link "Delivery" at bounding box center [233, 741] width 143 height 23
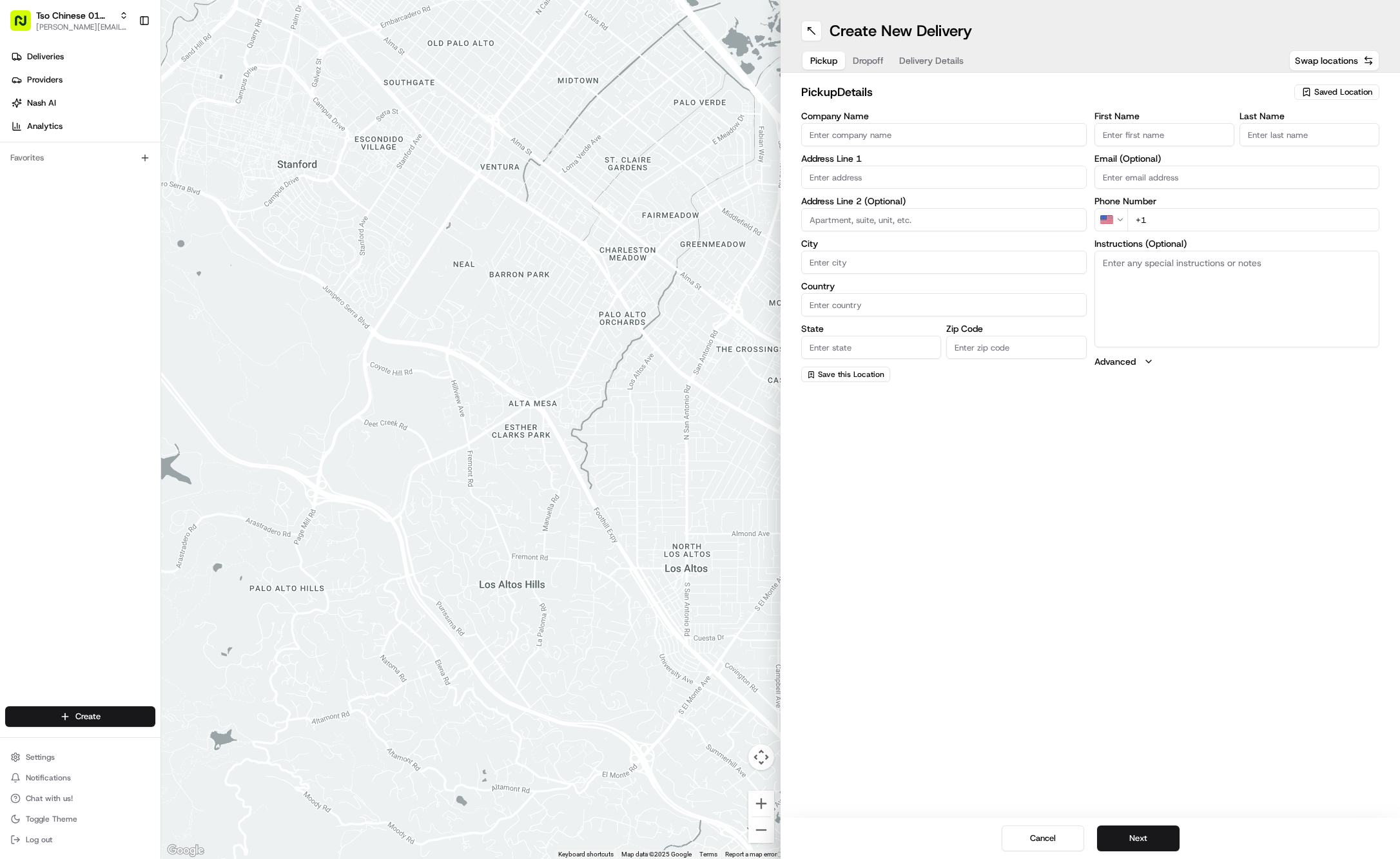
click at [1326, 98] on div "Saved Location" at bounding box center [1337, 92] width 85 height 15
click at [1302, 147] on span "(01) Tso Chinese Takeout & Delivery Cherrywood" at bounding box center [1315, 146] width 159 height 23
type input "(01) Tso Chinese Takeout & Delivery Cherrywood"
type input "Ste E-5"
type input "Austin"
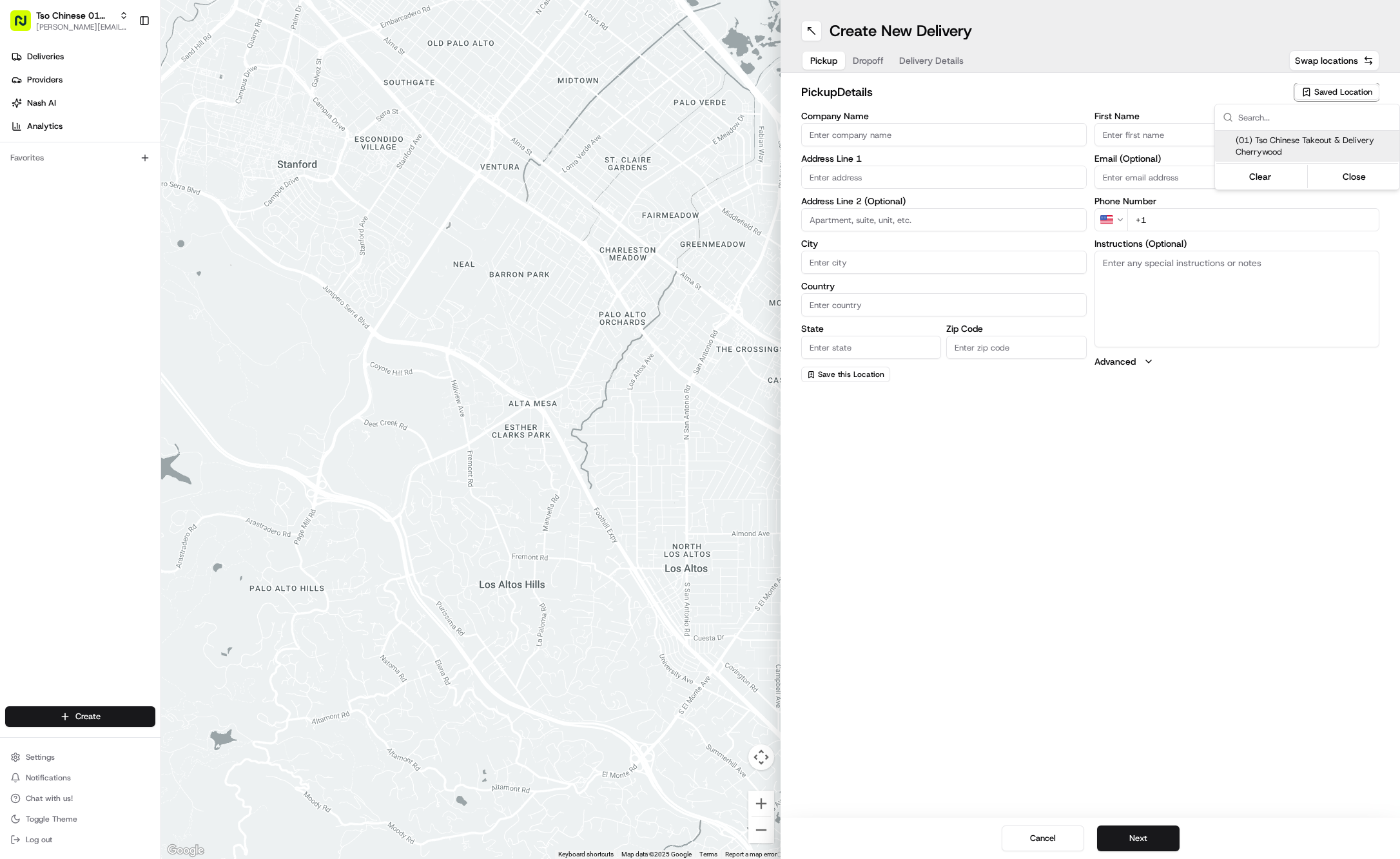
type input "US"
type input "[GEOGRAPHIC_DATA]"
type input "78722"
type input "Tso Chinese"
type input "Cherrywood Manager"
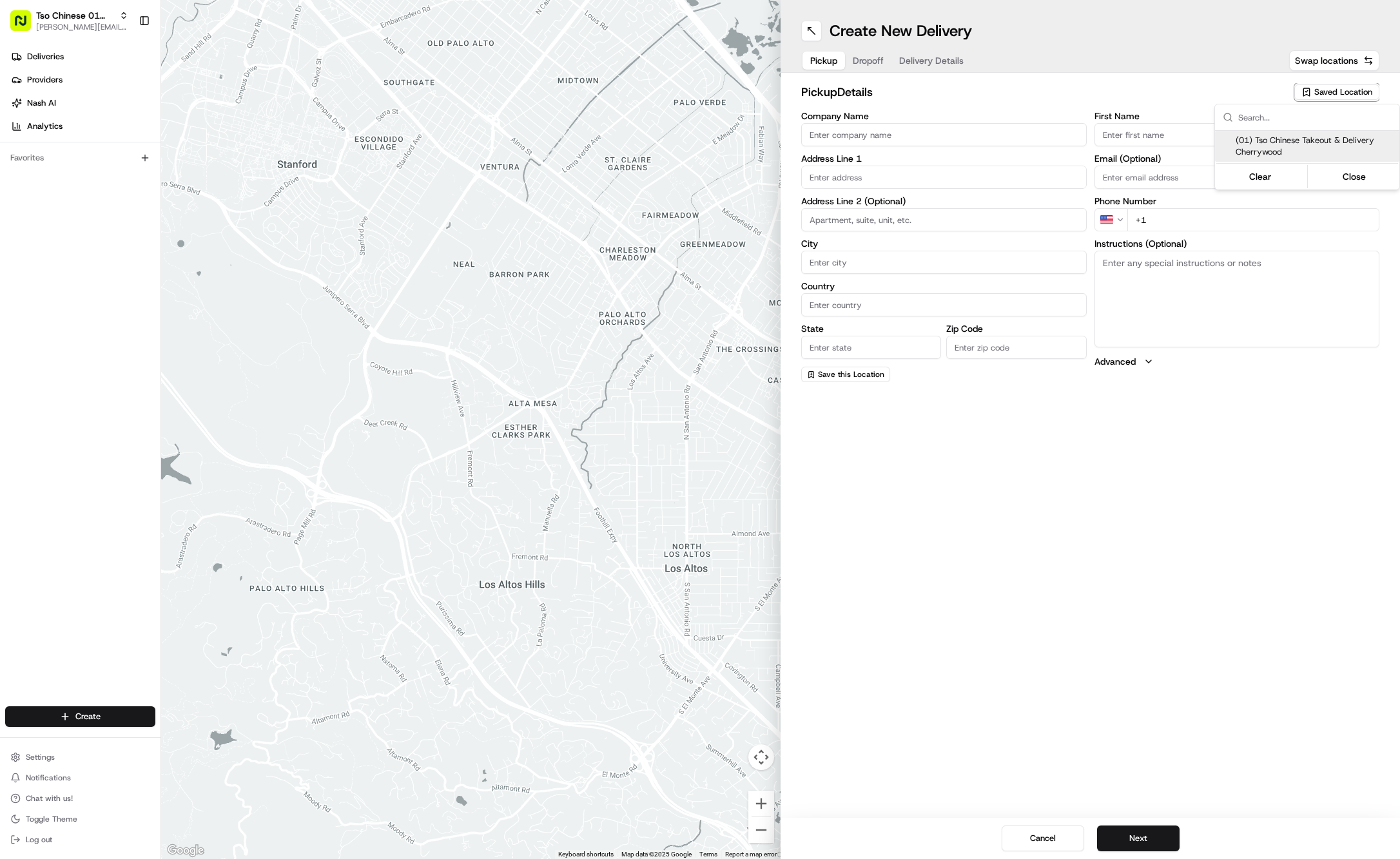
type input "[EMAIL_ADDRESS][DOMAIN_NAME]"
type input "[PHONE_NUMBER]"
type textarea "Submit a picture displaying address & food as Proof of Delivery. Envía una foto…"
type input "[STREET_ADDRESS]"
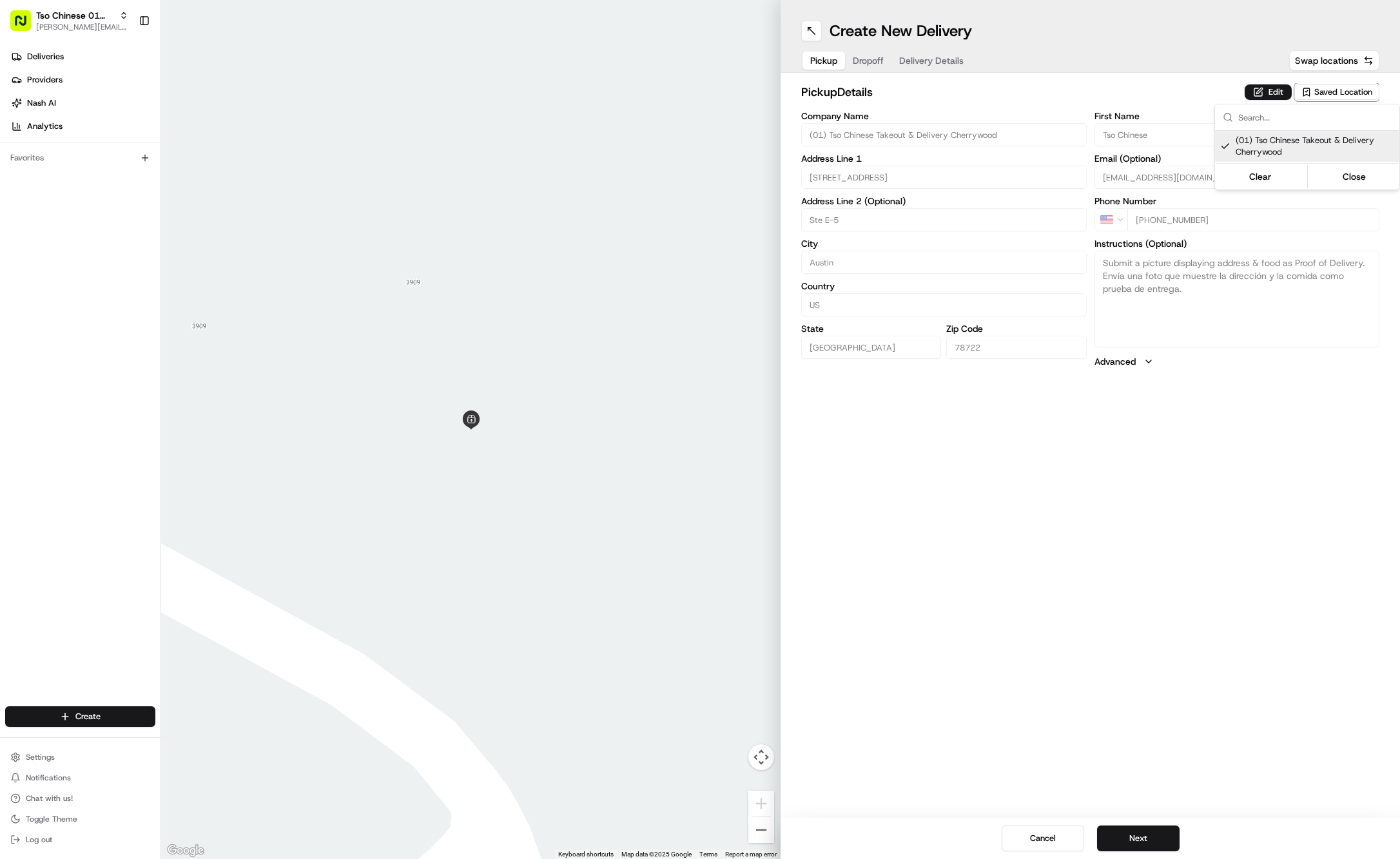
click at [1337, 152] on span "(01) Tso Chinese Takeout & Delivery Cherrywood" at bounding box center [1315, 146] width 159 height 23
type input "+1"
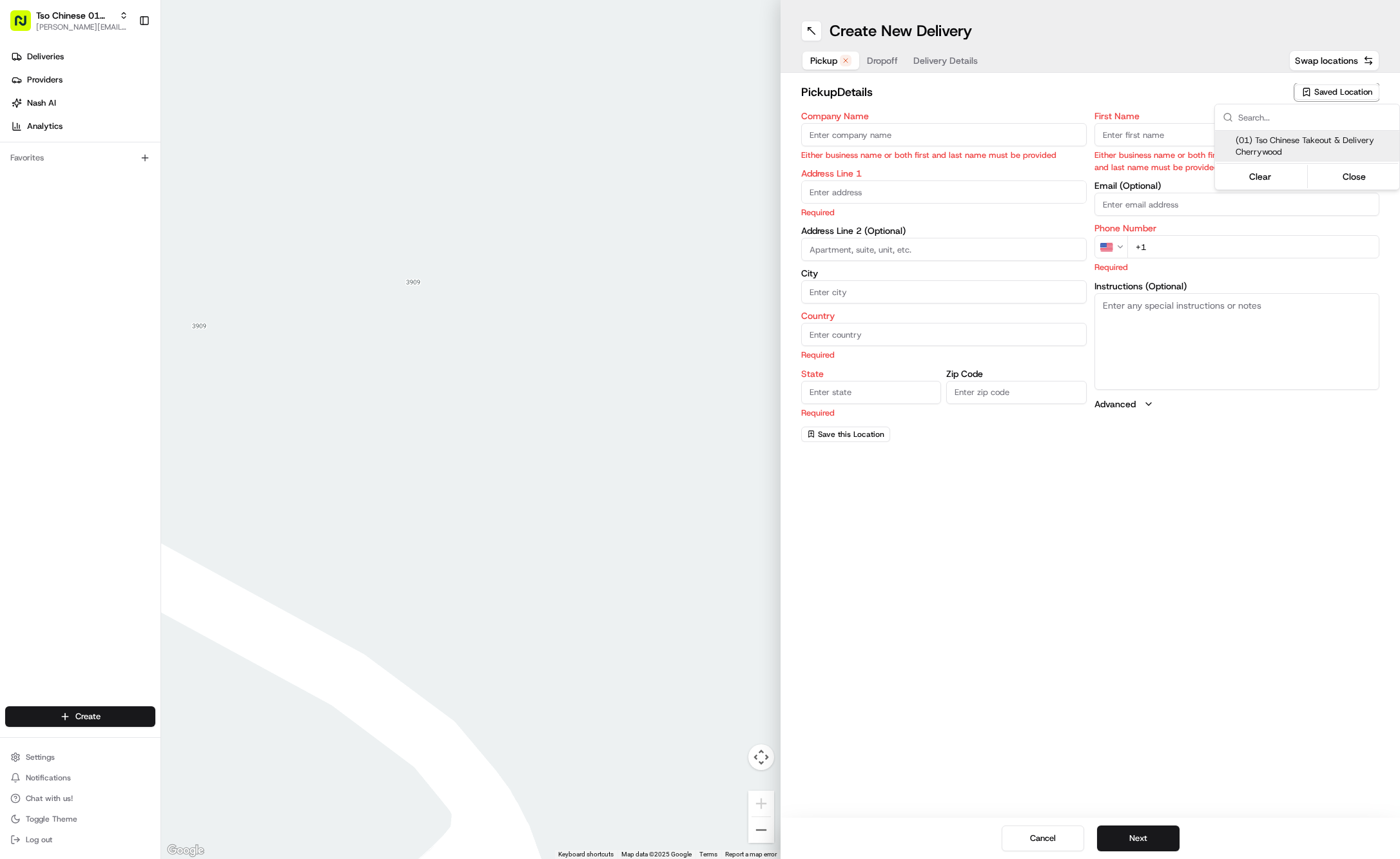
click at [1256, 150] on span "(01) Tso Chinese Takeout & Delivery Cherrywood" at bounding box center [1315, 146] width 159 height 23
type input "(01) Tso Chinese Takeout & Delivery Cherrywood"
type input "Ste E-5"
type input "Austin"
type input "US"
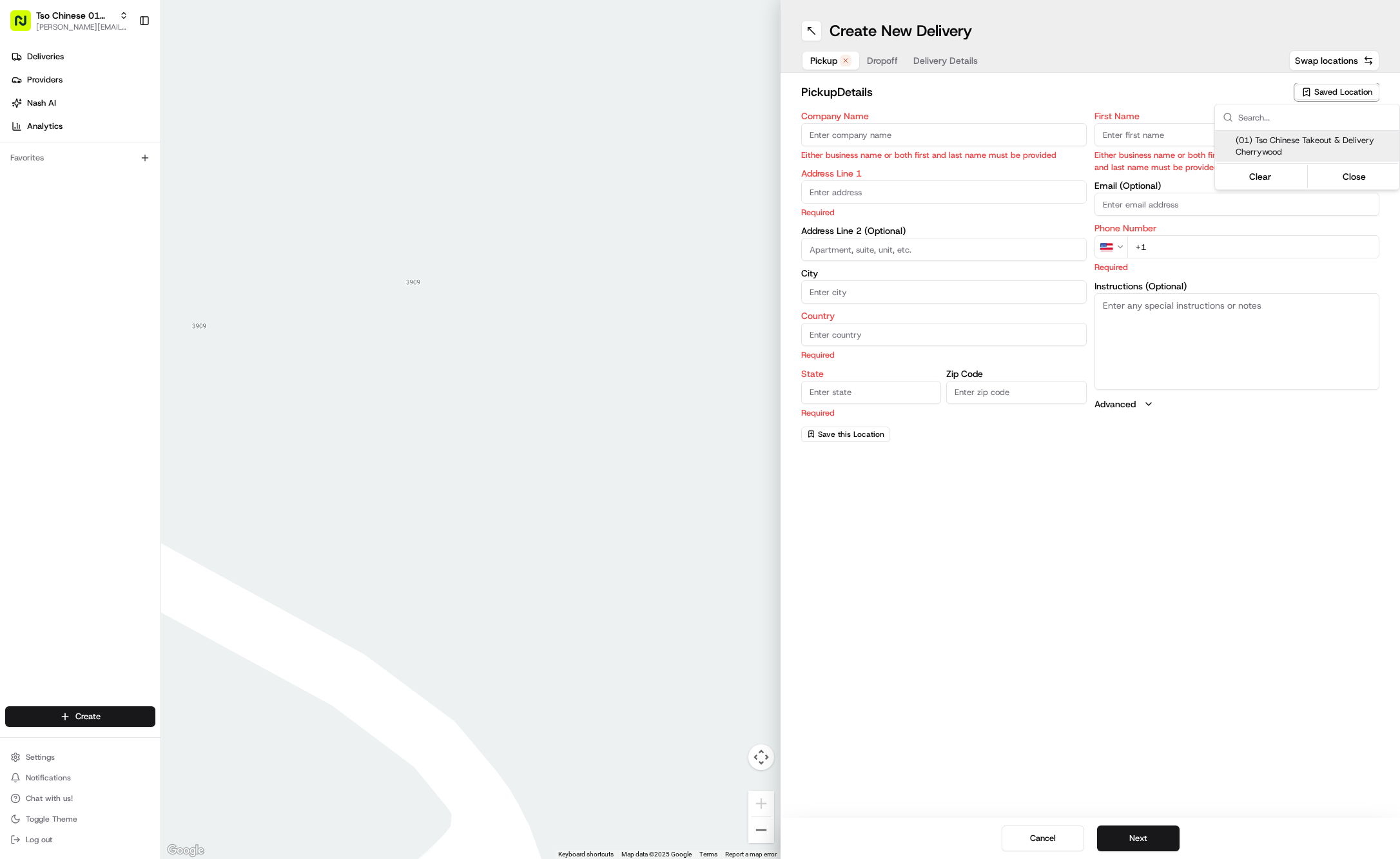
type input "[GEOGRAPHIC_DATA]"
type input "78722"
type input "Tso Chinese"
type input "Cherrywood Manager"
type input "[EMAIL_ADDRESS][DOMAIN_NAME]"
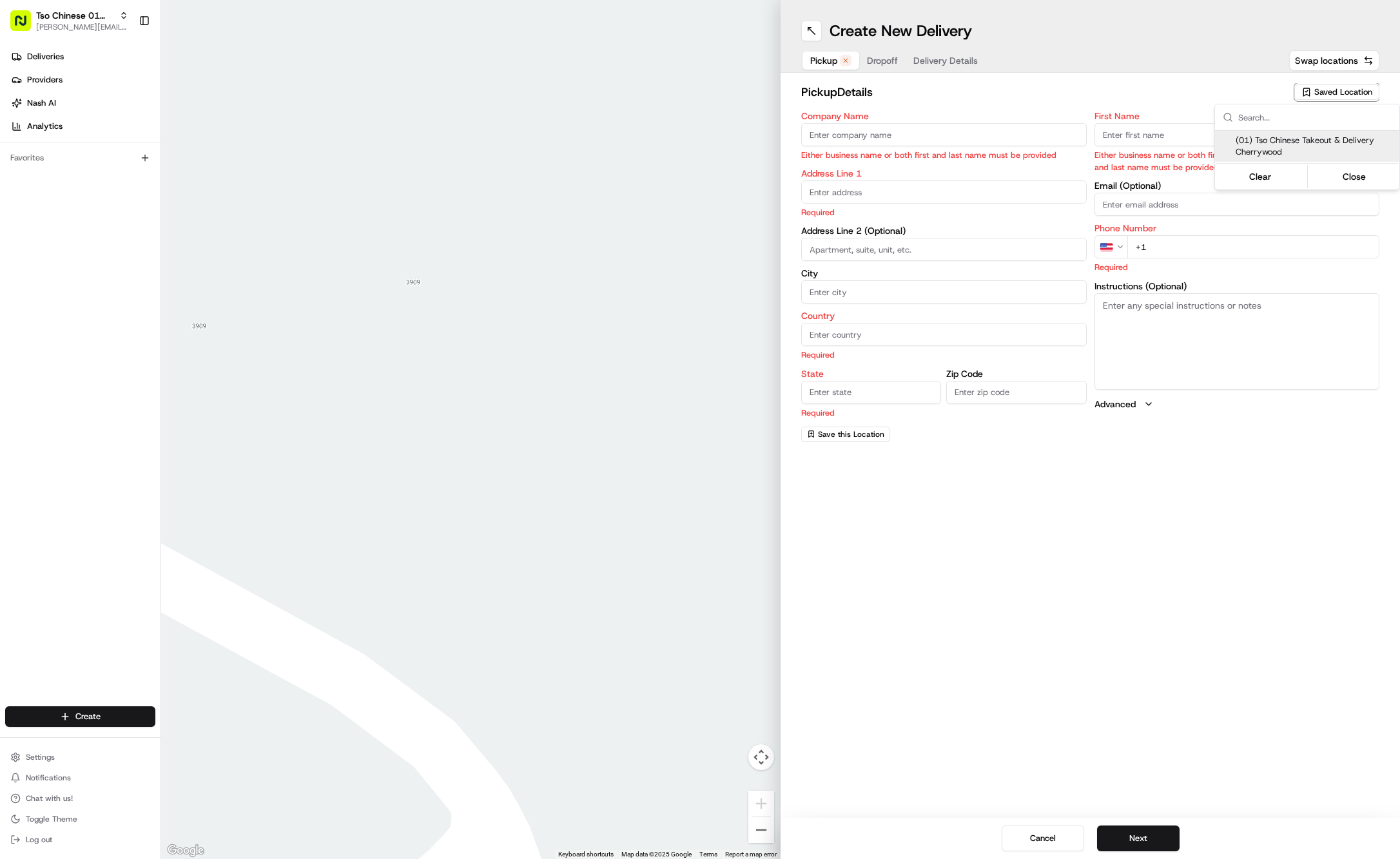
type input "[PHONE_NUMBER]"
type textarea "Submit a picture displaying address & food as Proof of Delivery. Envía una foto…"
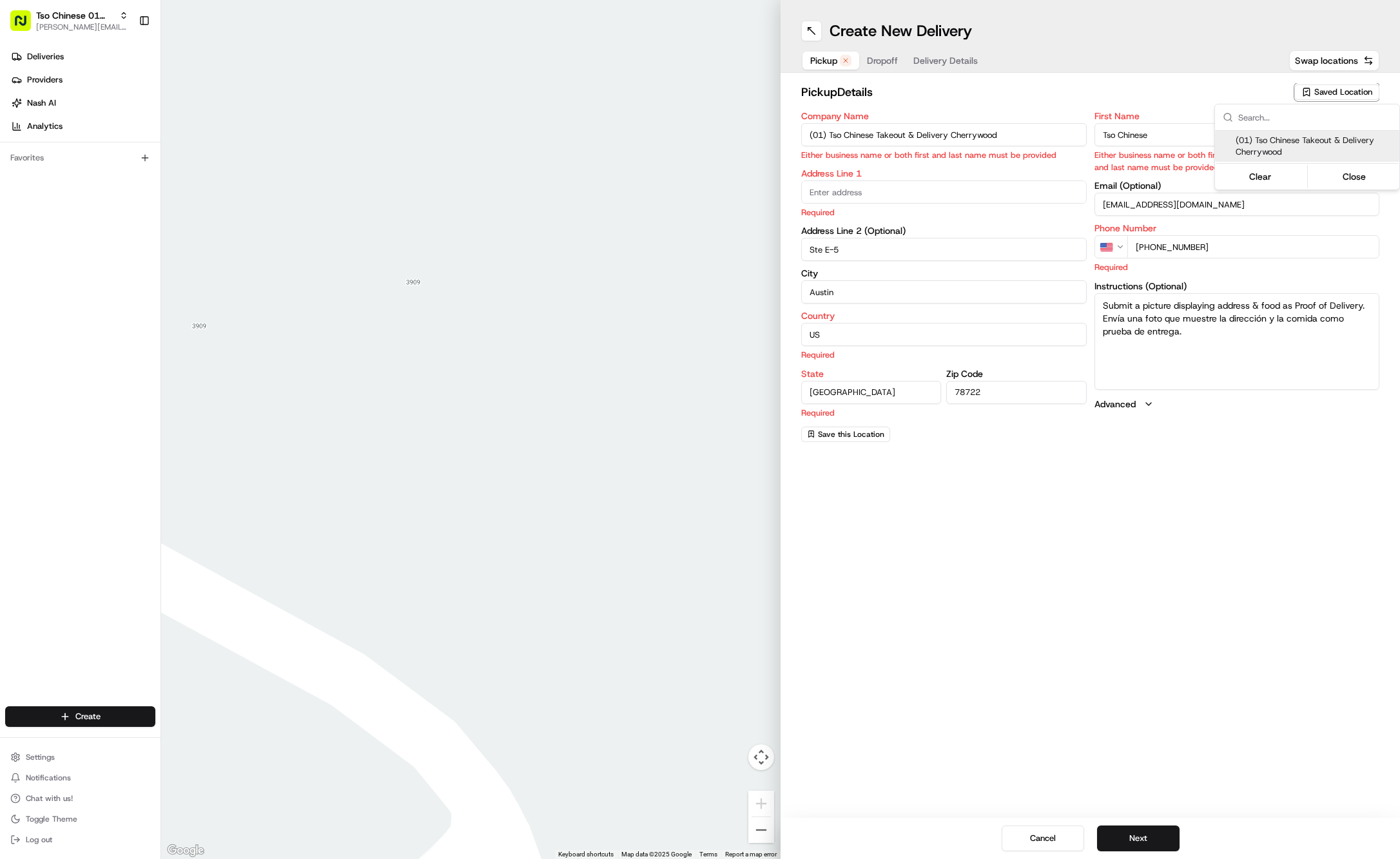
type input "[STREET_ADDRESS]"
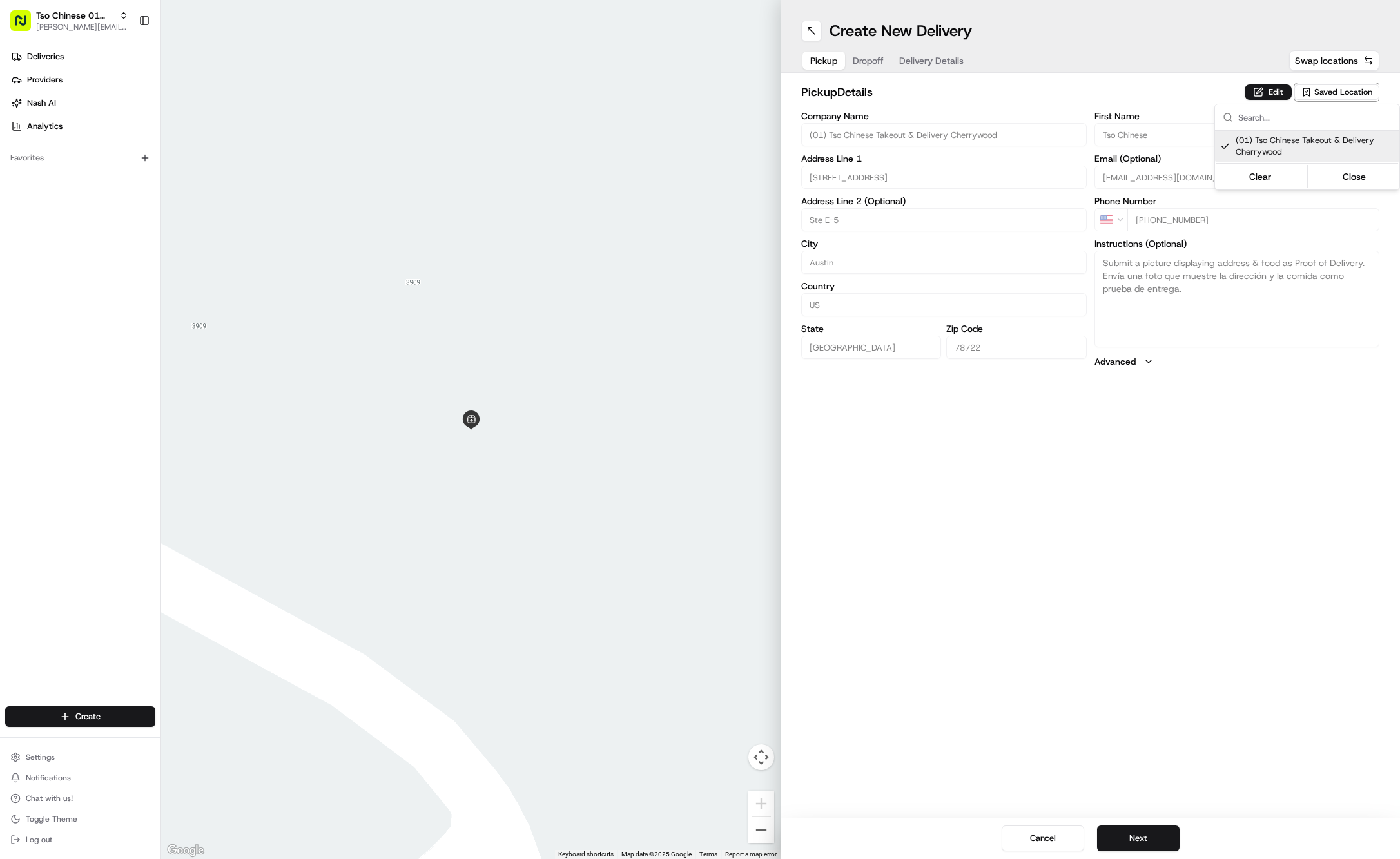
click at [877, 66] on html "Tso Chinese 01 Cherrywood [PERSON_NAME][EMAIL_ADDRESS][DOMAIN_NAME] Toggle Side…" at bounding box center [700, 430] width 1400 height 859
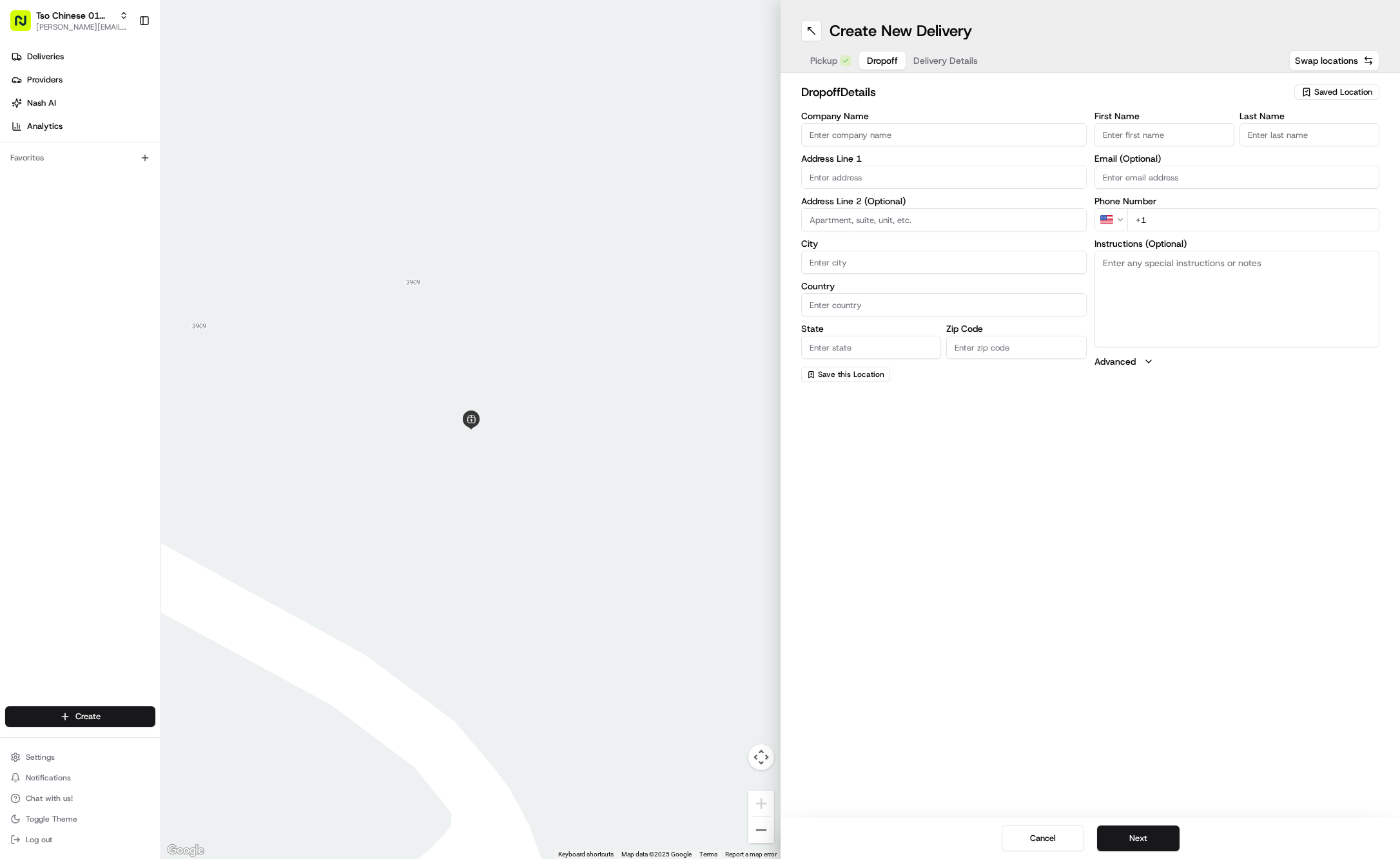
click at [877, 66] on span "Dropoff" at bounding box center [882, 60] width 31 height 13
click at [1154, 135] on input "First Name" at bounding box center [1164, 134] width 140 height 23
paste input "Hoon Kim"
type input "Hoon Kim"
type input "."
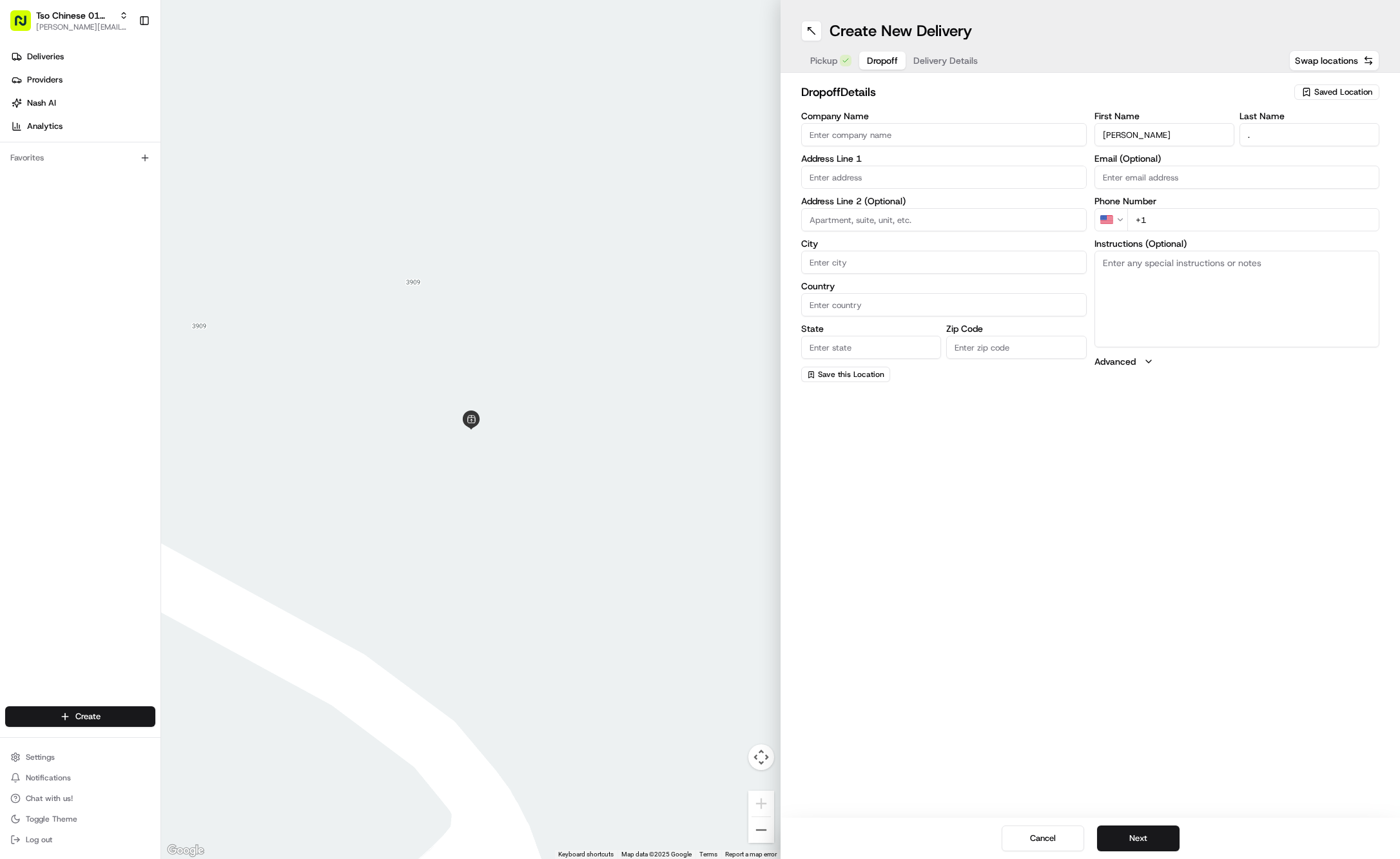
click at [1174, 227] on input "+1" at bounding box center [1254, 220] width 253 height 23
click at [1195, 222] on input "+1" at bounding box center [1254, 220] width 253 height 23
paste input "512 567 3715"
type input "+1 512 567 3715"
click at [849, 179] on input "text" at bounding box center [944, 177] width 285 height 23
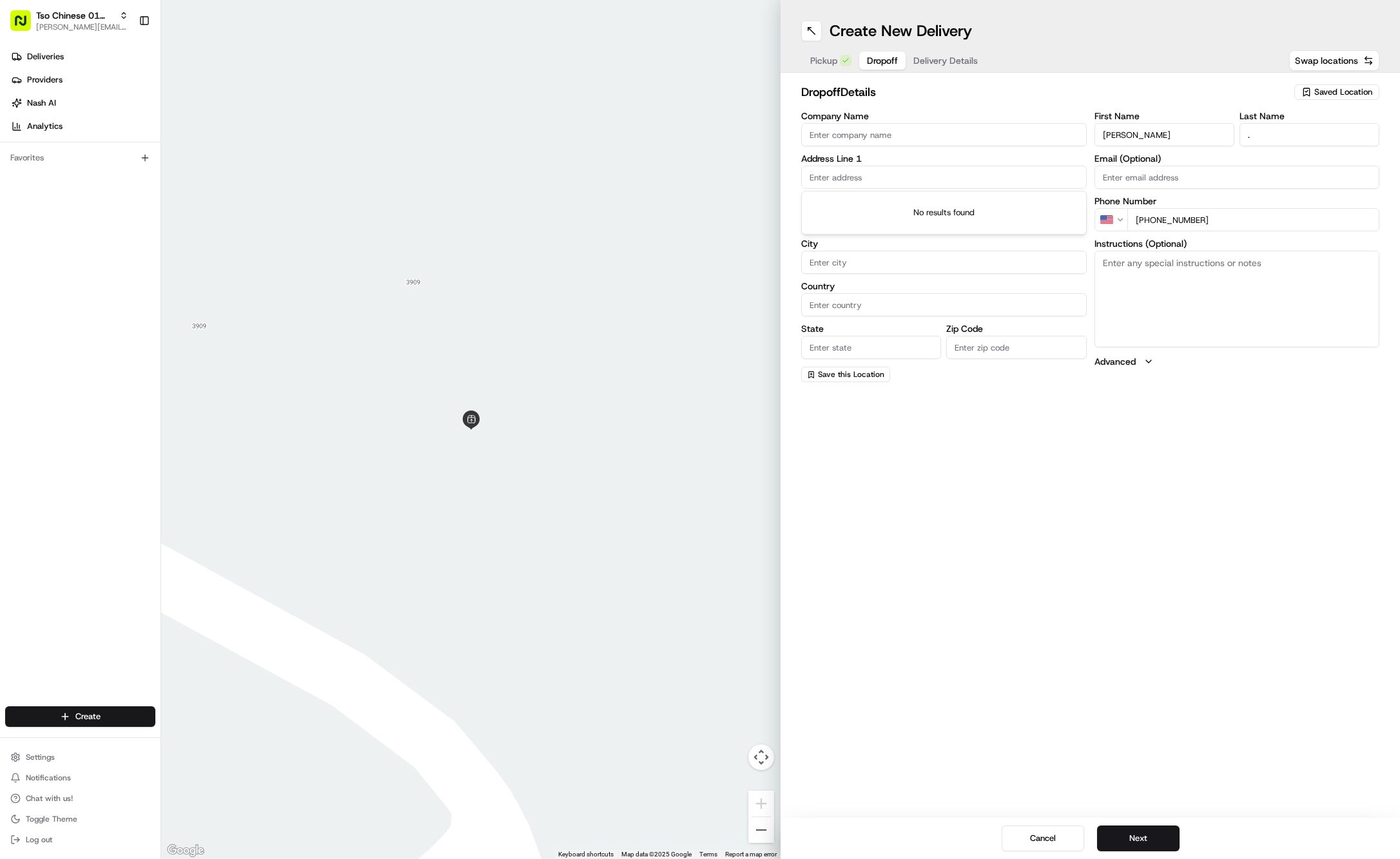
paste input "3004 Breeze Ter"
click at [880, 204] on div "3004 Breeze Terrace, Austin, TX" at bounding box center [944, 203] width 279 height 19
type input "3004 Breeze Terrace, Austin, TX 78722, USA"
type input "Austin"
type input "United States"
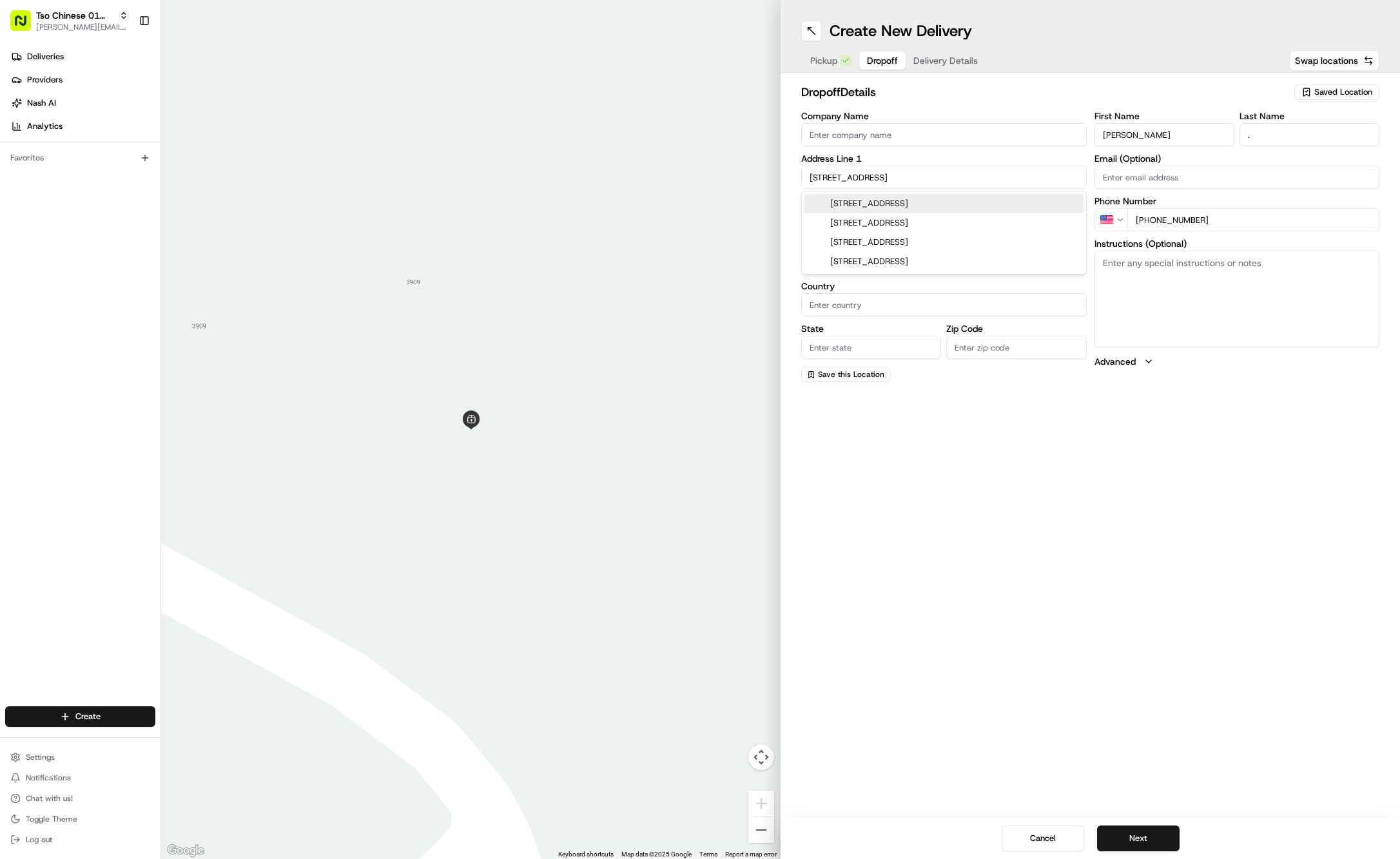
type input "TX"
type input "78722"
type input "3004 Breeze Terrace"
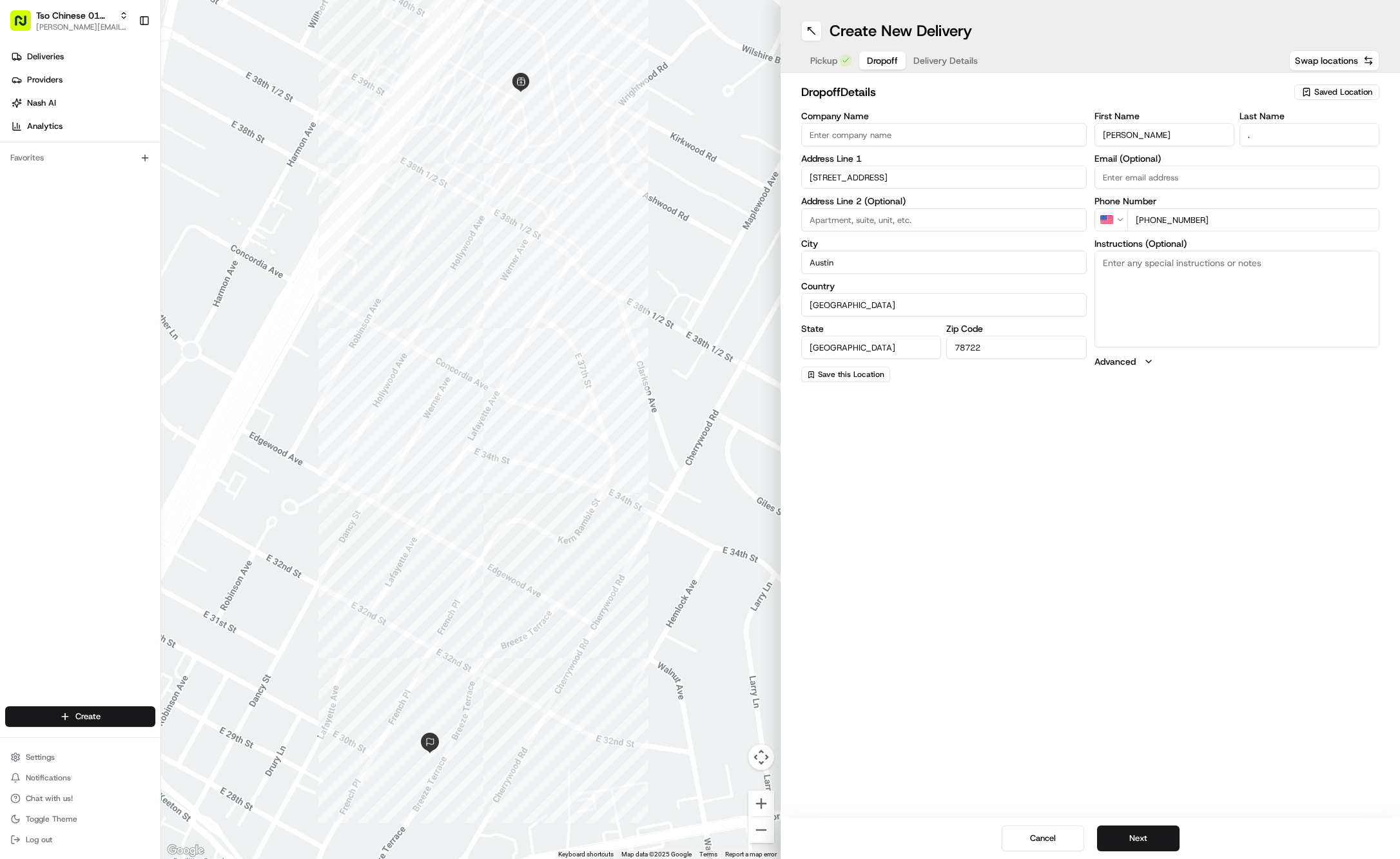
click at [944, 62] on span "Delivery Details" at bounding box center [945, 60] width 64 height 13
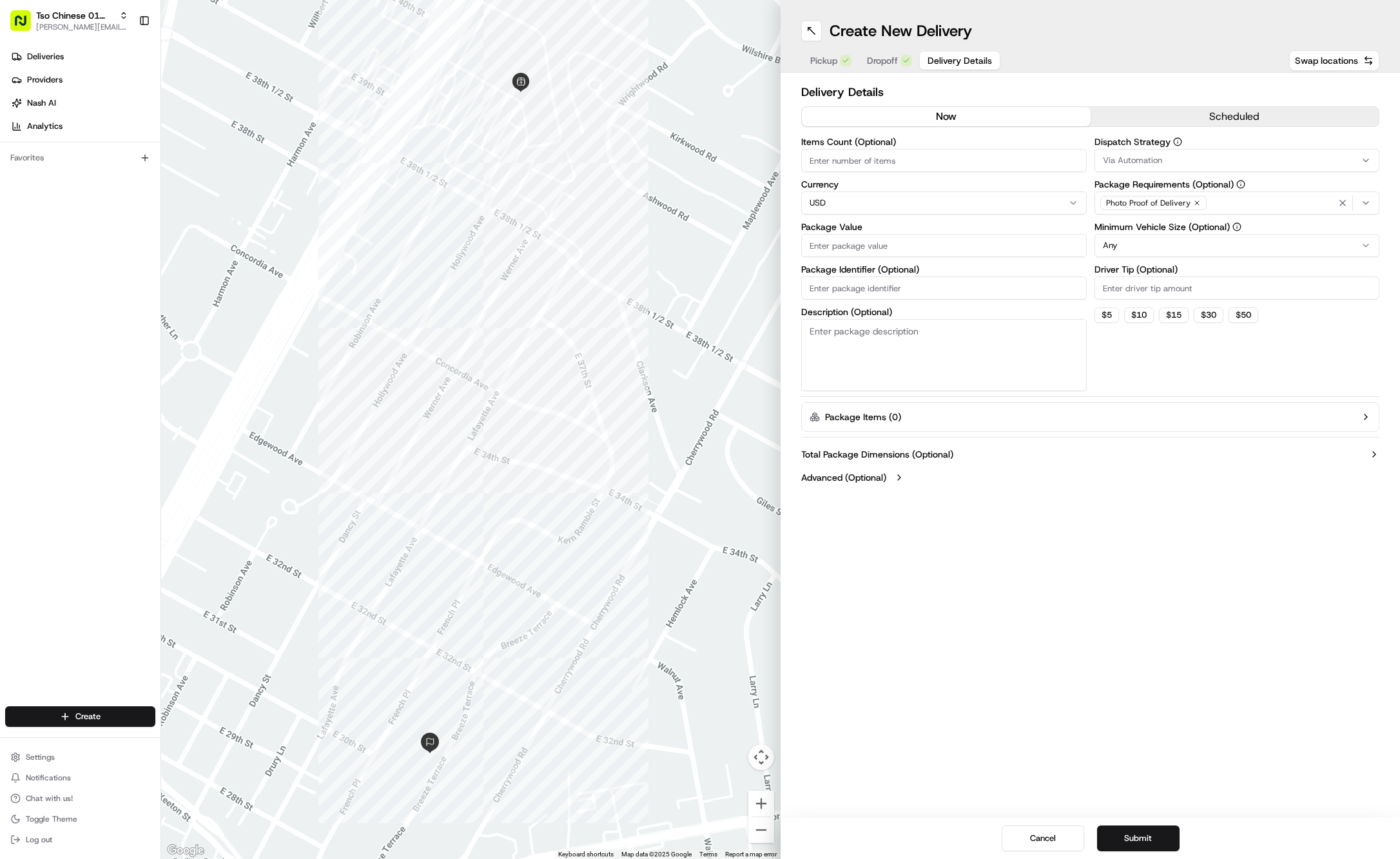
click at [875, 249] on input "Package Value" at bounding box center [944, 246] width 285 height 23
type input "62.57"
click at [964, 286] on input "Package Identifier (Optional)" at bounding box center [944, 288] width 285 height 23
paste input "#UO5GLHP"
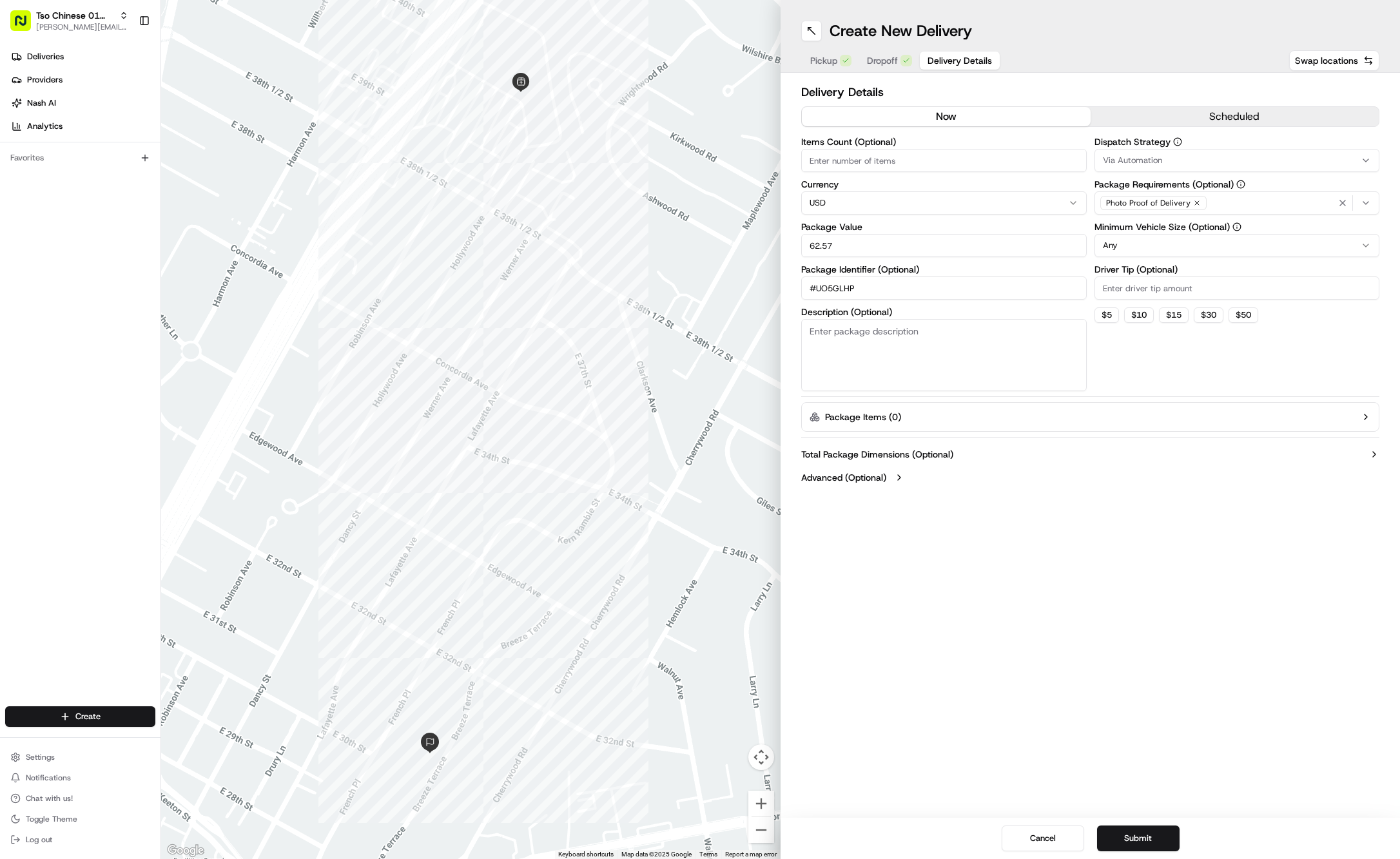
type input "#UO5GLHP"
click at [1191, 158] on div "Via Automation" at bounding box center [1237, 160] width 279 height 11
click at [1170, 230] on span "Tso Cherrywood Strategy" at bounding box center [1196, 230] width 159 height 11
click at [1171, 130] on html "Tso Chinese 01 Cherrywood jason@tsochinese.com Toggle Sidebar Deliveries Provid…" at bounding box center [700, 430] width 1400 height 859
click at [1182, 98] on h2 "Delivery Details" at bounding box center [1090, 92] width 578 height 18
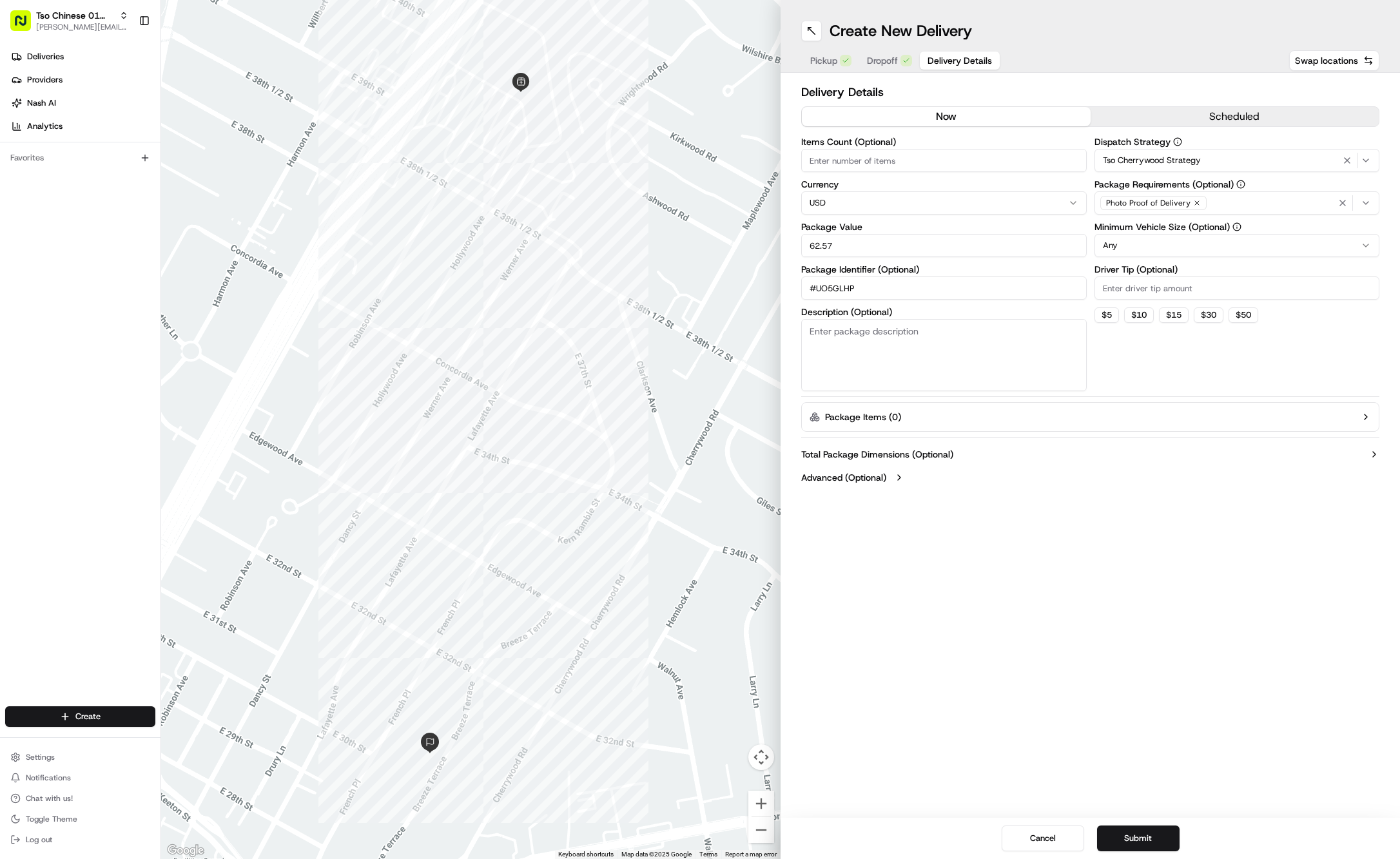
click at [1197, 201] on icon "button" at bounding box center [1197, 203] width 8 height 8
click at [1197, 201] on div "Photo Proof of Delivery" at bounding box center [1237, 202] width 279 height 19
type input "m"
click at [1189, 253] on span "Meet on Delivery" at bounding box center [1196, 253] width 159 height 11
click at [1167, 43] on html "Tso Chinese 01 Cherrywood jason@tsochinese.com Toggle Sidebar Deliveries Provid…" at bounding box center [700, 430] width 1400 height 859
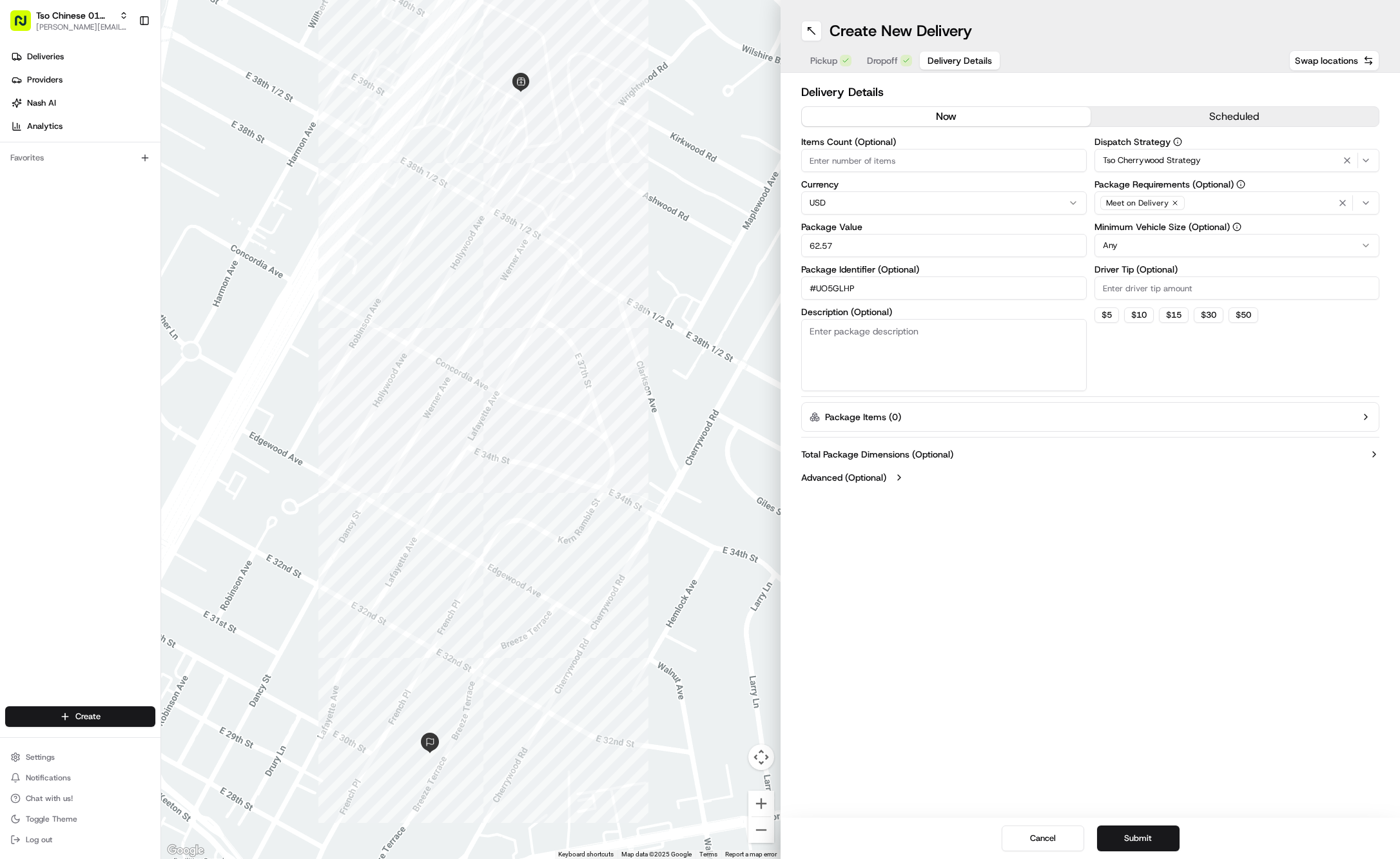
click at [1176, 295] on input "Driver Tip (Optional)" at bounding box center [1237, 288] width 285 height 23
type input "2"
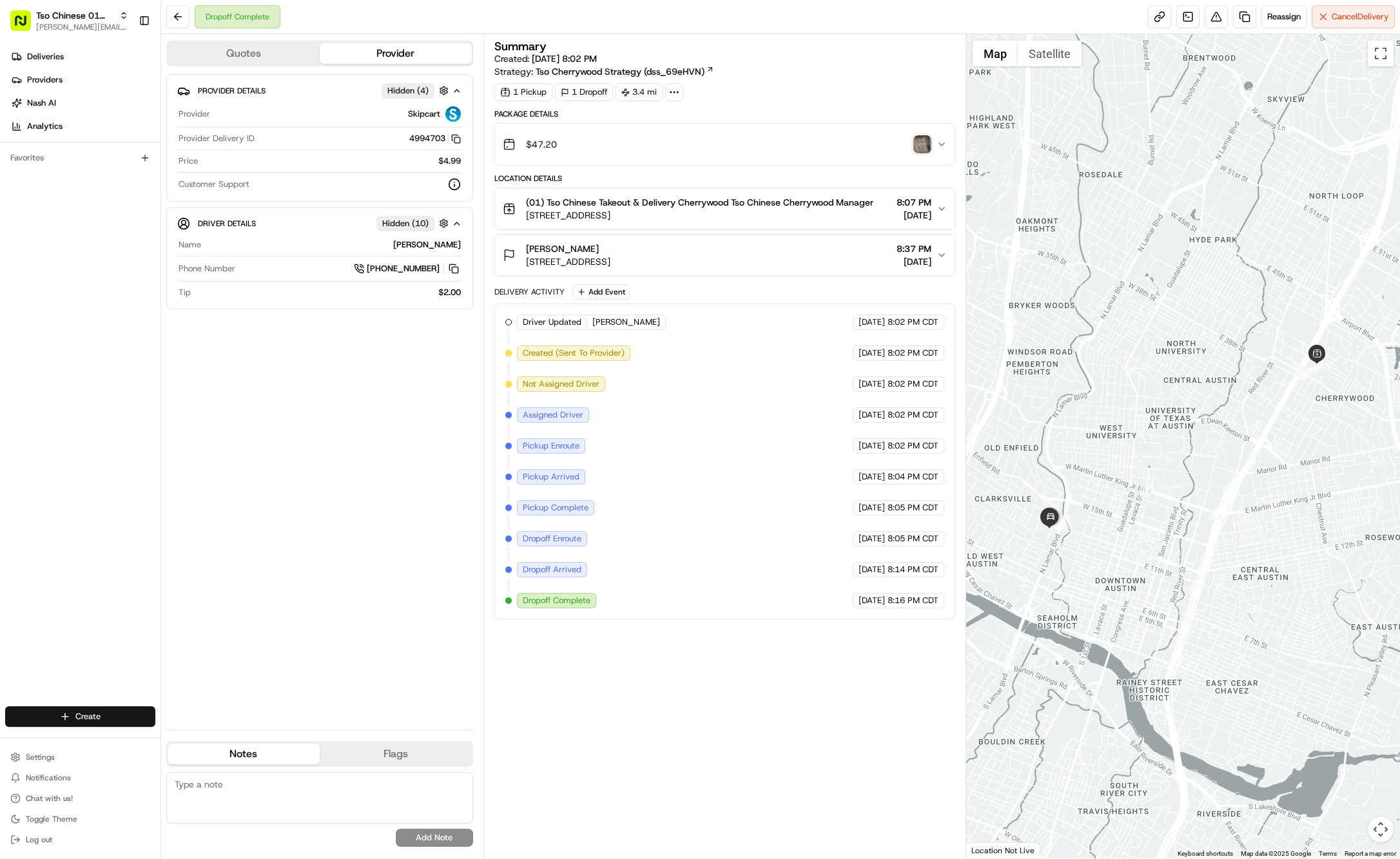
click at [106, 712] on html "Tso Chinese 01 Cherrywood [PERSON_NAME][EMAIL_ADDRESS][DOMAIN_NAME] Toggle Side…" at bounding box center [700, 430] width 1400 height 859
click at [175, 736] on icon at bounding box center [174, 741] width 11 height 11
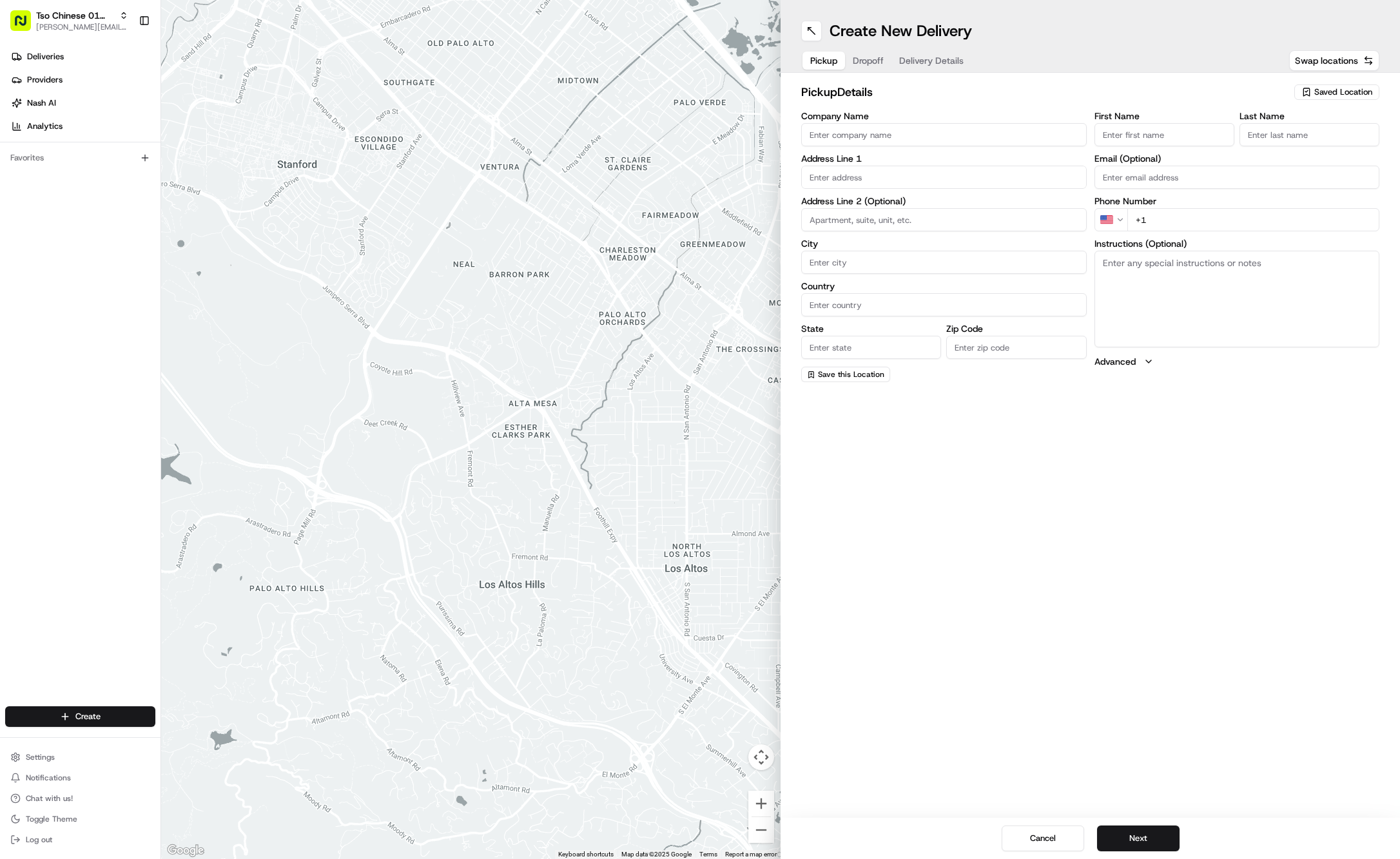
click at [1362, 90] on span "Saved Location" at bounding box center [1344, 92] width 58 height 11
click at [1318, 137] on span "(01) Tso Chinese Takeout & Delivery Cherrywood" at bounding box center [1315, 146] width 159 height 23
type input "(01) Tso Chinese Takeout & Delivery Cherrywood"
type input "Ste E-5"
type input "Austin"
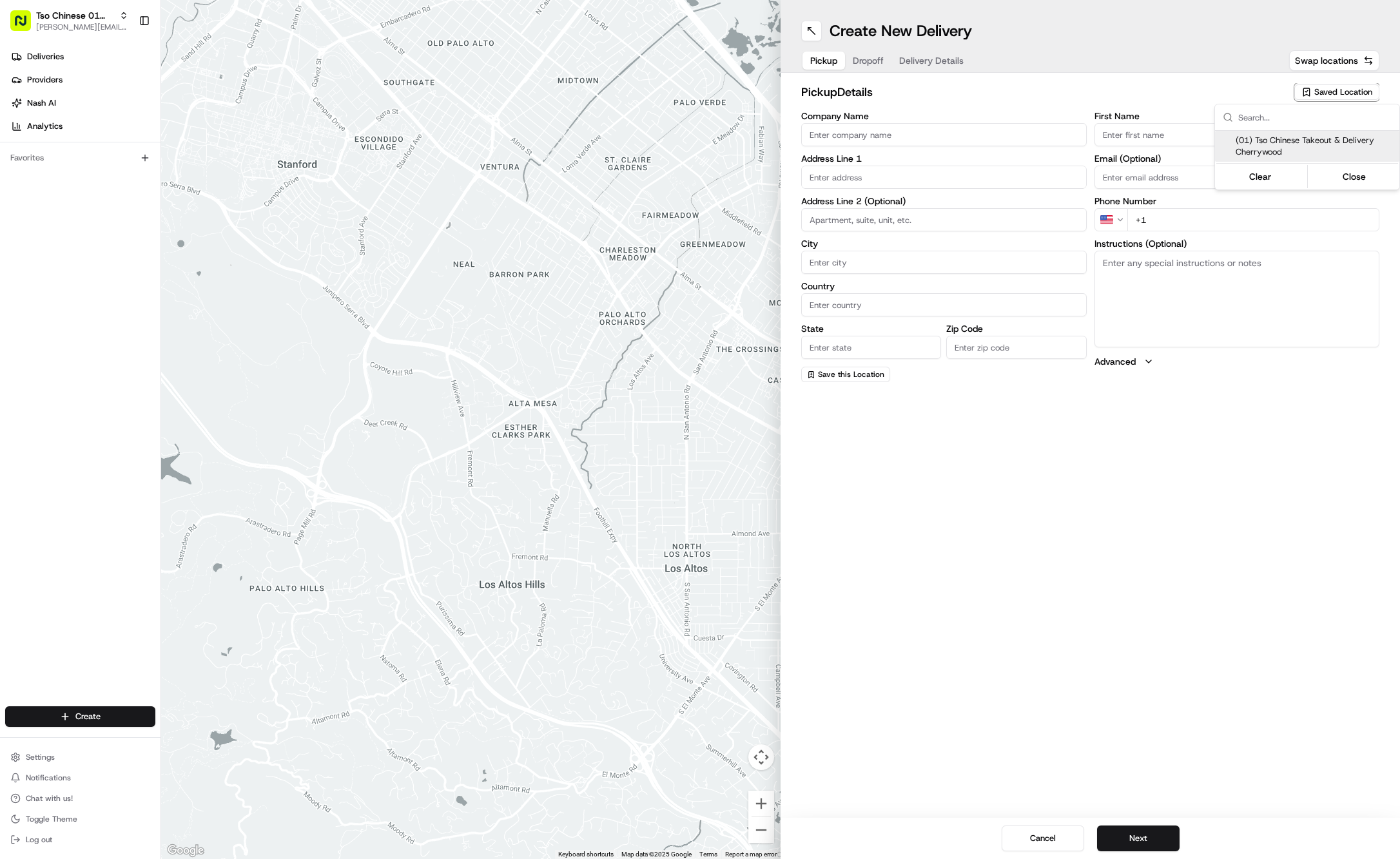
type input "US"
type input "[GEOGRAPHIC_DATA]"
type input "78722"
type input "Tso Chinese"
type input "Cherrywood Manager"
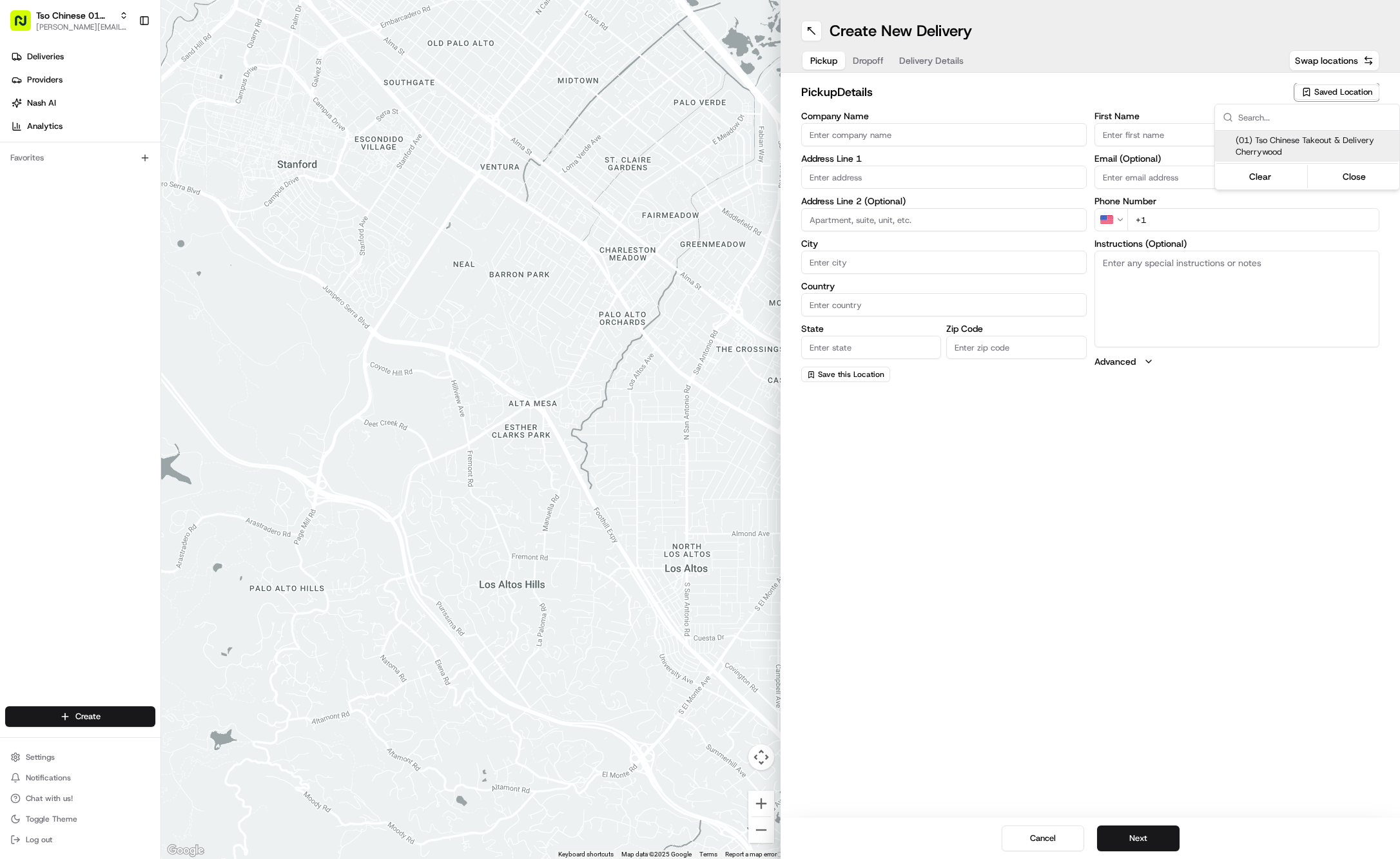
type input "[EMAIL_ADDRESS][DOMAIN_NAME]"
type input "[PHONE_NUMBER]"
type textarea "Submit a picture displaying address & food as Proof of Delivery. Envía una foto…"
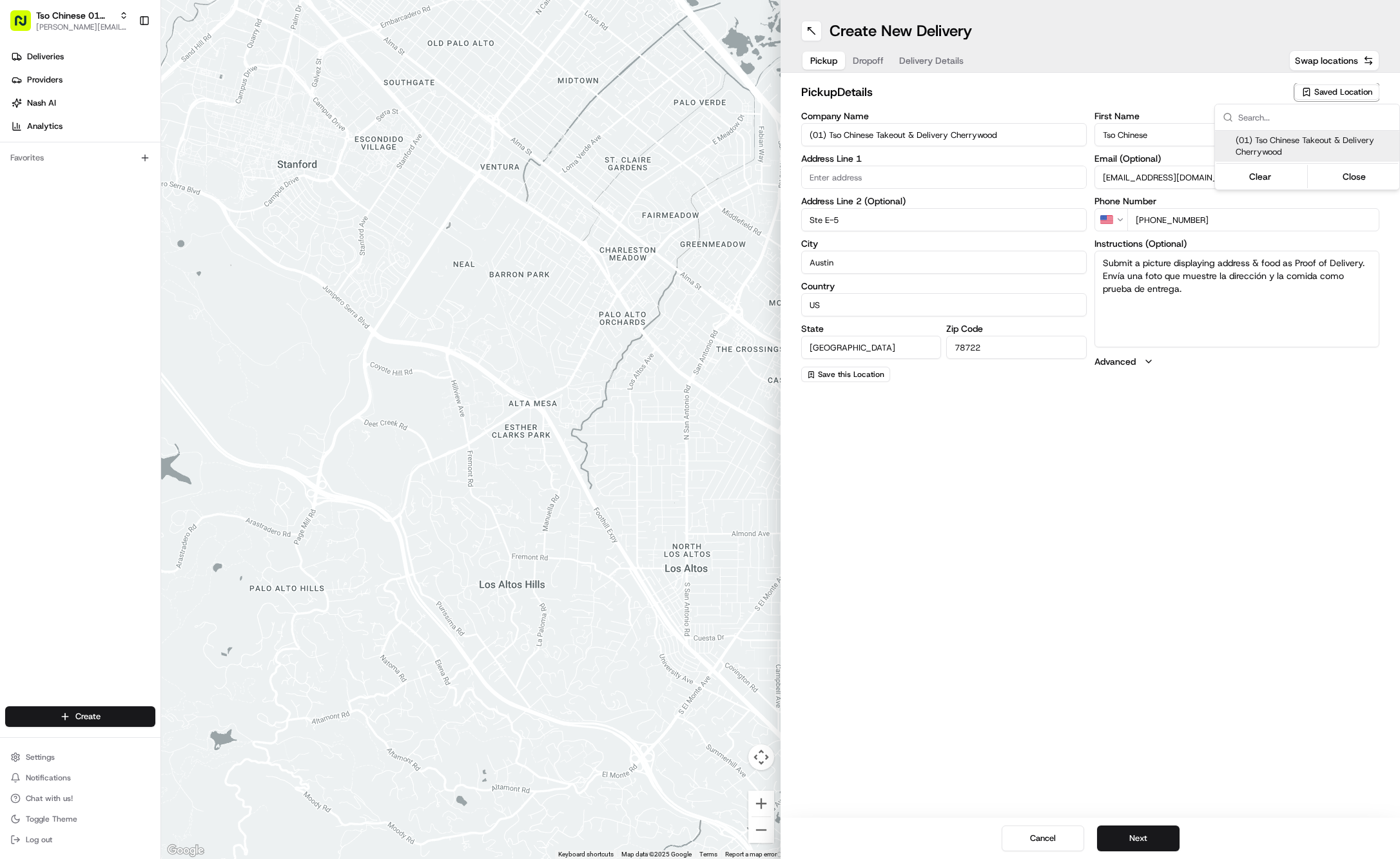
type input "[STREET_ADDRESS]"
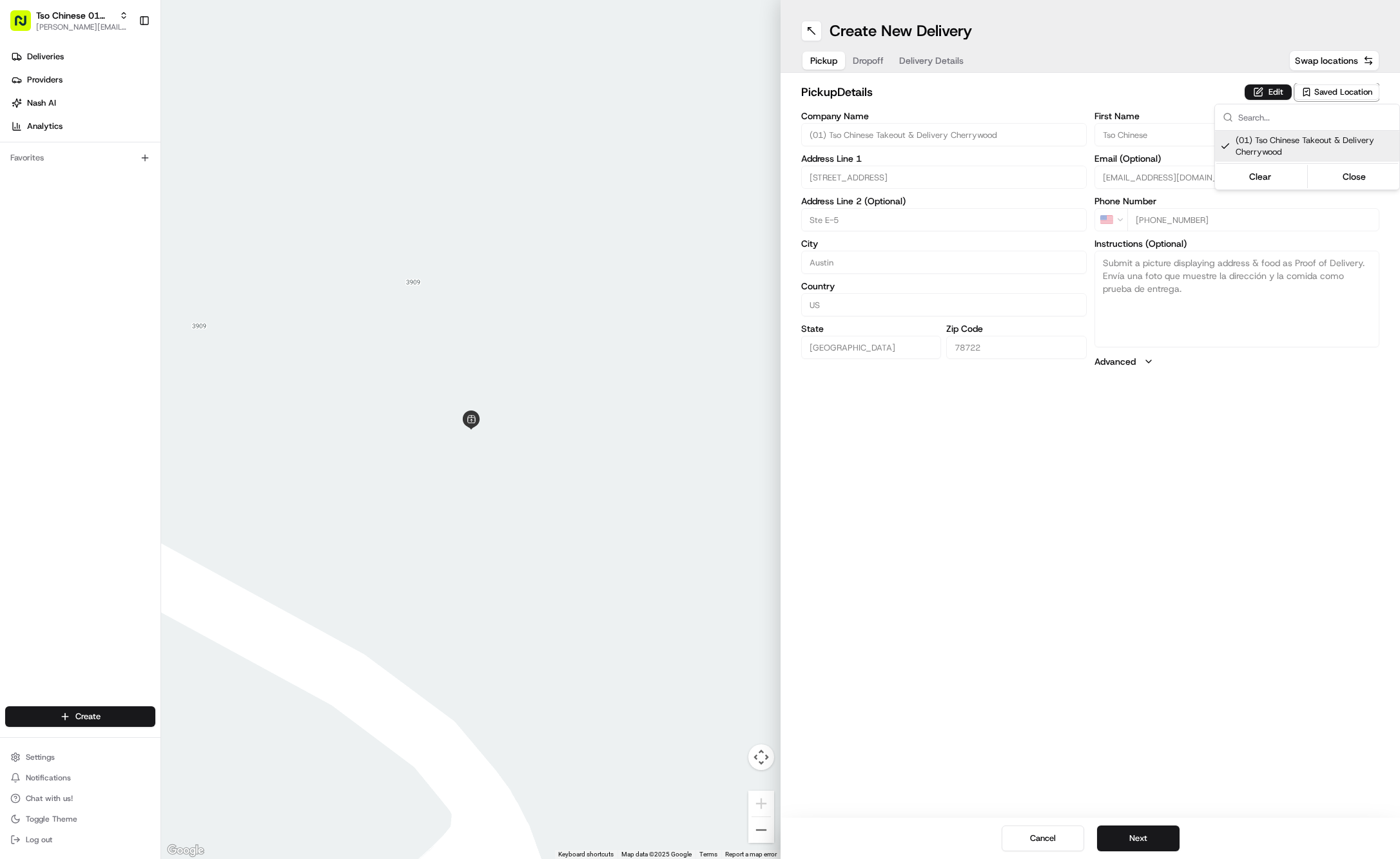
click at [877, 65] on html "Tso Chinese 01 Cherrywood [PERSON_NAME][EMAIL_ADDRESS][DOMAIN_NAME] Toggle Side…" at bounding box center [700, 430] width 1400 height 859
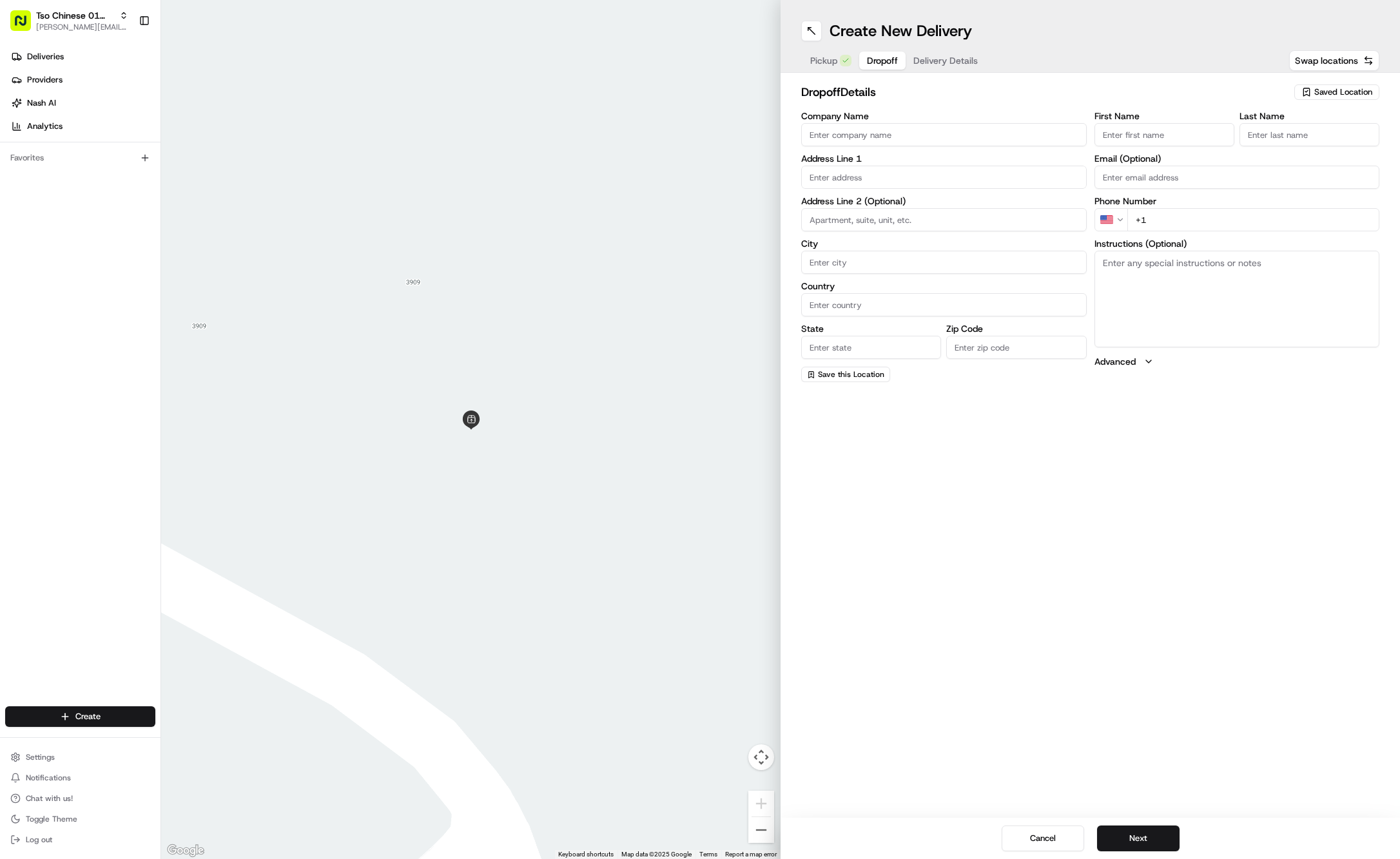
click at [877, 65] on span "Dropoff" at bounding box center [882, 60] width 31 height 13
click at [1151, 130] on input "First Name" at bounding box center [1164, 134] width 140 height 23
paste input "[PERSON_NAME]"
type input "[PERSON_NAME]"
type input "."
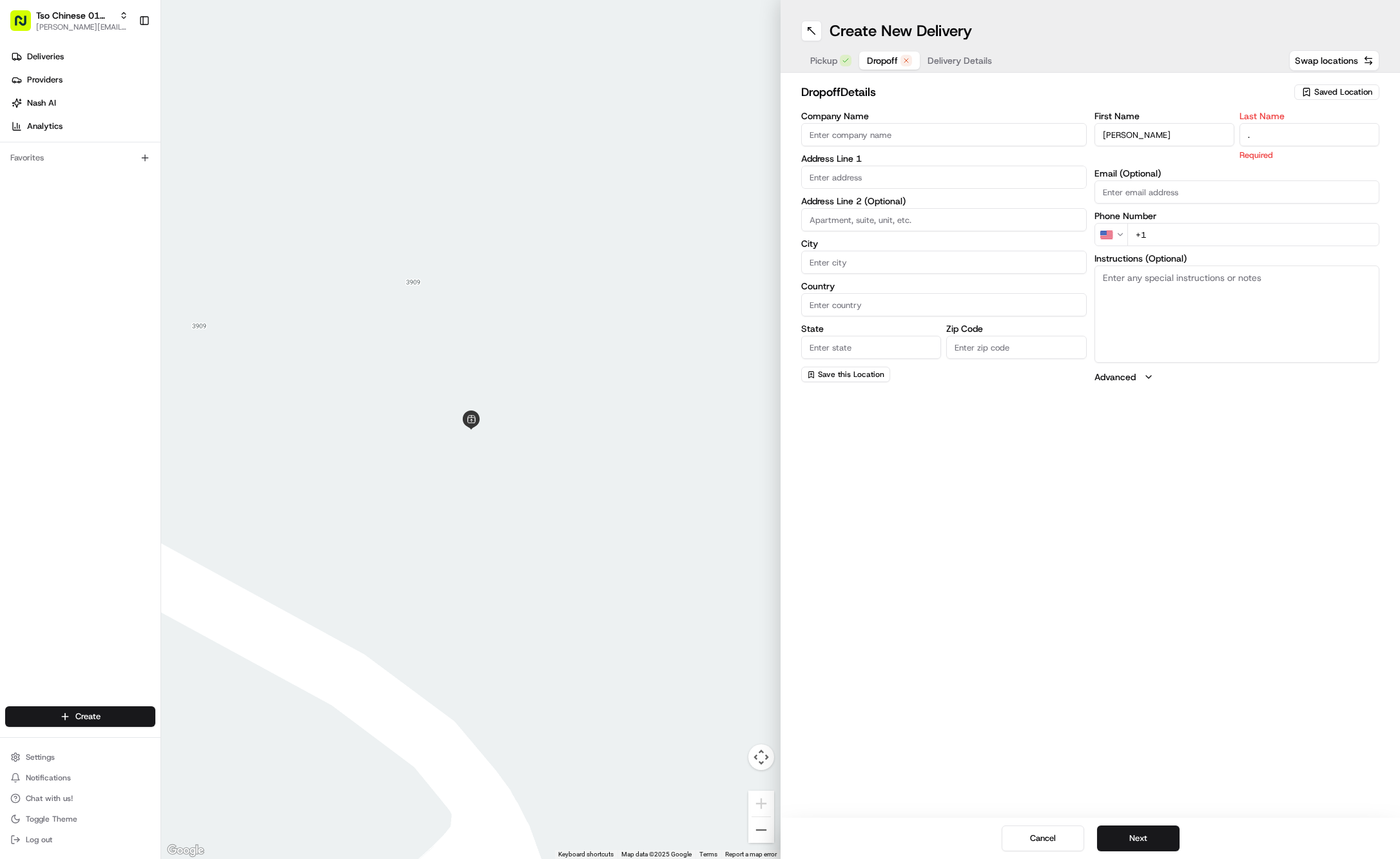
click at [1257, 228] on input "+1" at bounding box center [1254, 234] width 253 height 23
click at [1279, 220] on input "+1" at bounding box center [1254, 220] width 253 height 23
paste input "[PHONE_NUMBER]"
type input "[PHONE_NUMBER]"
click at [856, 182] on input "text" at bounding box center [944, 177] width 285 height 23
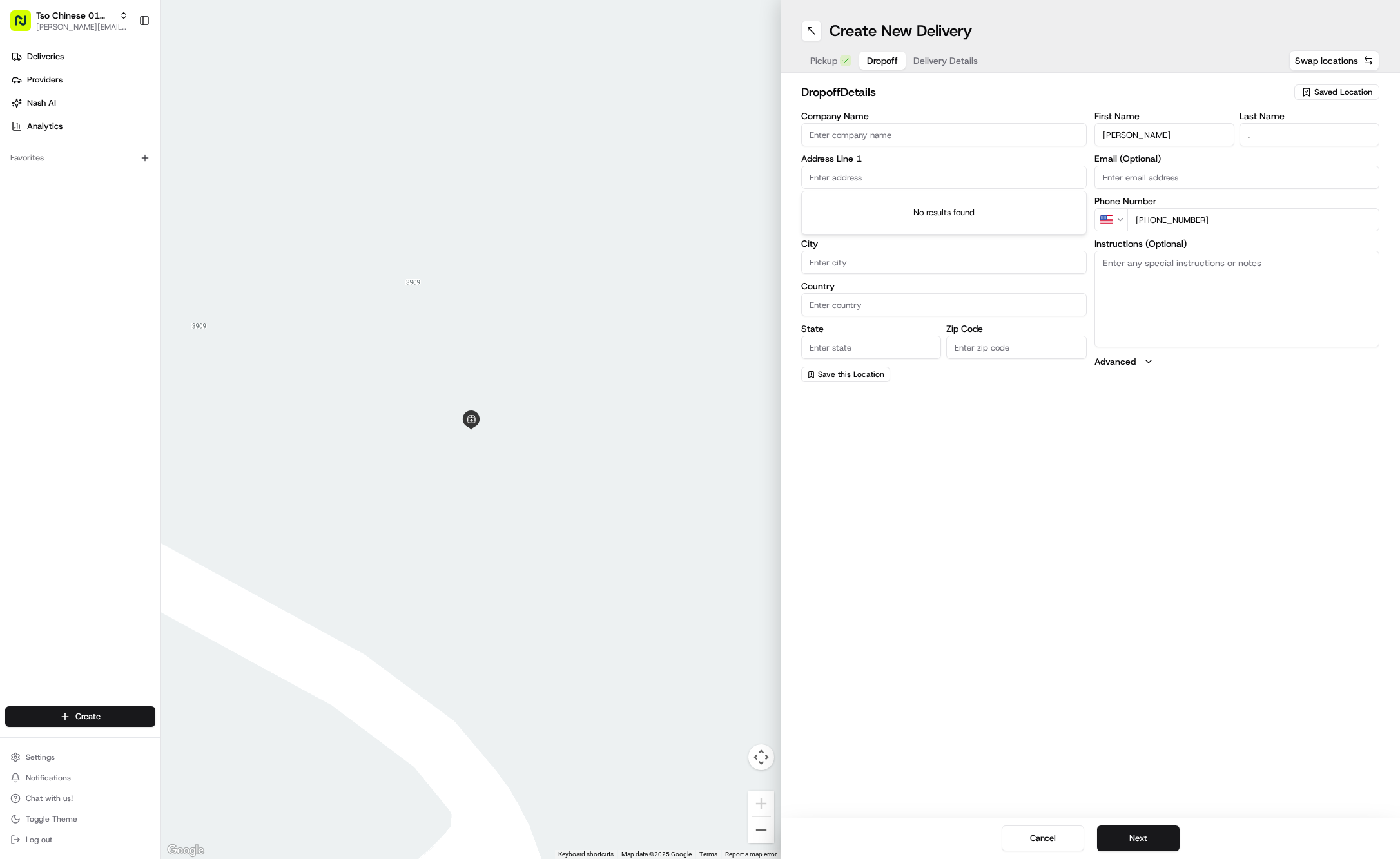
paste input "[STREET_ADDRESS]"
click at [916, 201] on div "[STREET_ADDRESS]" at bounding box center [944, 203] width 279 height 19
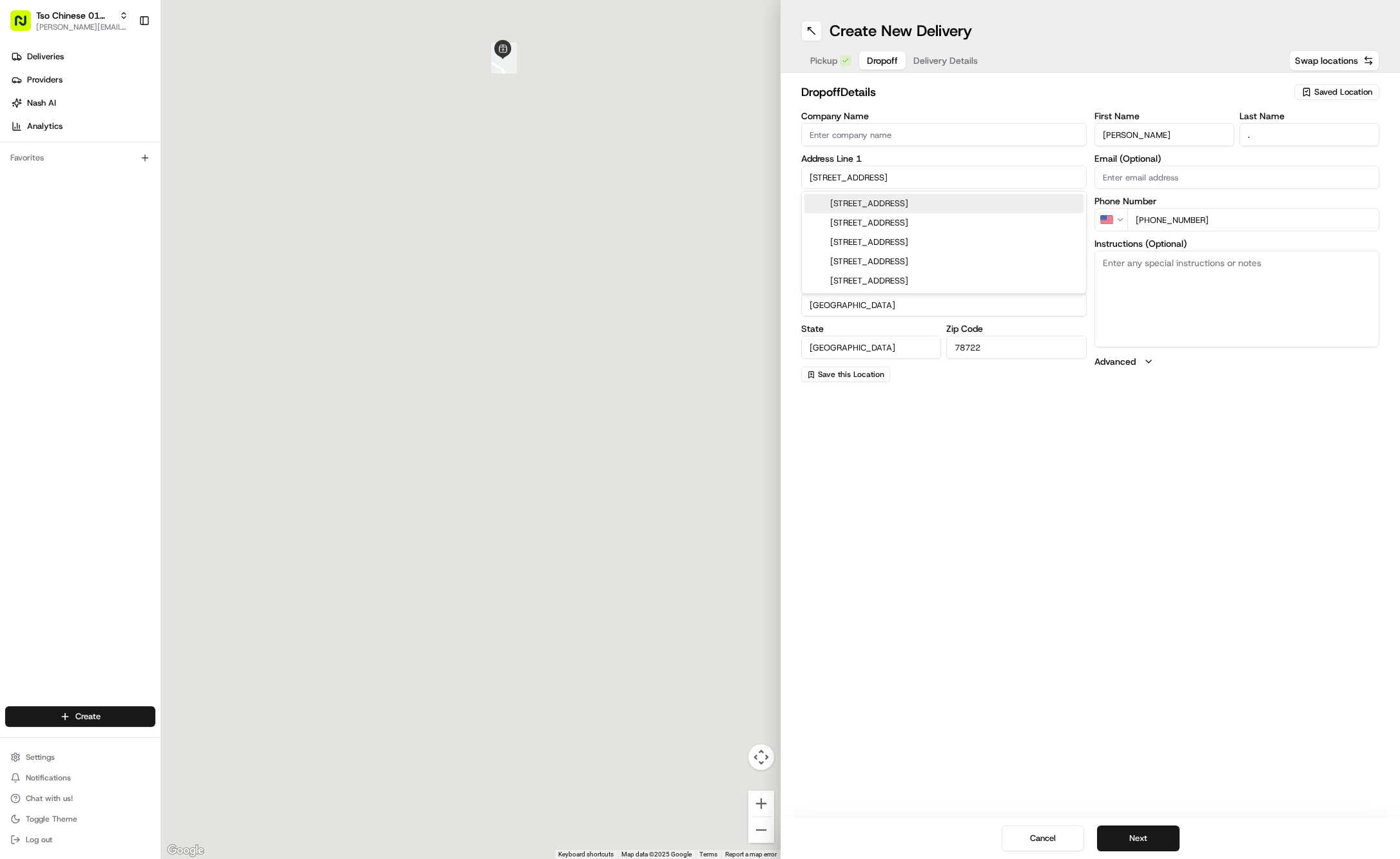
type input "[STREET_ADDRESS]"
type input "Austin"
type input "[GEOGRAPHIC_DATA]"
type input "78722"
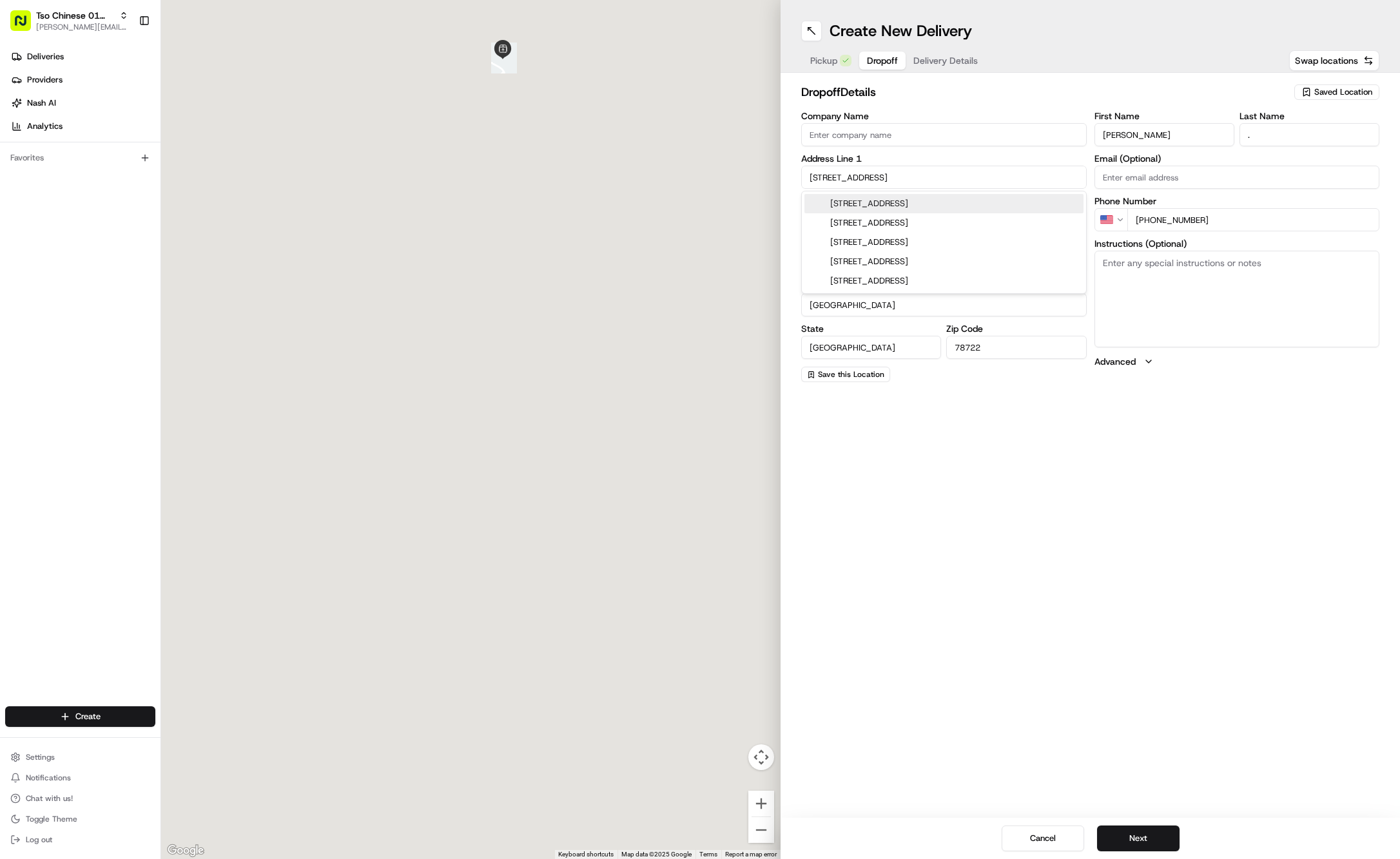
type input "[STREET_ADDRESS]"
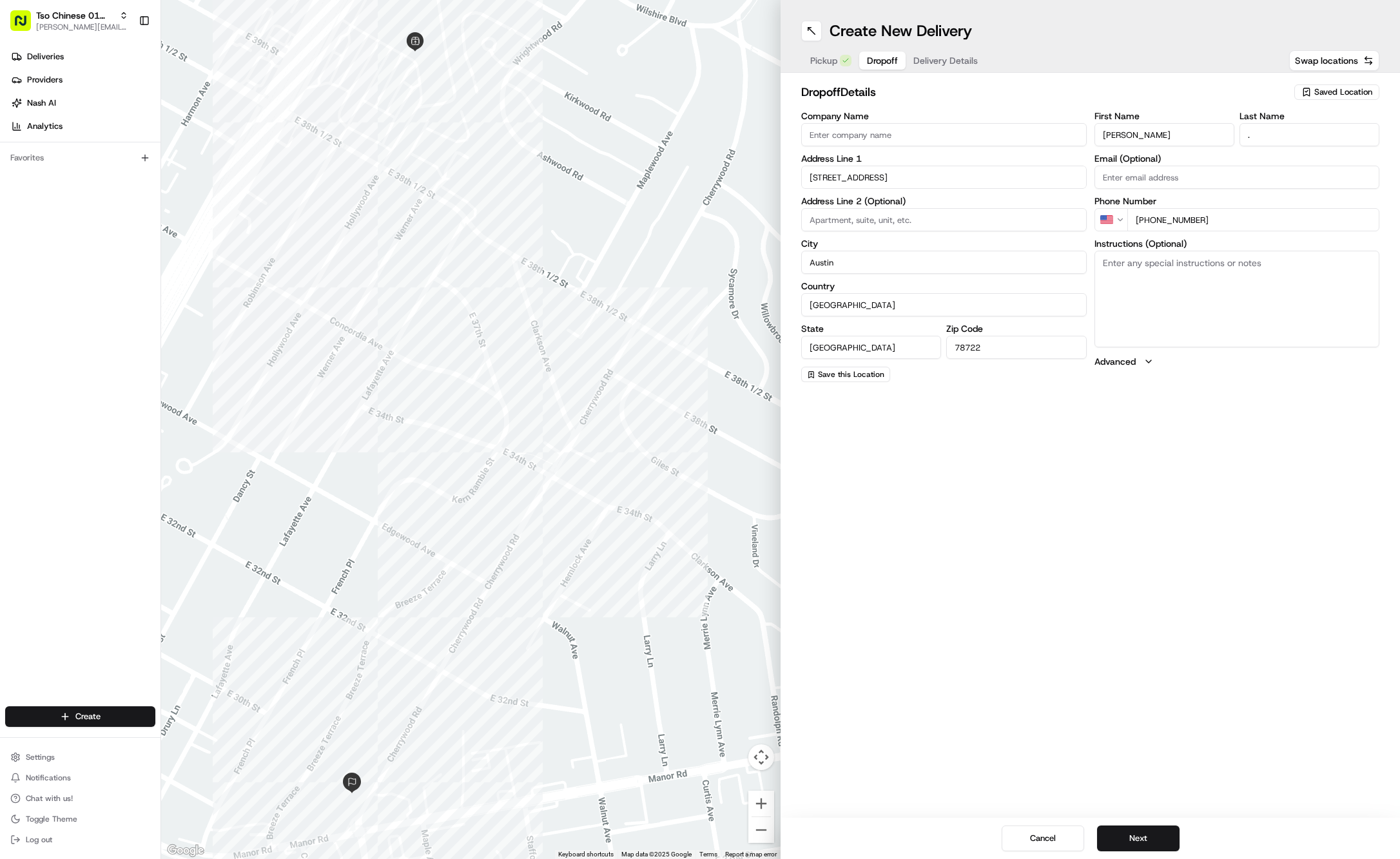
click at [955, 53] on button "Delivery Details" at bounding box center [945, 61] width 80 height 18
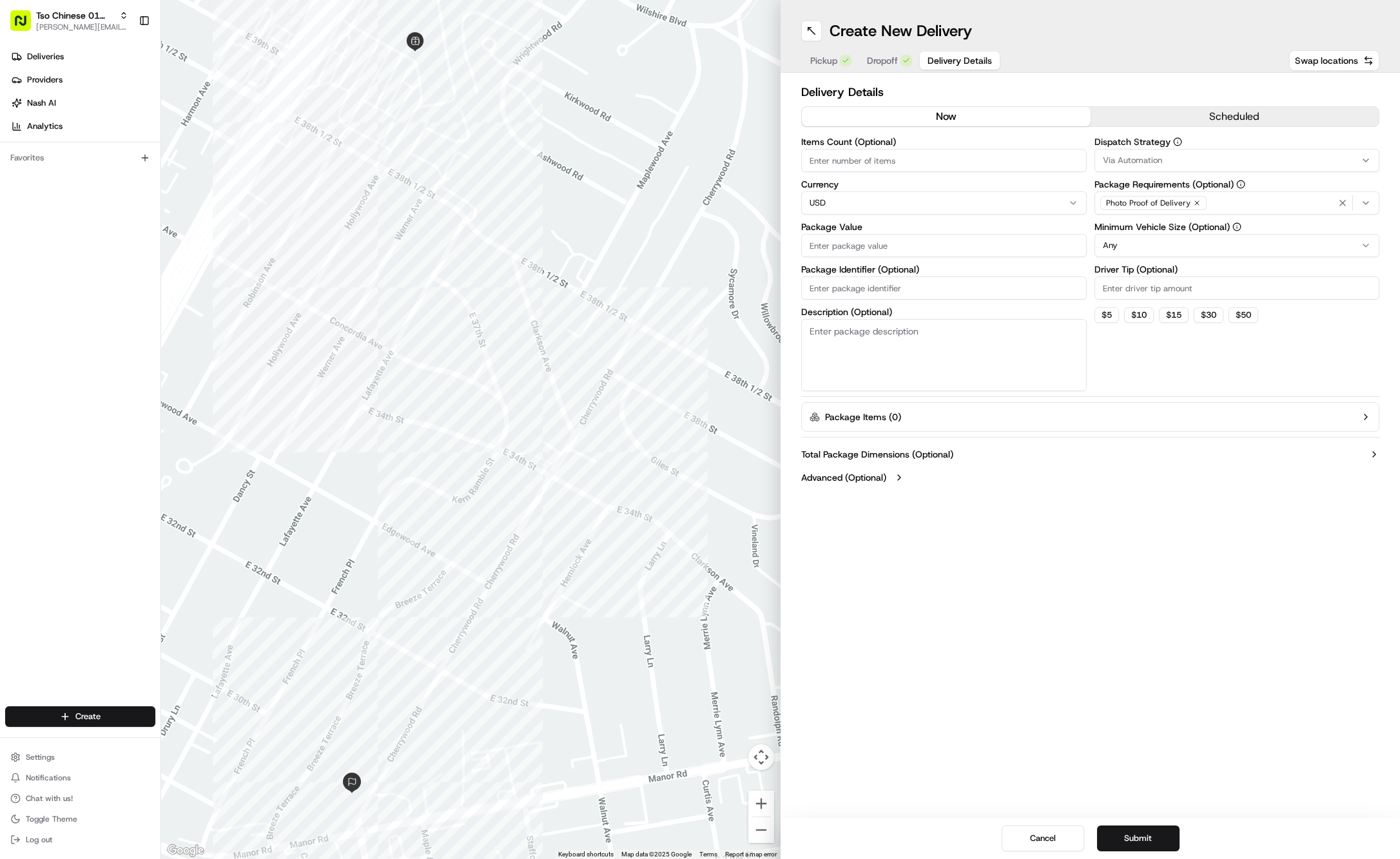
click at [860, 247] on input "Package Value" at bounding box center [944, 246] width 285 height 23
type input "39.62"
click at [858, 289] on input "Package Identifier (Optional)" at bounding box center [944, 288] width 285 height 23
paste input "#C77YUX7"
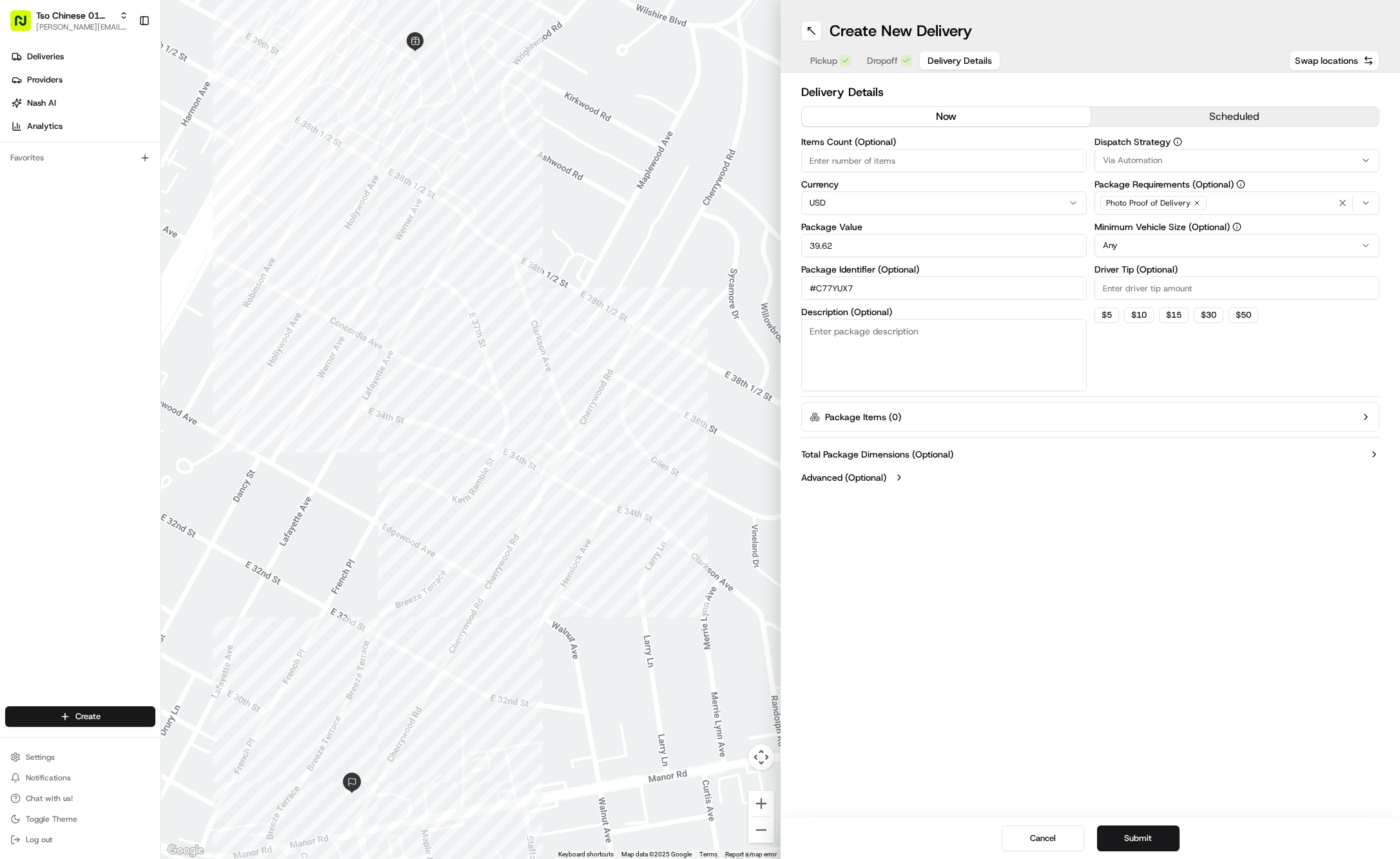
type input "#C77YUX7"
click at [1252, 166] on div "Via Automation" at bounding box center [1237, 160] width 279 height 11
click at [1226, 233] on span "Tso Cherrywood Strategy" at bounding box center [1196, 230] width 159 height 11
click at [1200, 47] on html "Tso Chinese 01 Cherrywood [PERSON_NAME][EMAIL_ADDRESS][DOMAIN_NAME] Toggle Side…" at bounding box center [700, 430] width 1400 height 859
click at [1193, 200] on icon "button" at bounding box center [1197, 203] width 8 height 8
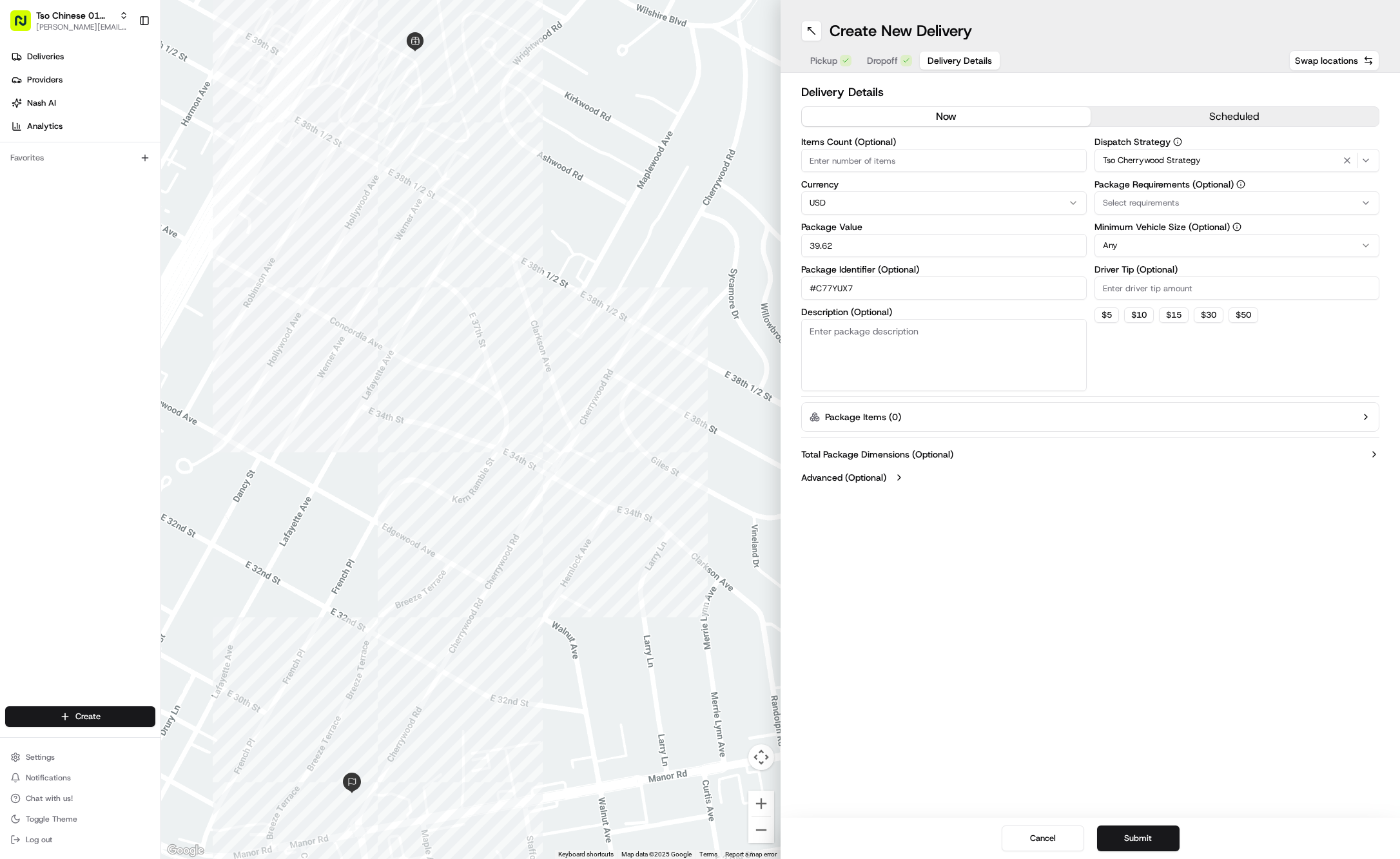
click at [1187, 200] on div "Select requirements" at bounding box center [1237, 203] width 279 height 11
type input "m"
click at [1187, 256] on span "Meet on Delivery" at bounding box center [1196, 253] width 159 height 11
click at [1218, 398] on html "Tso Chinese 01 Cherrywood [PERSON_NAME][EMAIL_ADDRESS][DOMAIN_NAME] Toggle Side…" at bounding box center [700, 430] width 1400 height 859
click at [1154, 298] on input "Driver Tip (Optional)" at bounding box center [1237, 288] width 285 height 23
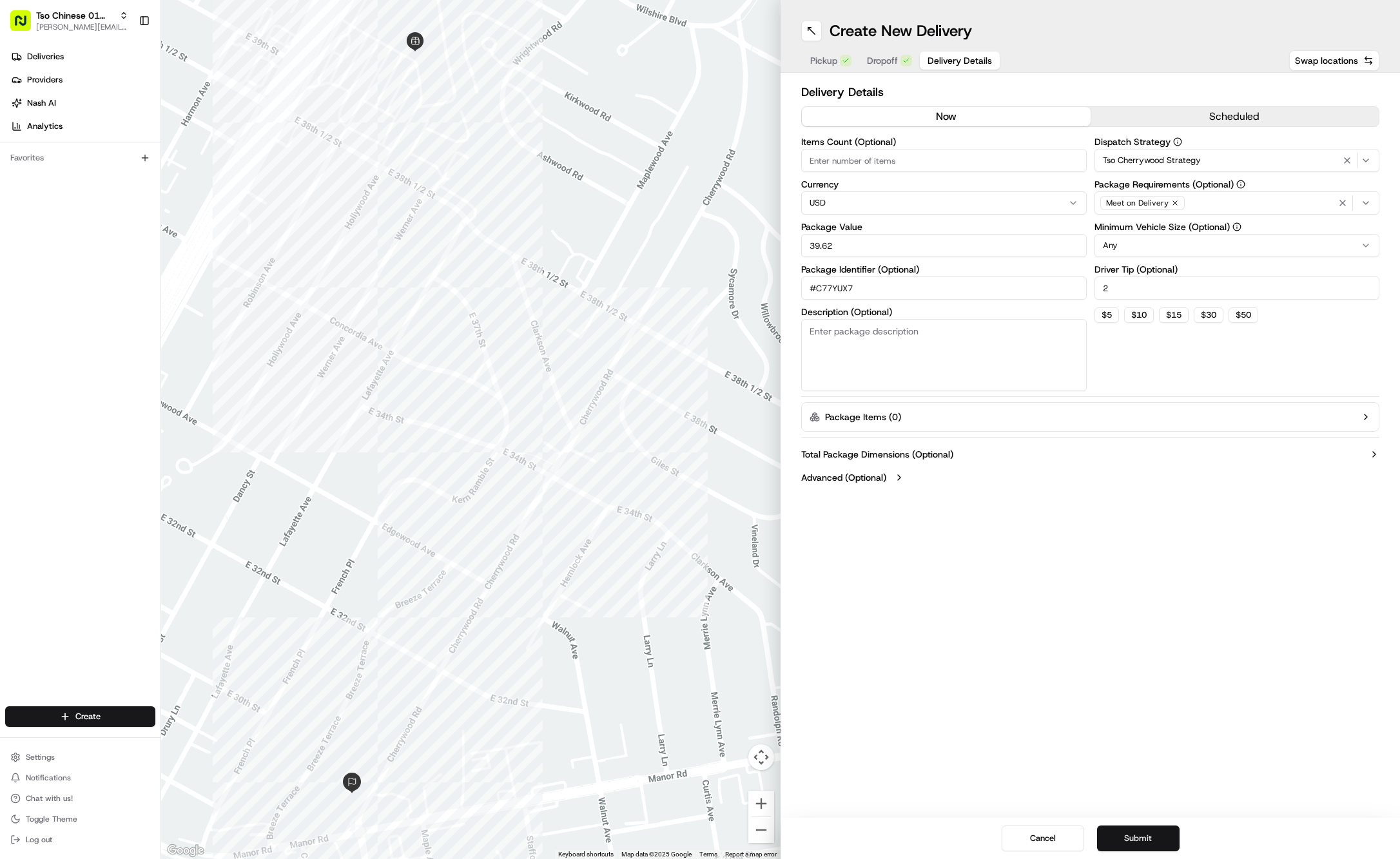
type input "2"
click at [1159, 830] on button "Submit" at bounding box center [1138, 838] width 82 height 26
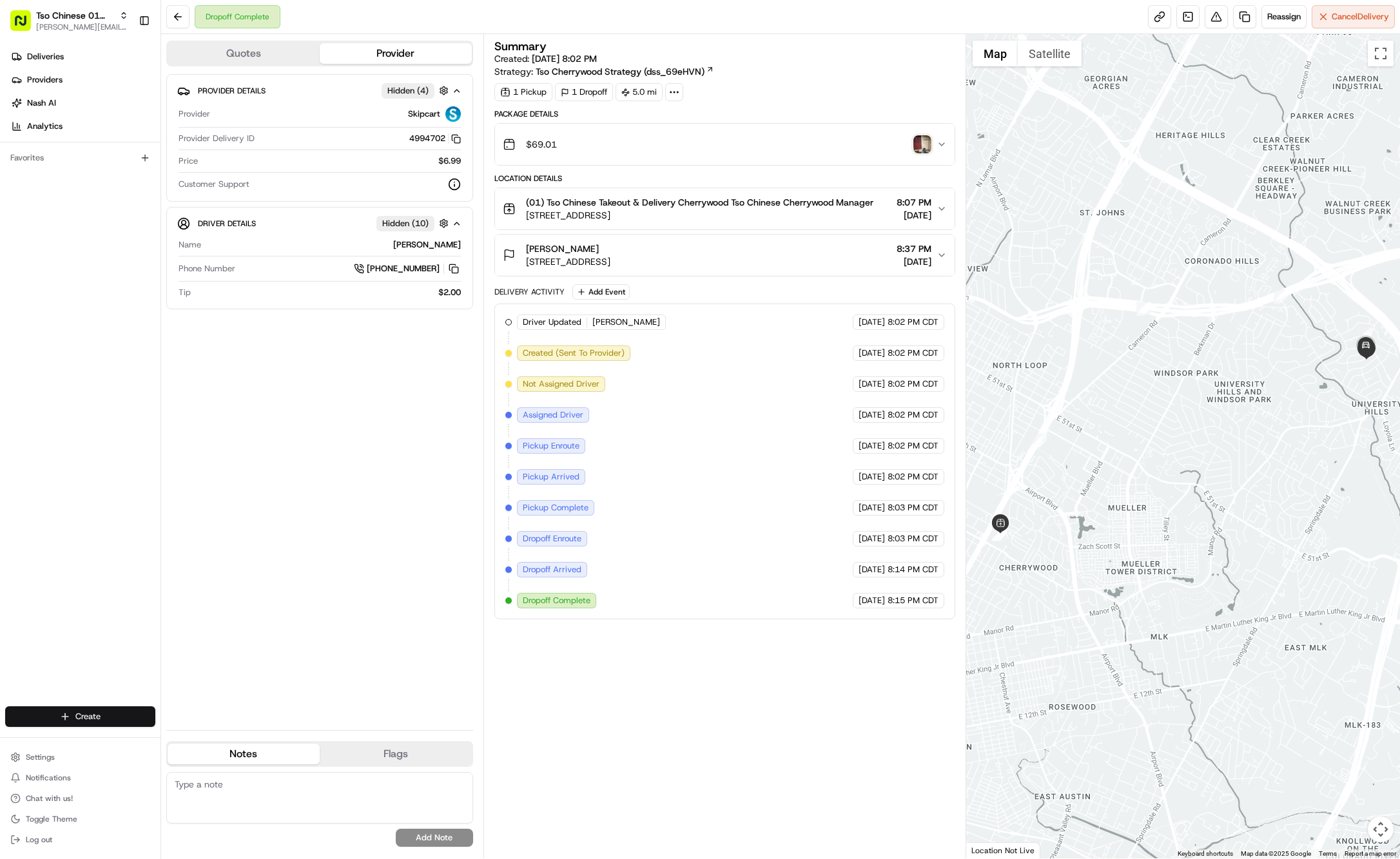
click at [112, 722] on html "Tso Chinese 01 Cherrywood [PERSON_NAME][EMAIL_ADDRESS][DOMAIN_NAME] Toggle Side…" at bounding box center [700, 430] width 1400 height 859
click at [171, 741] on icon at bounding box center [174, 741] width 11 height 11
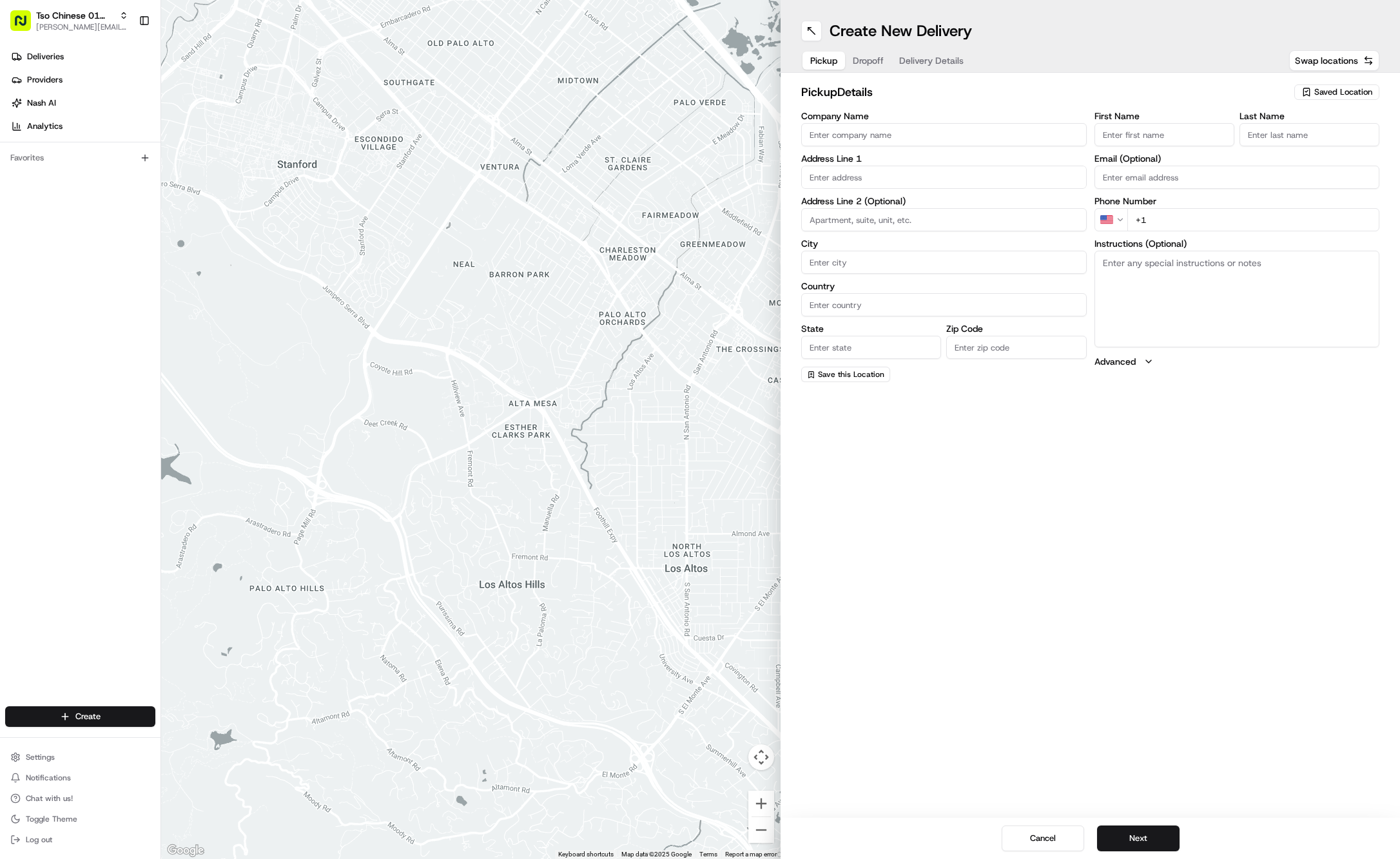
click at [1334, 97] on span "Saved Location" at bounding box center [1344, 92] width 58 height 11
click at [1293, 142] on span "(01) Tso Chinese Takeout & Delivery Cherrywood" at bounding box center [1315, 146] width 159 height 23
type input "(01) Tso Chinese Takeout & Delivery Cherrywood"
type input "Ste E-5"
type input "Austin"
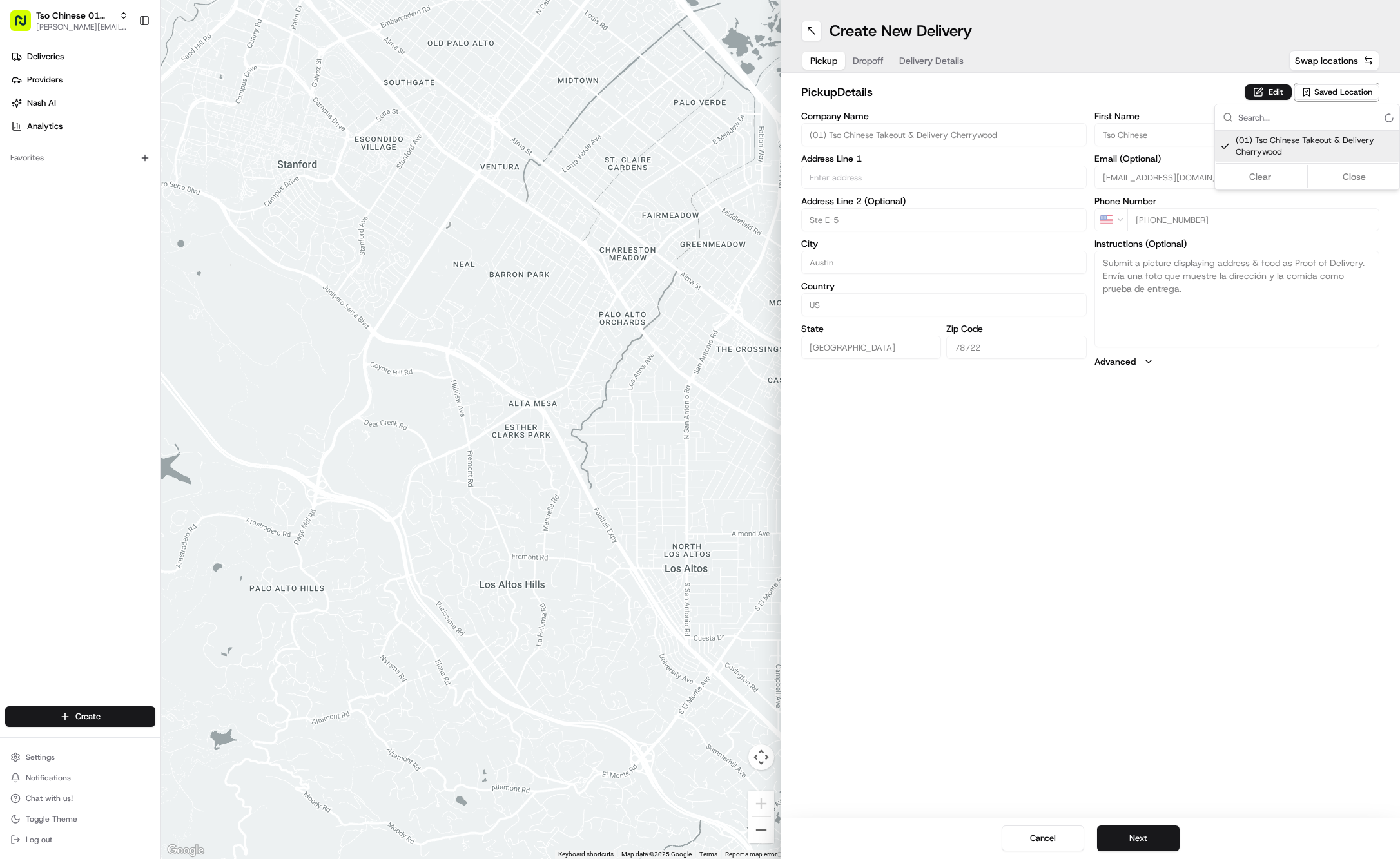
type input "US"
type input "[GEOGRAPHIC_DATA]"
type input "78722"
type input "Tso Chinese"
type input "Cherrywood Manager"
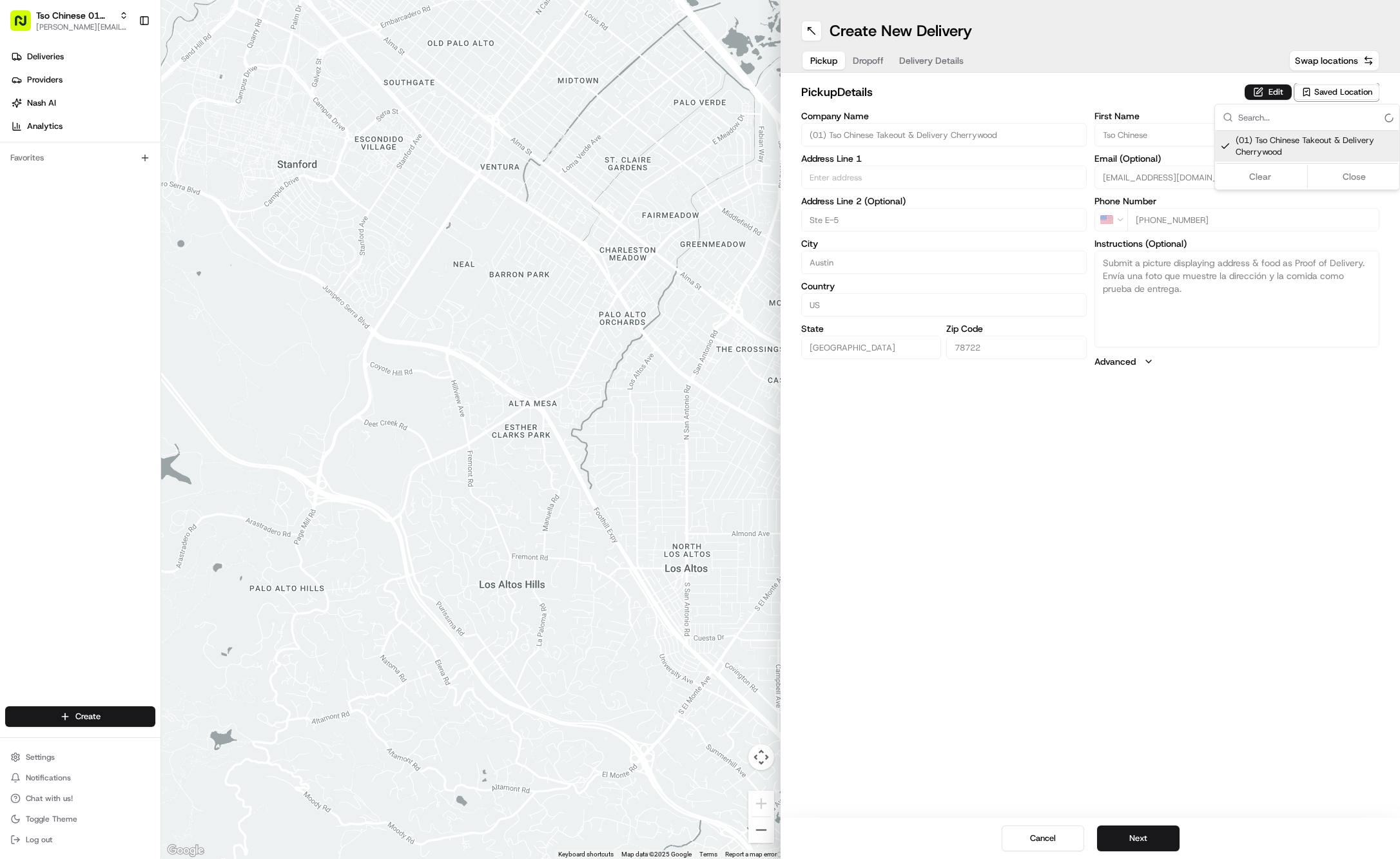
type input "[EMAIL_ADDRESS][DOMAIN_NAME]"
type input "[PHONE_NUMBER]"
type textarea "Submit a picture displaying address & food as Proof of Delivery. Envía una foto…"
type input "[STREET_ADDRESS]"
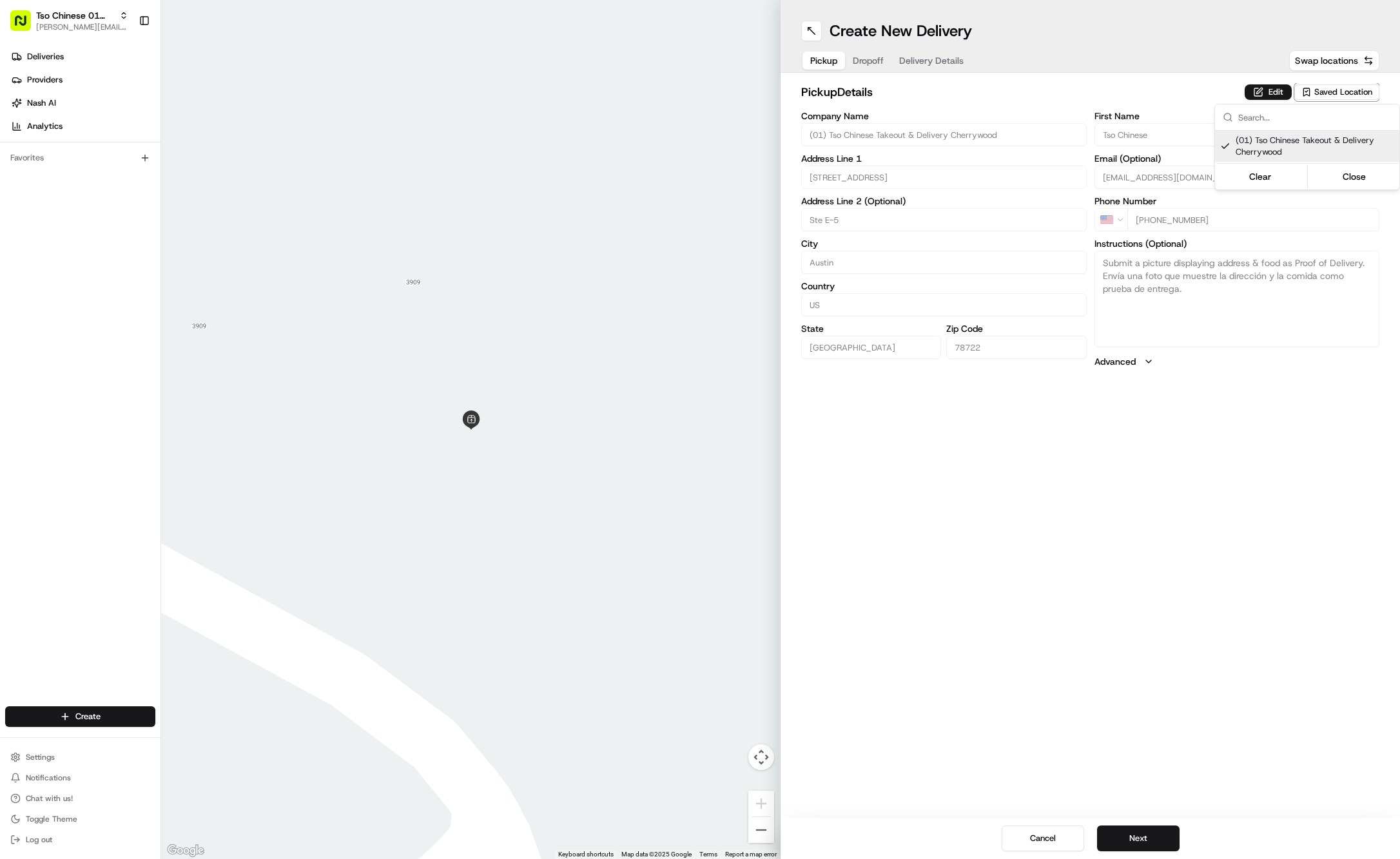
click at [867, 54] on html "Tso Chinese 01 Cherrywood [PERSON_NAME][EMAIL_ADDRESS][DOMAIN_NAME] Toggle Side…" at bounding box center [700, 430] width 1400 height 859
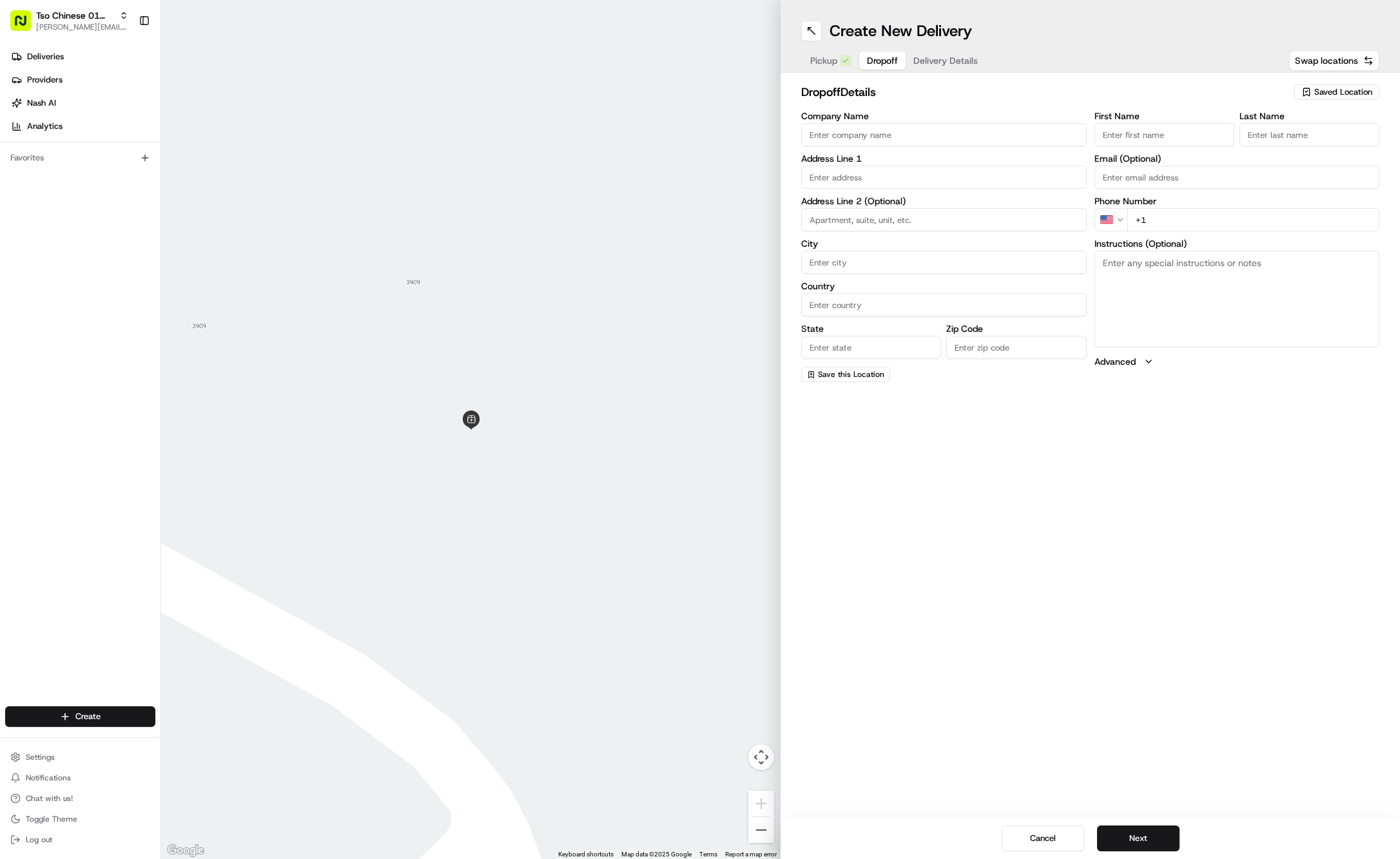
click at [867, 54] on button "Dropoff" at bounding box center [882, 61] width 47 height 18
click at [1187, 137] on input "First Name" at bounding box center [1164, 134] width 140 height 23
paste input "[PERSON_NAME]"
type input "[PERSON_NAME]"
type input "."
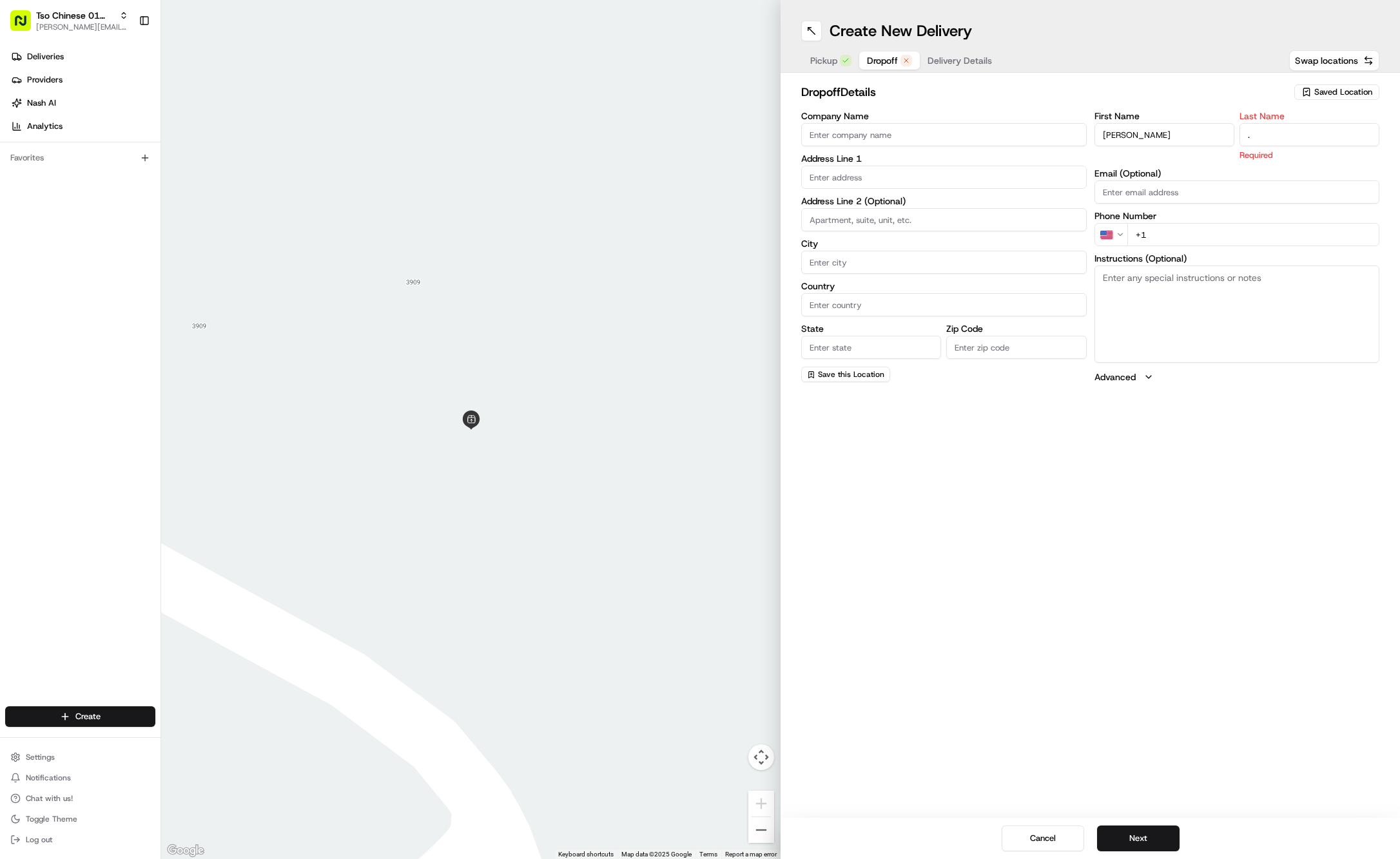
click at [1251, 233] on div "First Name [PERSON_NAME] Last Name . Required Email (Optional) Phone Number US …" at bounding box center [1237, 247] width 285 height 272
click at [1261, 219] on input "+1" at bounding box center [1254, 220] width 253 height 23
paste input "[PHONE_NUMBER]"
type input "[PHONE_NUMBER]"
click at [1260, 310] on textarea "Instructions (Optional)" at bounding box center [1237, 299] width 285 height 97
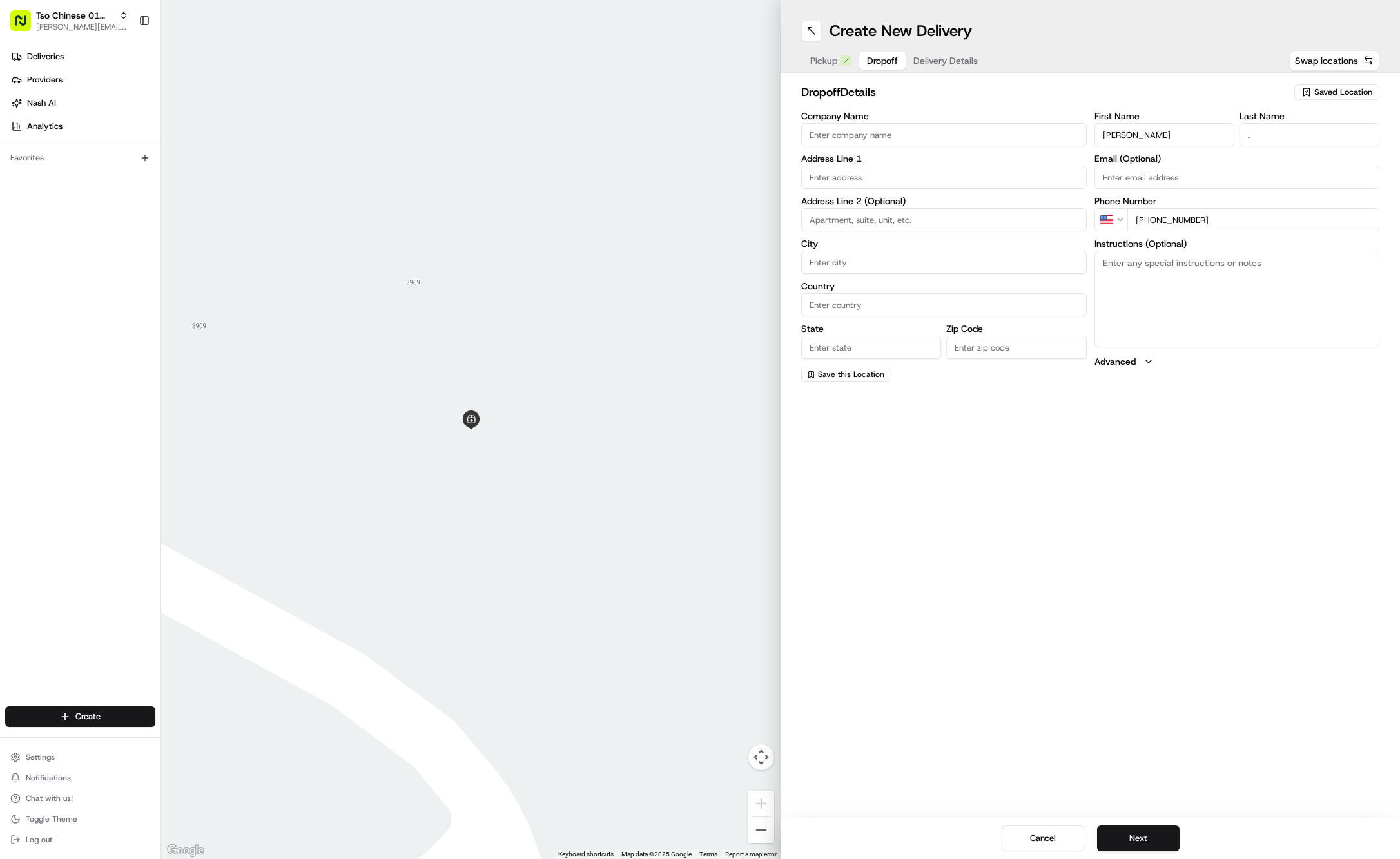
click at [1260, 310] on textarea "Instructions (Optional)" at bounding box center [1237, 299] width 285 height 97
paste textarea "Company: Icon"
type textarea "Company: Icon"
click at [1007, 179] on input "text" at bounding box center [944, 177] width 285 height 23
paste input "[STREET_ADDRESS]"
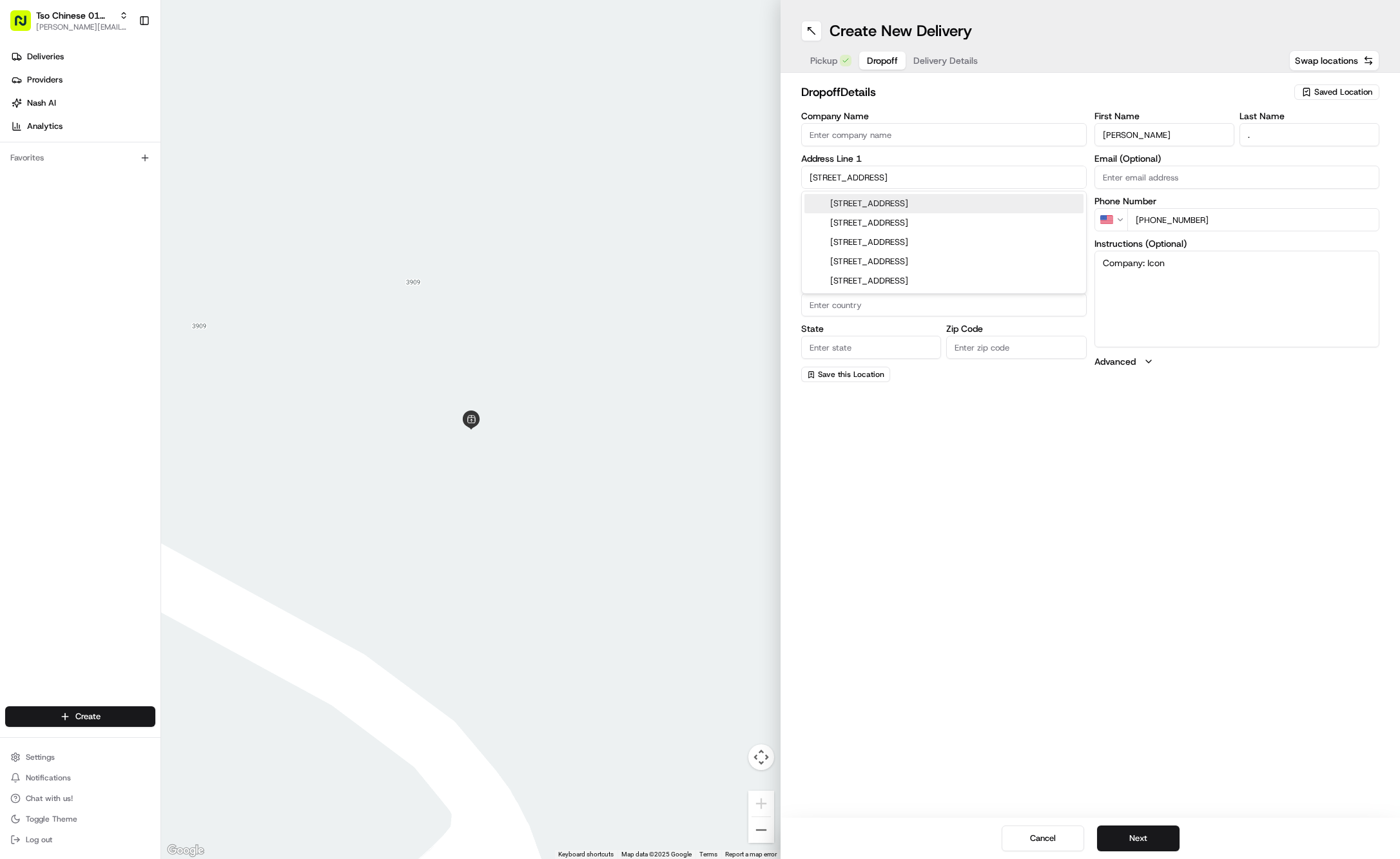
click at [1028, 201] on div "[STREET_ADDRESS]" at bounding box center [944, 203] width 279 height 19
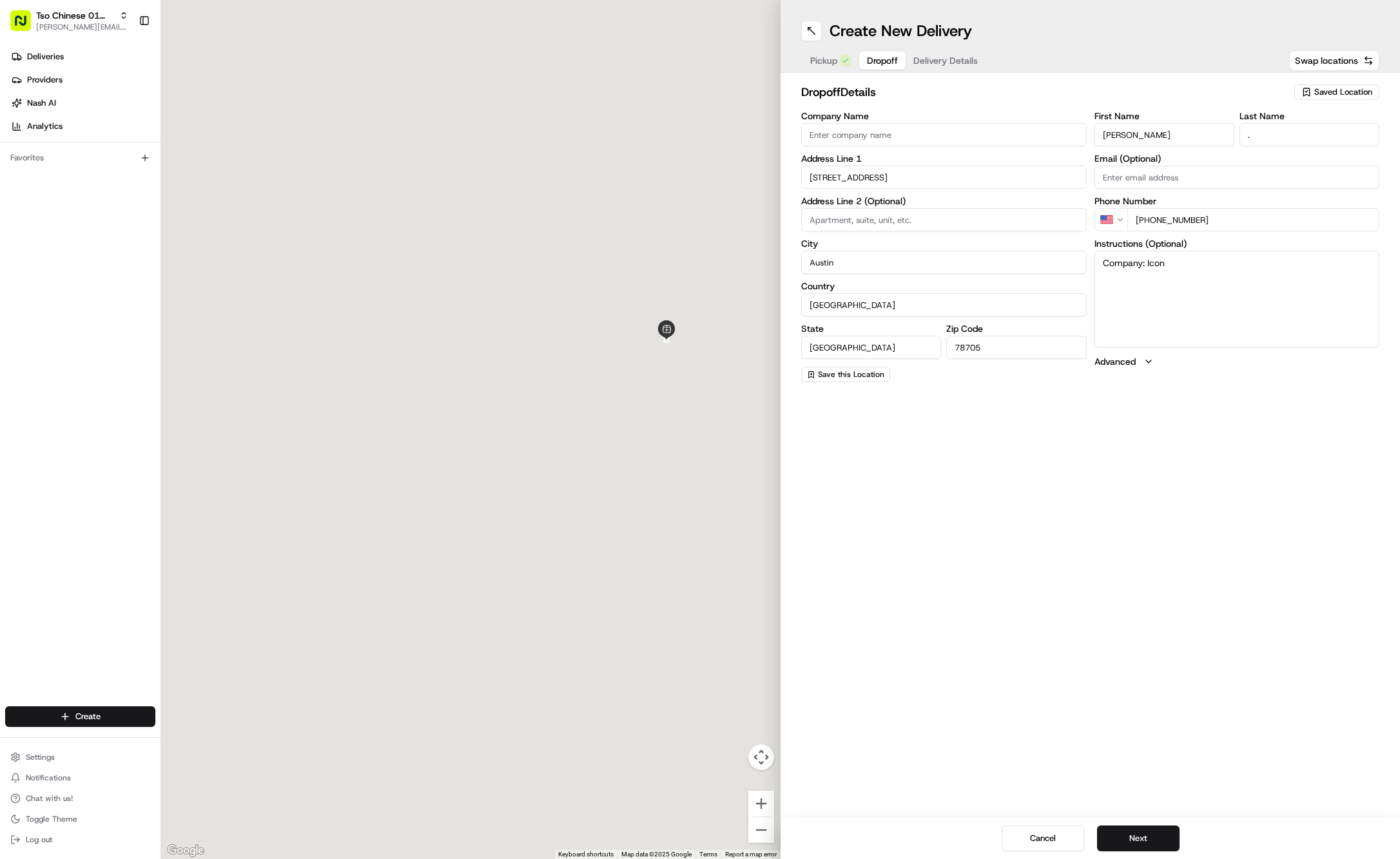
type input "[STREET_ADDRESS]"
type input "Austin"
type input "[GEOGRAPHIC_DATA]"
type input "78705"
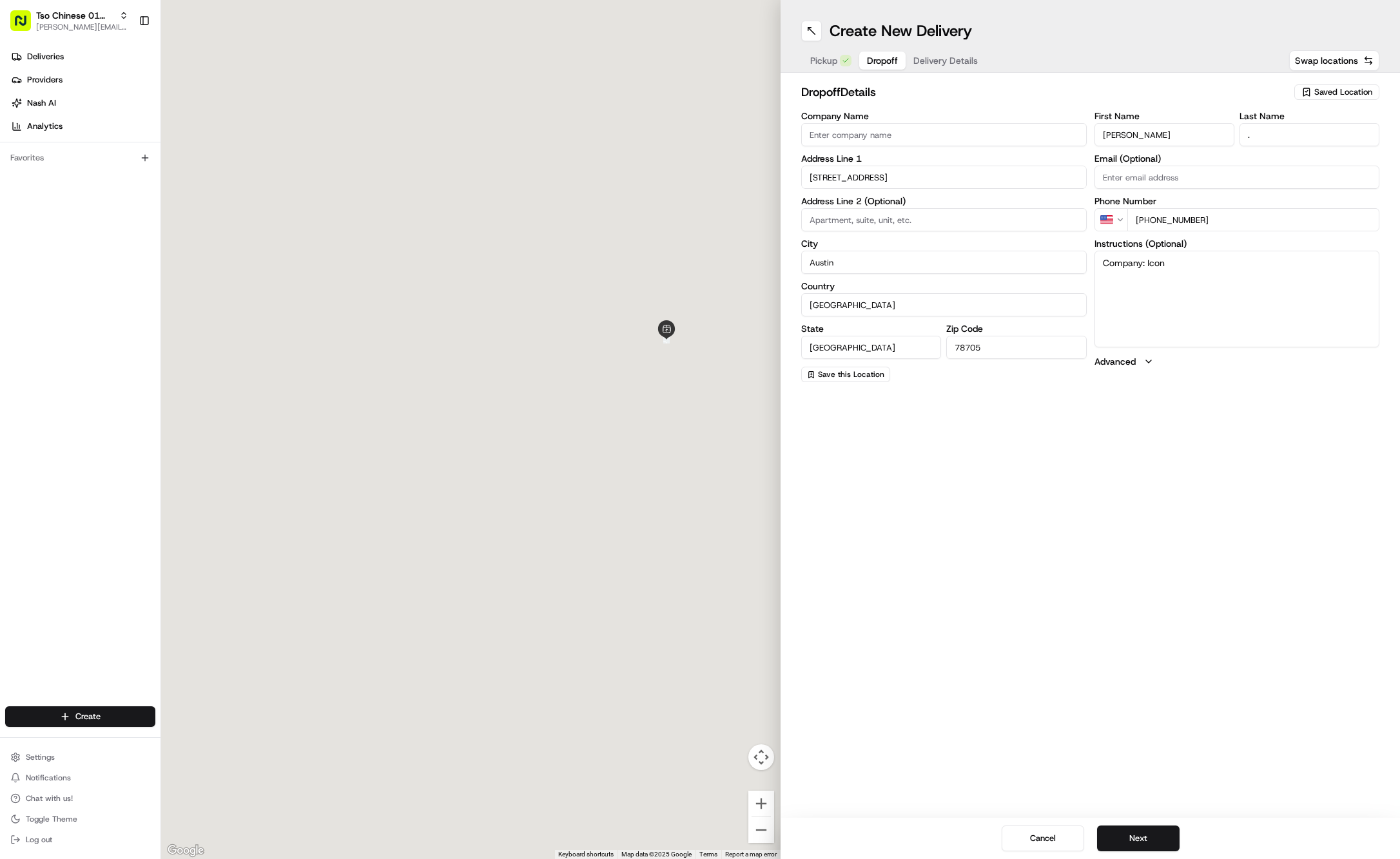
type input "[STREET_ADDRESS]"
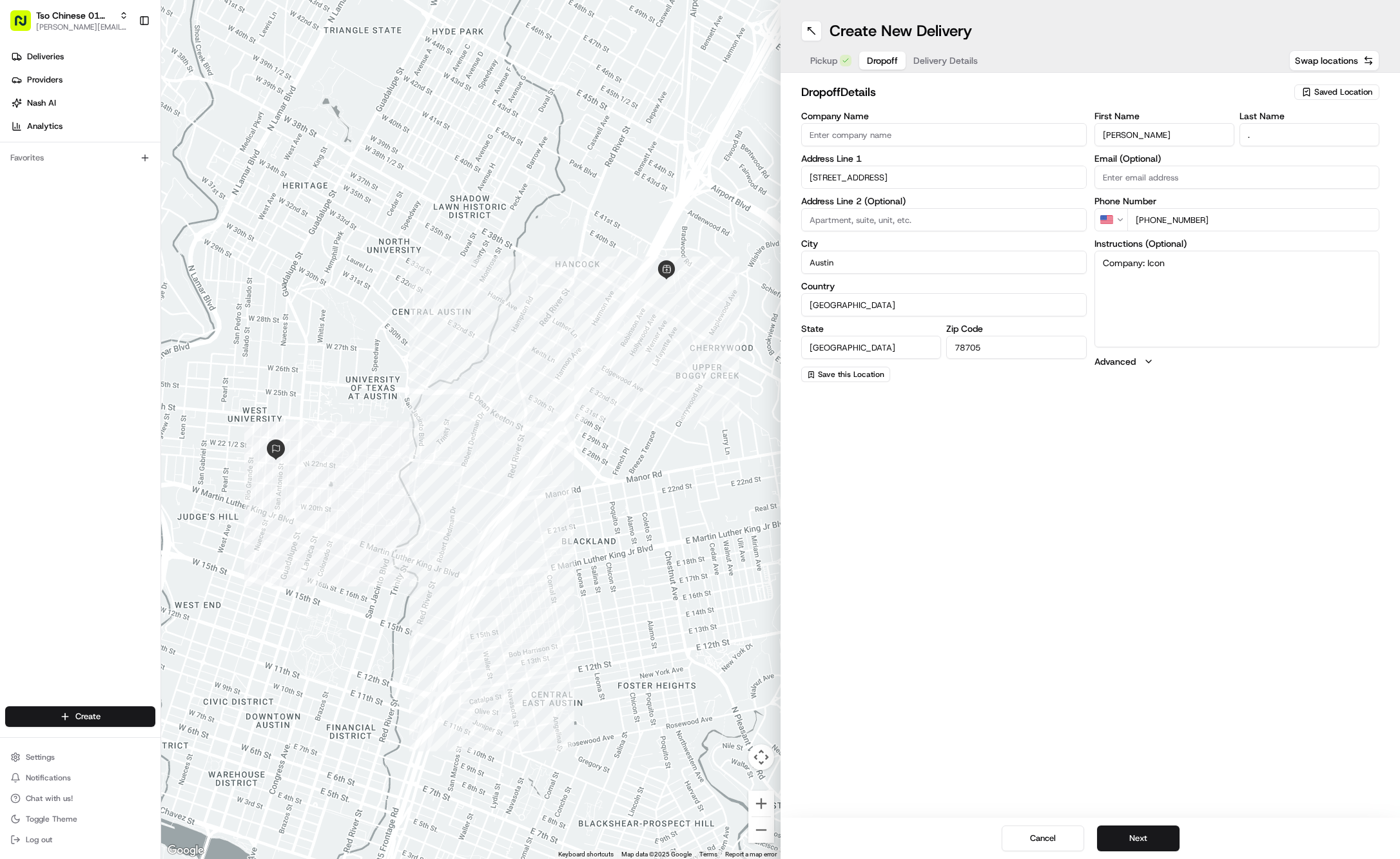
click at [1244, 256] on textarea "Company: Icon" at bounding box center [1237, 299] width 285 height 97
paste textarea "Office Lobby"
paste textarea "Drive up to [STREET_ADDRESS][GEOGRAPHIC_DATA] will walk down and grab food from…"
type textarea "Company: Icon-Office Lobby-Drive up to [STREET_ADDRESS][GEOGRAPHIC_DATA] will w…"
click at [991, 219] on input at bounding box center [944, 220] width 285 height 23
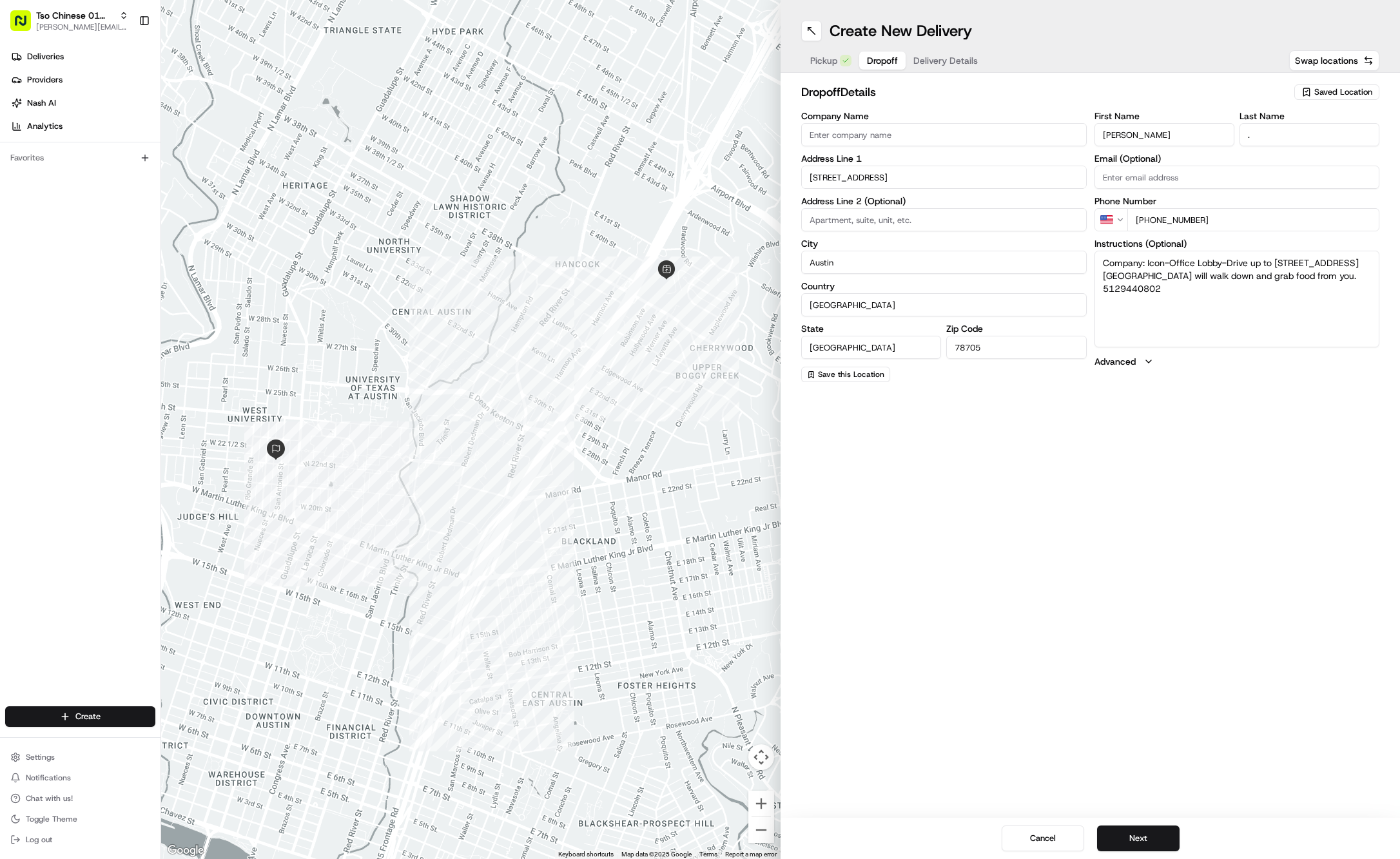
click at [991, 219] on input at bounding box center [944, 220] width 285 height 23
paste input "Office Lobby"
type input "Office Lobby"
click at [1102, 484] on div "Create New Delivery Pickup Dropoff Delivery Details Swap locations dropoff Deta…" at bounding box center [1090, 430] width 620 height 859
click at [947, 62] on span "Delivery Details" at bounding box center [945, 60] width 64 height 13
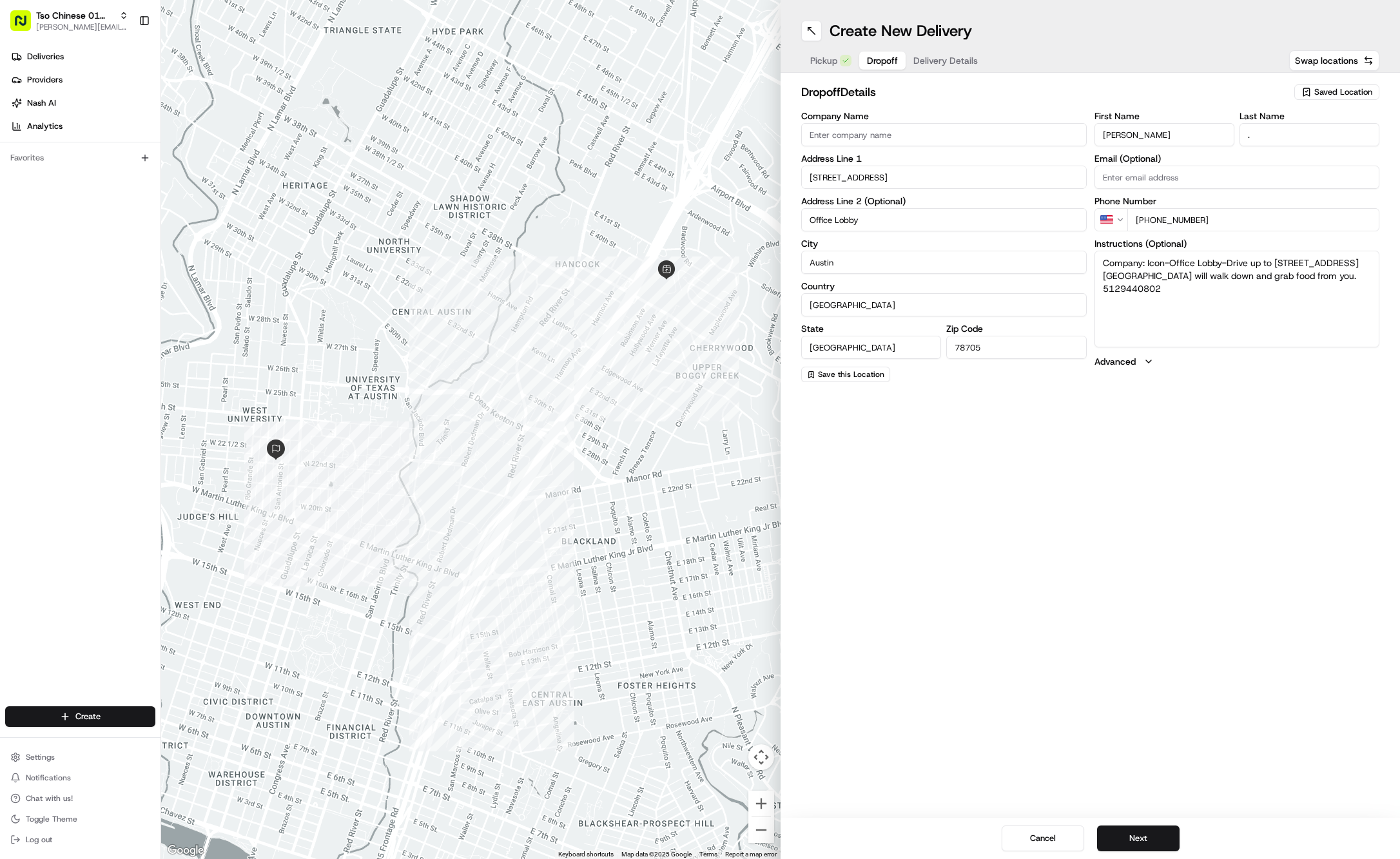
click at [947, 62] on span "Delivery Details" at bounding box center [945, 60] width 64 height 13
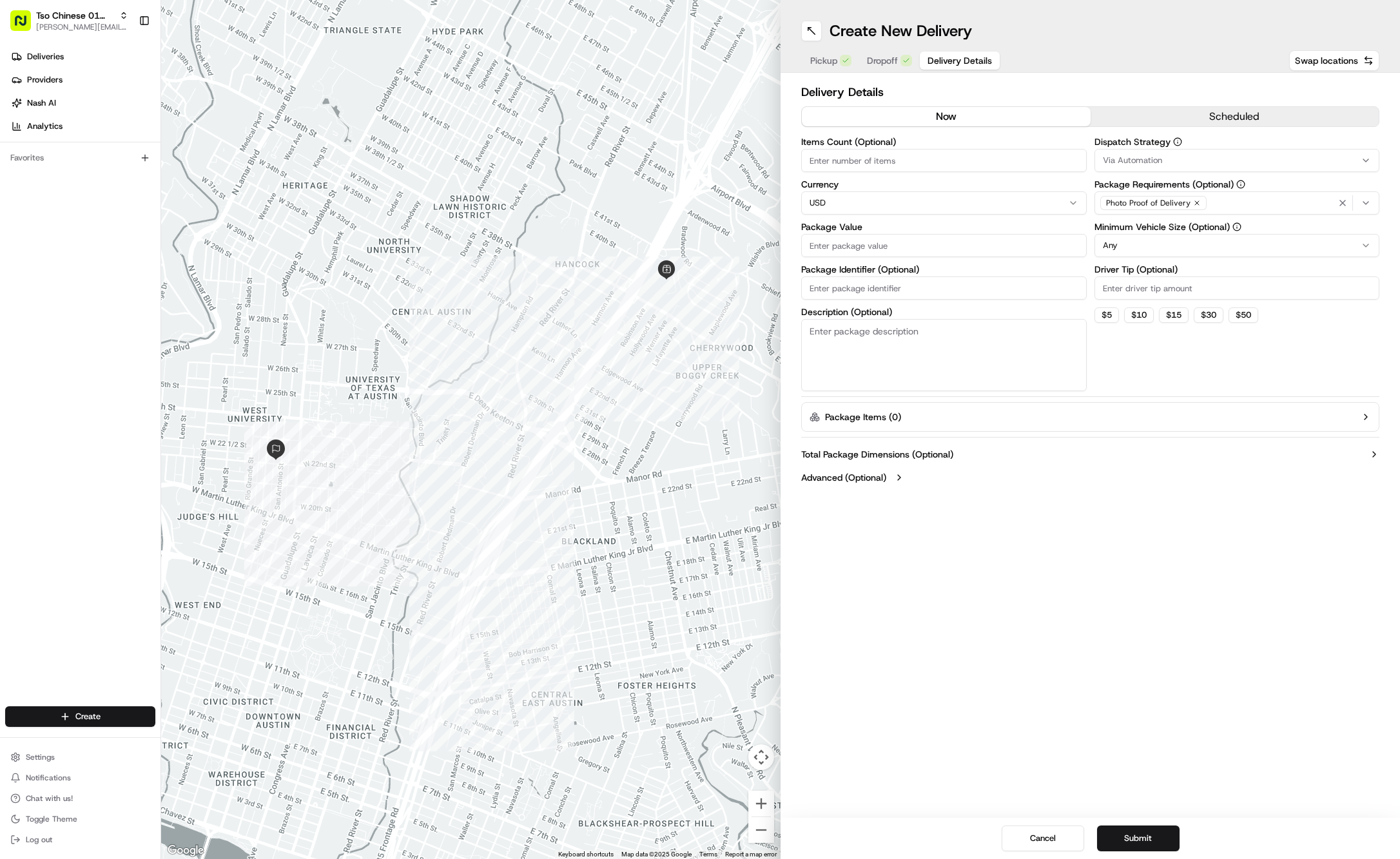
click at [1305, 163] on div "Via Automation" at bounding box center [1237, 160] width 279 height 11
click at [1190, 230] on span "Tso Cherrywood Strategy" at bounding box center [1196, 230] width 159 height 11
click at [1383, 303] on html "Tso Chinese 01 Cherrywood [PERSON_NAME][EMAIL_ADDRESS][DOMAIN_NAME] Toggle Side…" at bounding box center [700, 430] width 1400 height 859
click at [1189, 198] on div "Photo Proof of Delivery" at bounding box center [1153, 203] width 106 height 14
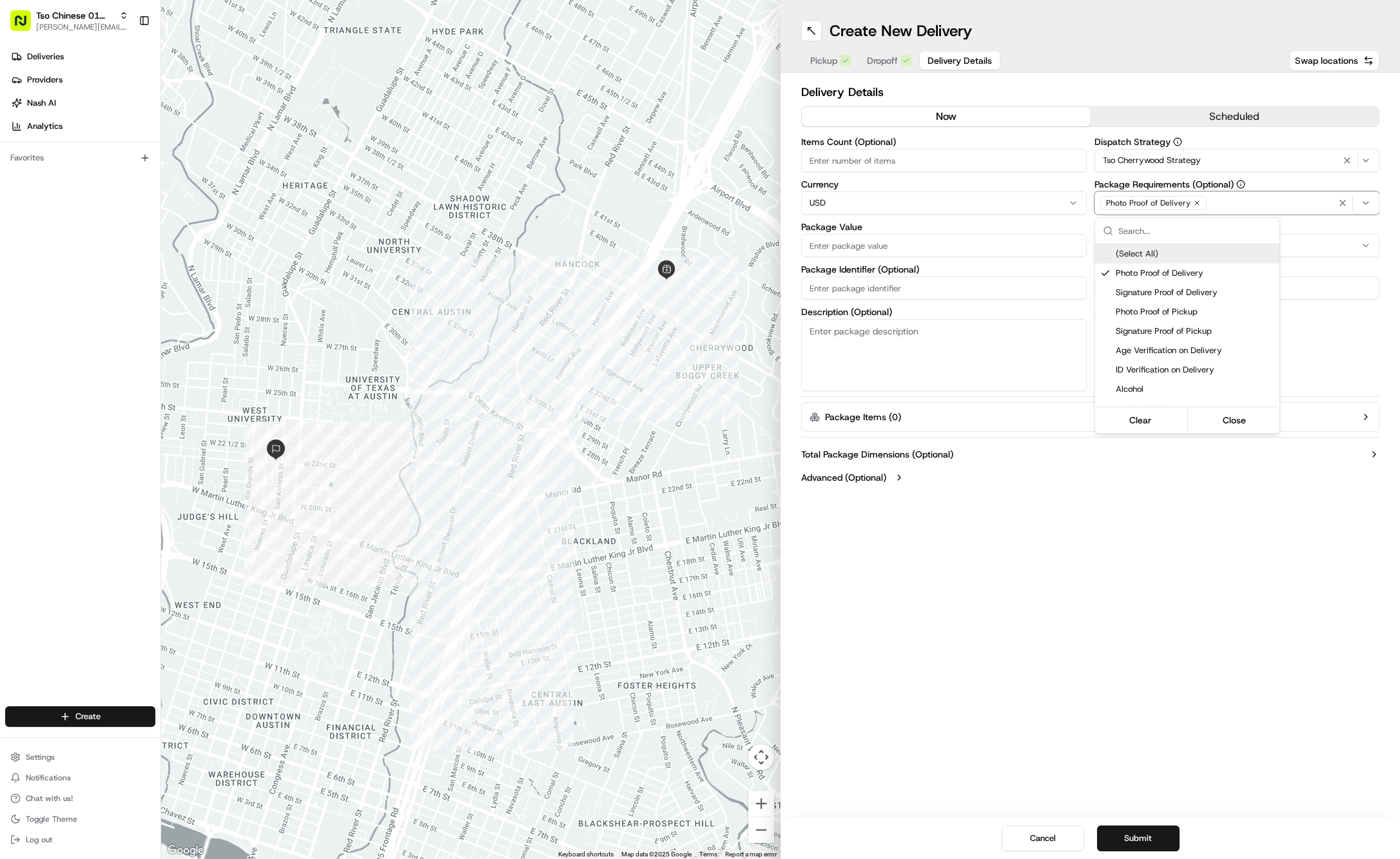
click at [1194, 204] on icon "button" at bounding box center [1197, 203] width 8 height 8
click at [1194, 204] on html "Tso Chinese 01 Cherrywood [PERSON_NAME][EMAIL_ADDRESS][DOMAIN_NAME] Toggle Side…" at bounding box center [700, 430] width 1400 height 859
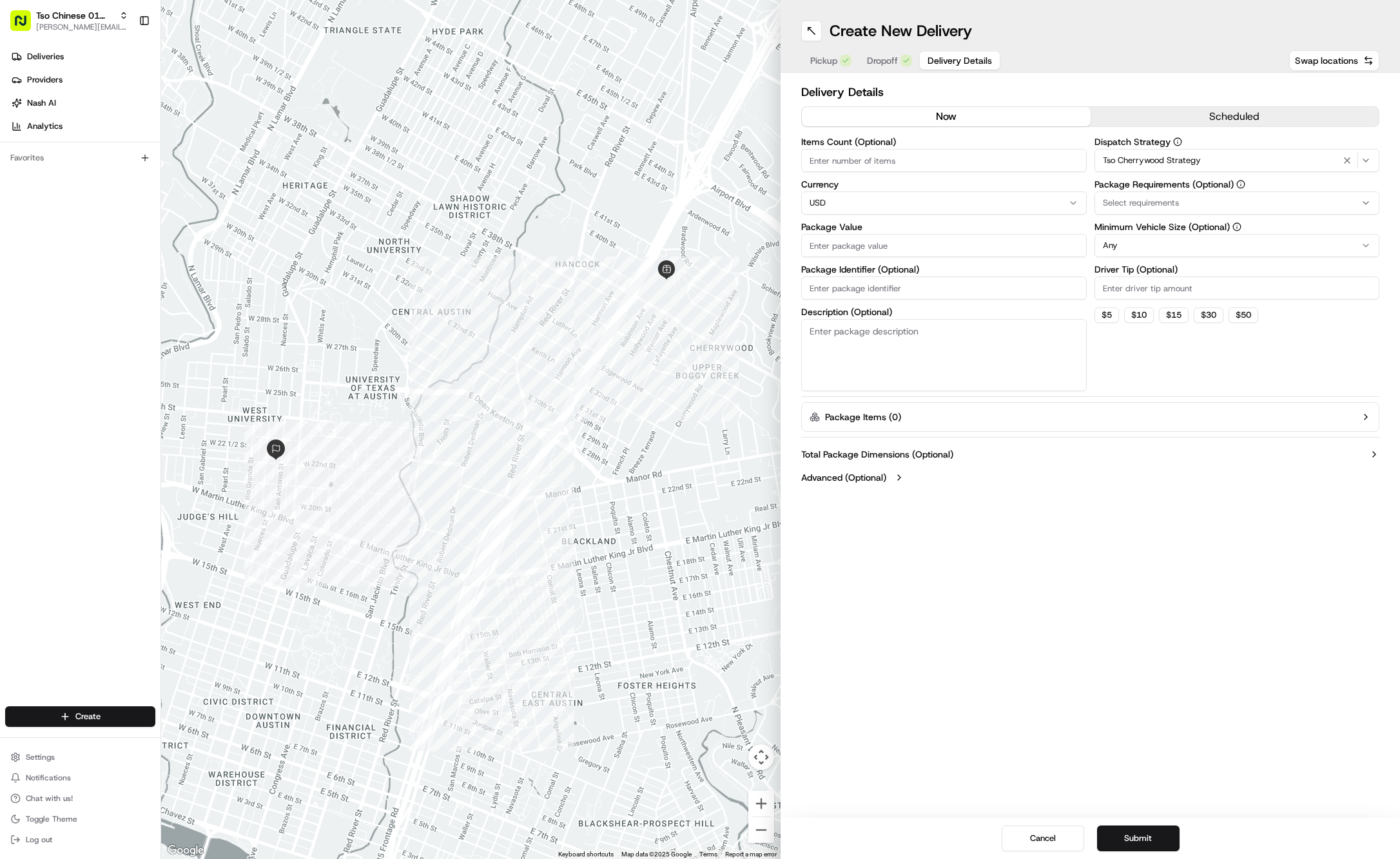
click at [1194, 204] on div "Select requirements" at bounding box center [1237, 203] width 279 height 11
type input "M"
click at [1204, 248] on span "Meet on Delivery" at bounding box center [1196, 253] width 159 height 11
click at [1150, 36] on html "Tso Chinese 01 Cherrywood [PERSON_NAME][EMAIL_ADDRESS][DOMAIN_NAME] Toggle Side…" at bounding box center [700, 430] width 1400 height 859
click at [1157, 289] on input "Driver Tip (Optional)" at bounding box center [1237, 288] width 285 height 23
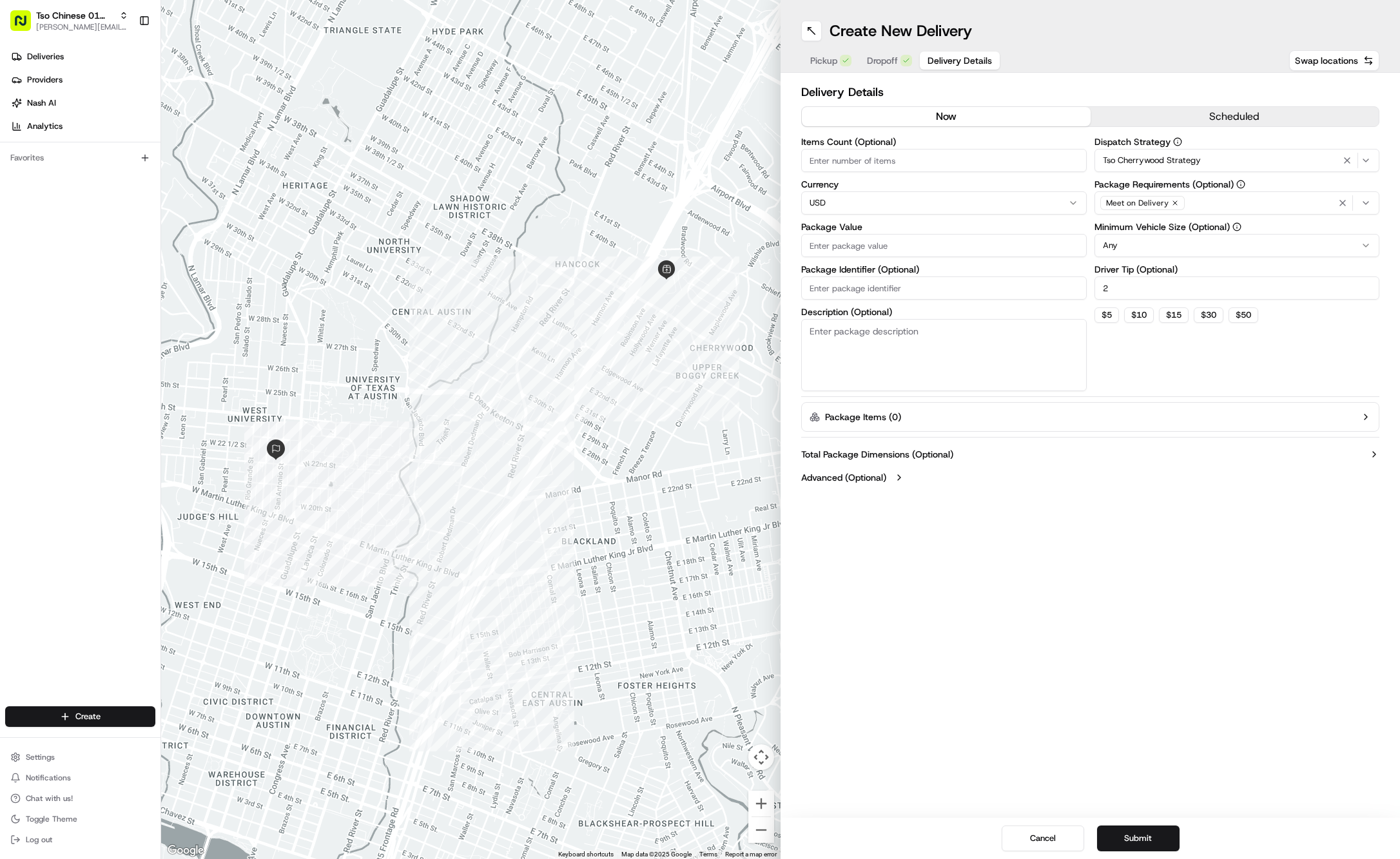
type input "2"
click at [983, 262] on div "Items Count (Optional) Currency USD Package Value Package Identifier (Optional)…" at bounding box center [944, 264] width 285 height 254
click at [980, 243] on input "Package Value" at bounding box center [944, 246] width 285 height 23
type input "47.32"
click at [1019, 288] on input "Package Identifier (Optional)" at bounding box center [944, 288] width 285 height 23
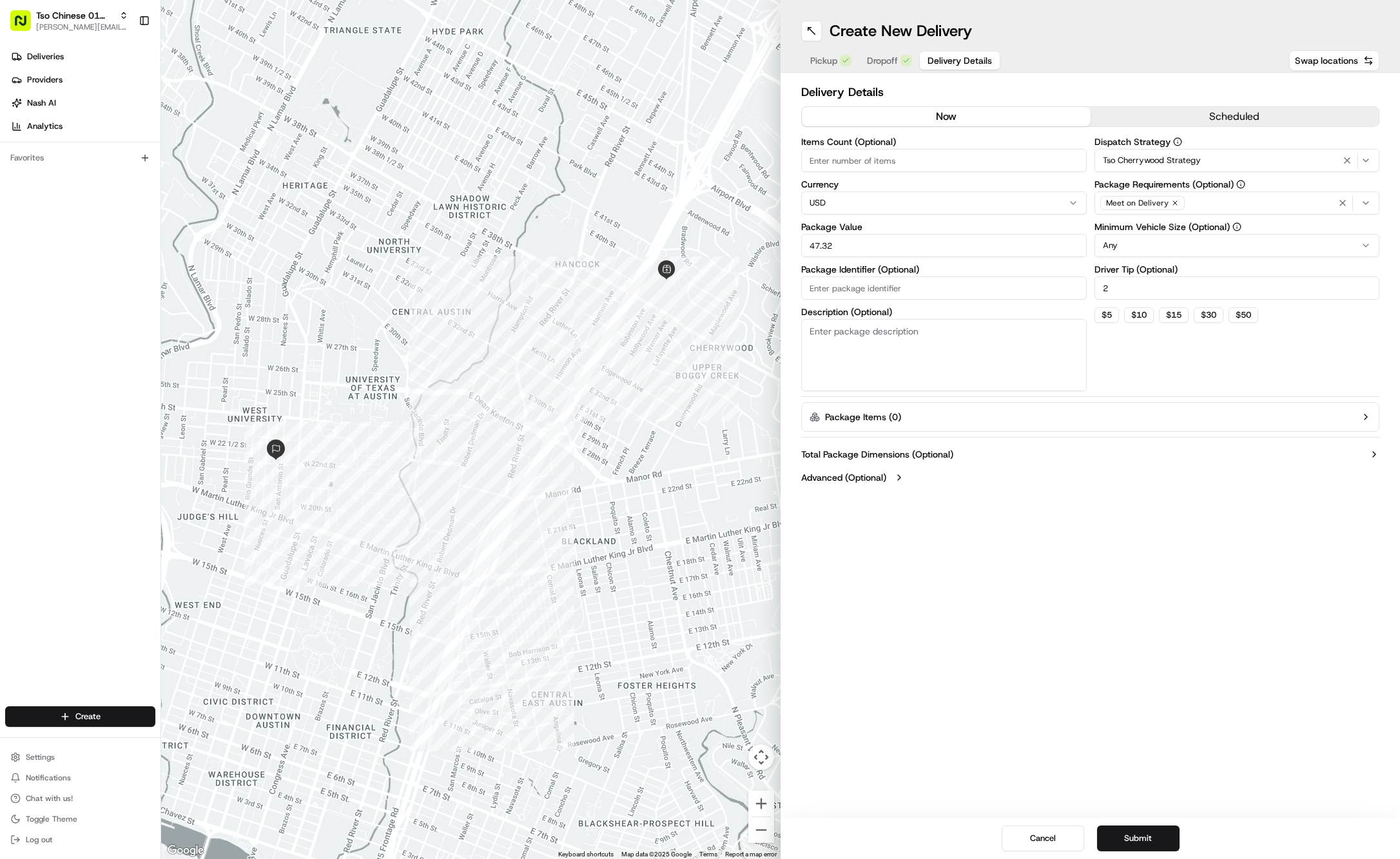
click at [1019, 288] on input "Package Identifier (Optional)" at bounding box center [944, 288] width 285 height 23
paste input "#1MKRW7F"
type input "#1MKRW7F"
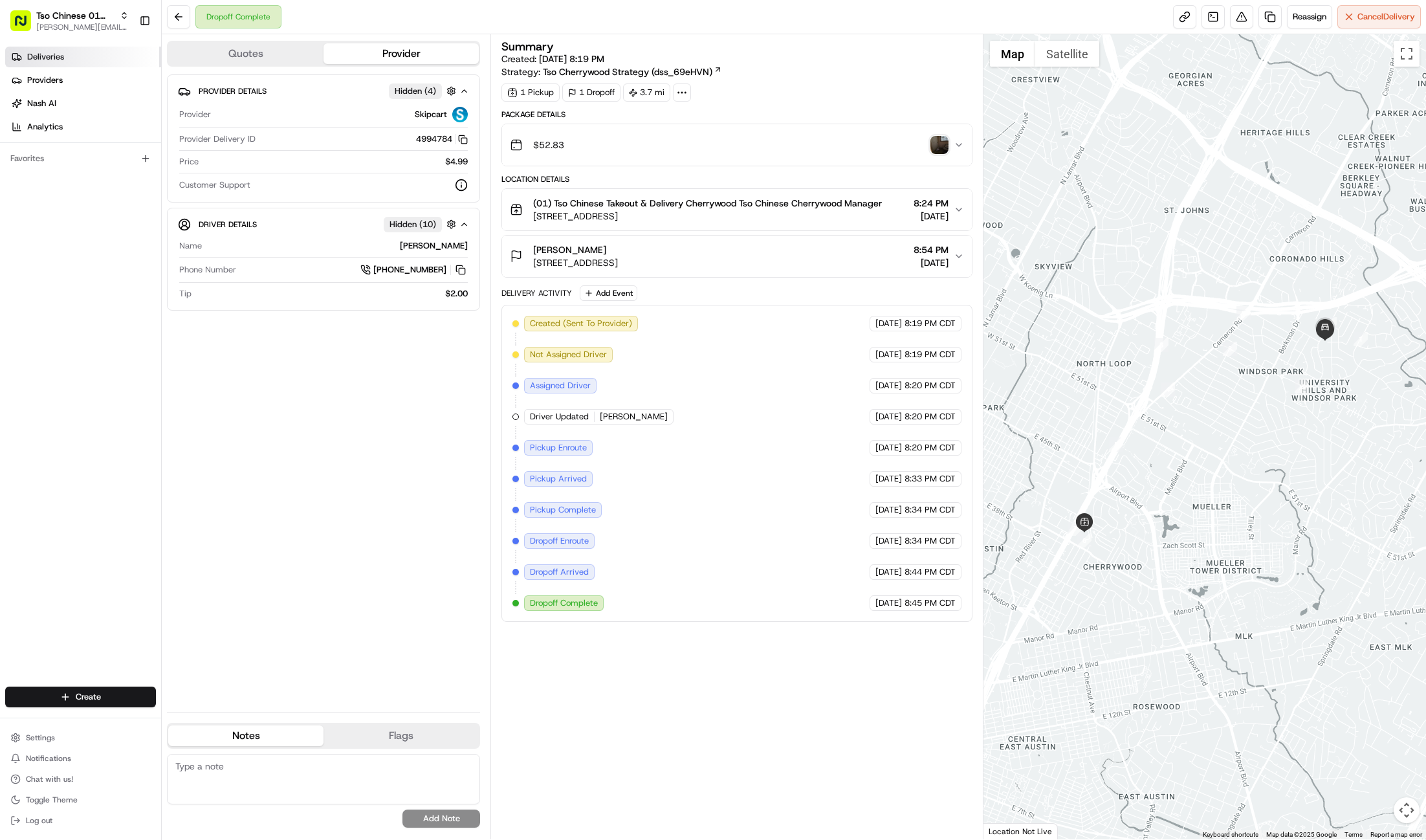
click at [36, 53] on span "Deliveries" at bounding box center [45, 57] width 37 height 11
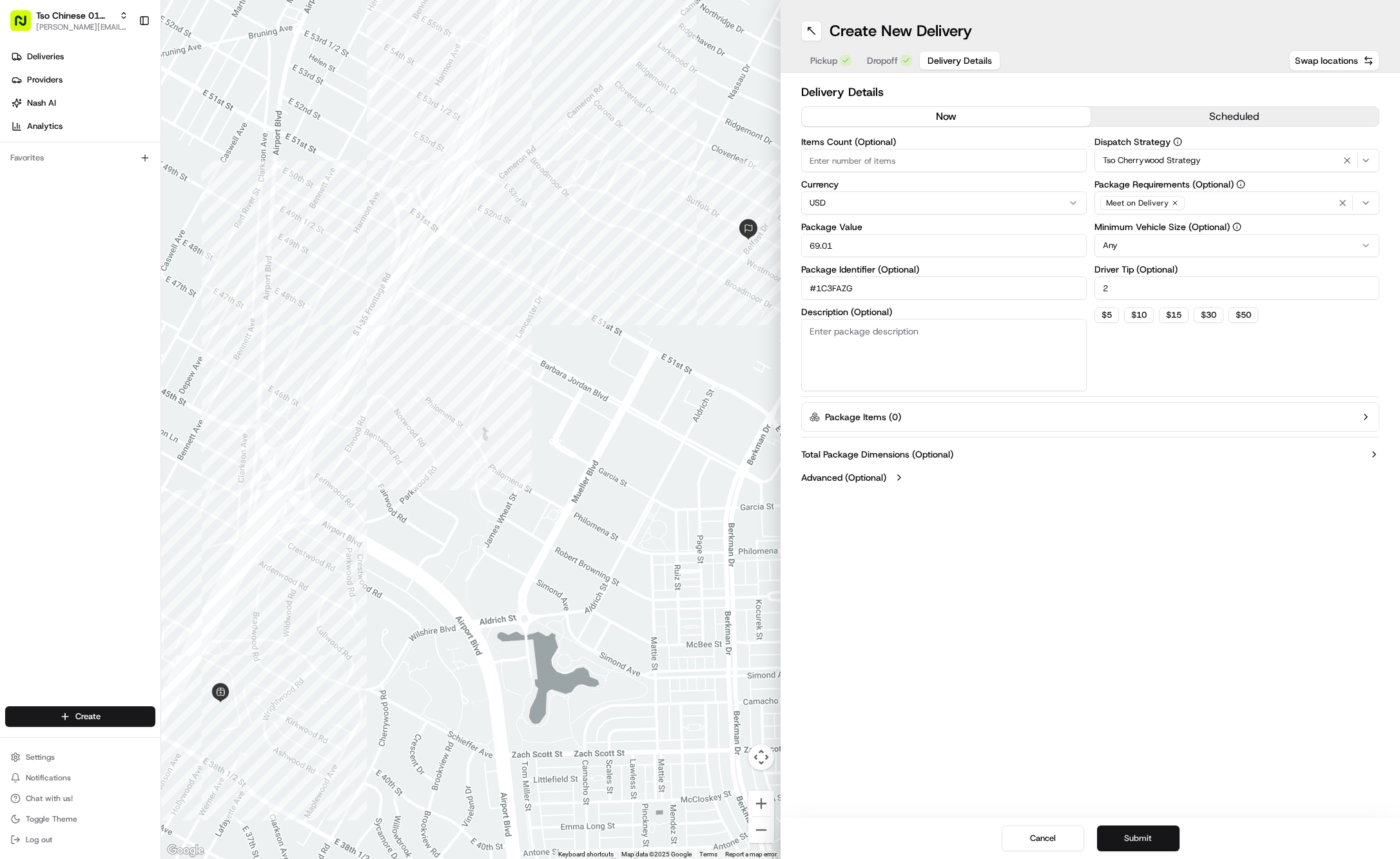
type input "#1C3FAZG"
click at [1128, 841] on button "Submit" at bounding box center [1138, 838] width 82 height 26
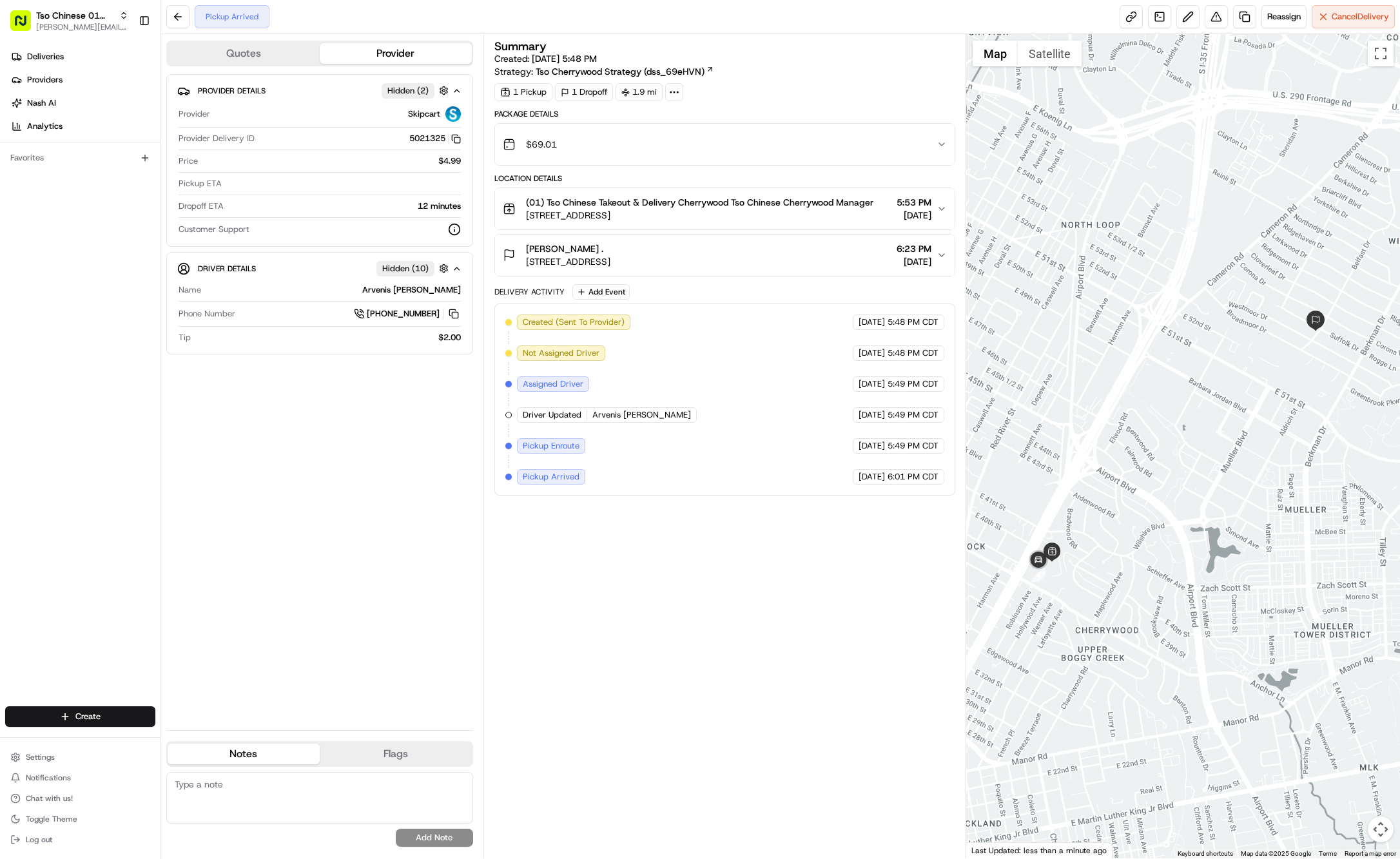
click at [272, 0] on div "Pickup Arrived Reassign Cancel Delivery" at bounding box center [780, 17] width 1239 height 34
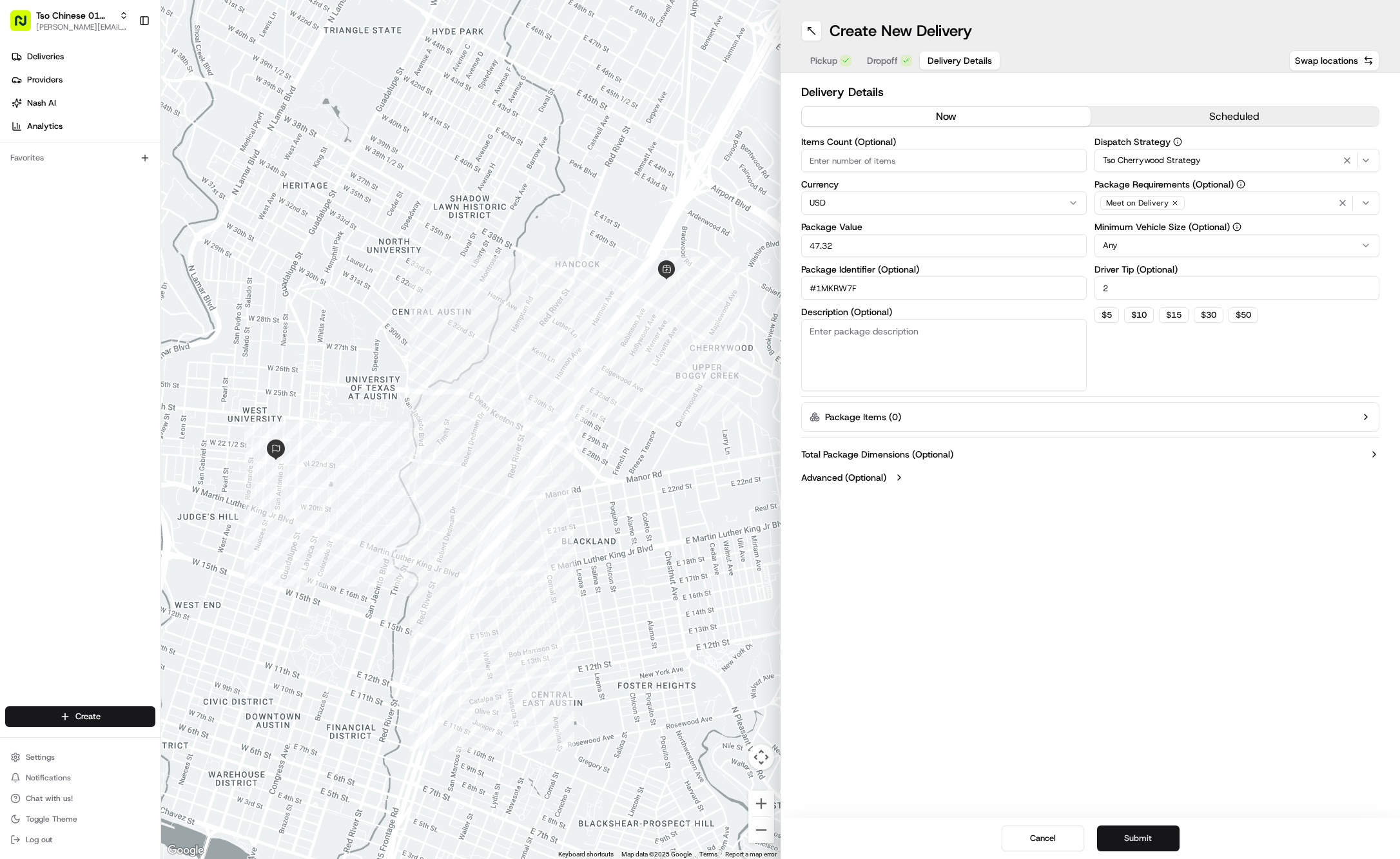
type input "#1MKRW7F"
click at [1163, 845] on button "Submit" at bounding box center [1138, 838] width 82 height 26
